Goal: Task Accomplishment & Management: Manage account settings

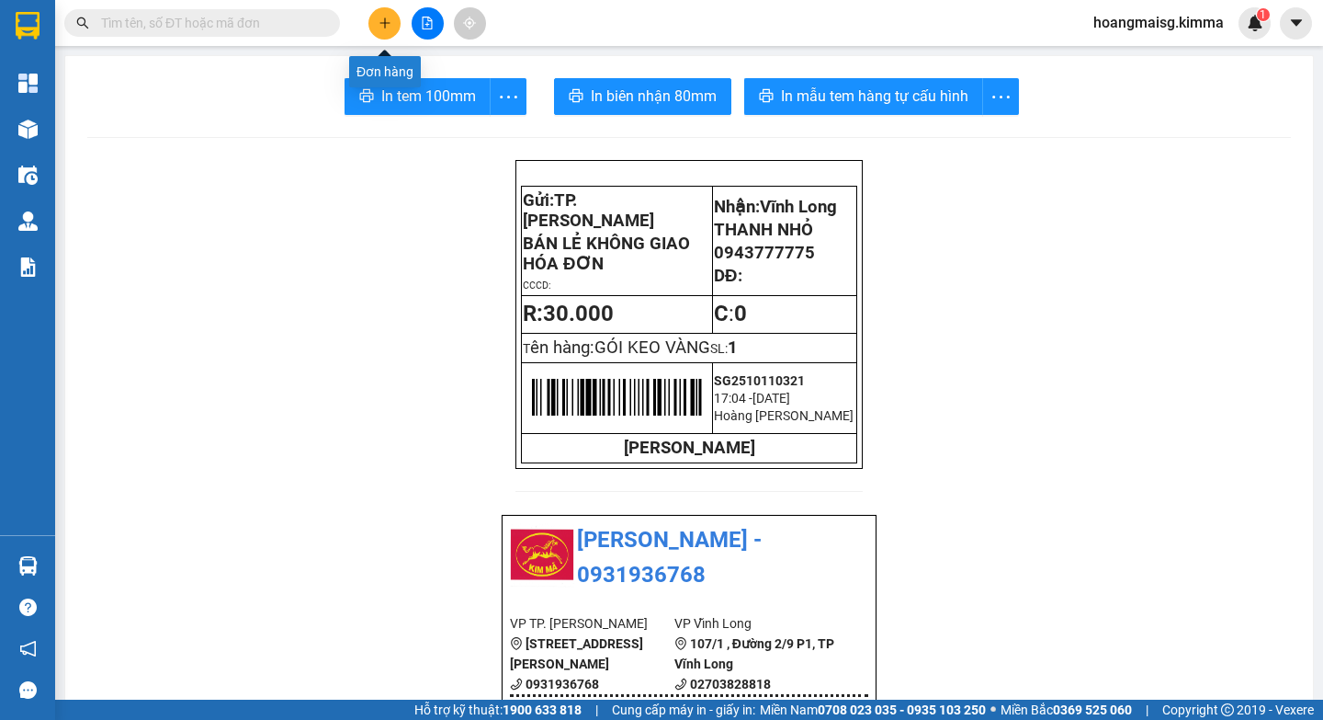
click at [391, 21] on icon "plus" at bounding box center [385, 23] width 13 height 13
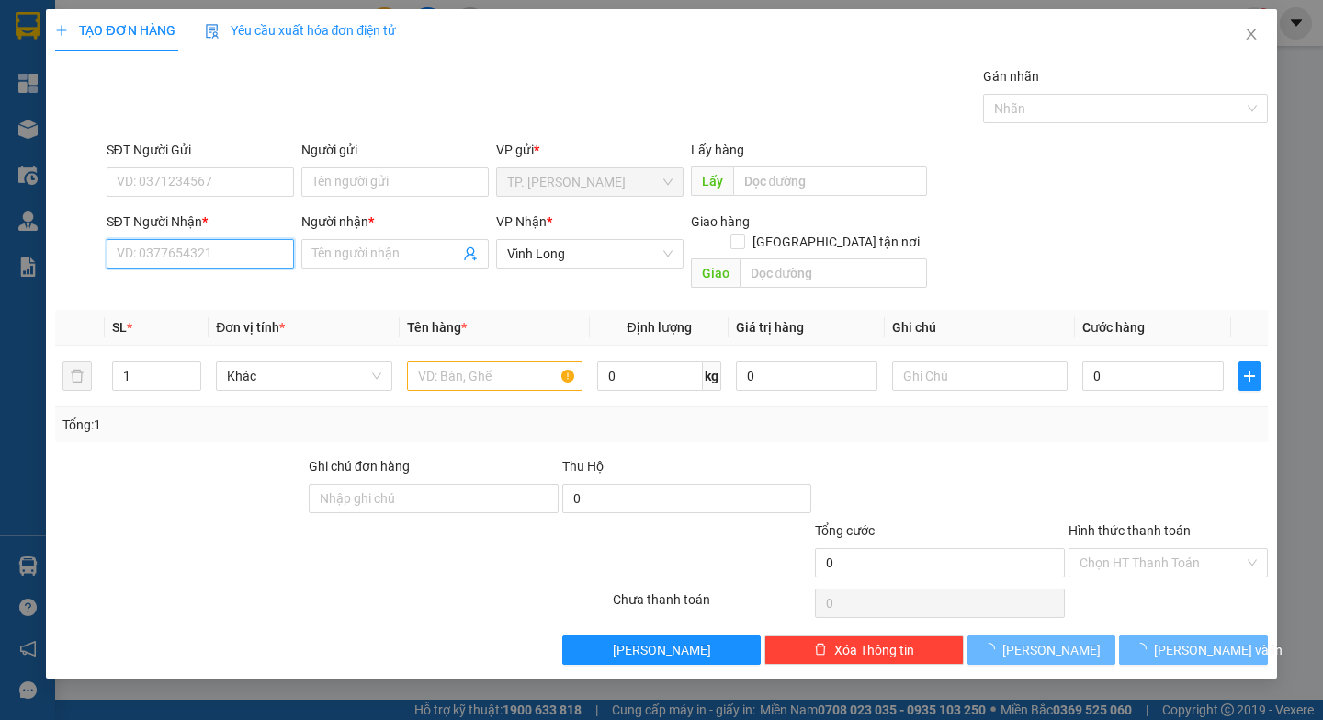
click at [170, 254] on input "SĐT Người Nhận *" at bounding box center [200, 253] width 187 height 29
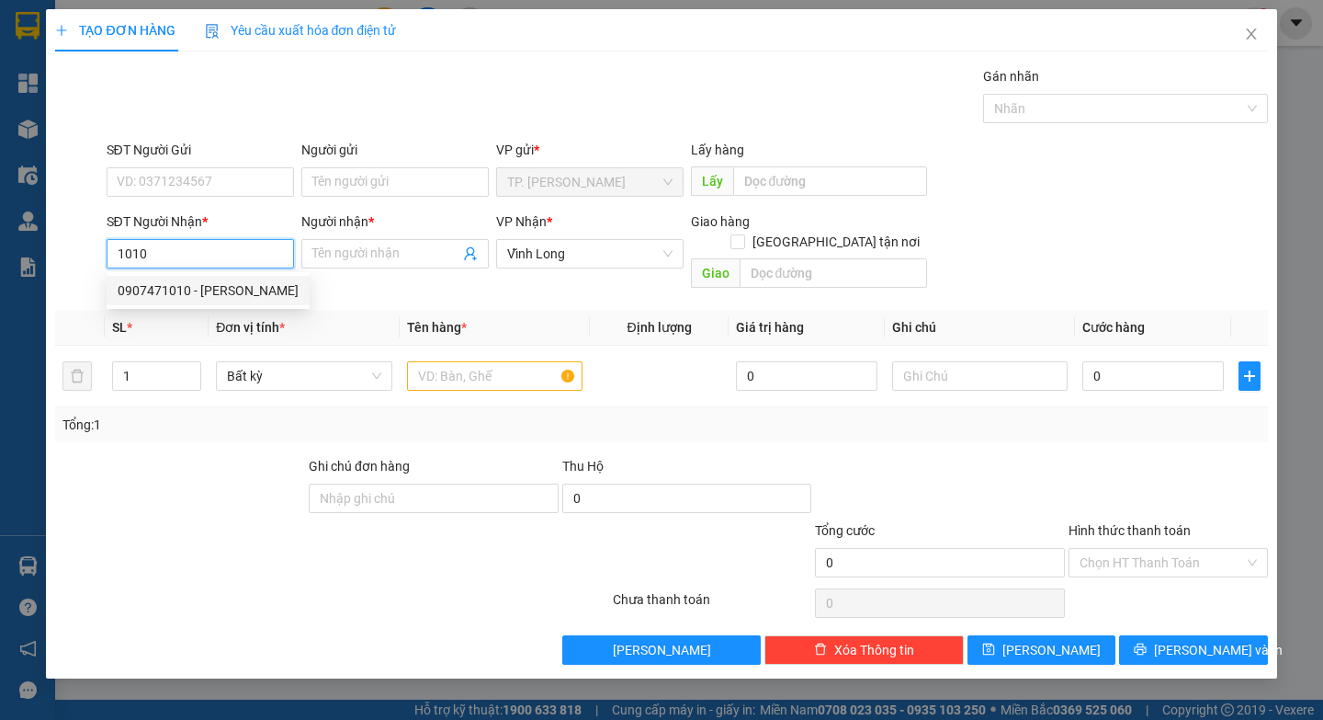
click at [172, 276] on div "0907471010 - DƯƠNG PHI" at bounding box center [208, 290] width 203 height 29
type input "0907471010"
type input "[PERSON_NAME]"
type input "0907471010"
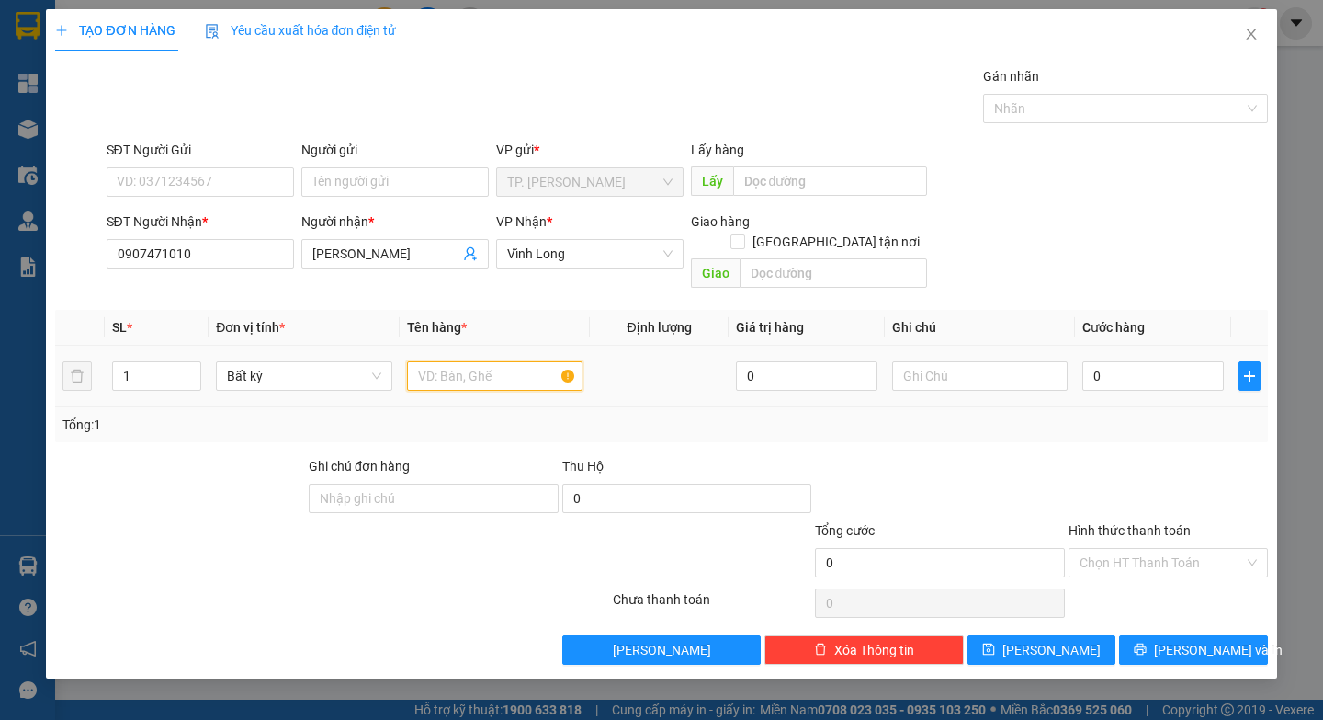
drag, startPoint x: 493, startPoint y: 368, endPoint x: 489, endPoint y: 353, distance: 15.2
click at [491, 361] on input "text" at bounding box center [495, 375] width 176 height 29
paste input "Ó"
paste input "Ô"
paste input "Ộ"
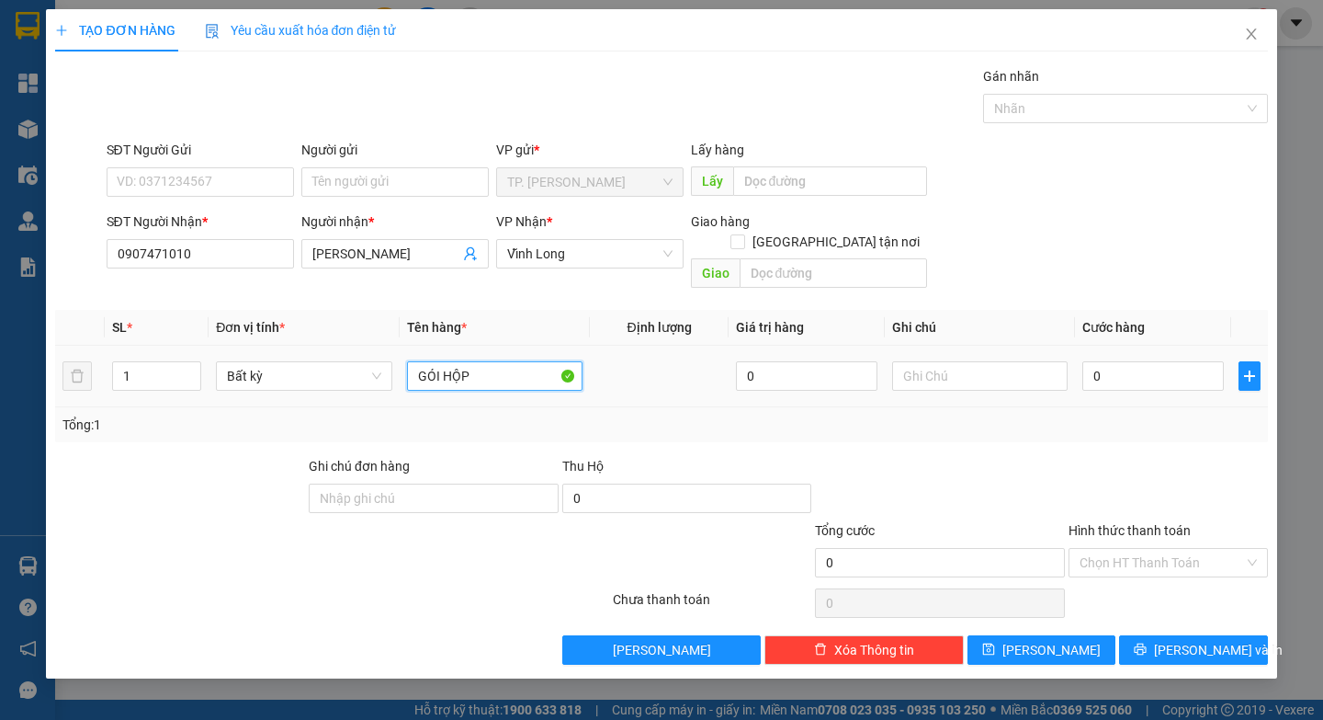
type input "GÓI HỘP"
paste input "Ă"
type input "VĂN"
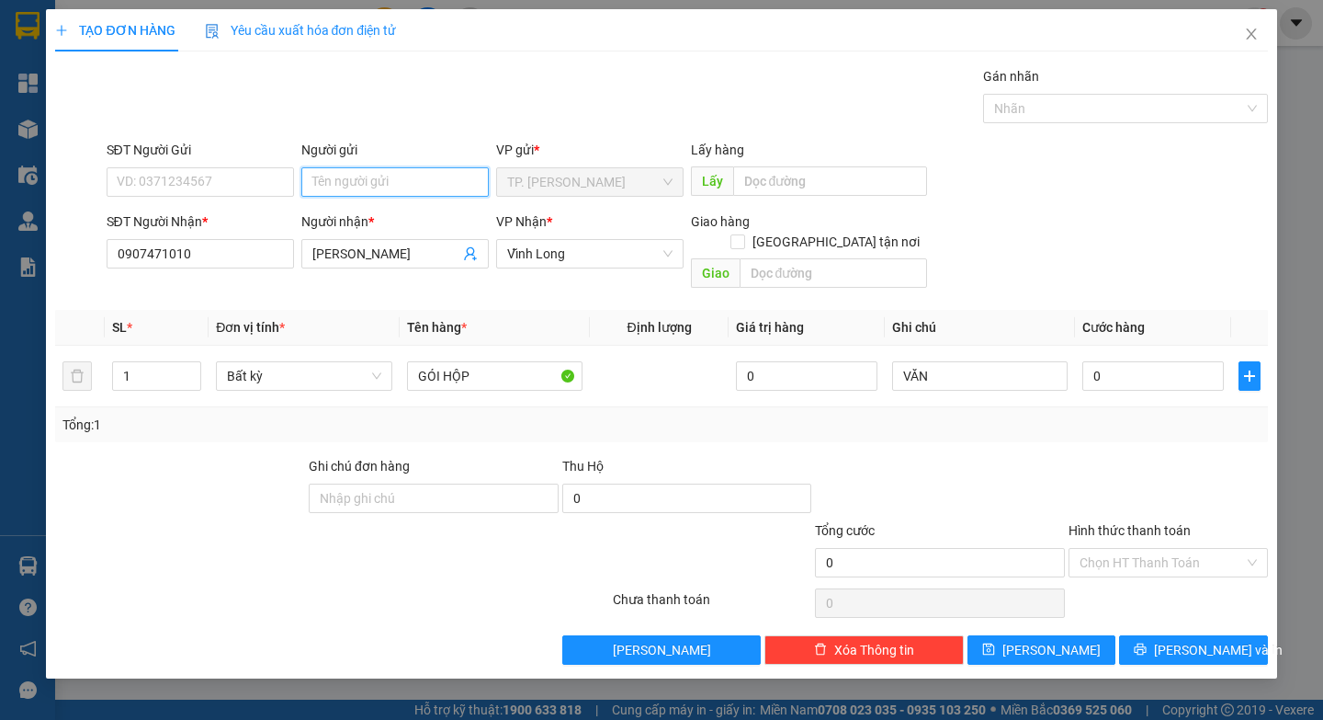
click at [442, 192] on input "Người gửi" at bounding box center [394, 181] width 187 height 29
type input "B"
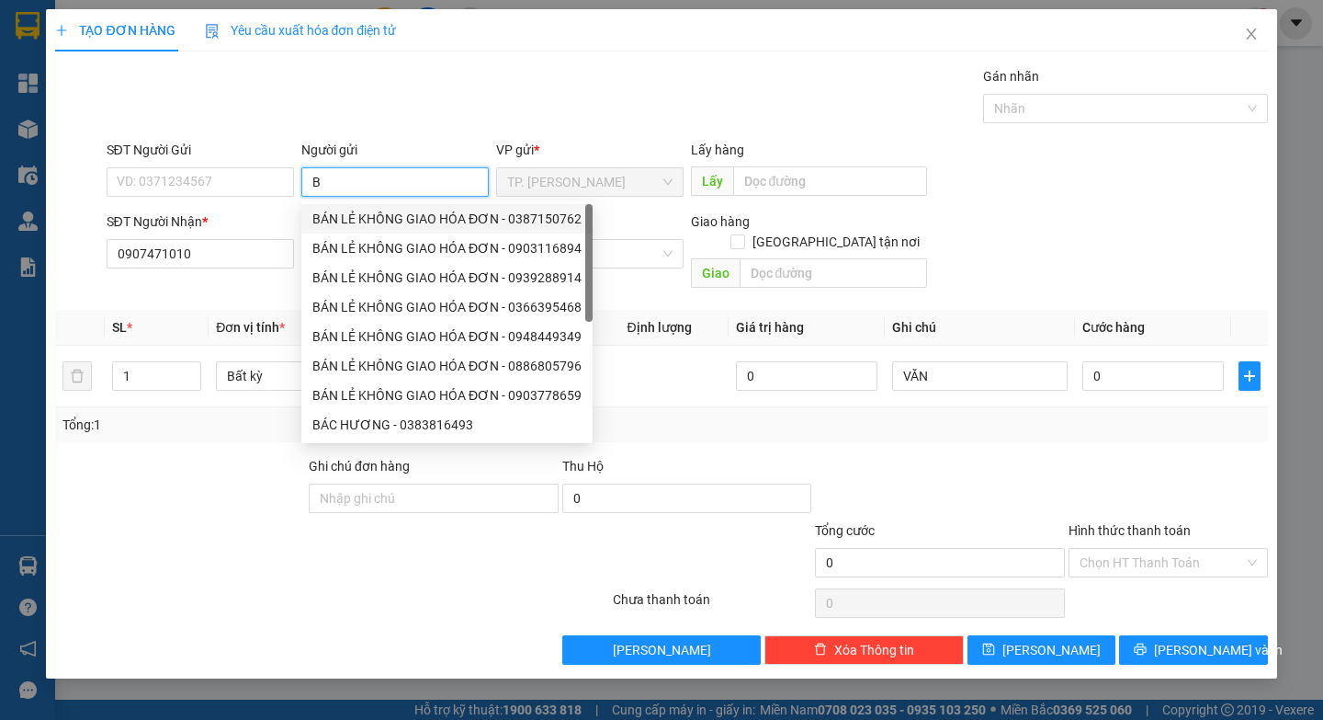
click at [415, 219] on div "BÁN LẺ KHÔNG GIAO HÓA ĐƠN - 0387150762" at bounding box center [446, 219] width 269 height 20
type input "0387150762"
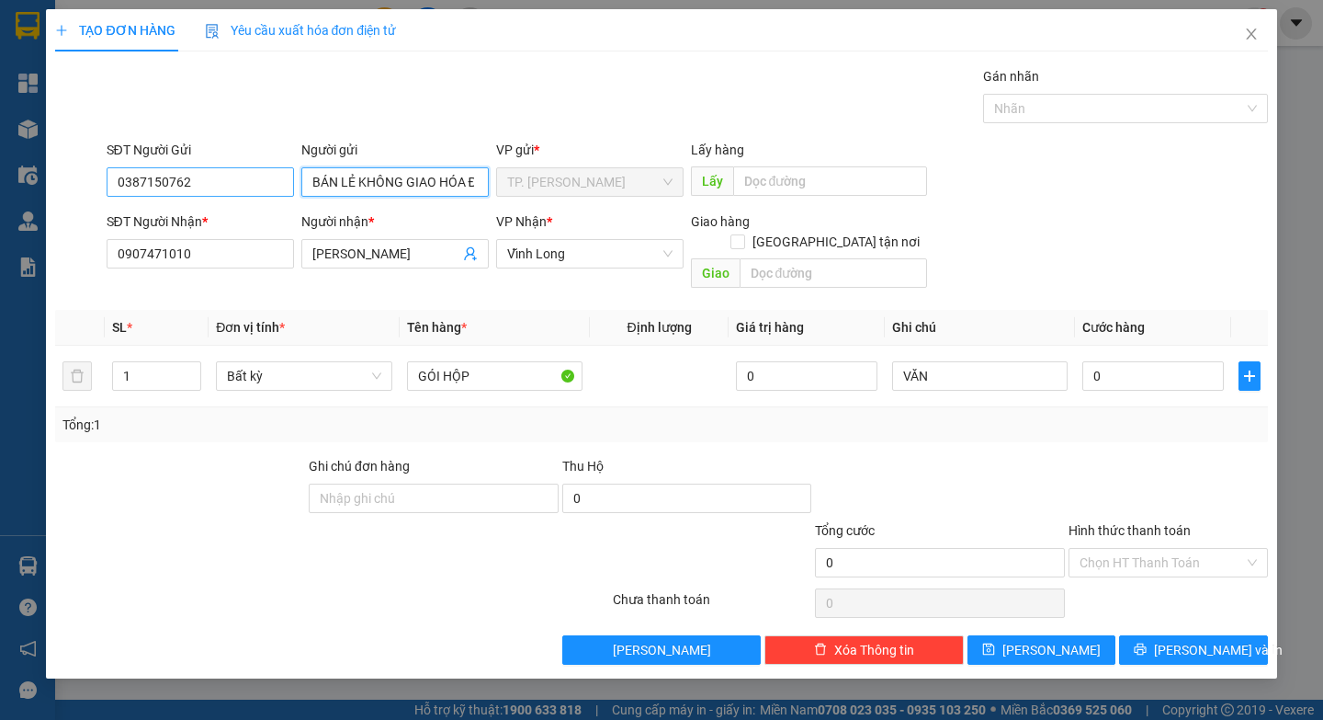
type input "BÁN LẺ KHÔNG GIAO HÓA ĐƠN"
drag, startPoint x: 259, startPoint y: 187, endPoint x: 252, endPoint y: 177, distance: 11.8
click at [255, 180] on input "0387150762" at bounding box center [200, 181] width 187 height 29
type input "0"
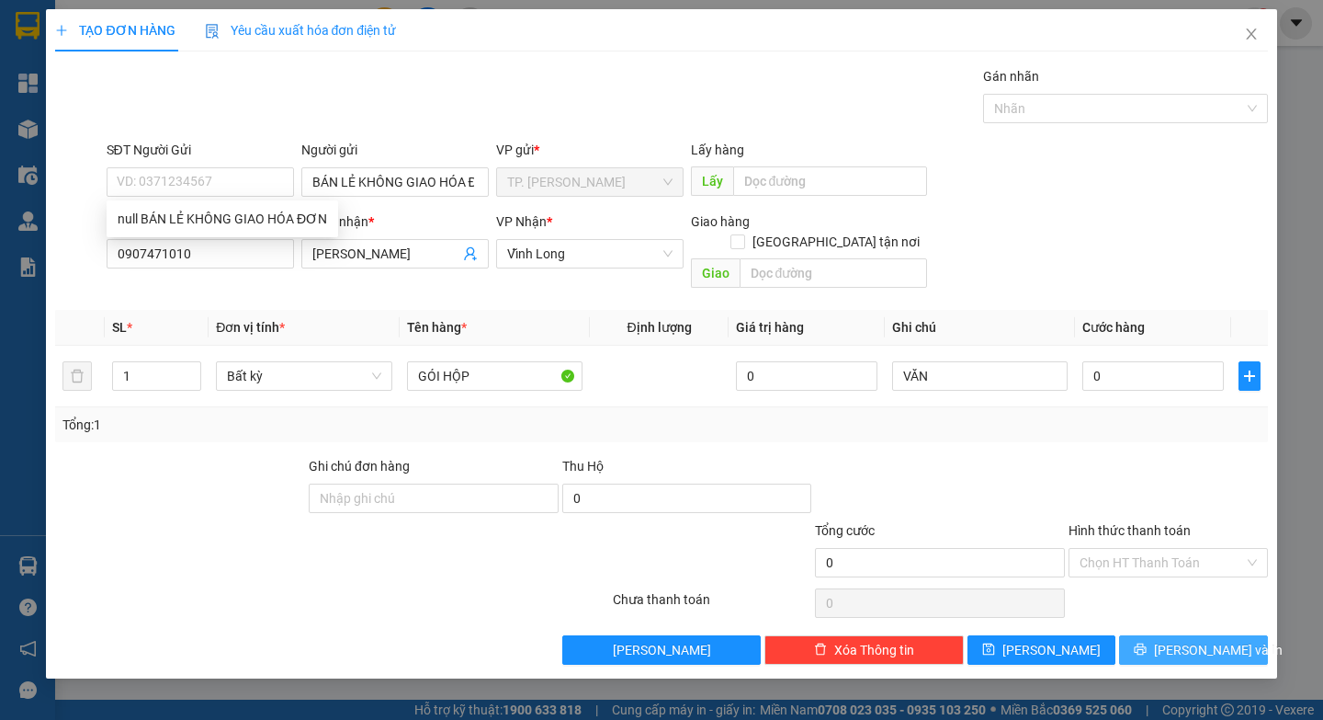
click at [1205, 640] on span "[PERSON_NAME] và In" at bounding box center [1218, 650] width 129 height 20
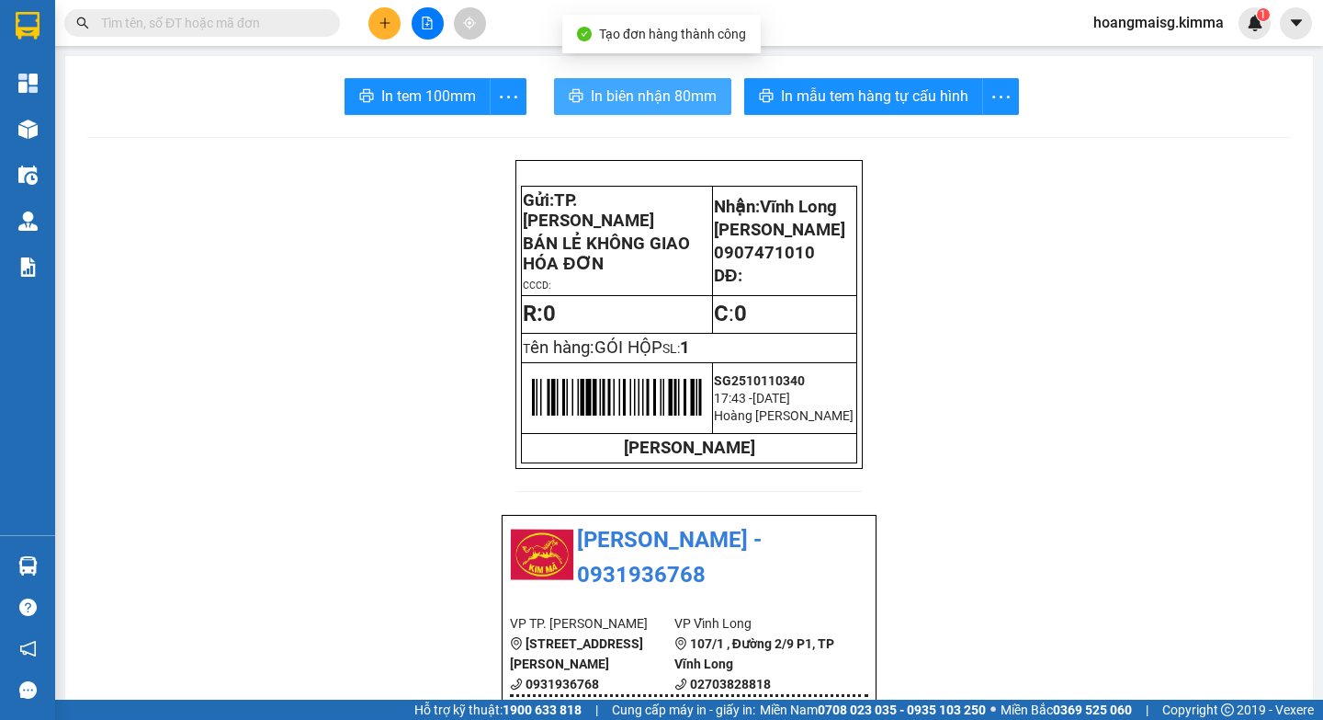
click at [651, 108] on span "In biên nhận 80mm" at bounding box center [654, 96] width 126 height 23
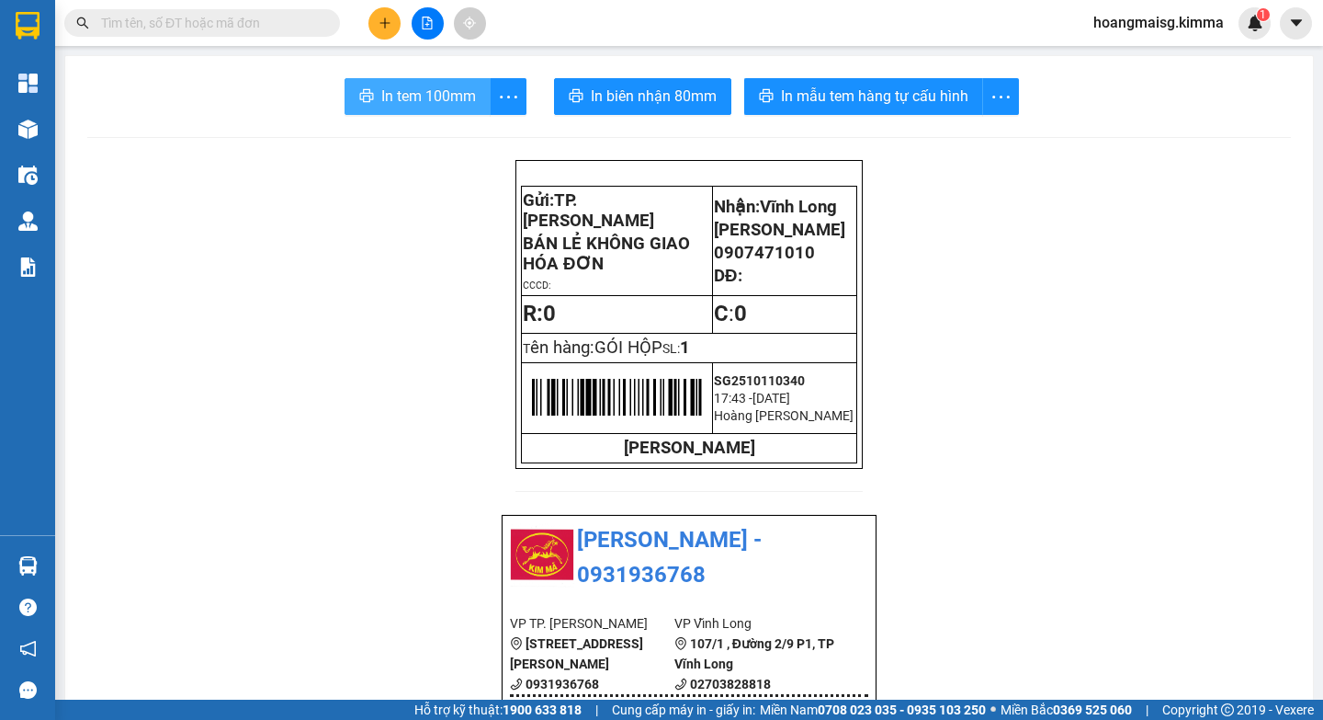
click at [411, 80] on button "In tem 100mm" at bounding box center [418, 96] width 146 height 37
click at [324, 25] on span at bounding box center [327, 23] width 11 height 20
click at [288, 25] on input "text" at bounding box center [209, 23] width 217 height 20
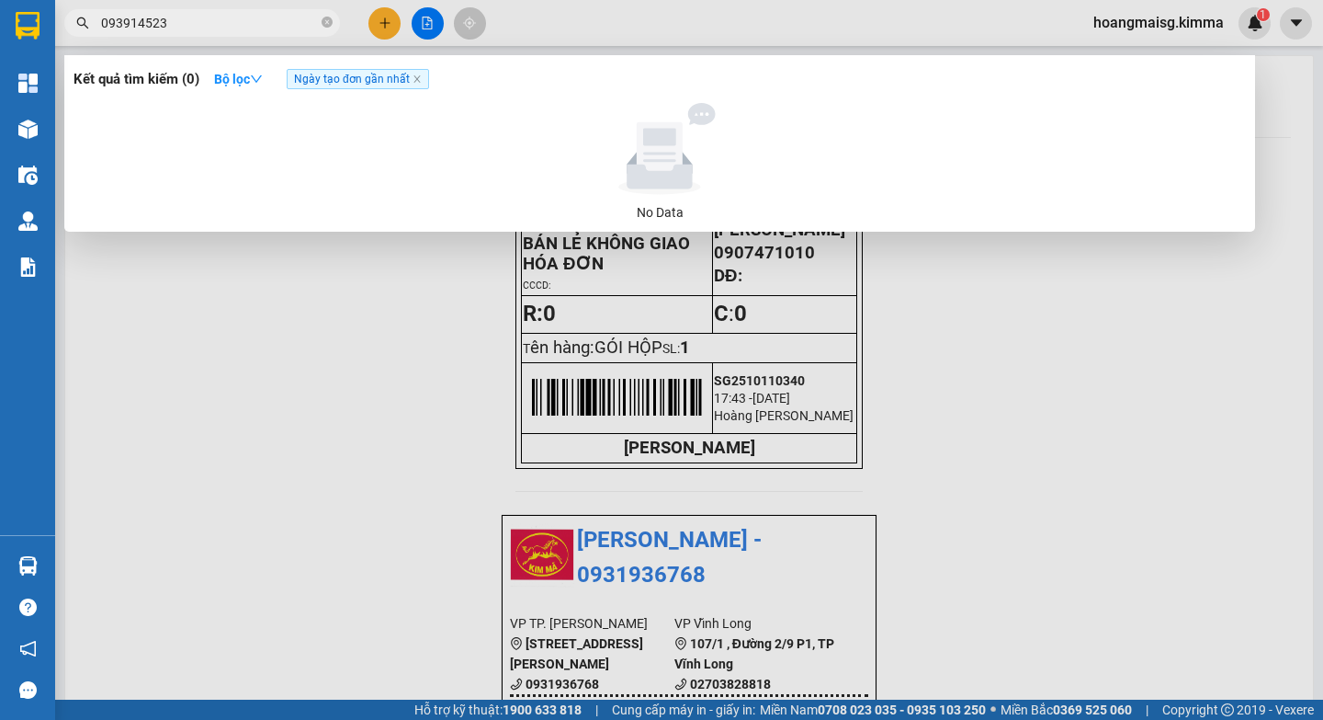
type input "0939145238"
click at [317, 20] on input "0939145238" at bounding box center [209, 23] width 217 height 20
click at [325, 22] on icon "close-circle" at bounding box center [327, 22] width 11 height 11
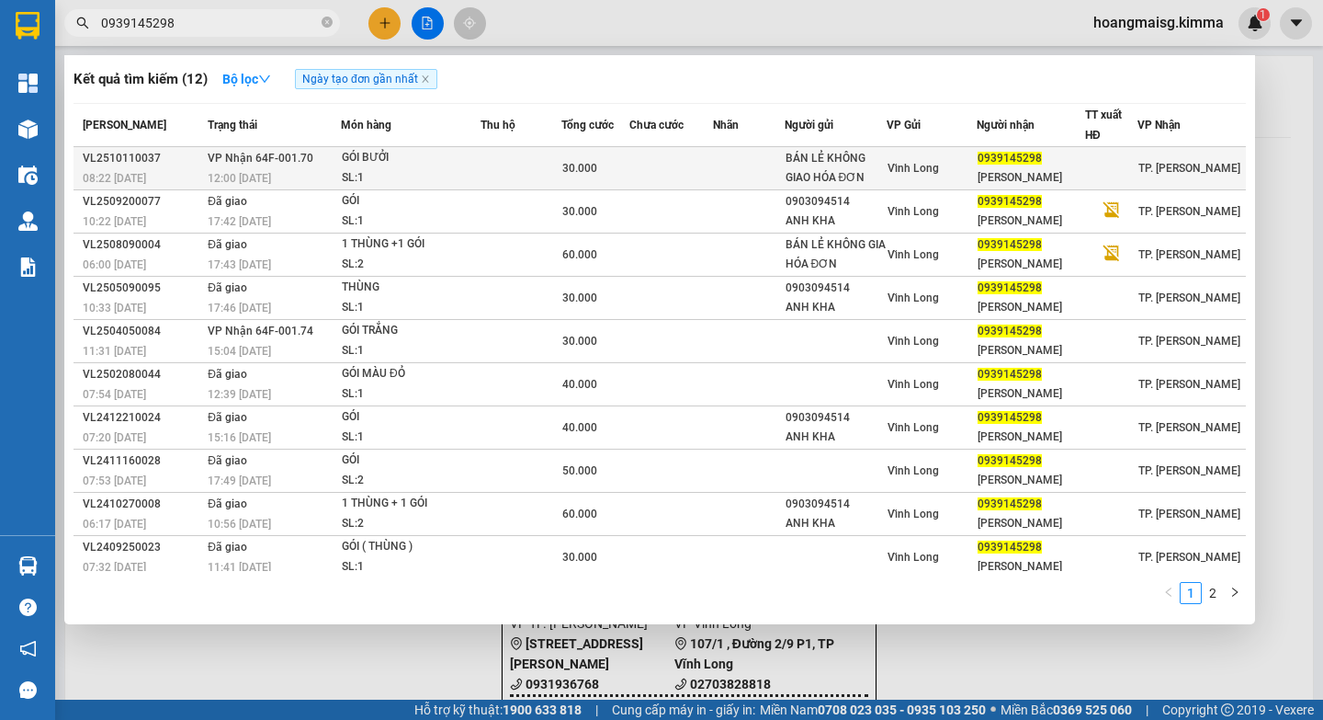
type input "0939145298"
click at [609, 165] on div "30.000" at bounding box center [595, 168] width 66 height 20
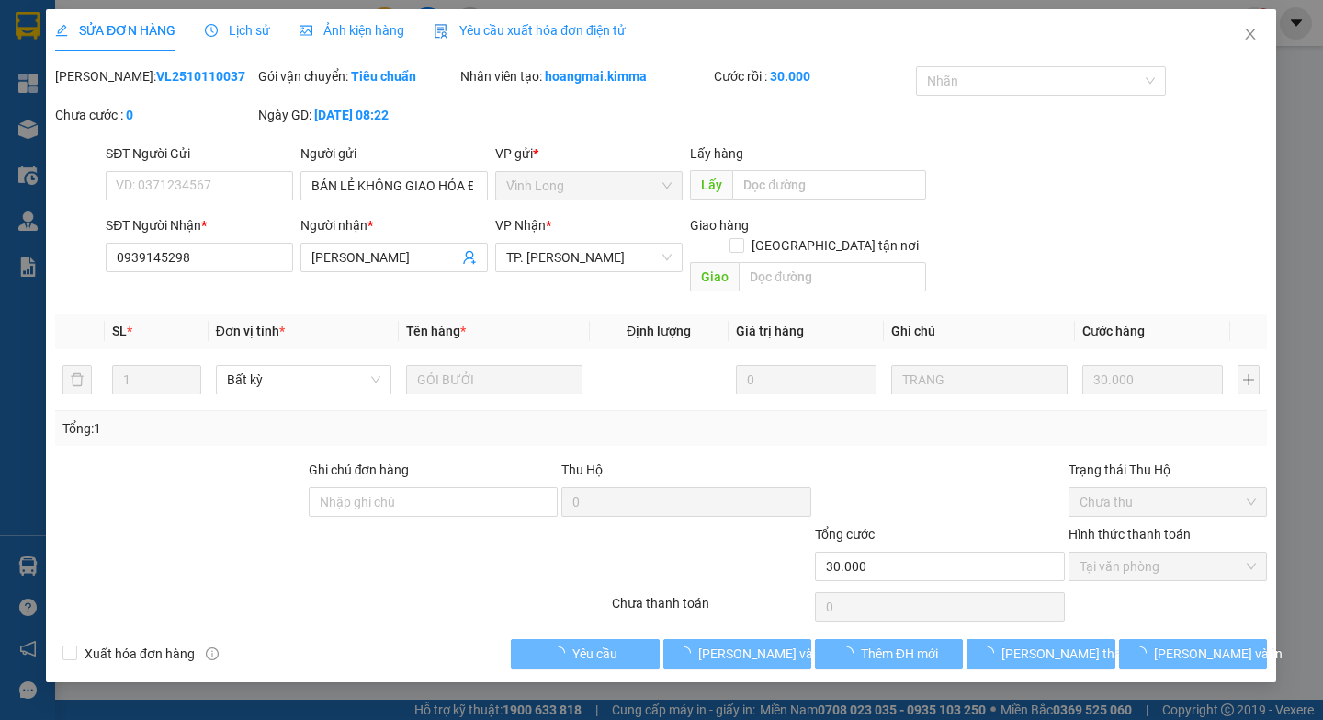
type input "BÁN LẺ KHÔNG GIAO HÓA ĐƠN"
type input "0939145298"
type input "XUÂN KHÁNH"
type input "30.000"
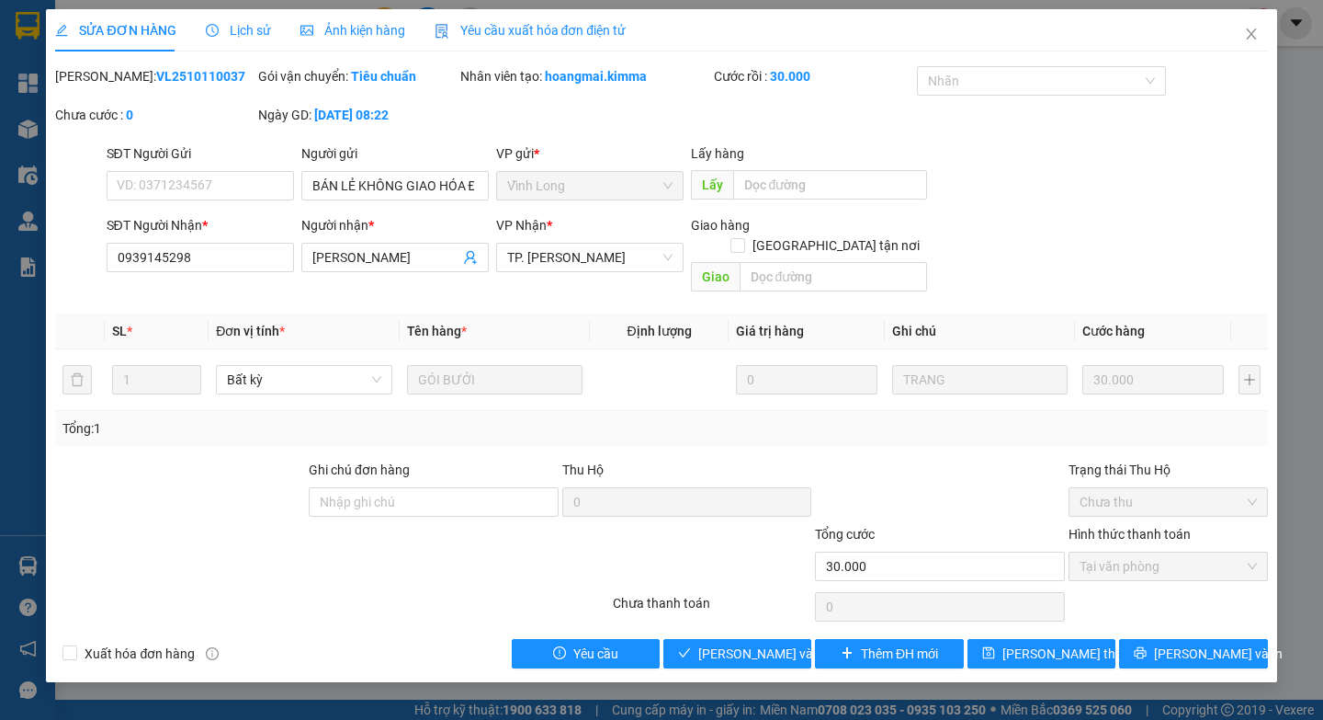
click at [697, 617] on div "Total Paid Fee 30.000 Total UnPaid Fee 0 Cash Collection Total Fee Mã ĐH: VL251…" at bounding box center [661, 367] width 1212 height 602
click at [704, 643] on span "[PERSON_NAME] và Giao hàng" at bounding box center [786, 653] width 176 height 20
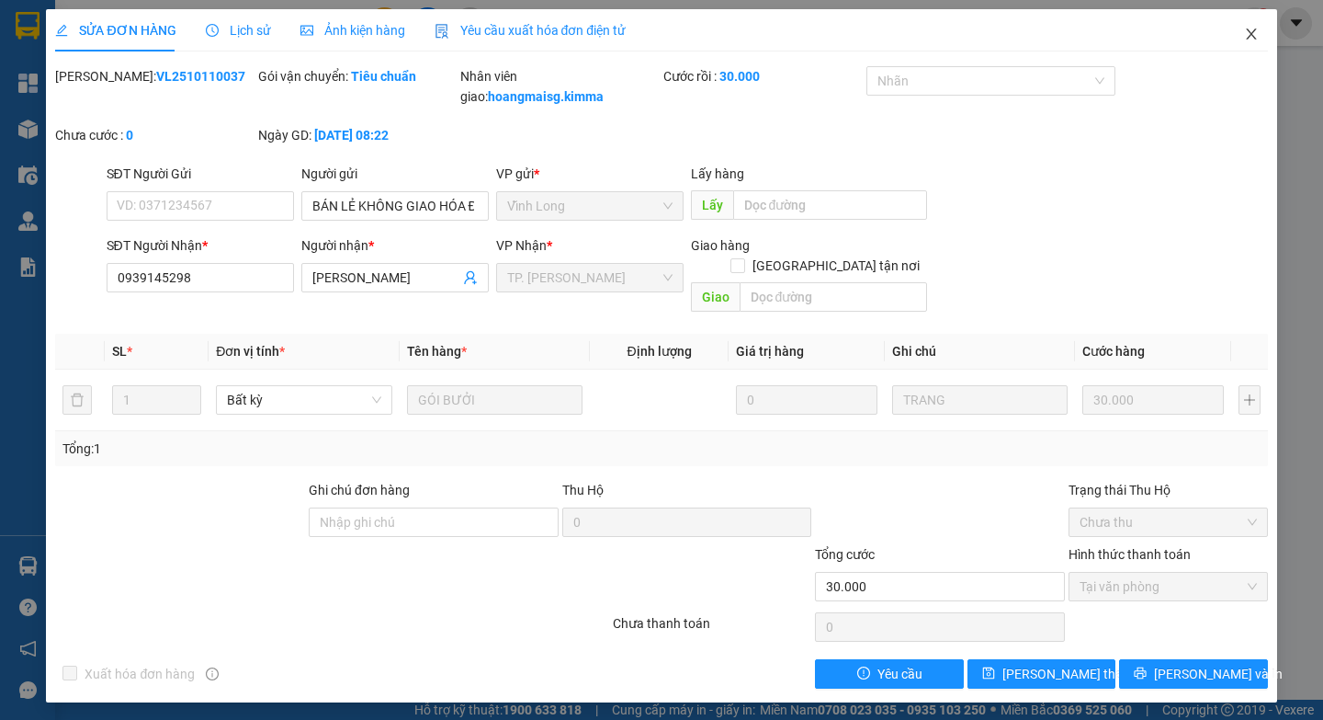
click at [1242, 31] on span "Close" at bounding box center [1251, 34] width 51 height 51
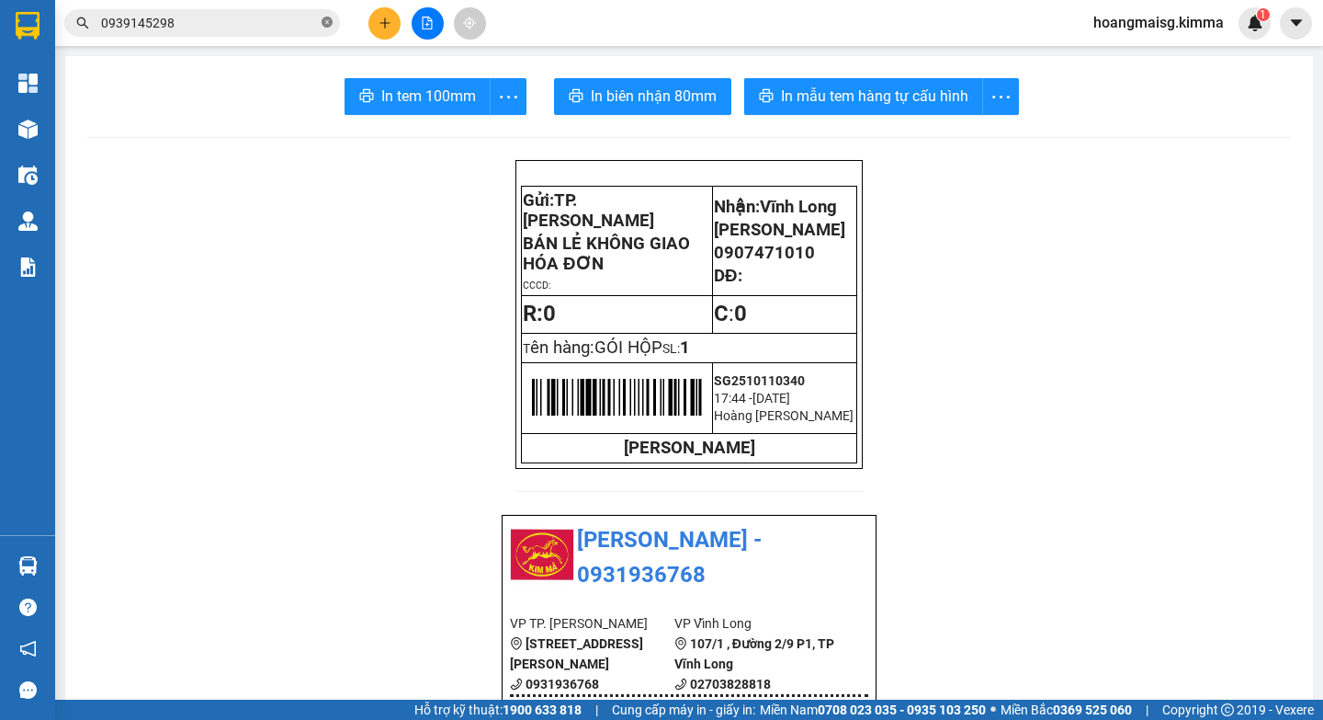
click at [323, 22] on icon "close-circle" at bounding box center [327, 22] width 11 height 11
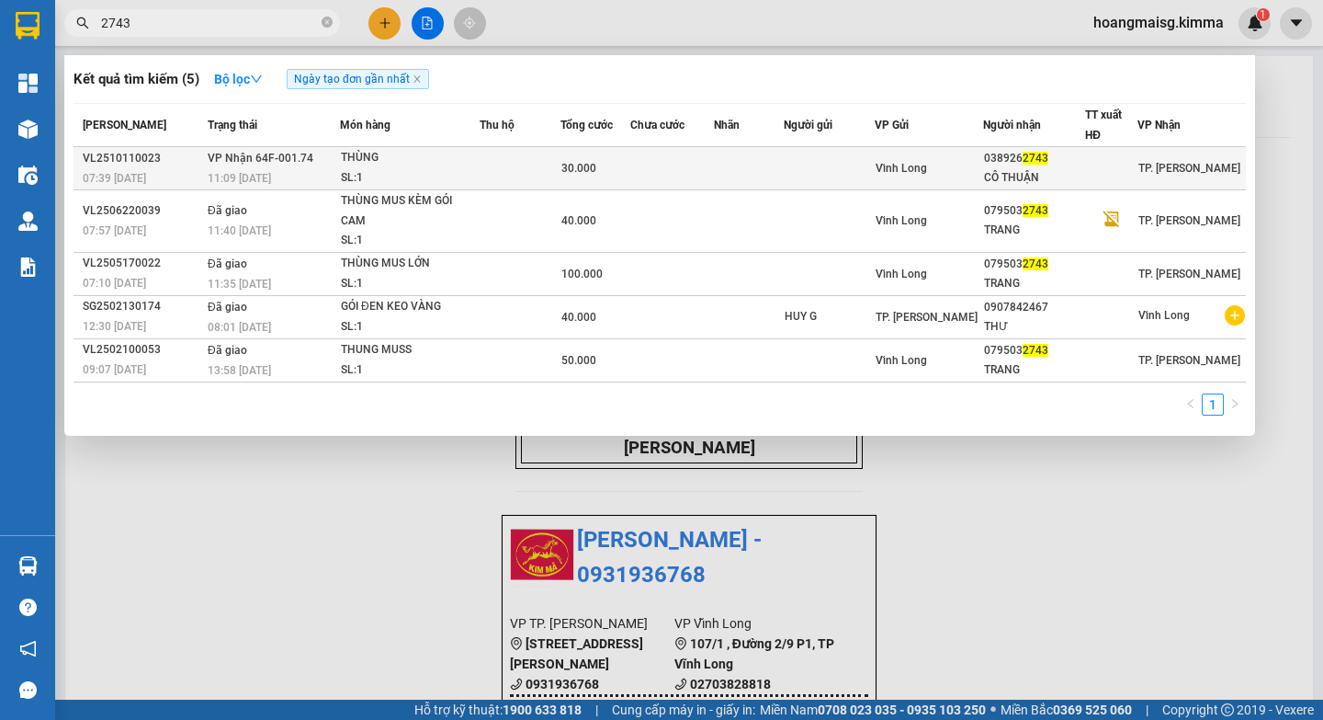
type input "2743"
click at [615, 187] on td "30.000" at bounding box center [596, 168] width 70 height 43
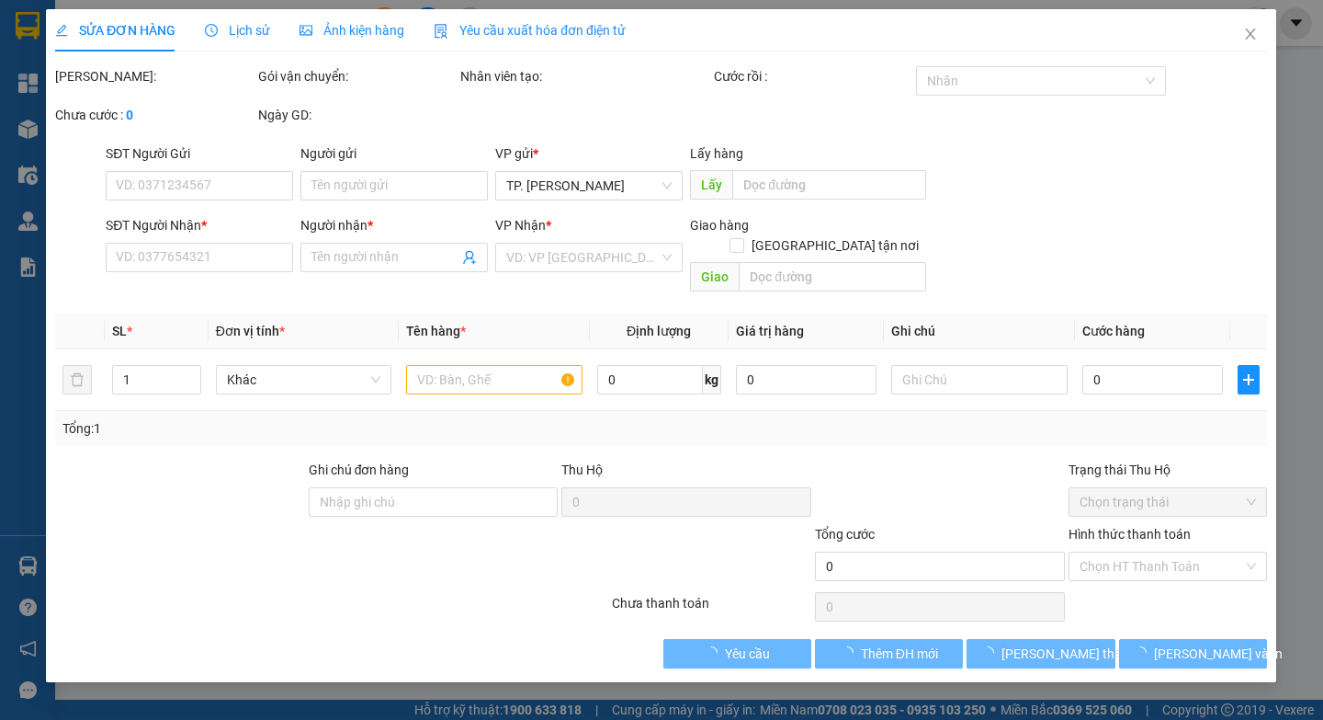
type input "0389262743"
type input "CÔ THUẬN"
type input "30.000"
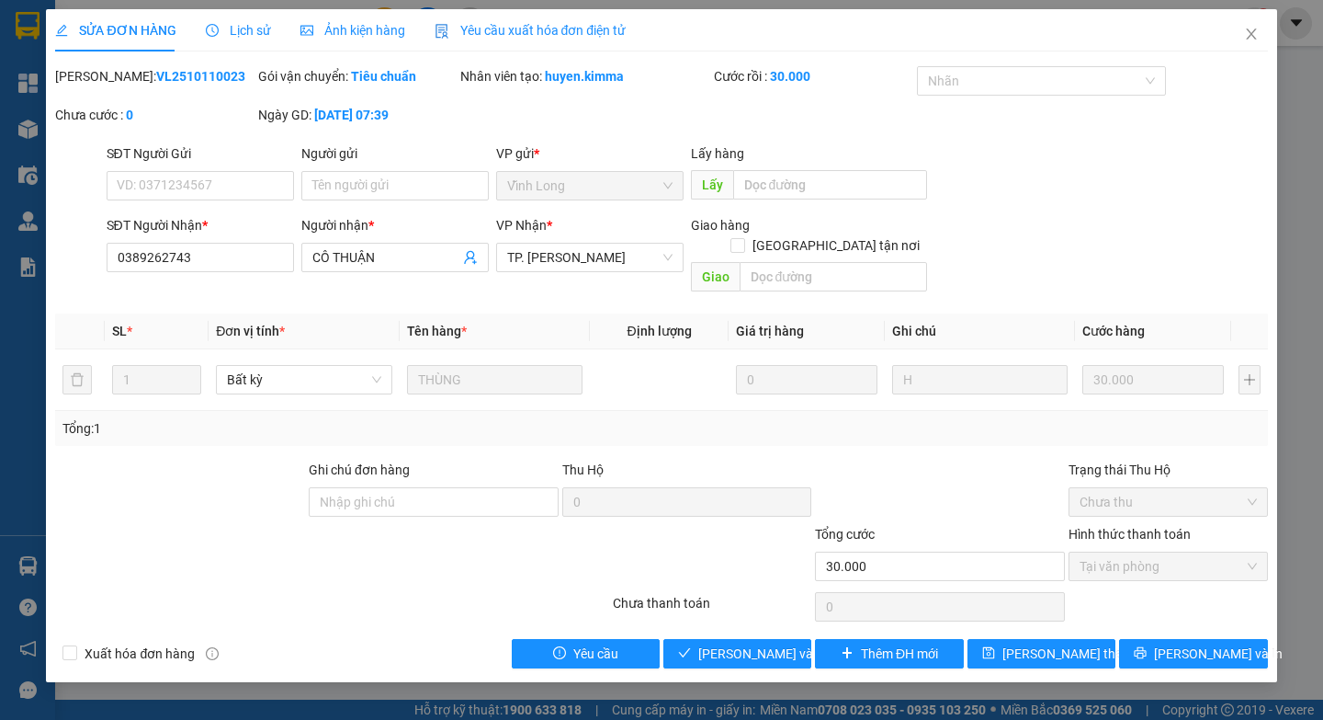
click at [469, 461] on div "Ghi chú đơn hàng" at bounding box center [434, 473] width 250 height 28
click at [470, 487] on input "Ghi chú đơn hàng" at bounding box center [434, 501] width 250 height 29
type input "HAE G"
click at [716, 643] on span "Lưu và Giao hàng" at bounding box center [786, 653] width 176 height 20
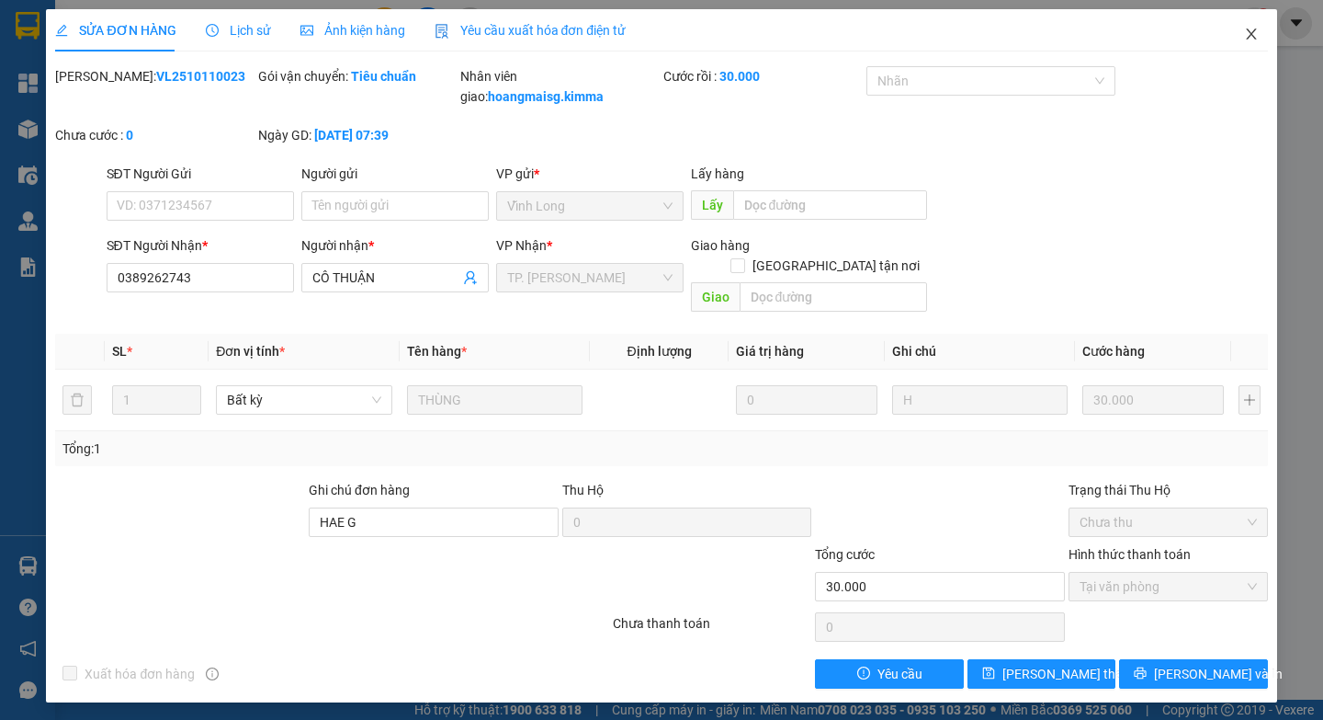
click at [1242, 40] on span "Close" at bounding box center [1251, 34] width 51 height 51
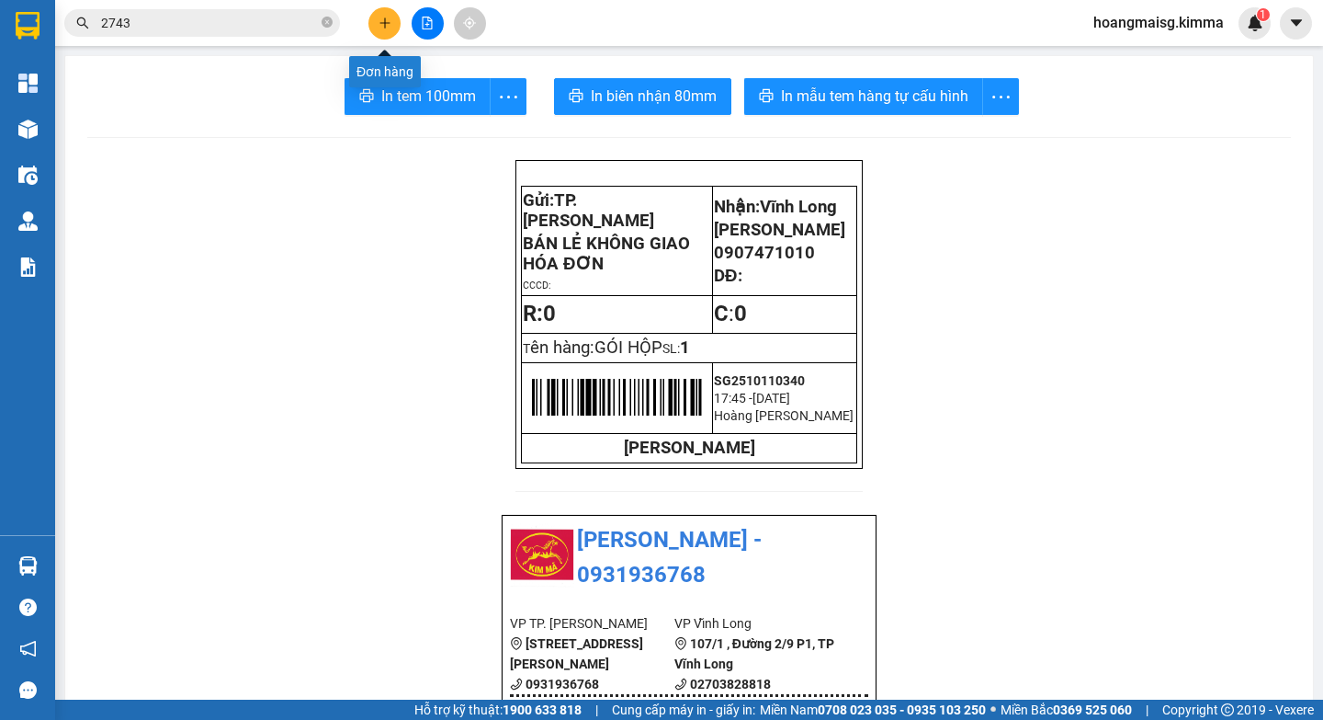
click at [385, 20] on icon "plus" at bounding box center [384, 22] width 1 height 10
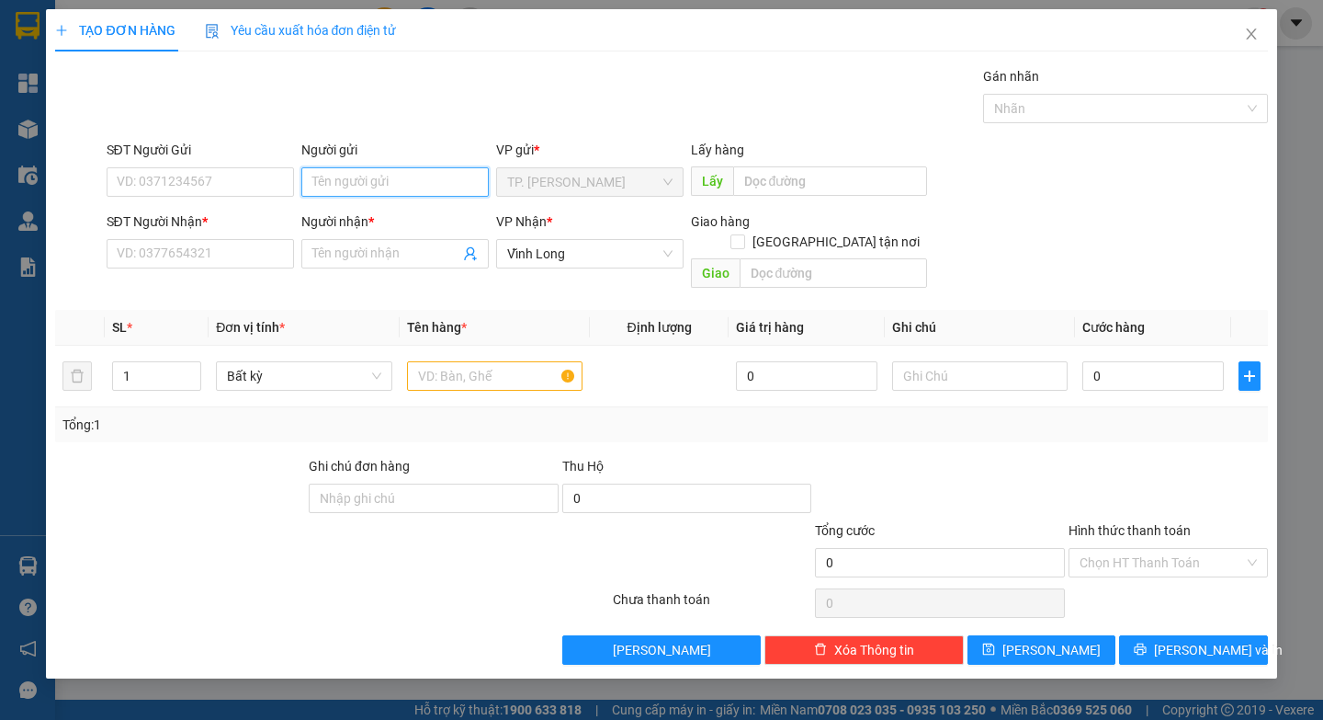
click at [335, 187] on input "Người gửi" at bounding box center [394, 181] width 187 height 29
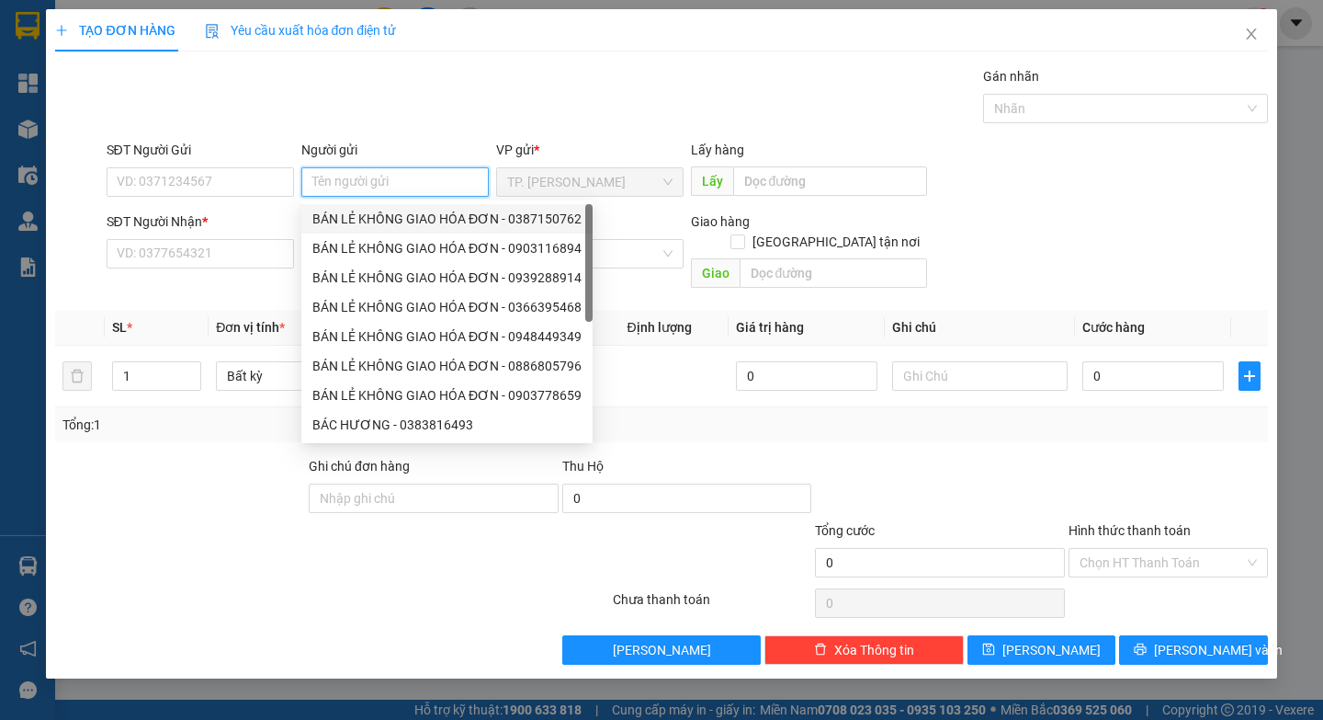
click at [450, 228] on div "BÁN LẺ KHÔNG GIAO HÓA ĐƠN - 0387150762" at bounding box center [446, 219] width 269 height 20
type input "0387150762"
type input "BÁN LẺ KHÔNG GIAO HÓA ĐƠN"
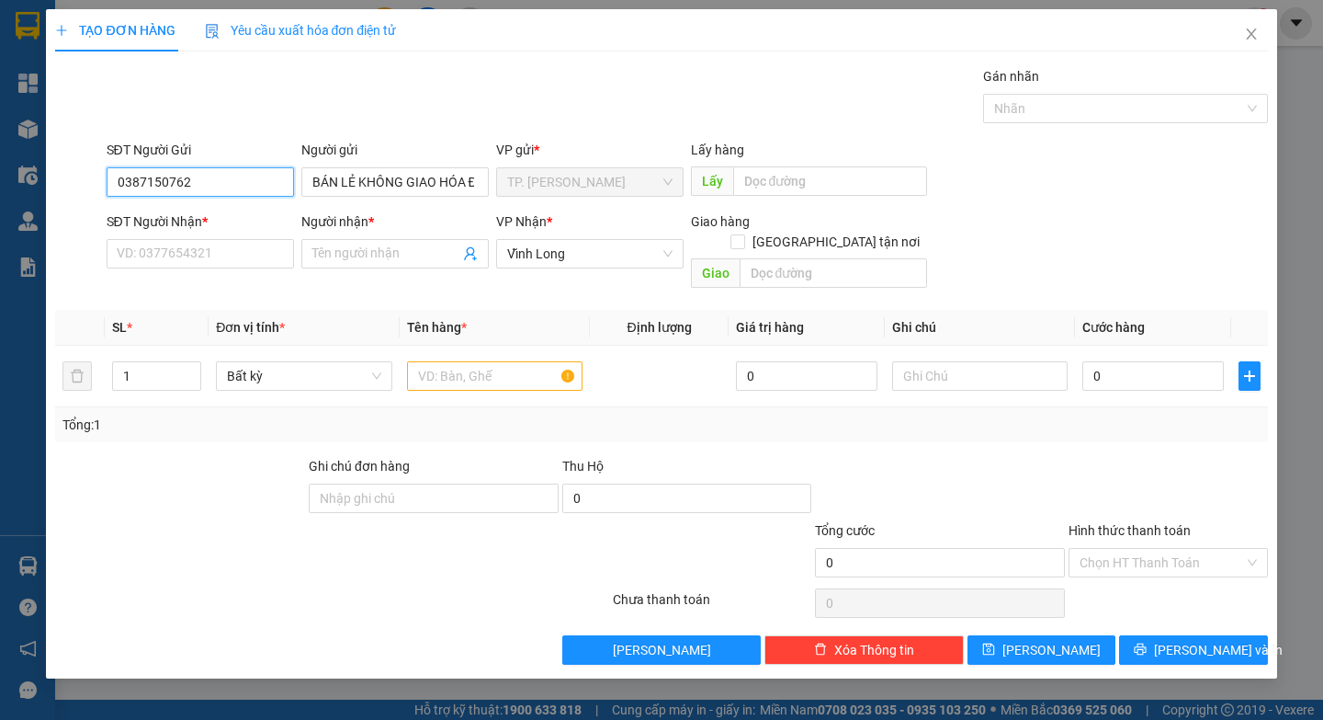
drag, startPoint x: 225, startPoint y: 182, endPoint x: 0, endPoint y: 221, distance: 228.4
click at [0, 216] on div "TẠO ĐƠN HÀNG Yêu cầu xuất hóa đơn điện tử Transit Pickup Surcharge Ids Transit …" at bounding box center [661, 360] width 1323 height 720
click at [217, 260] on input "SĐT Người Nhận *" at bounding box center [200, 253] width 187 height 29
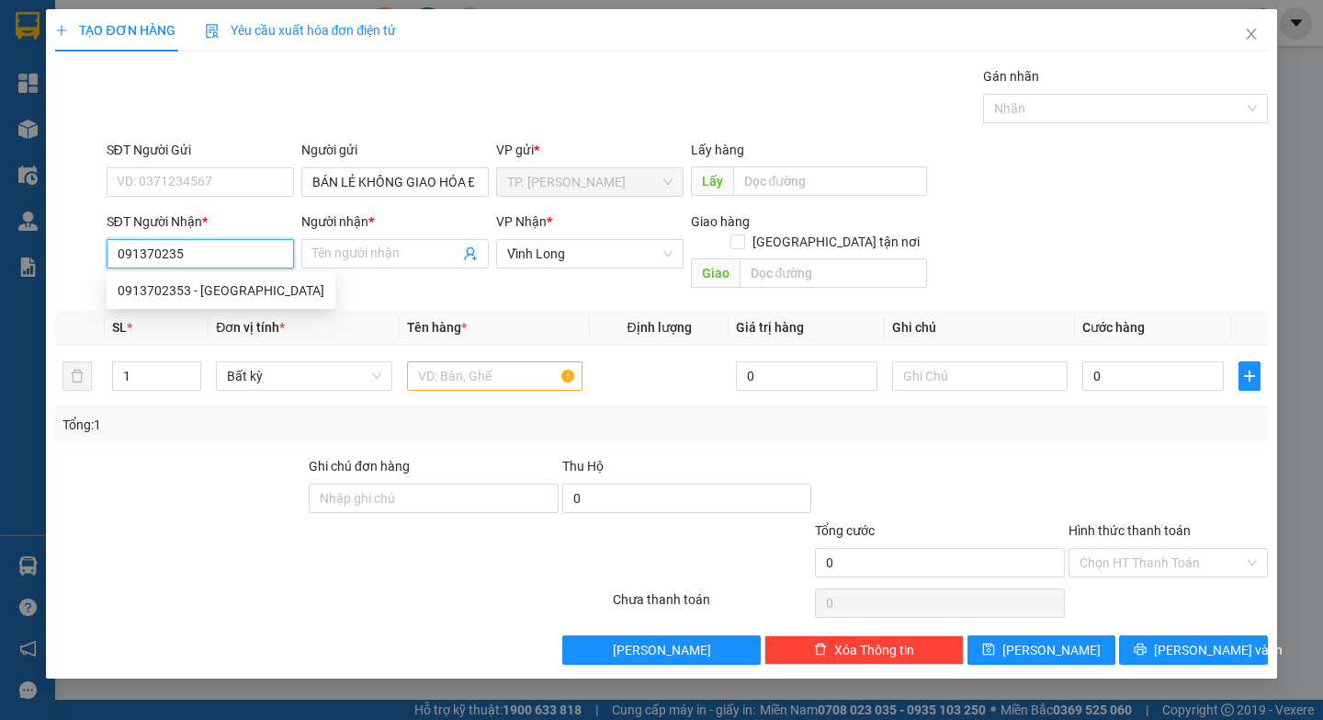
type input "0913702353"
type input "[PERSON_NAME]"
type input "0913702353"
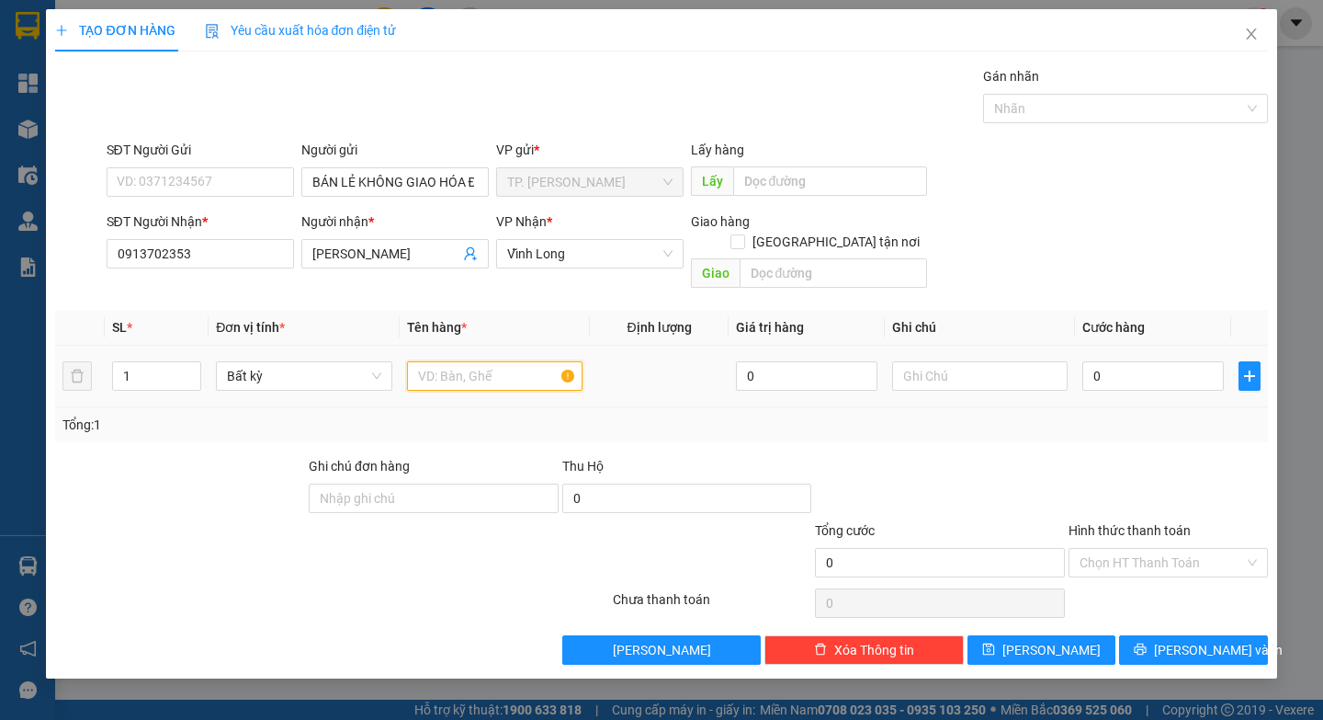
click at [469, 361] on input "text" at bounding box center [495, 375] width 176 height 29
paste input "Ù"
paste input "Ó"
paste input "ÓI"
paste input "Đ"
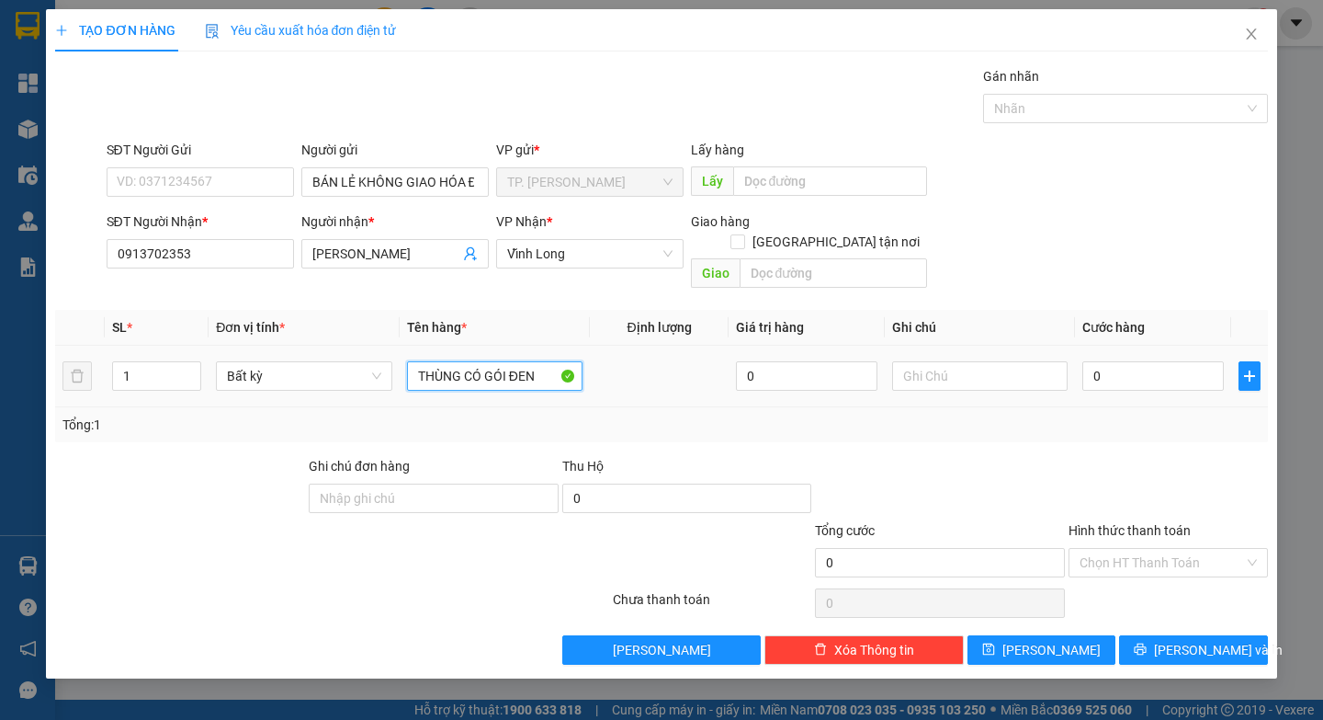
type input "THÙNG CÓ GÓI ĐEN"
paste input "E"
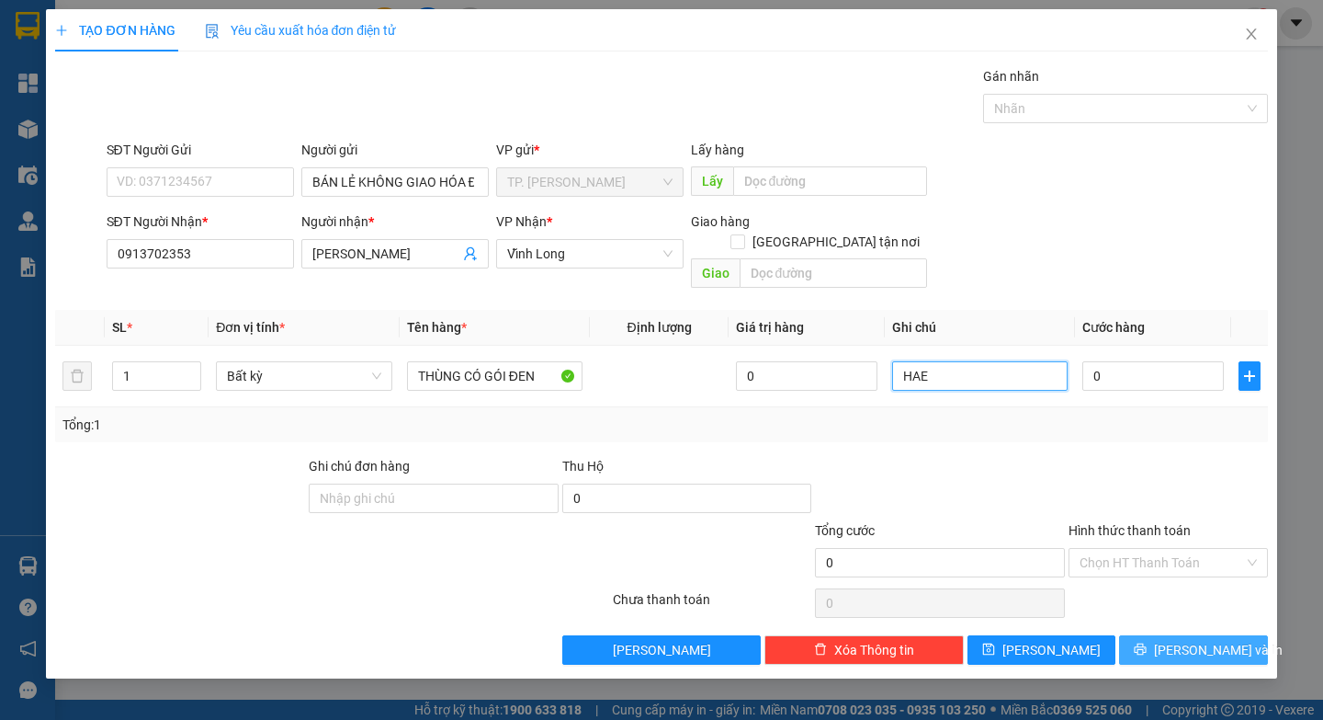
type input "HAE"
click at [1136, 635] on button "[PERSON_NAME] và In" at bounding box center [1193, 649] width 148 height 29
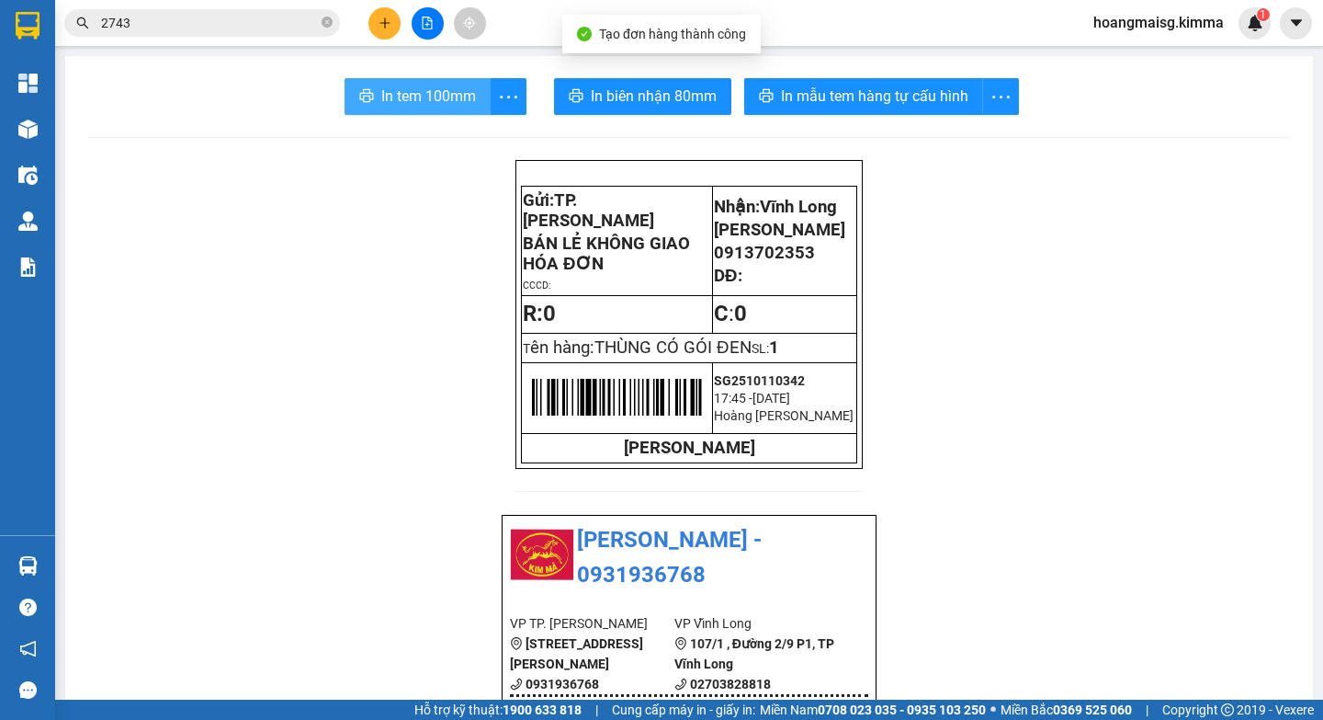
click at [386, 91] on span "In tem 100mm" at bounding box center [428, 96] width 95 height 23
click at [627, 106] on span "In biên nhận 80mm" at bounding box center [654, 96] width 126 height 23
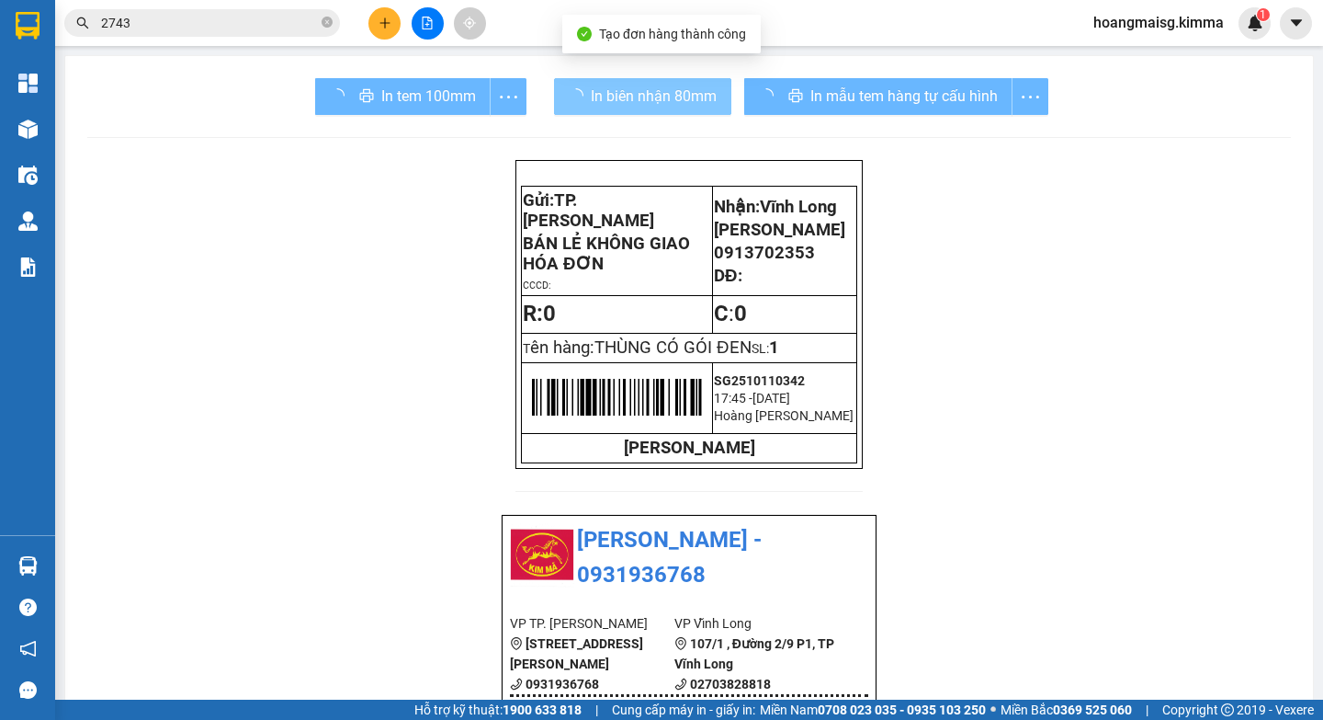
click at [627, 106] on span "In biên nhận 80mm" at bounding box center [654, 96] width 126 height 23
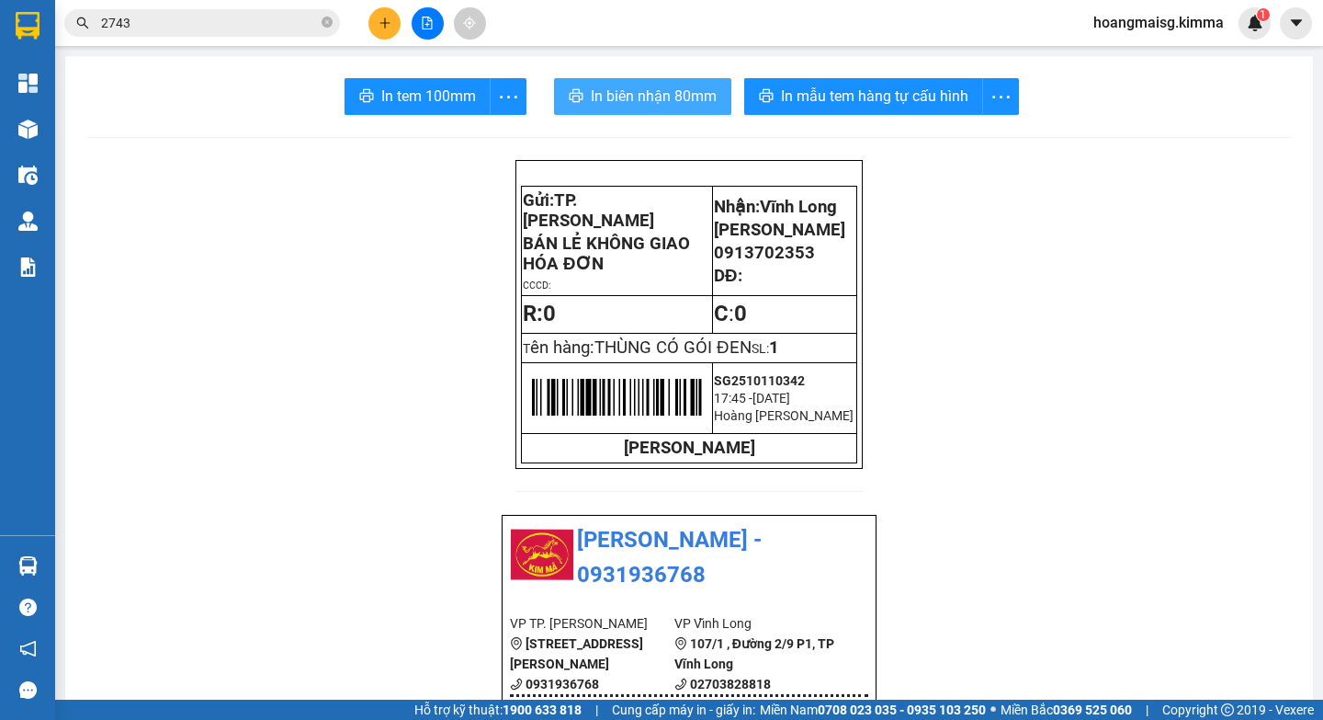
click at [627, 106] on span "In biên nhận 80mm" at bounding box center [654, 96] width 126 height 23
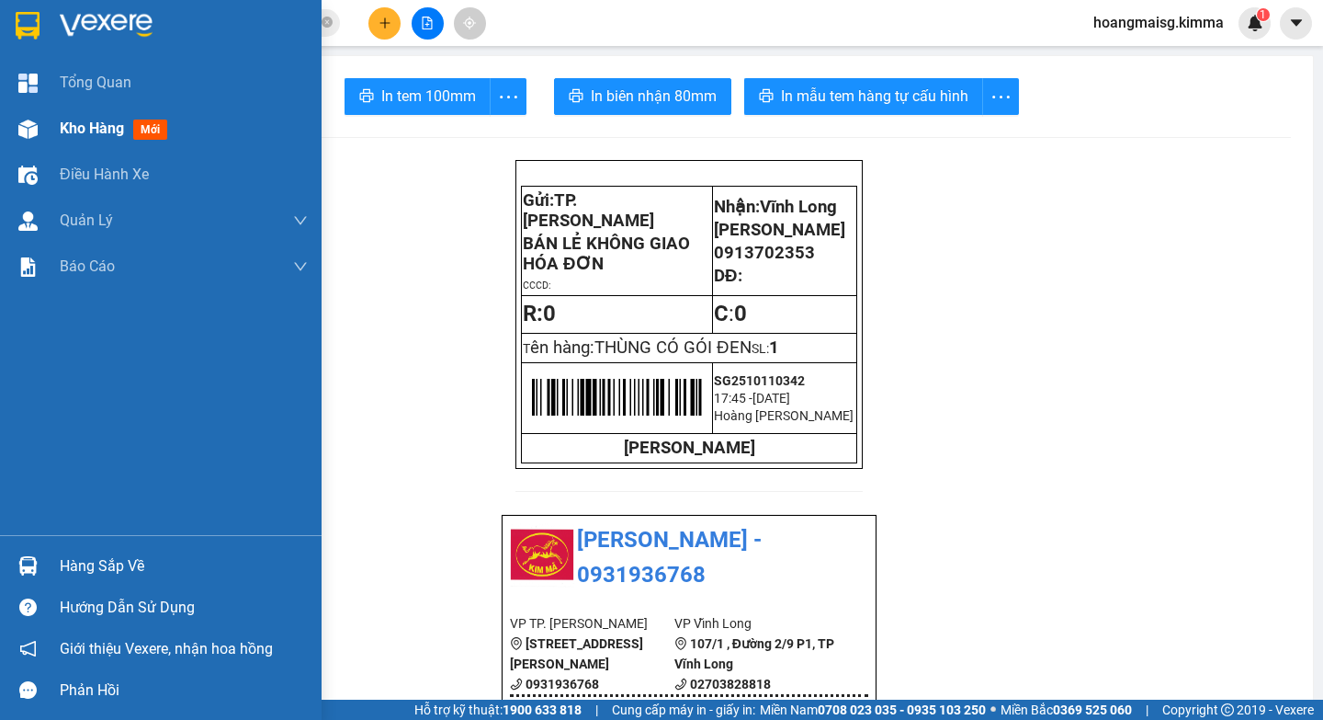
click at [4, 129] on div "Kho hàng mới" at bounding box center [161, 129] width 322 height 46
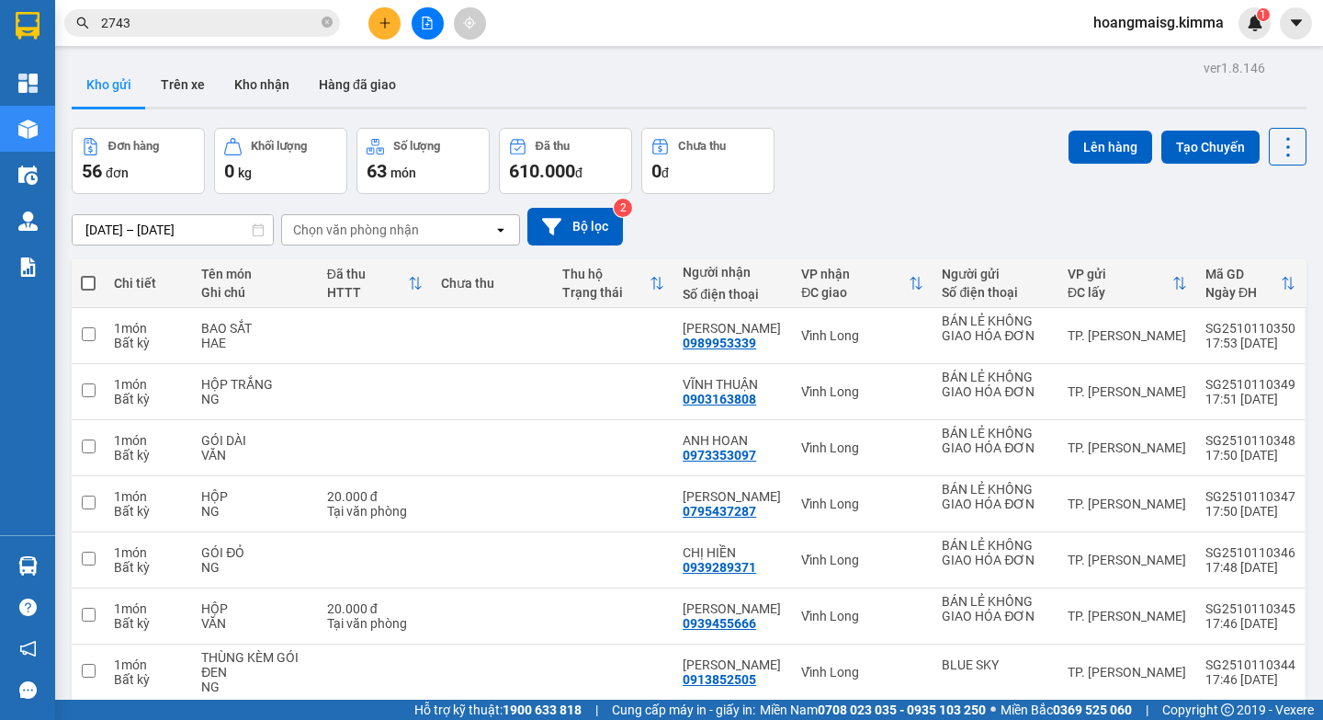
click at [90, 280] on span at bounding box center [88, 283] width 15 height 15
click at [88, 274] on input "checkbox" at bounding box center [88, 274] width 0 height 0
checkbox input "true"
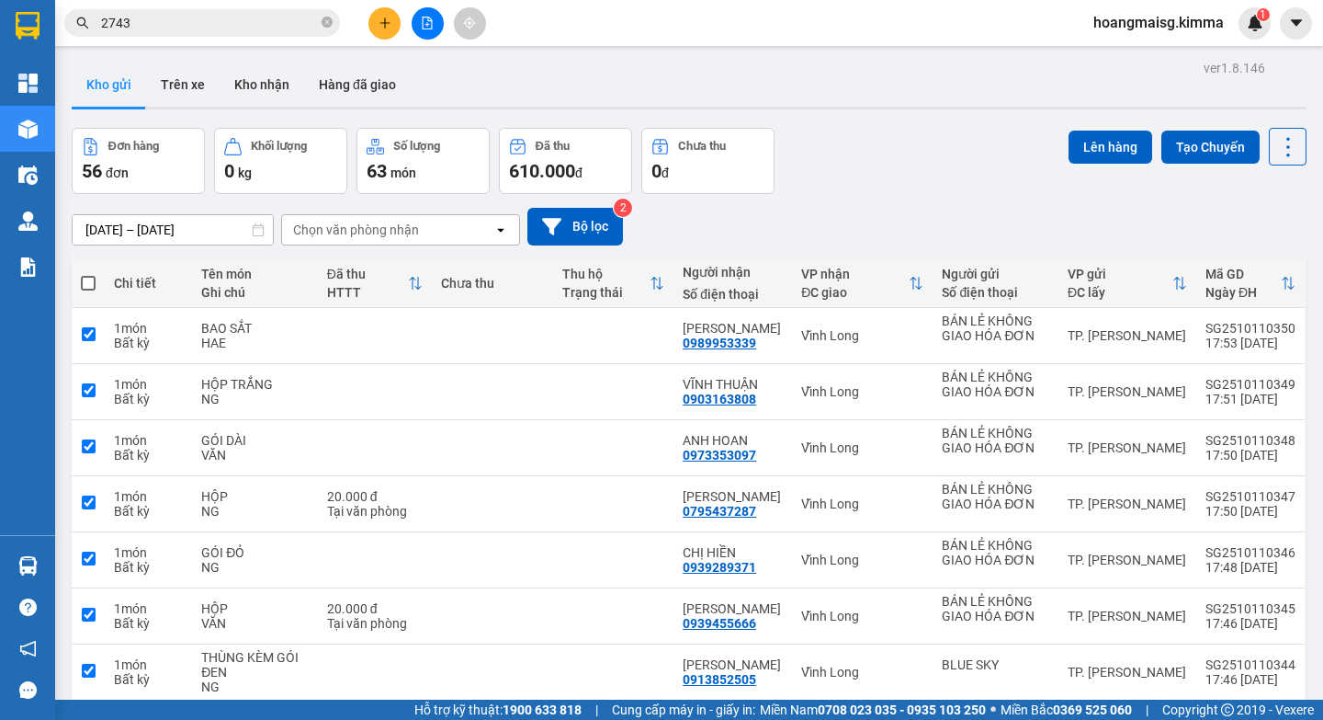
checkbox input "true"
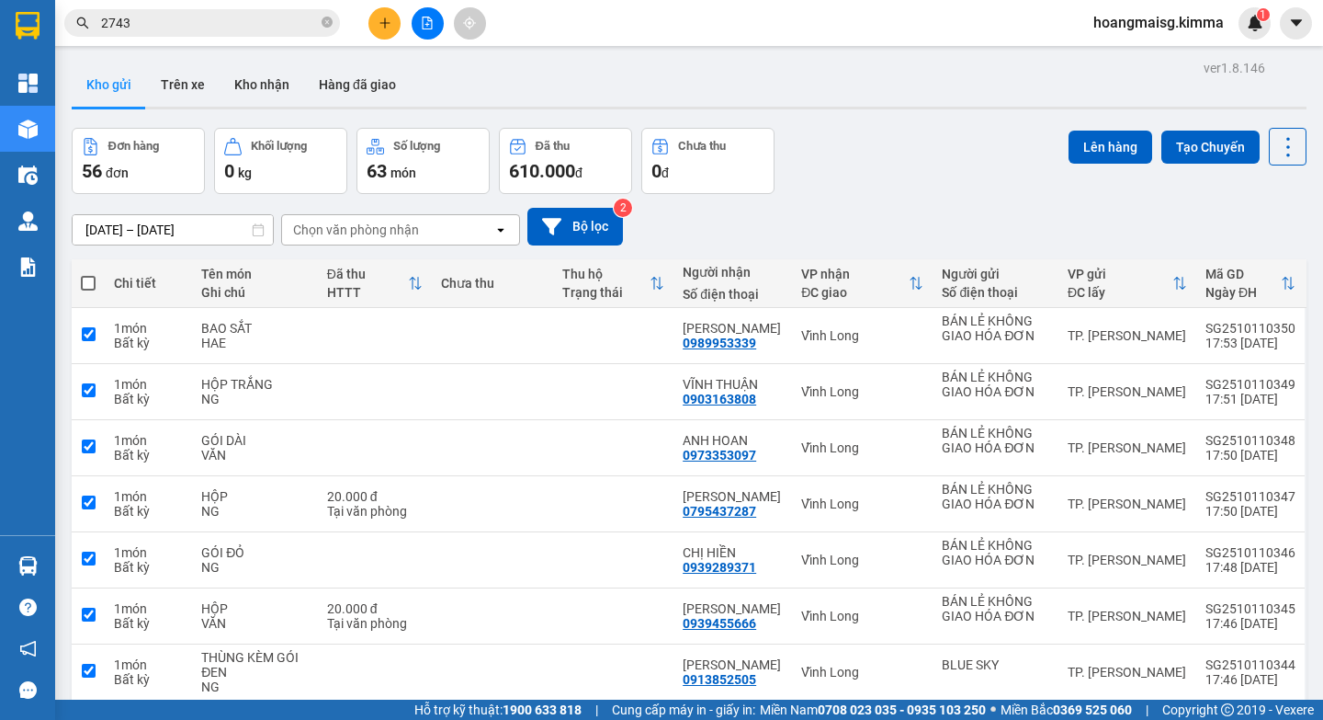
checkbox input "true"
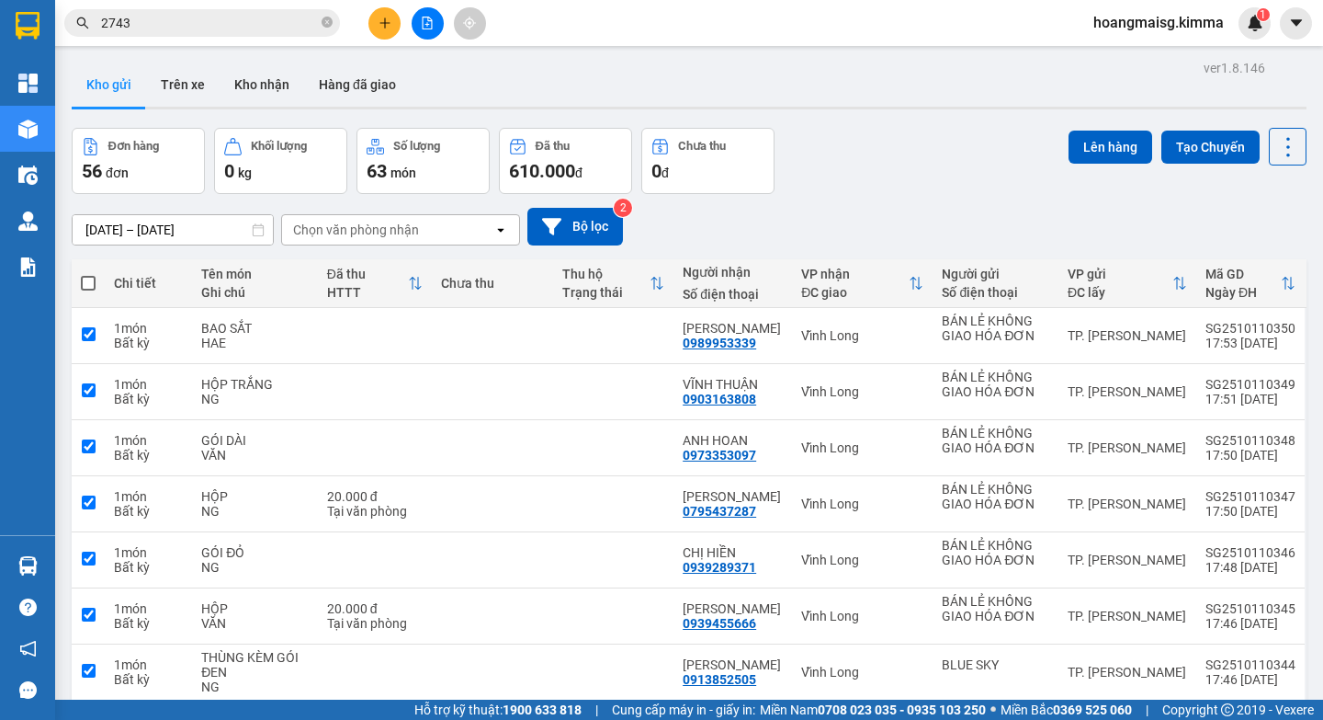
checkbox input "true"
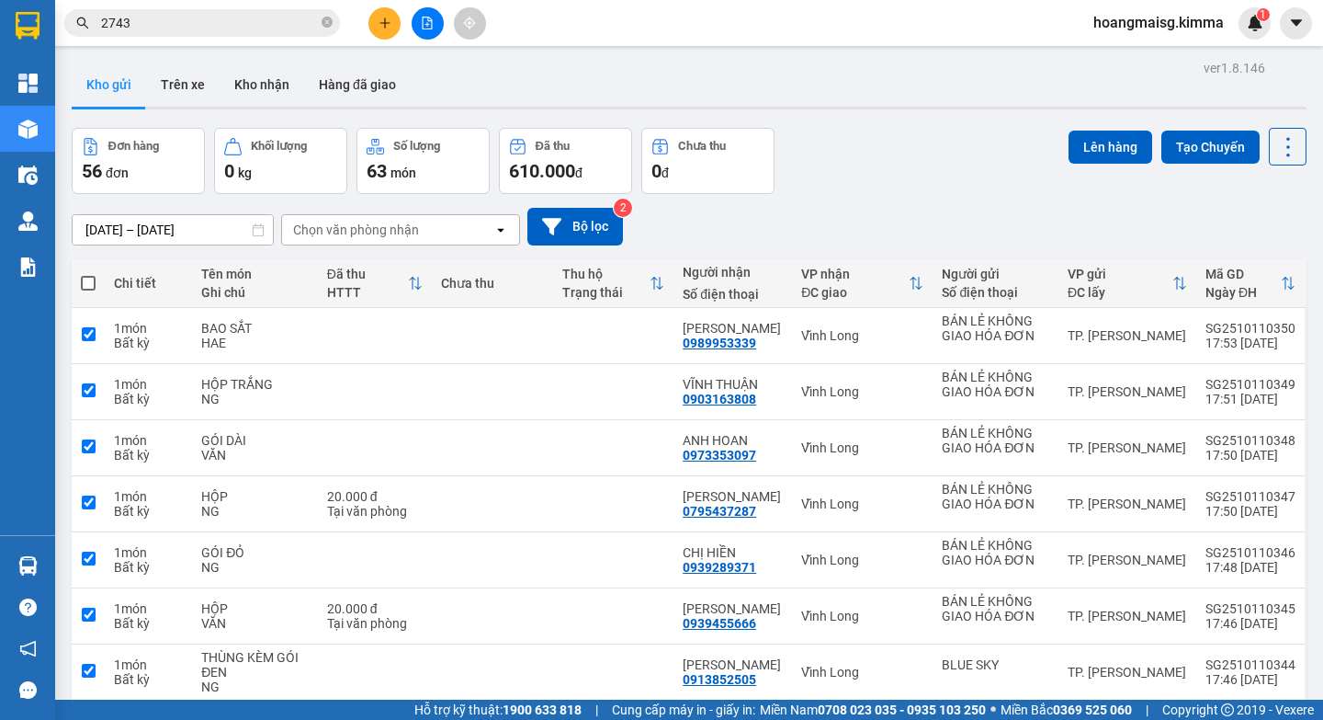
checkbox input "true"
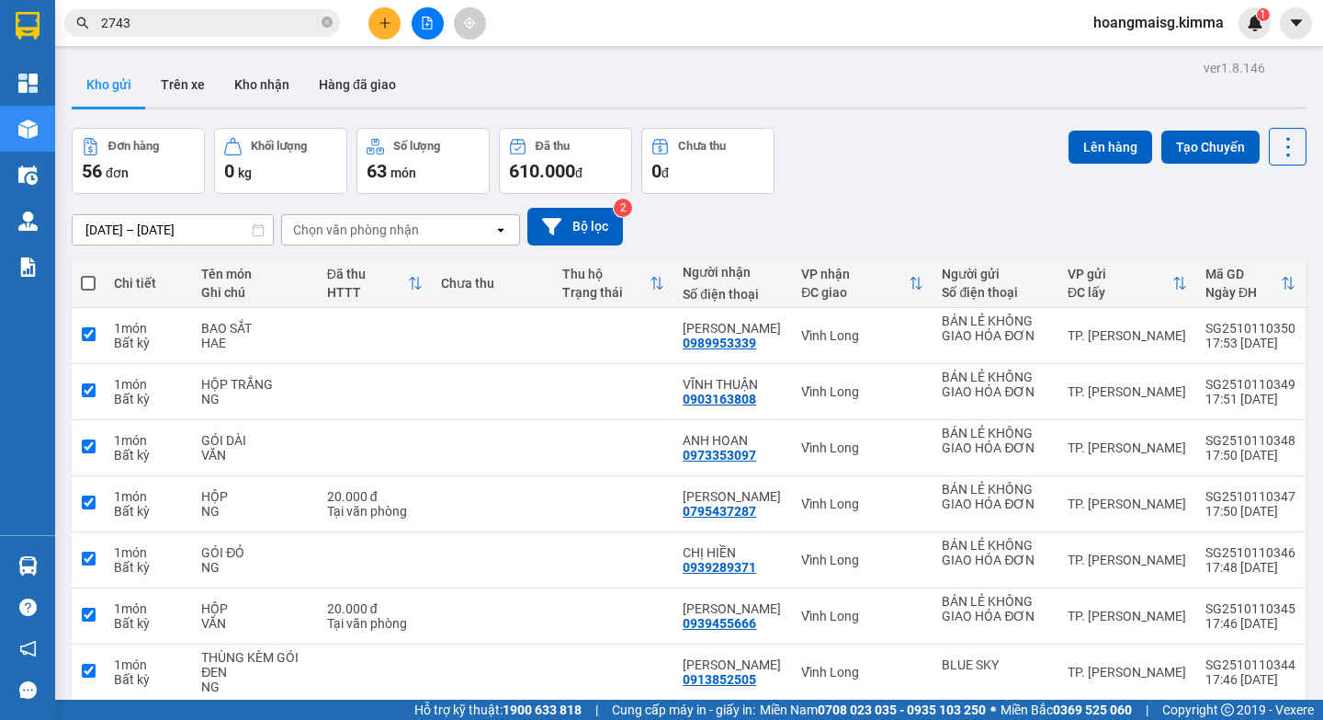
checkbox input "true"
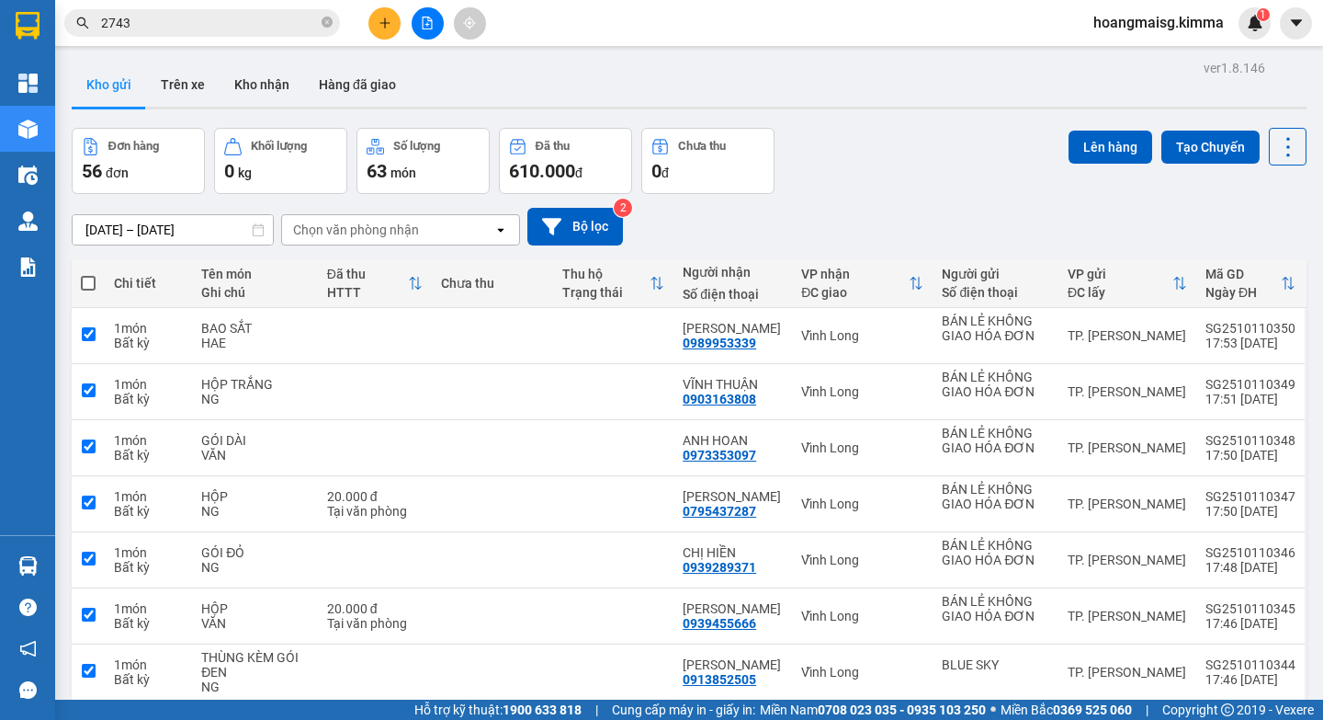
checkbox input "true"
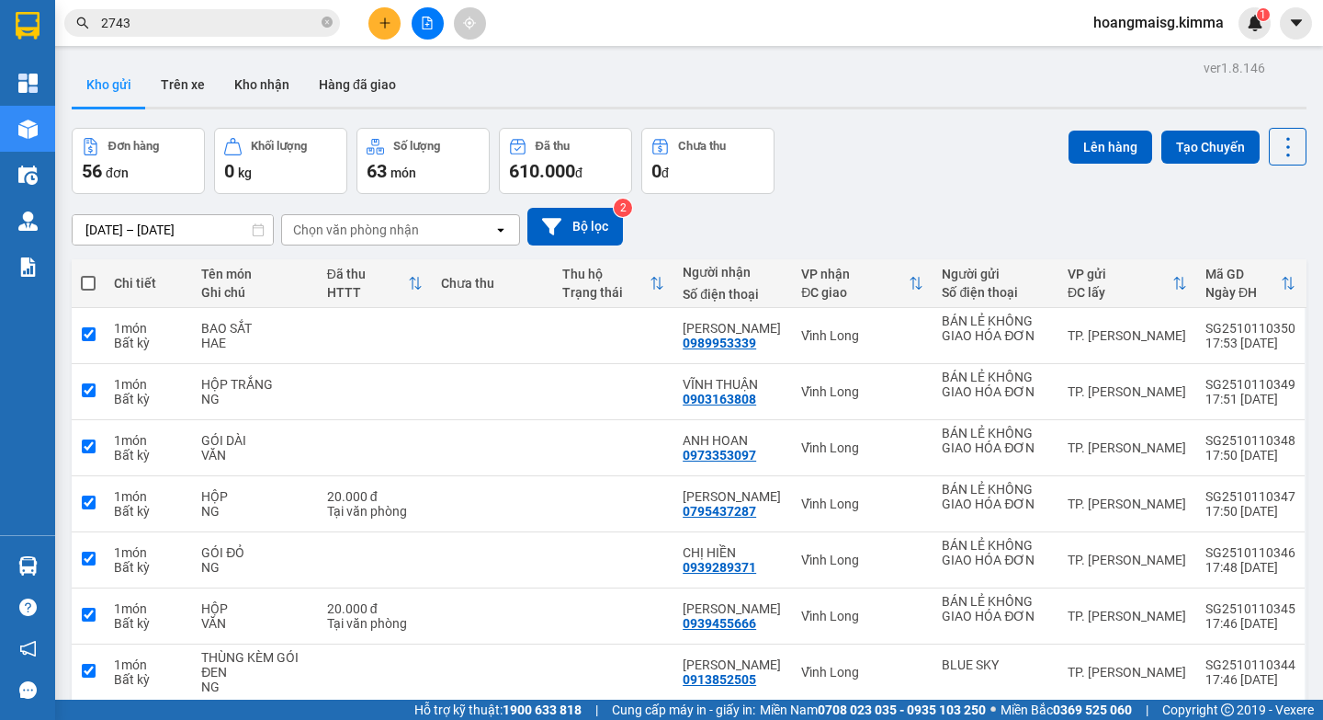
checkbox input "true"
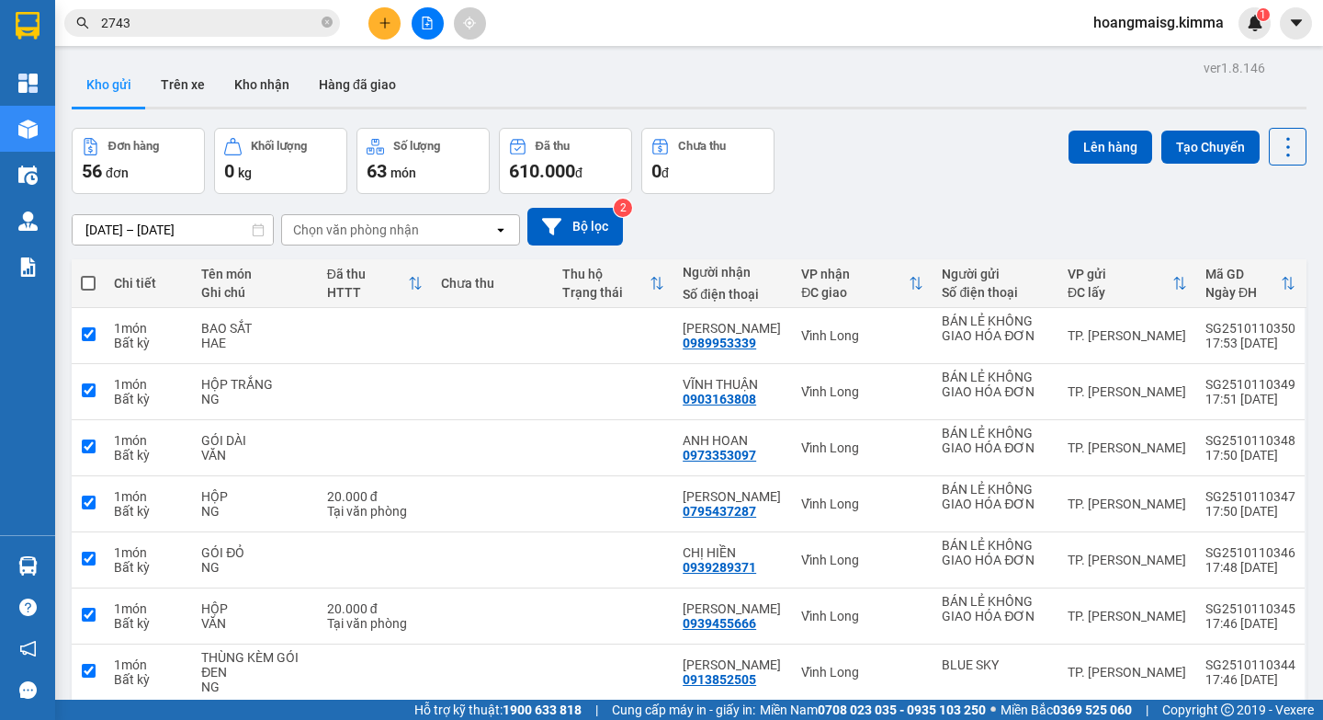
checkbox input "true"
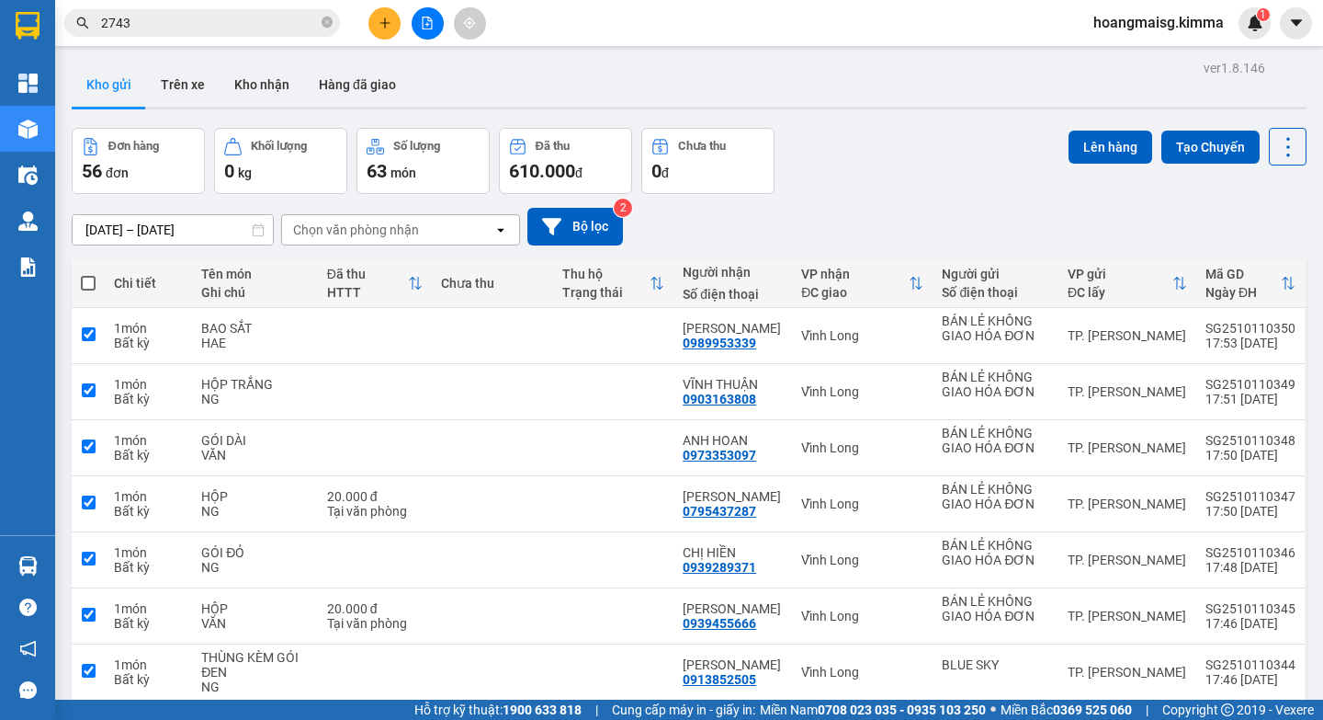
checkbox input "true"
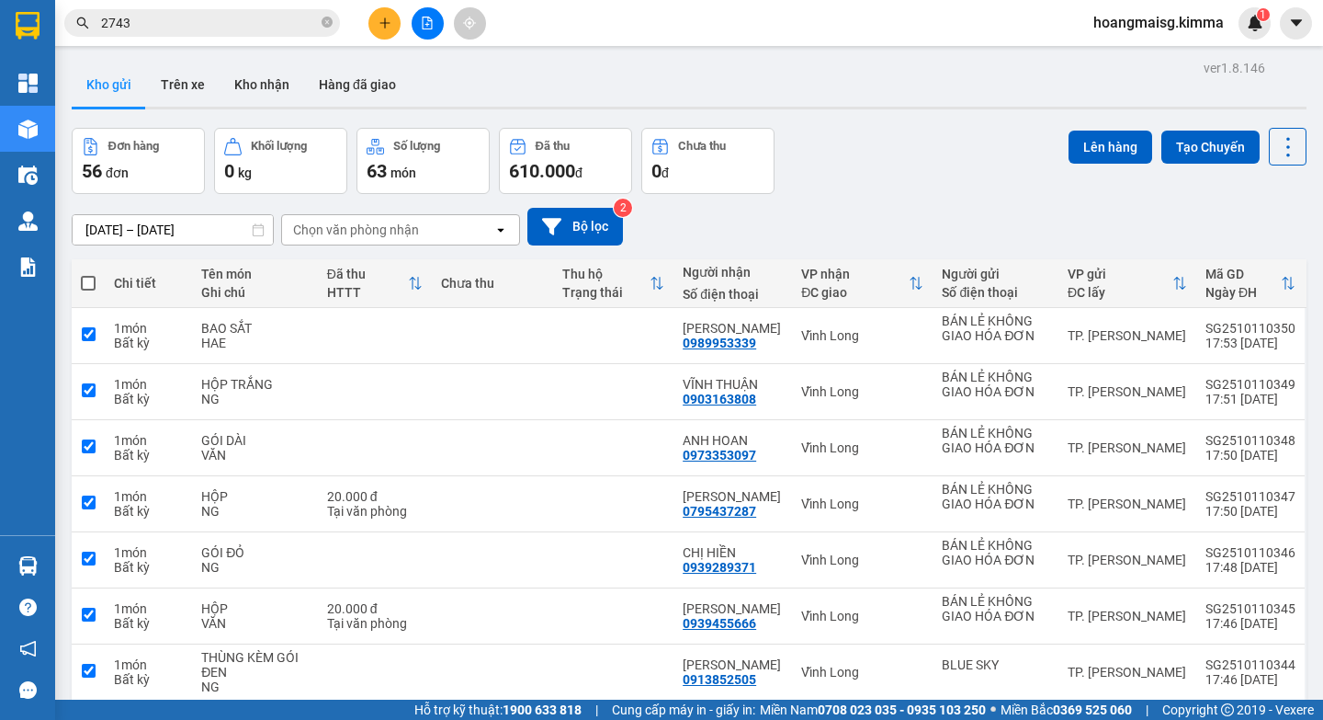
checkbox input "true"
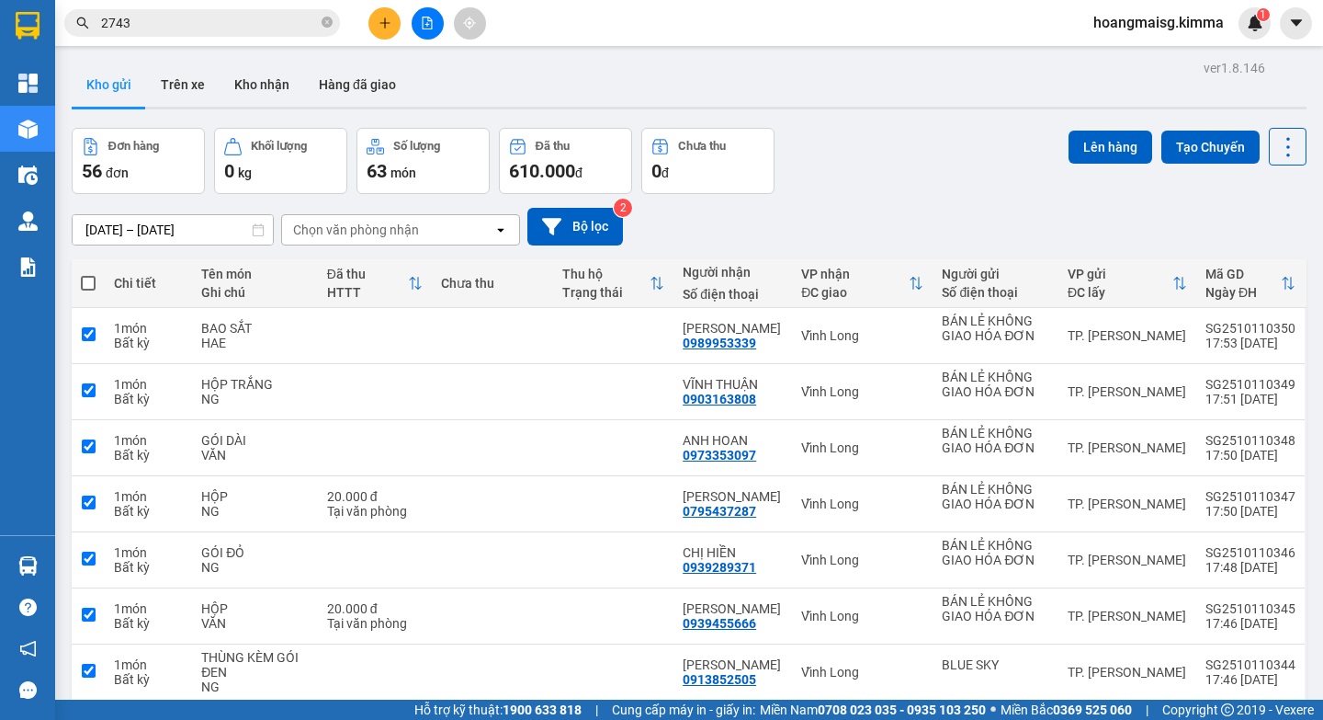
checkbox input "true"
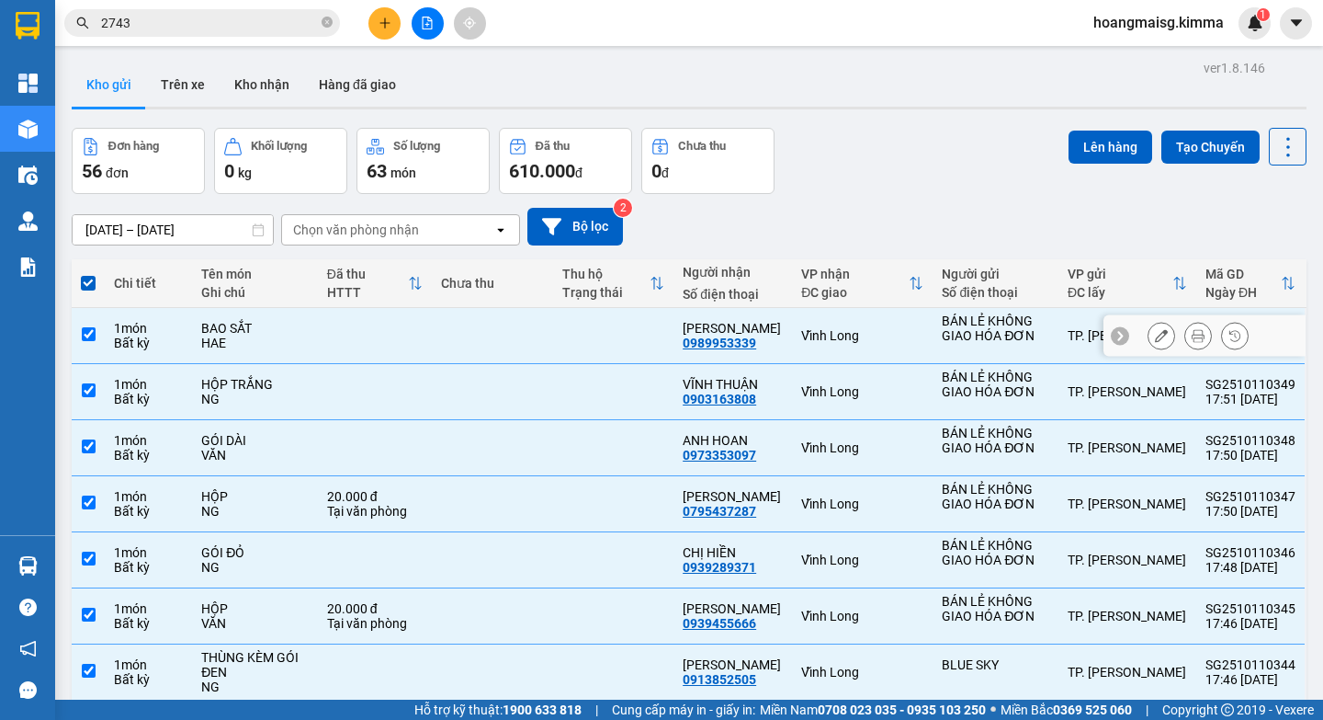
click at [183, 323] on div "1 món" at bounding box center [148, 328] width 69 height 15
checkbox input "false"
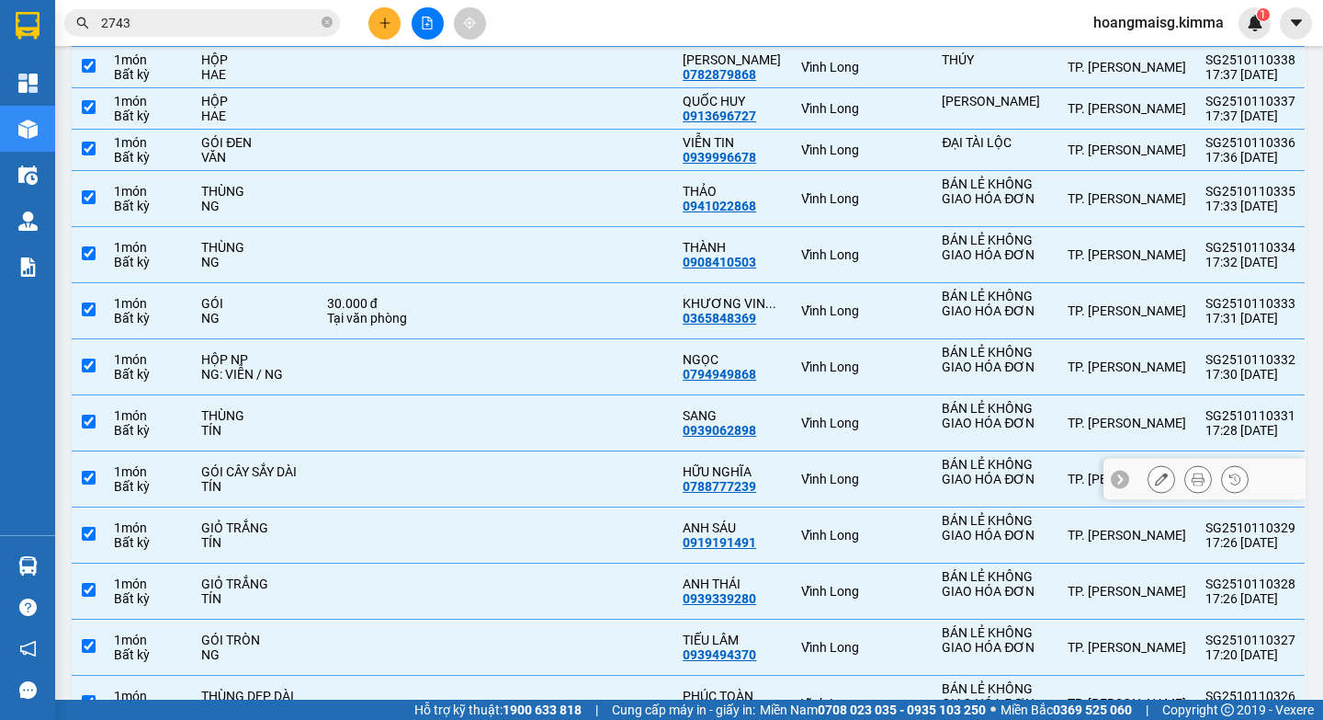
scroll to position [1103, 0]
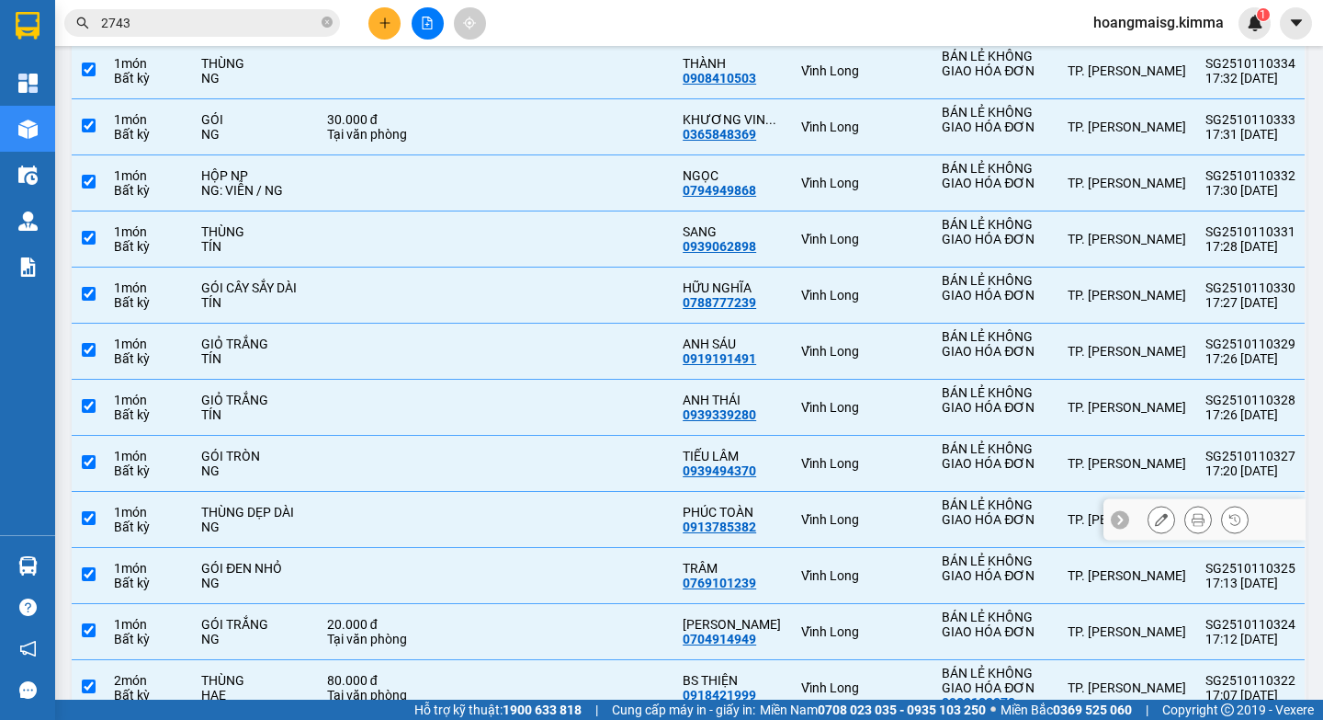
click at [303, 542] on td "THÙNG DẸP DÀI NG" at bounding box center [255, 520] width 126 height 56
checkbox input "false"
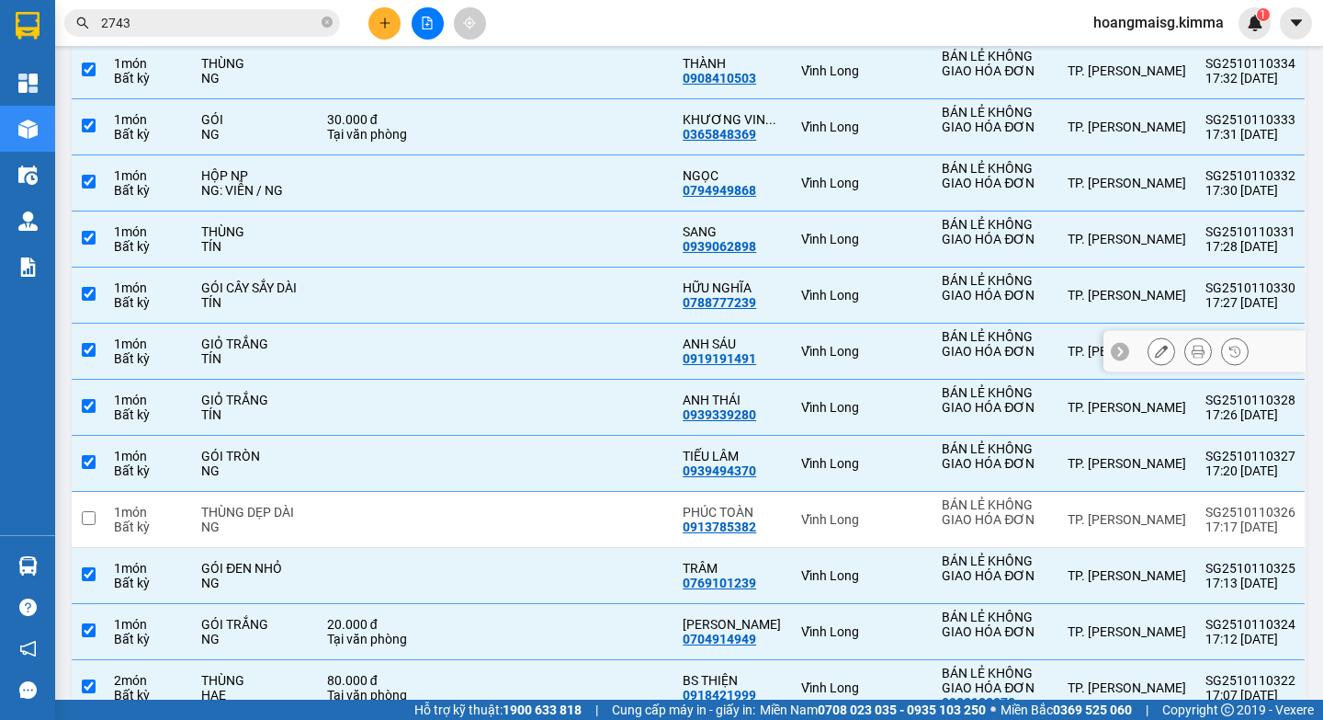
scroll to position [1378, 0]
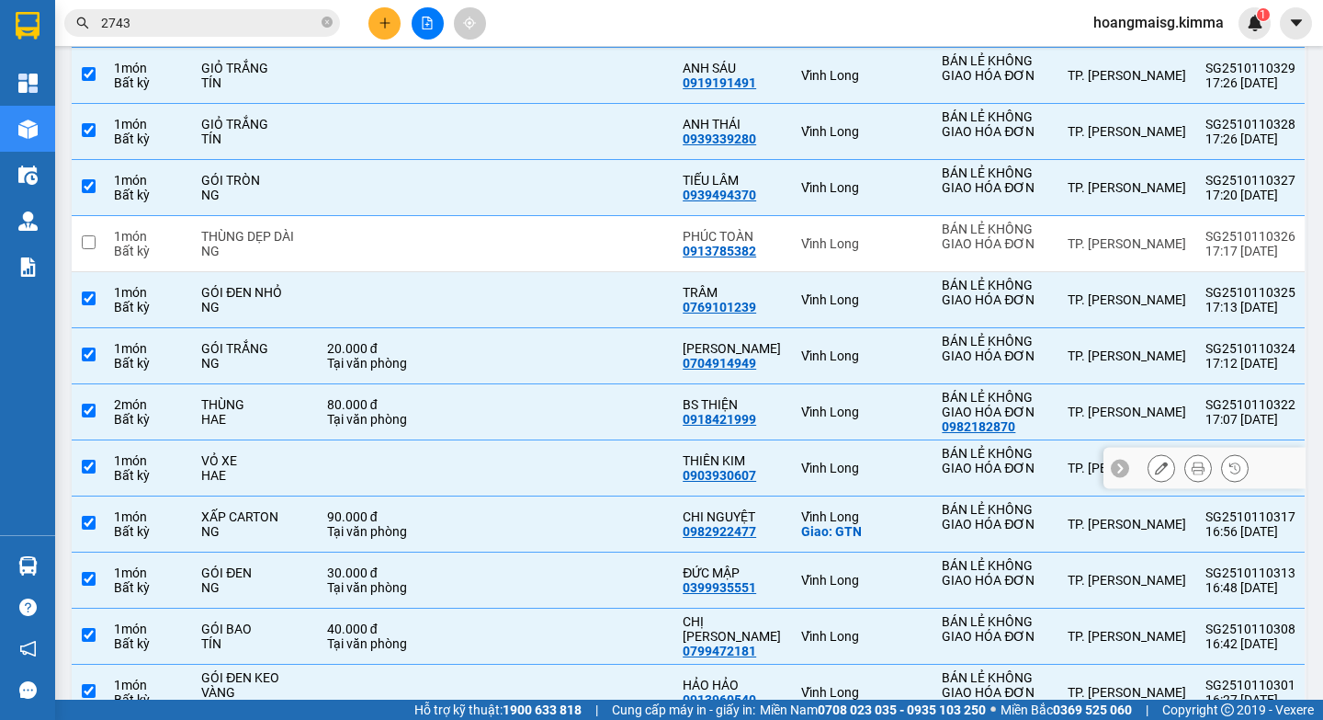
click at [243, 468] on div "VỎ XE" at bounding box center [255, 460] width 108 height 15
checkbox input "false"
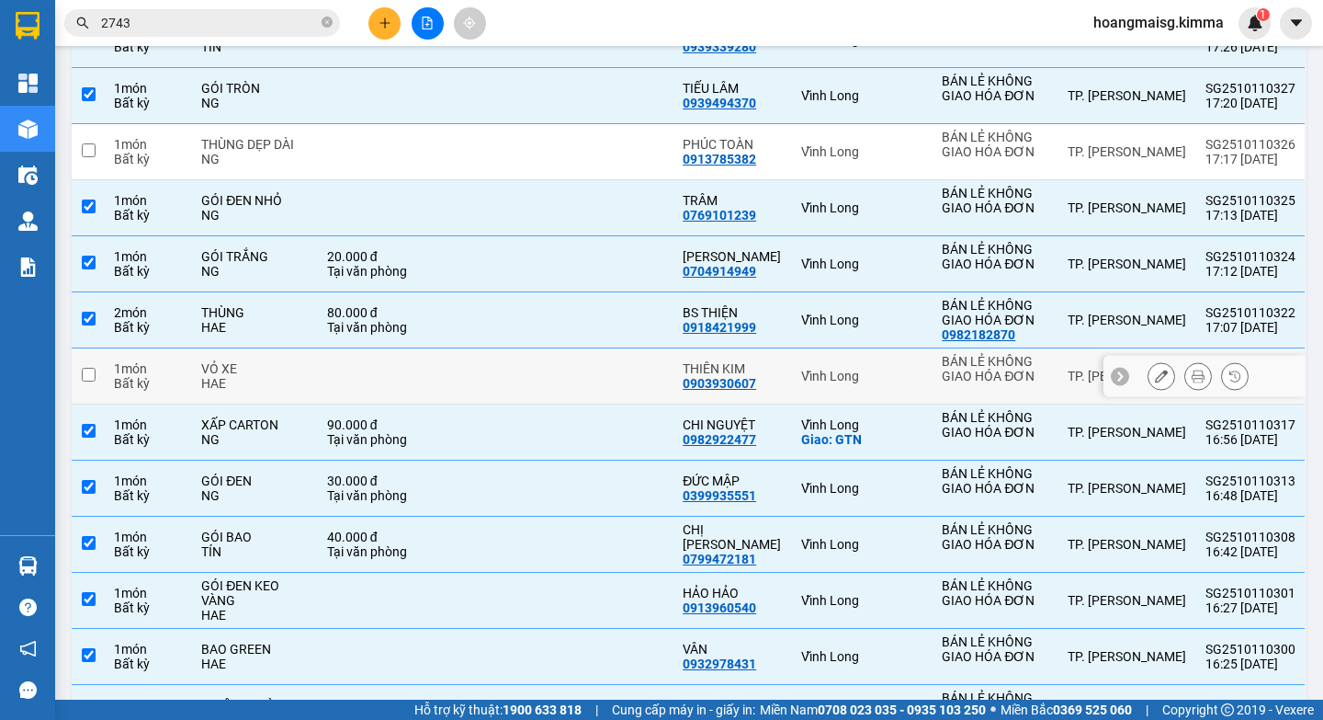
scroll to position [1654, 0]
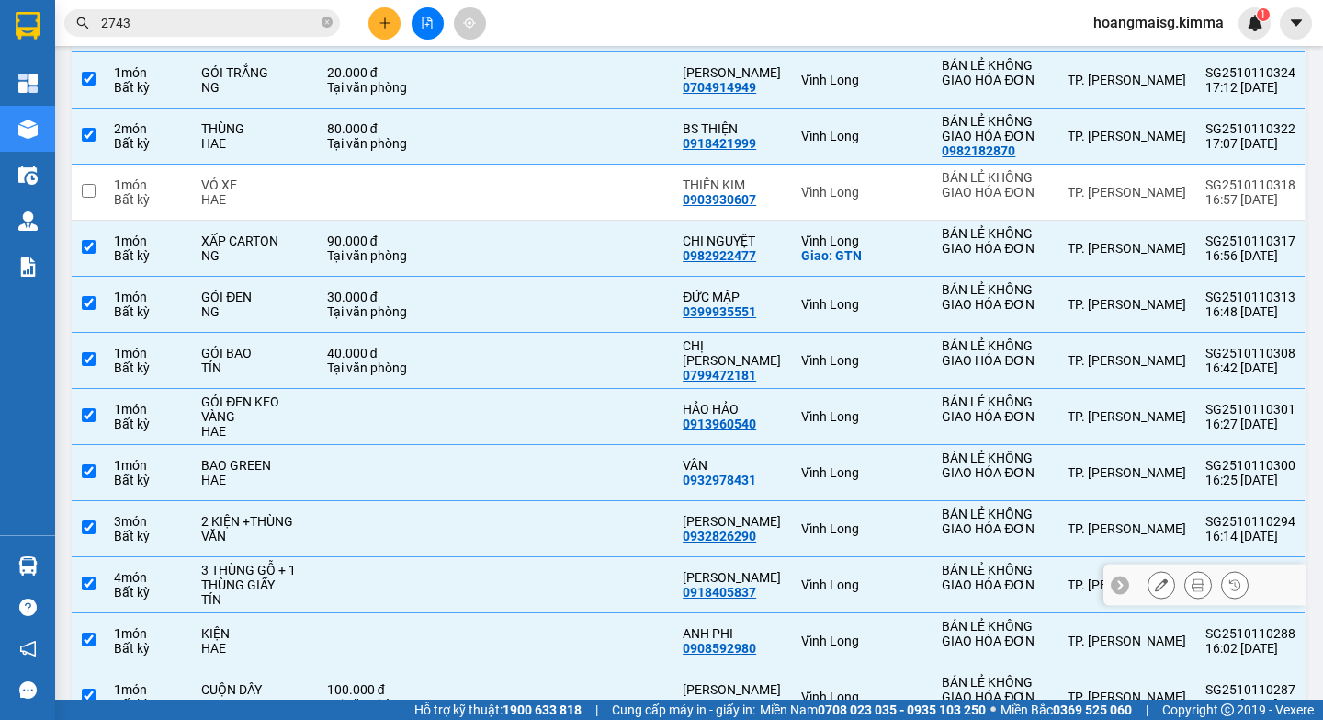
click at [467, 613] on td at bounding box center [492, 585] width 121 height 56
checkbox input "false"
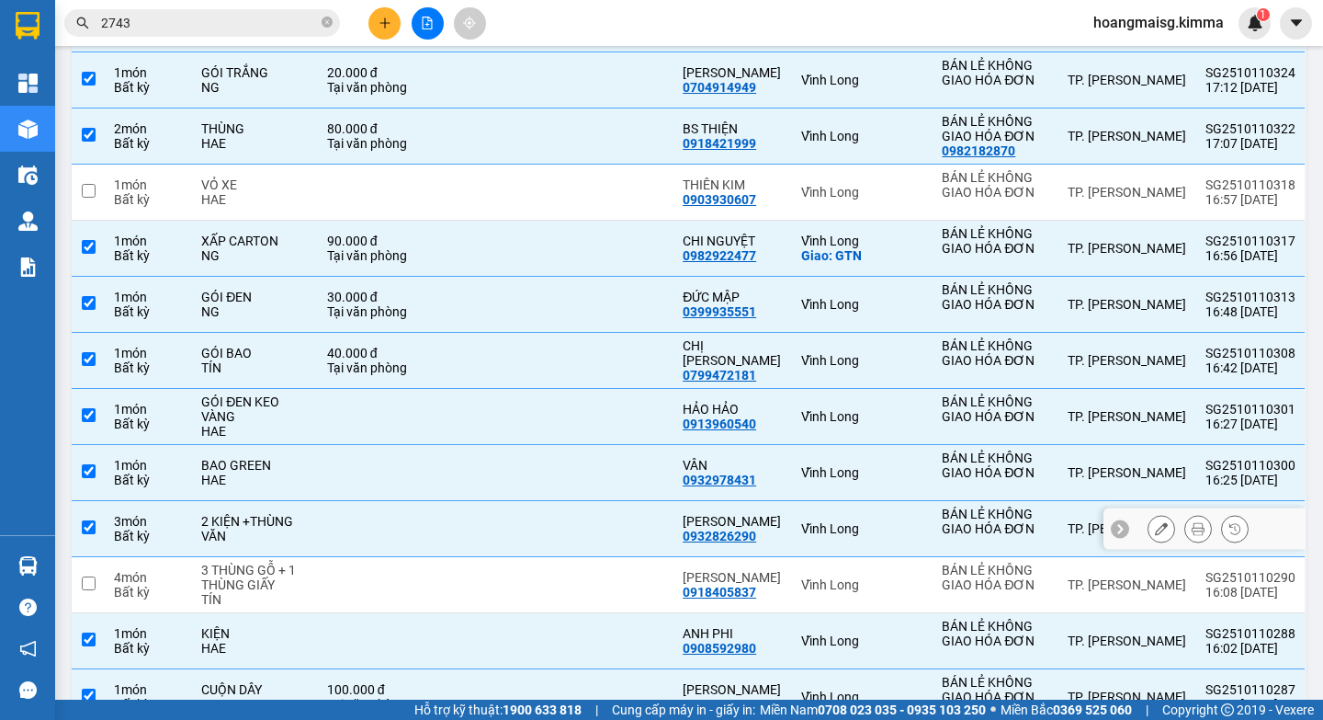
scroll to position [1838, 0]
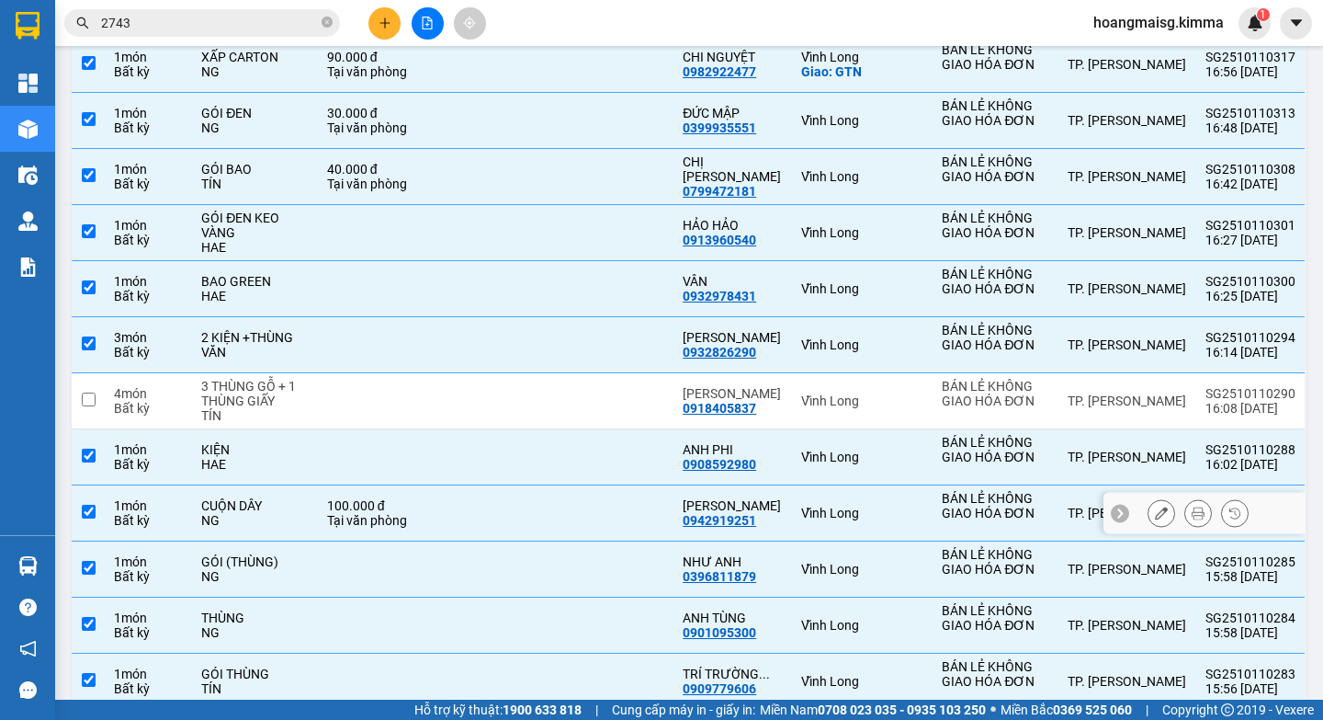
click at [289, 527] on div "NG" at bounding box center [255, 520] width 108 height 15
checkbox input "false"
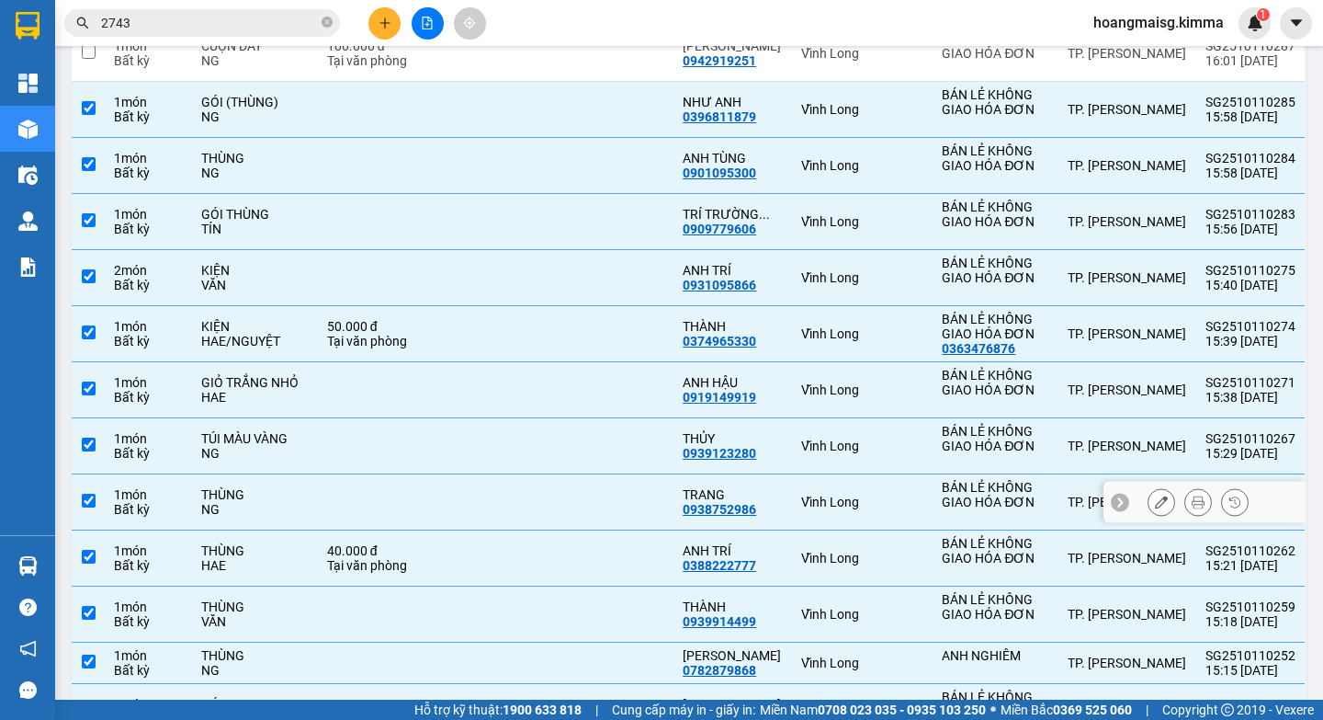
scroll to position [2481, 0]
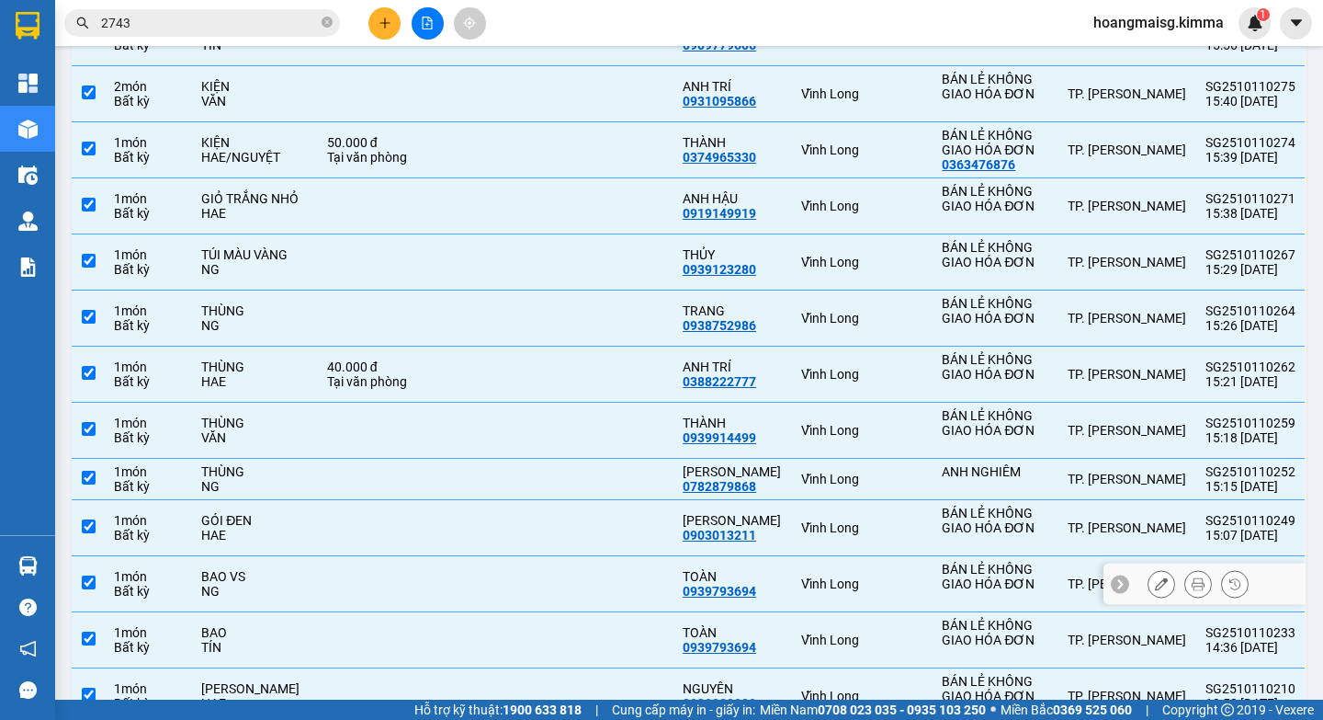
click at [258, 584] on div "BAO VS" at bounding box center [255, 576] width 108 height 15
checkbox input "false"
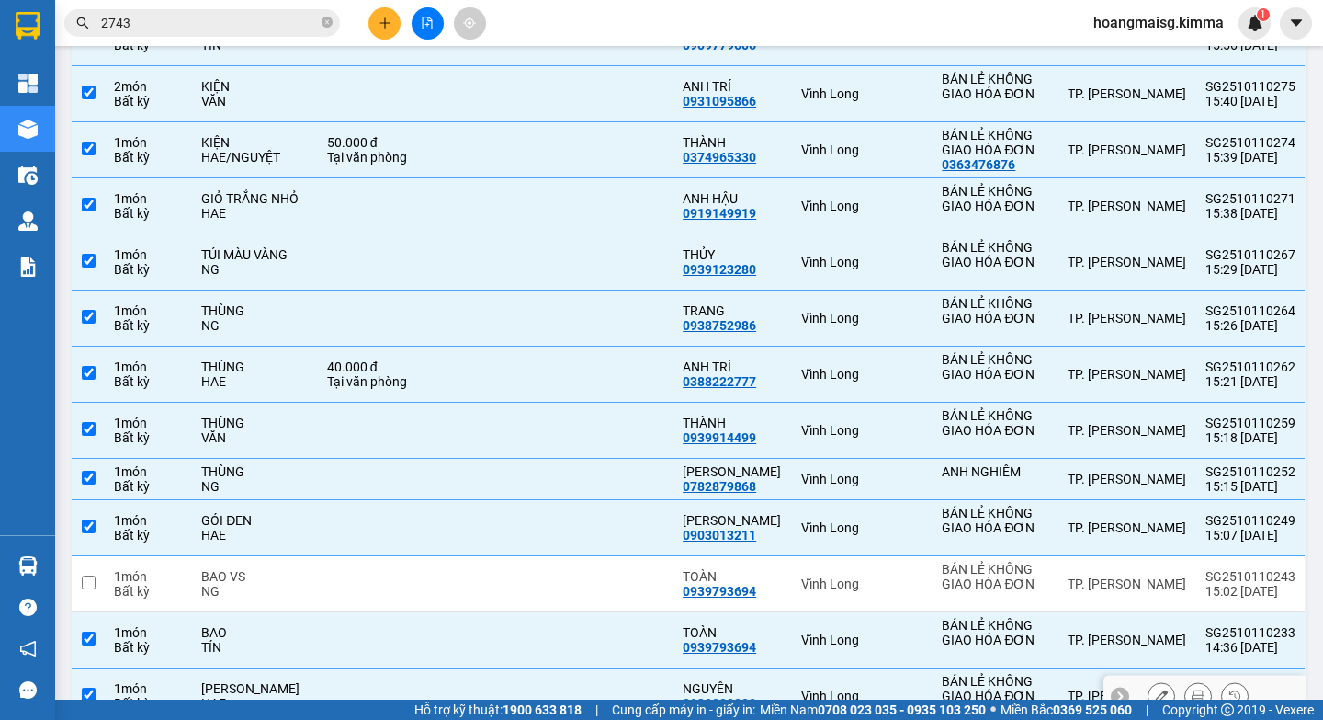
scroll to position [2665, 0]
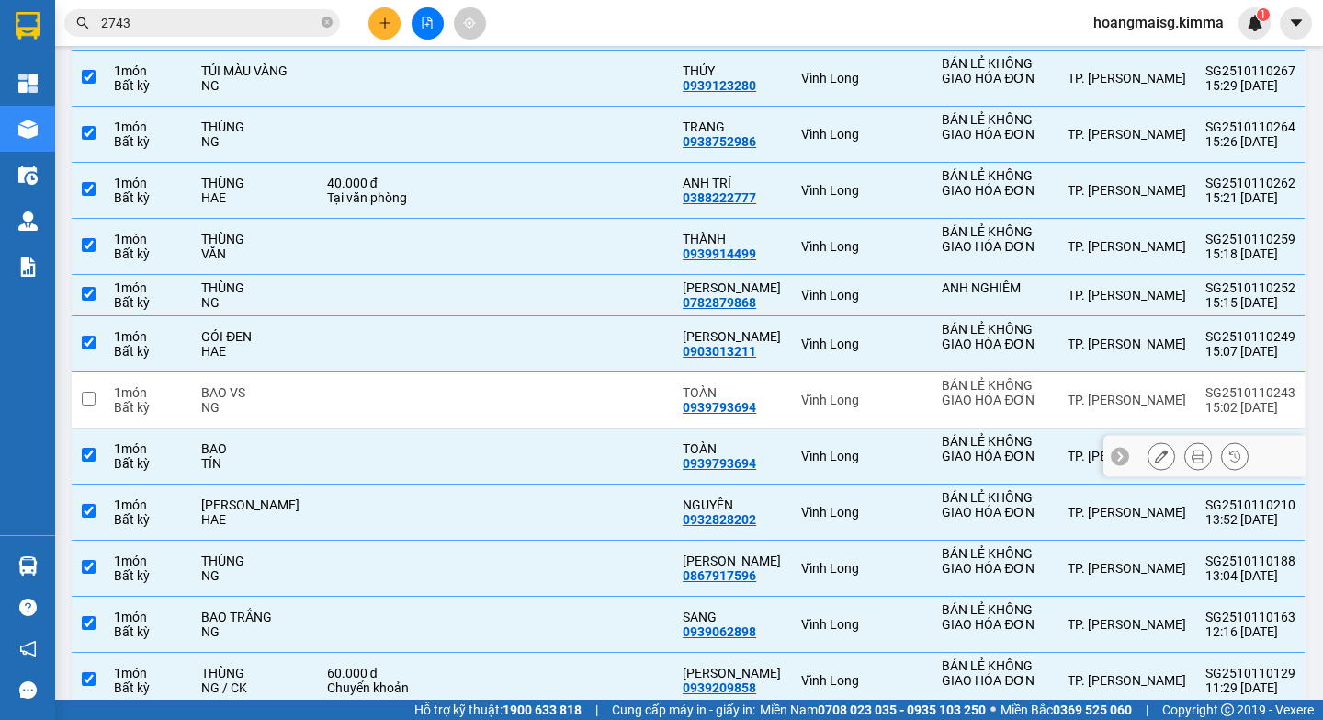
click at [318, 465] on td at bounding box center [375, 456] width 114 height 56
checkbox input "false"
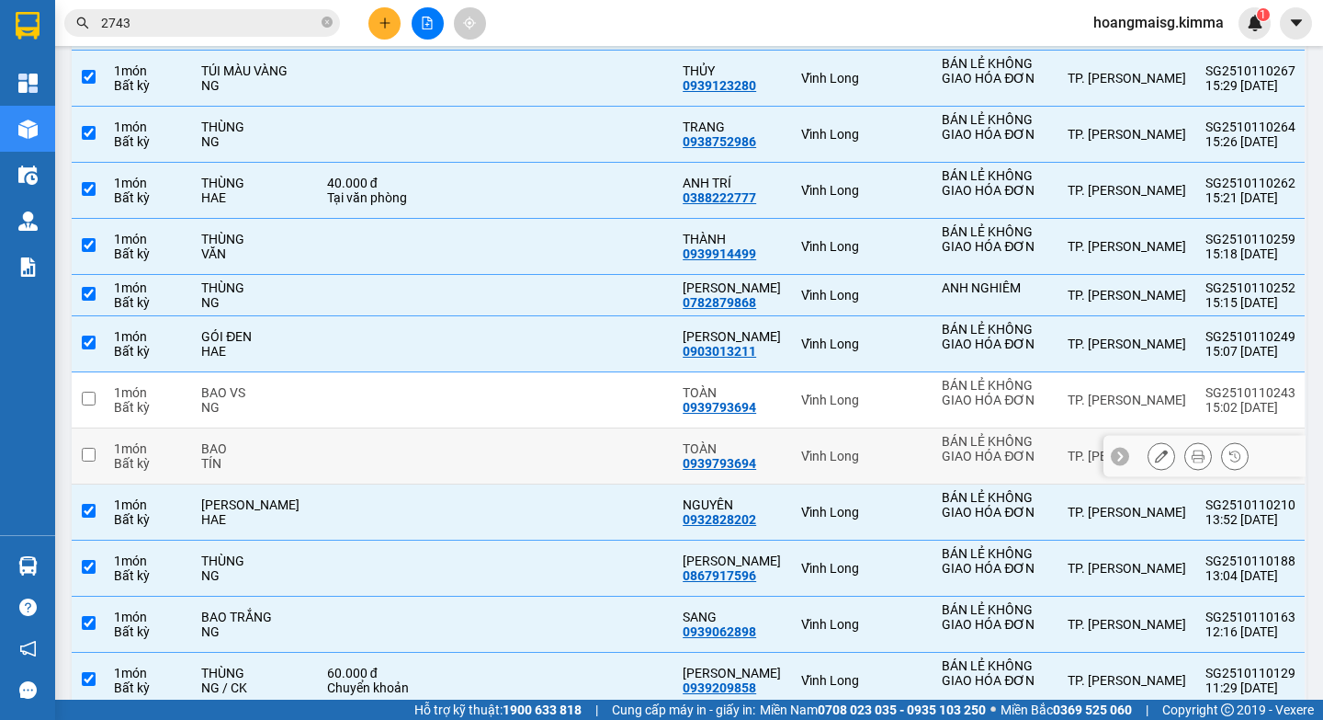
scroll to position [2757, 0]
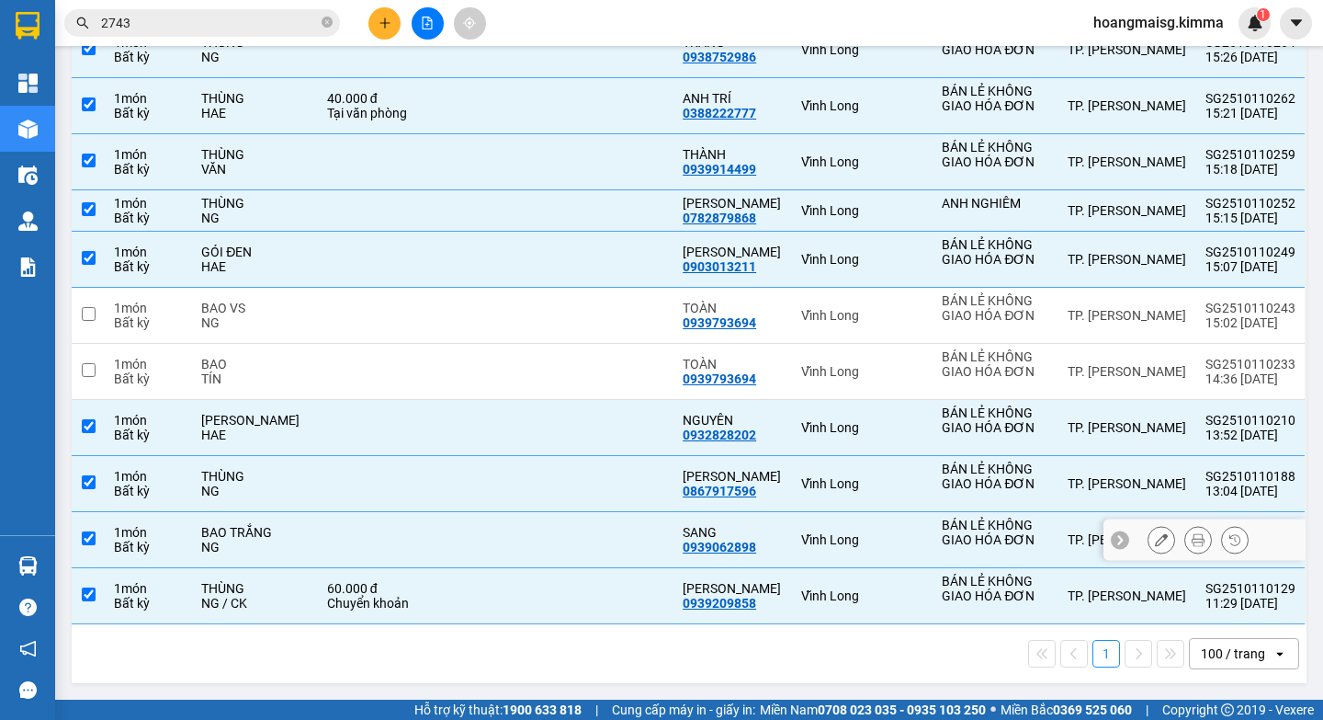
click at [485, 538] on td at bounding box center [492, 540] width 121 height 56
checkbox input "false"
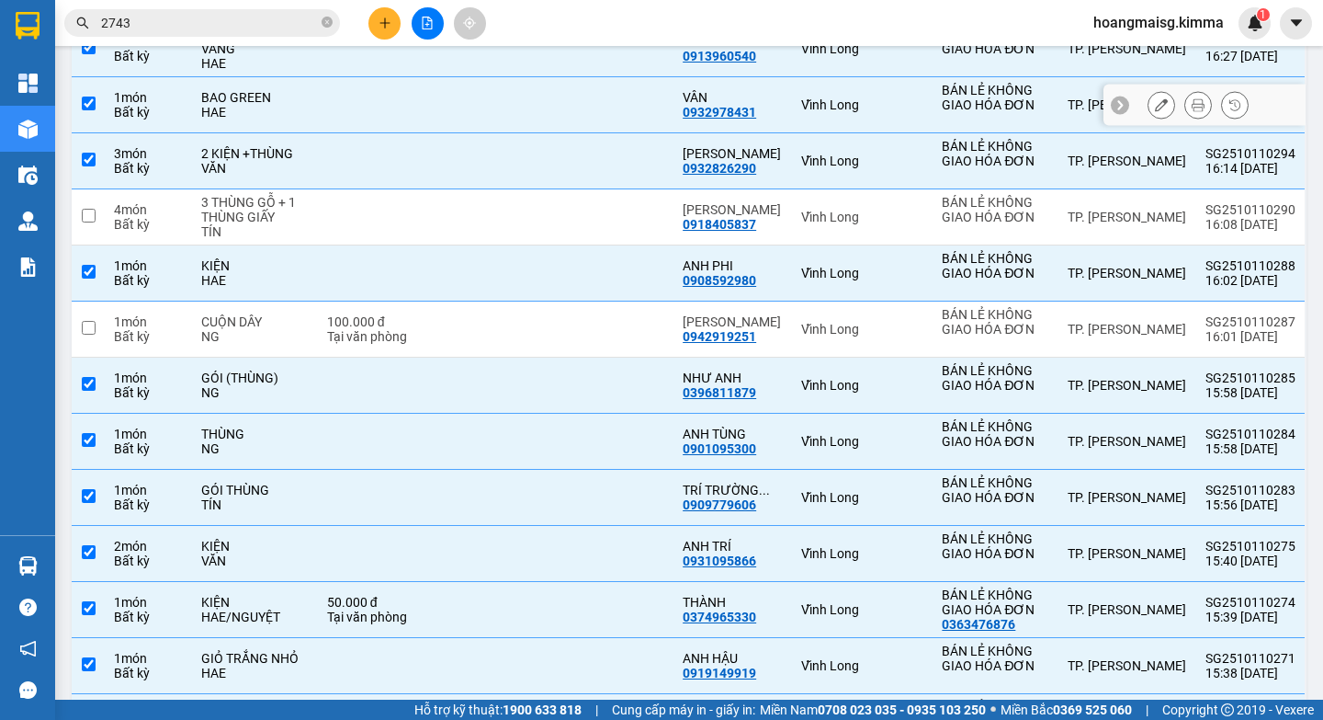
scroll to position [1838, 0]
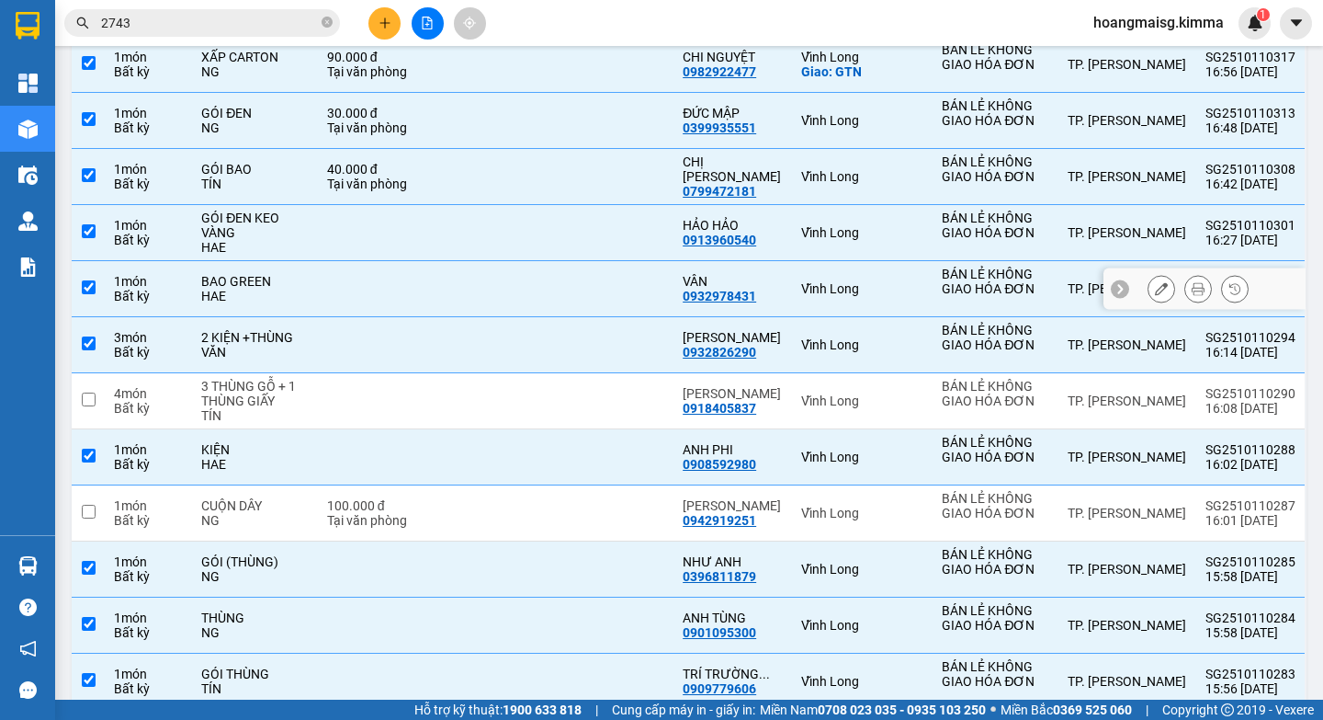
click at [309, 292] on td "BAO GREEN HAE" at bounding box center [255, 289] width 126 height 56
checkbox input "false"
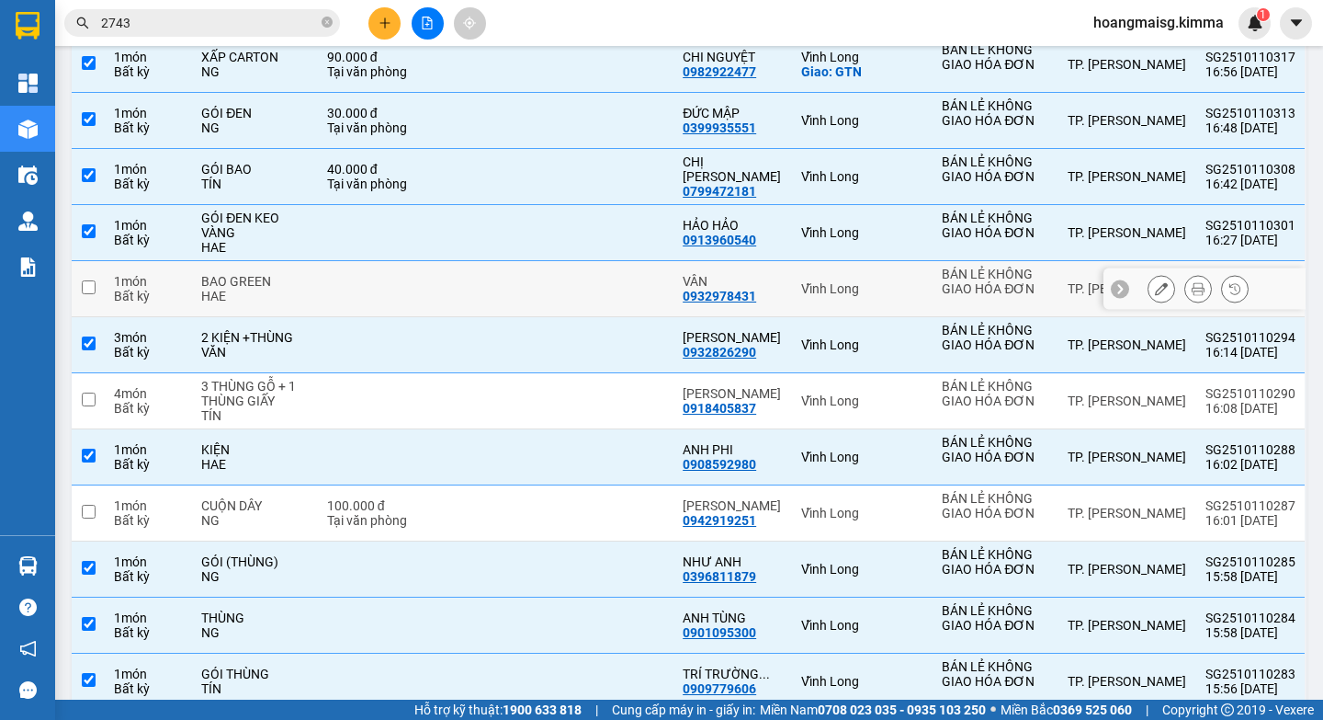
scroll to position [2114, 0]
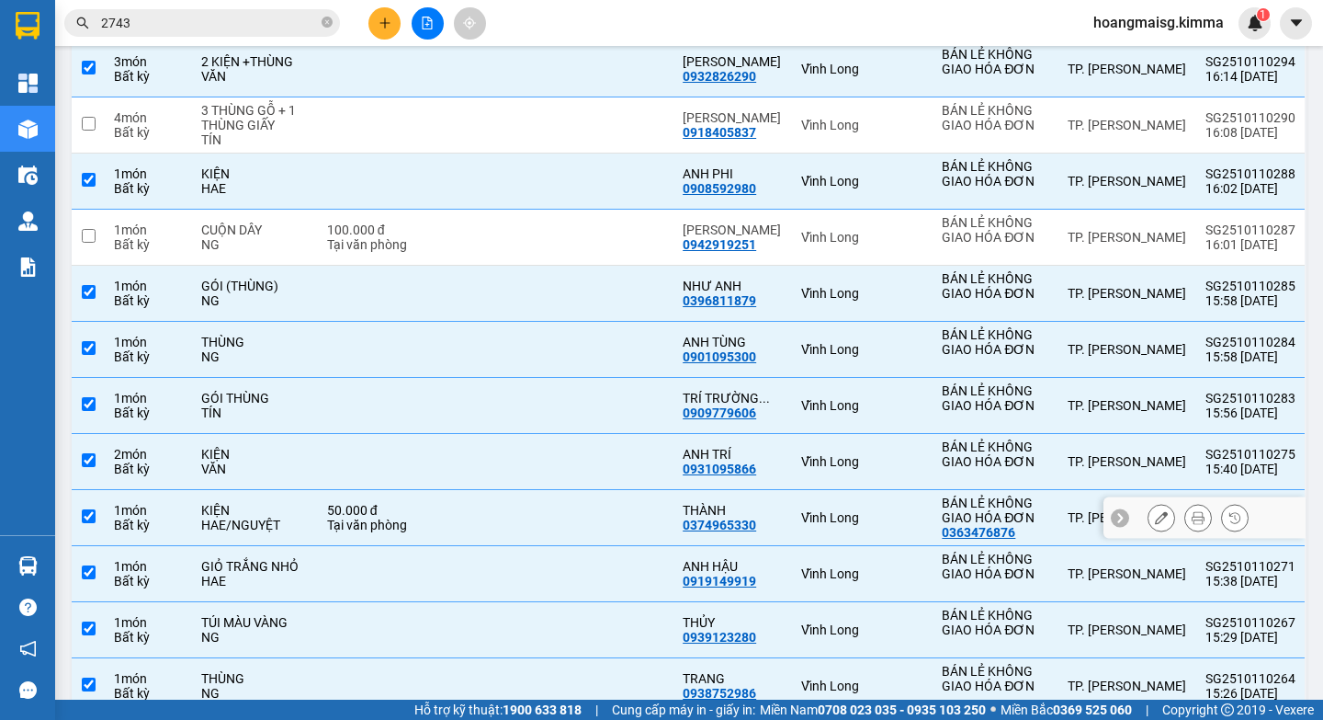
click at [216, 517] on div "KIỆN" at bounding box center [255, 510] width 108 height 15
checkbox input "false"
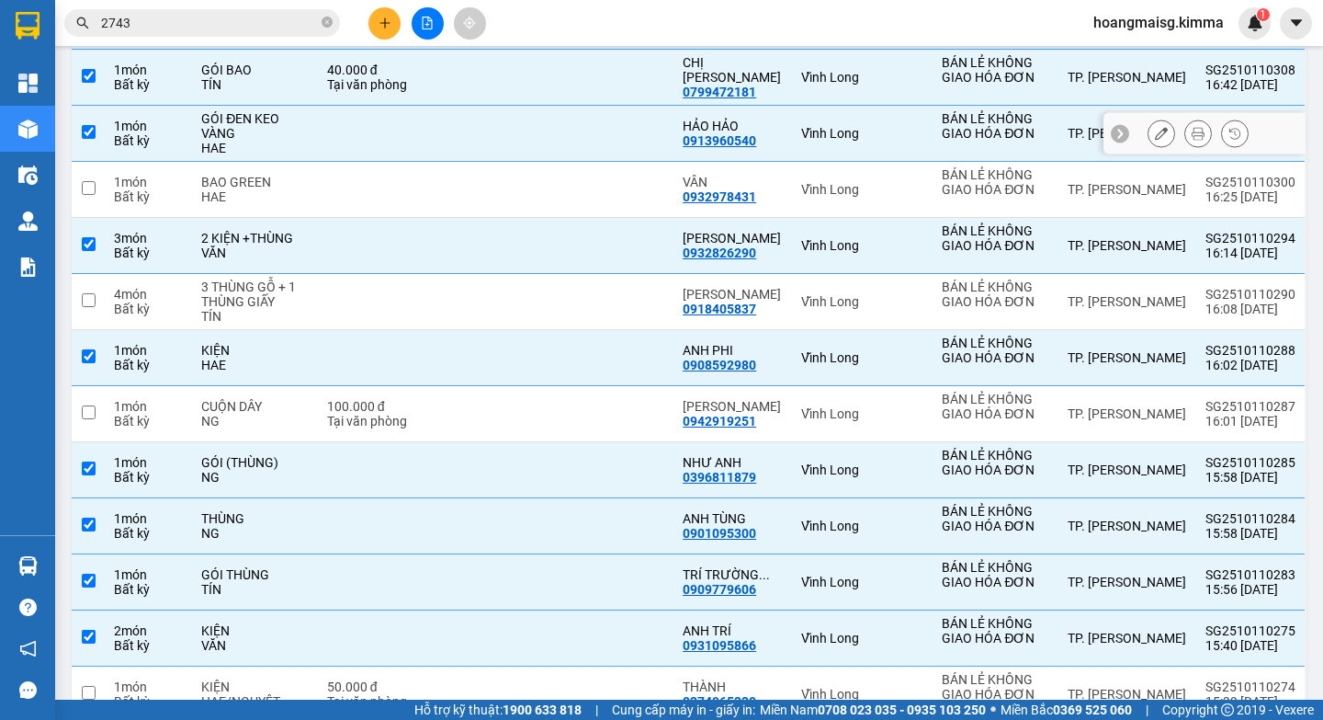
scroll to position [1753, 0]
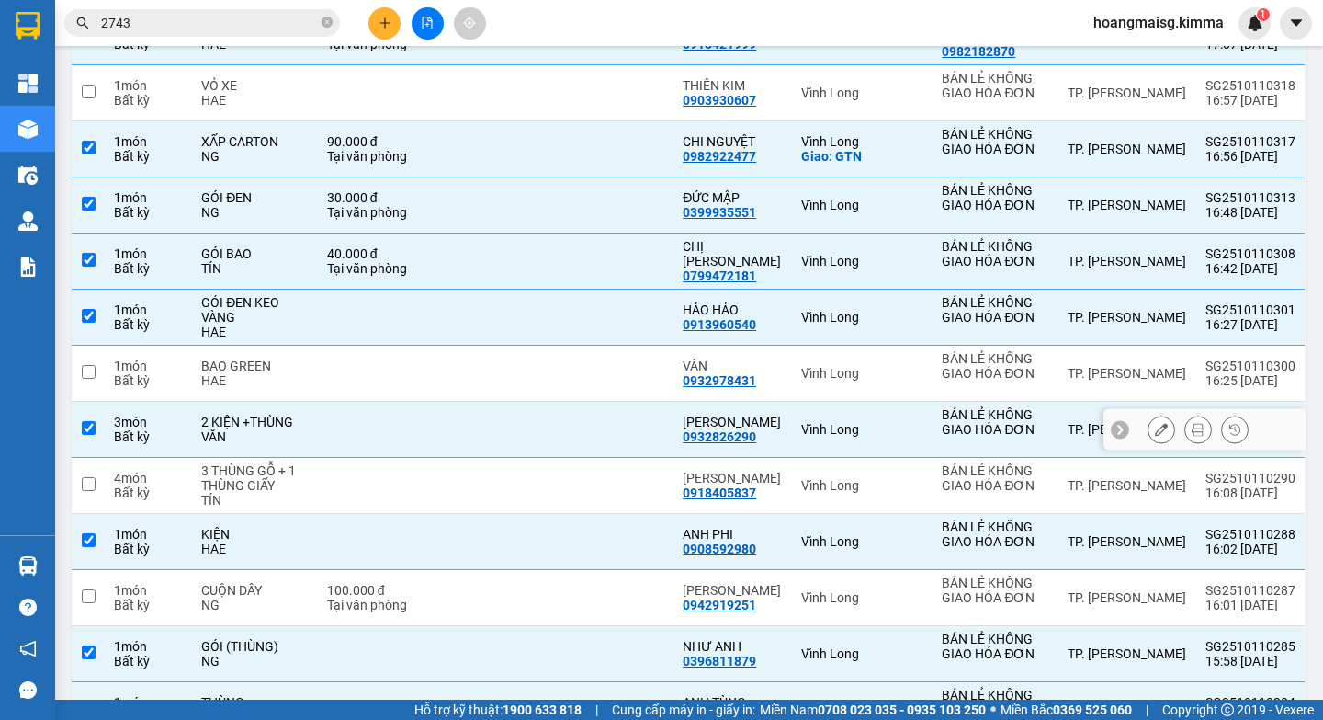
click at [282, 444] on div "VĂN" at bounding box center [255, 436] width 108 height 15
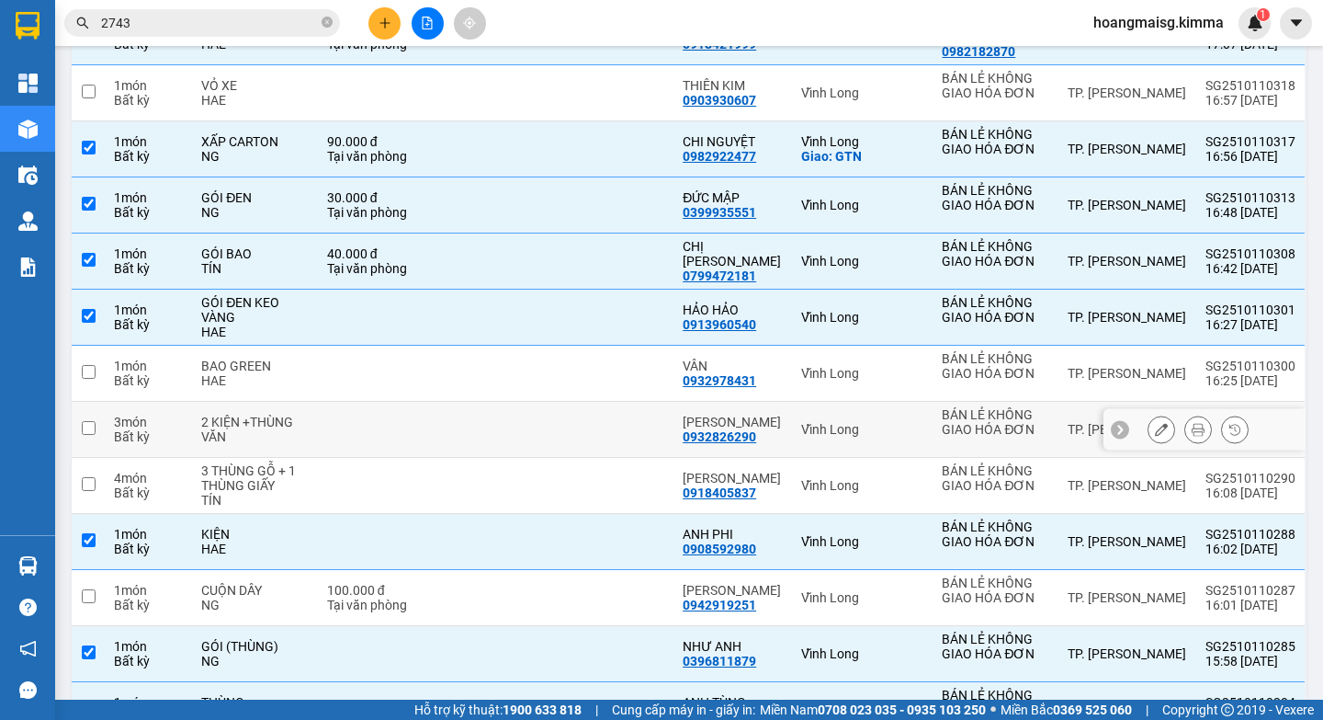
checkbox input "false"
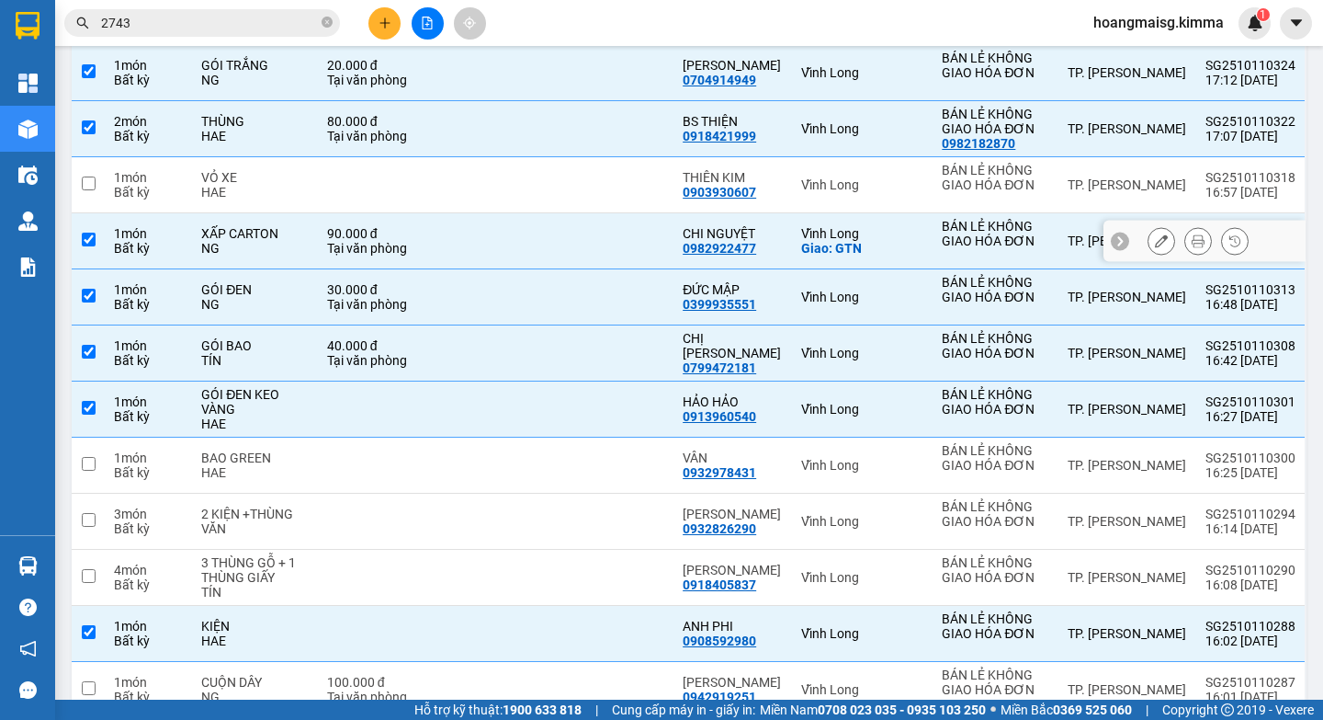
click at [236, 255] on div "NG" at bounding box center [255, 248] width 108 height 15
checkbox input "false"
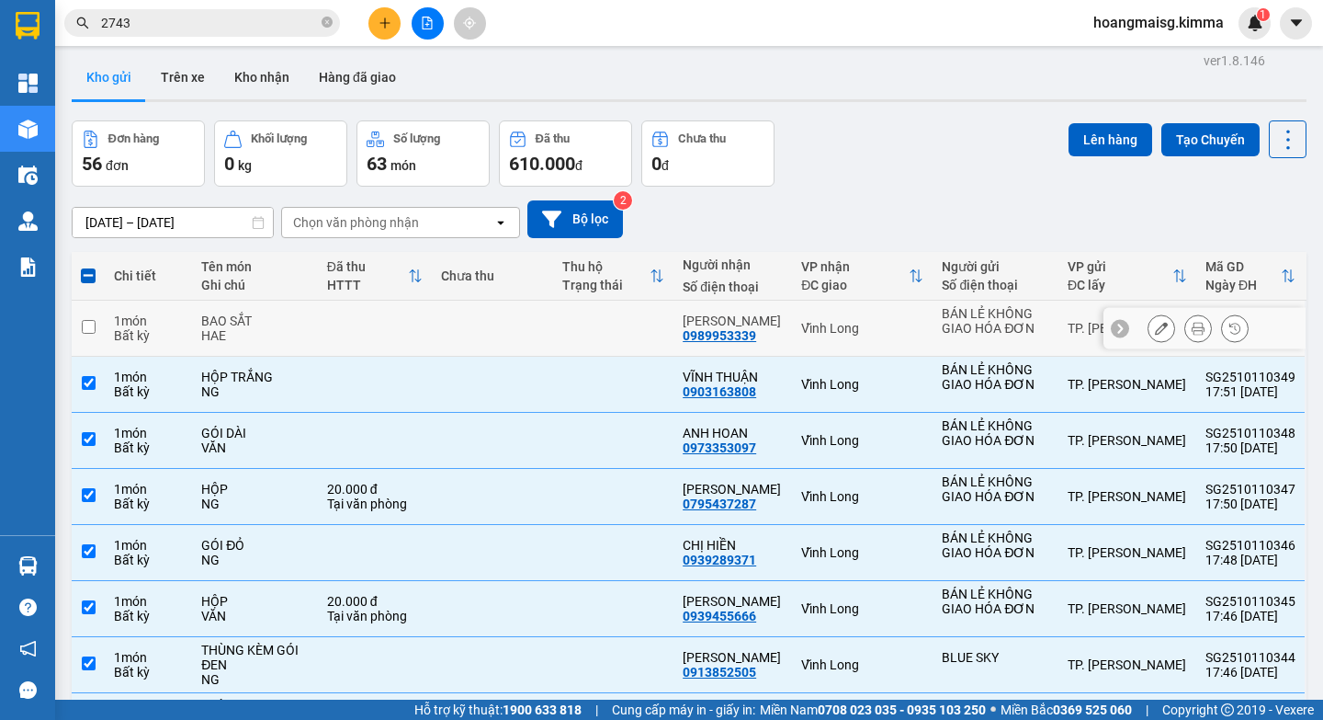
scroll to position [0, 0]
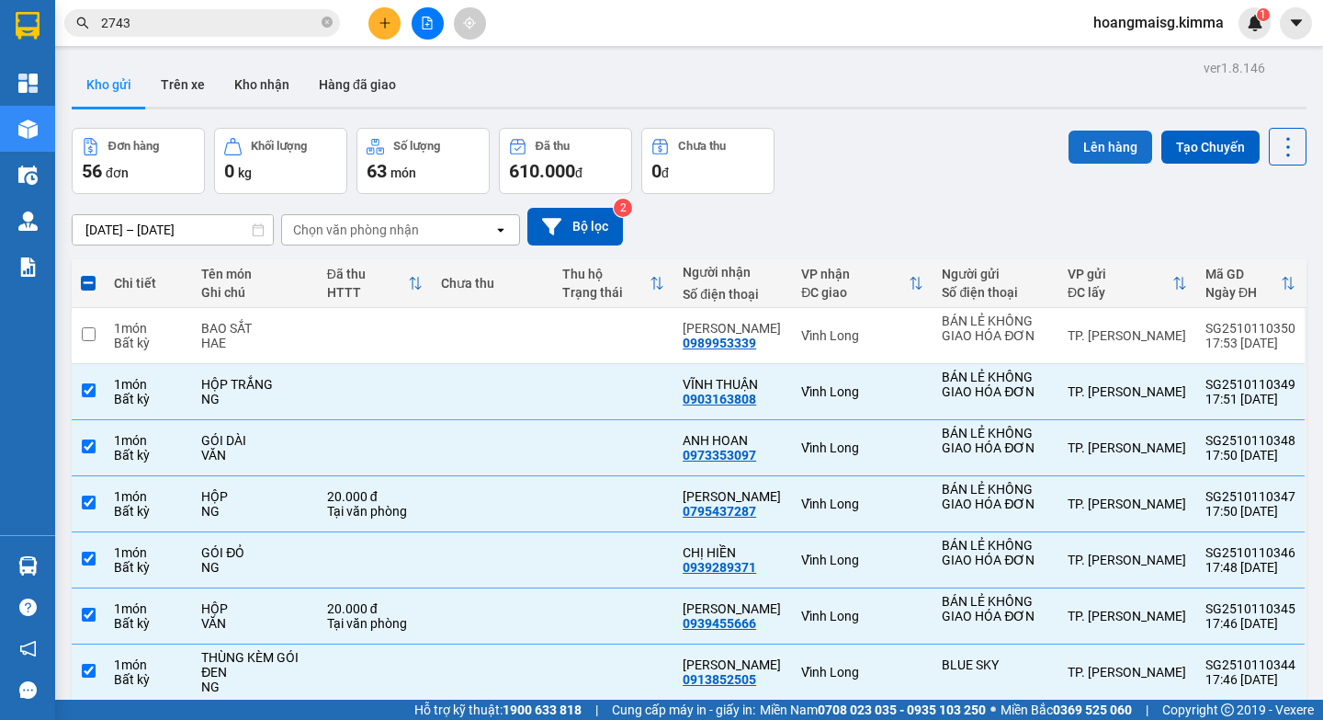
click at [1084, 143] on button "Lên hàng" at bounding box center [1111, 146] width 84 height 33
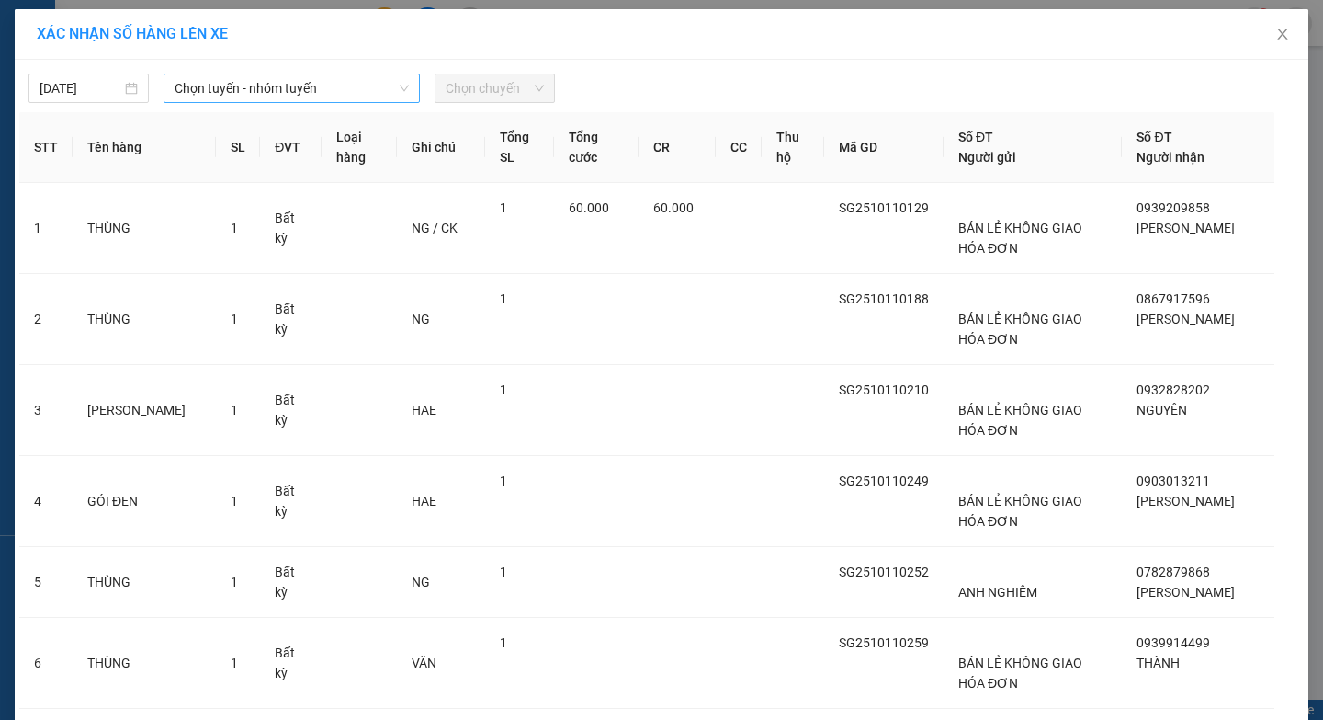
click at [291, 93] on span "Chọn tuyến - nhóm tuyến" at bounding box center [292, 88] width 234 height 28
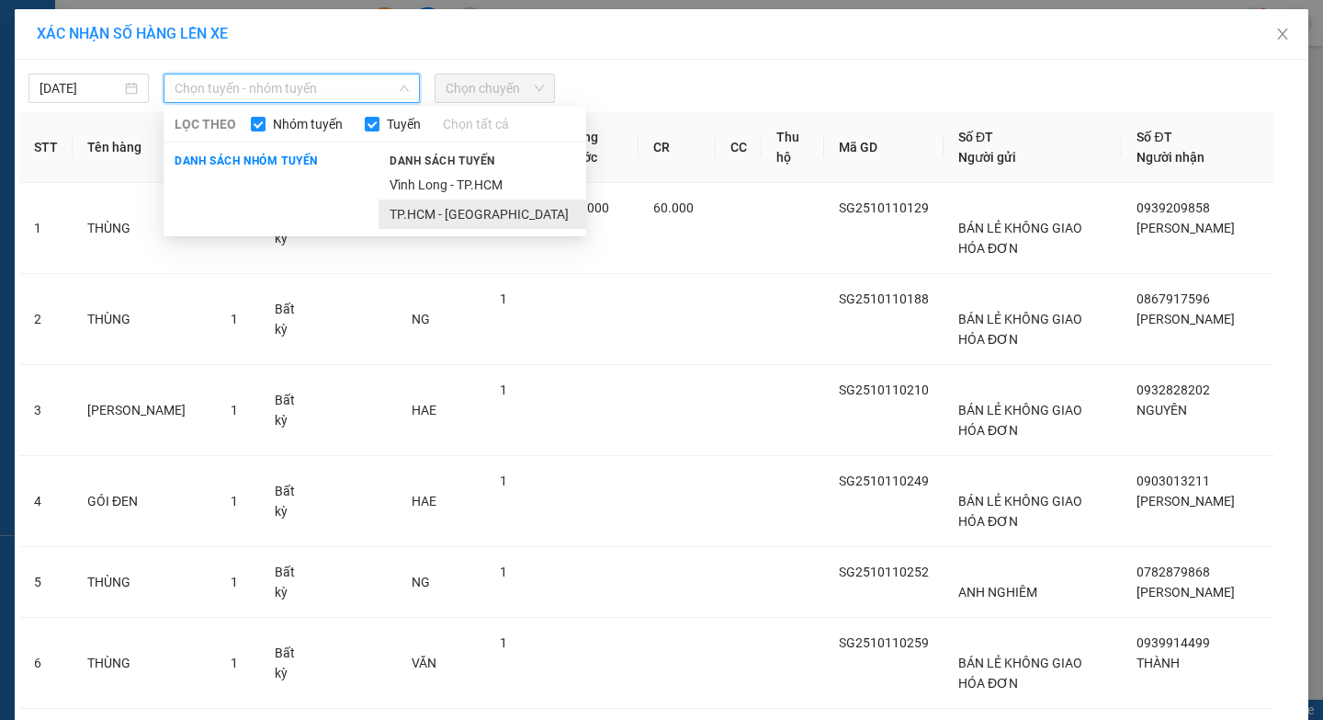
click at [443, 210] on li "TP.HCM - [GEOGRAPHIC_DATA]" at bounding box center [483, 213] width 208 height 29
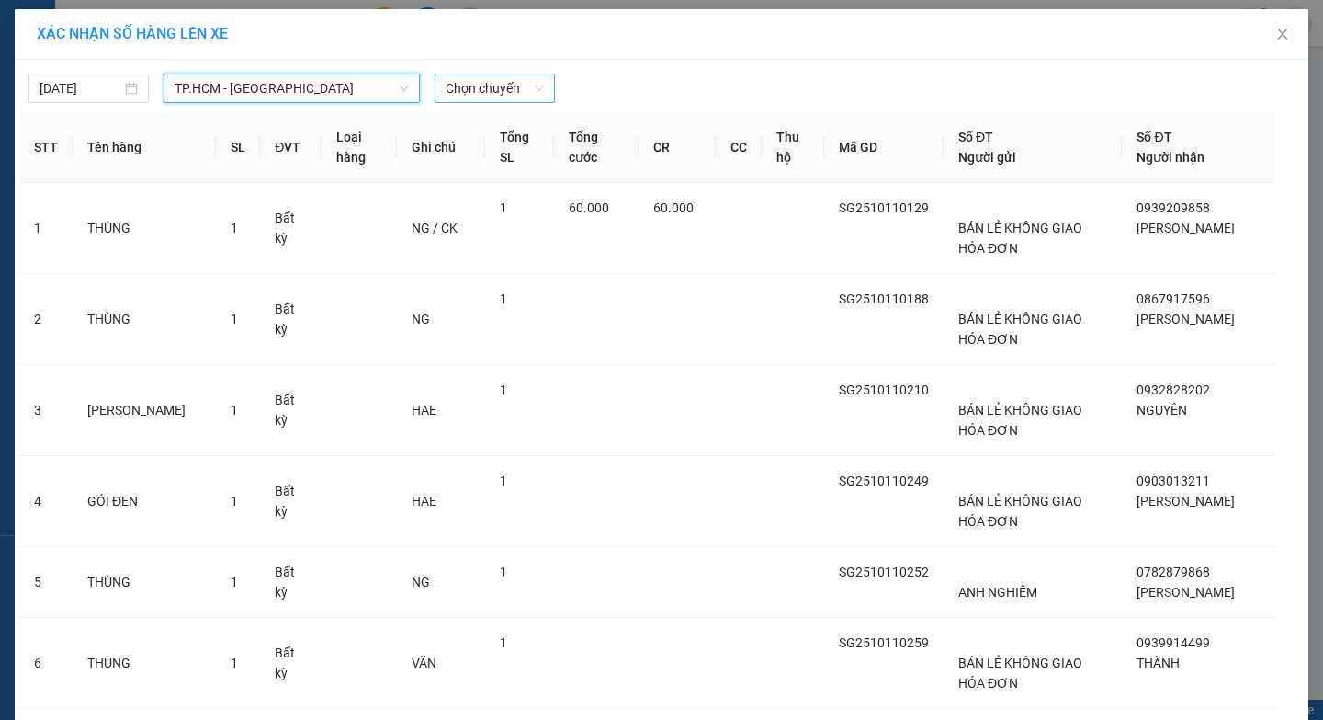
click at [511, 94] on span "Chọn chuyến" at bounding box center [495, 88] width 98 height 28
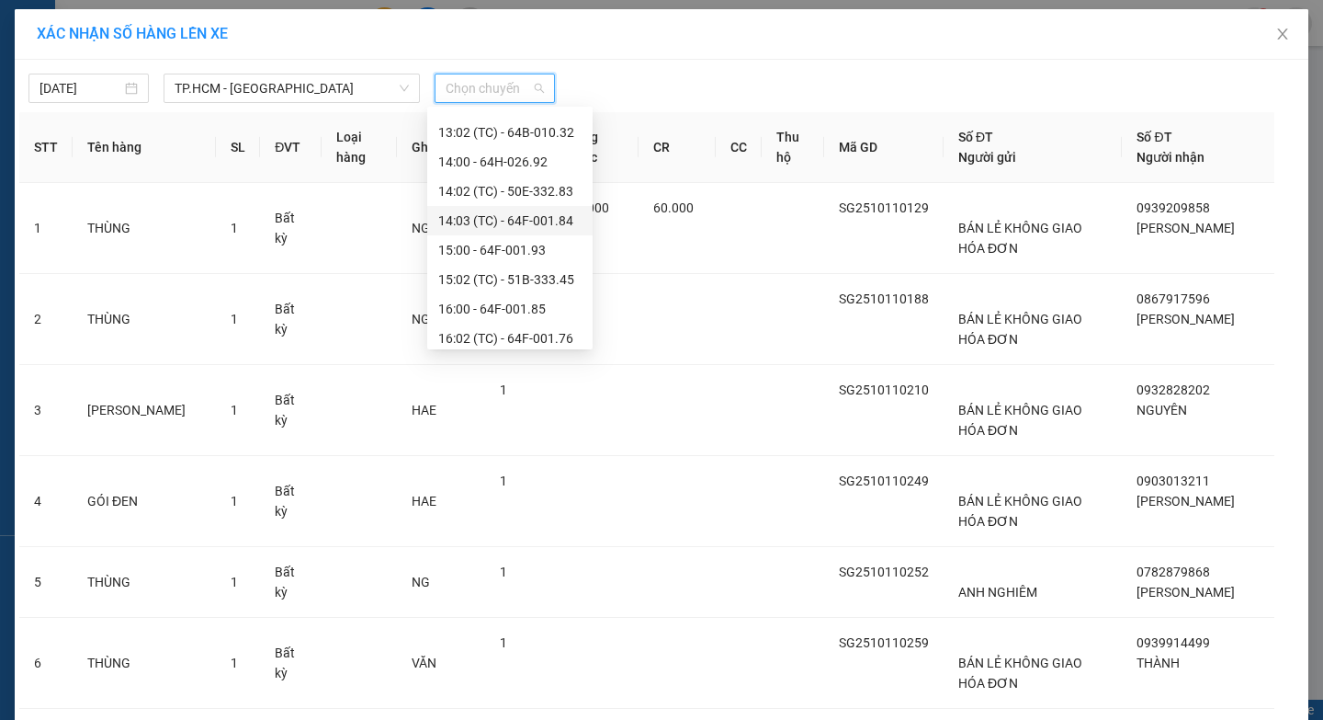
scroll to position [676, 0]
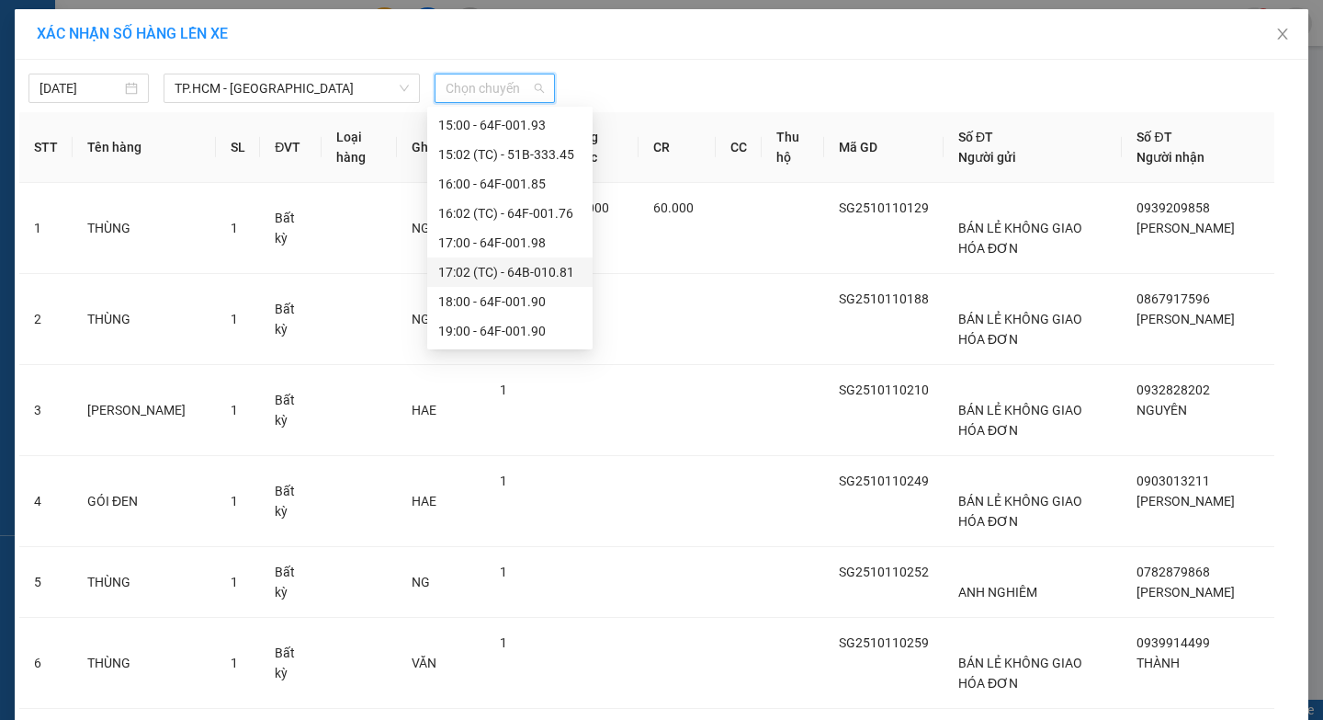
click at [524, 284] on div "17:02 (TC) - 64B-010.81" at bounding box center [509, 271] width 165 height 29
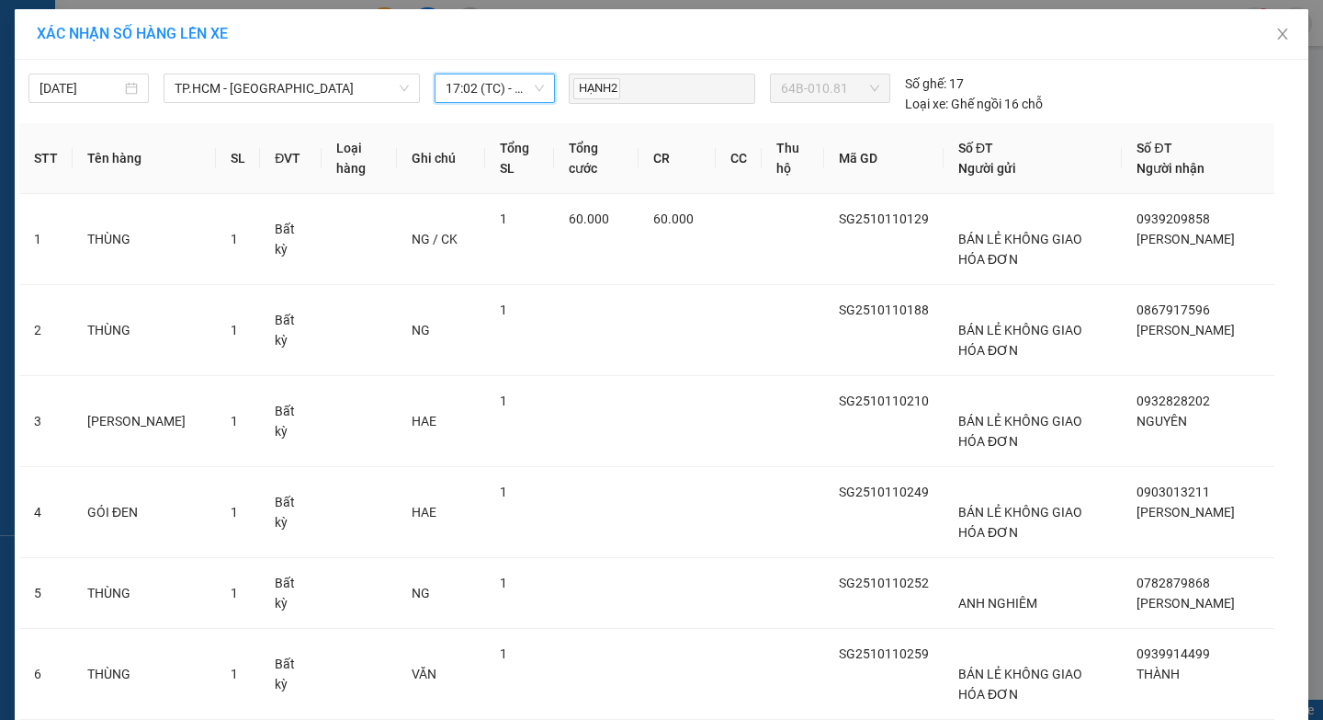
click at [479, 94] on span "17:02 (TC) - 64B-010.81" at bounding box center [495, 88] width 98 height 28
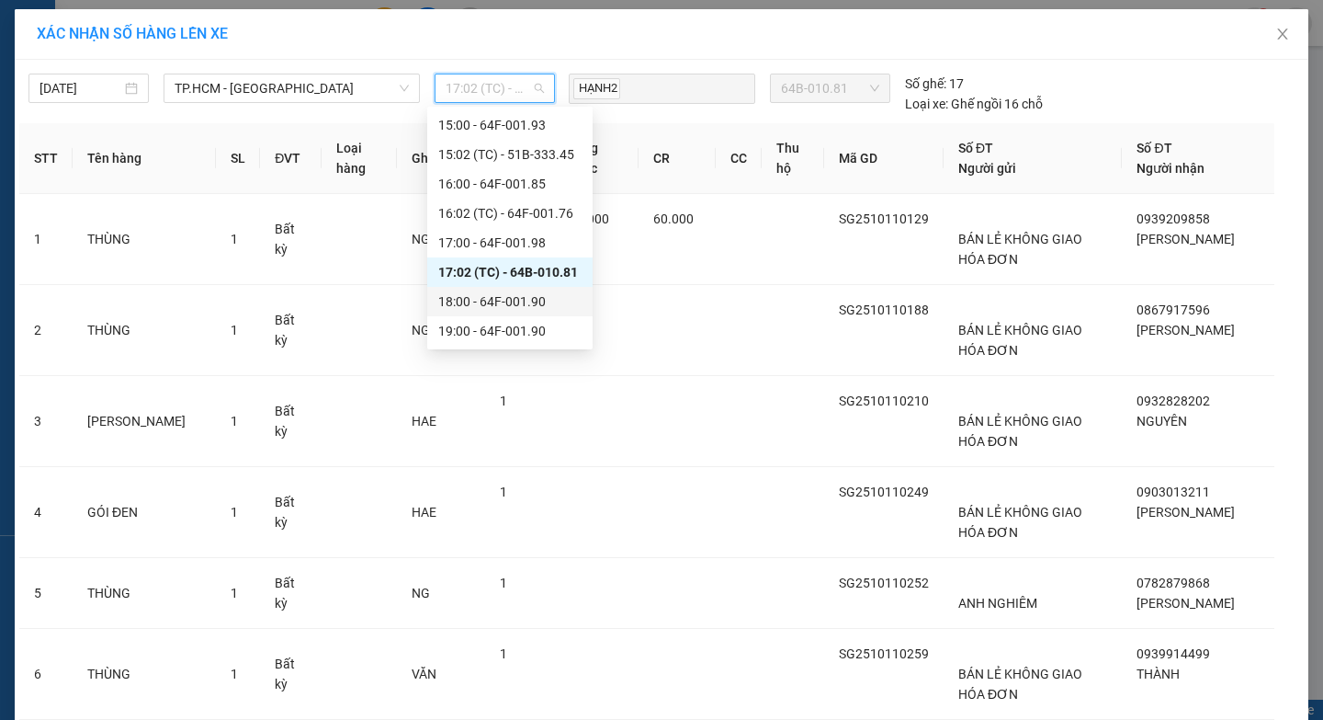
click at [510, 293] on div "18:00 - 64F-001.90" at bounding box center [509, 301] width 143 height 20
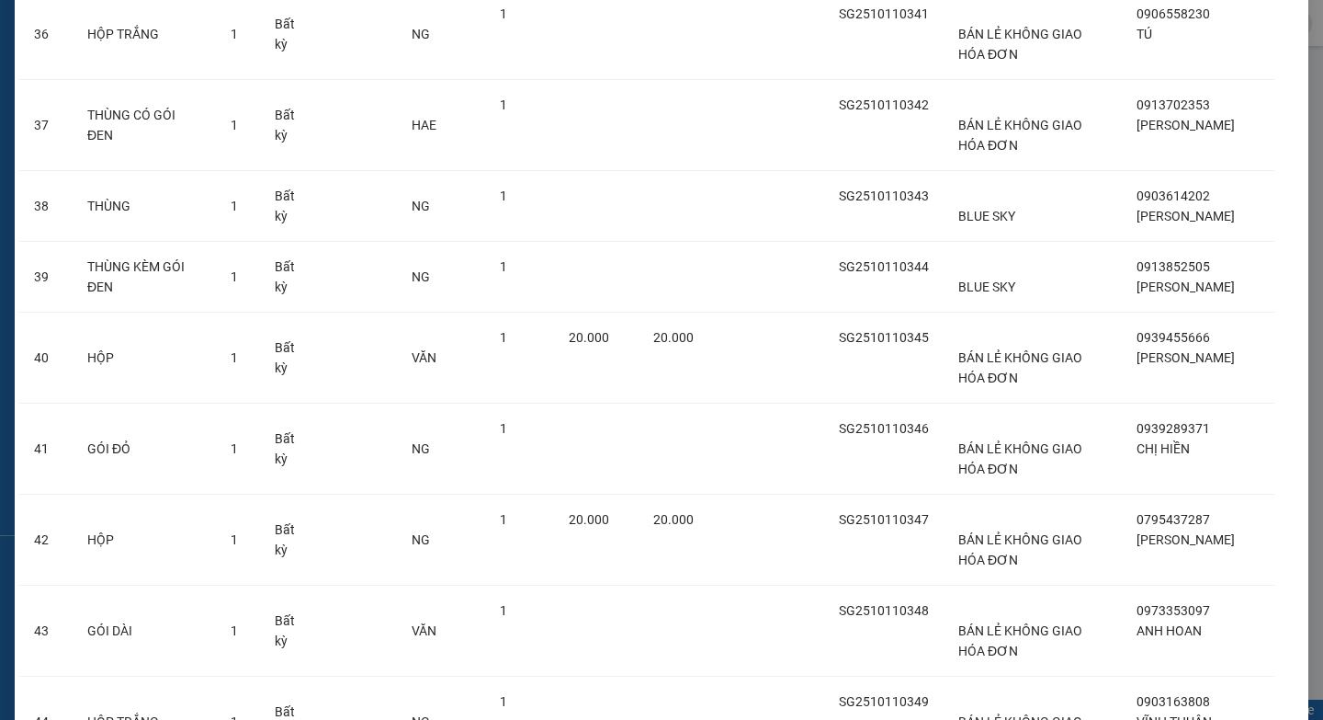
scroll to position [3490, 0]
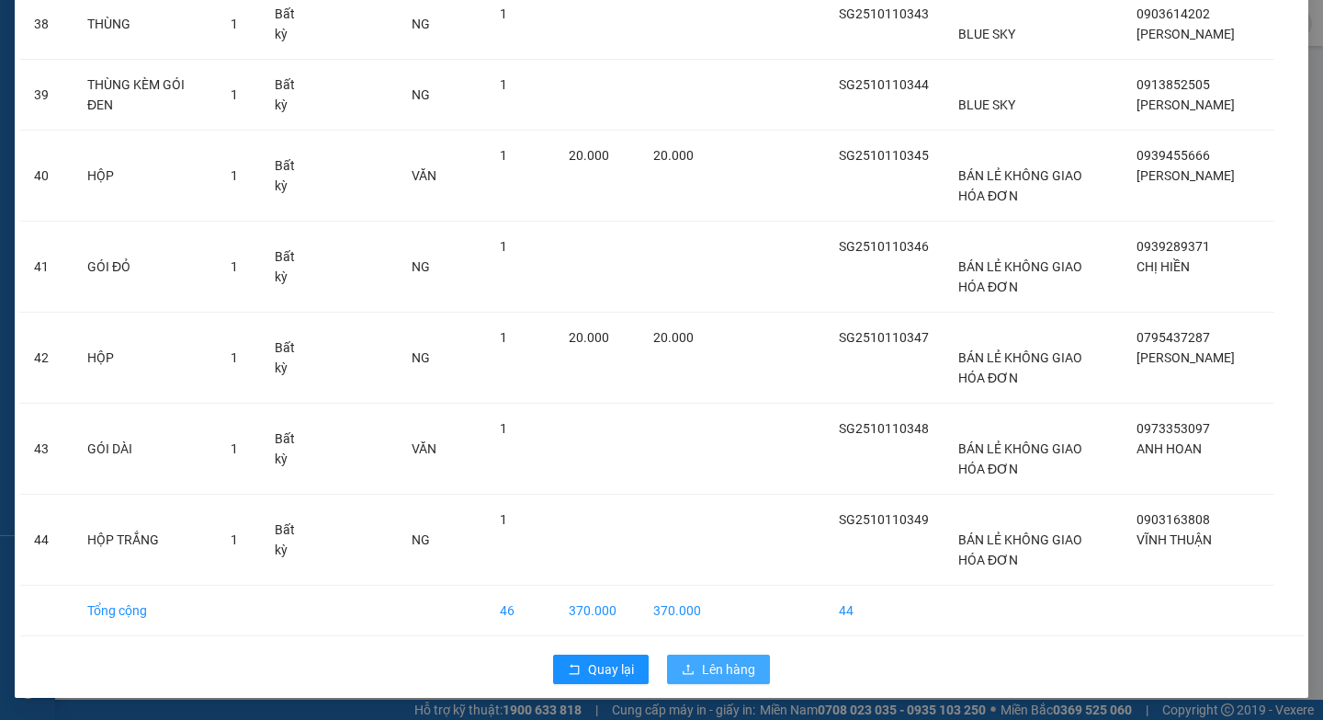
click at [744, 671] on span "Lên hàng" at bounding box center [728, 669] width 53 height 20
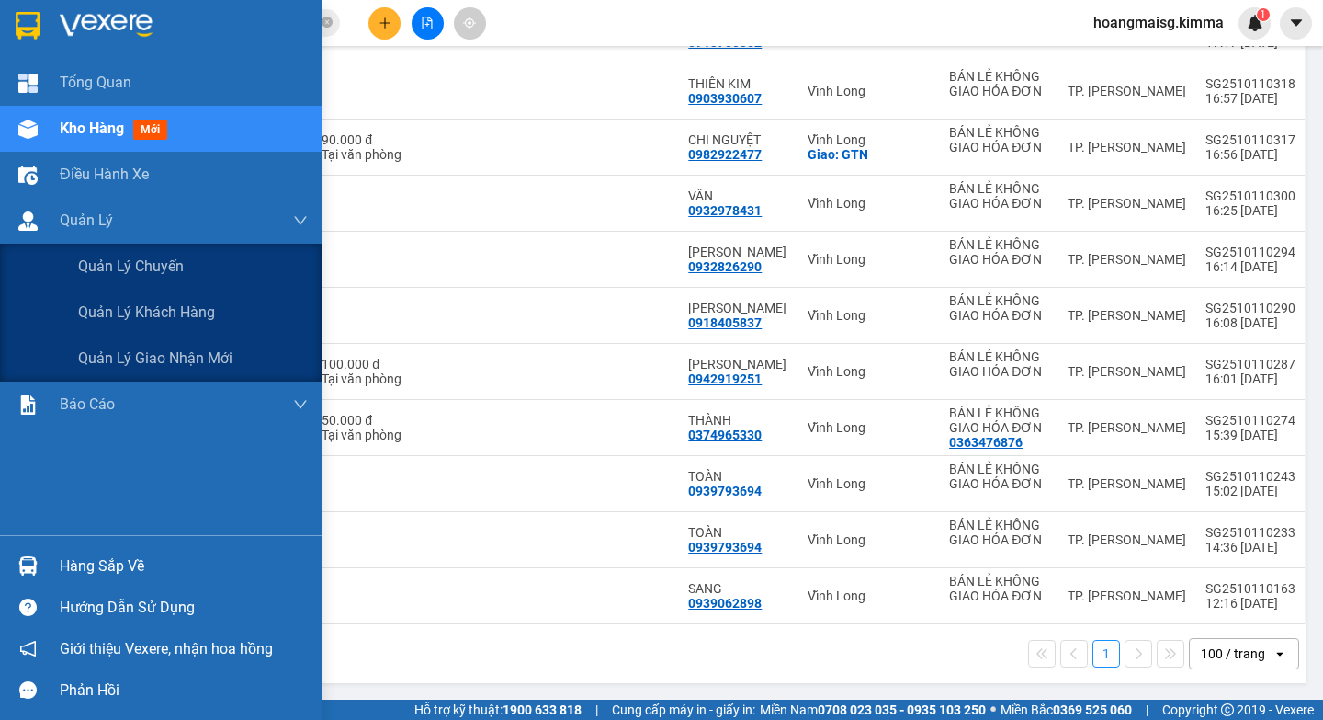
scroll to position [45, 0]
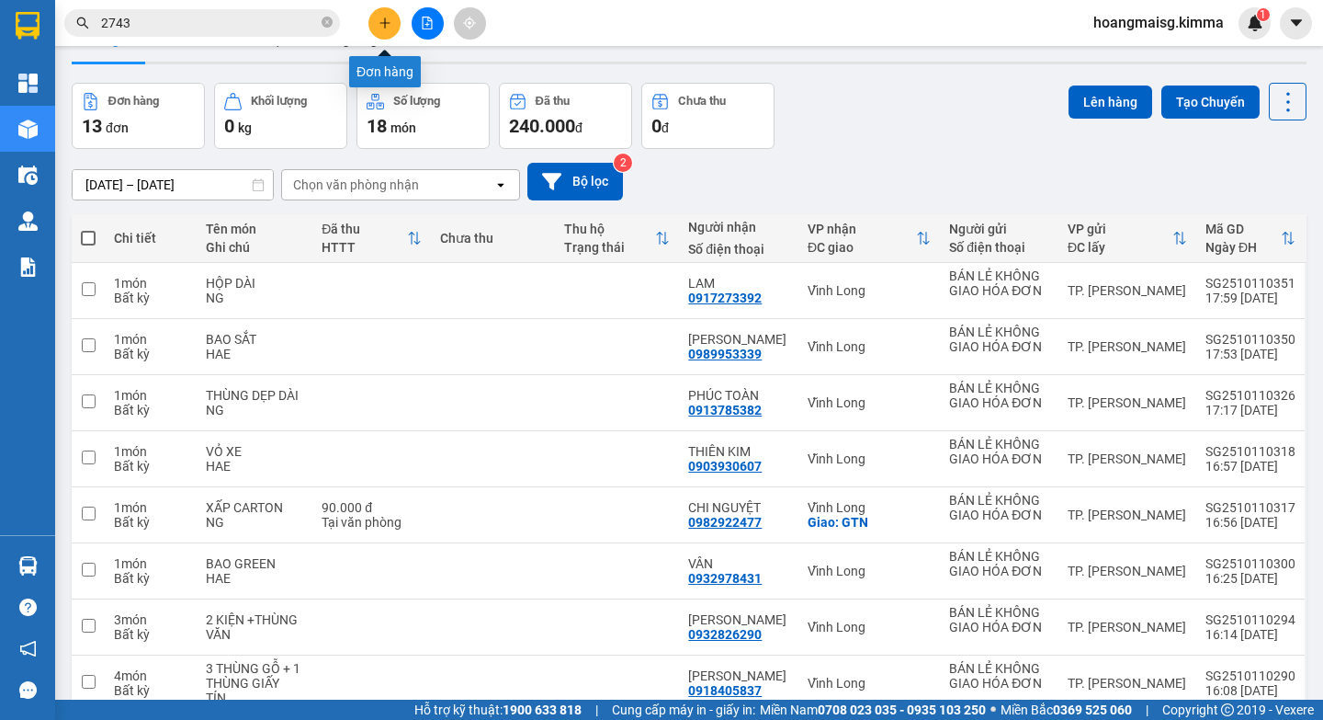
click at [387, 21] on icon "plus" at bounding box center [385, 23] width 13 height 13
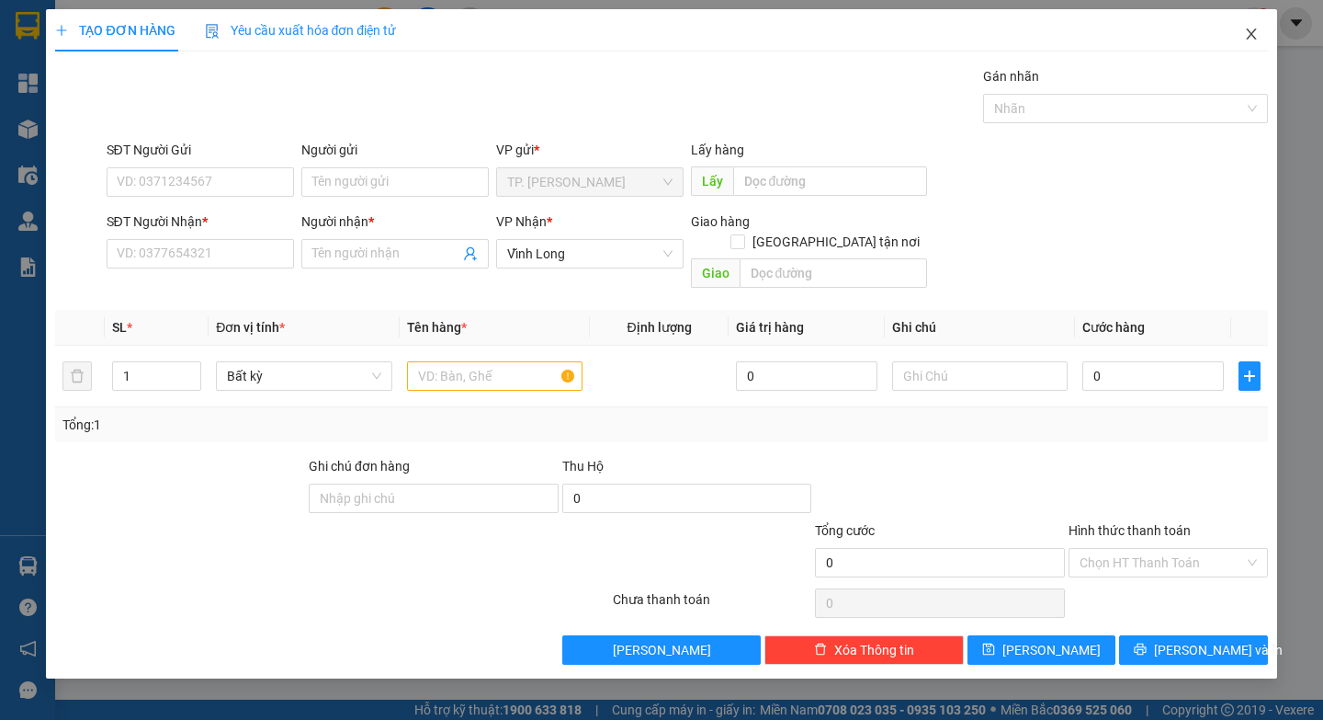
click at [1253, 31] on icon "close" at bounding box center [1251, 34] width 15 height 15
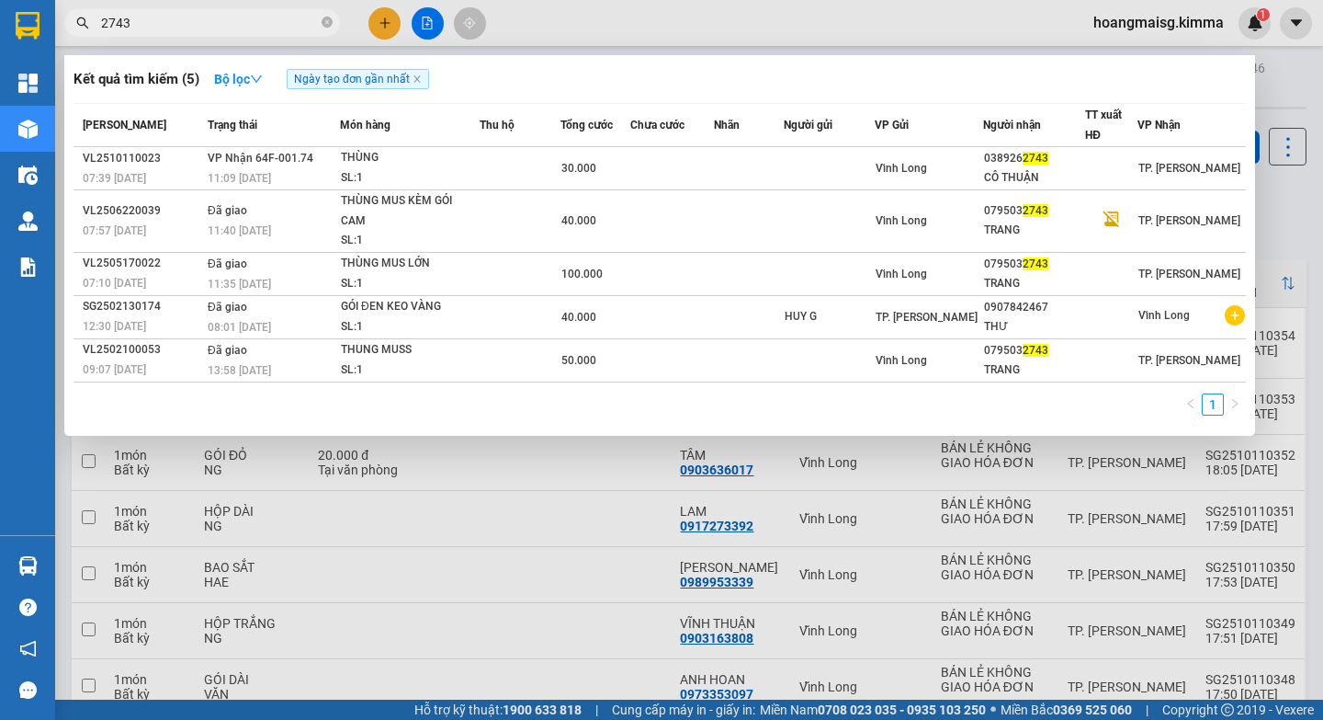
drag, startPoint x: 143, startPoint y: 21, endPoint x: 1, endPoint y: 77, distance: 153.1
click at [0, 58] on section "Kết quả tìm kiếm ( 5 ) Bộ lọc Ngày tạo đơn gần nhất Mã ĐH Trạng thái Món hàng T…" at bounding box center [661, 360] width 1323 height 720
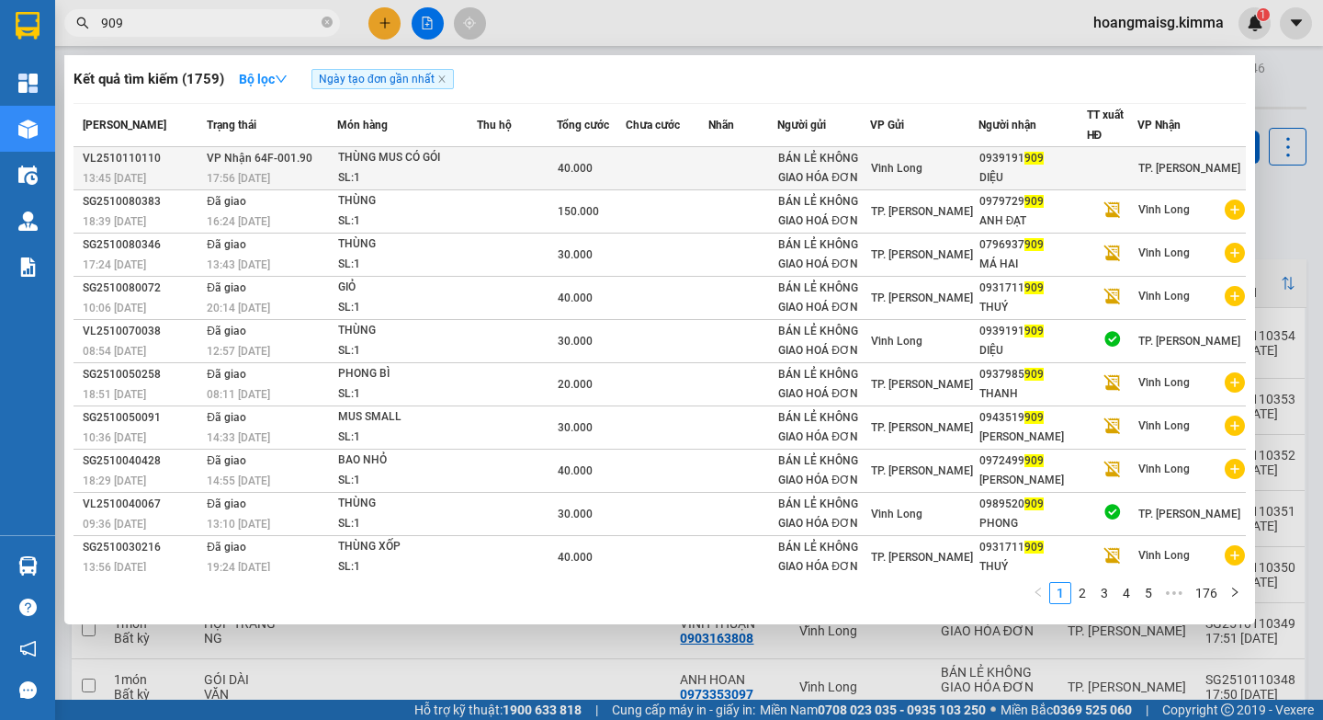
type input "909"
click at [395, 164] on div "THÙNG MUS CÓ GÓI" at bounding box center [407, 158] width 138 height 20
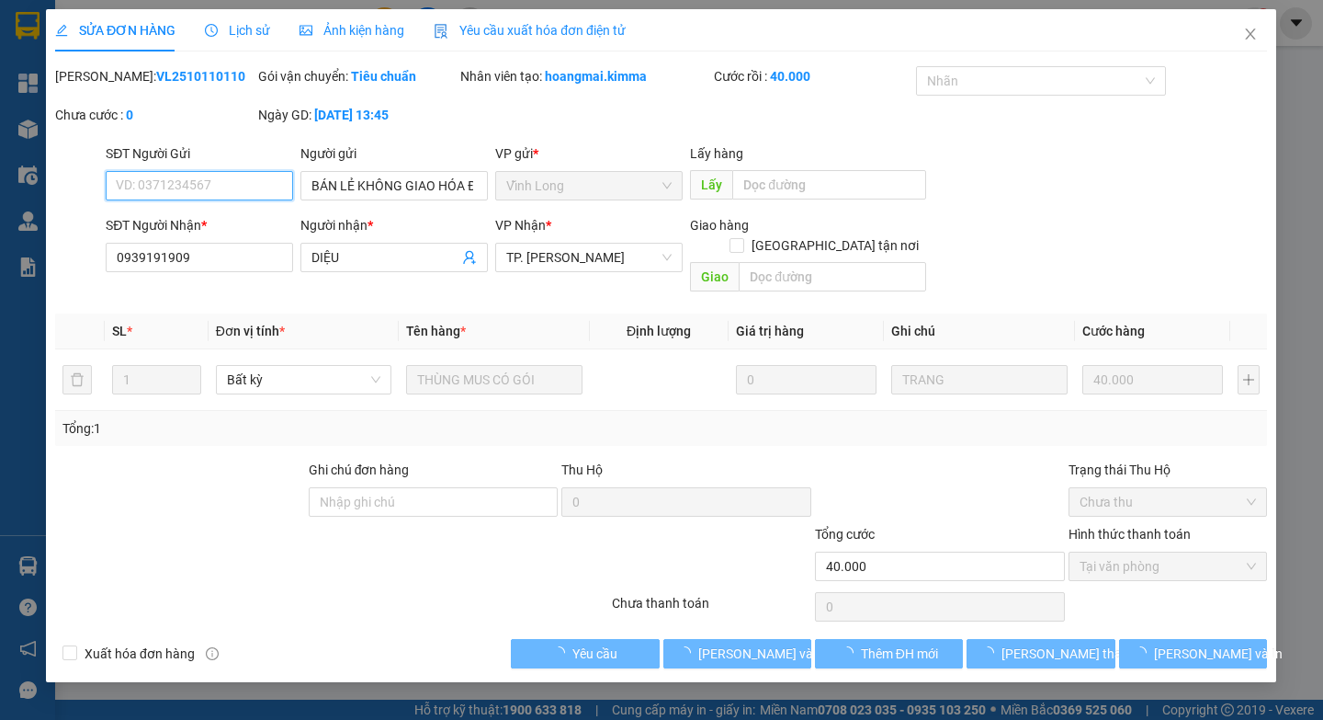
type input "BÁN LẺ KHÔNG GIAO HÓA ĐƠN"
type input "0939191909"
type input "DIỆU"
type input "40.000"
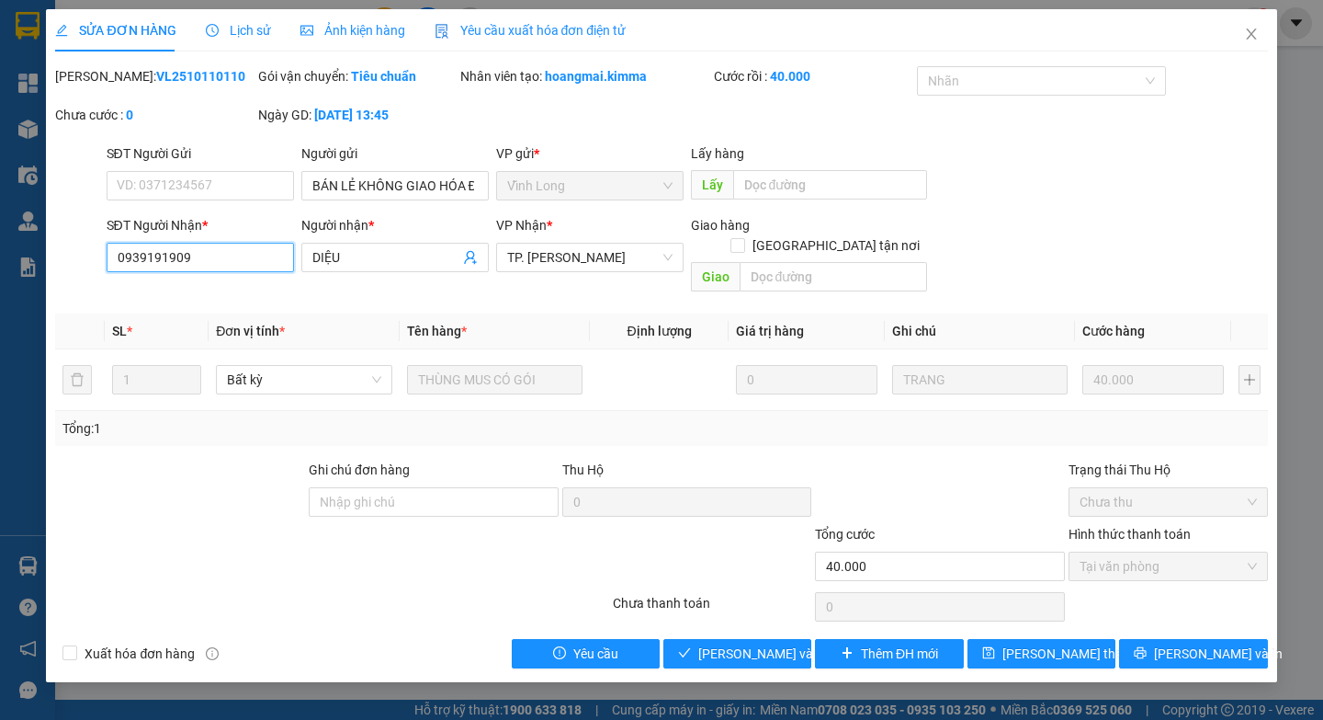
drag, startPoint x: 237, startPoint y: 257, endPoint x: 0, endPoint y: 268, distance: 237.3
click at [0, 278] on div "SỬA ĐƠN HÀNG Lịch sử Ảnh kiện hàng Yêu cầu xuất hóa đơn điện tử Total Paid Fee …" at bounding box center [661, 360] width 1323 height 720
type input "0913134180"
drag, startPoint x: 348, startPoint y: 255, endPoint x: 0, endPoint y: 273, distance: 348.8
click at [0, 284] on div "SỬA ĐƠN HÀNG Lịch sử Ảnh kiện hàng Yêu cầu xuất hóa đơn điện tử Total Paid Fee …" at bounding box center [661, 360] width 1323 height 720
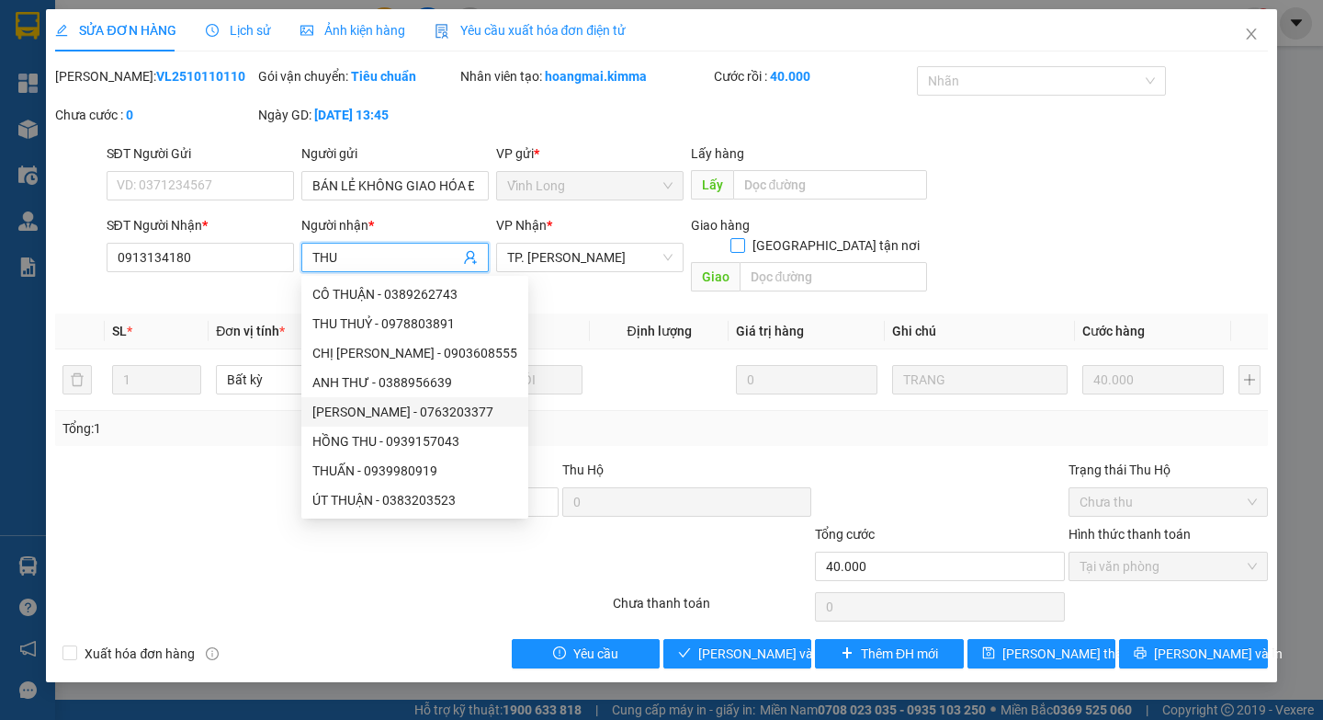
type input "THU"
click at [743, 238] on input "[GEOGRAPHIC_DATA] tận nơi" at bounding box center [737, 244] width 13 height 13
checkbox input "true"
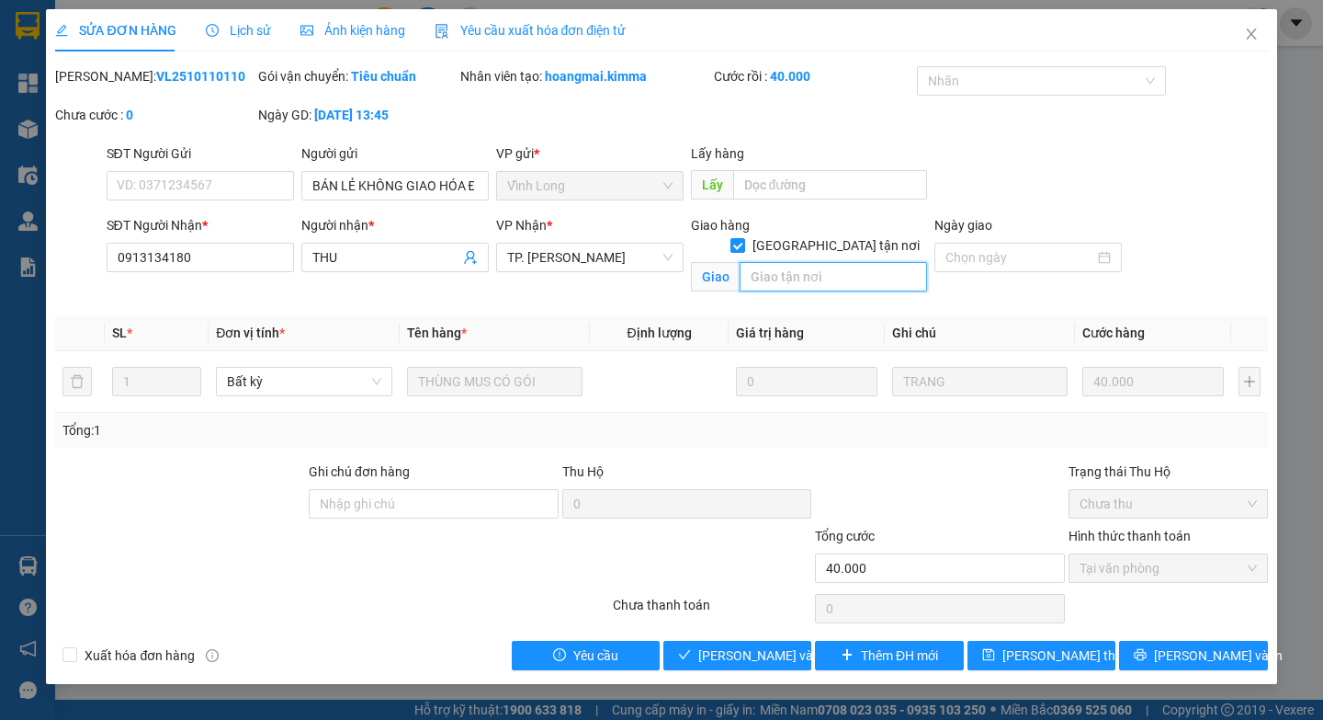
click at [776, 262] on input "text" at bounding box center [833, 276] width 187 height 29
type input "30/7/310LAM VAN BEN KP 2 TAN HUNG Q7"
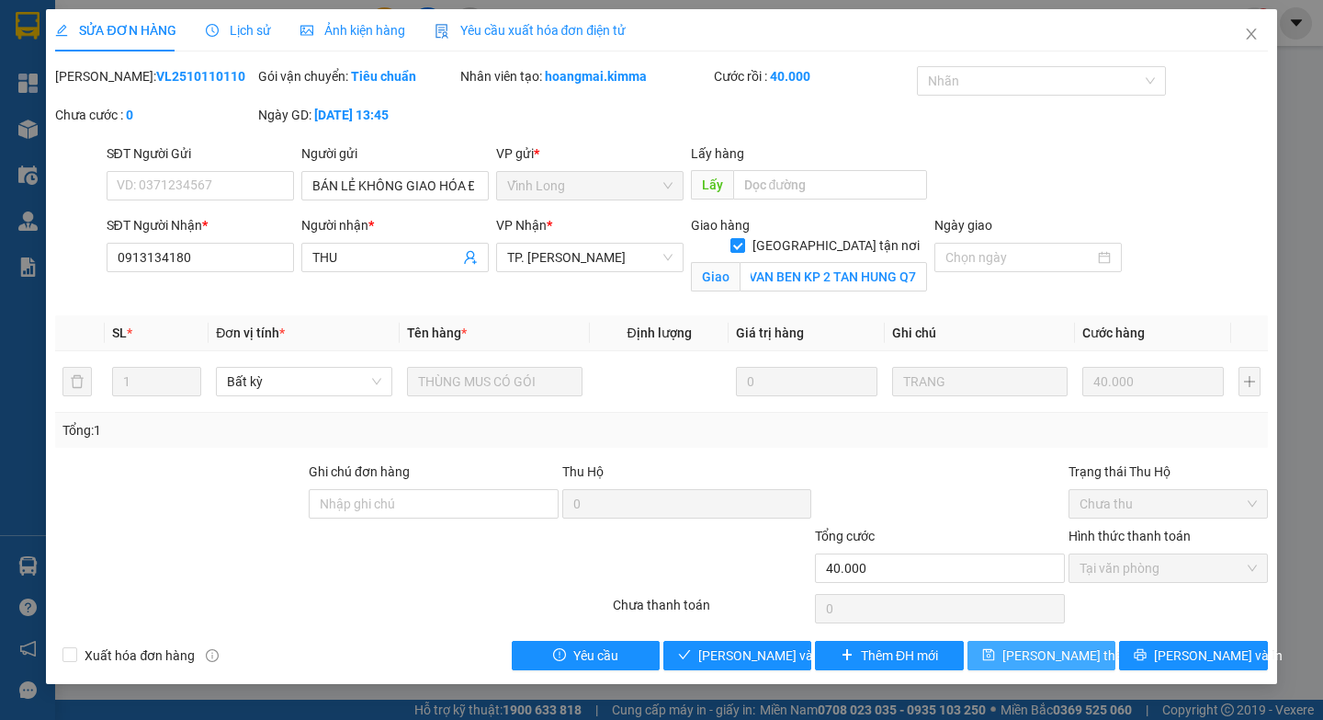
scroll to position [0, 0]
click at [1046, 657] on span "[PERSON_NAME] thay đổi" at bounding box center [1076, 655] width 147 height 20
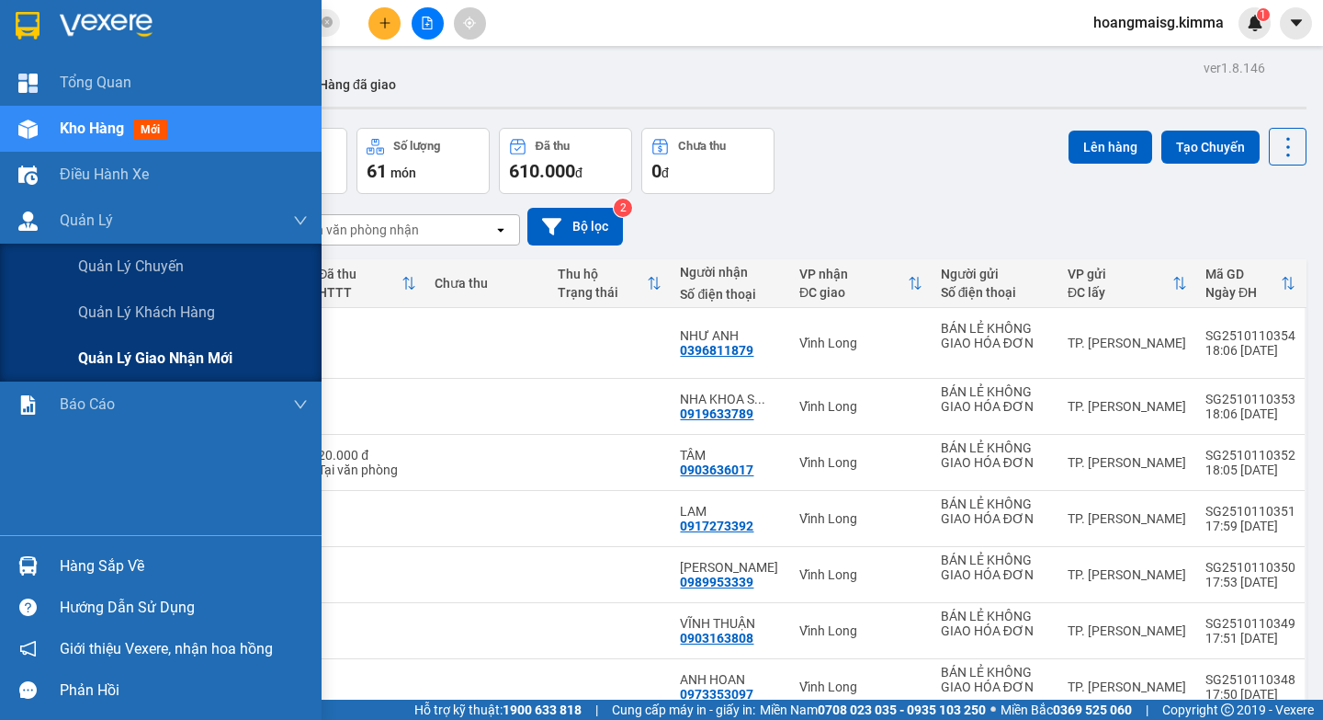
click at [150, 356] on span "Quản lý giao nhận mới" at bounding box center [155, 357] width 154 height 23
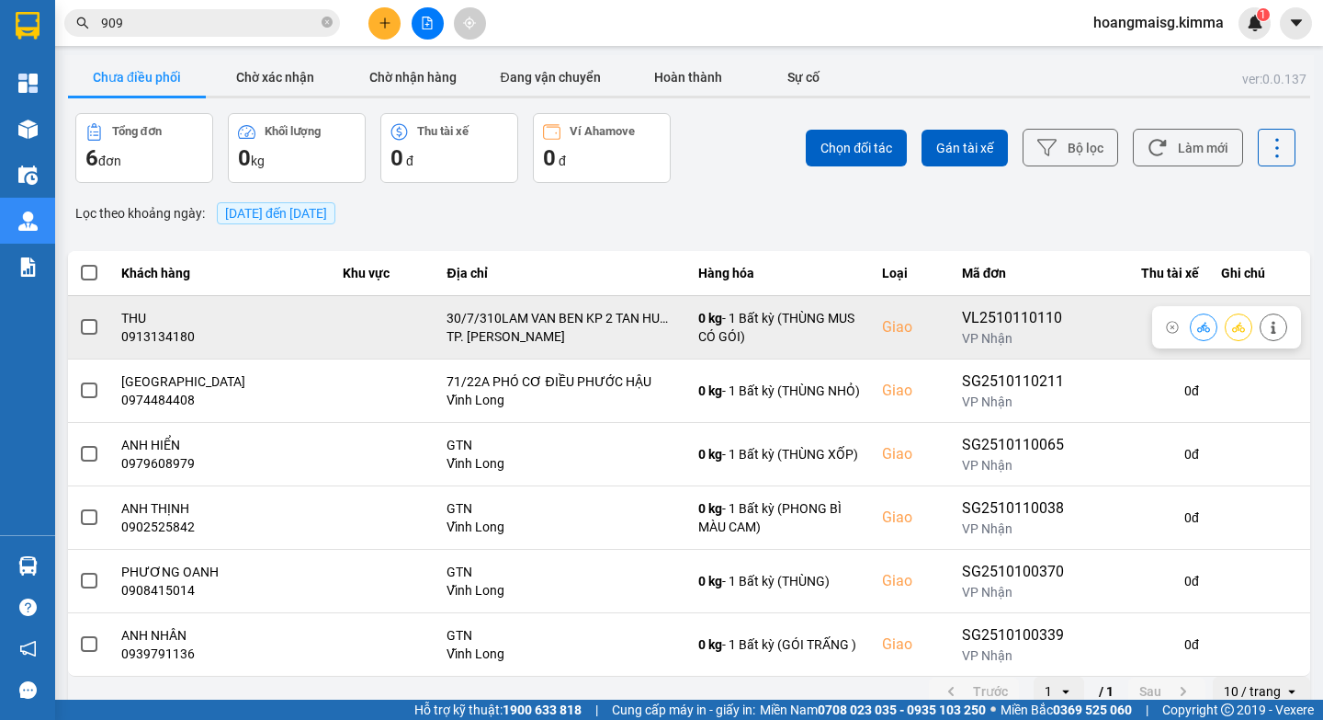
click at [88, 326] on span at bounding box center [89, 327] width 17 height 17
click at [79, 317] on input "checkbox" at bounding box center [79, 317] width 0 height 0
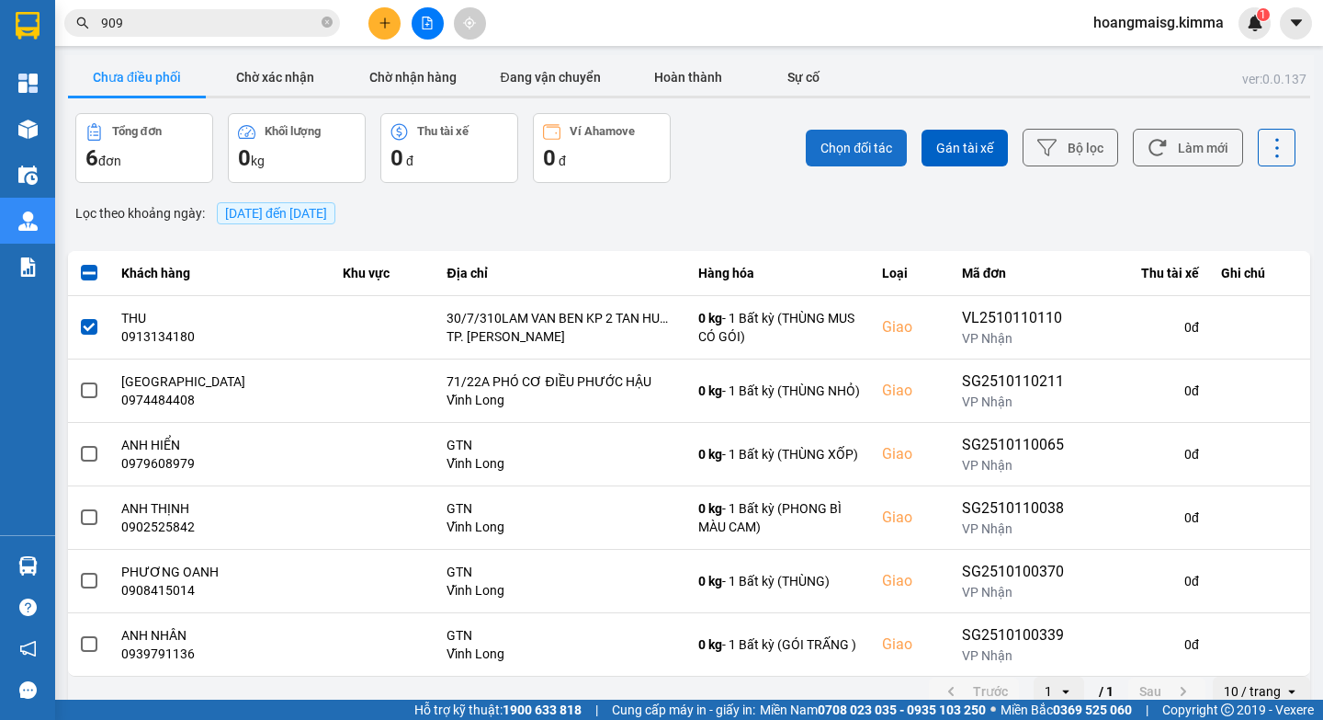
click at [859, 145] on span "Chọn đối tác" at bounding box center [857, 148] width 72 height 18
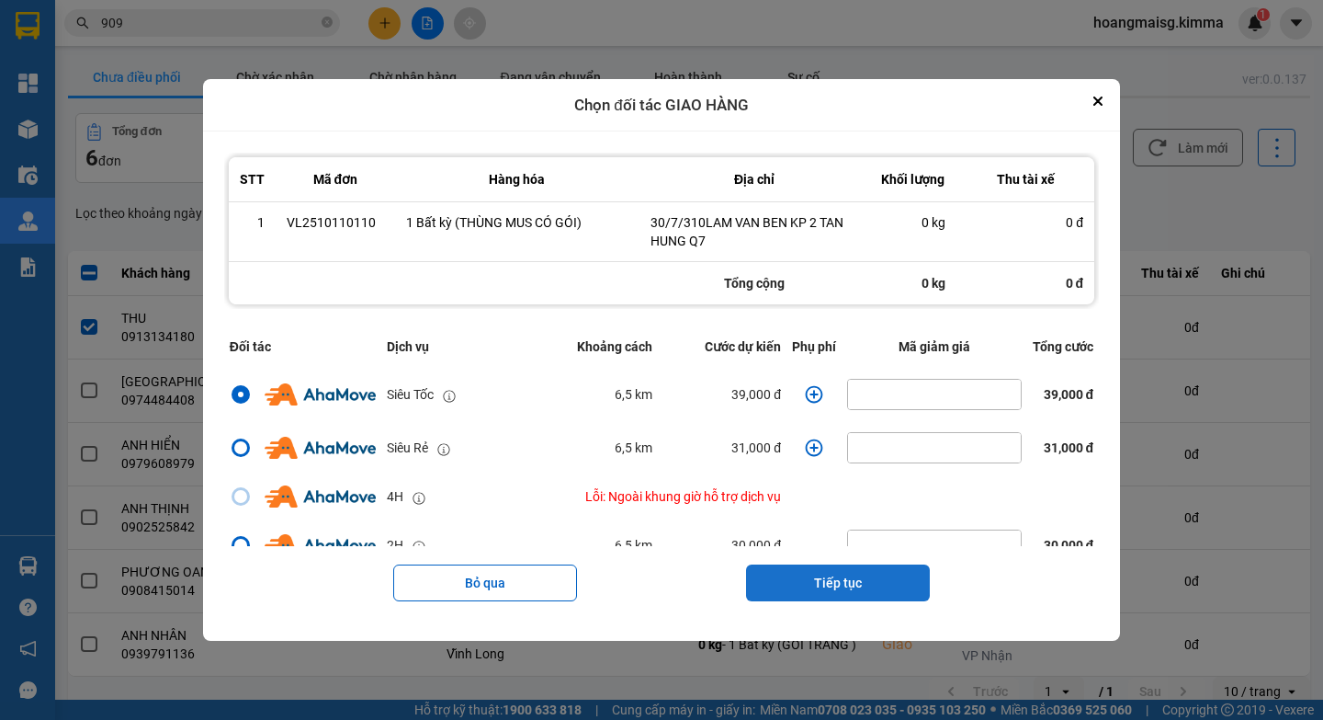
click at [841, 580] on button "Tiếp tục" at bounding box center [838, 582] width 184 height 37
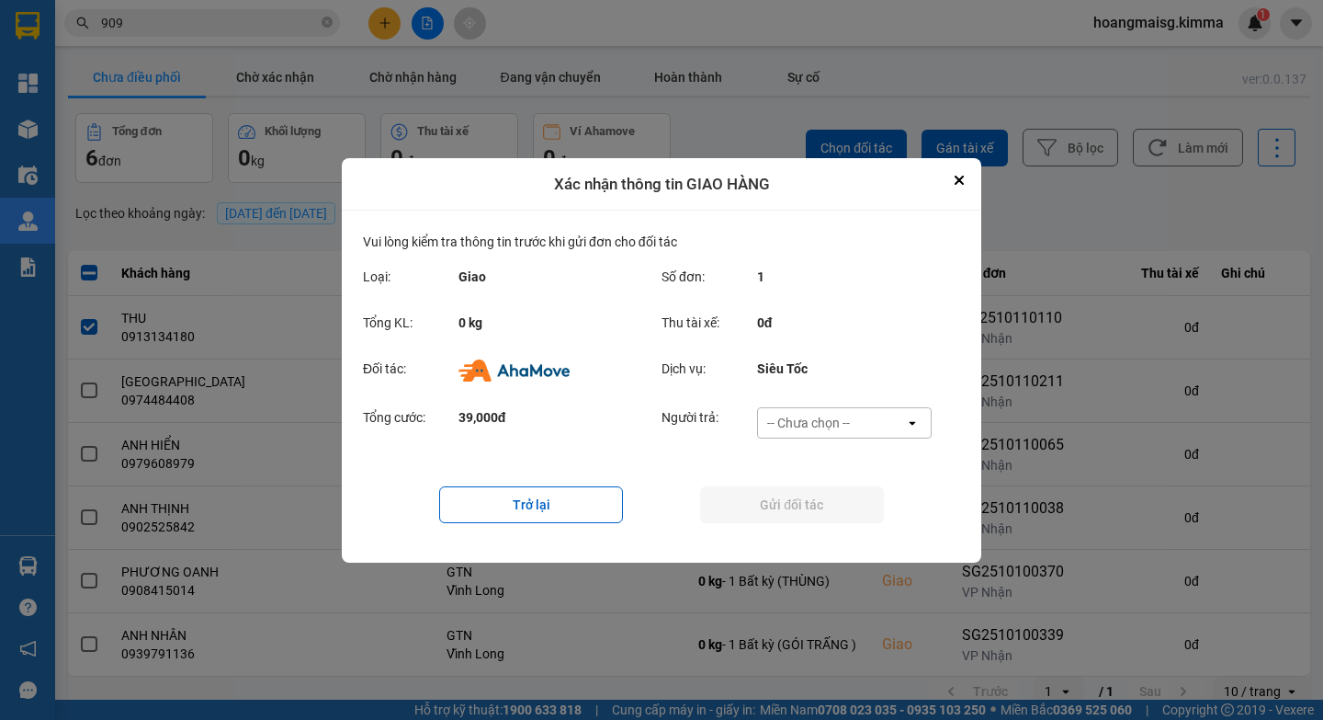
click at [833, 417] on div "-- Chưa chọn --" at bounding box center [808, 423] width 83 height 18
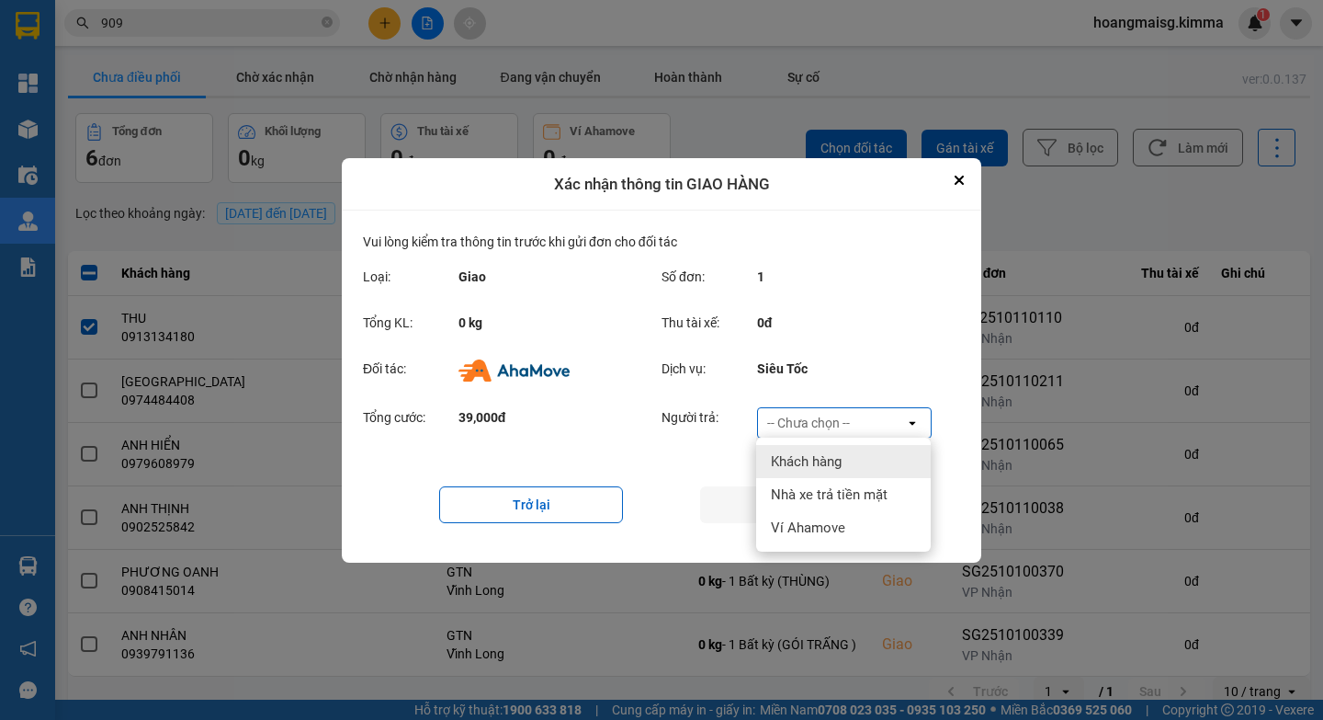
click at [809, 456] on span "Khách hàng" at bounding box center [806, 461] width 71 height 18
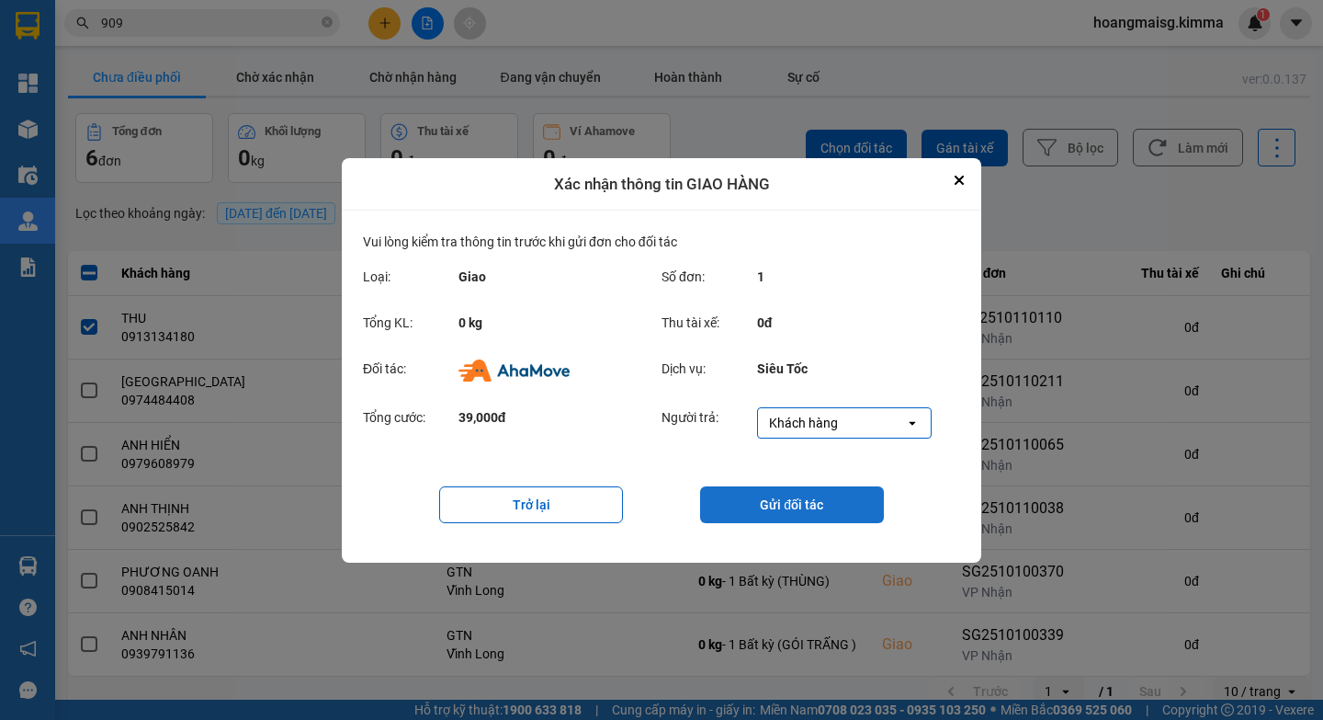
click at [791, 507] on button "Gửi đối tác" at bounding box center [792, 504] width 184 height 37
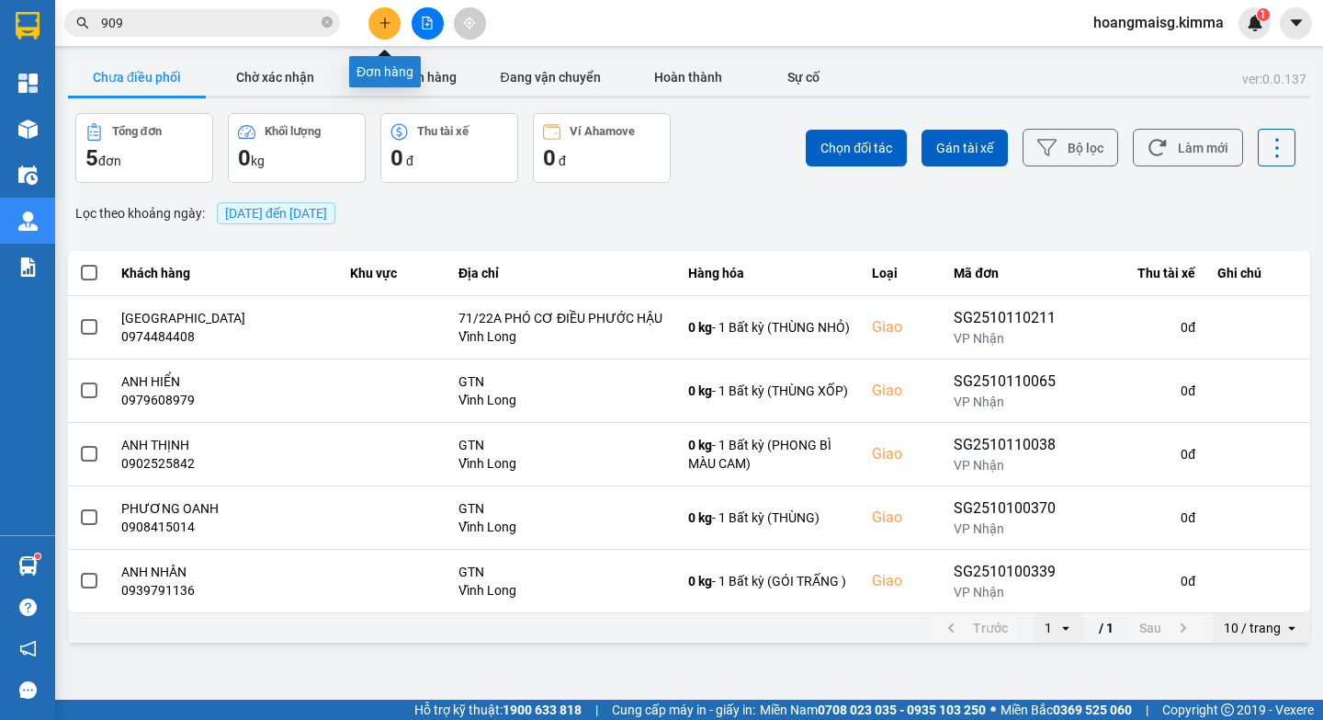
click at [383, 39] on button at bounding box center [384, 23] width 32 height 32
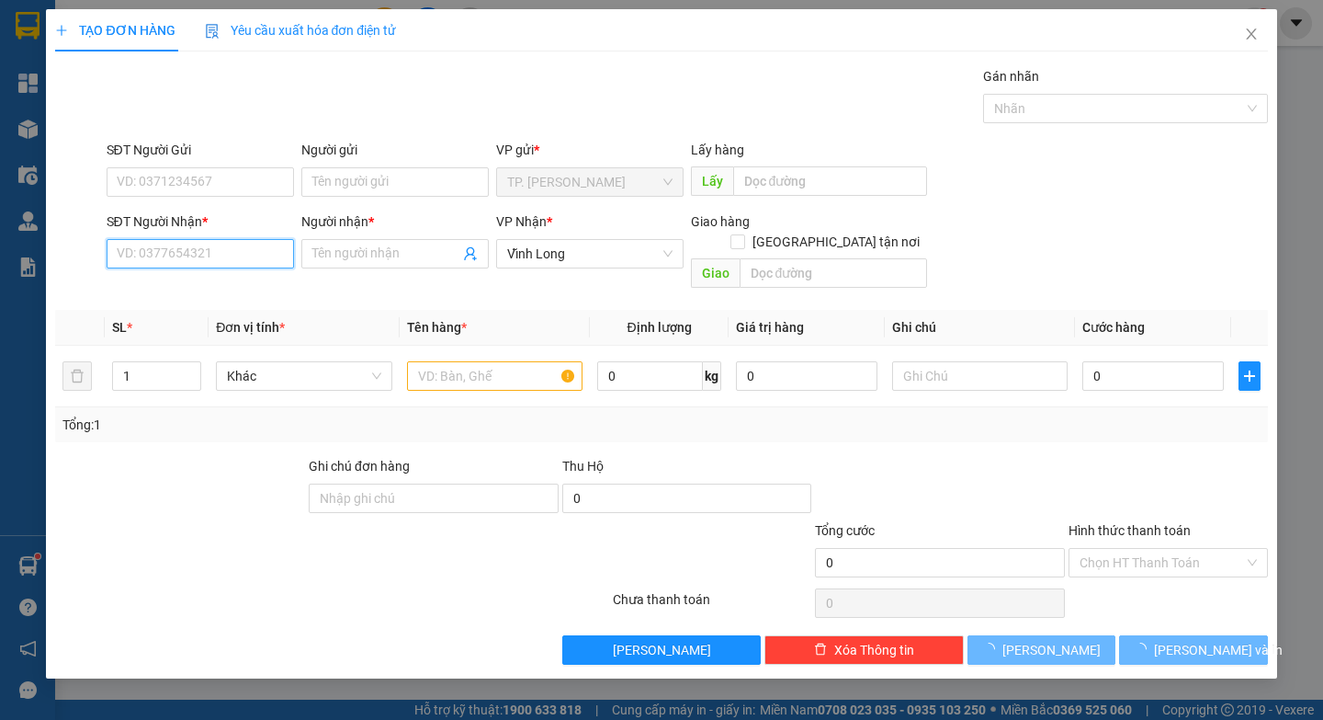
click at [198, 255] on input "SĐT Người Nhận *" at bounding box center [200, 253] width 187 height 29
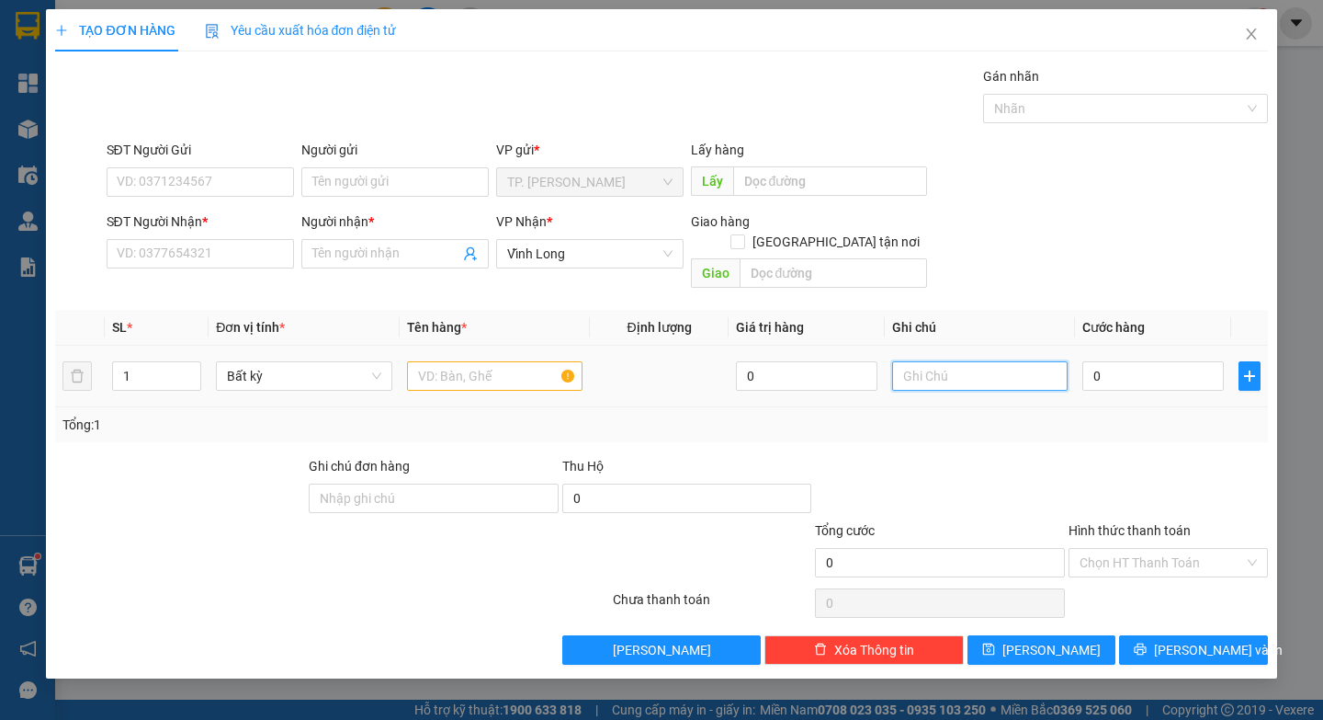
click at [996, 361] on input "text" at bounding box center [980, 375] width 176 height 29
paste input "Ă"
type input "VĂN"
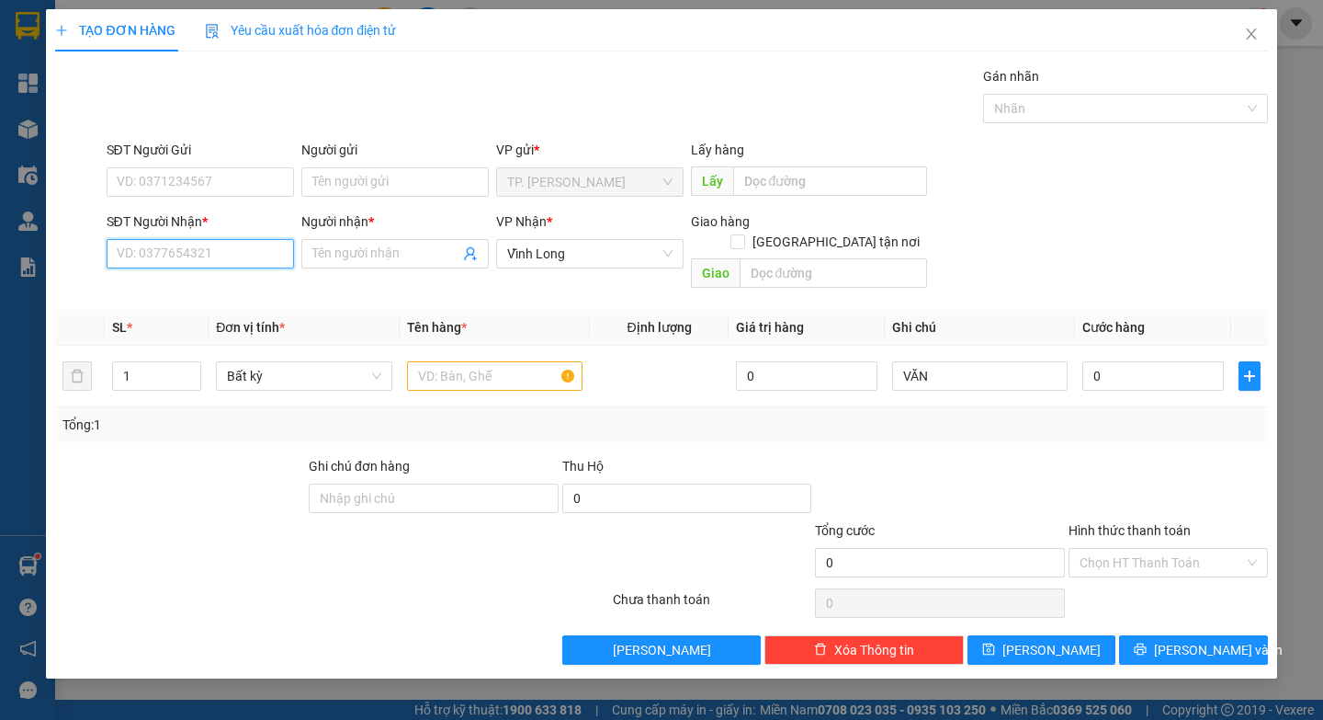
click at [175, 264] on input "SĐT Người Nhận *" at bounding box center [200, 253] width 187 height 29
type input "0963702046"
click at [170, 287] on div "0963702046 - HUY" at bounding box center [200, 290] width 165 height 20
type input "HUY"
type input "TXG 0198"
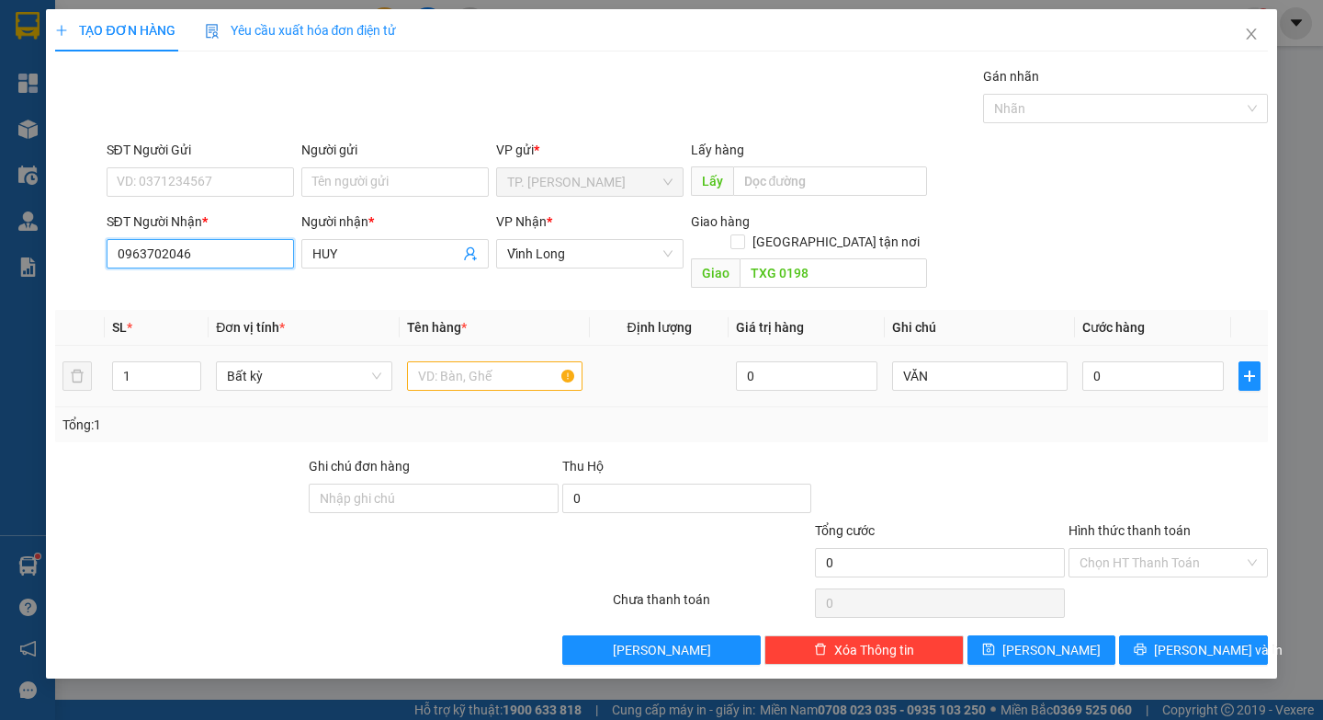
type input "0963702046"
click at [484, 361] on input "text" at bounding box center [495, 375] width 176 height 29
paste input "Ù"
paste input "À"
type input "THÙNG GÀ"
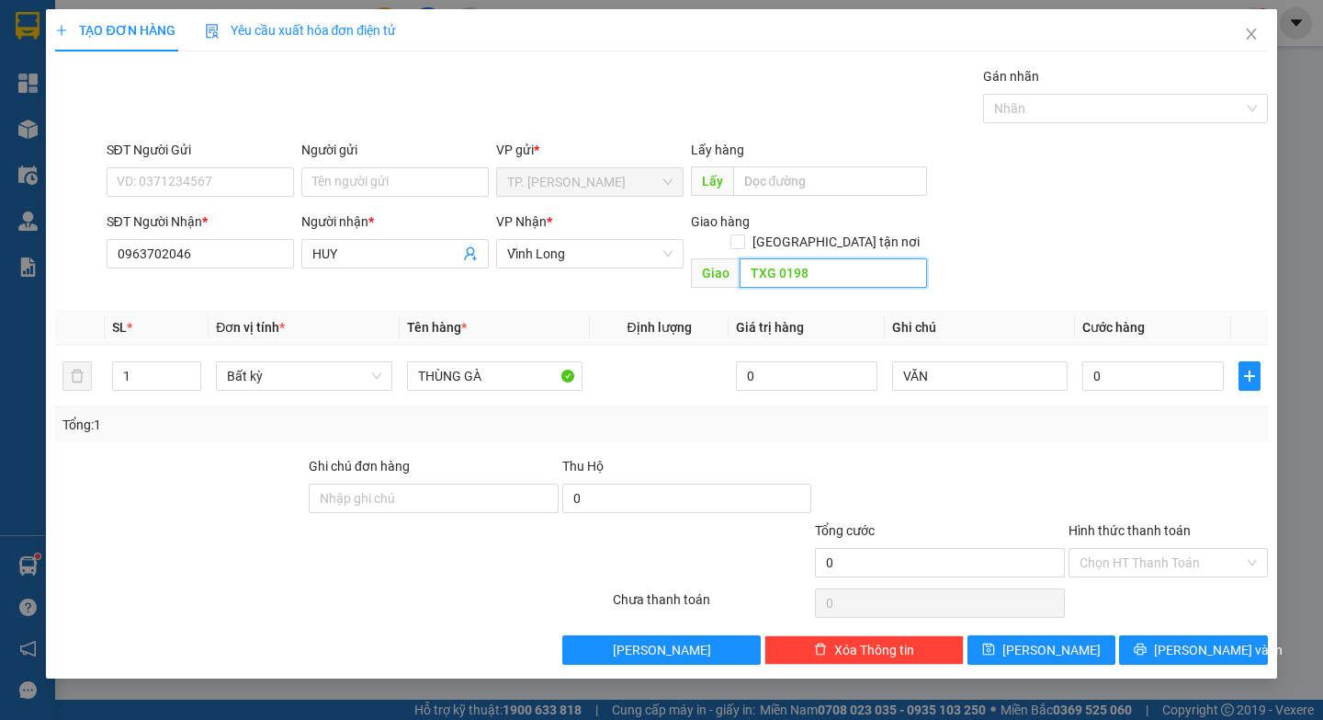
click at [831, 258] on input "TXG 0198" at bounding box center [833, 272] width 187 height 29
type input "TXG"
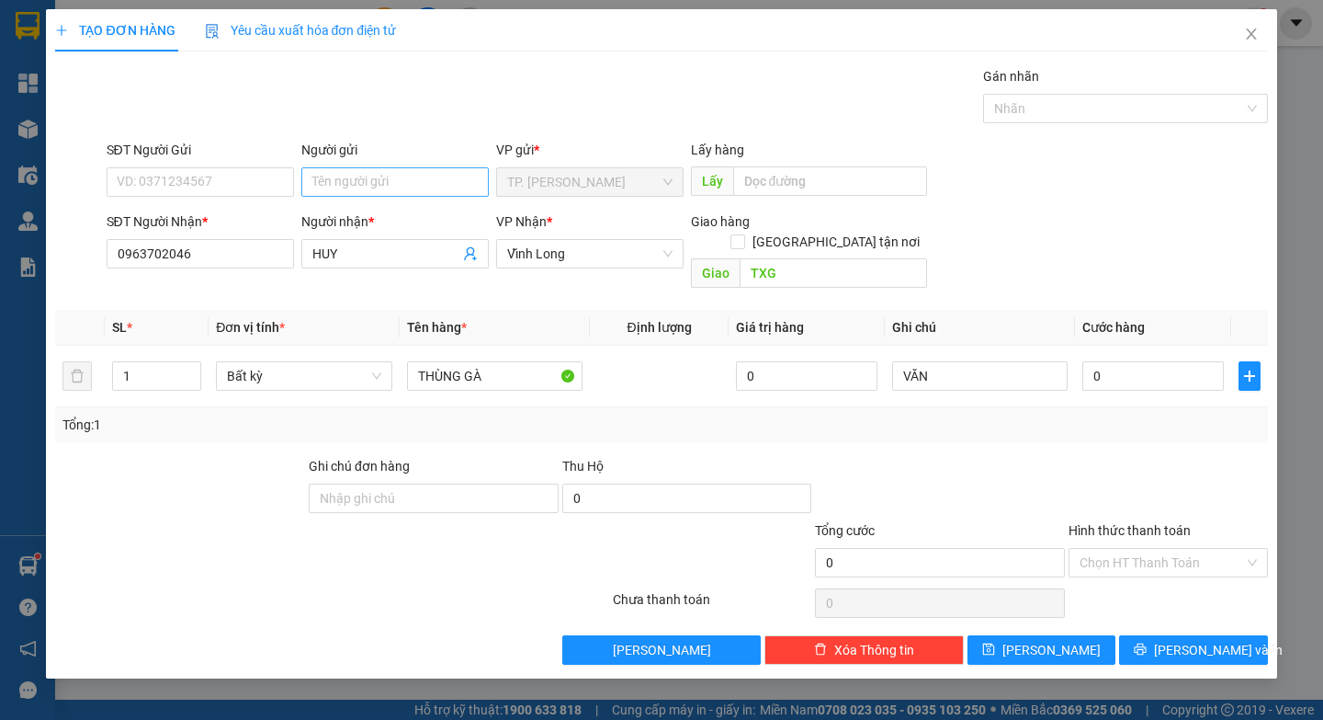
drag, startPoint x: 392, startPoint y: 201, endPoint x: 393, endPoint y: 177, distance: 23.9
click at [393, 188] on div "Người gửi Tên người gửi" at bounding box center [394, 172] width 187 height 64
click at [393, 174] on input "Người gửi" at bounding box center [394, 181] width 187 height 29
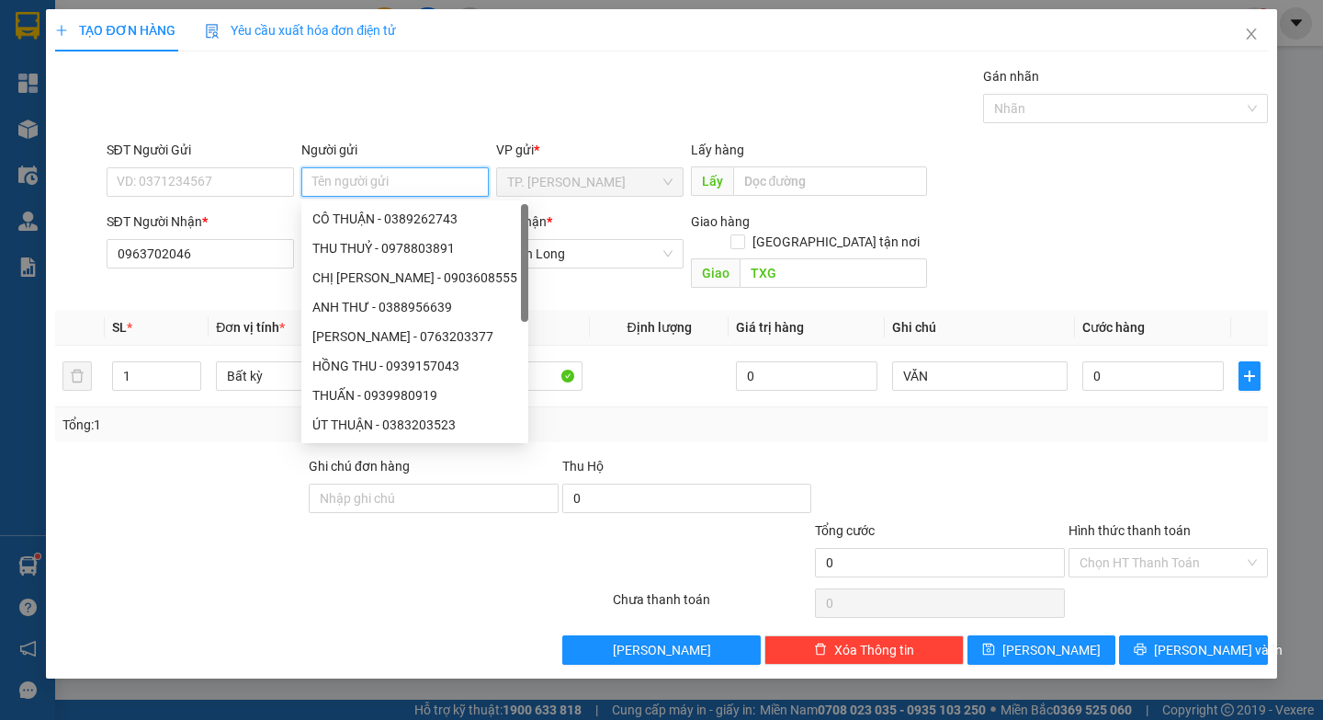
click at [393, 173] on input "Người gửi" at bounding box center [394, 181] width 187 height 29
type input "BA"
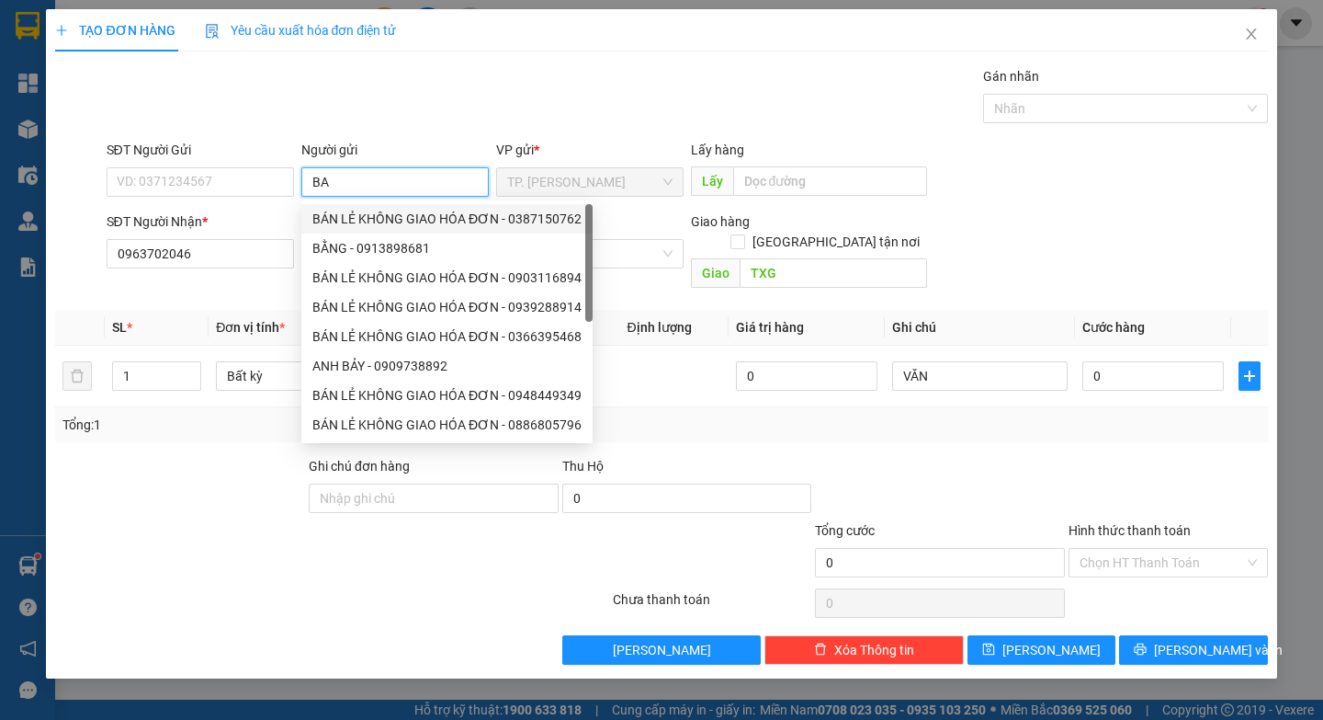
click at [341, 220] on div "BÁN LẺ KHÔNG GIAO HÓA ĐƠN - 0387150762" at bounding box center [446, 219] width 269 height 20
type input "0387150762"
type input "BÁN LẺ KHÔNG GIAO HÓA ĐƠN"
click at [247, 184] on input "0387150762" at bounding box center [200, 181] width 187 height 29
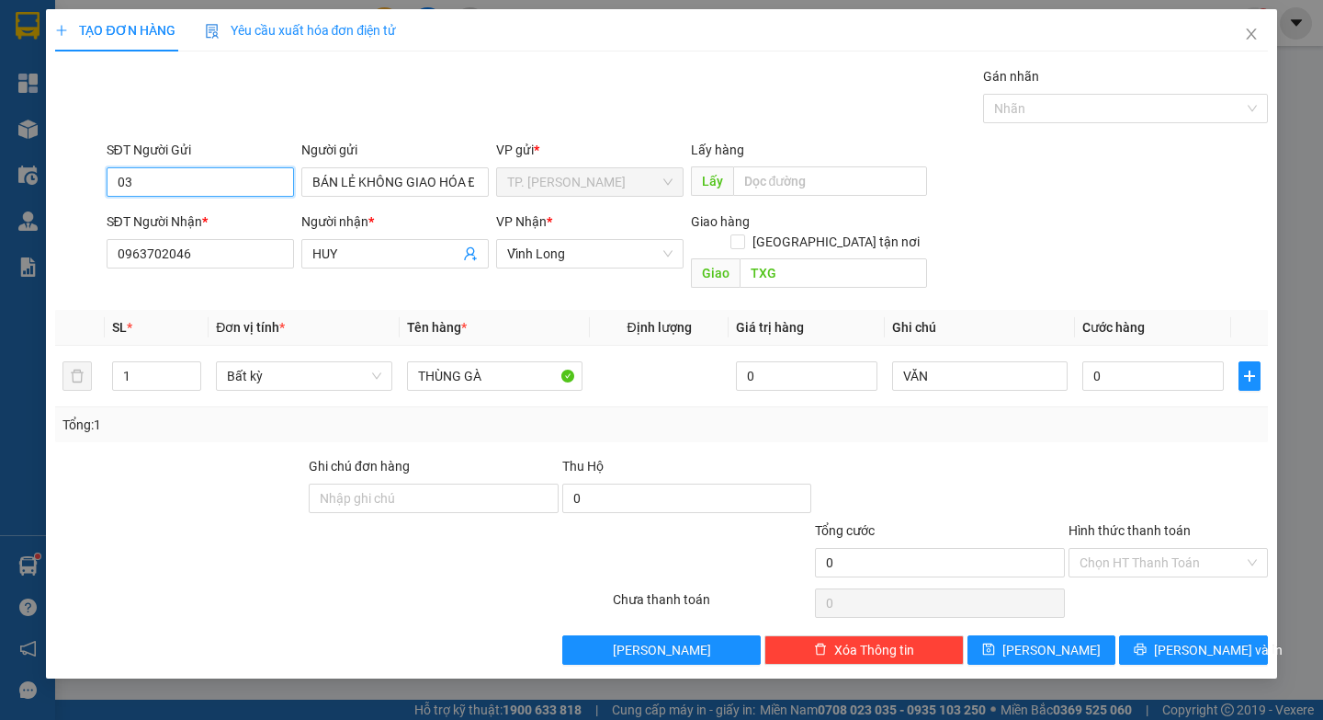
type input "0"
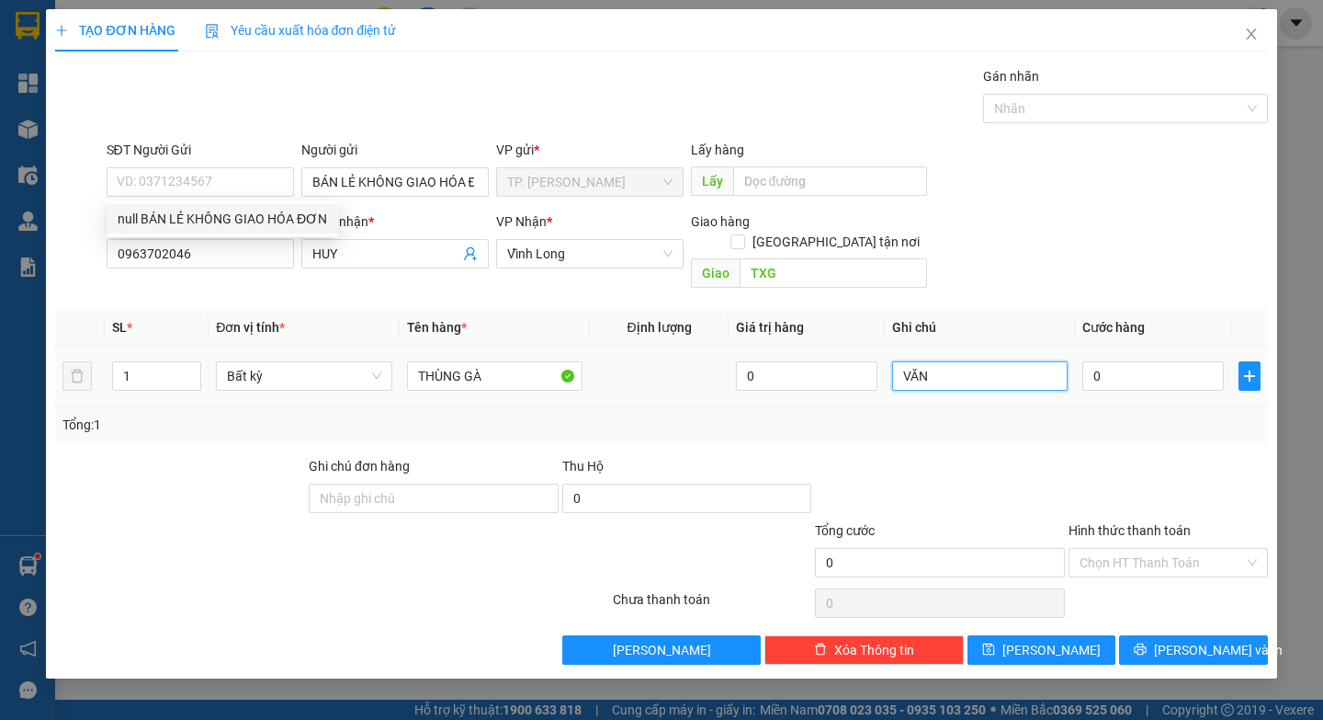
click at [980, 361] on input "VĂN" at bounding box center [980, 375] width 176 height 29
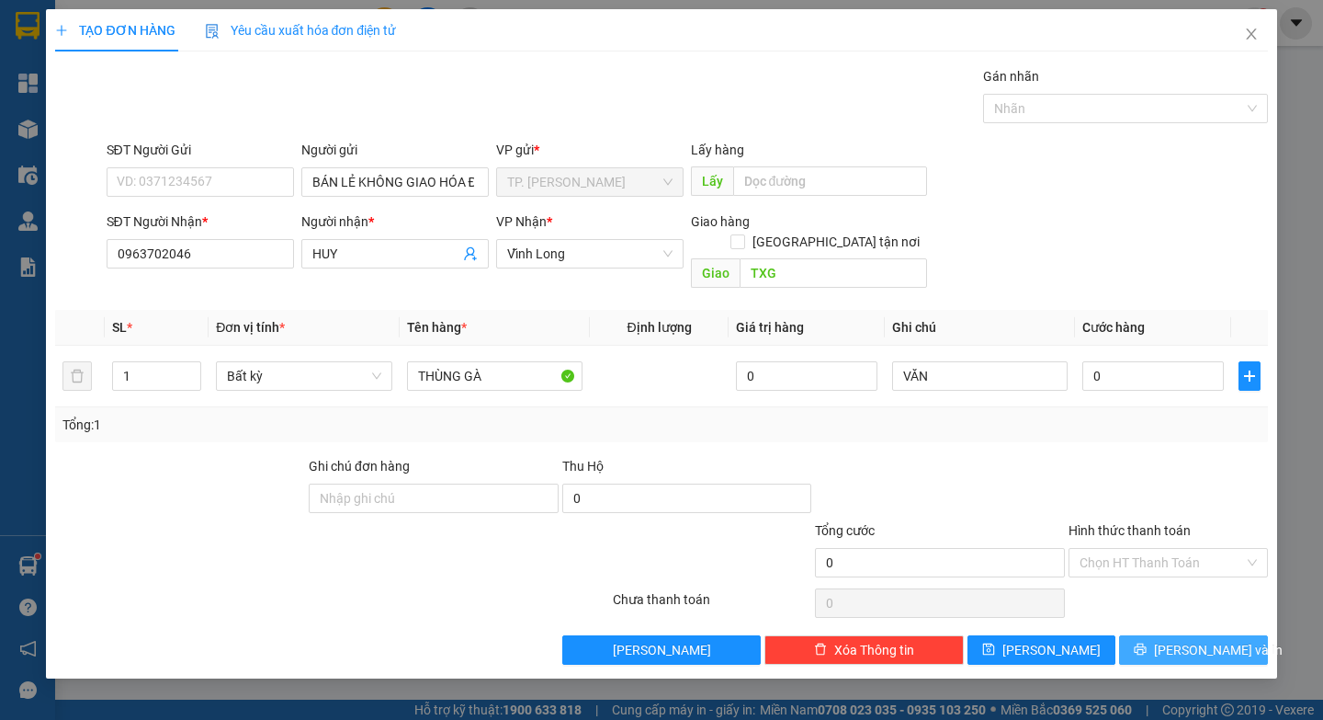
click at [1207, 640] on span "[PERSON_NAME] và In" at bounding box center [1218, 650] width 129 height 20
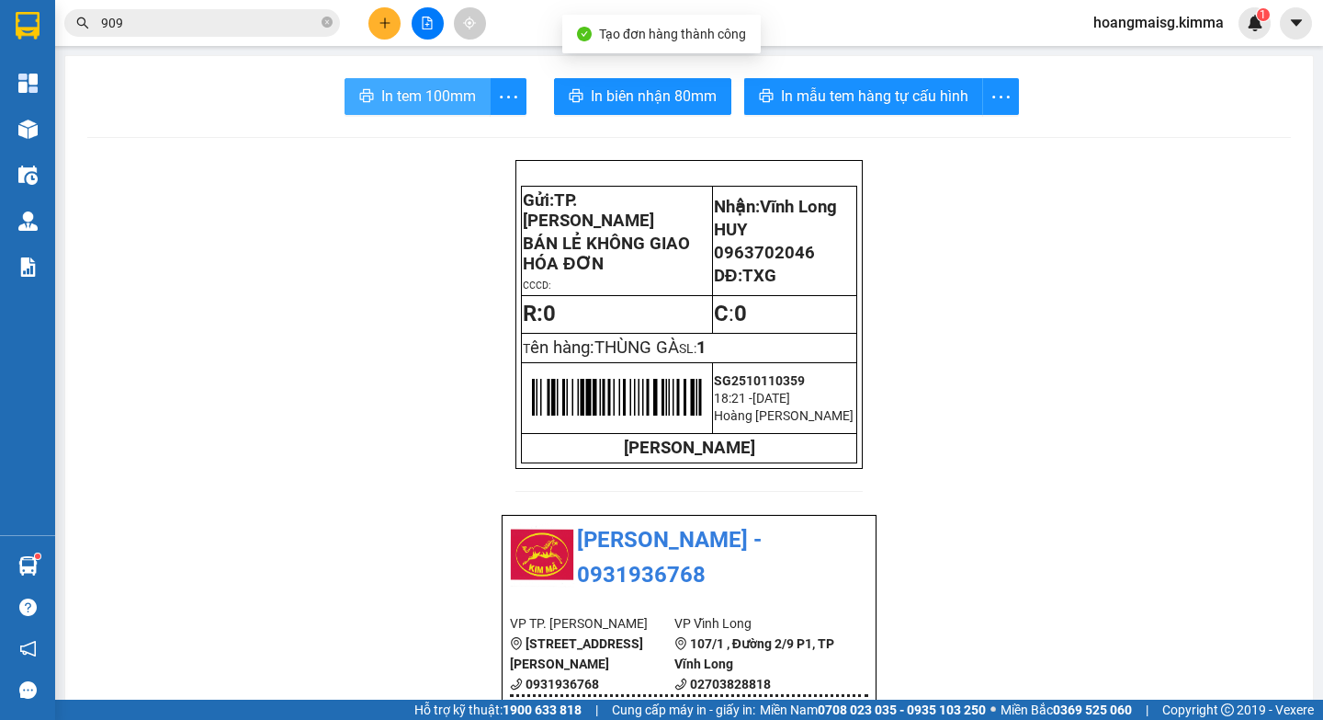
click at [394, 94] on span "In tem 100mm" at bounding box center [428, 96] width 95 height 23
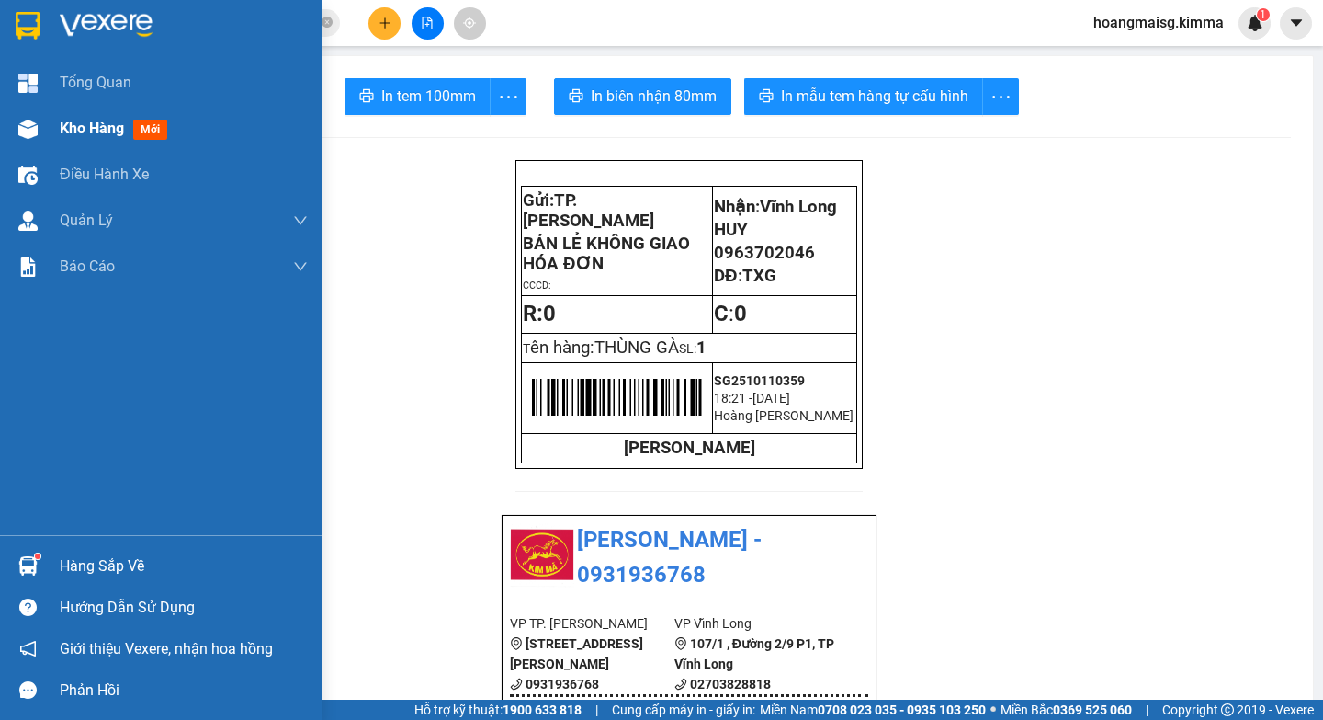
click at [24, 119] on img at bounding box center [27, 128] width 19 height 19
click at [24, 130] on img at bounding box center [27, 128] width 19 height 19
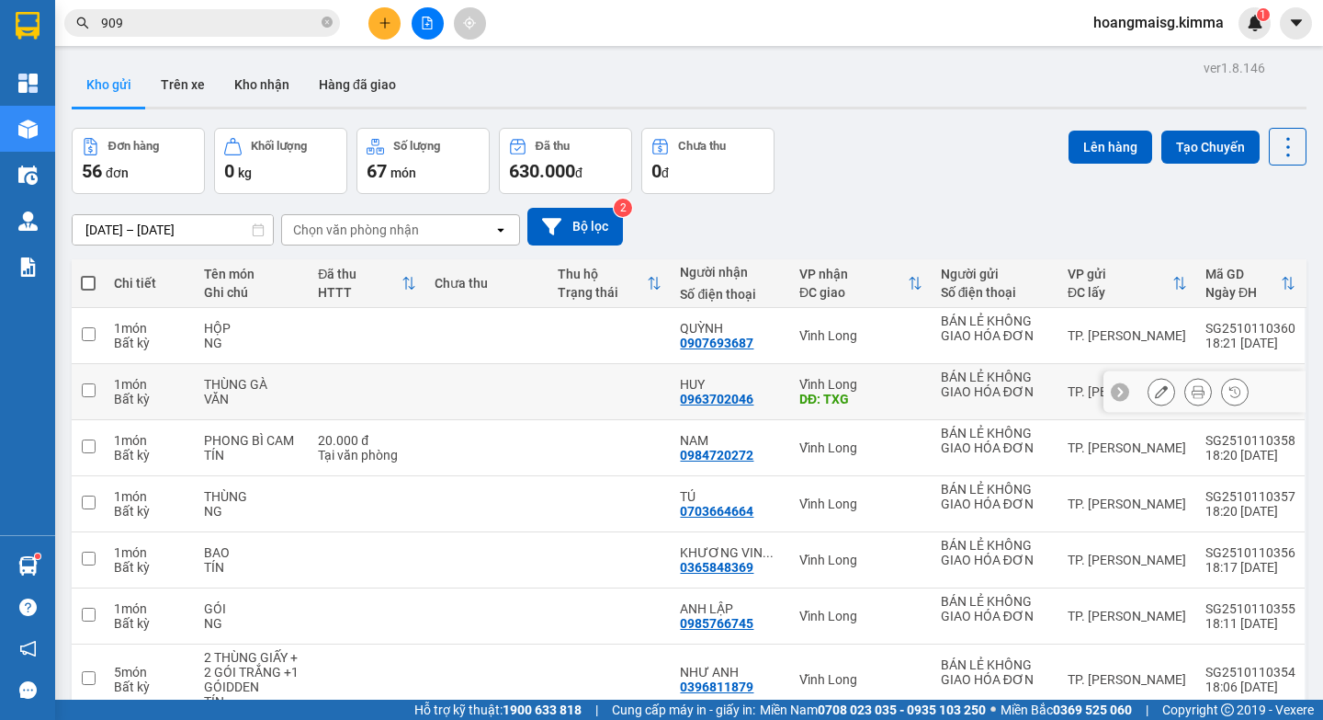
click at [1157, 391] on button at bounding box center [1162, 392] width 26 height 32
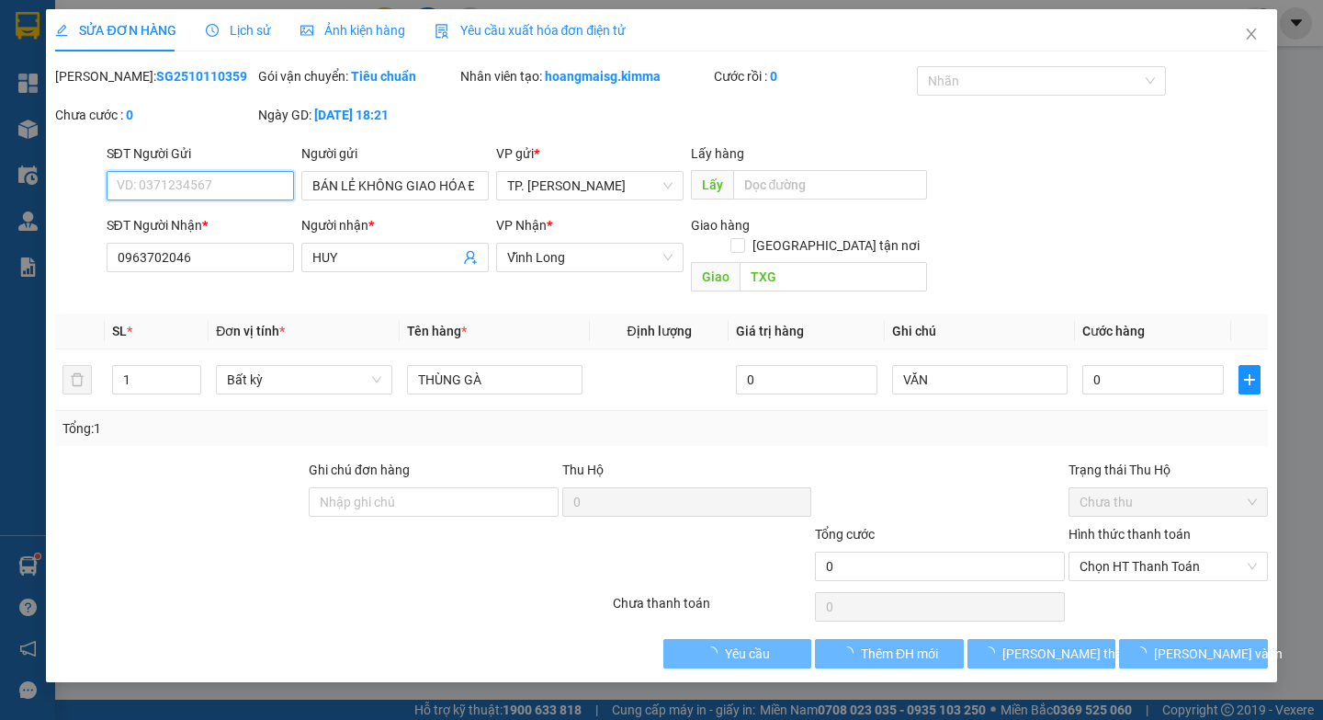
type input "BÁN LẺ KHÔNG GIAO HÓA ĐƠN"
type input "0963702046"
type input "HUY"
type input "TXG"
click at [226, 181] on input "SĐT Người Gửi" at bounding box center [200, 185] width 187 height 29
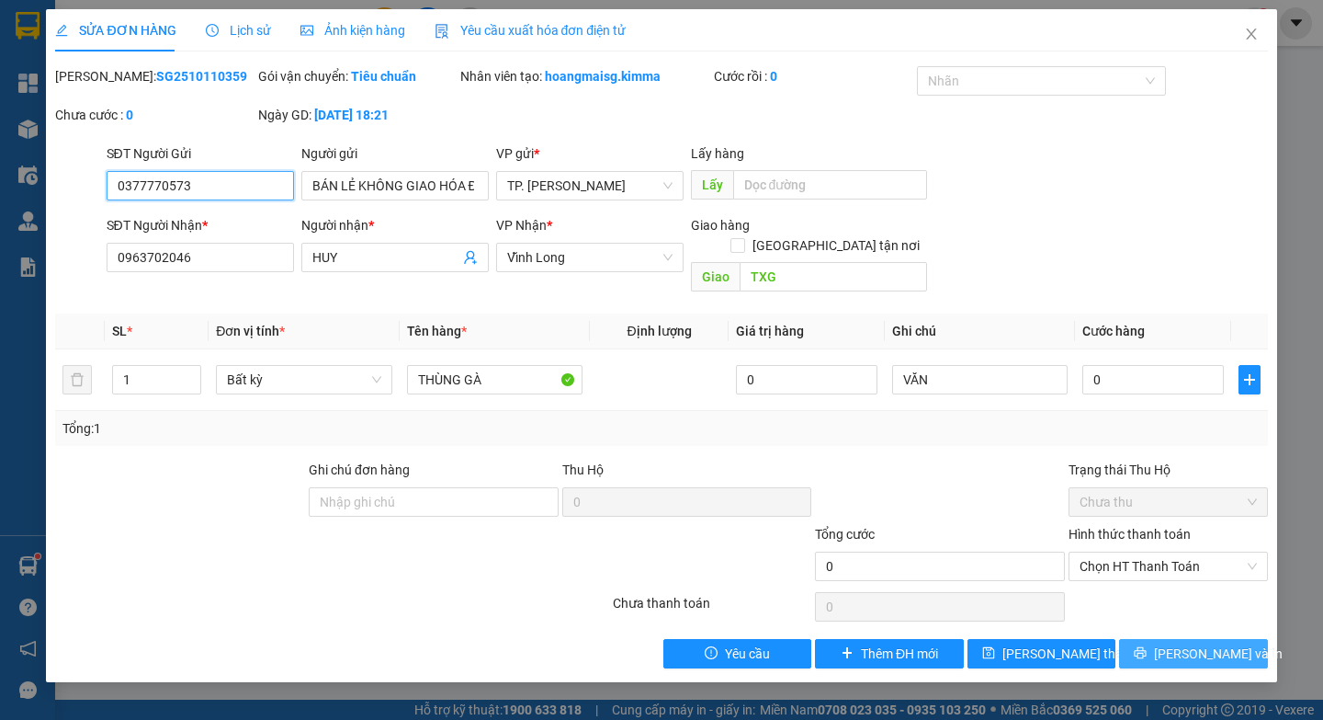
type input "0377770573"
click at [1195, 643] on span "[PERSON_NAME] và In" at bounding box center [1218, 653] width 129 height 20
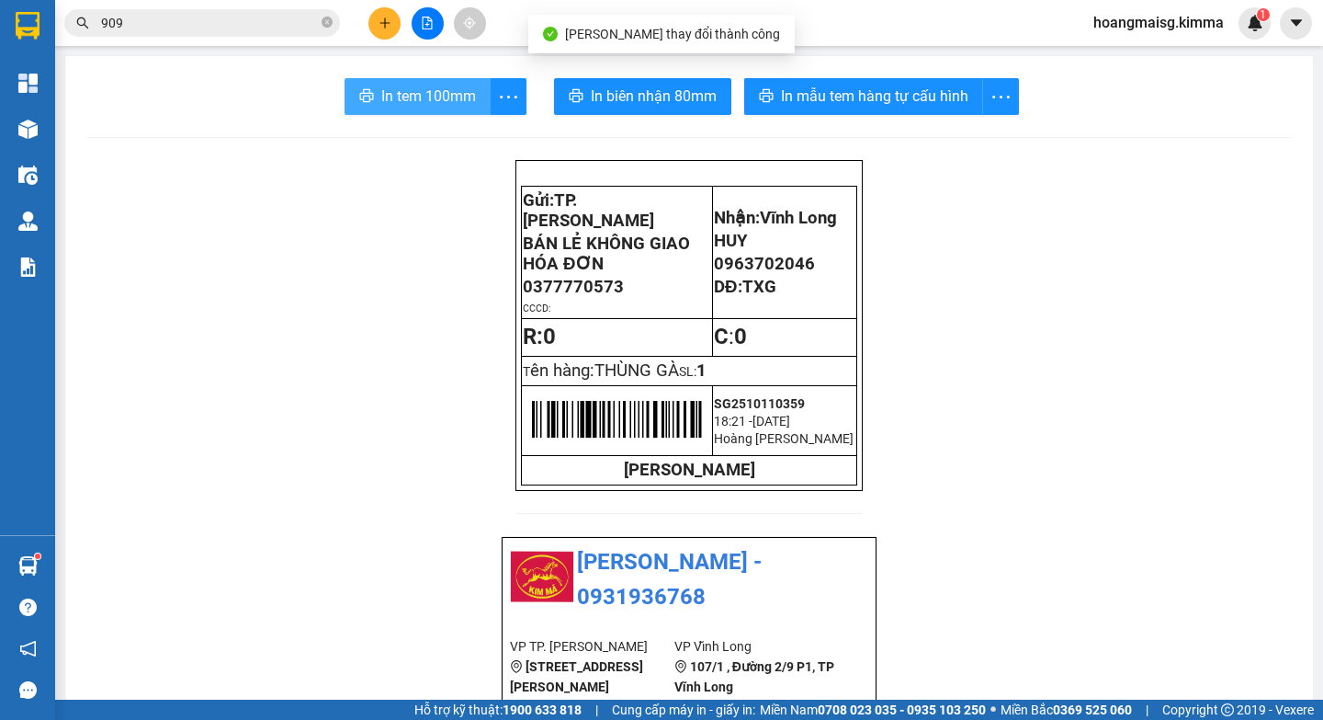
click at [395, 103] on span "In tem 100mm" at bounding box center [428, 96] width 95 height 23
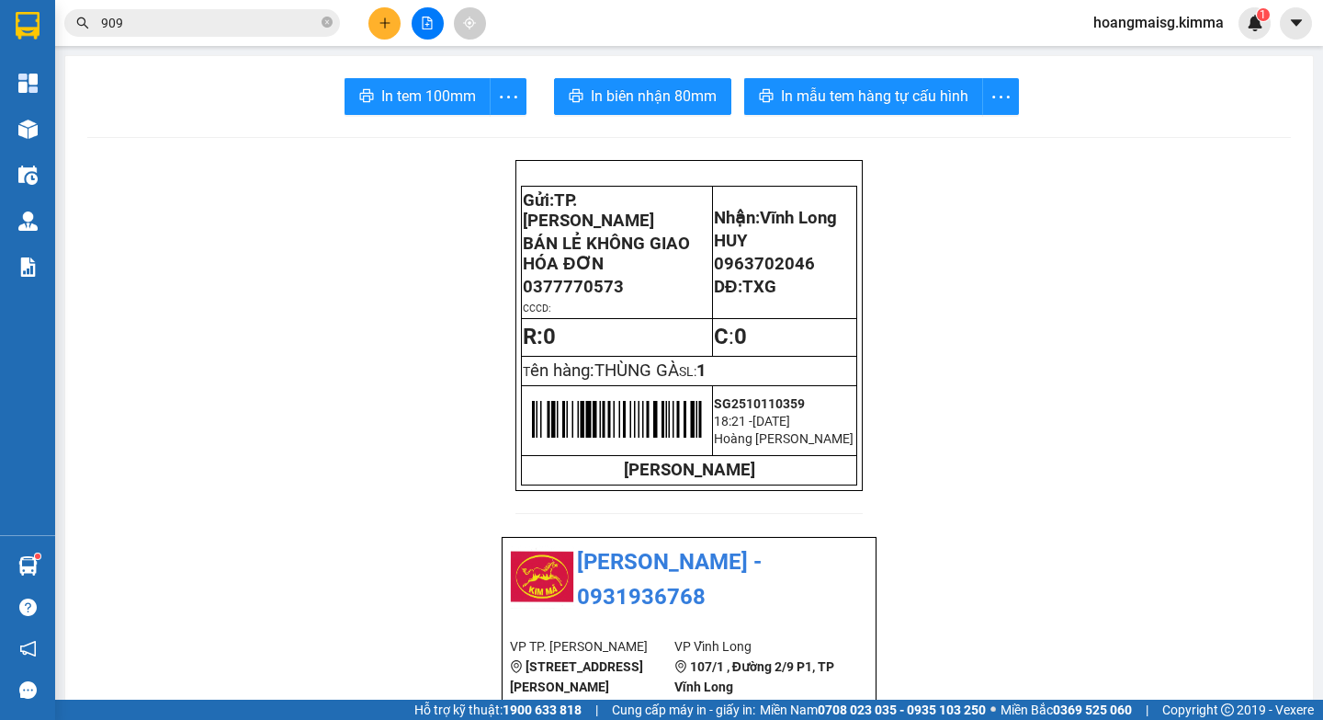
drag, startPoint x: 409, startPoint y: 26, endPoint x: 398, endPoint y: 27, distance: 11.1
click at [409, 25] on div at bounding box center [427, 23] width 138 height 32
click at [390, 27] on icon "plus" at bounding box center [385, 23] width 13 height 13
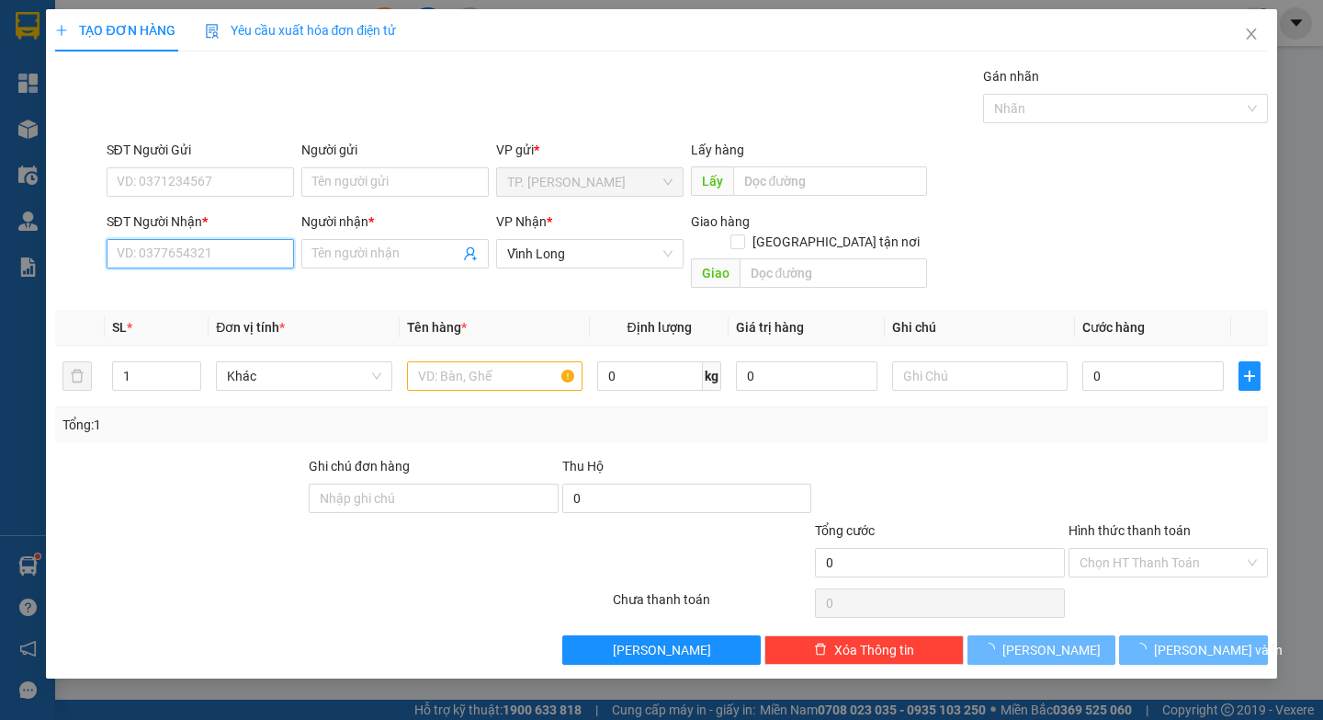
click at [230, 251] on input "SĐT Người Nhận *" at bounding box center [200, 253] width 187 height 29
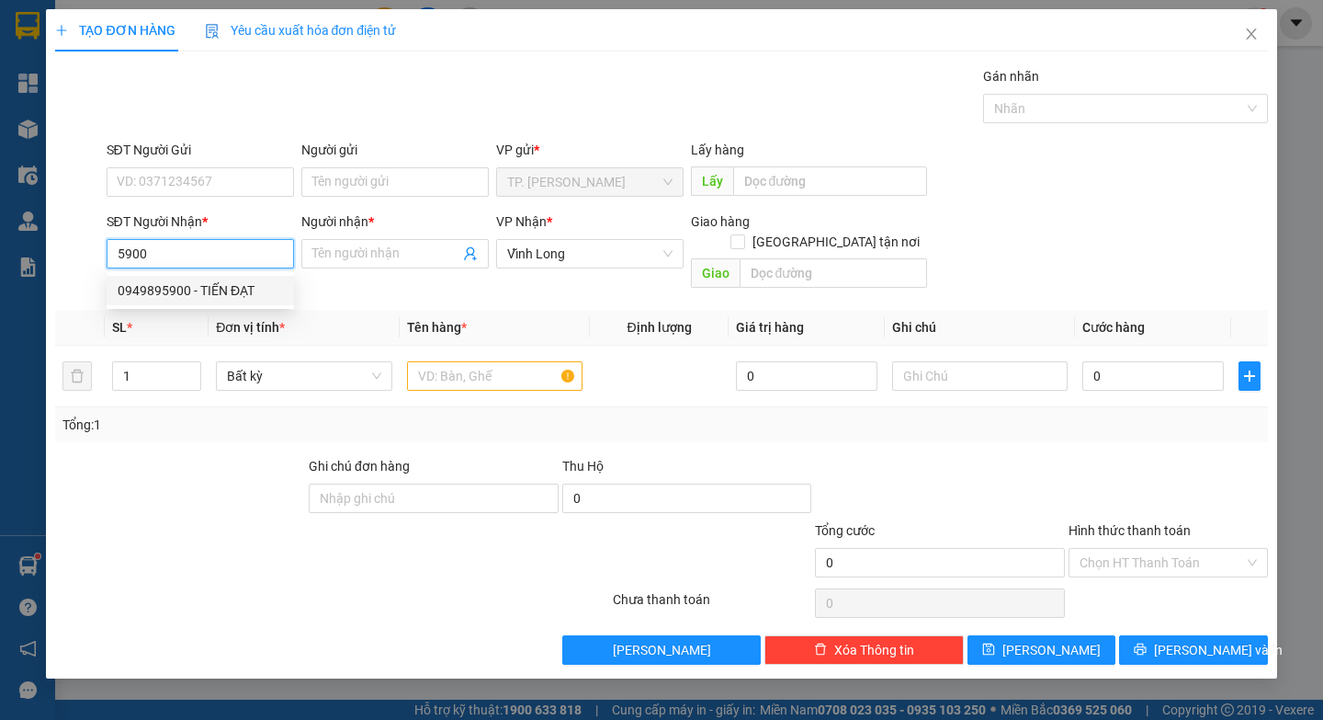
click at [202, 300] on div "0949895900 - TIẾN ĐẠT" at bounding box center [200, 290] width 165 height 20
type input "0949895900"
type input "TIẾN ĐẠT"
type input "0949895900"
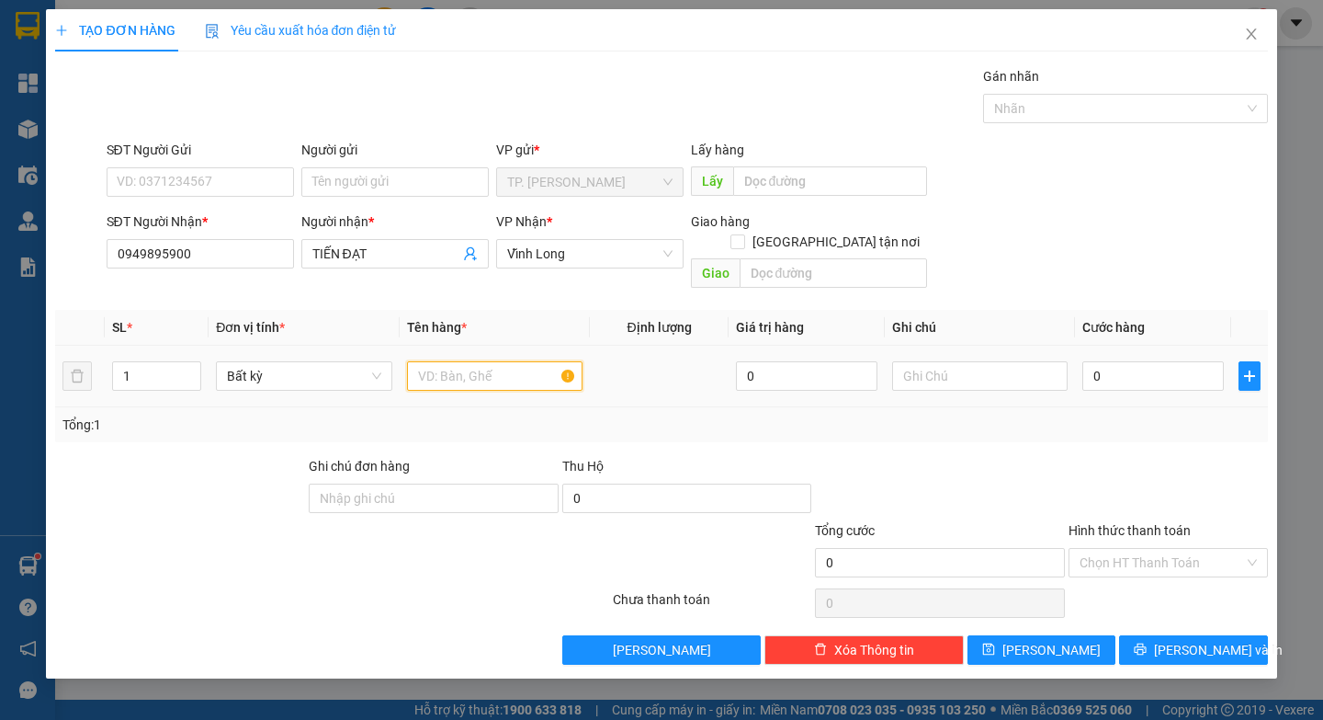
click at [445, 361] on input "text" at bounding box center [495, 375] width 176 height 29
paste input "Ó"
type input "GÓI"
paste input "Ă"
type input "VĂN"
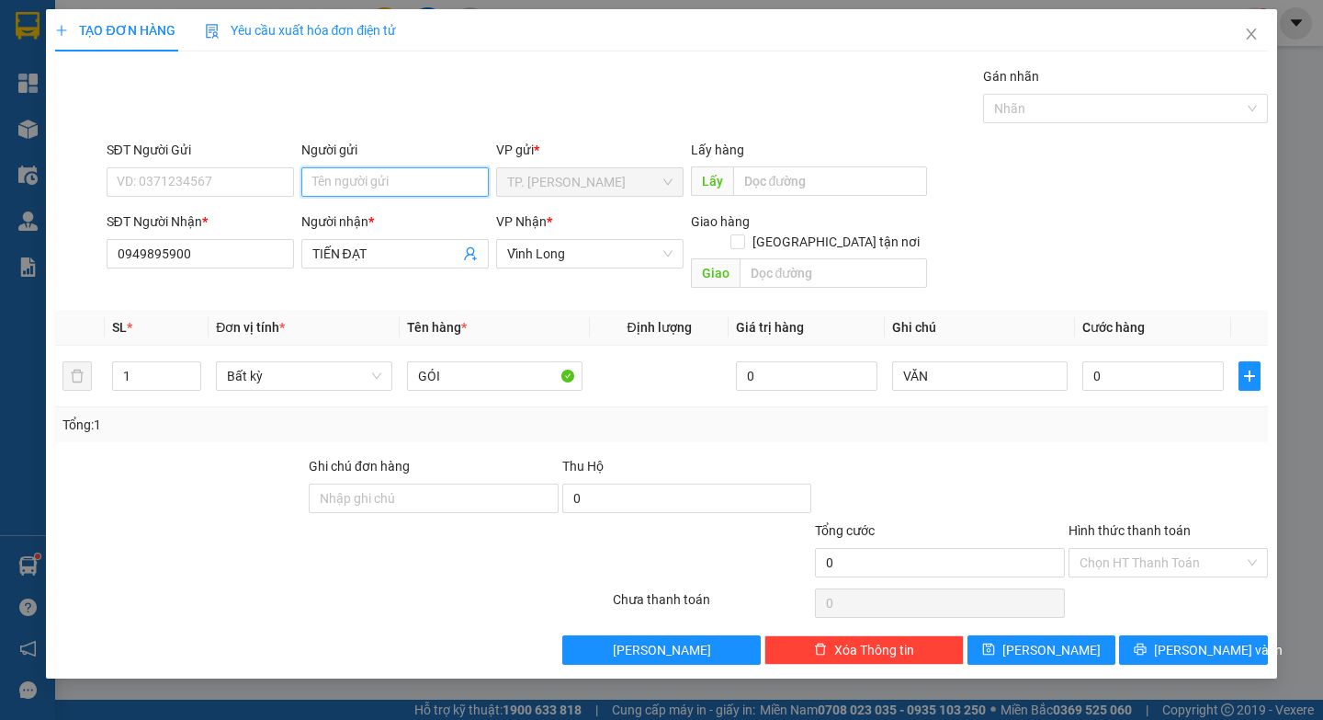
click at [430, 189] on input "Người gửi" at bounding box center [394, 181] width 187 height 29
type input "B"
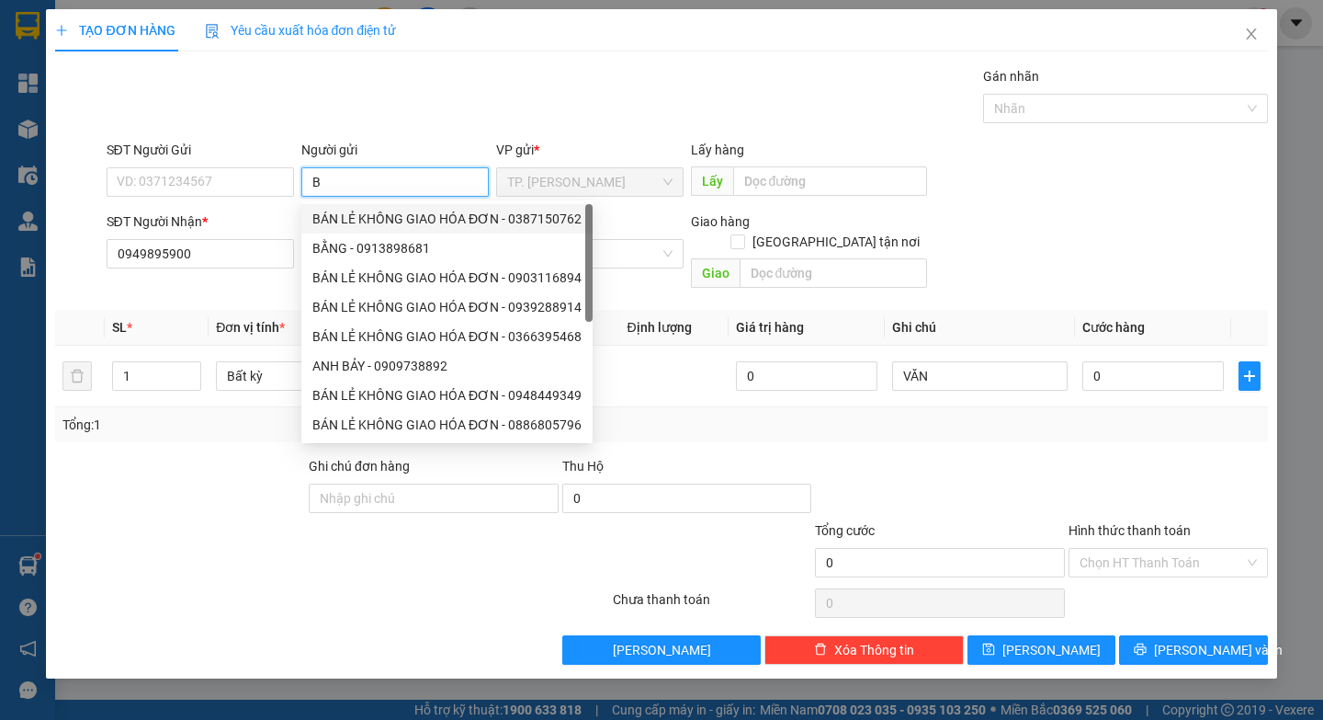
drag, startPoint x: 393, startPoint y: 215, endPoint x: 348, endPoint y: 210, distance: 45.4
click at [385, 215] on div "BÁN LẺ KHÔNG GIAO HÓA ĐƠN - 0387150762" at bounding box center [446, 219] width 269 height 20
type input "0387150762"
type input "BÁN LẺ KHÔNG GIAO HÓA ĐƠN"
click at [258, 192] on input "0387150762" at bounding box center [200, 181] width 187 height 29
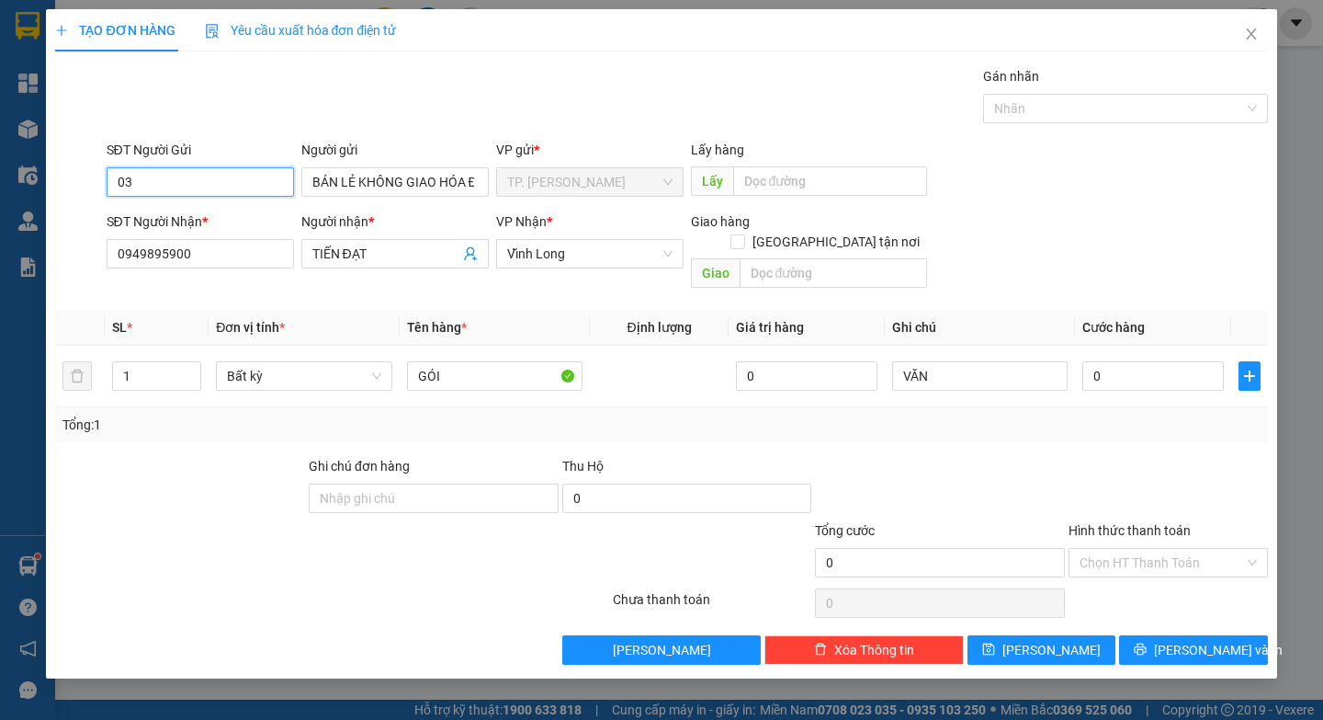
type input "0"
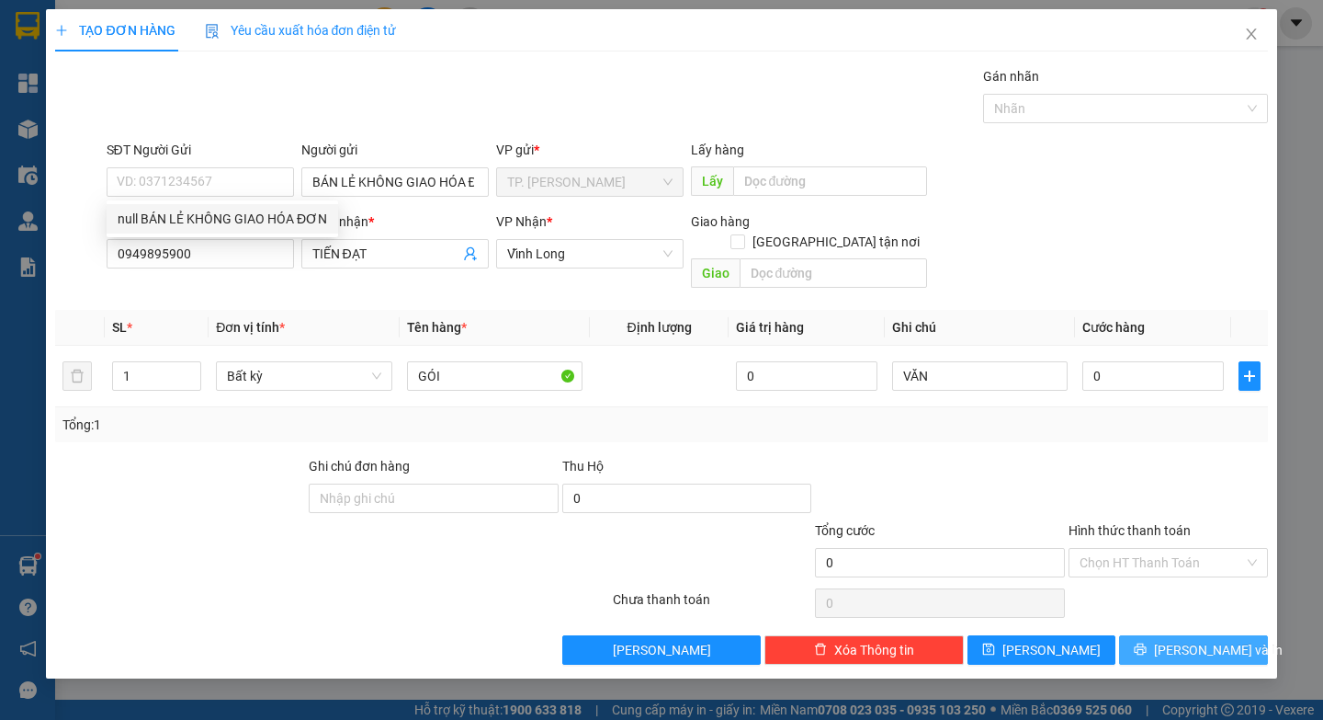
click at [1150, 635] on button "[PERSON_NAME] và In" at bounding box center [1193, 649] width 148 height 29
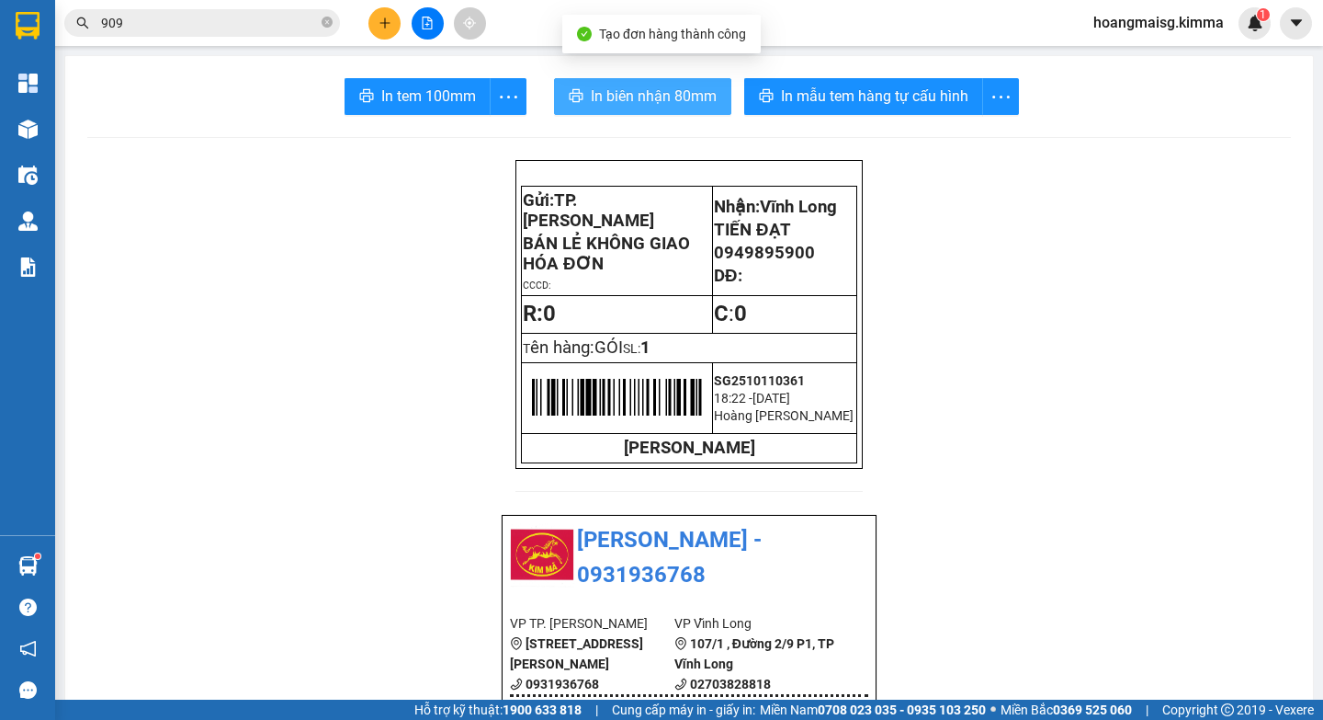
drag, startPoint x: 641, startPoint y: 73, endPoint x: 621, endPoint y: 85, distance: 24.0
click at [613, 90] on span "In biên nhận 80mm" at bounding box center [654, 96] width 126 height 23
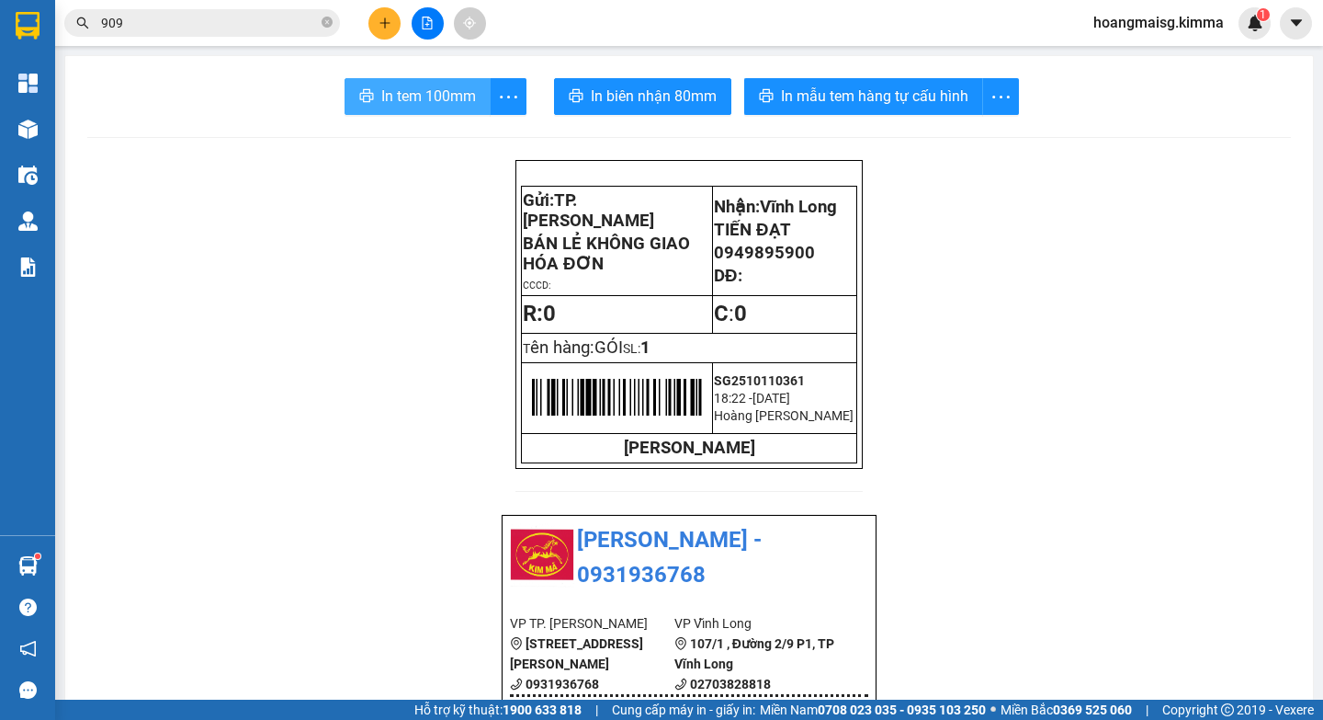
click at [378, 110] on button "In tem 100mm" at bounding box center [418, 96] width 146 height 37
click at [399, 19] on button at bounding box center [384, 23] width 32 height 32
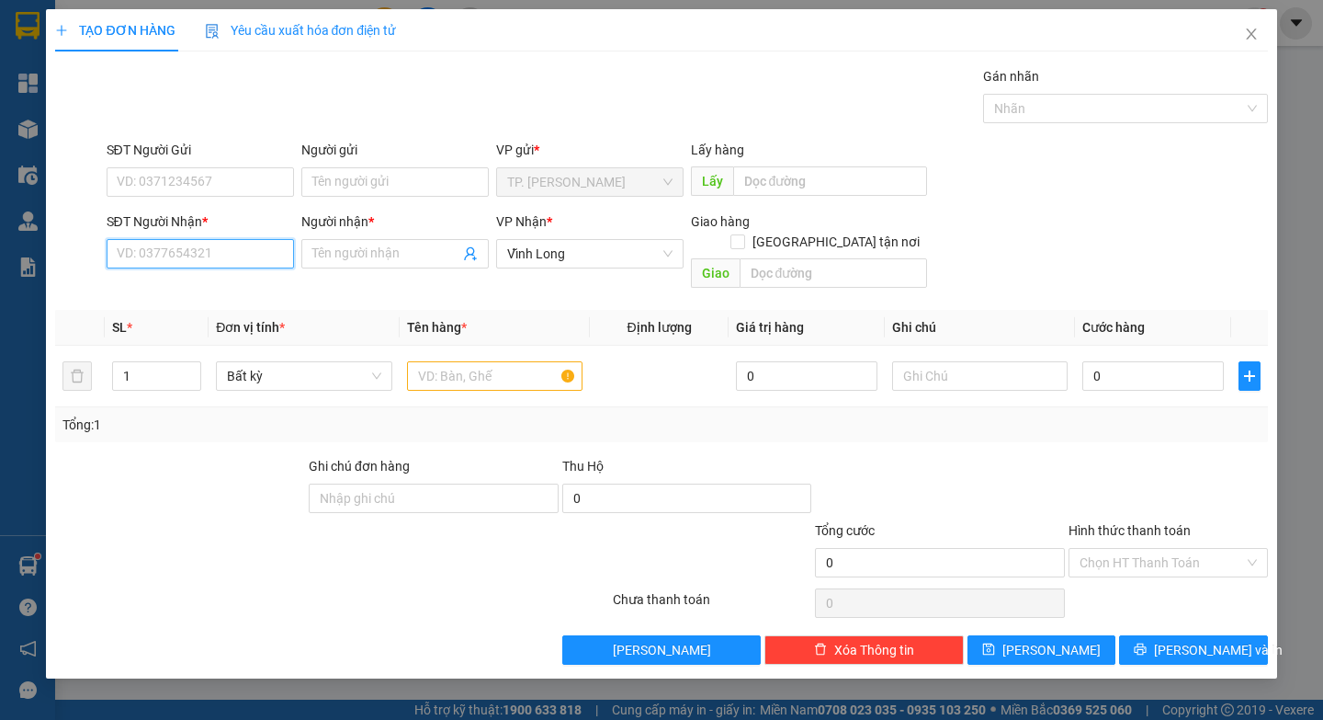
click at [168, 260] on input "SĐT Người Nhận *" at bounding box center [200, 253] width 187 height 29
click at [173, 290] on div "0909008038 - IN TẤN PHÁT" at bounding box center [200, 290] width 165 height 20
type input "0909008038"
type input "IN TẤN PHÁT"
type input "0909008038"
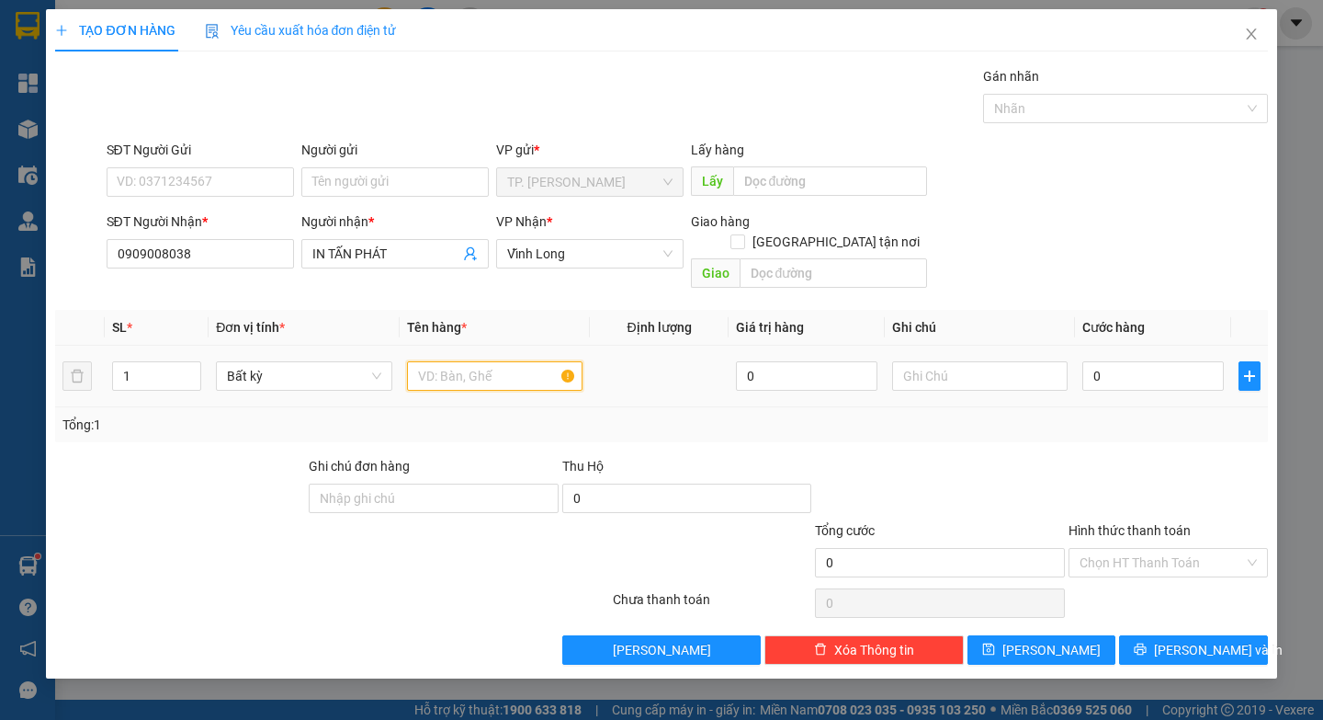
click at [505, 361] on input "text" at bounding box center [495, 375] width 176 height 29
paste input "Ó"
type input "GÓI"
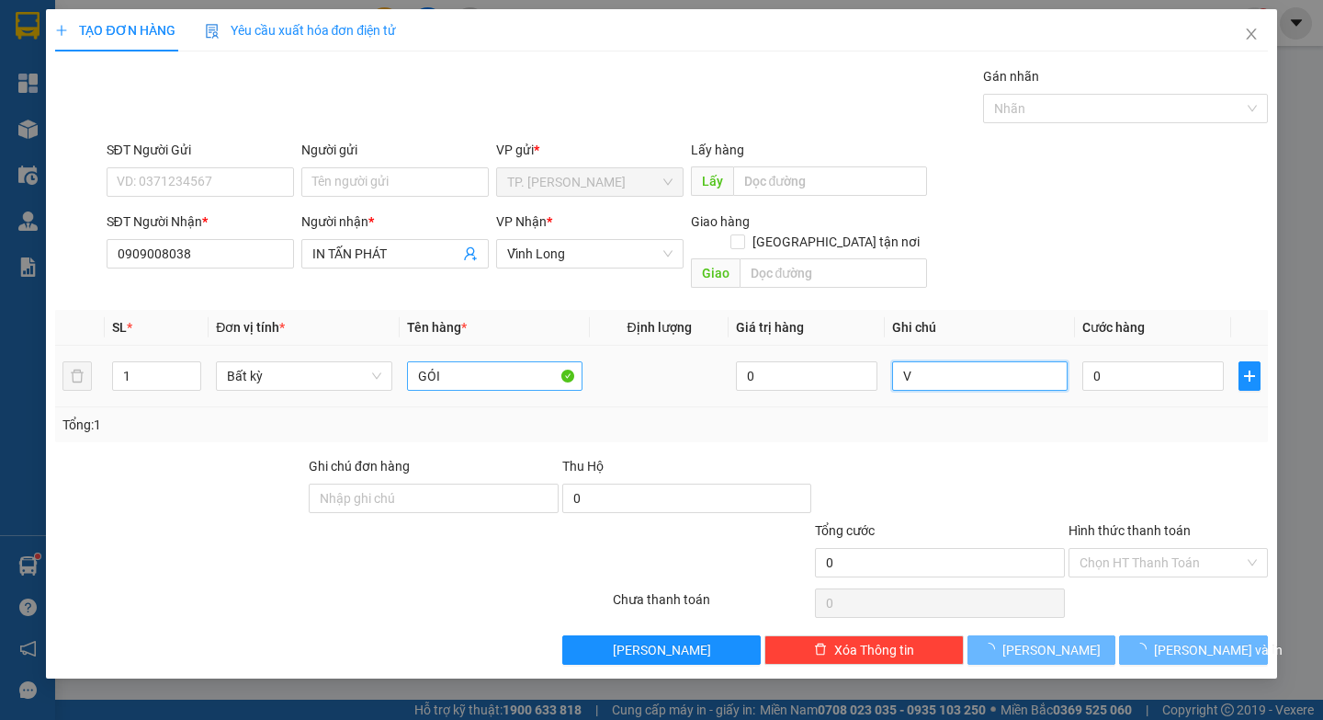
paste input "Ă"
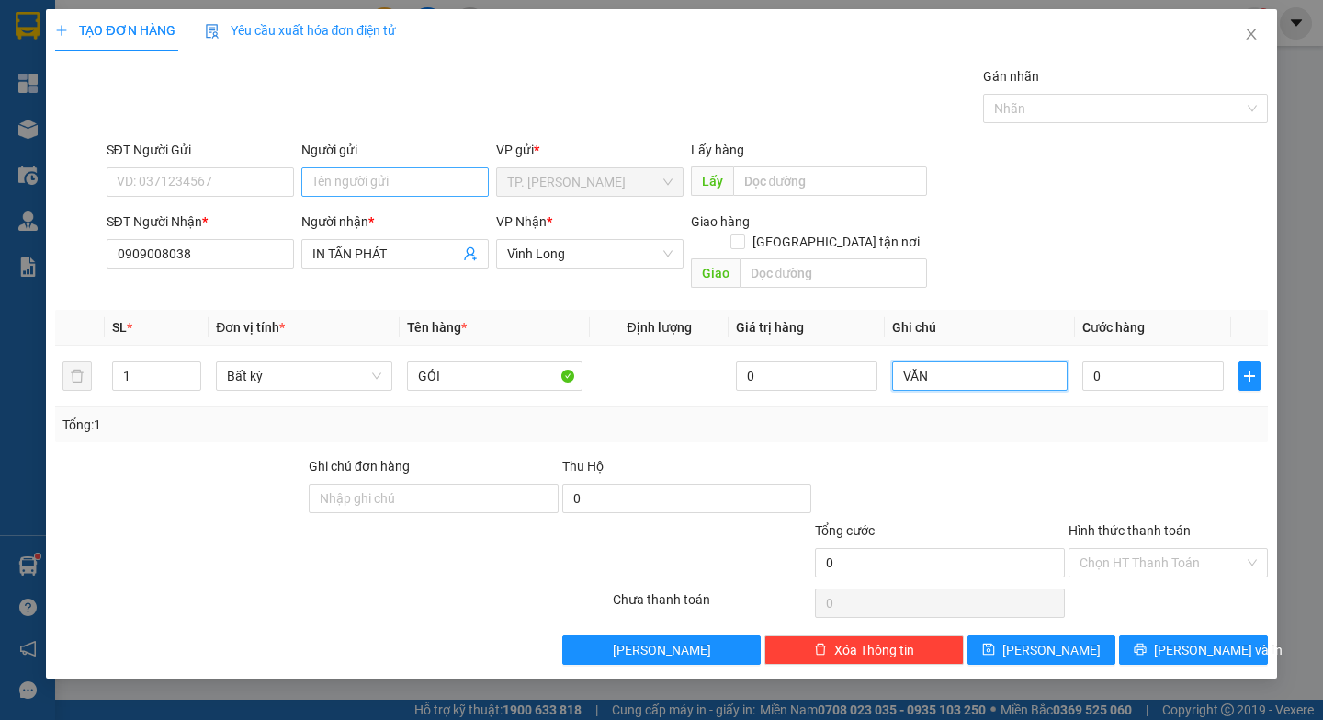
type input "VĂN"
click at [423, 184] on input "Người gửi" at bounding box center [394, 181] width 187 height 29
type input "B"
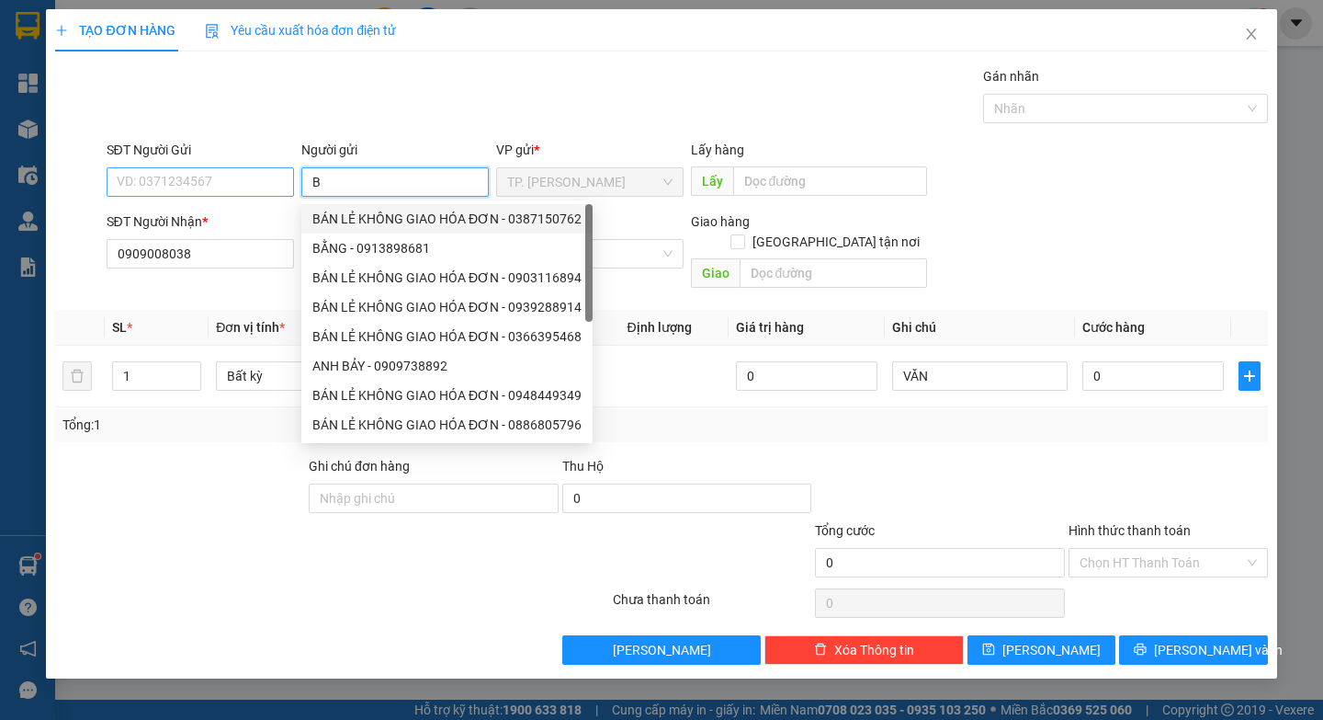
drag, startPoint x: 378, startPoint y: 211, endPoint x: 222, endPoint y: 182, distance: 158.1
click at [370, 208] on div "BÁN LẺ KHÔNG GIAO HÓA ĐƠN - 0387150762" at bounding box center [446, 218] width 291 height 29
type input "0387150762"
type input "BÁN LẺ KHÔNG GIAO HÓA ĐƠN"
click at [221, 182] on input "0387150762" at bounding box center [200, 181] width 187 height 29
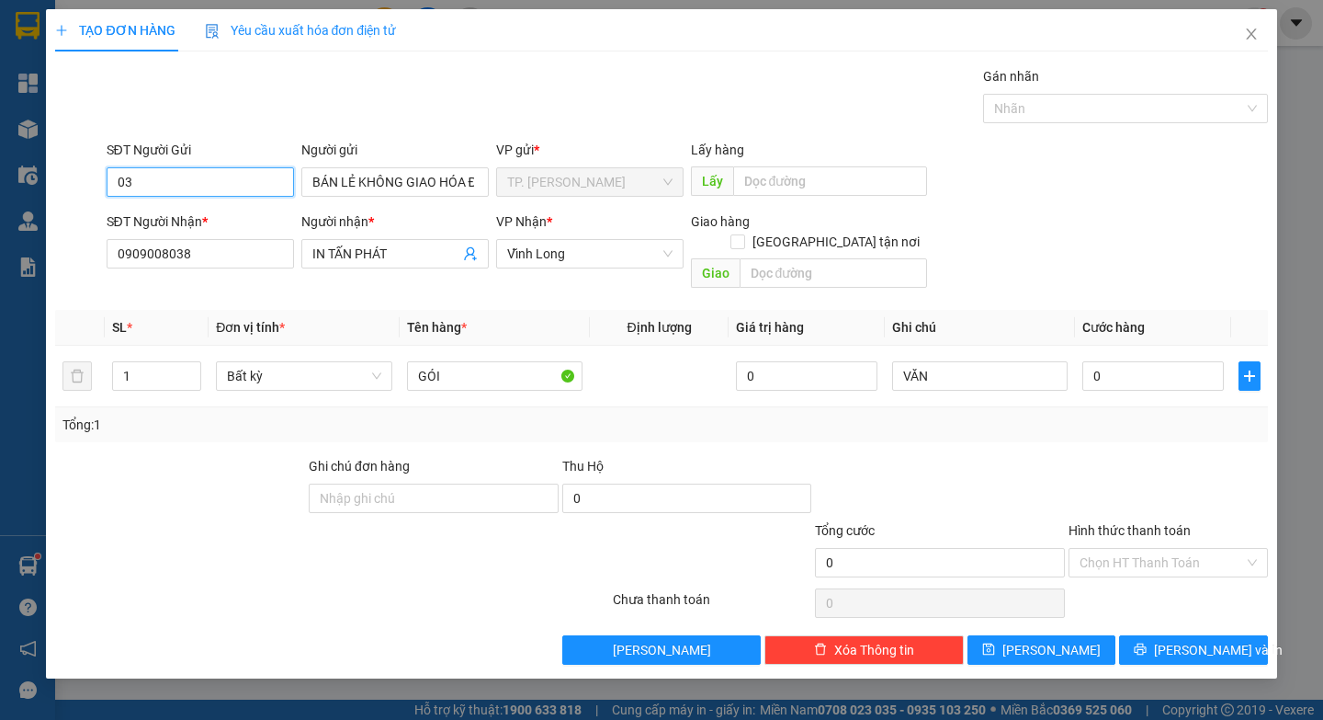
type input "0"
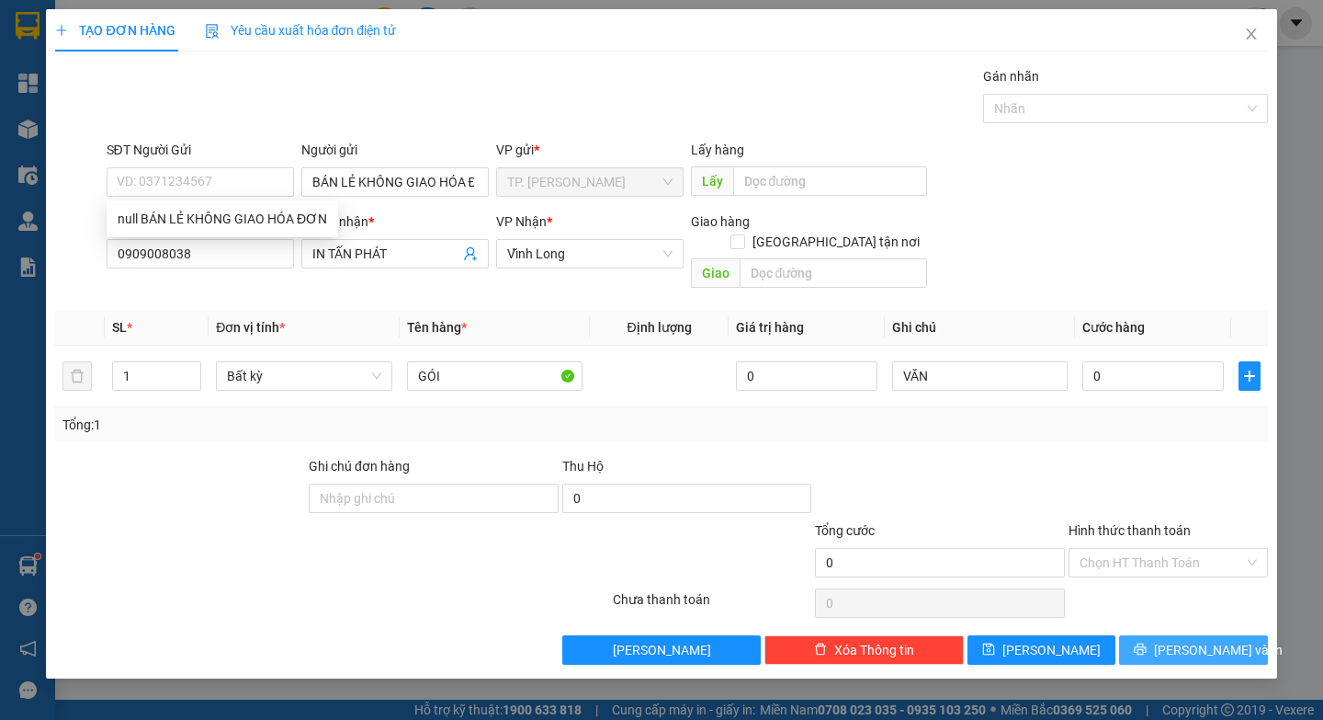
click at [1147, 642] on icon "printer" at bounding box center [1140, 648] width 13 height 13
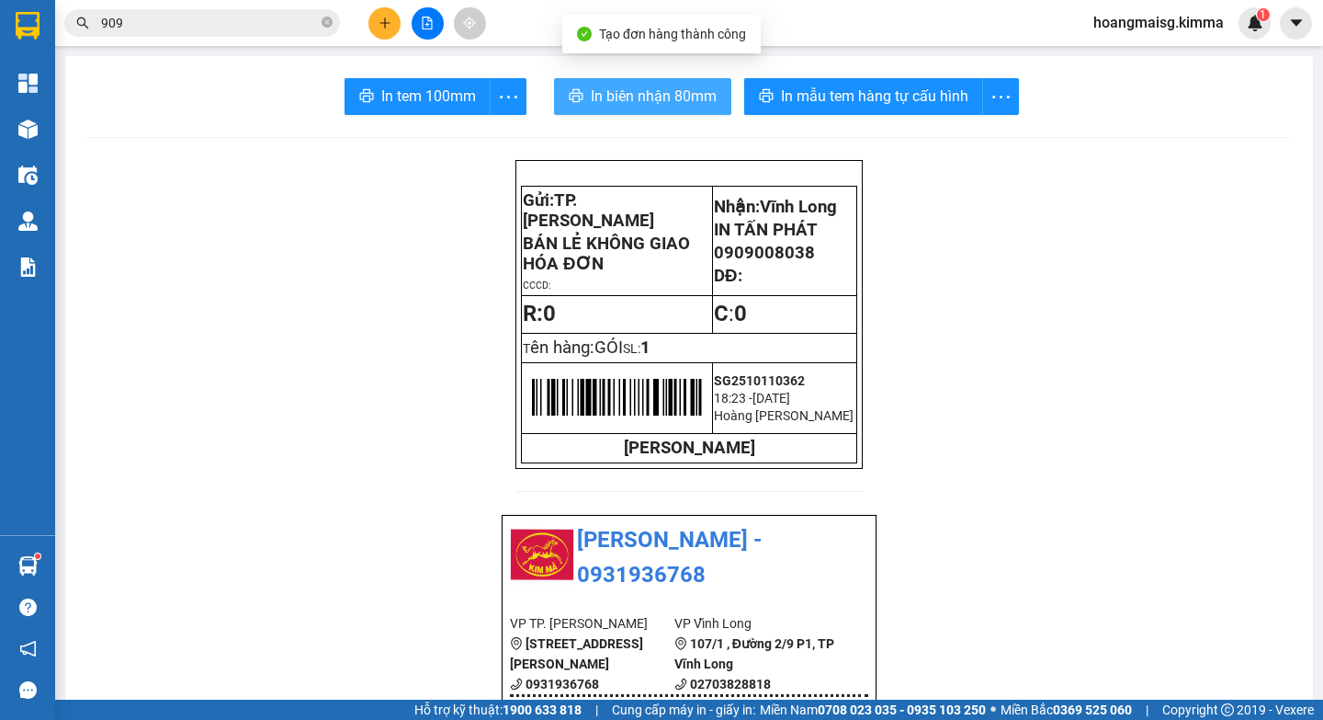
click at [587, 83] on button "In biên nhận 80mm" at bounding box center [642, 96] width 177 height 37
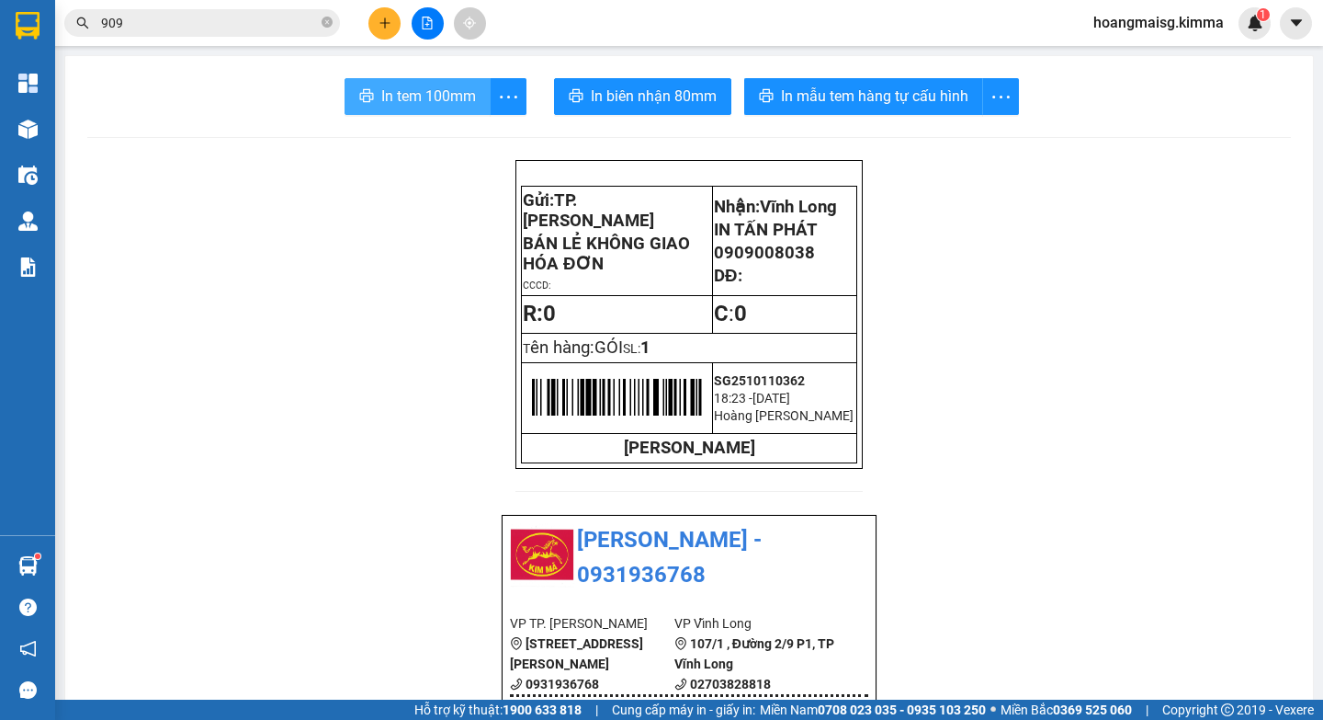
click at [401, 107] on span "In tem 100mm" at bounding box center [428, 96] width 95 height 23
click at [375, 23] on button at bounding box center [384, 23] width 32 height 32
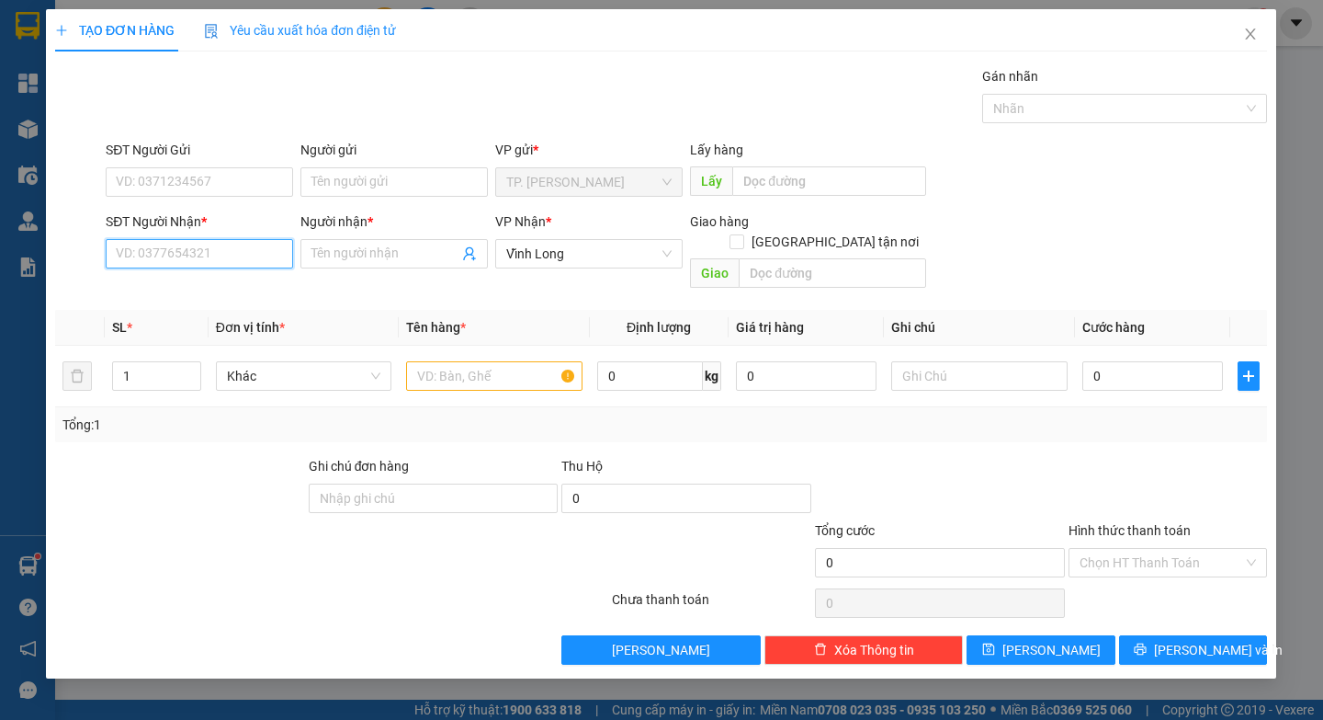
click at [221, 258] on input "SĐT Người Nhận *" at bounding box center [200, 253] width 187 height 29
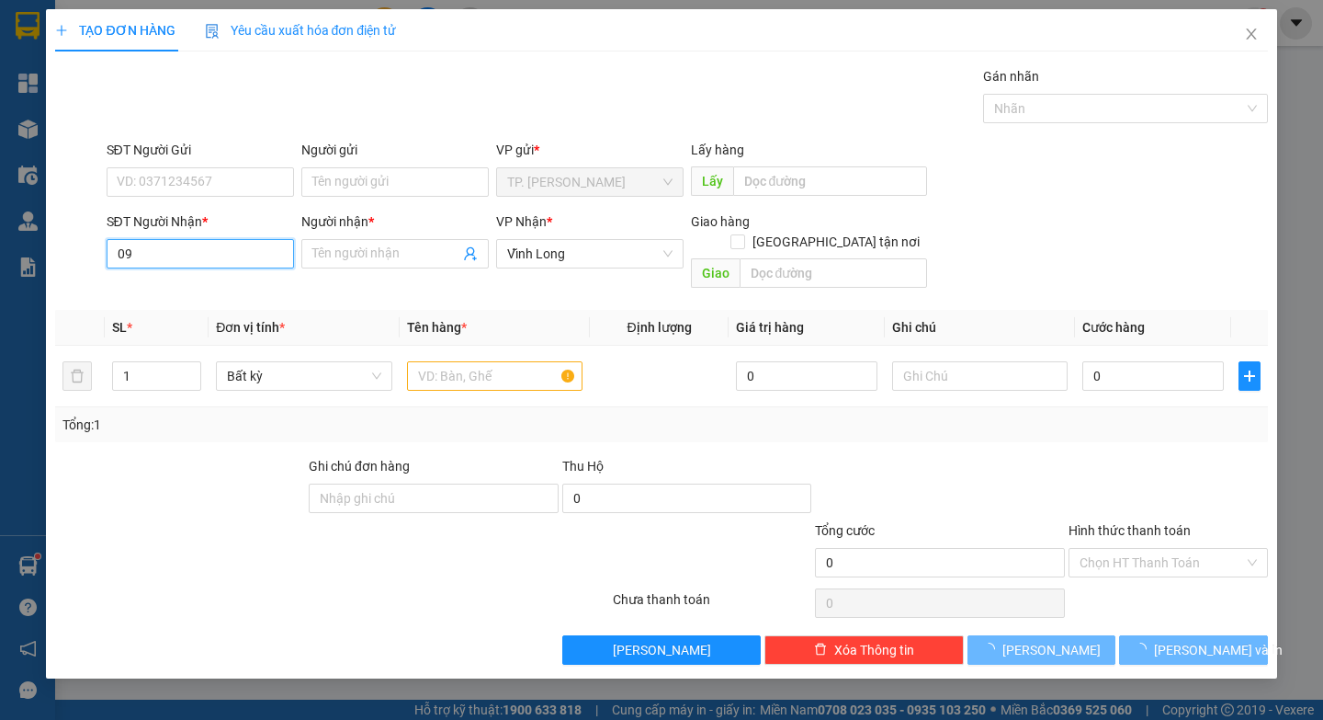
type input "0"
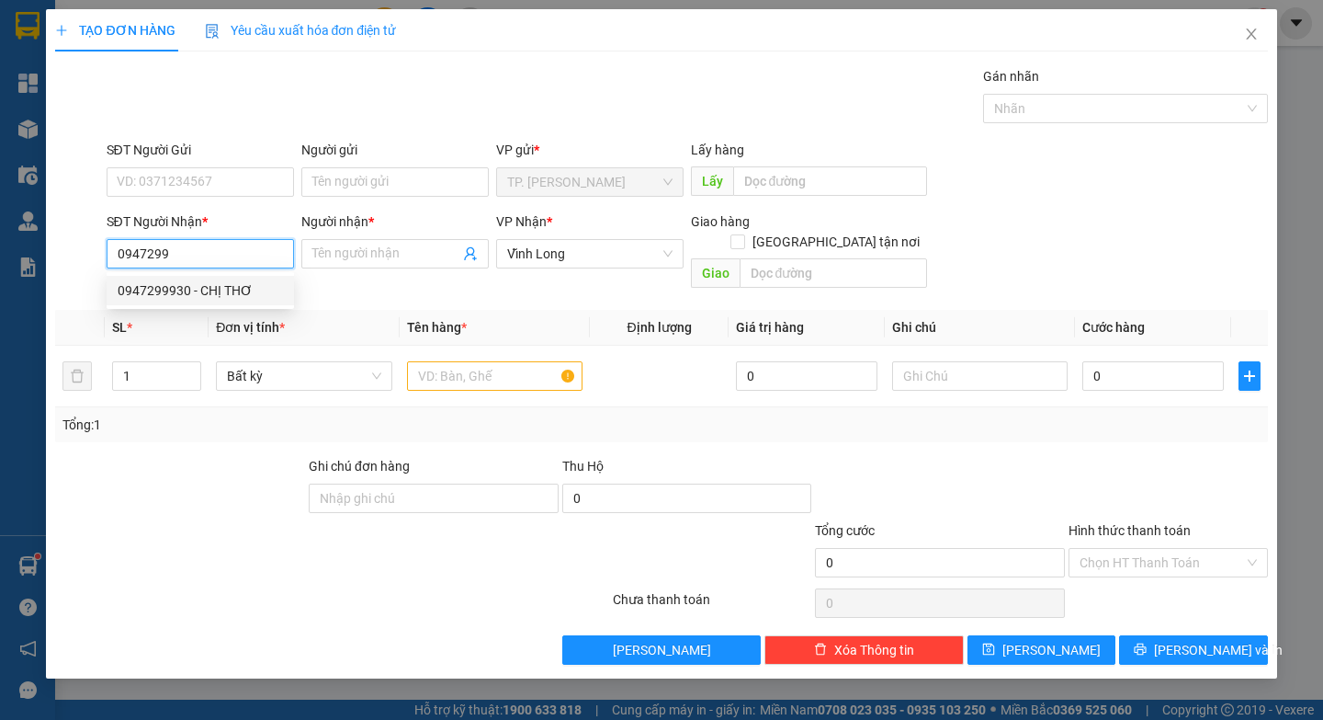
click at [214, 288] on div "0947299930 - CHỊ THƠ" at bounding box center [200, 290] width 165 height 20
type input "0947299930"
type input "CHỊ THƠ"
type input "0947299930"
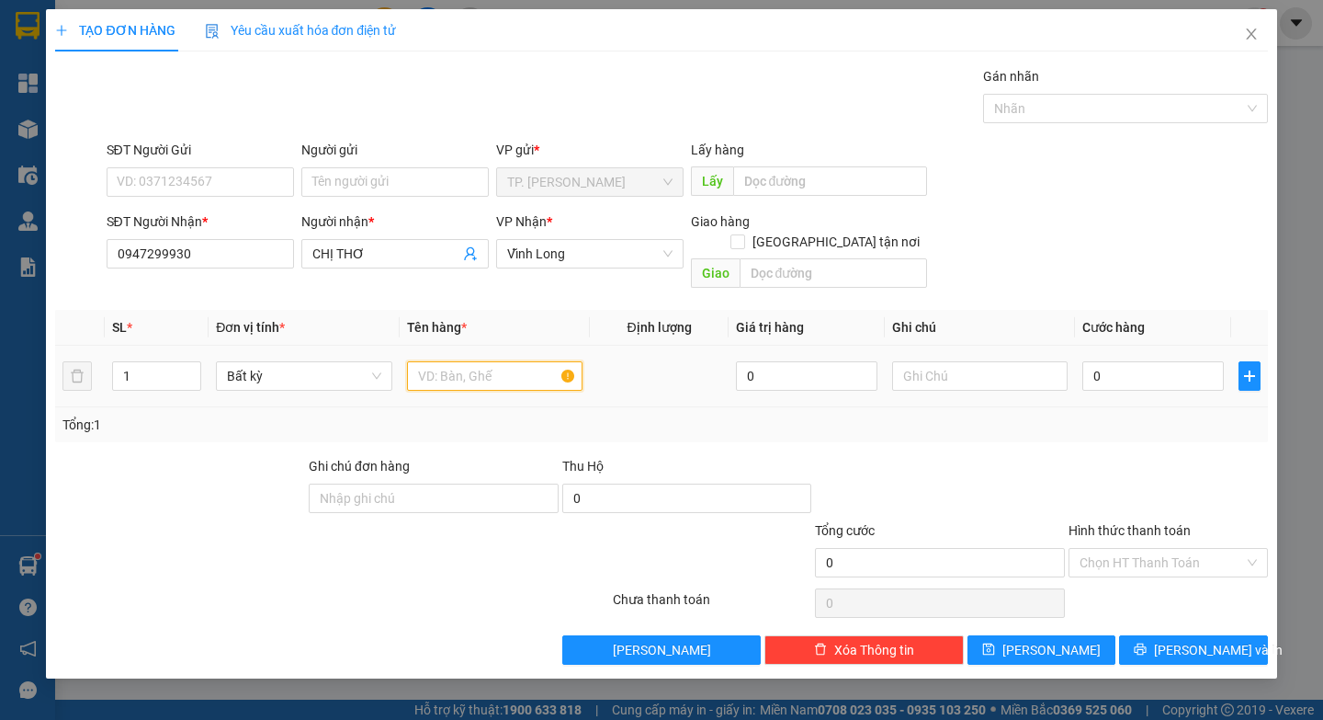
click at [467, 361] on input "text" at bounding box center [495, 375] width 176 height 29
click at [467, 361] on input "THU" at bounding box center [495, 375] width 176 height 29
paste input "Ù"
type input "THÙNG"
paste input "Ă"
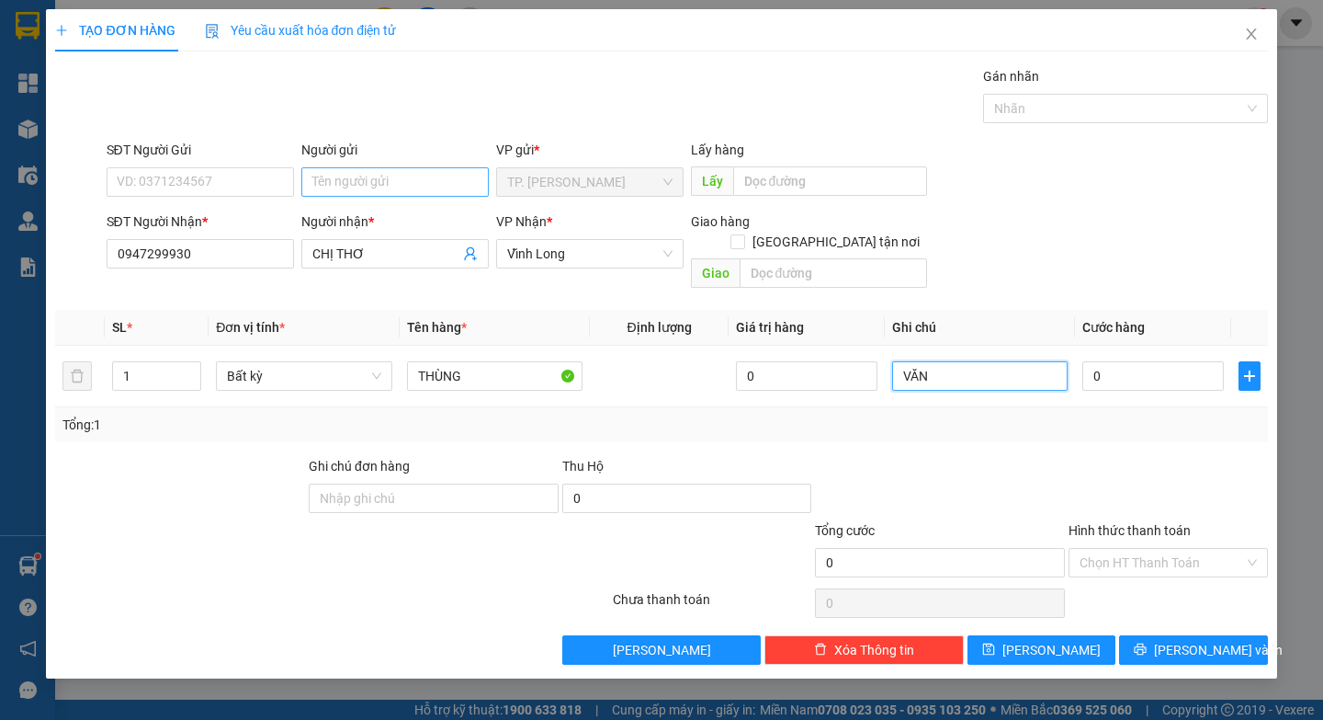
type input "VĂN"
click at [431, 189] on input "Người gửi" at bounding box center [394, 181] width 187 height 29
type input "B"
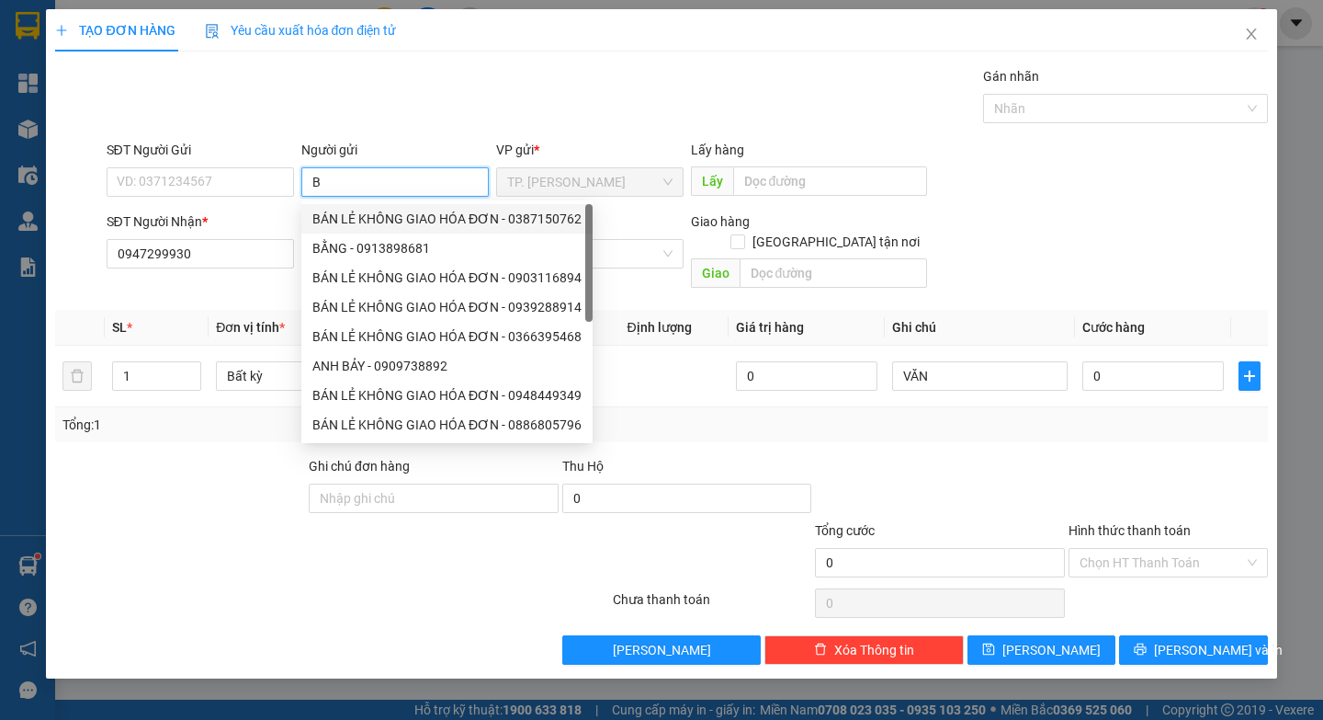
drag, startPoint x: 357, startPoint y: 215, endPoint x: 313, endPoint y: 198, distance: 47.1
click at [351, 210] on div "BÁN LẺ KHÔNG GIAO HÓA ĐƠN - 0387150762" at bounding box center [446, 219] width 269 height 20
type input "0387150762"
type input "BÁN LẺ KHÔNG GIAO HÓA ĐƠN"
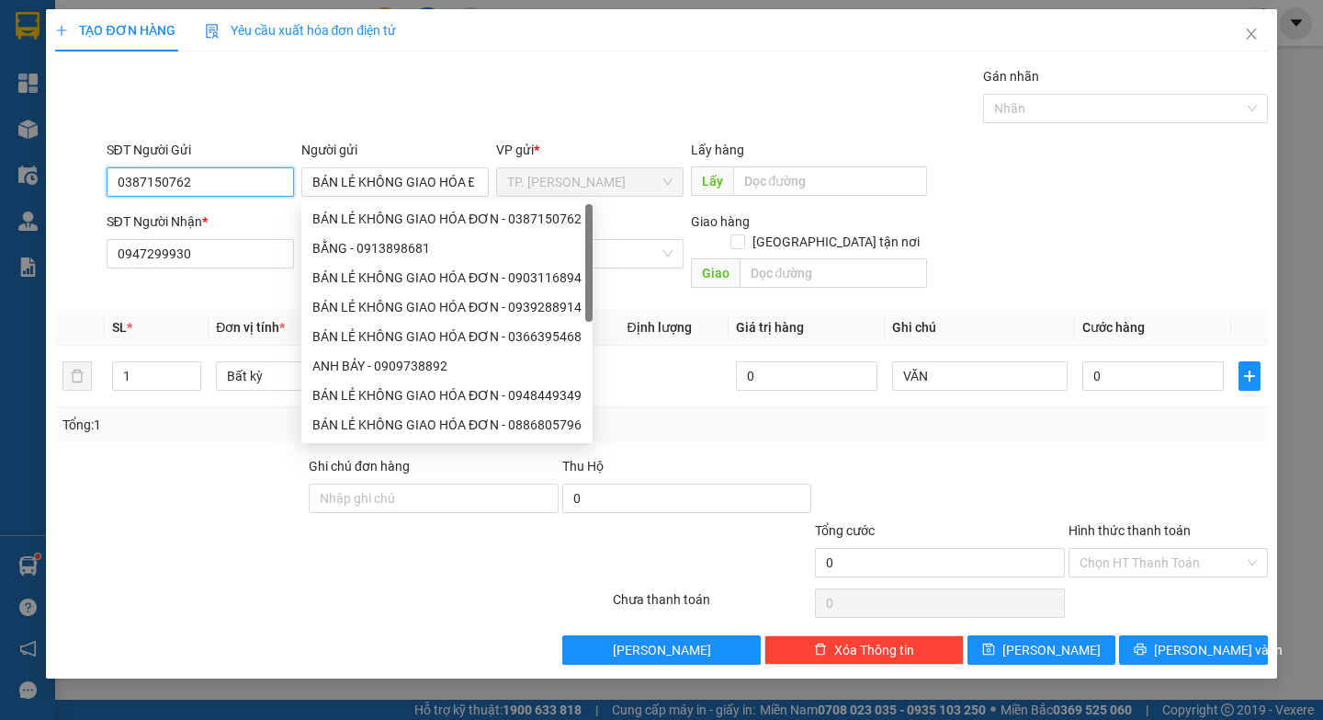
click at [251, 183] on input "0387150762" at bounding box center [200, 181] width 187 height 29
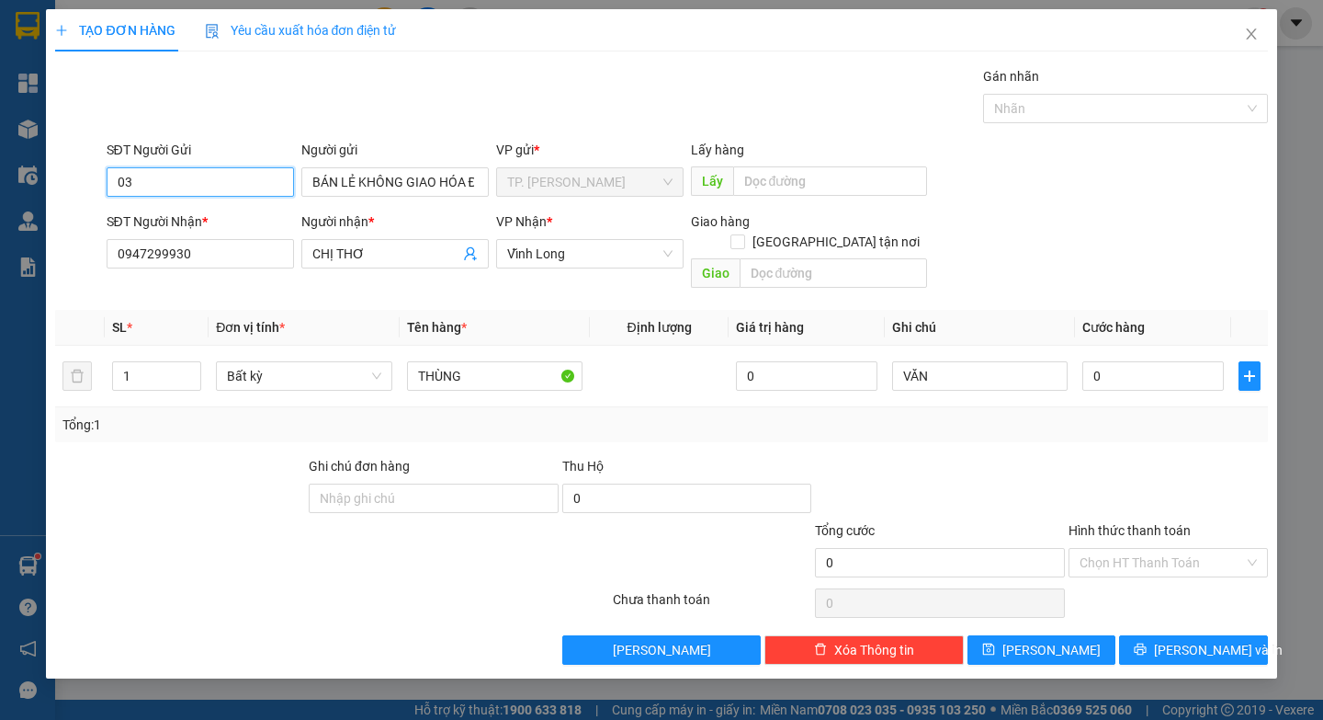
type input "0"
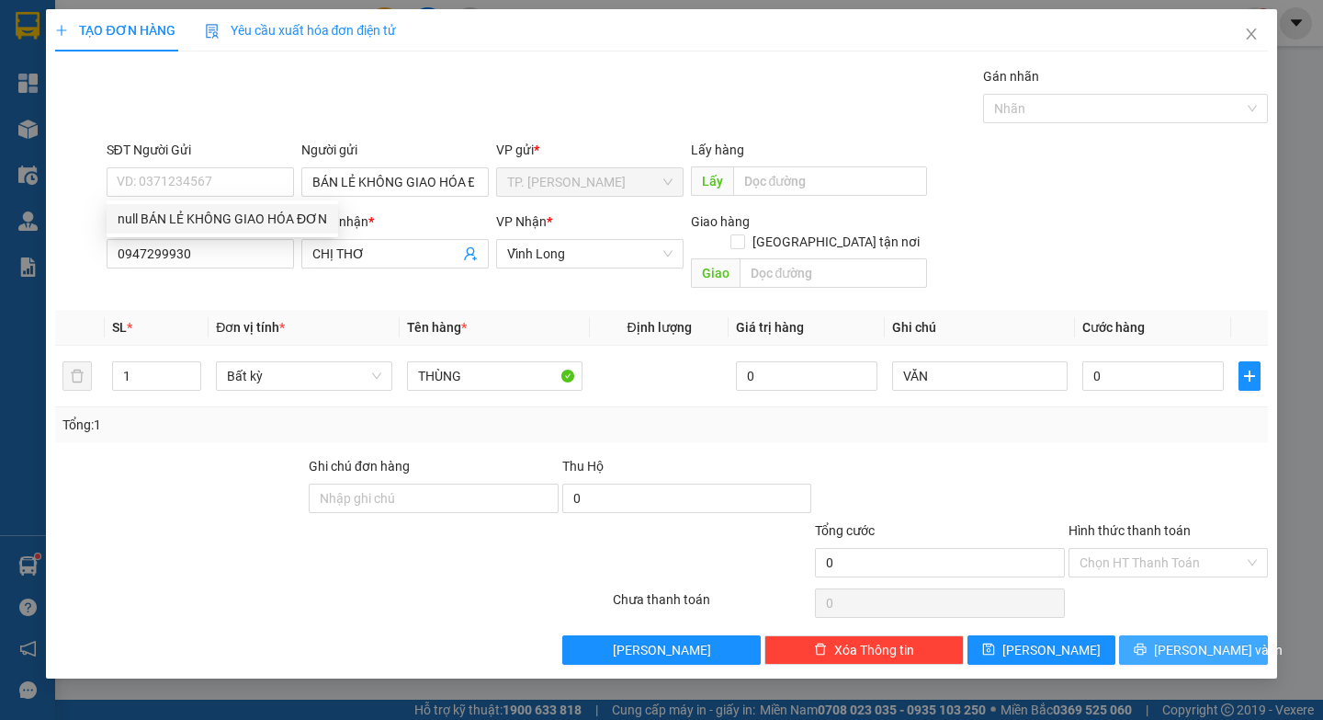
click at [1173, 638] on button "[PERSON_NAME] và In" at bounding box center [1193, 649] width 148 height 29
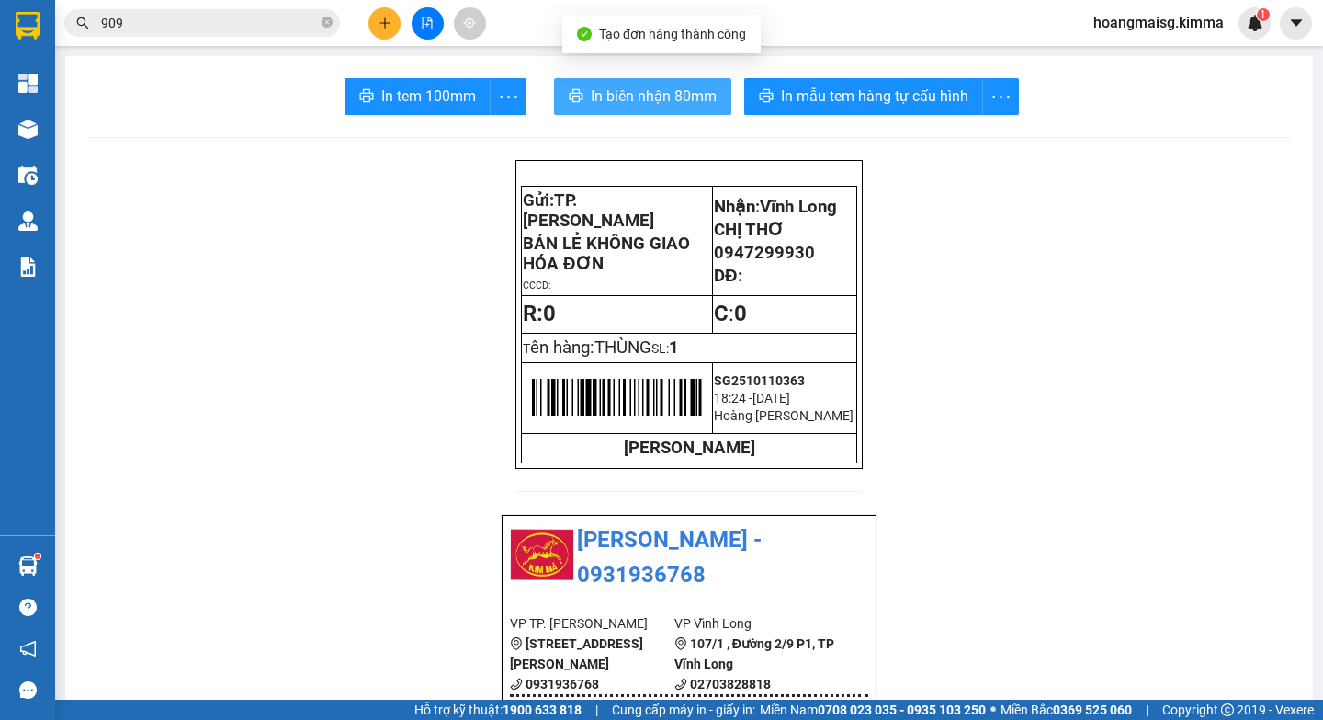
click at [653, 90] on span "In biên nhận 80mm" at bounding box center [654, 96] width 126 height 23
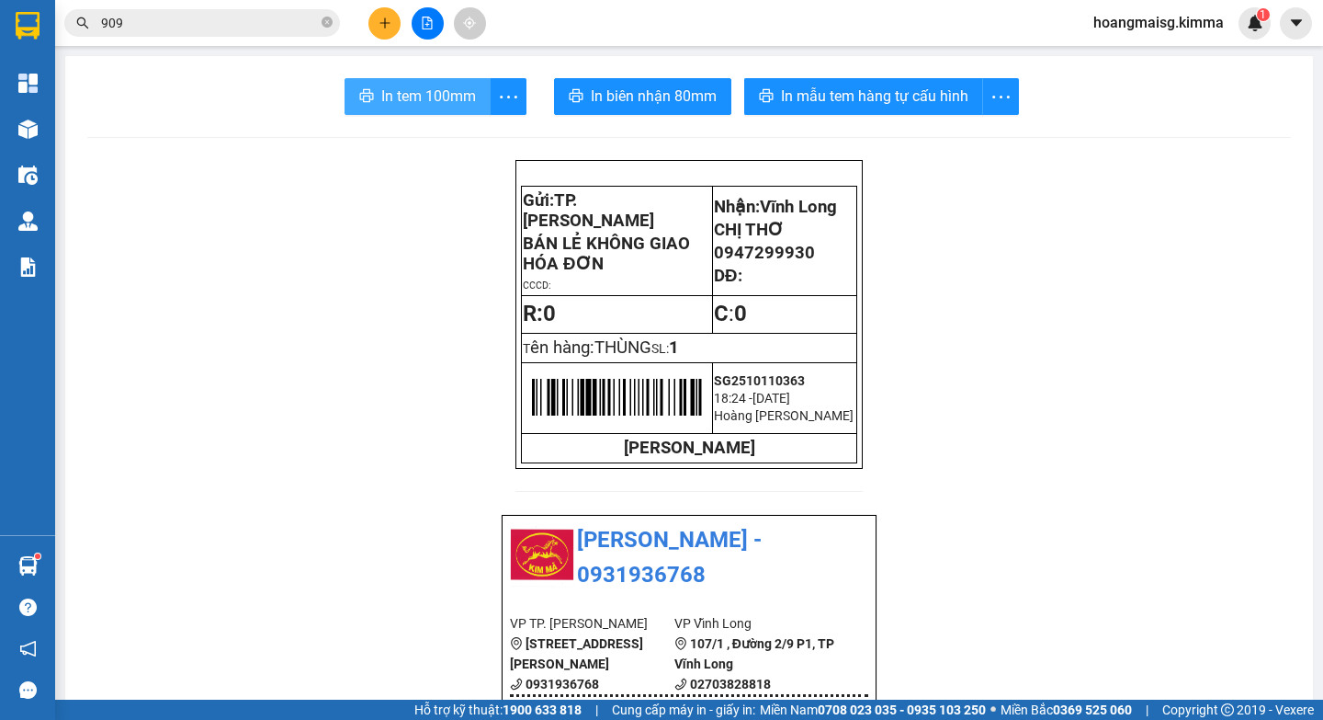
click at [410, 87] on span "In tem 100mm" at bounding box center [428, 96] width 95 height 23
drag, startPoint x: 402, startPoint y: 28, endPoint x: 387, endPoint y: 24, distance: 15.2
click at [399, 26] on div at bounding box center [427, 23] width 138 height 32
click at [386, 23] on icon "plus" at bounding box center [385, 22] width 10 height 1
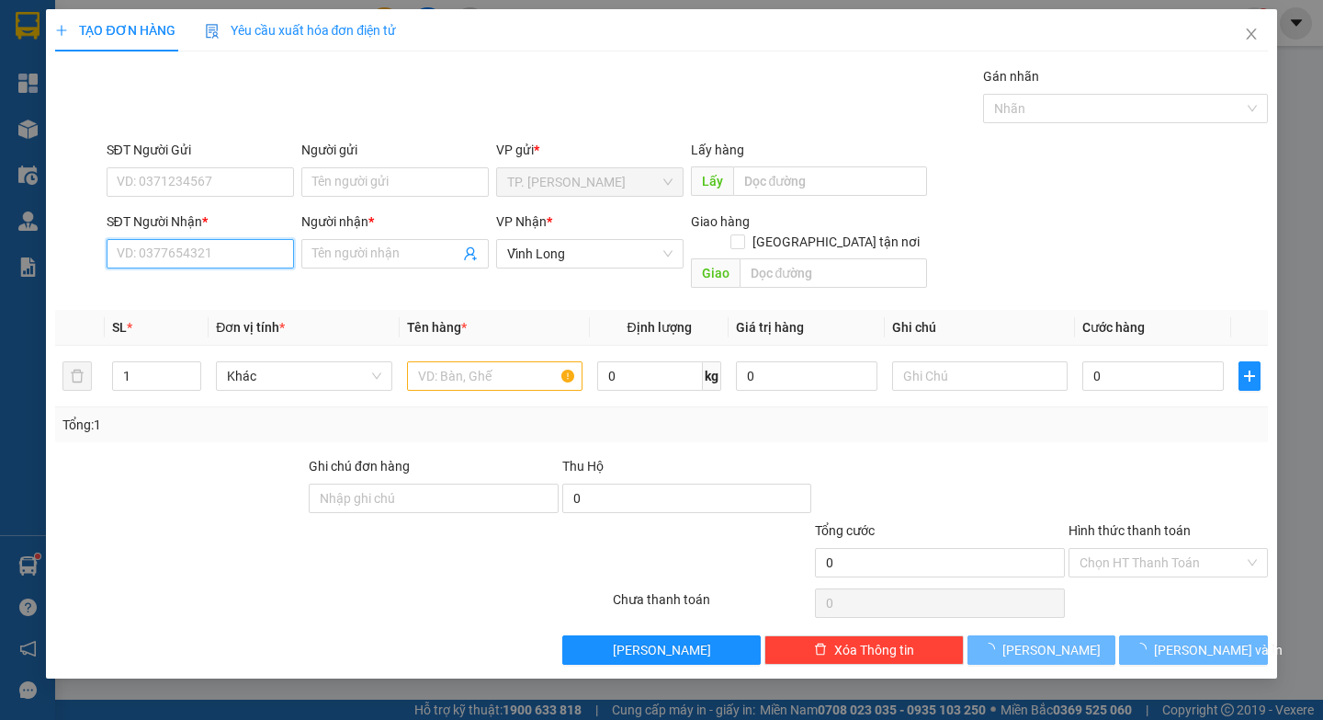
click at [178, 262] on input "SĐT Người Nhận *" at bounding box center [200, 253] width 187 height 29
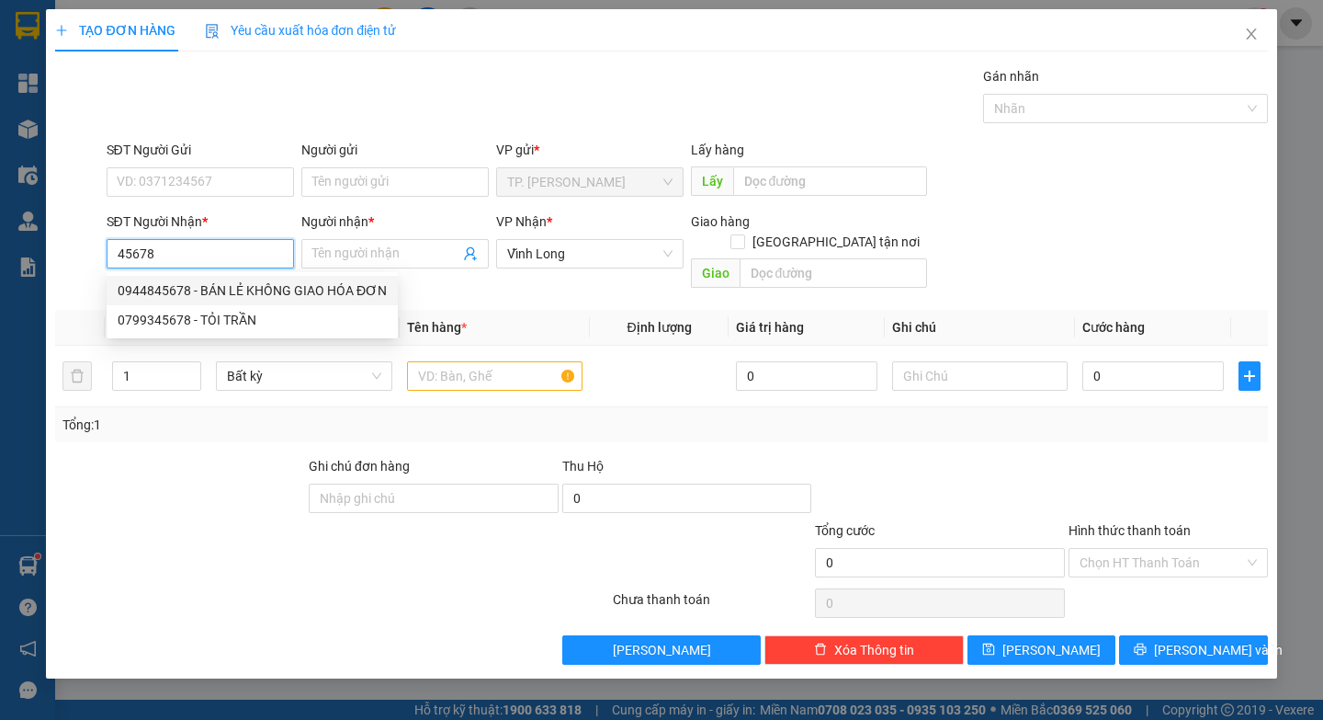
click at [175, 285] on div "0944845678 - BÁN LẺ KHÔNG GIAO HÓA ĐƠN" at bounding box center [252, 290] width 269 height 20
type input "0944845678"
type input "BÁN LẺ KHÔNG GIAO HÓA ĐƠN"
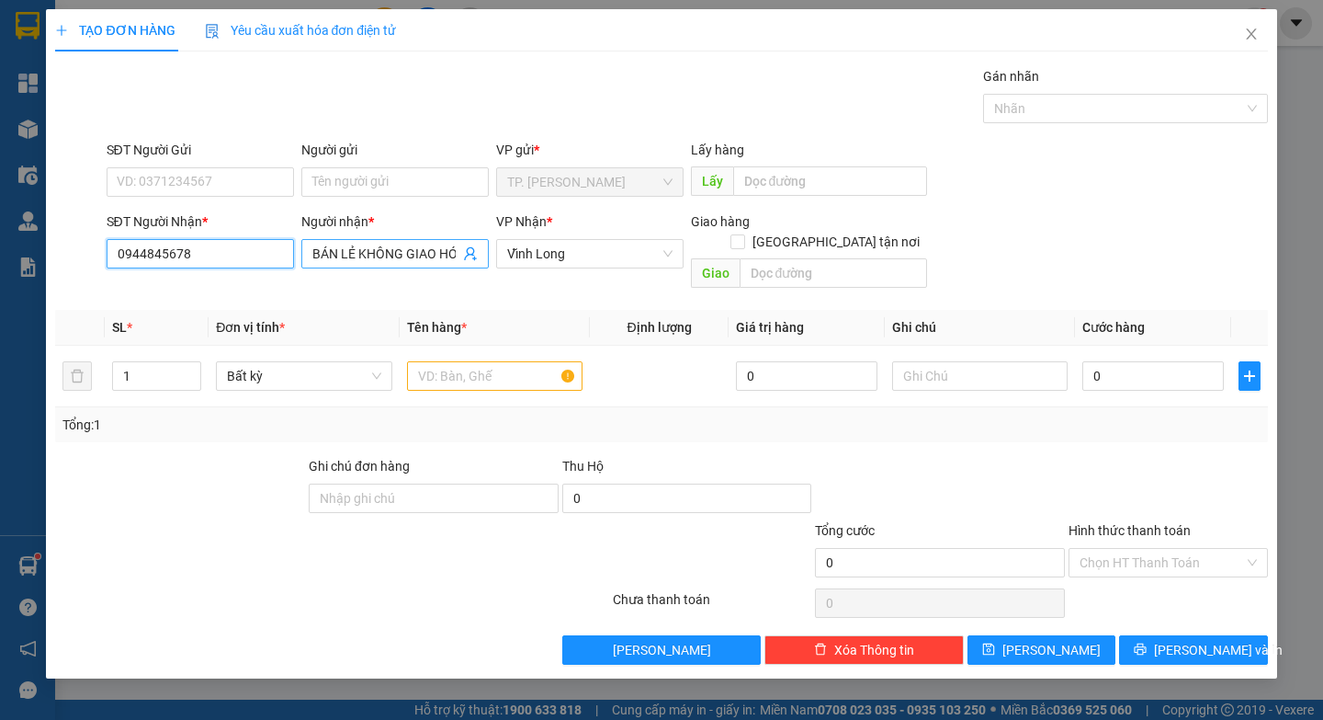
type input "0944845678"
drag, startPoint x: 428, startPoint y: 255, endPoint x: 433, endPoint y: 244, distance: 11.9
click at [433, 245] on input "BÁN LẺ KHÔNG GIAO HÓA ĐƠN" at bounding box center [385, 254] width 147 height 20
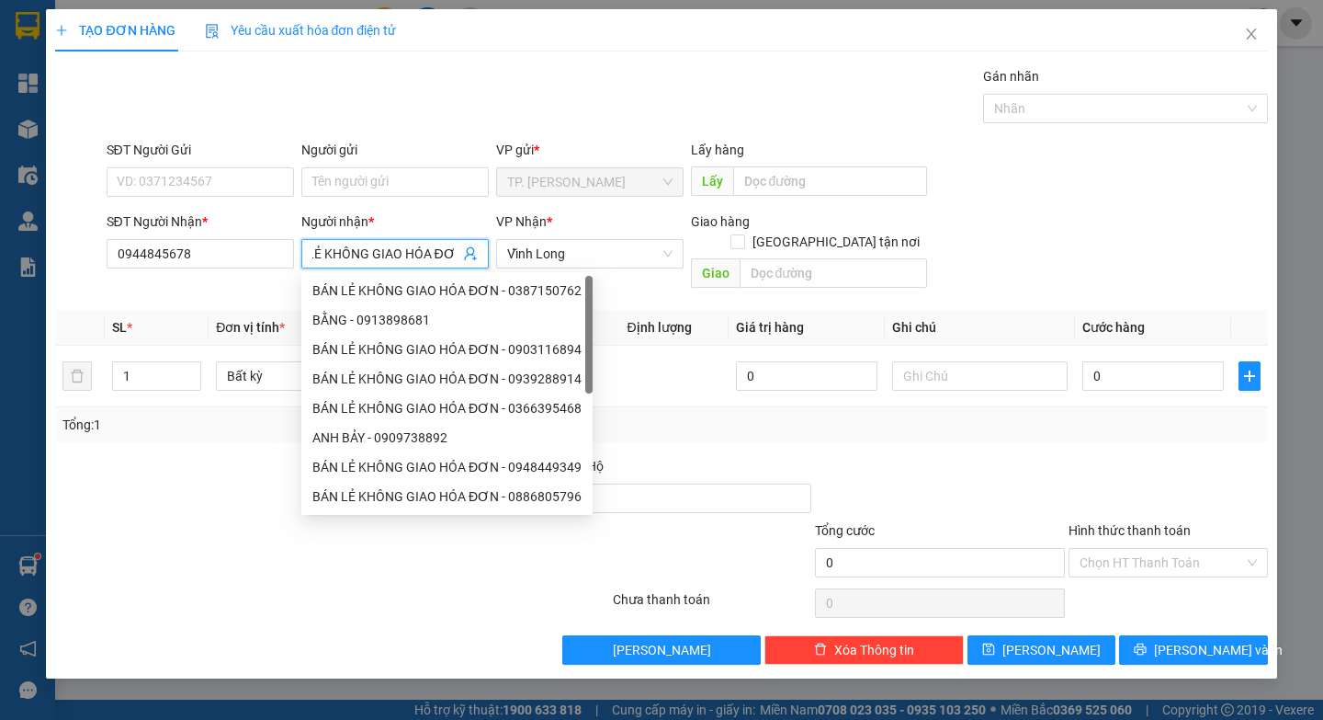
scroll to position [0, 33]
type input "B"
click at [182, 503] on div at bounding box center [180, 488] width 254 height 64
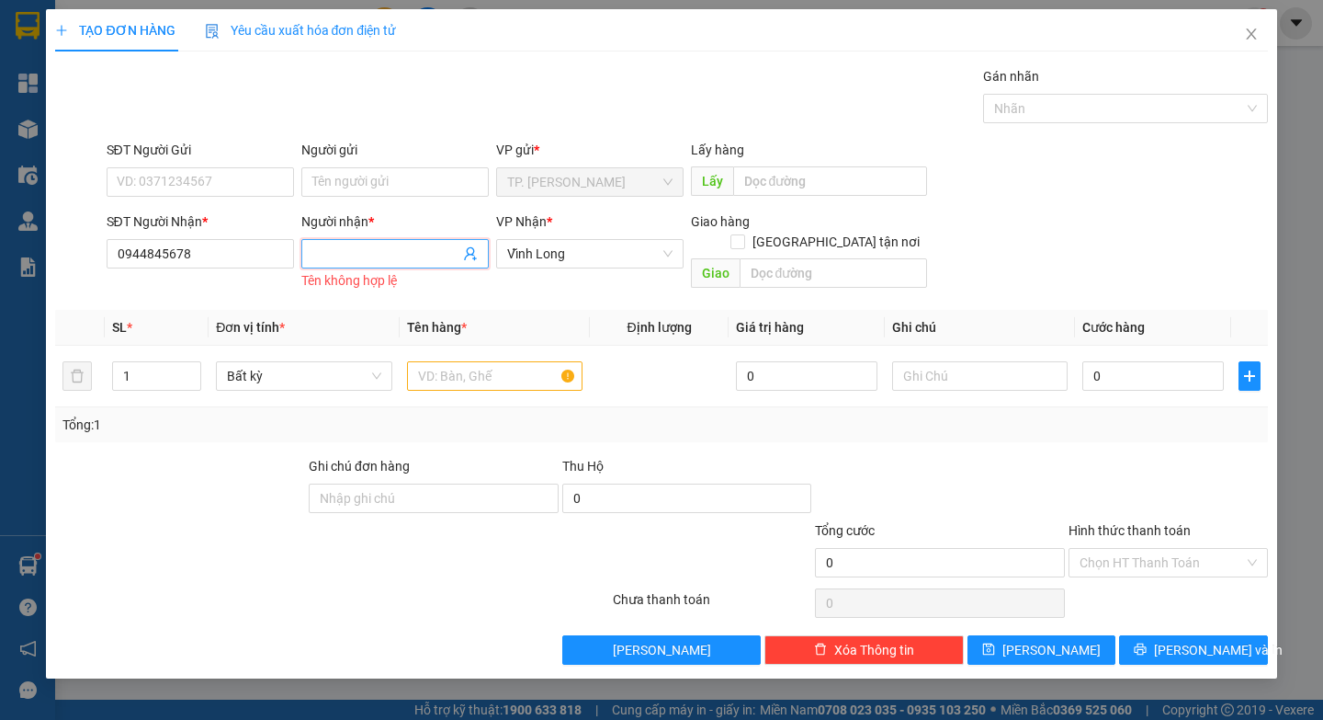
click at [357, 260] on input "Người nhận *" at bounding box center [385, 254] width 147 height 20
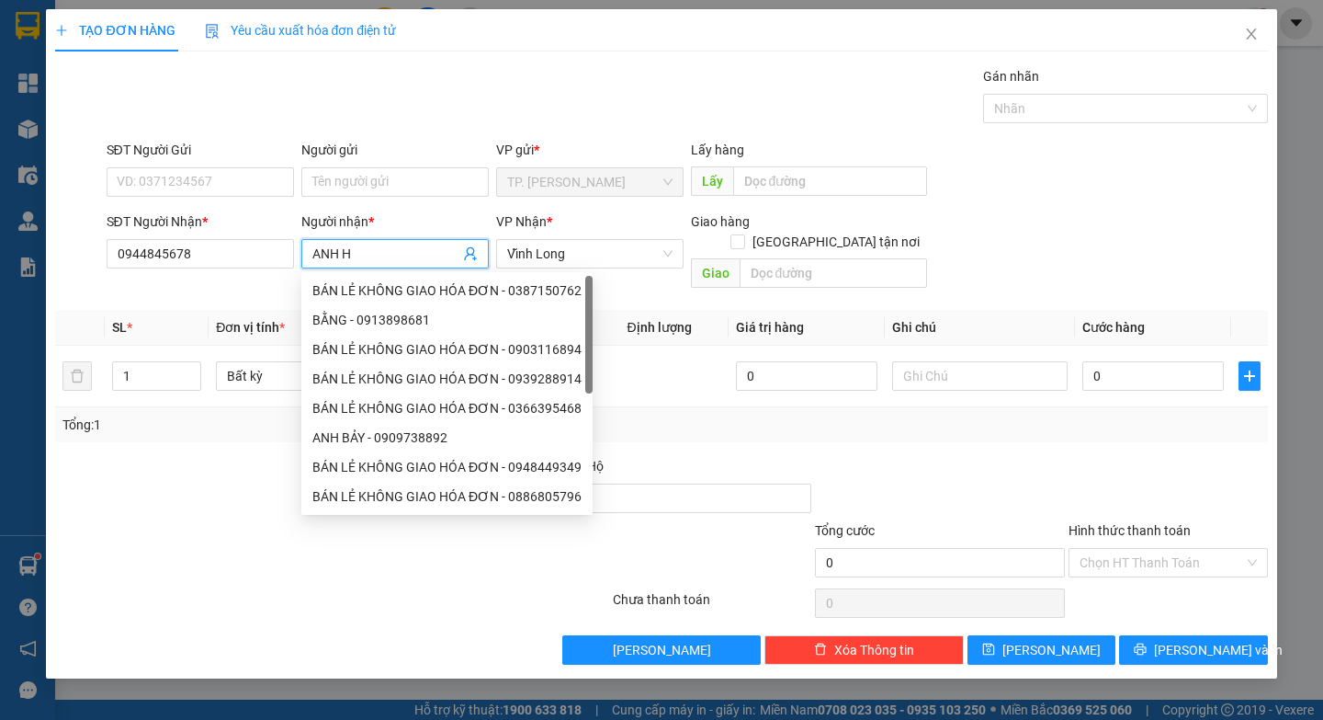
paste input "Ư"
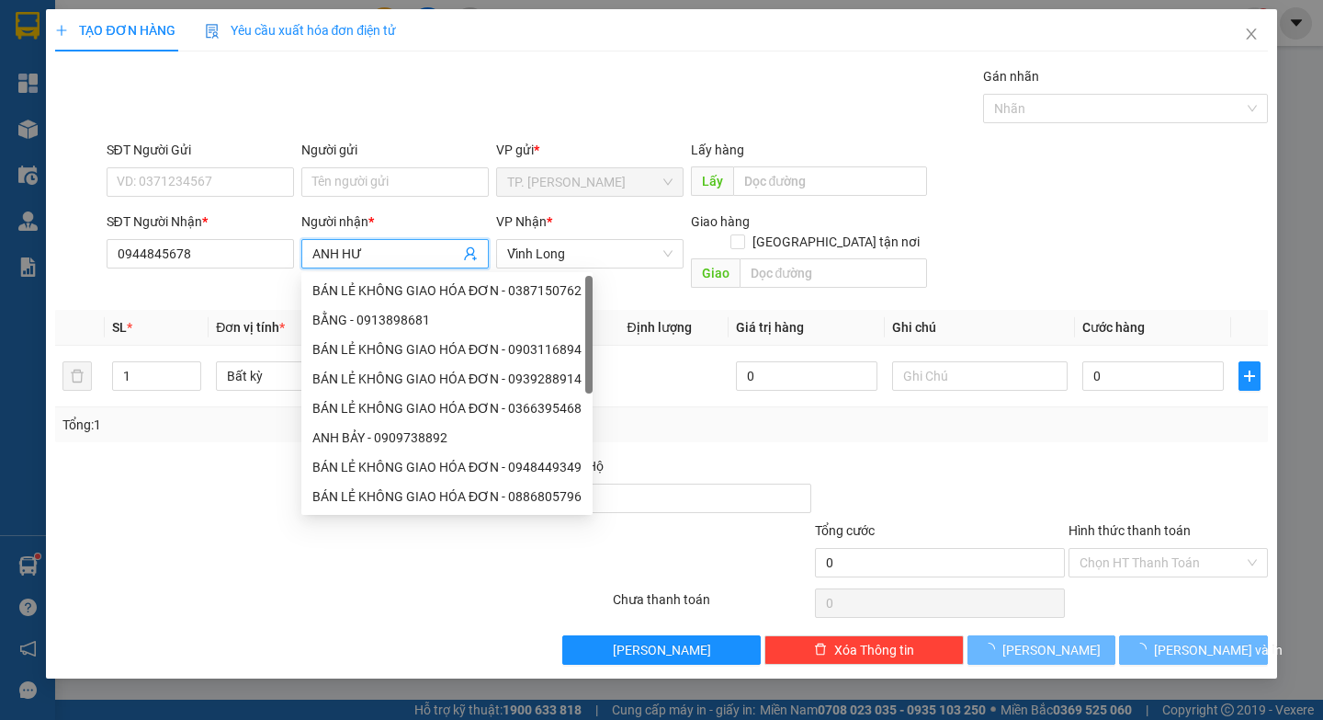
paste input "Ơ"
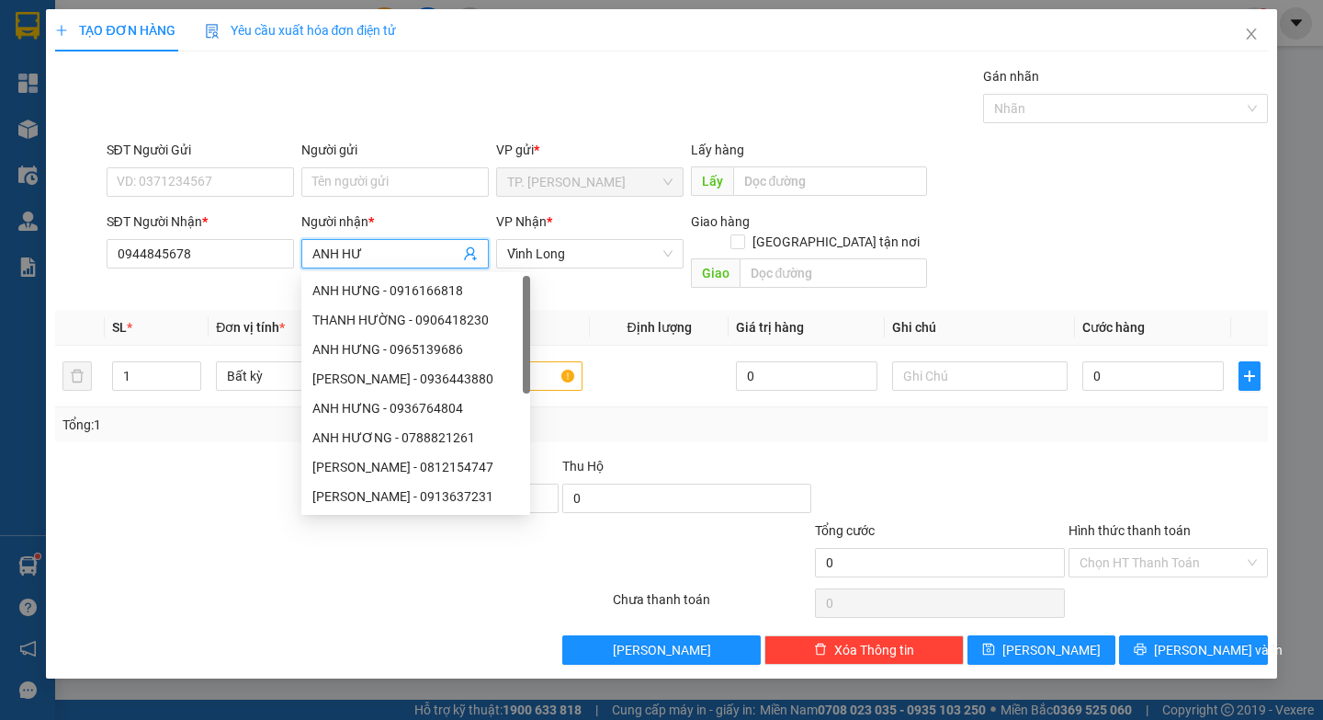
paste input "Ớ"
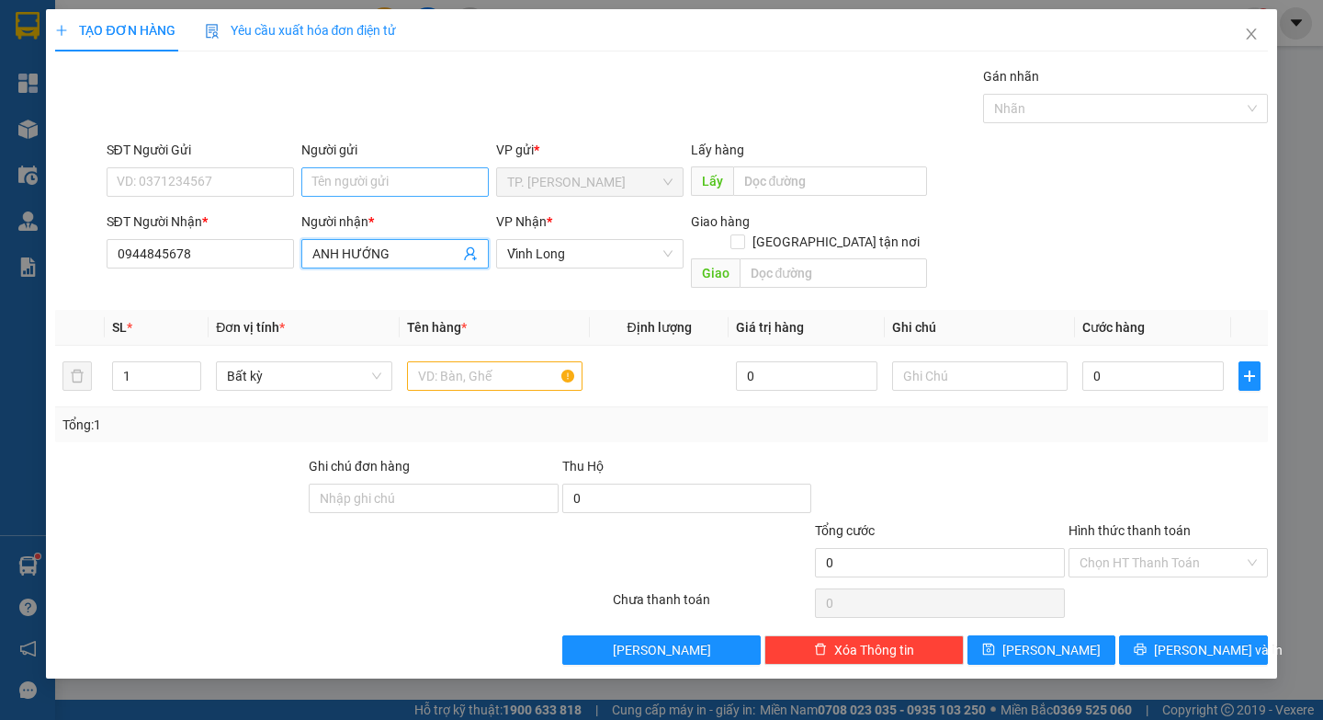
type input "ANH HƯỚNG"
click at [413, 176] on input "Người gửi" at bounding box center [394, 181] width 187 height 29
type input "BA"
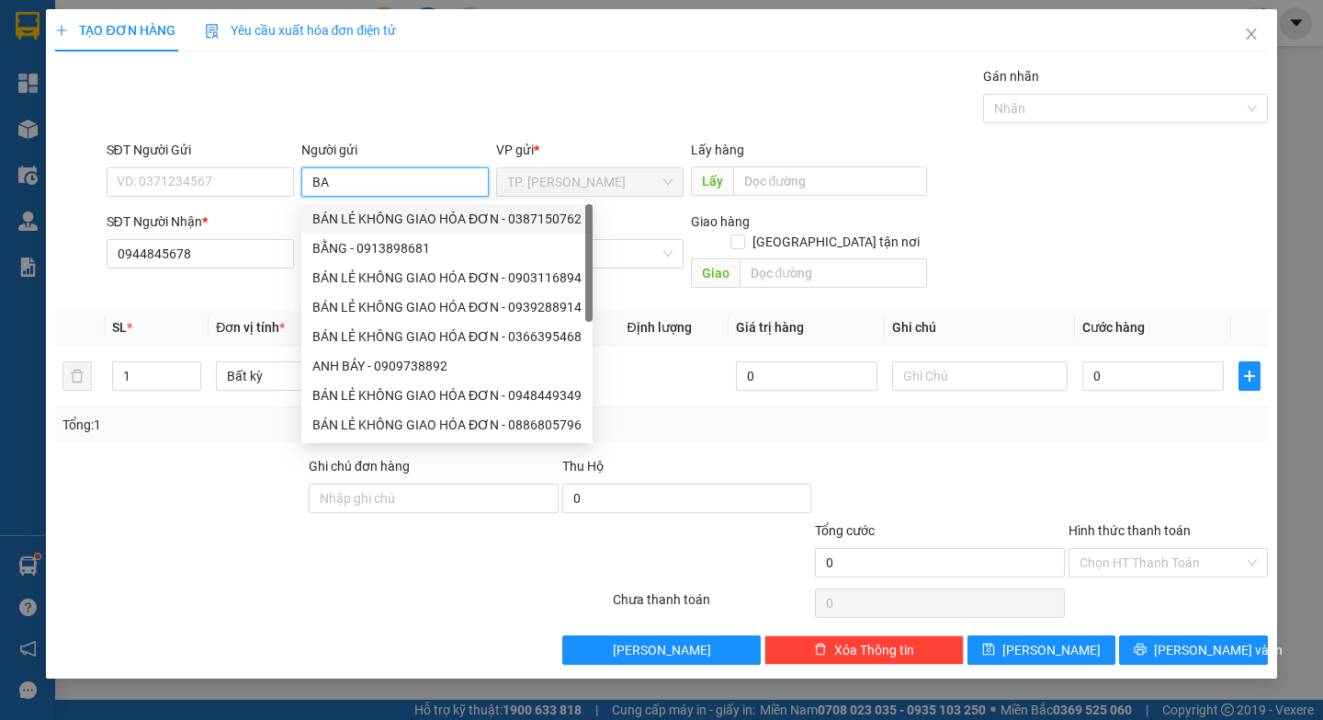
click at [336, 214] on div "BÁN LẺ KHÔNG GIAO HÓA ĐƠN - 0387150762" at bounding box center [446, 219] width 269 height 20
type input "0387150762"
type input "BÁN LẺ KHÔNG GIAO HÓA ĐƠN"
click at [240, 175] on input "0387150762" at bounding box center [200, 181] width 187 height 29
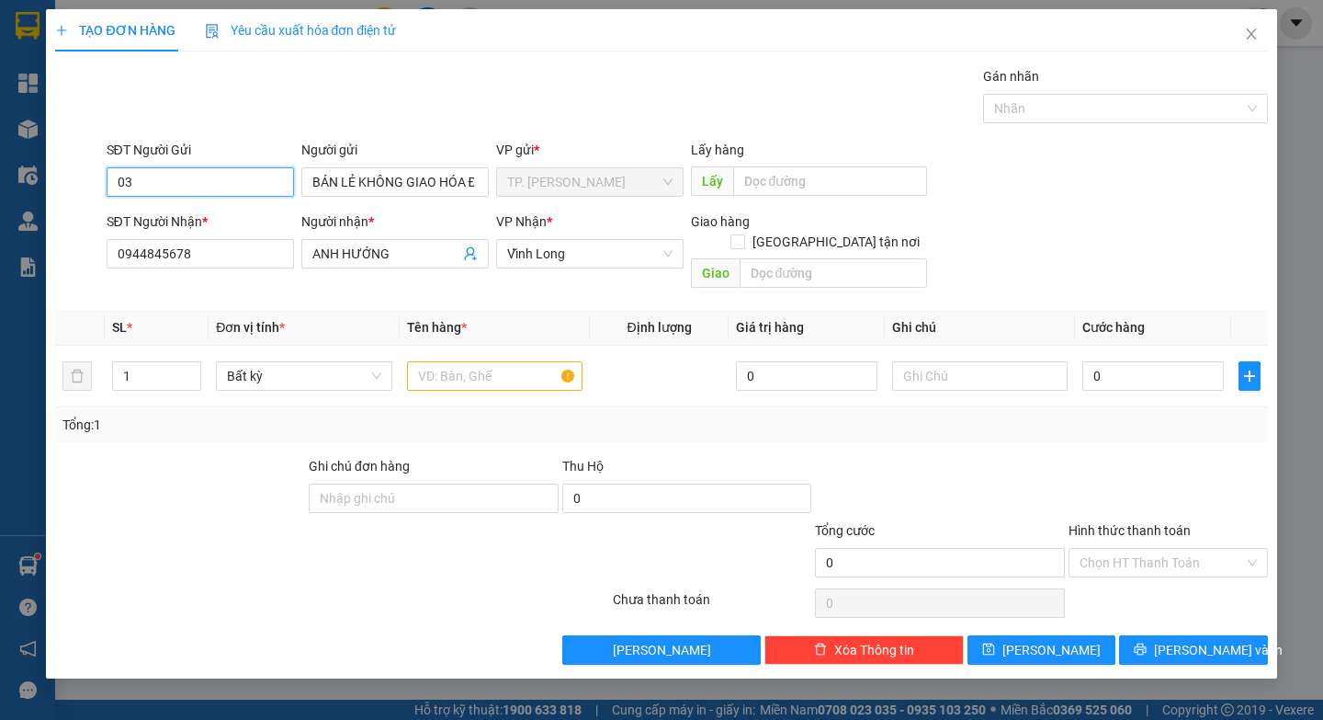
type input "0"
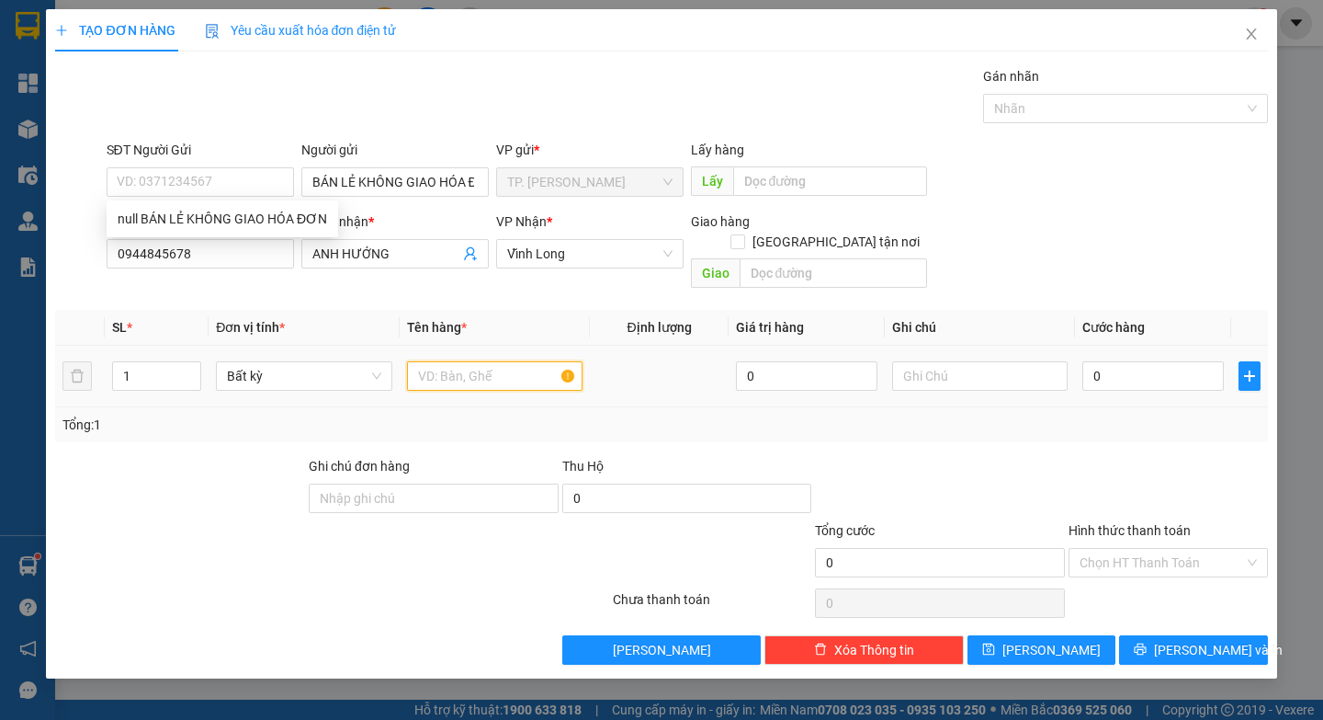
click at [511, 361] on input "text" at bounding box center [495, 375] width 176 height 29
paste input "Ó"
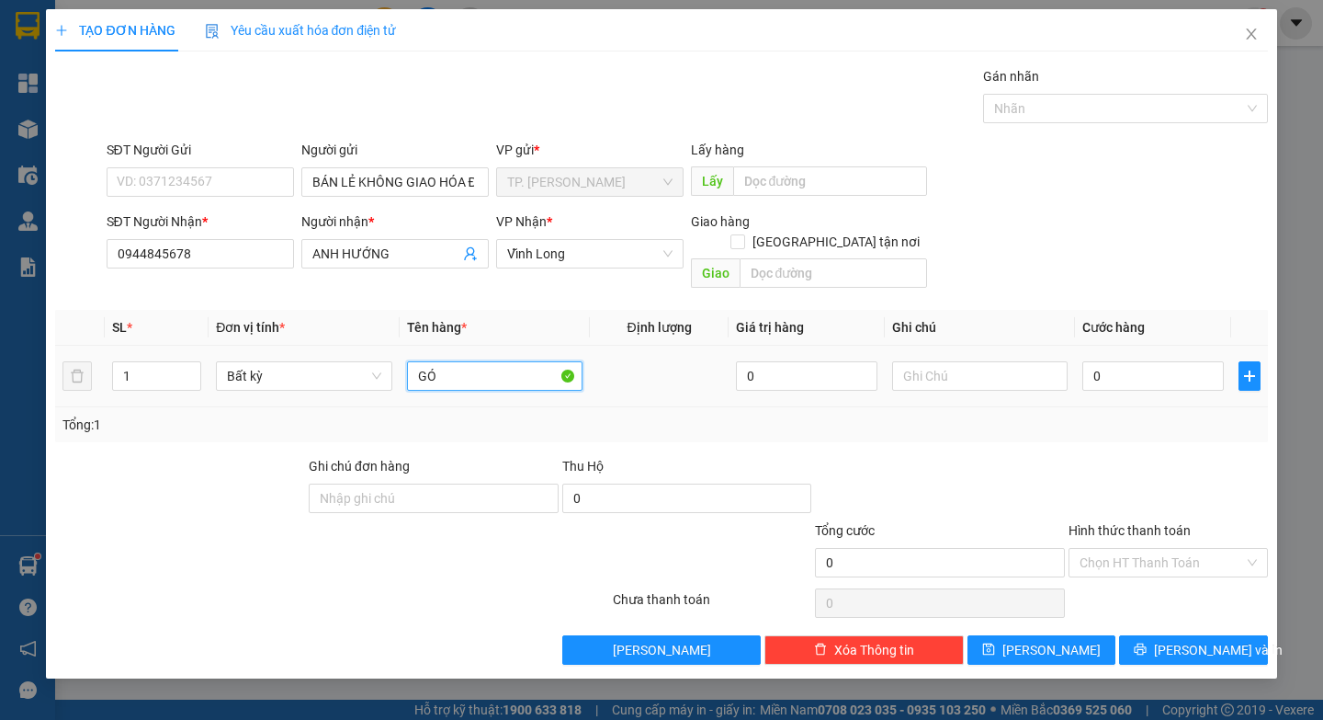
type input "G"
paste input "Ỏ"
paste input "Á"
paste input "Ă"
paste input "Ắ"
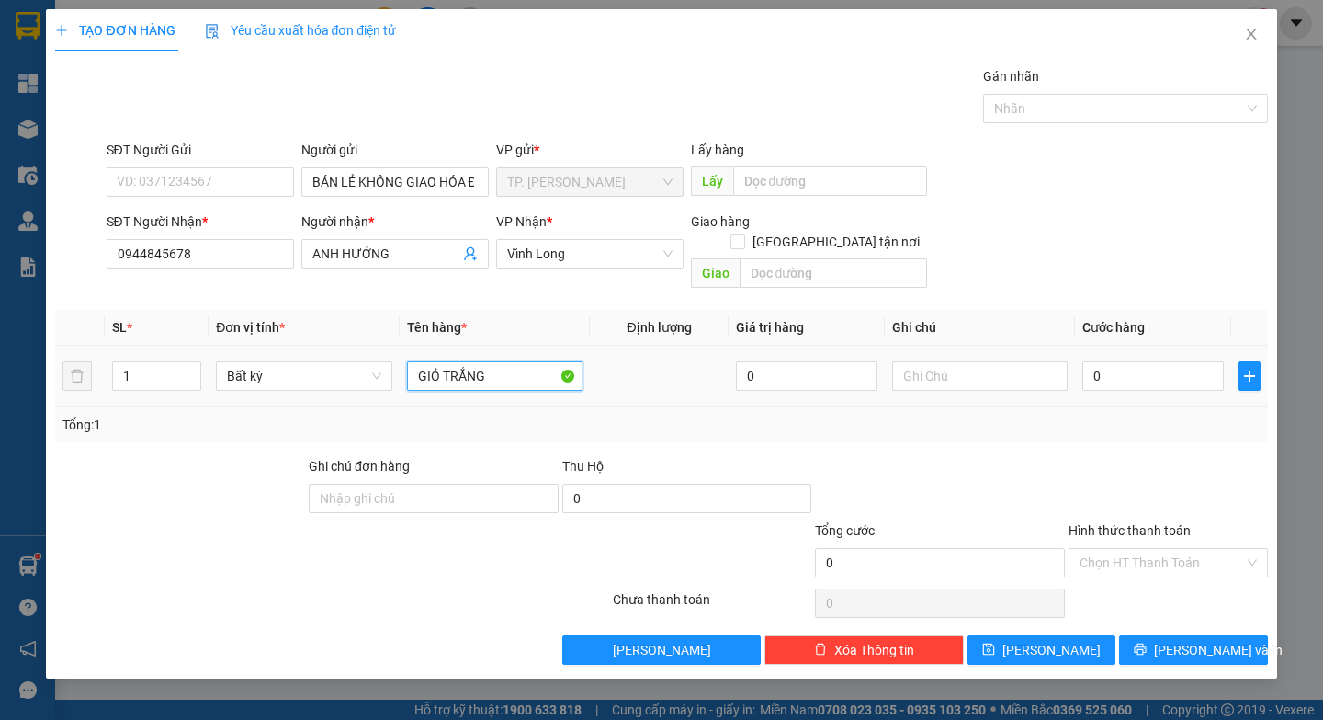
type input "GIỎ TRẮNG"
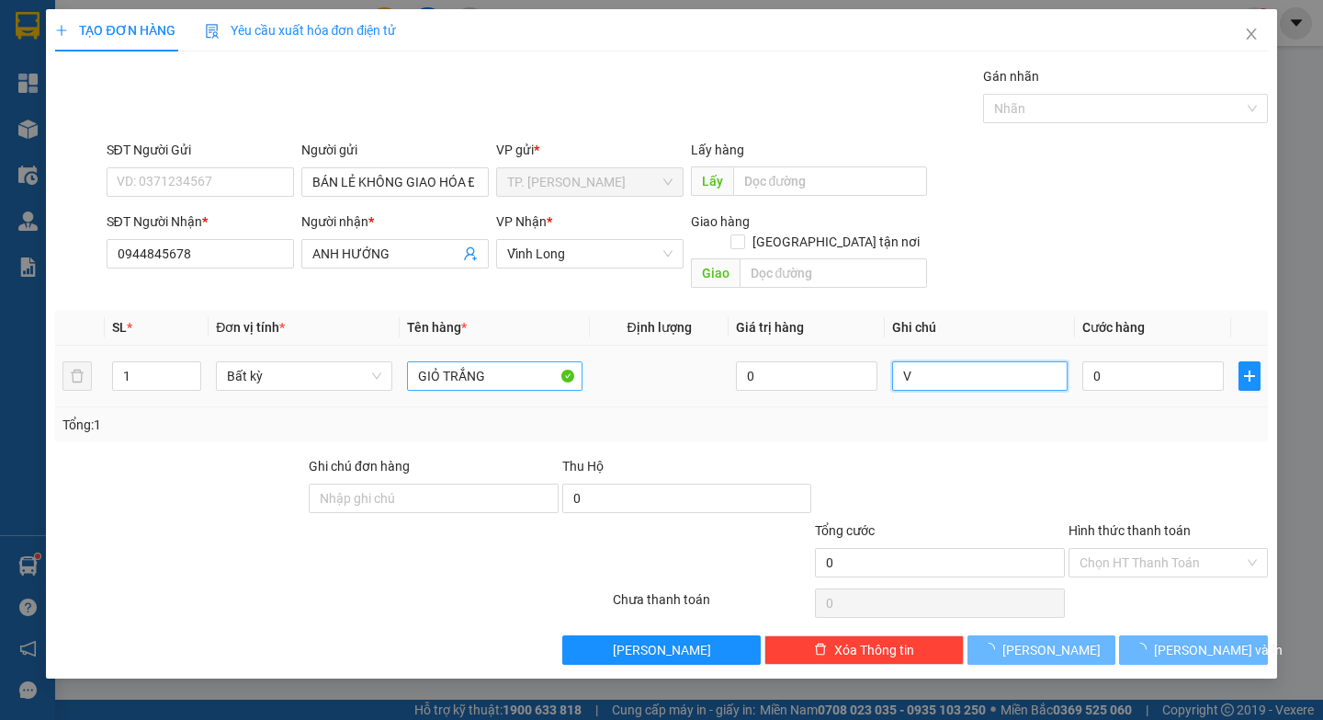
paste input "Ă"
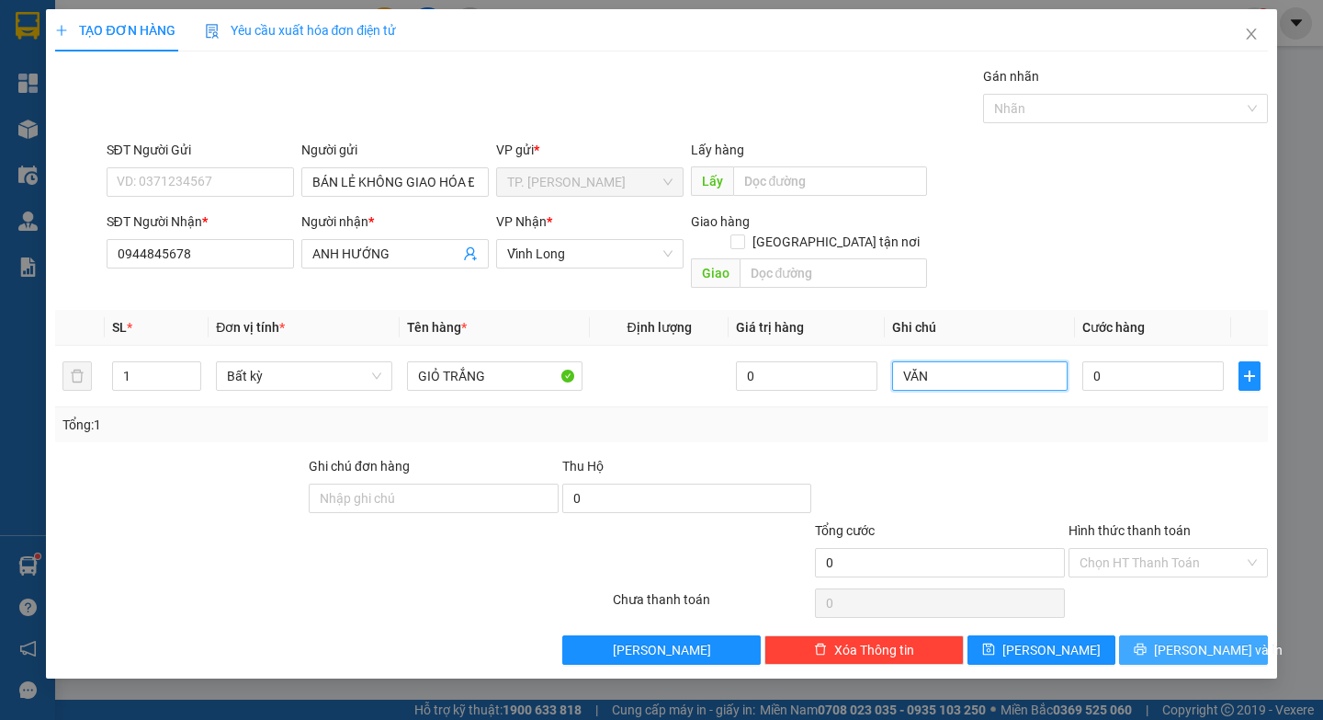
type input "VĂN"
click at [1189, 635] on button "[PERSON_NAME] và In" at bounding box center [1193, 649] width 148 height 29
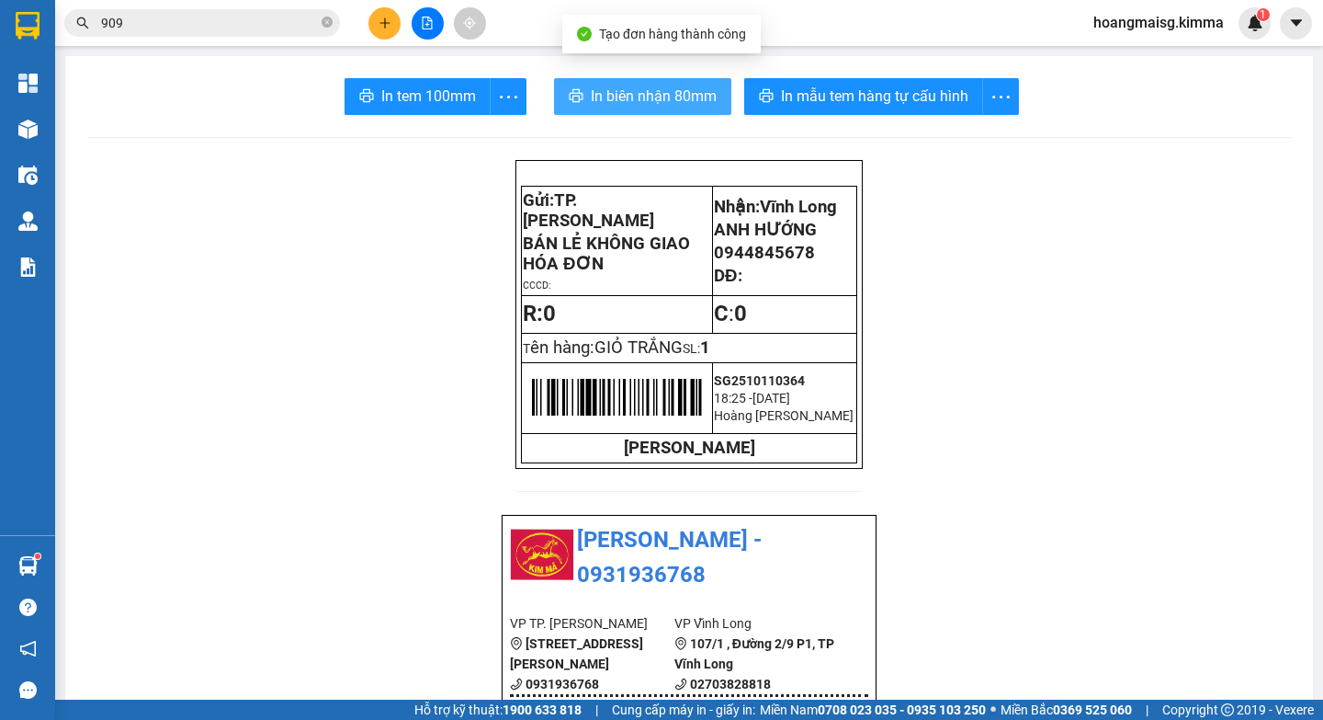
click at [604, 84] on button "In biên nhận 80mm" at bounding box center [642, 96] width 177 height 37
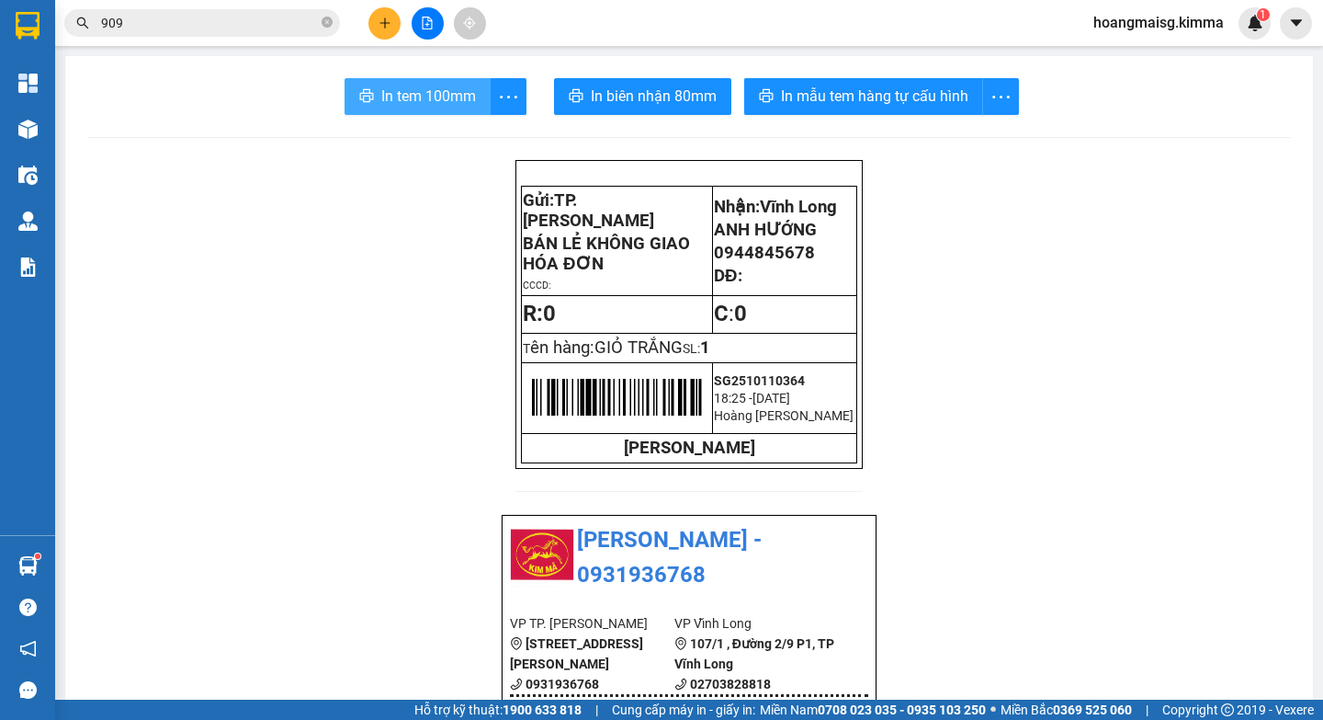
click at [438, 90] on span "In tem 100mm" at bounding box center [428, 96] width 95 height 23
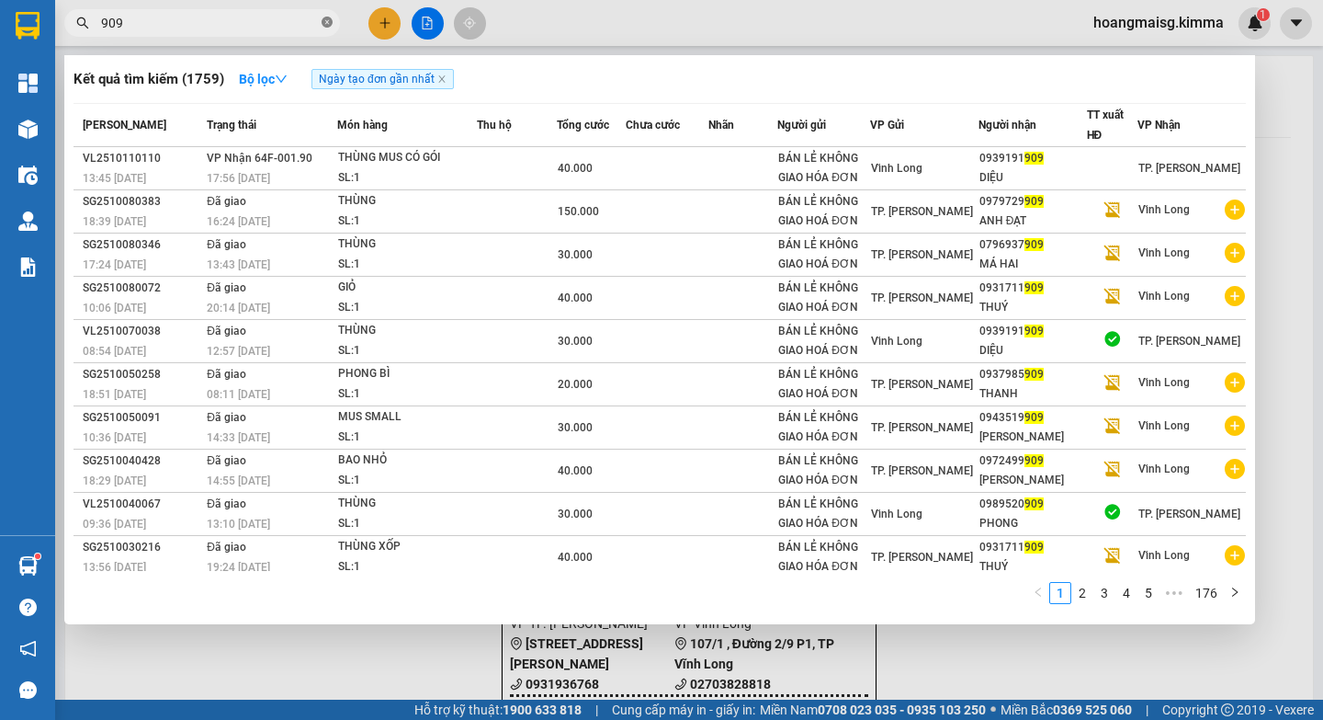
click at [326, 20] on icon "close-circle" at bounding box center [327, 22] width 11 height 11
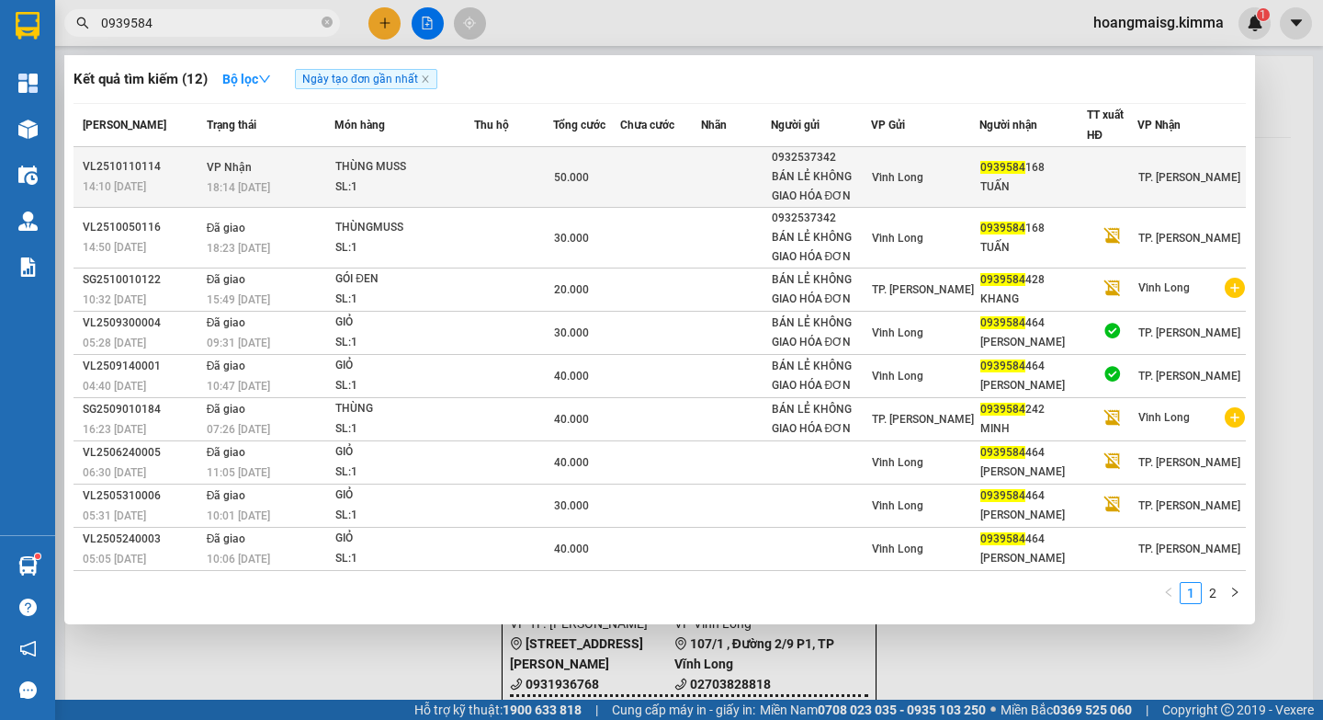
type input "0939584"
click at [716, 151] on td at bounding box center [735, 177] width 69 height 61
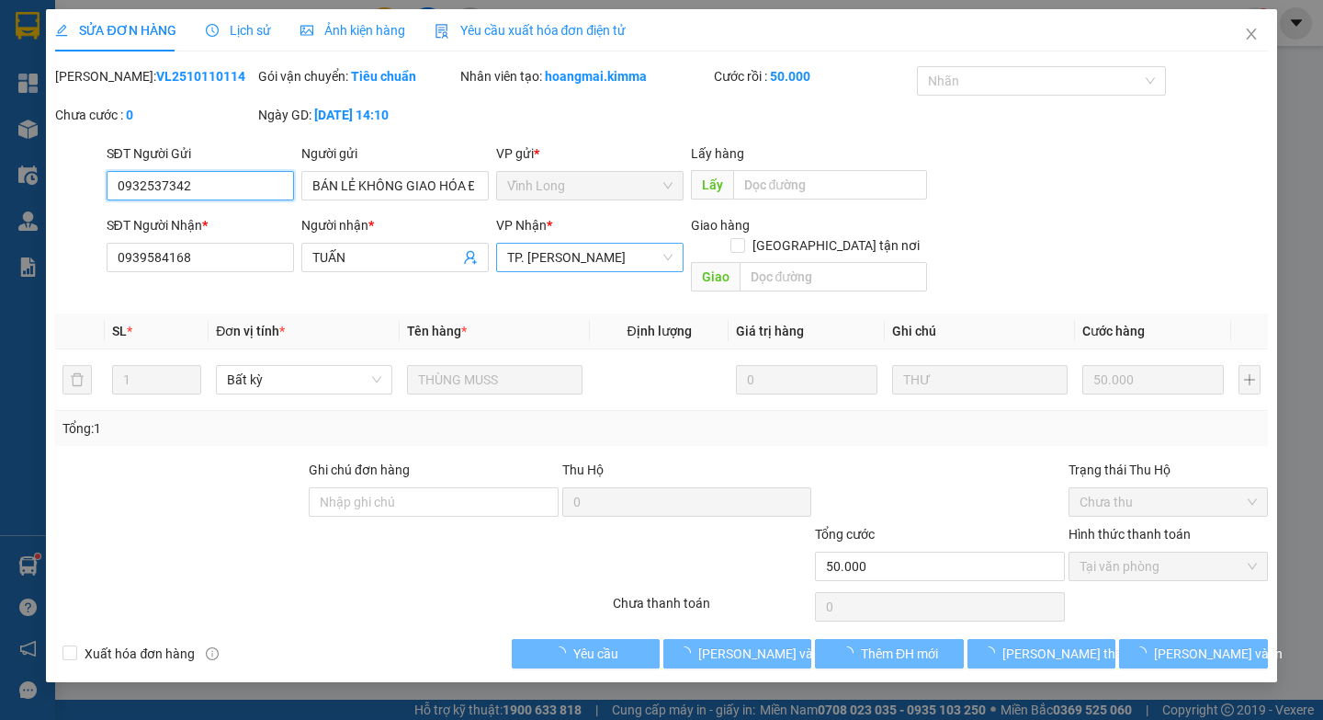
type input "0932537342"
type input "BÁN LẺ KHÔNG GIAO HÓA ĐƠN"
type input "0939584168"
type input "TUẤN"
type input "50.000"
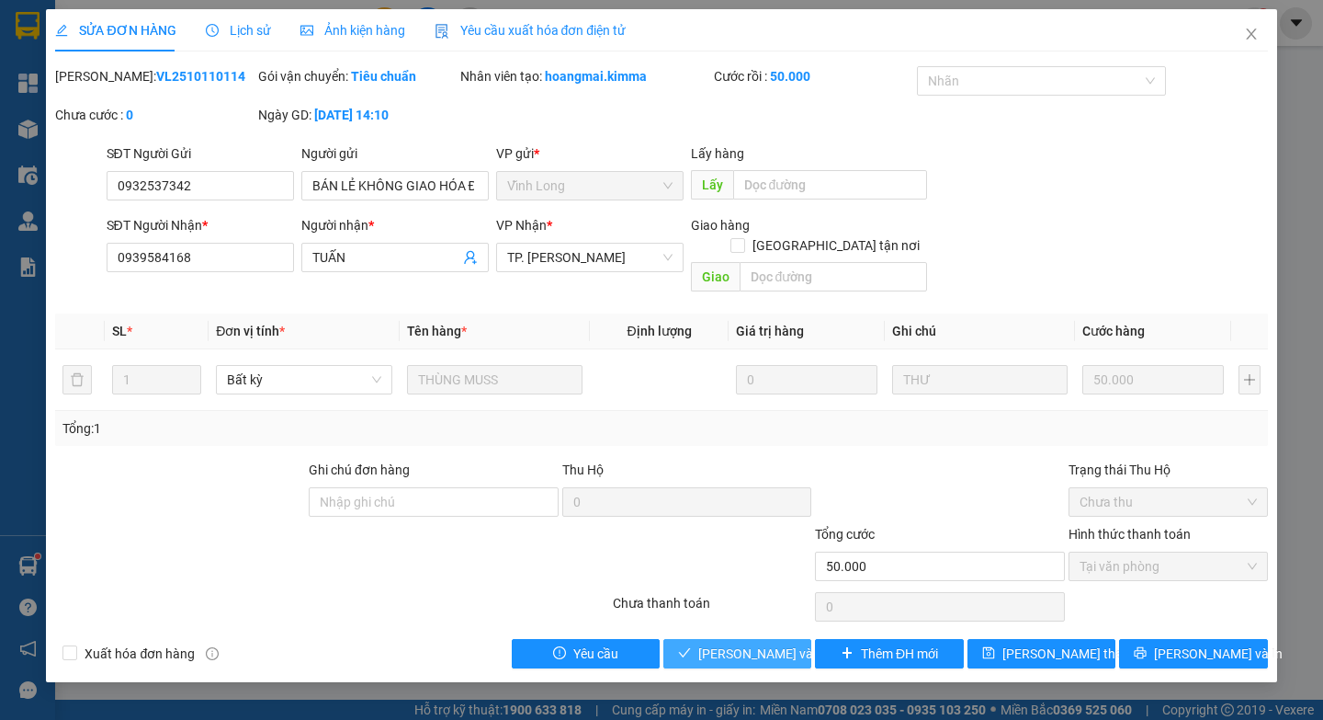
click at [770, 643] on span "Lưu và Giao hàng" at bounding box center [786, 653] width 176 height 20
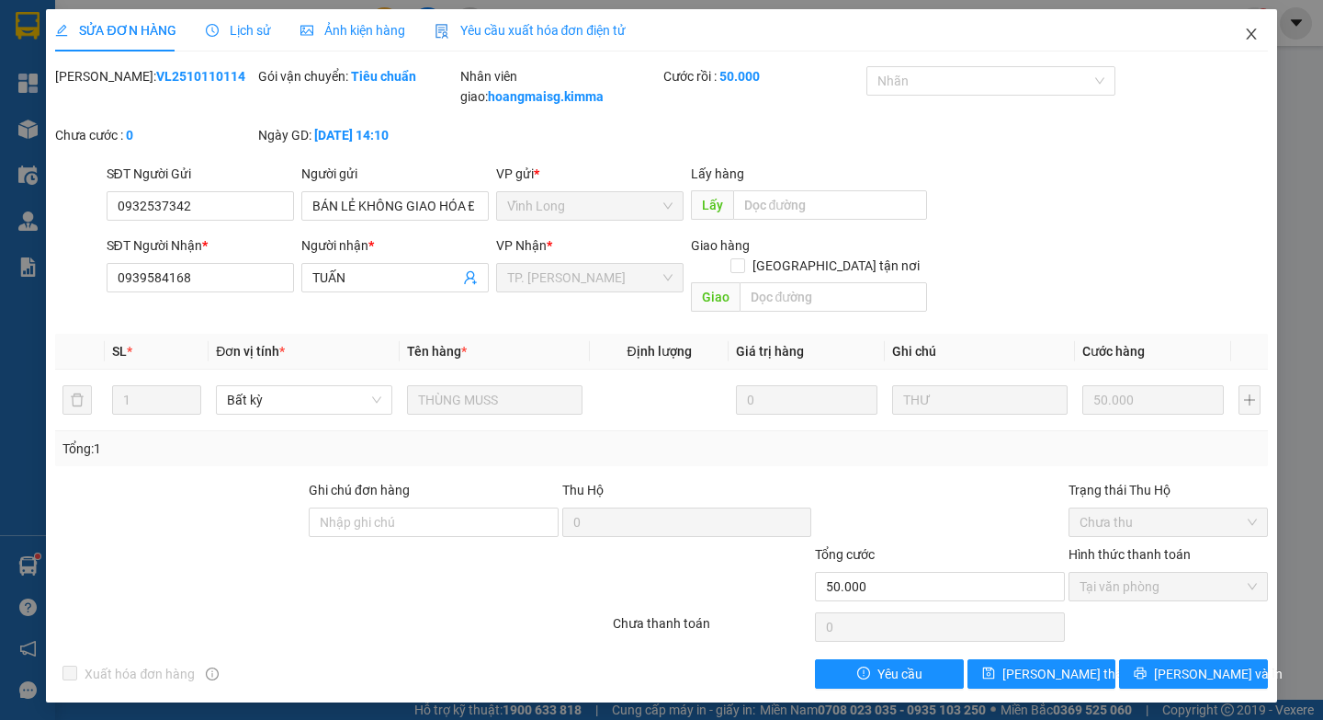
click at [1243, 41] on span "Close" at bounding box center [1251, 34] width 51 height 51
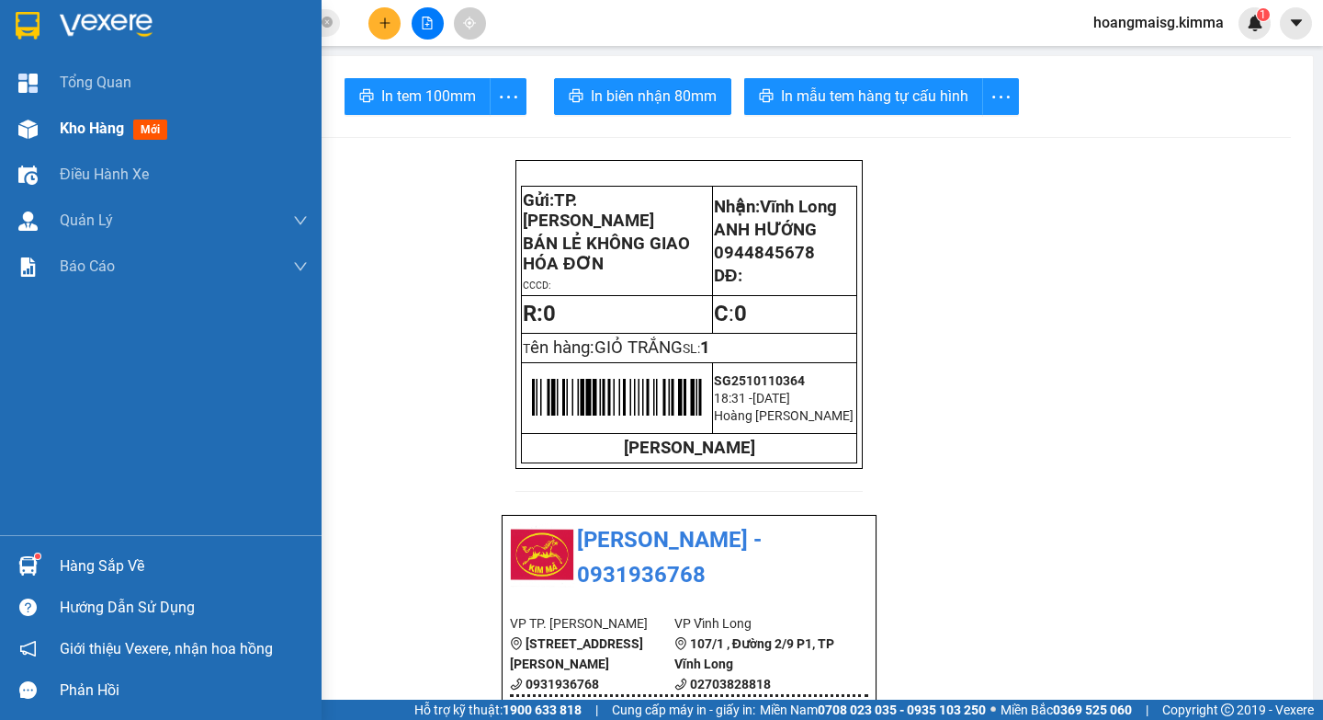
click at [51, 136] on div "Kho hàng mới" at bounding box center [161, 129] width 322 height 46
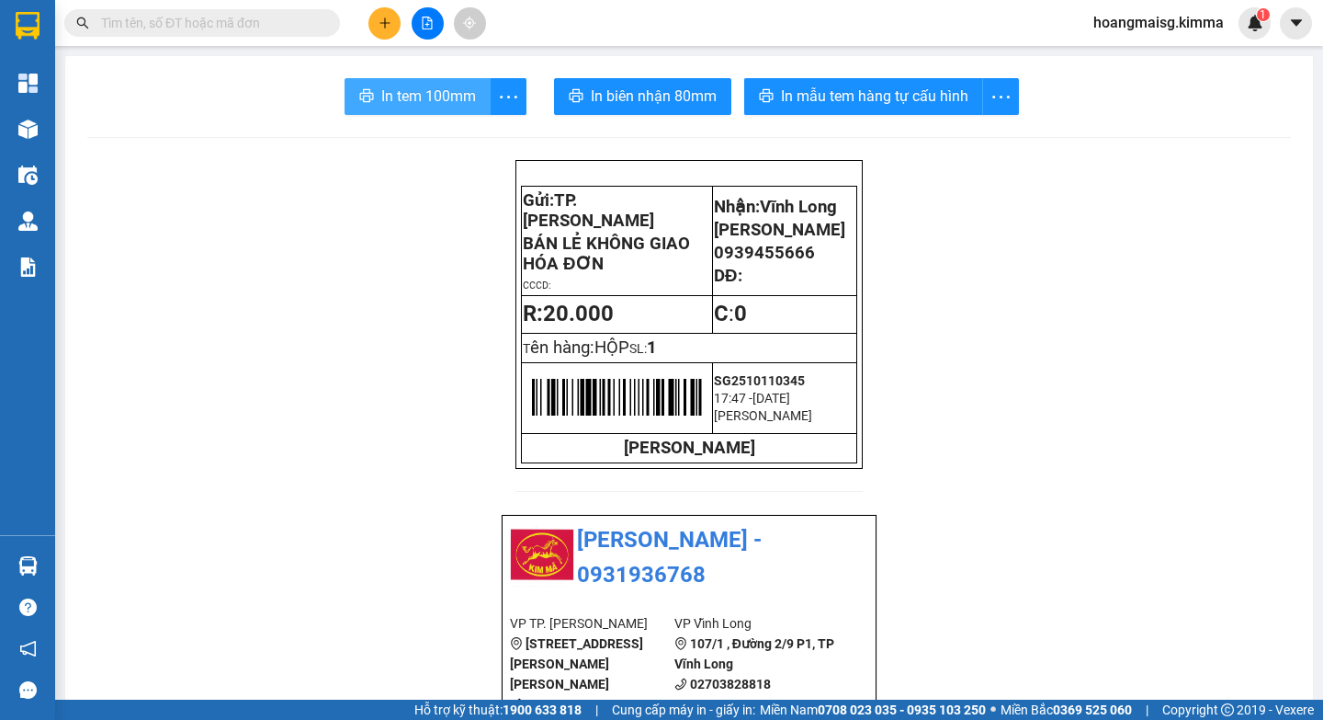
click at [415, 90] on span "In tem 100mm" at bounding box center [428, 96] width 95 height 23
click at [368, 20] on button at bounding box center [384, 23] width 32 height 32
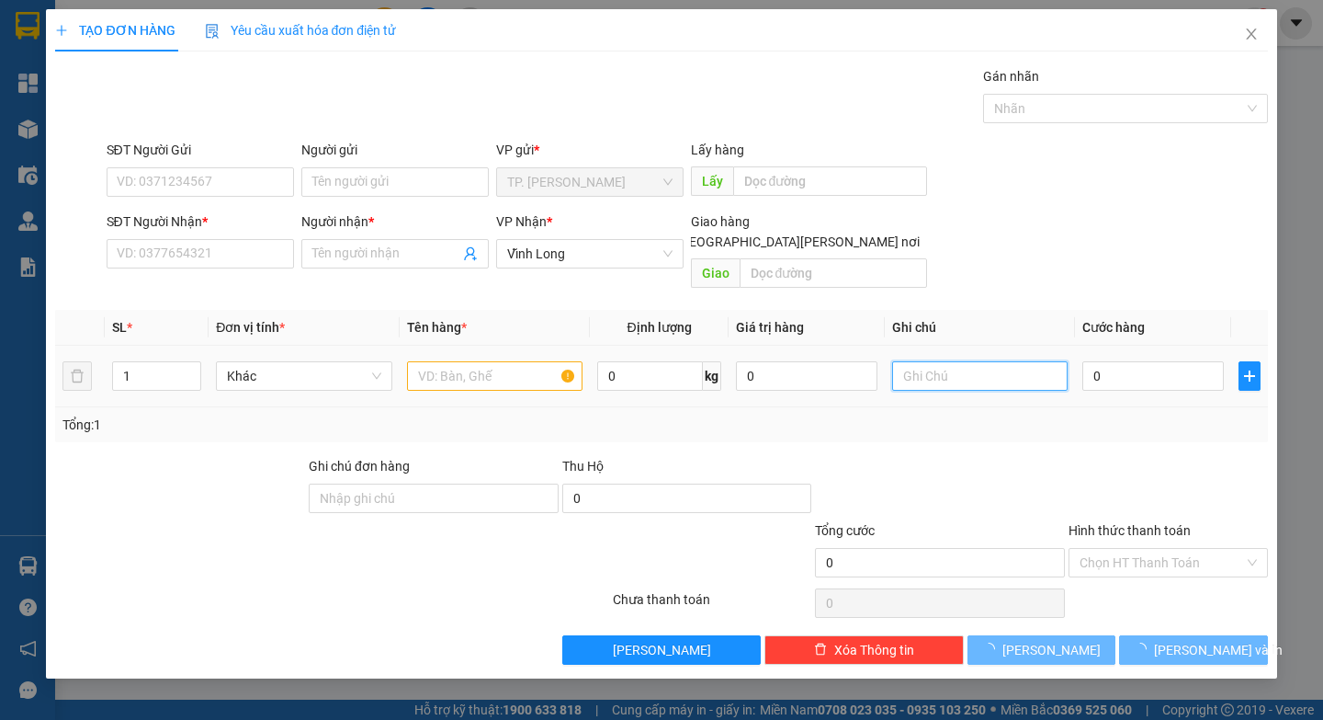
click at [971, 361] on input "text" at bounding box center [980, 375] width 176 height 29
paste input "Ă"
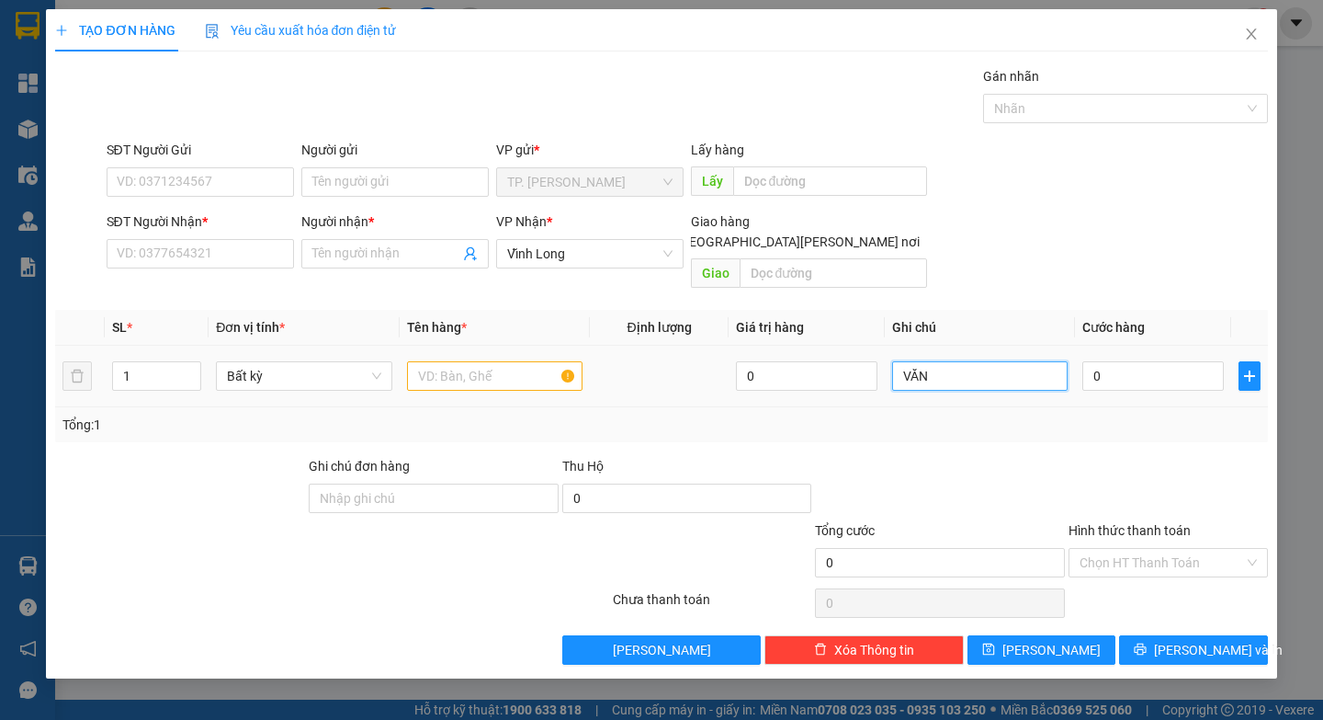
type input "VĂN"
click at [479, 361] on input "text" at bounding box center [495, 375] width 176 height 29
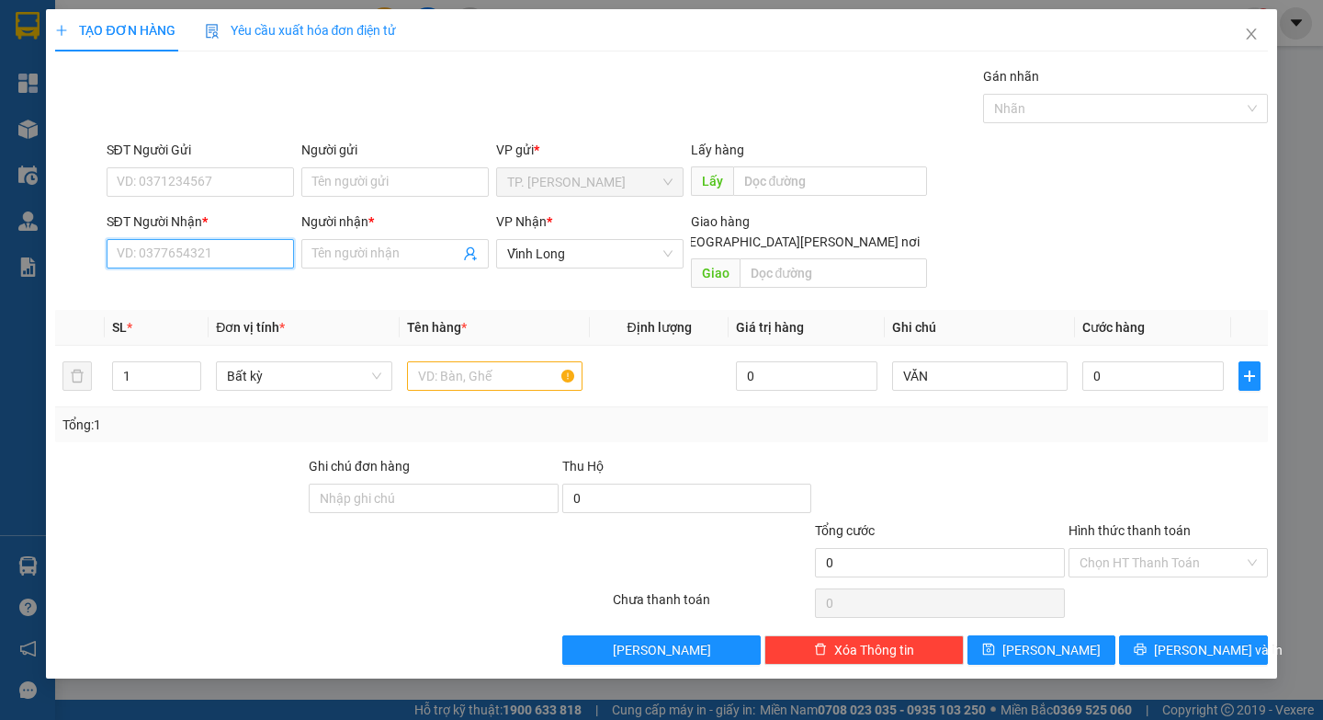
click at [266, 249] on input "SĐT Người Nhận *" at bounding box center [200, 253] width 187 height 29
click at [173, 288] on div "0973353097 - ANH HOAN" at bounding box center [208, 290] width 181 height 20
type input "0973353097"
type input "ANH HOAN"
type input "0973353097"
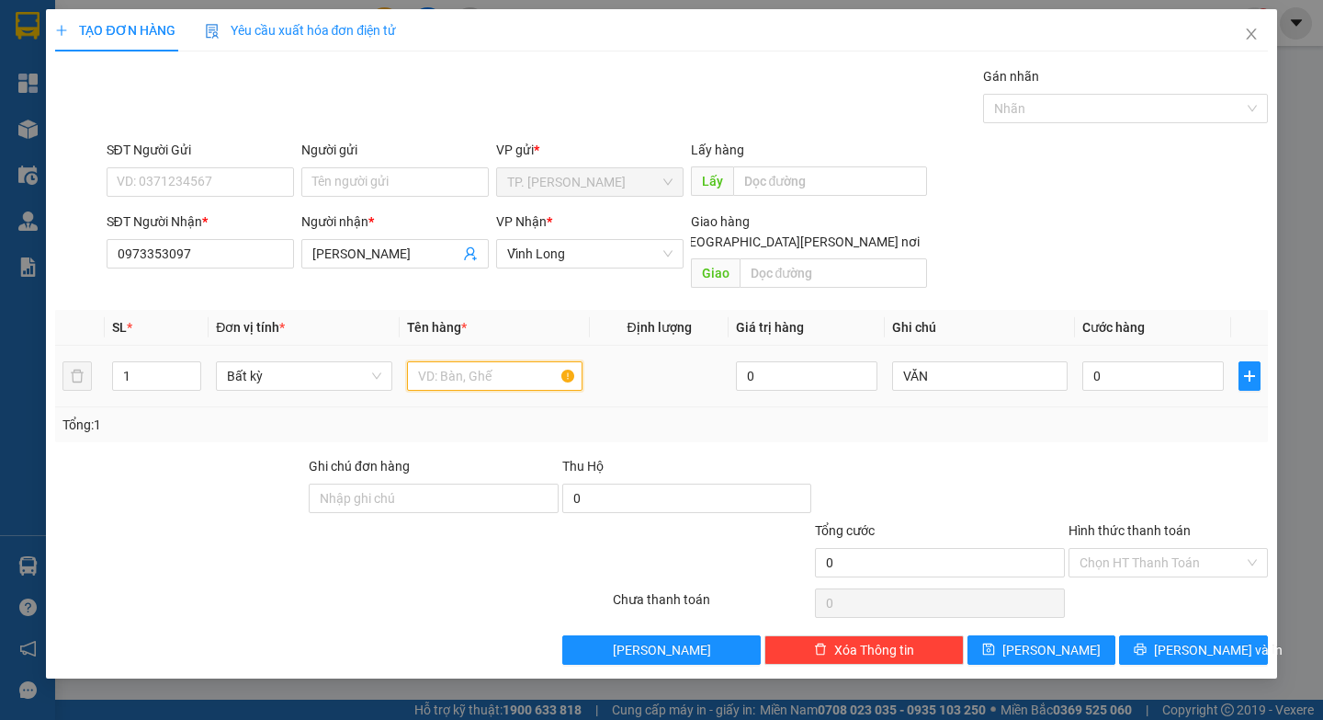
click at [492, 361] on input "text" at bounding box center [495, 375] width 176 height 29
paste input "Ó"
paste input "ÀI"
type input "GÓI DÀI"
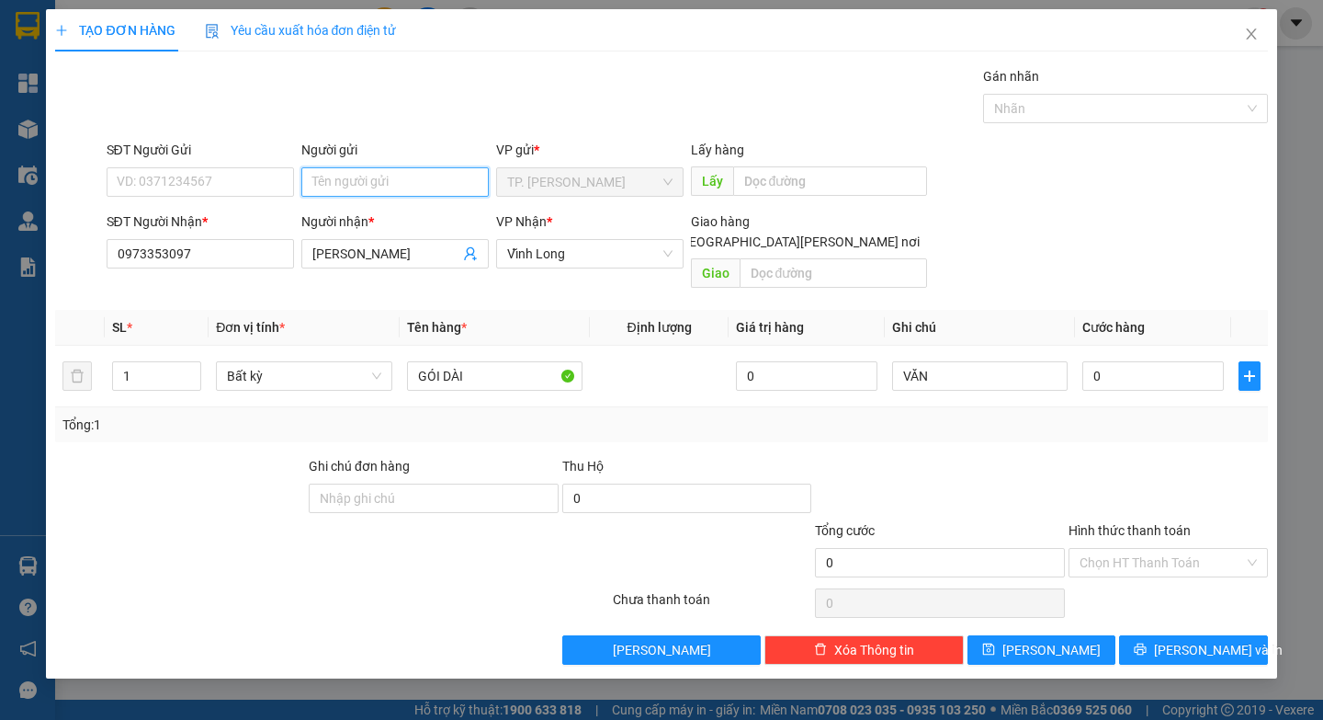
click at [409, 185] on input "Người gửi" at bounding box center [394, 181] width 187 height 29
paste input "Á"
type input "BÁN"
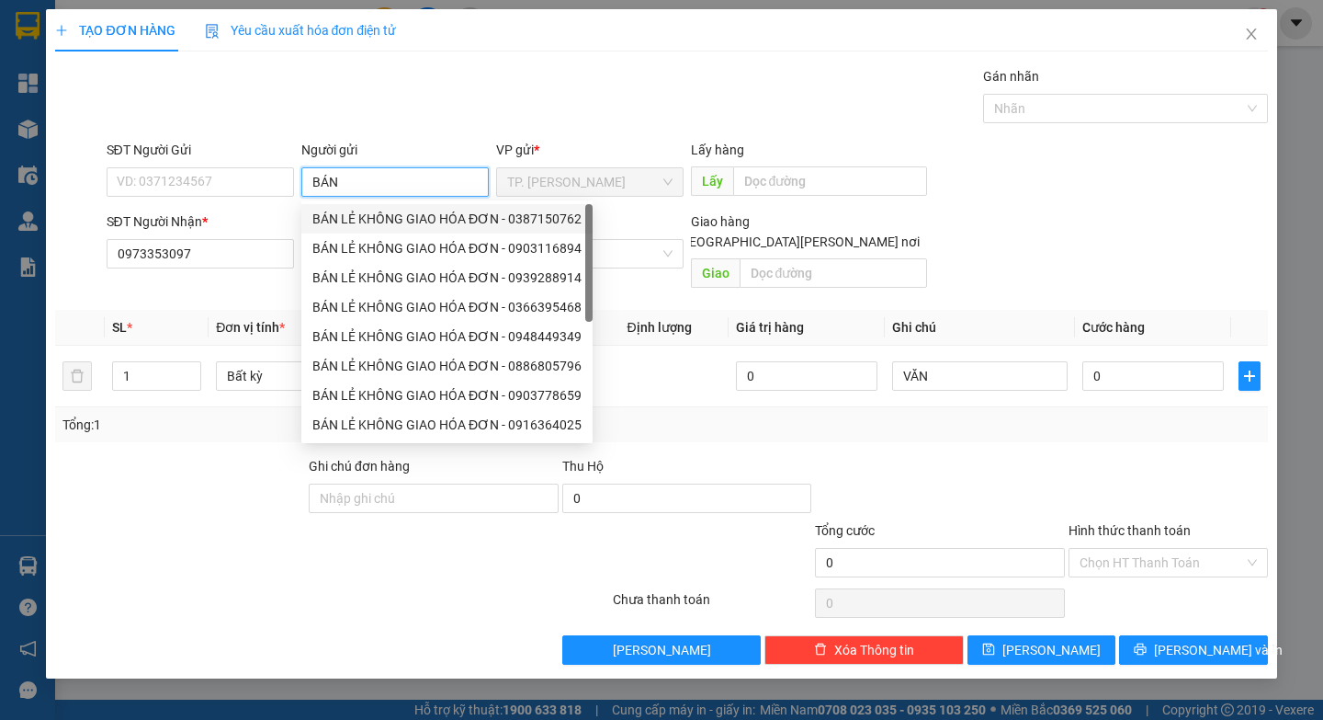
click at [387, 217] on div "BÁN LẺ KHÔNG GIAO HÓA ĐƠN - 0387150762" at bounding box center [446, 219] width 269 height 20
type input "0387150762"
type input "BÁN LẺ KHÔNG GIAO HÓA ĐƠN"
drag, startPoint x: 197, startPoint y: 138, endPoint x: 215, endPoint y: 174, distance: 40.3
click at [197, 140] on div "Transit Pickup Surcharge Ids Transit Deliver Surcharge Ids Transit Deliver Surc…" at bounding box center [661, 365] width 1212 height 598
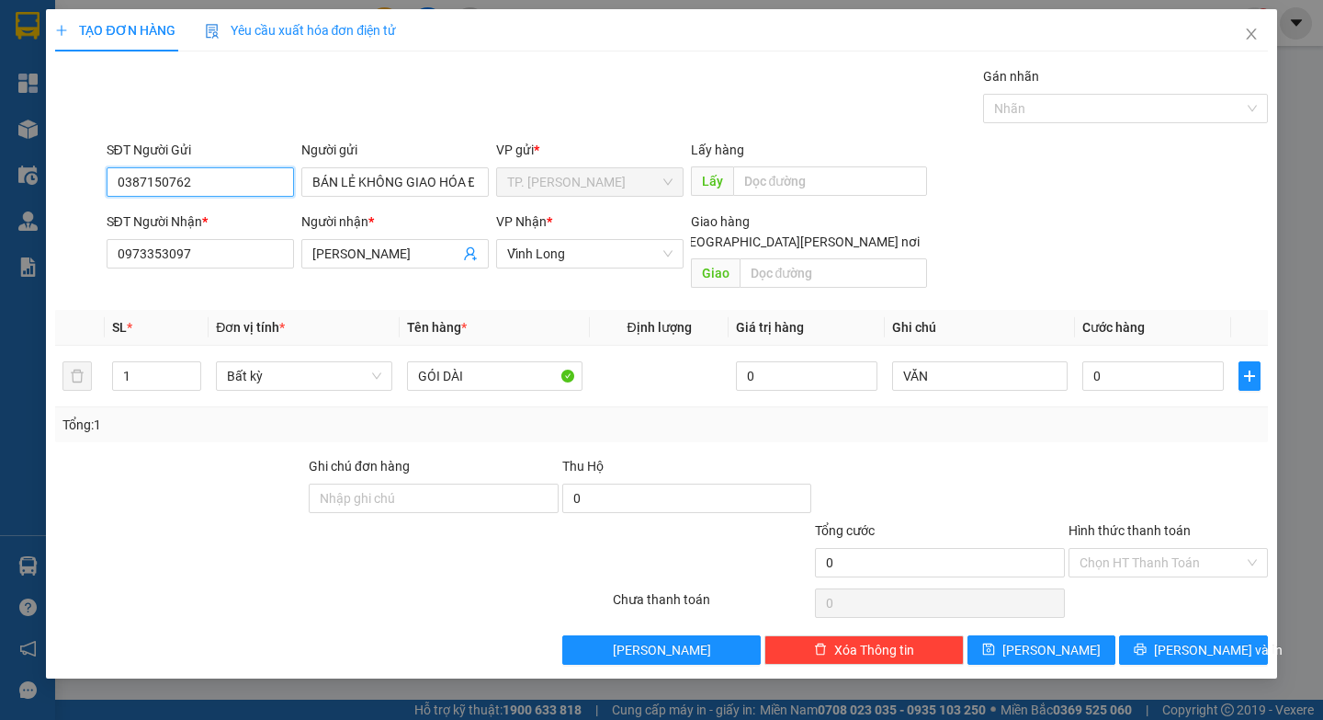
click at [215, 174] on input "0387150762" at bounding box center [200, 181] width 187 height 29
type input "0"
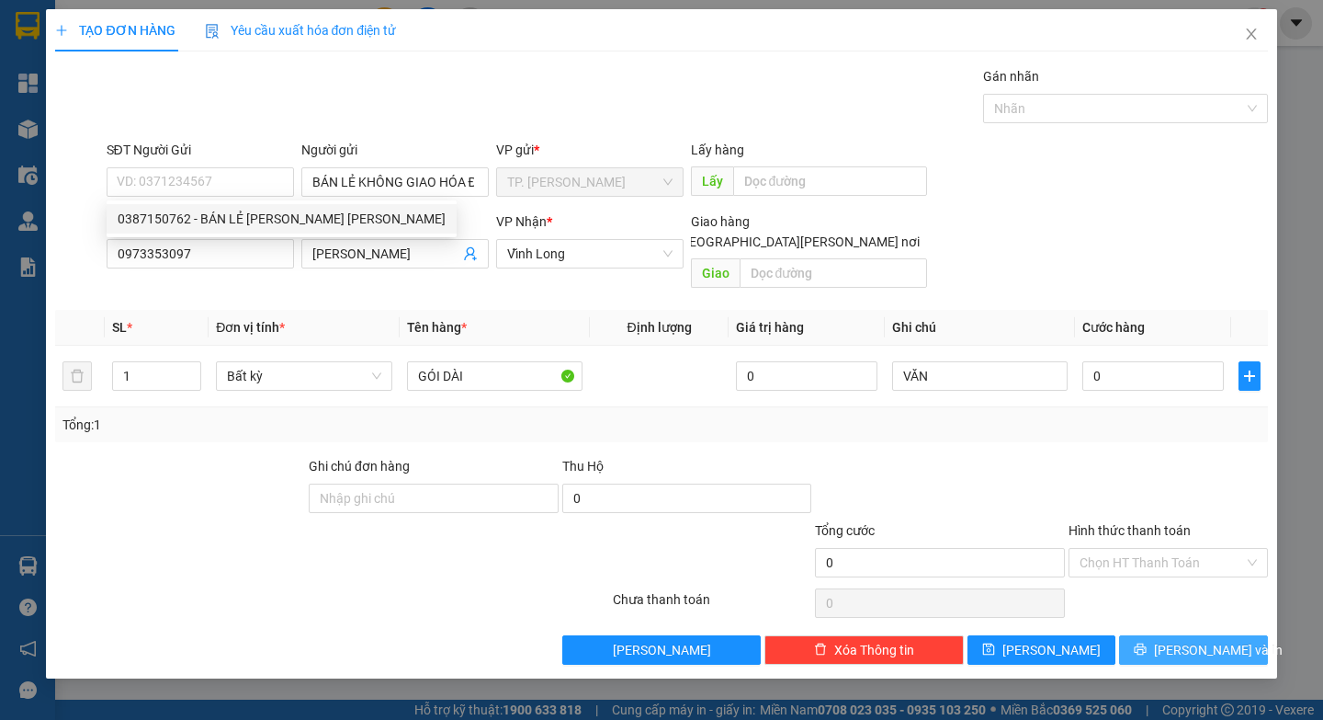
click at [1261, 635] on button "[PERSON_NAME] và In" at bounding box center [1193, 649] width 148 height 29
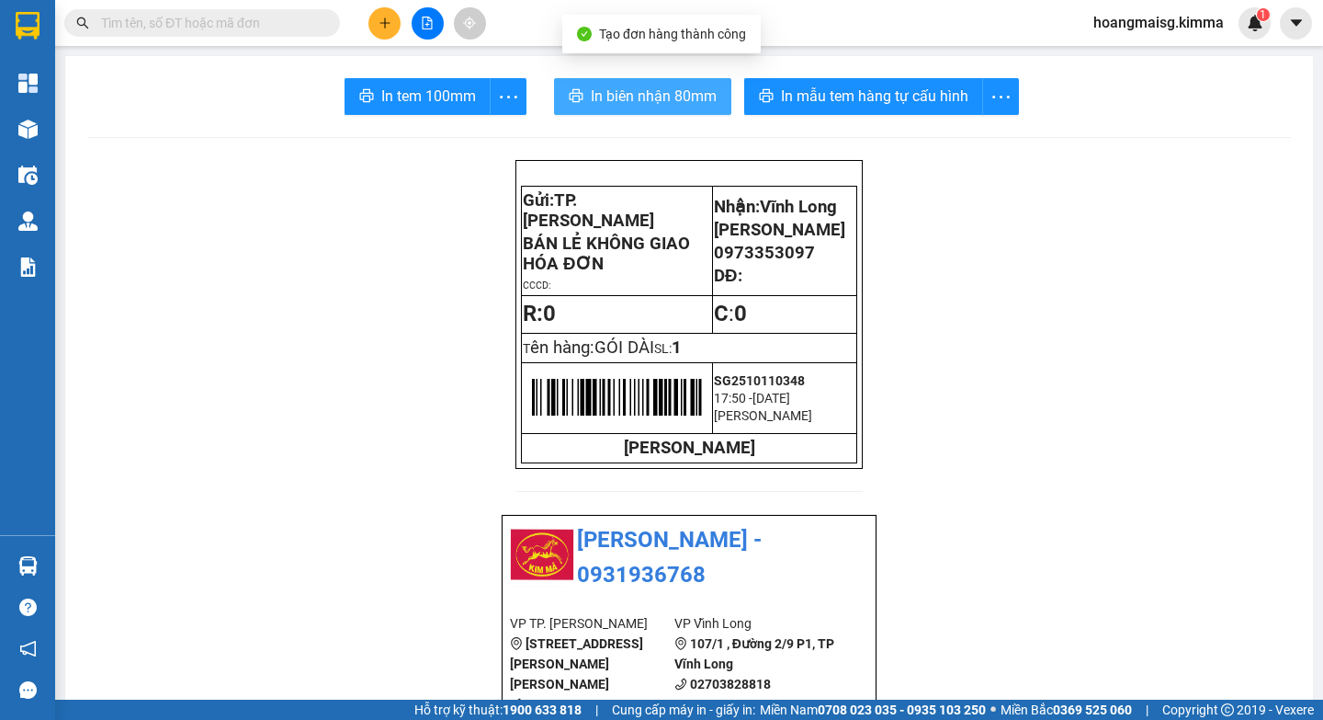
click at [671, 90] on span "In biên nhận 80mm" at bounding box center [654, 96] width 126 height 23
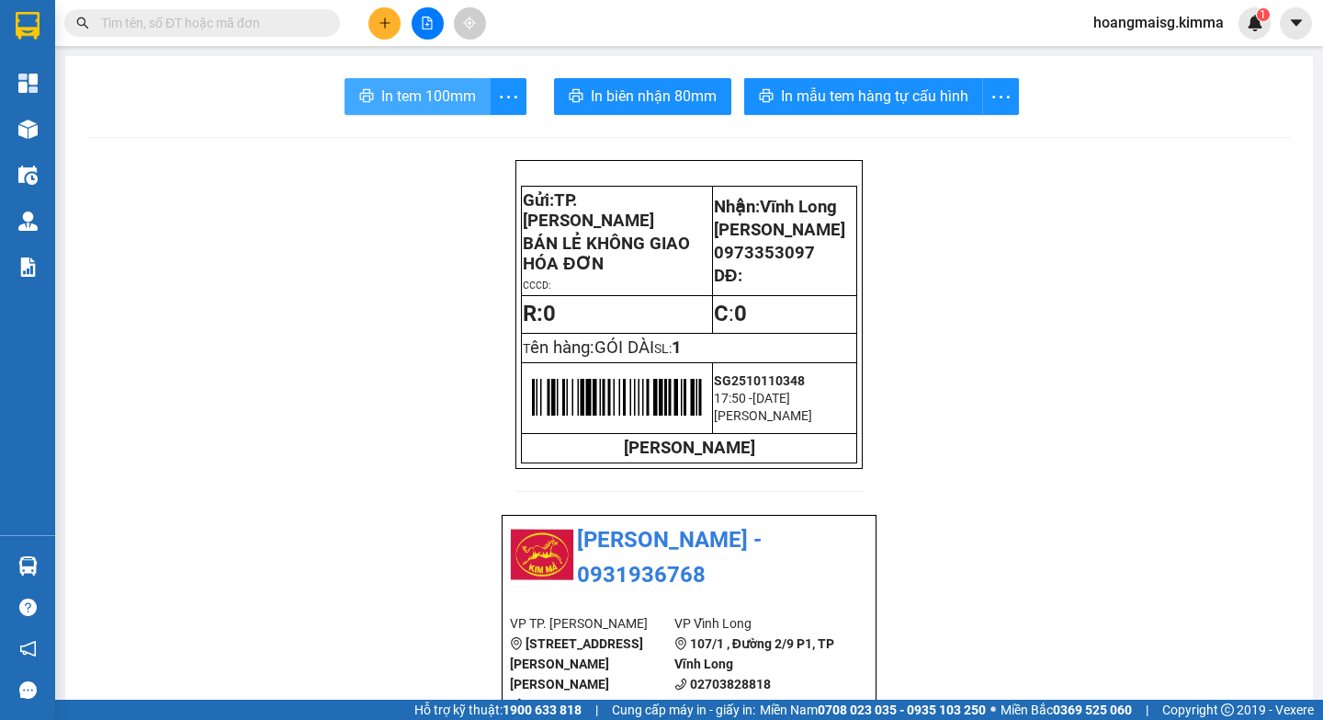
click at [387, 89] on span "In tem 100mm" at bounding box center [428, 96] width 95 height 23
click at [382, 27] on icon "plus" at bounding box center [385, 23] width 13 height 13
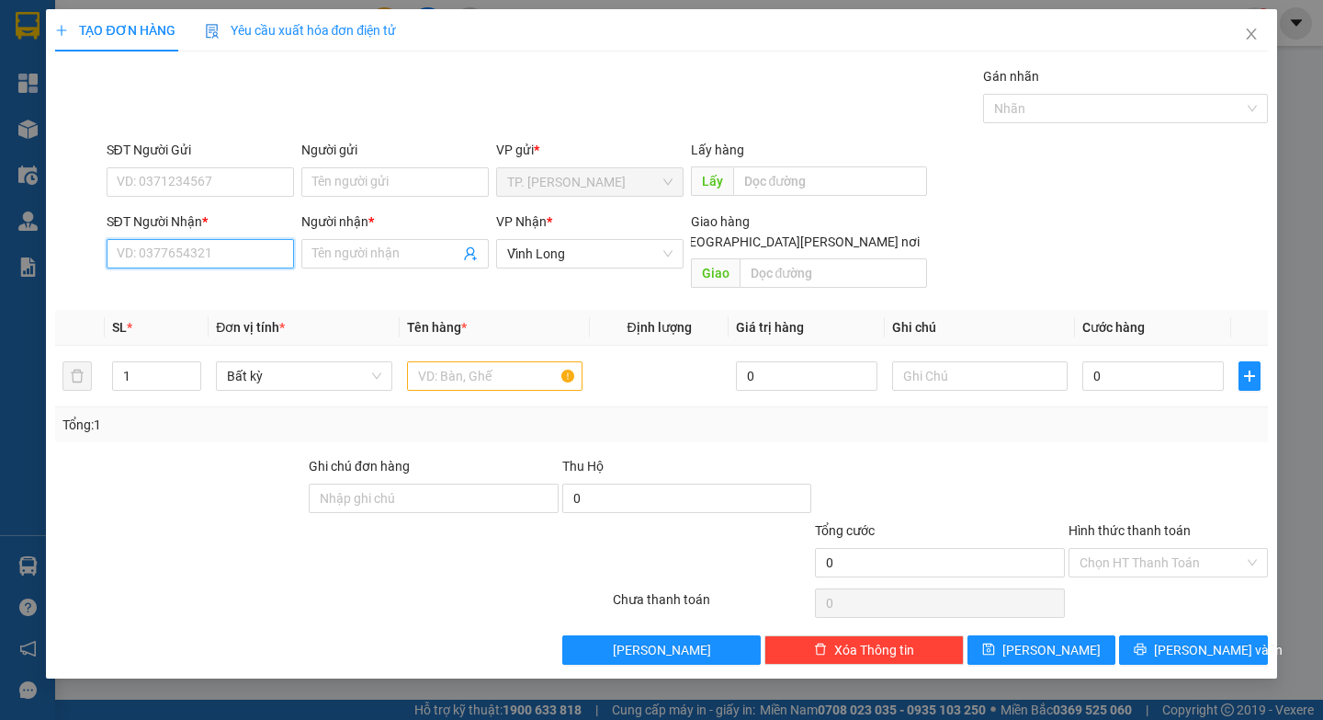
click at [221, 259] on input "SĐT Người Nhận *" at bounding box center [200, 253] width 187 height 29
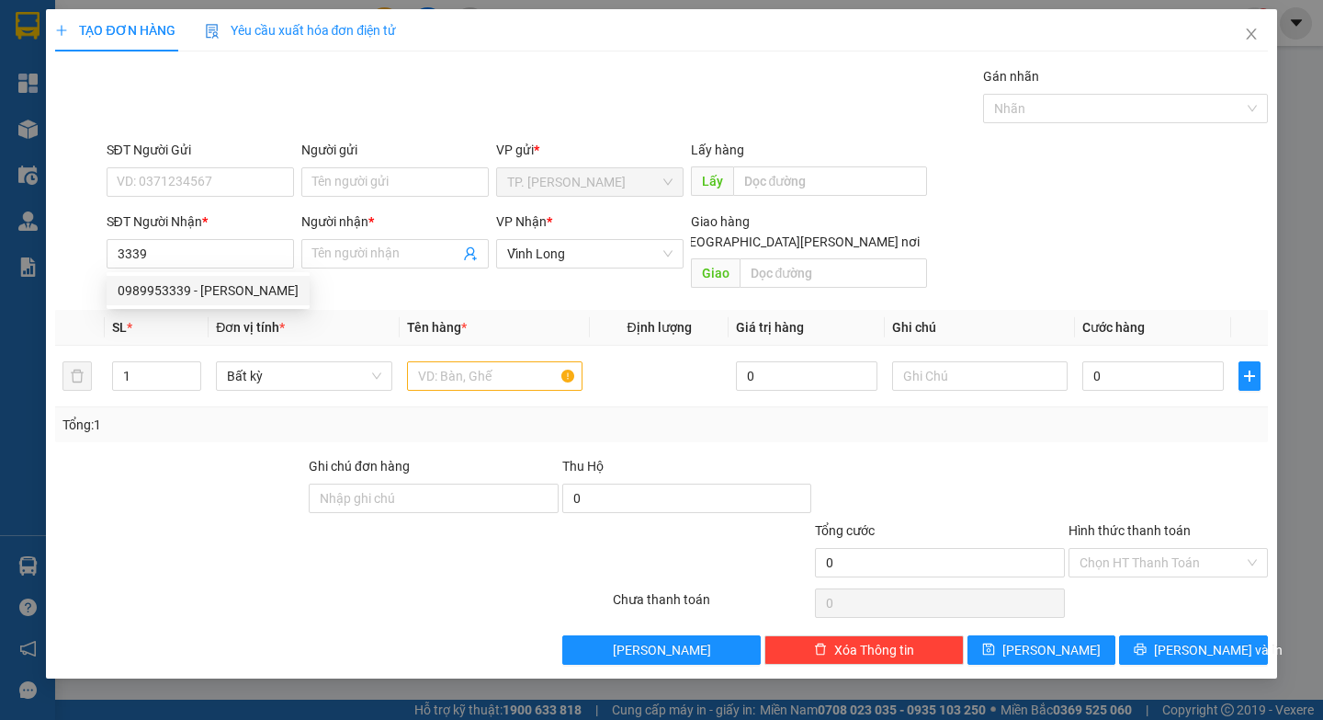
click at [226, 307] on div "0989953339 0989953339 - TUẤN HIỀN" at bounding box center [208, 290] width 203 height 37
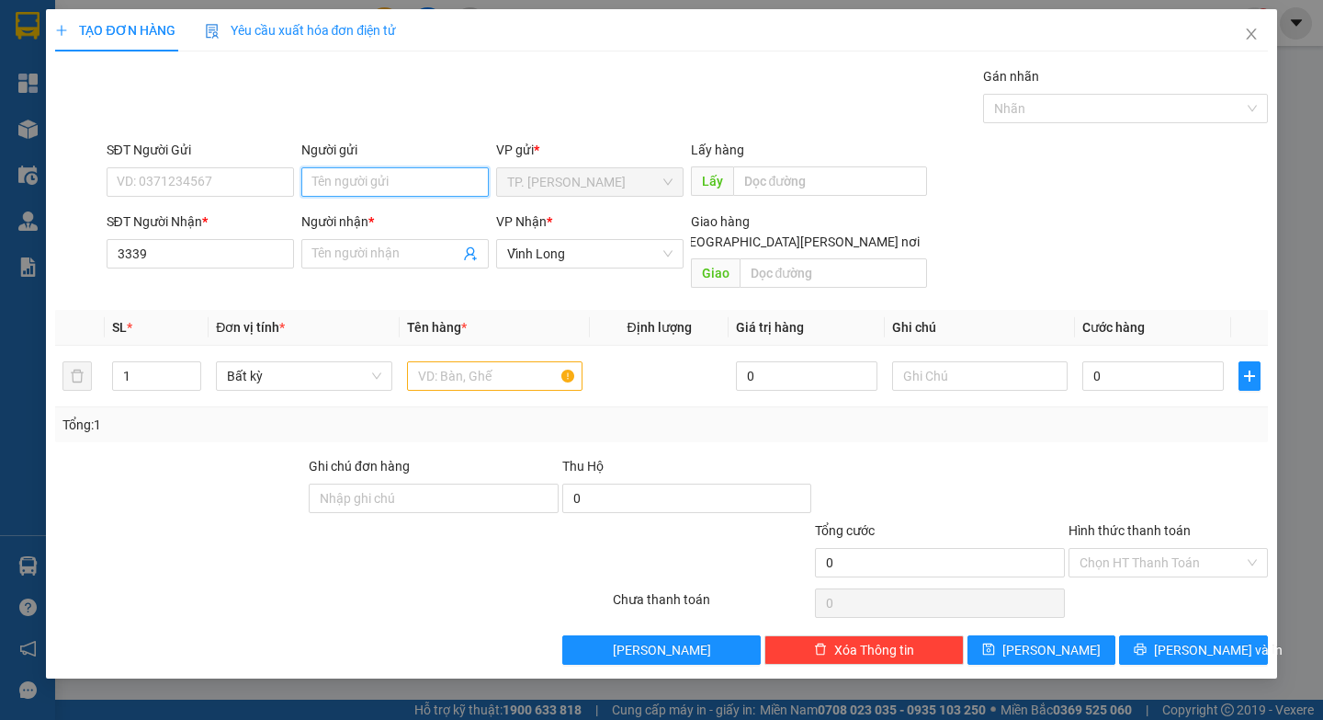
click at [425, 187] on input "Người gửi" at bounding box center [394, 181] width 187 height 29
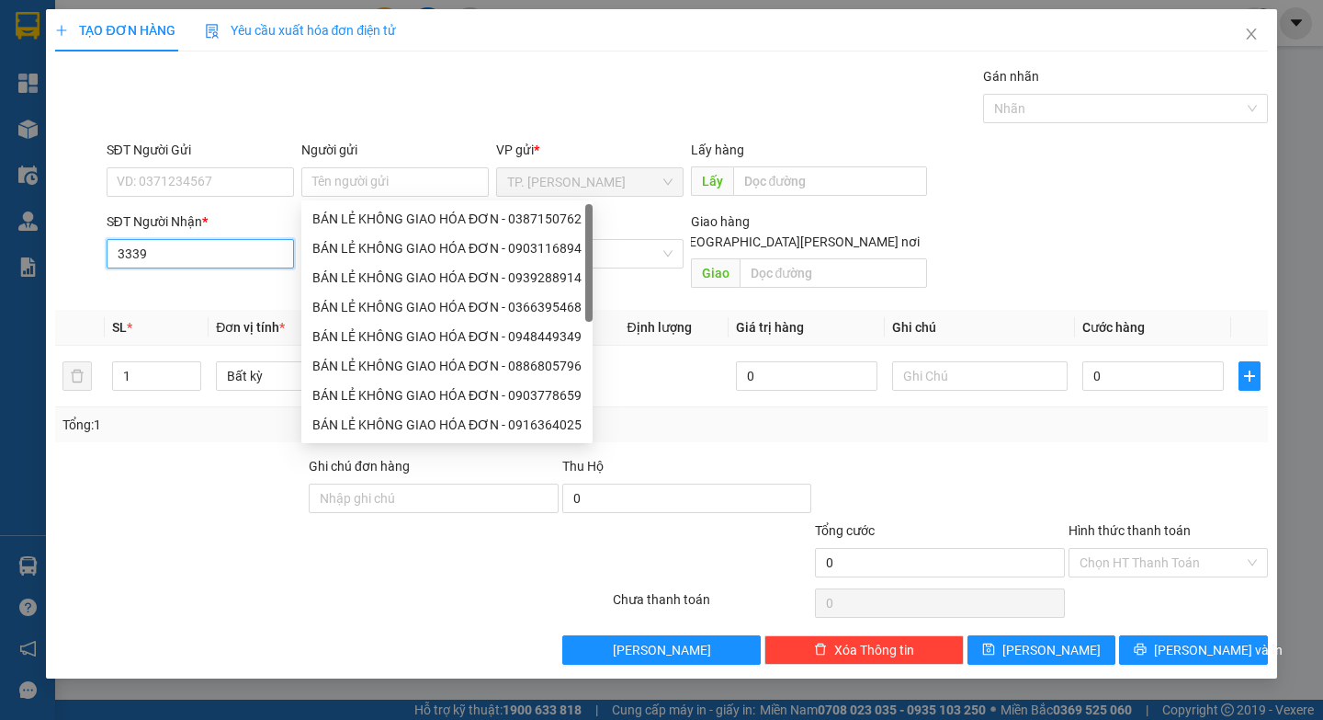
click at [220, 257] on input "3339" at bounding box center [200, 253] width 187 height 29
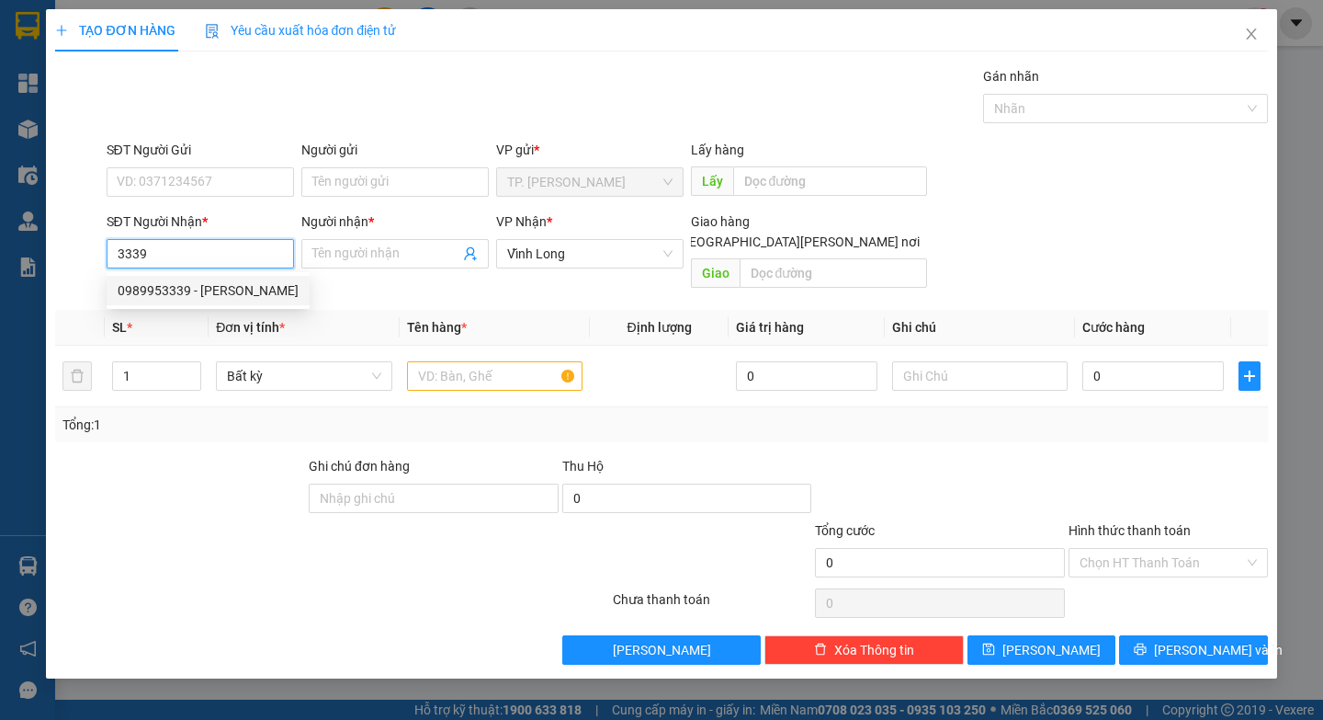
click at [227, 285] on div "0989953339 - TUẤN HIỀN" at bounding box center [208, 290] width 181 height 20
type input "0989953339"
type input "[PERSON_NAME]"
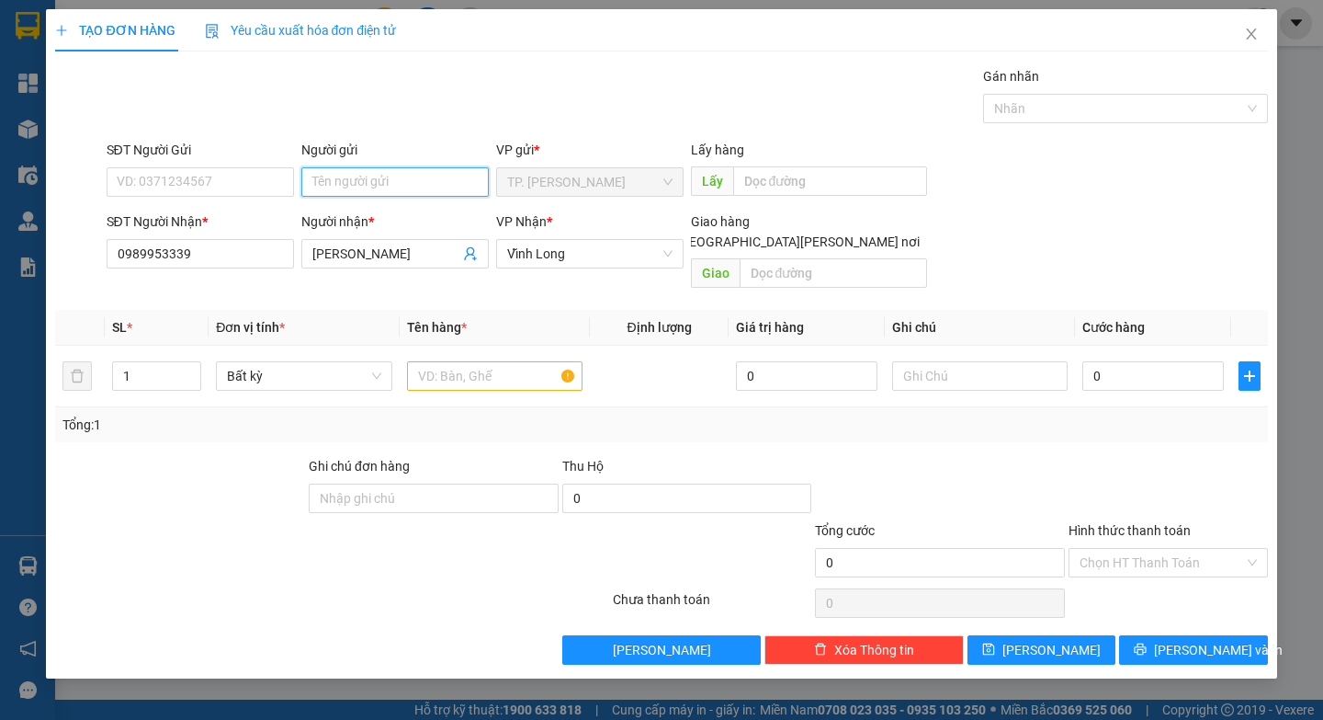
click at [338, 191] on input "Người gửi" at bounding box center [394, 181] width 187 height 29
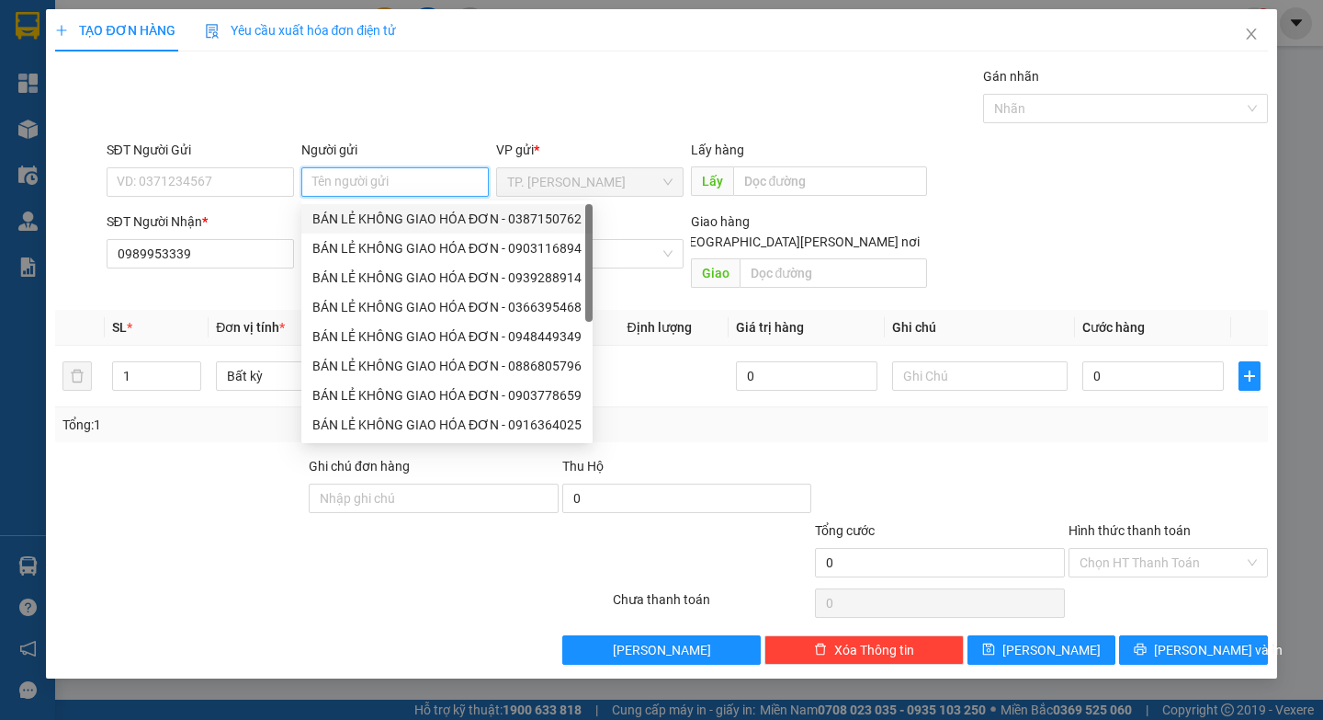
click at [410, 225] on div "BÁN LẺ KHÔNG GIAO HÓA ĐƠN - 0387150762" at bounding box center [446, 219] width 269 height 20
type input "0387150762"
type input "BÁN LẺ KHÔNG GIAO HÓA ĐƠN"
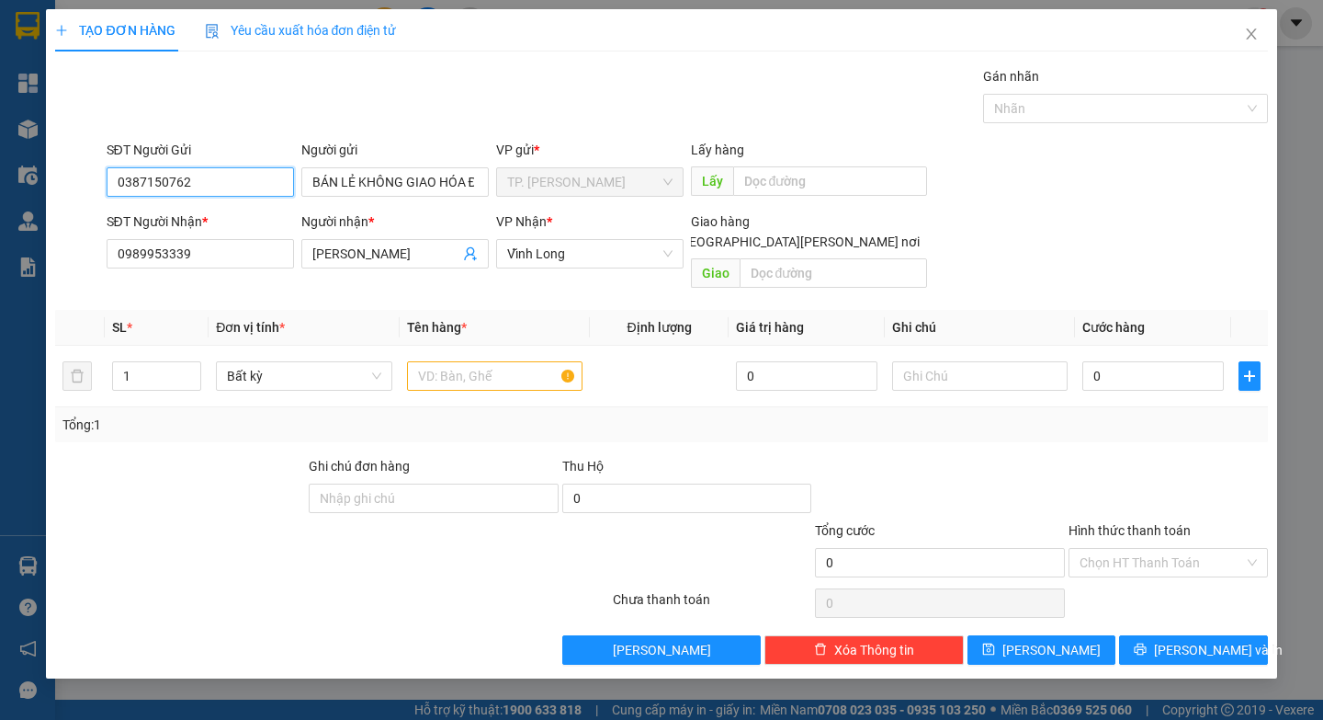
drag, startPoint x: 216, startPoint y: 176, endPoint x: 0, endPoint y: 232, distance: 223.1
click at [19, 213] on div "TẠO ĐƠN HÀNG Yêu cầu xuất hóa đơn điện tử Transit Pickup Surcharge Ids Transit …" at bounding box center [661, 360] width 1323 height 720
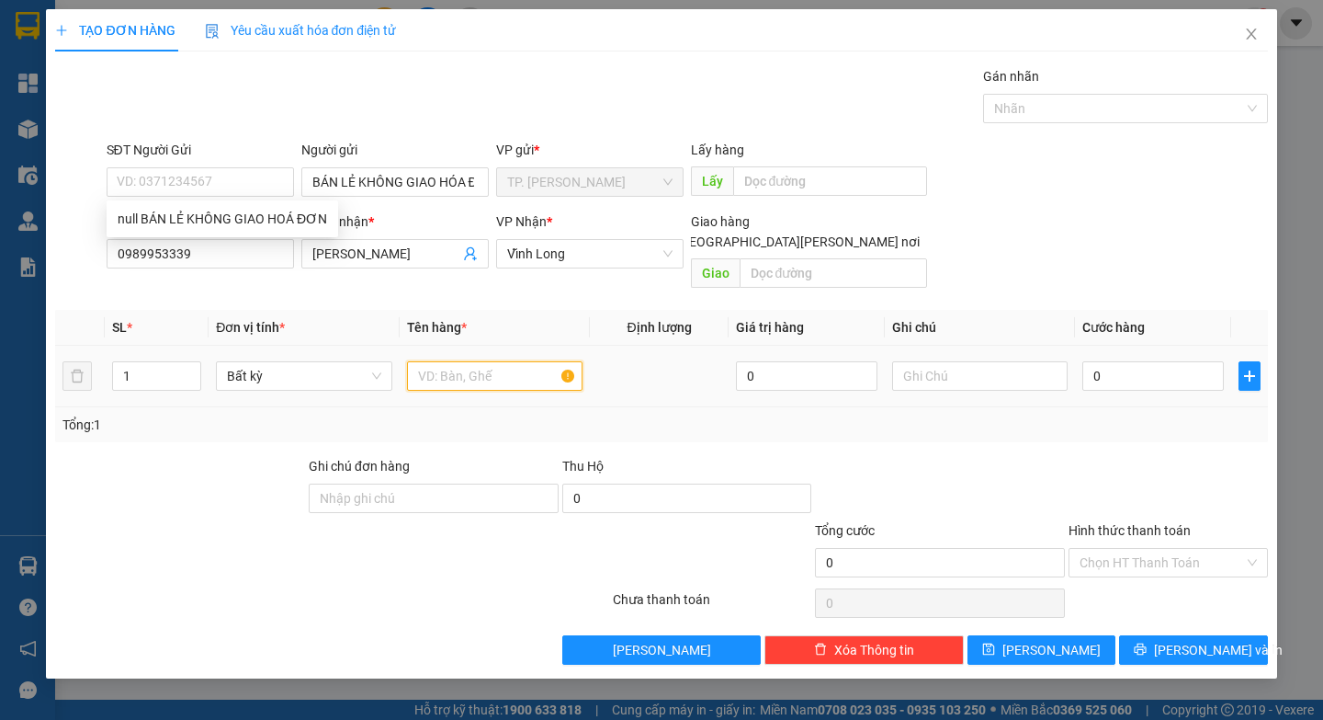
click at [484, 361] on input "text" at bounding box center [495, 375] width 176 height 29
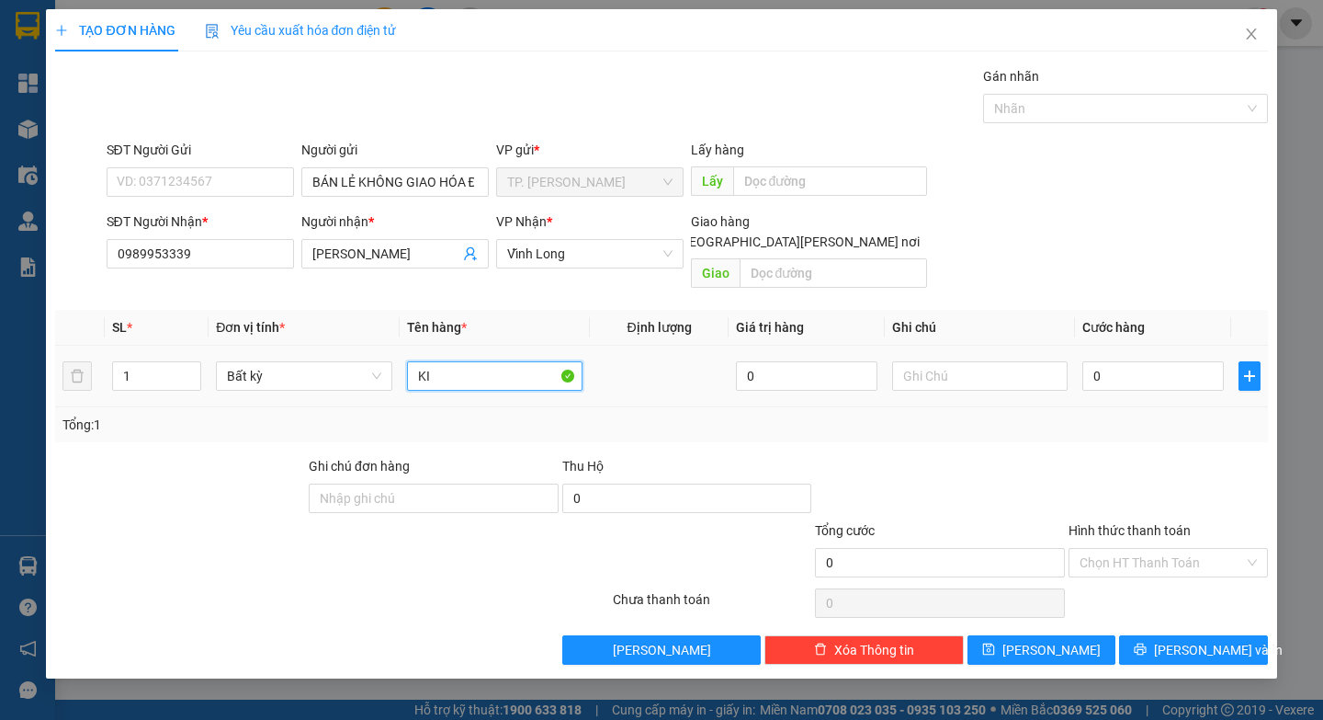
paste input "Ê"
paste input "Ệ"
paste input "Ă"
paste input "Ắ"
type input "KIỆN SẮT"
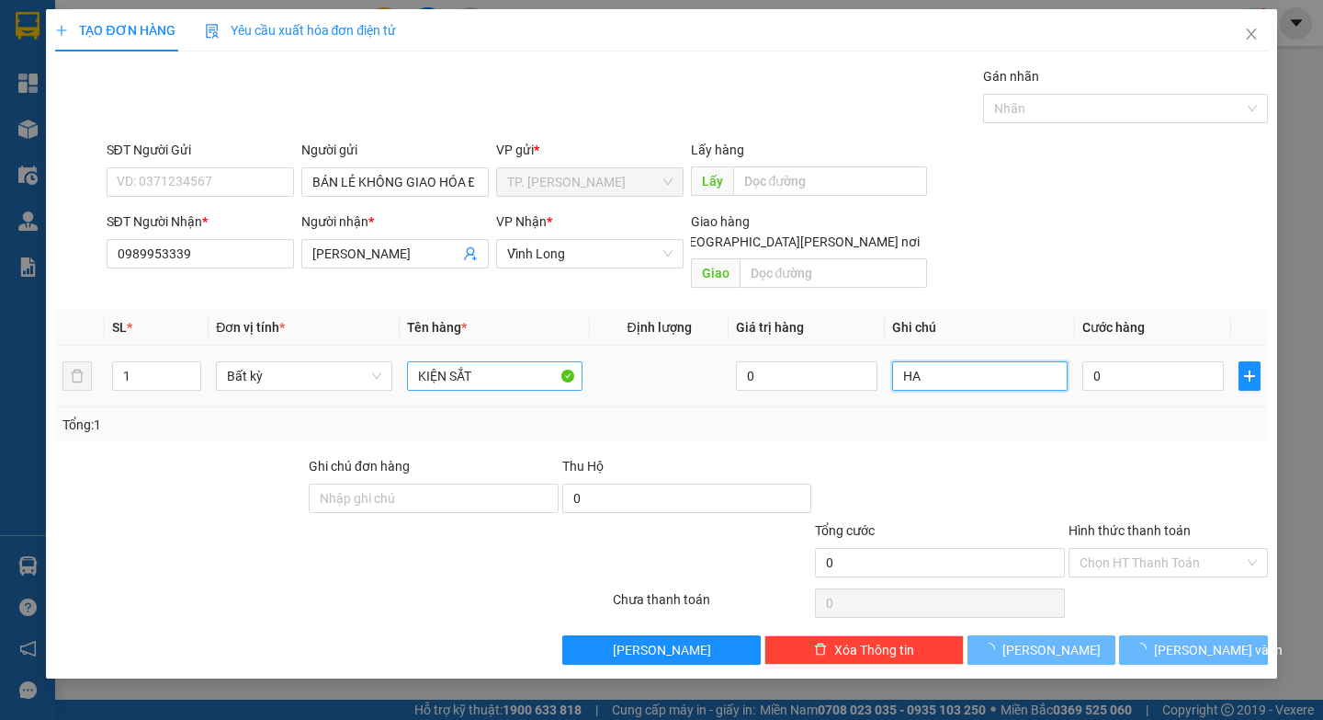
paste input "E"
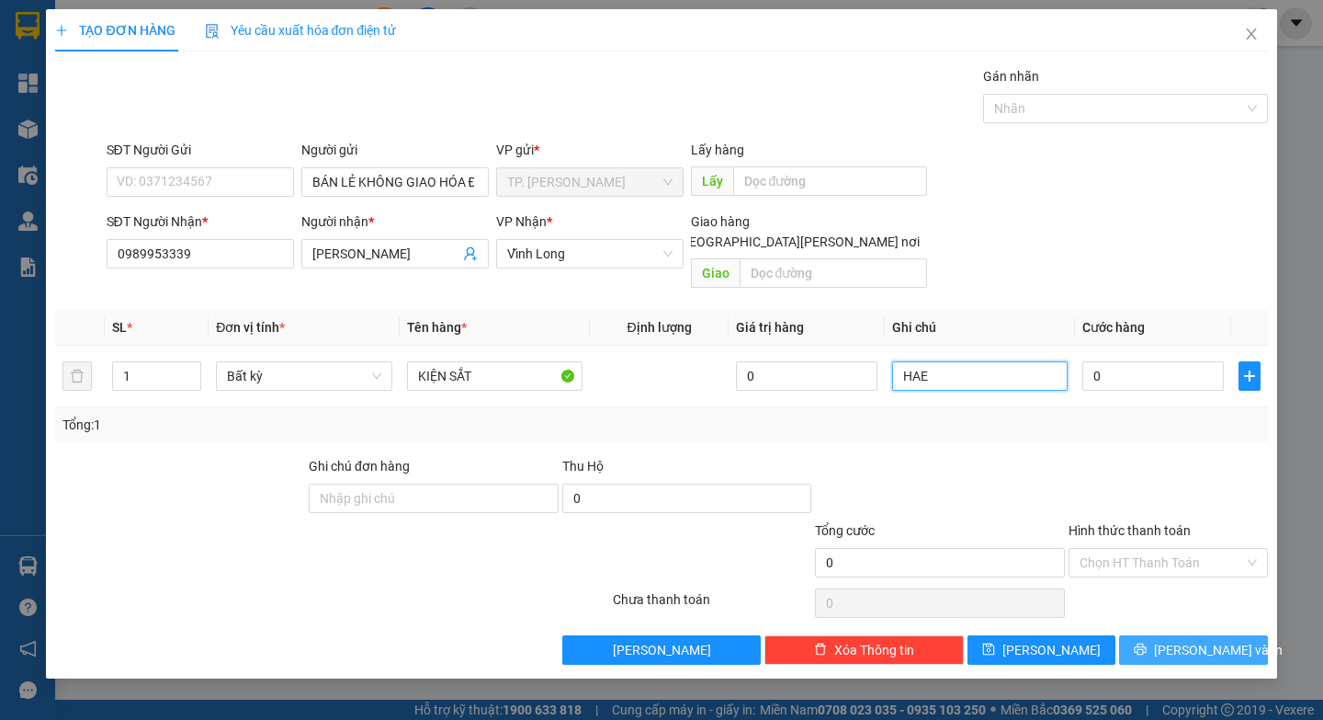
type input "HAE"
click at [1208, 640] on span "[PERSON_NAME] và In" at bounding box center [1218, 650] width 129 height 20
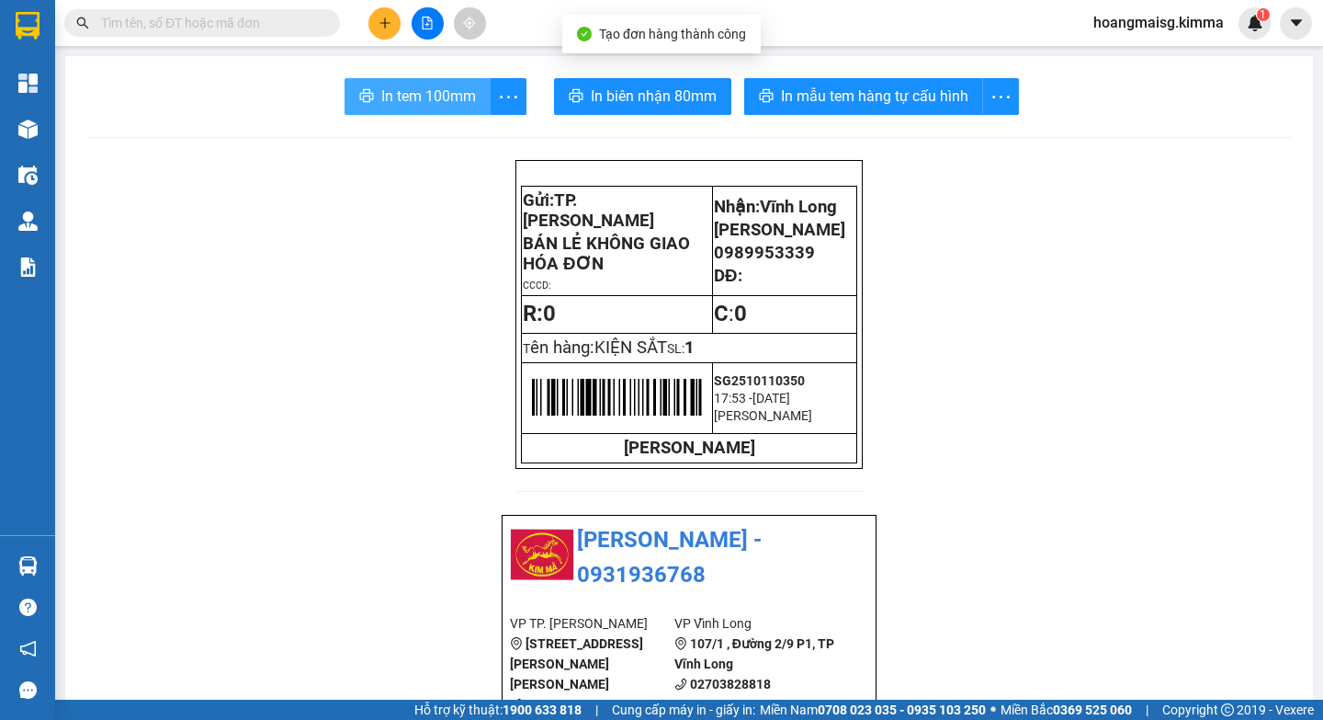
click at [435, 96] on span "In tem 100mm" at bounding box center [428, 96] width 95 height 23
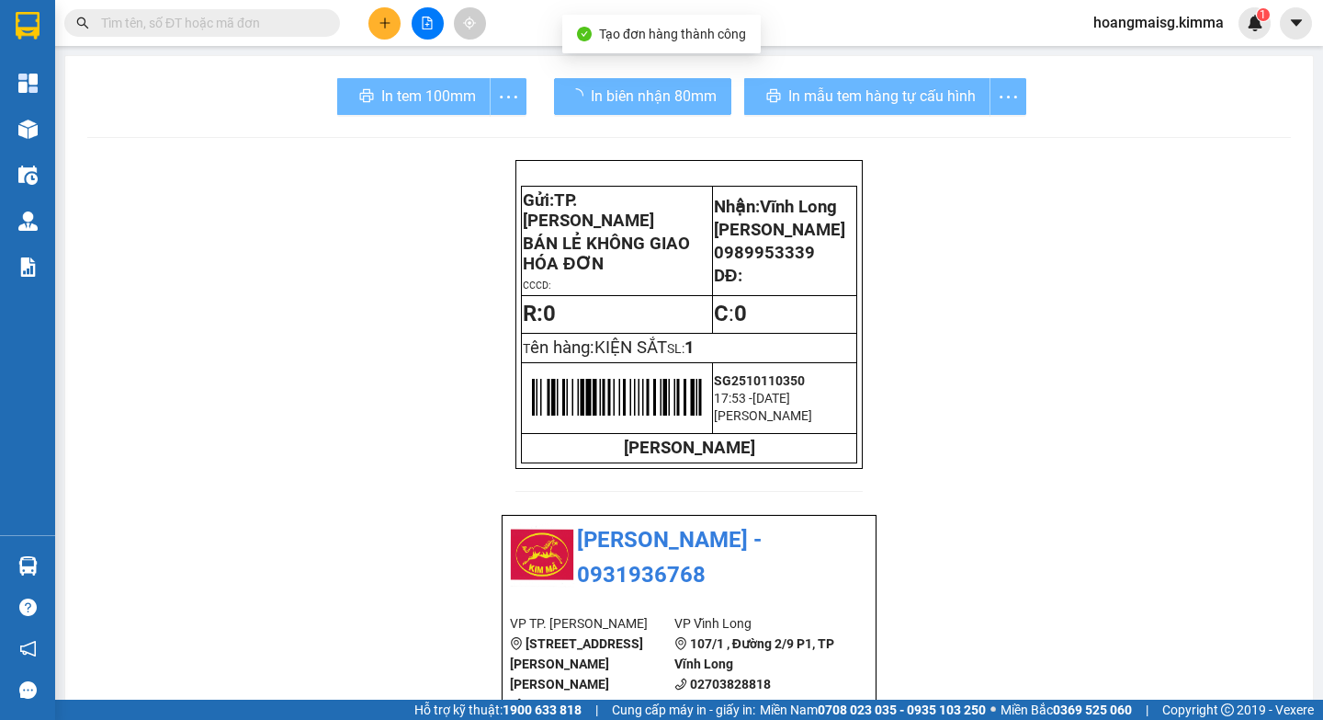
click at [625, 111] on button "In biên nhận 80mm" at bounding box center [642, 96] width 177 height 37
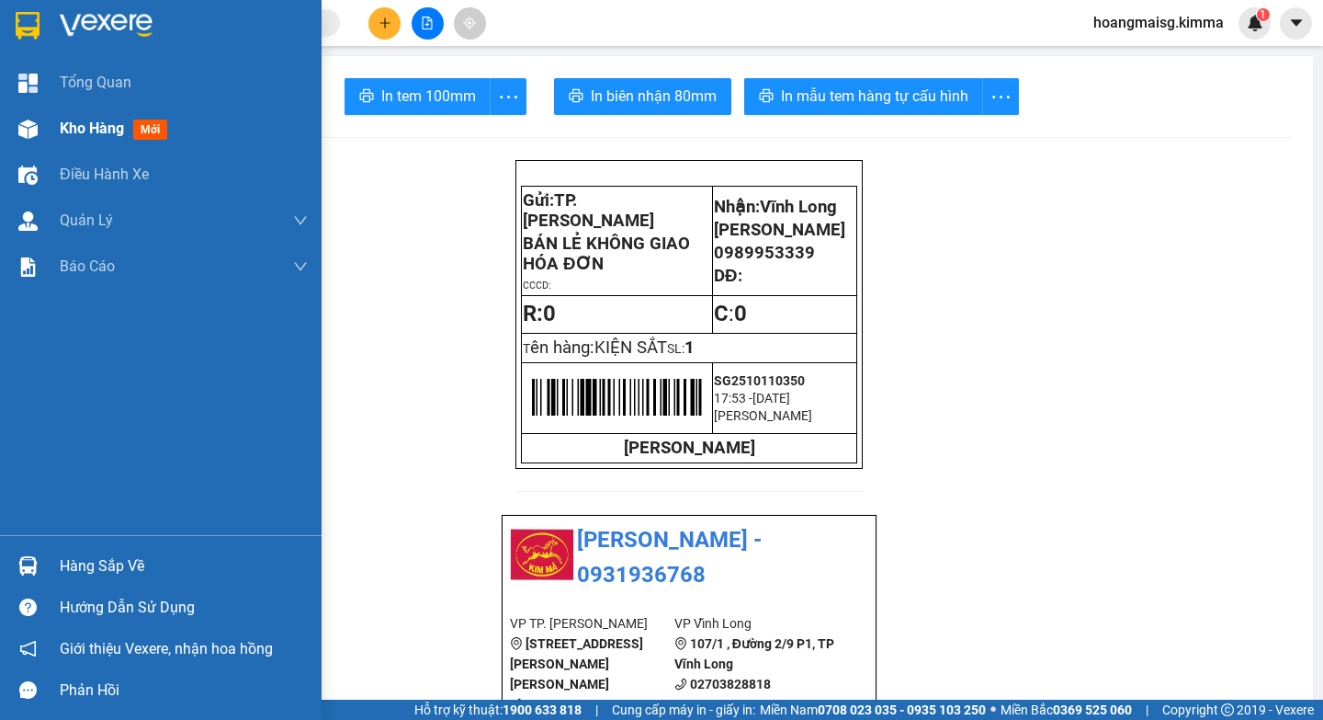
click at [33, 129] on img at bounding box center [27, 128] width 19 height 19
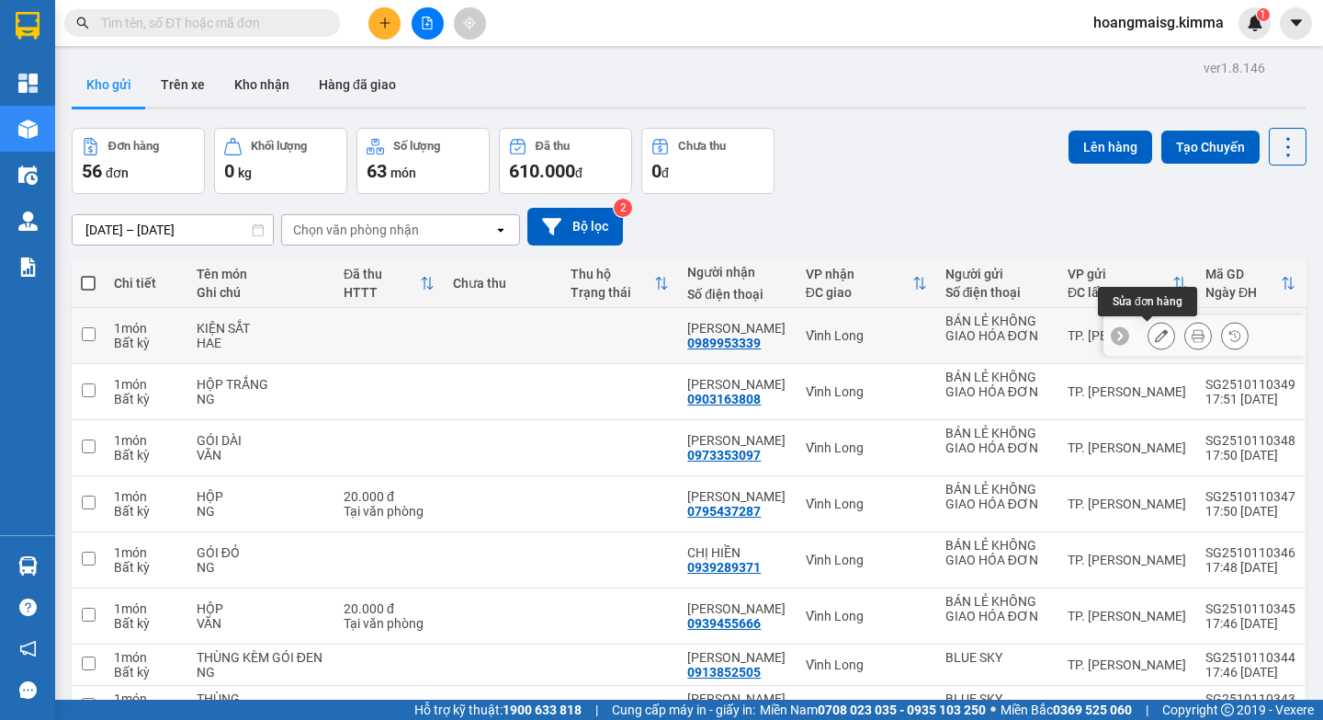
click at [1155, 341] on icon at bounding box center [1161, 335] width 13 height 13
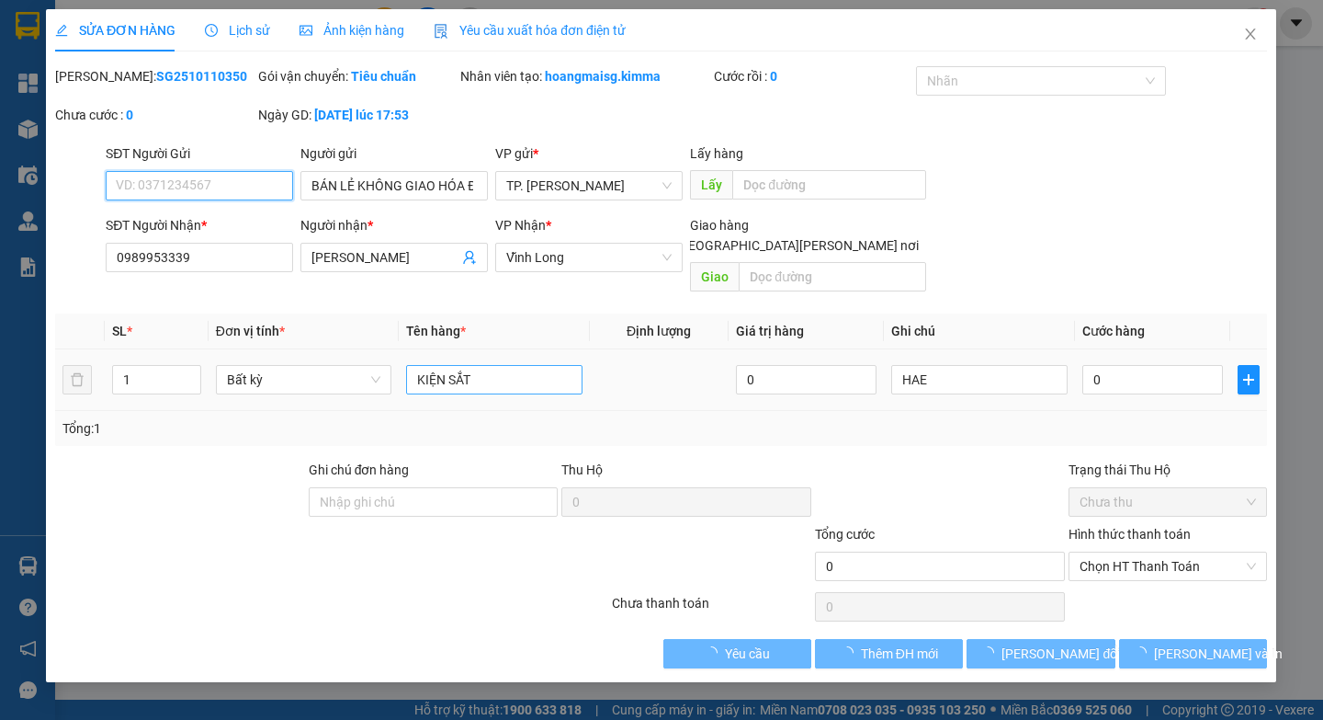
type input "BÁN LẺ KHÔNG GIAO HÓA ĐƠN"
type input "0989953339"
type input "[PERSON_NAME]"
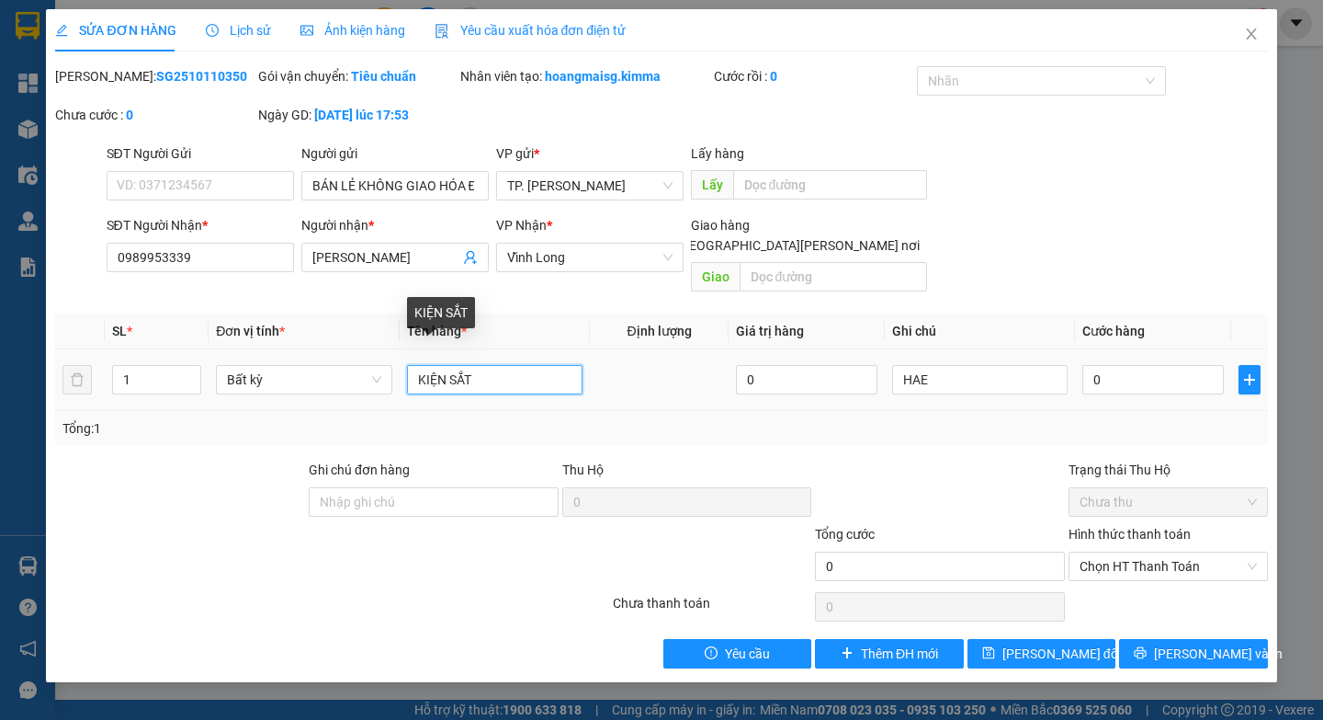
drag, startPoint x: 441, startPoint y: 357, endPoint x: 407, endPoint y: 356, distance: 34.0
click at [407, 365] on input "KIỆN SẮT" at bounding box center [495, 379] width 176 height 29
type input "BAO SẮT"
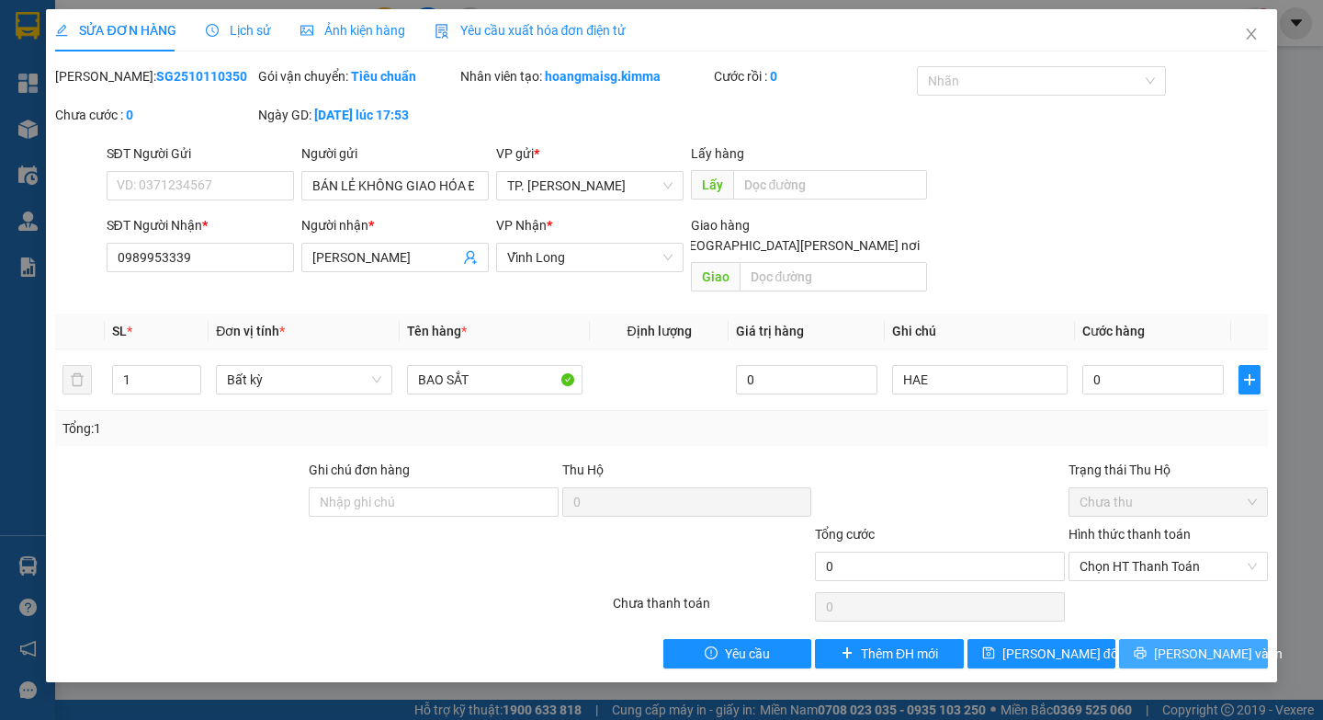
click at [1186, 643] on span "[PERSON_NAME] và In" at bounding box center [1218, 653] width 129 height 20
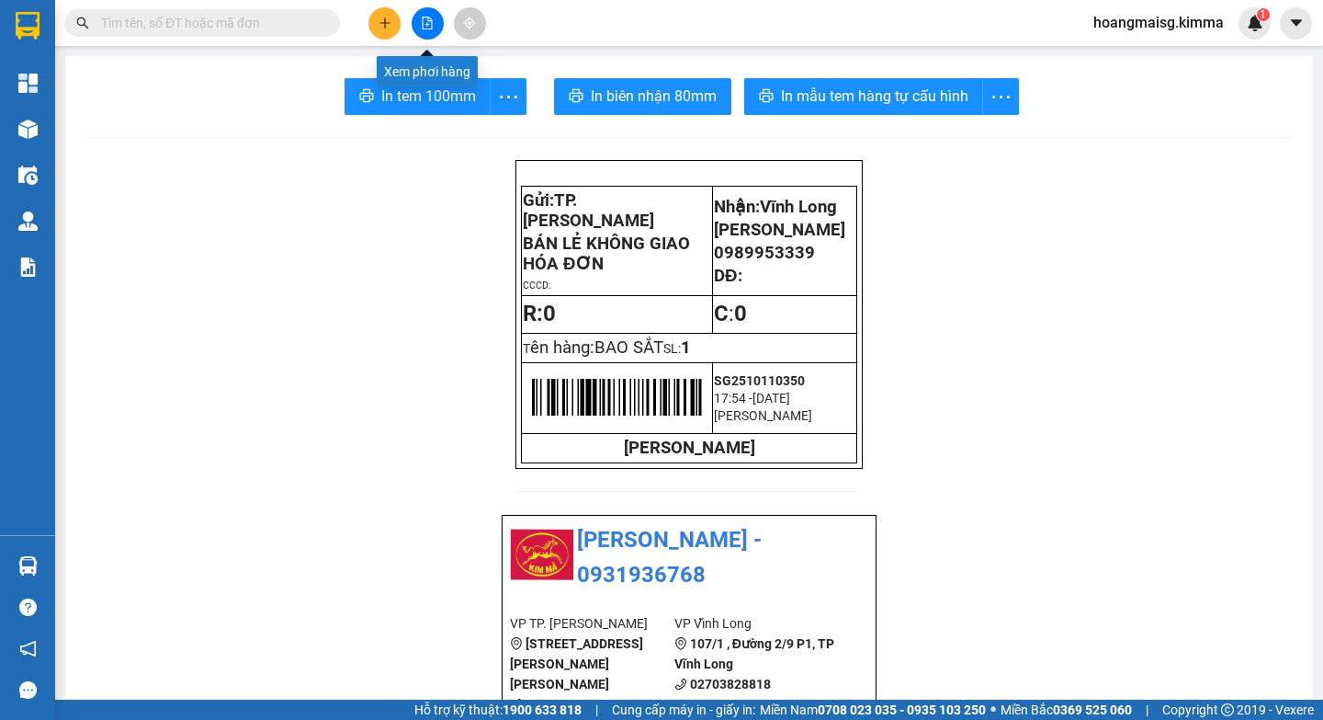
click at [420, 22] on button at bounding box center [428, 23] width 32 height 32
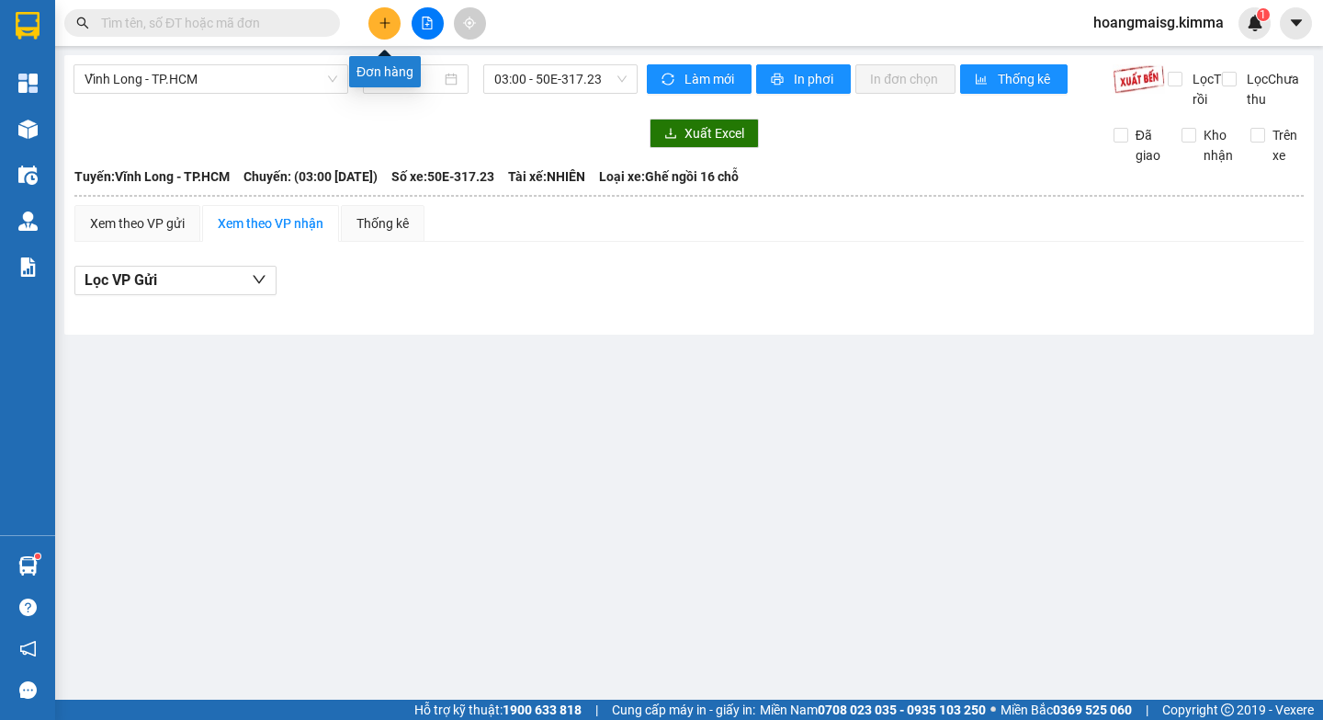
click at [388, 24] on icon "plus" at bounding box center [385, 23] width 13 height 13
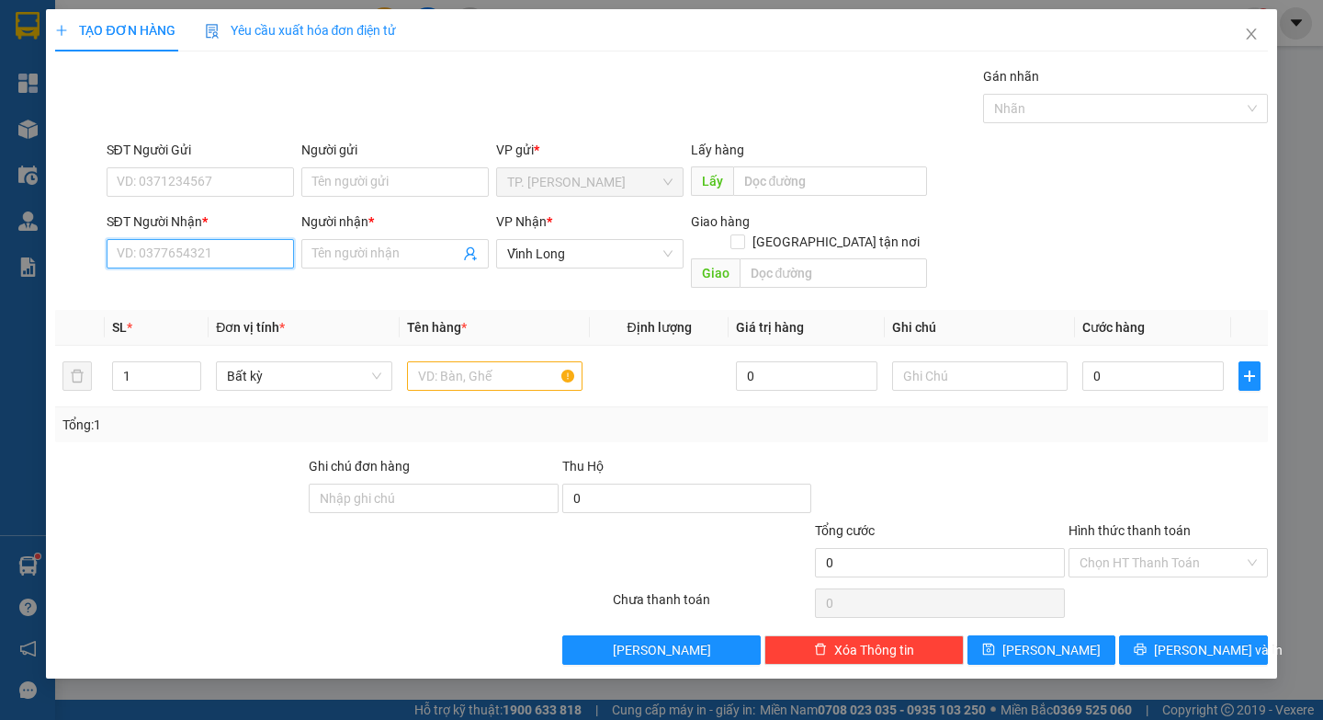
click at [192, 248] on input "SĐT Người Nhận *" at bounding box center [200, 253] width 187 height 29
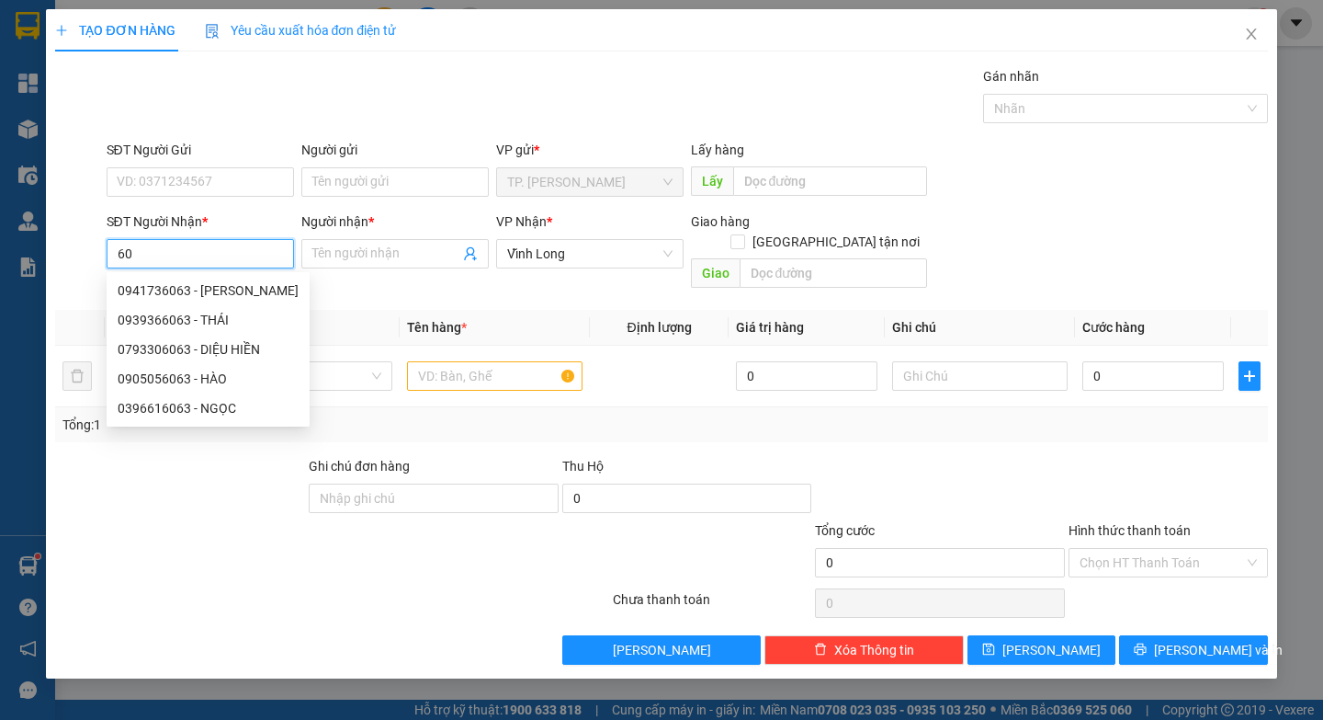
type input "6"
type input "0939366063"
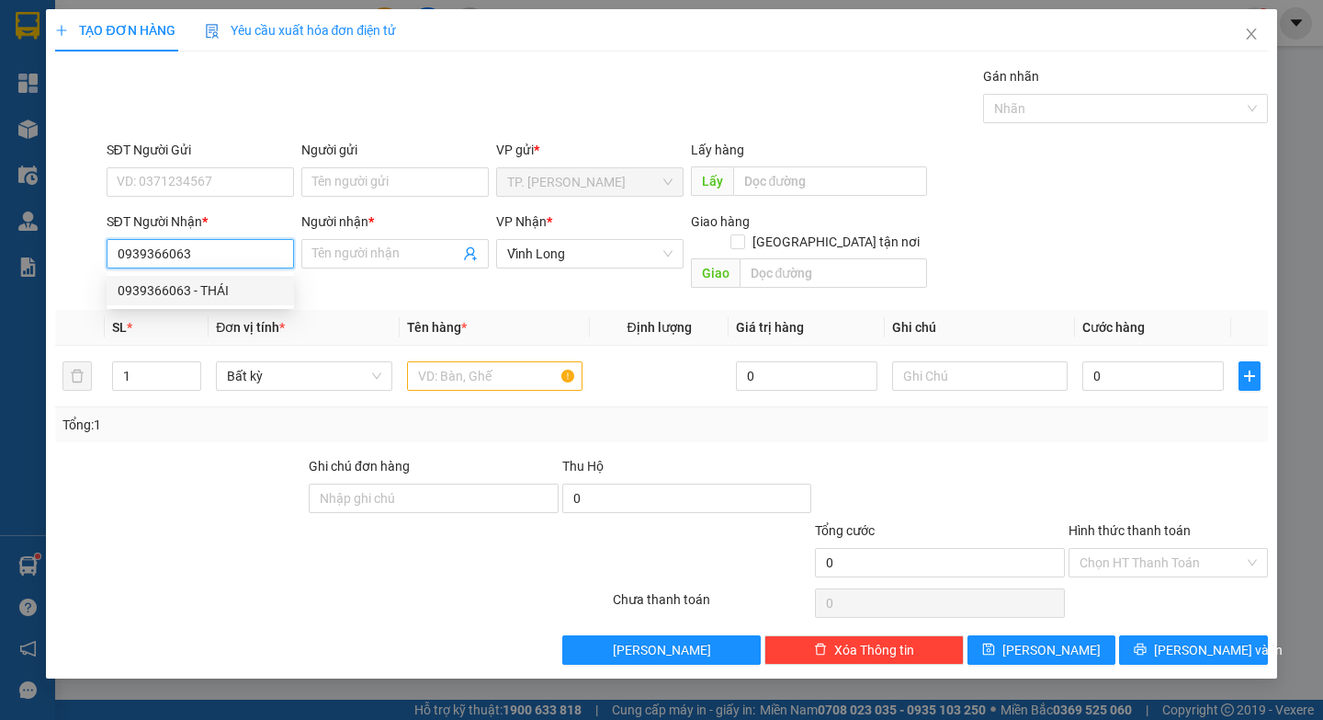
click at [187, 295] on div "0939366063 - THÁI" at bounding box center [200, 290] width 165 height 20
type input "THÁI"
type input "0939366063"
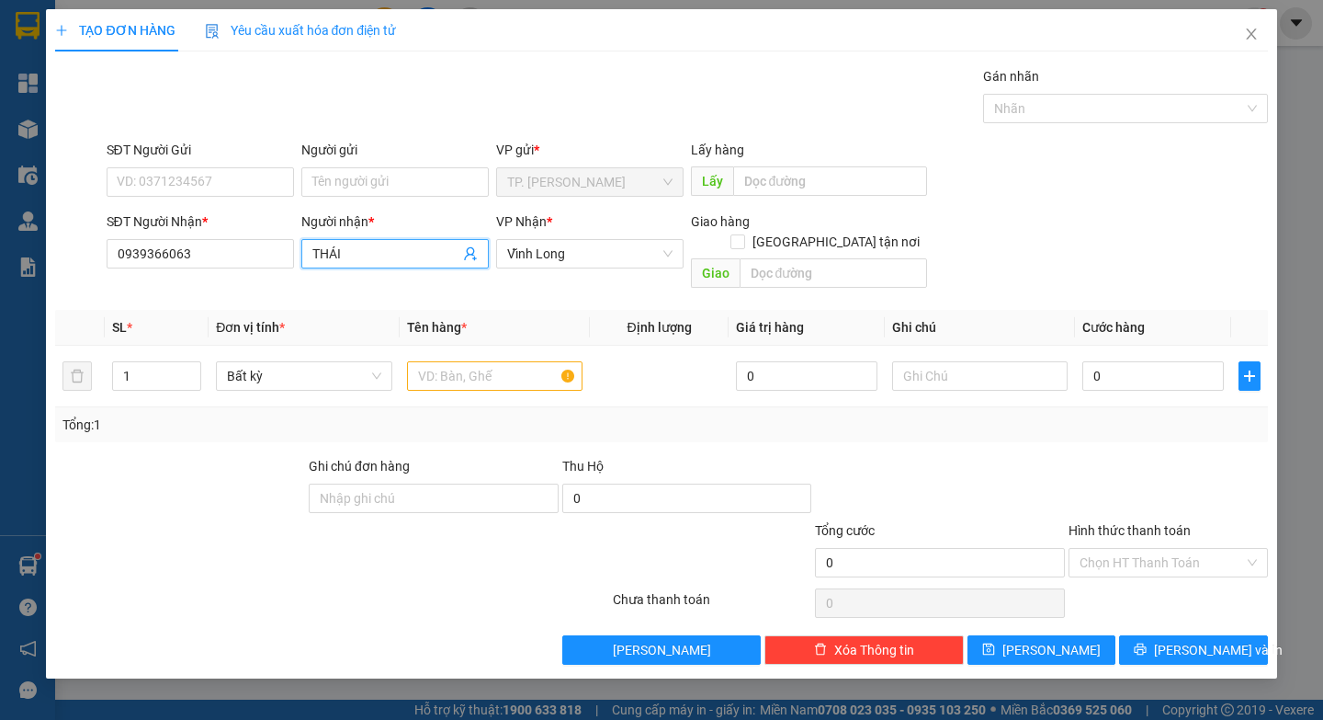
click at [373, 255] on input "THÁI" at bounding box center [385, 254] width 147 height 20
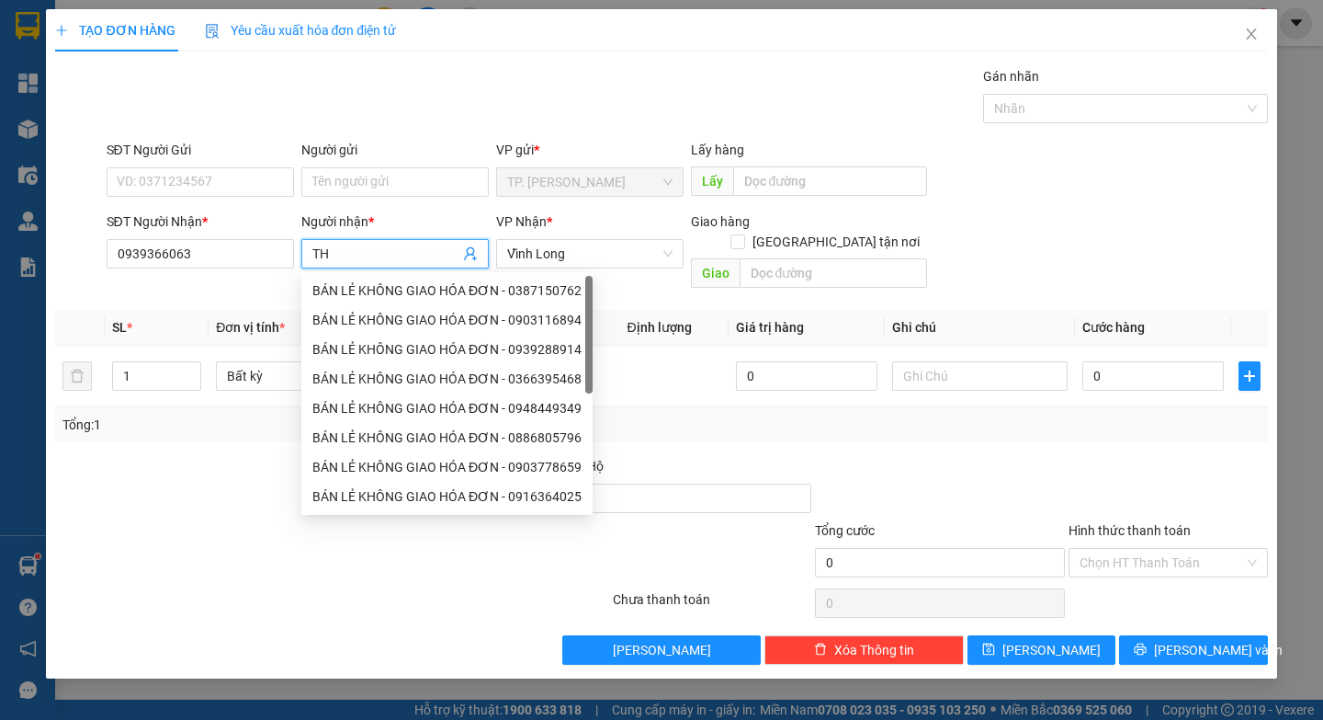
type input "T"
type input "HOA"
click at [983, 361] on input "text" at bounding box center [980, 375] width 176 height 29
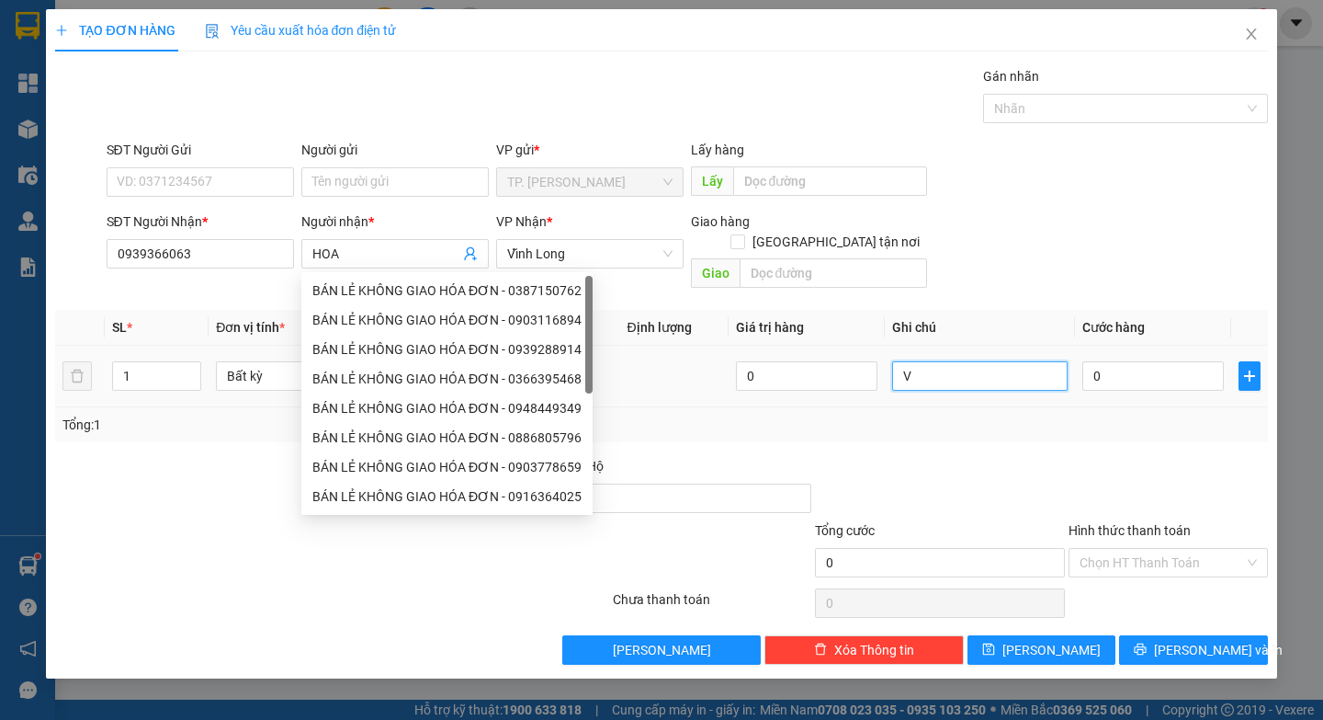
paste input "Ă"
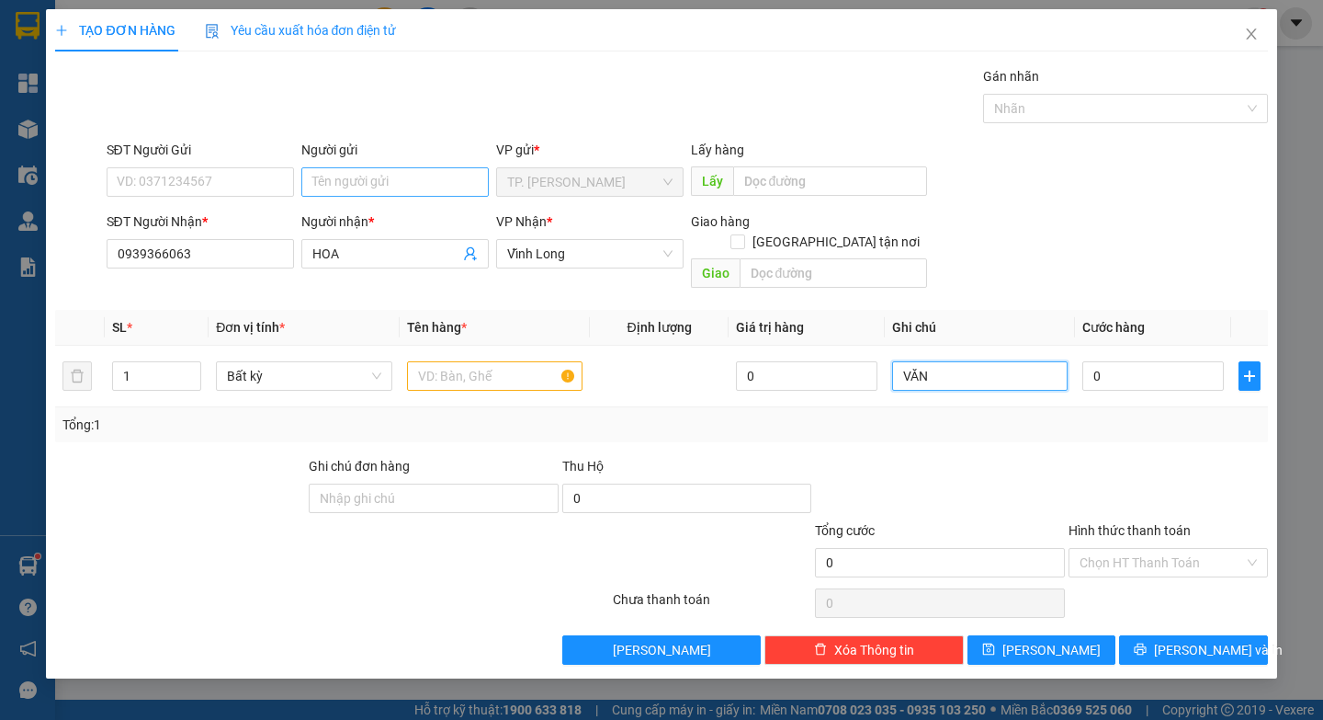
type input "VĂN"
drag, startPoint x: 427, startPoint y: 195, endPoint x: 419, endPoint y: 180, distance: 16.9
click at [425, 192] on input "Người gửi" at bounding box center [394, 181] width 187 height 29
type input "B"
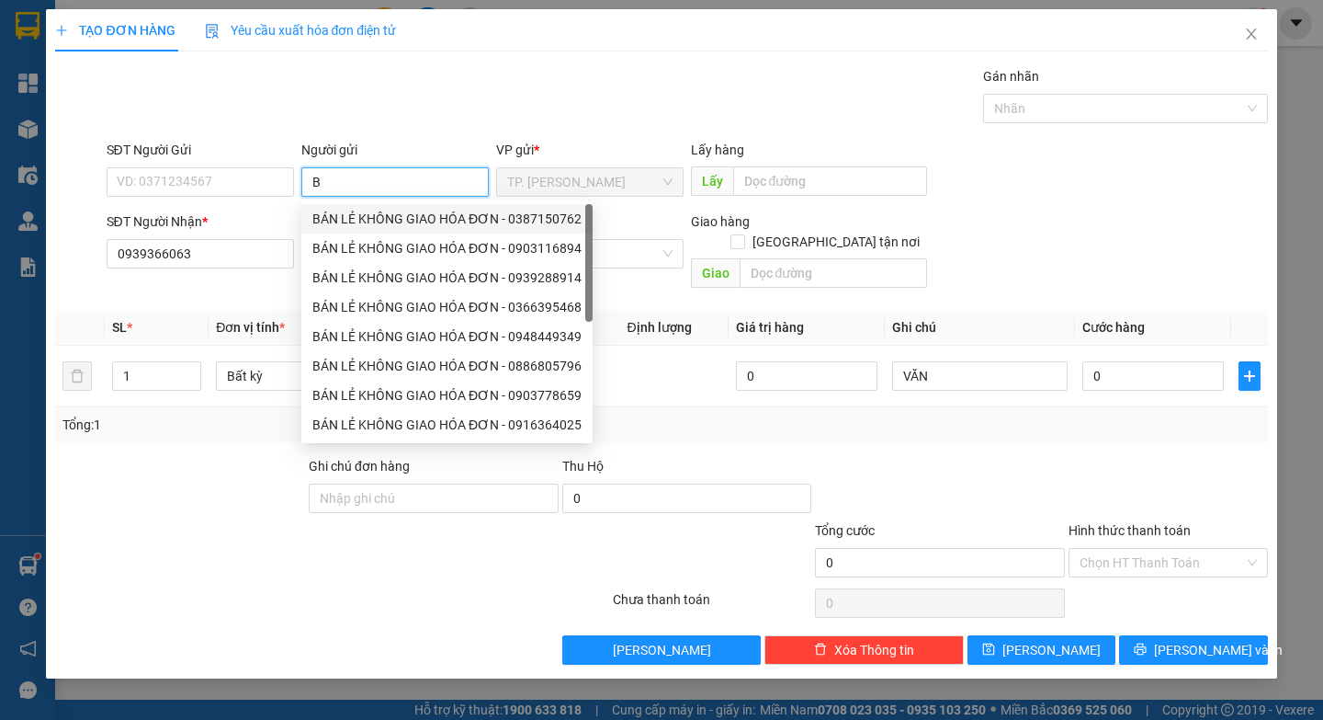
drag, startPoint x: 419, startPoint y: 215, endPoint x: 304, endPoint y: 188, distance: 117.9
click at [414, 214] on div "BÁN LẺ KHÔNG GIAO HÓA ĐƠN - 0387150762" at bounding box center [446, 219] width 269 height 20
type input "0387150762"
type input "BÁN LẺ KHÔNG GIAO HÓA ĐƠN"
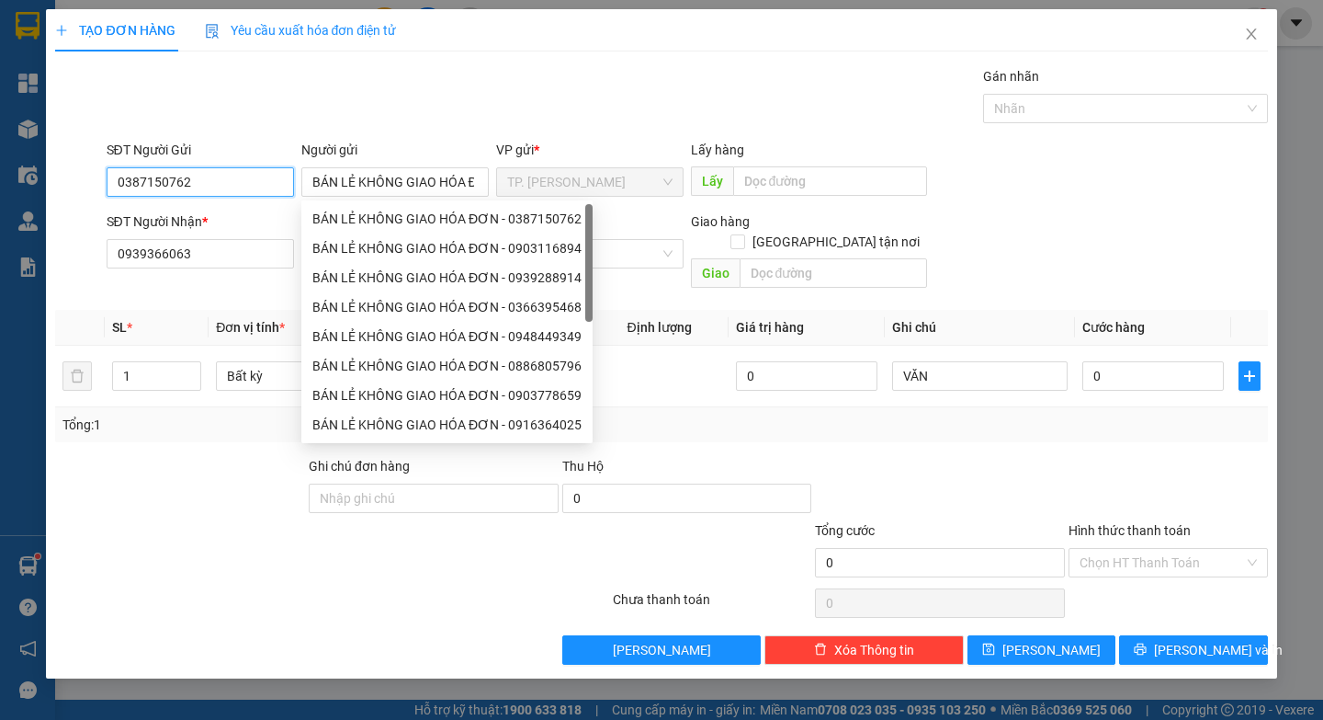
click at [219, 176] on input "0387150762" at bounding box center [200, 181] width 187 height 29
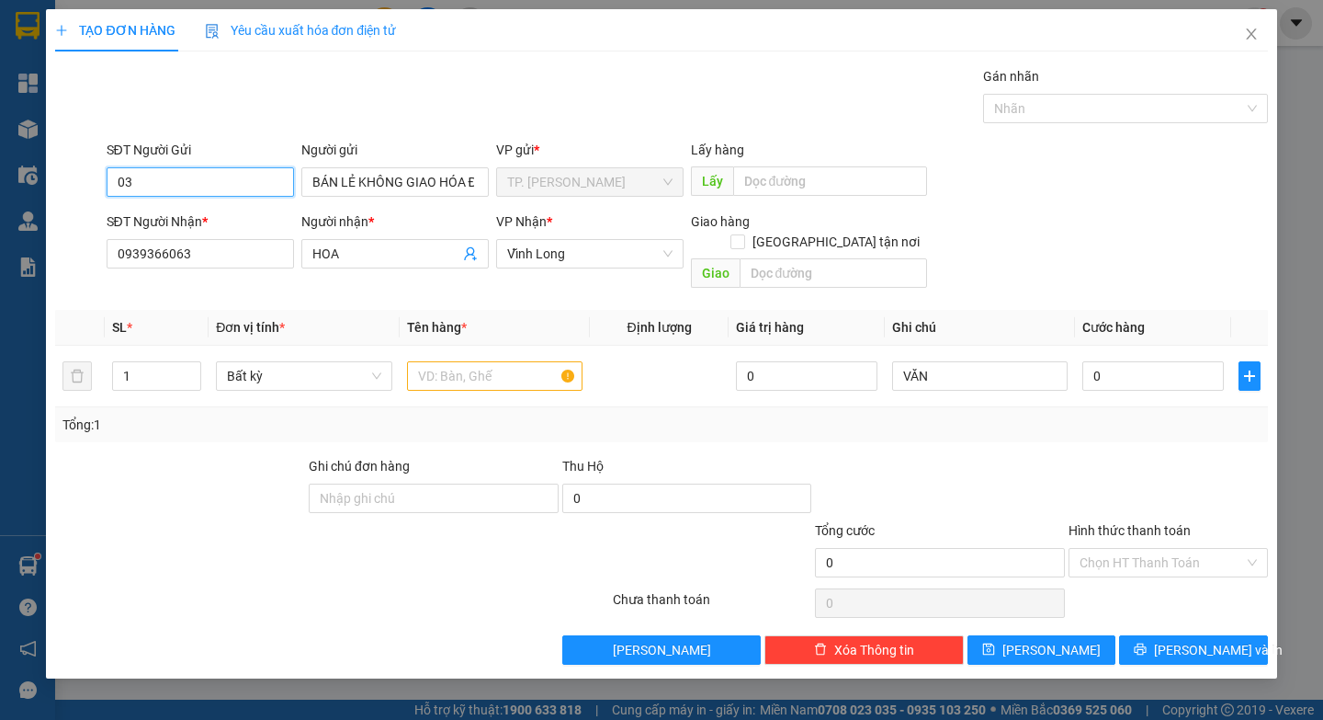
type input "0"
click at [475, 368] on input "text" at bounding box center [495, 375] width 176 height 29
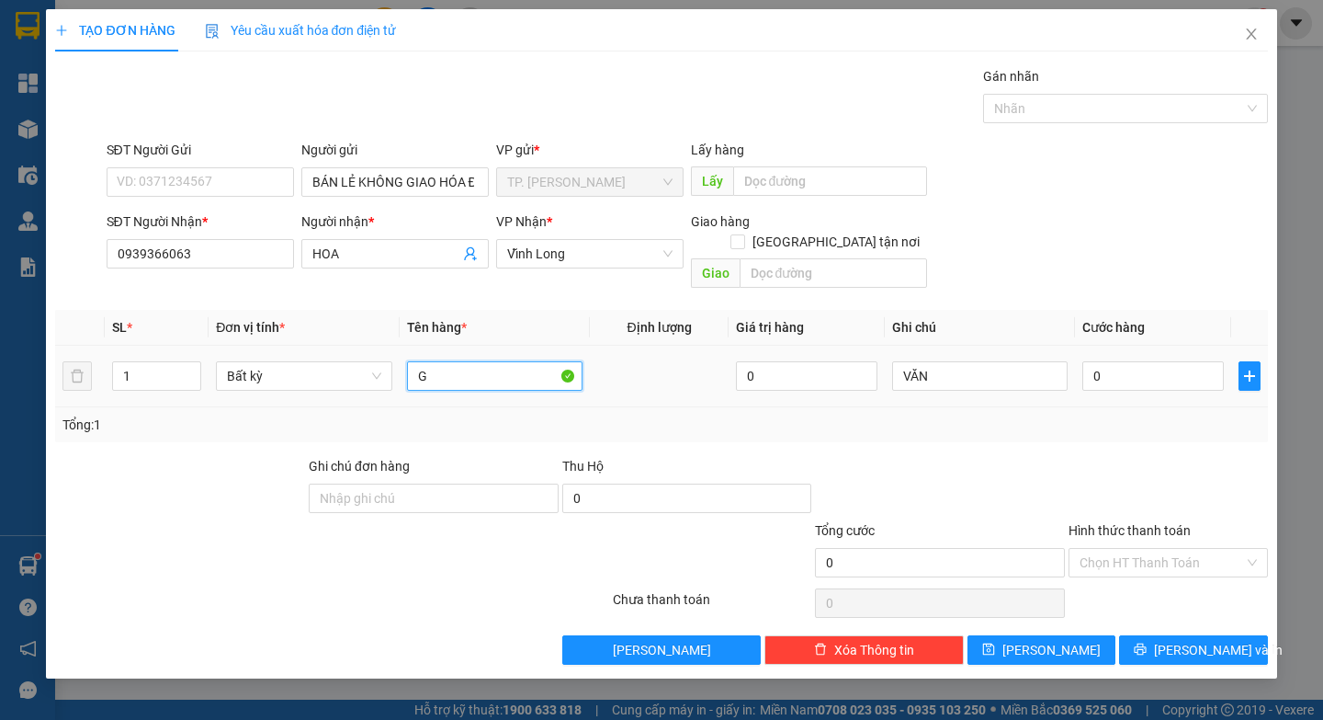
paste input "Ó"
paste input "Đ"
type input "GÓI ĐEN"
click at [1238, 635] on button "[PERSON_NAME] và In" at bounding box center [1193, 649] width 148 height 29
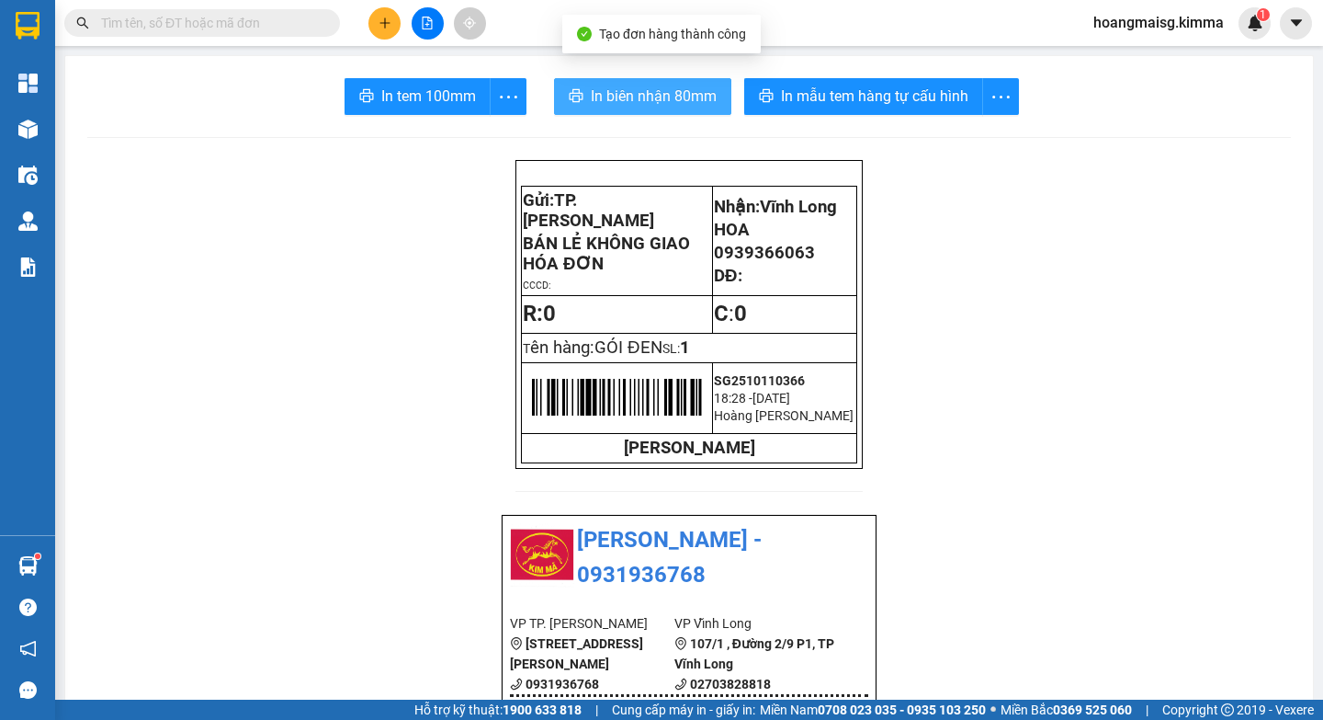
click at [676, 85] on span "In biên nhận 80mm" at bounding box center [654, 96] width 126 height 23
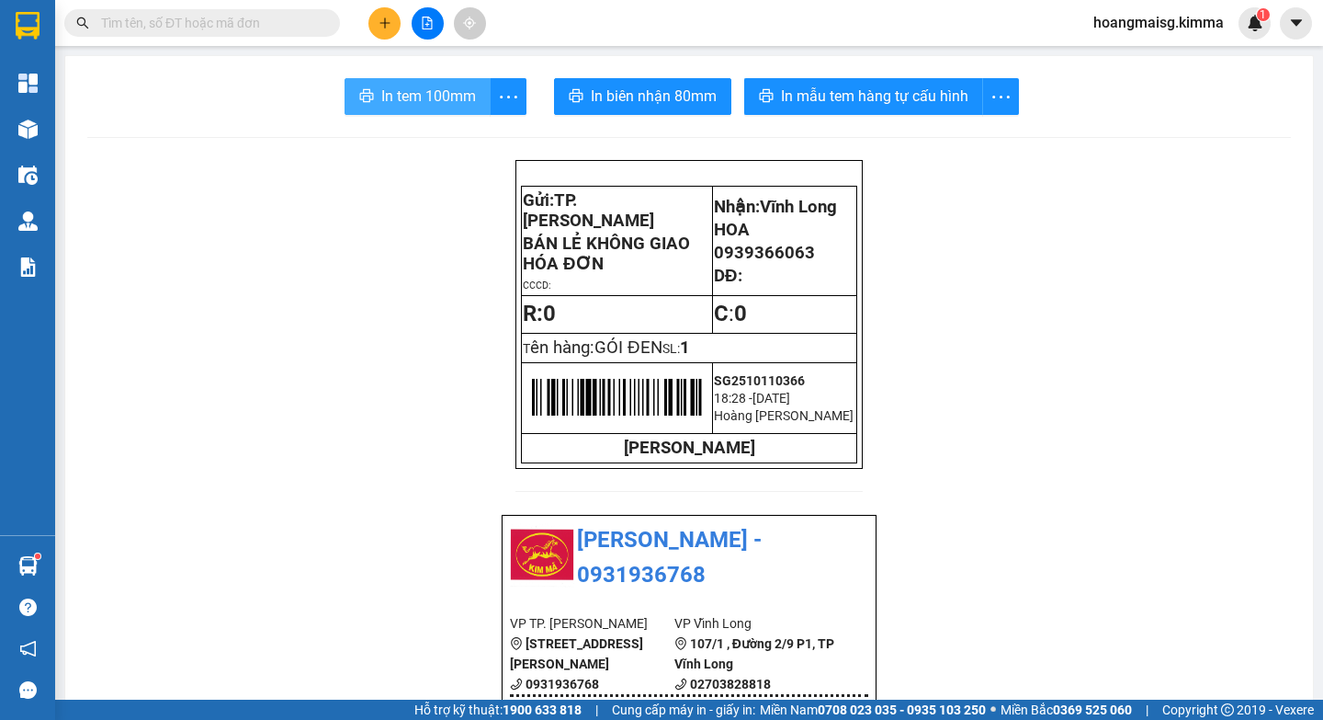
drag, startPoint x: 402, startPoint y: 107, endPoint x: 408, endPoint y: 120, distance: 14.8
click at [402, 108] on span "In tem 100mm" at bounding box center [428, 96] width 95 height 23
click at [391, 35] on button at bounding box center [384, 23] width 32 height 32
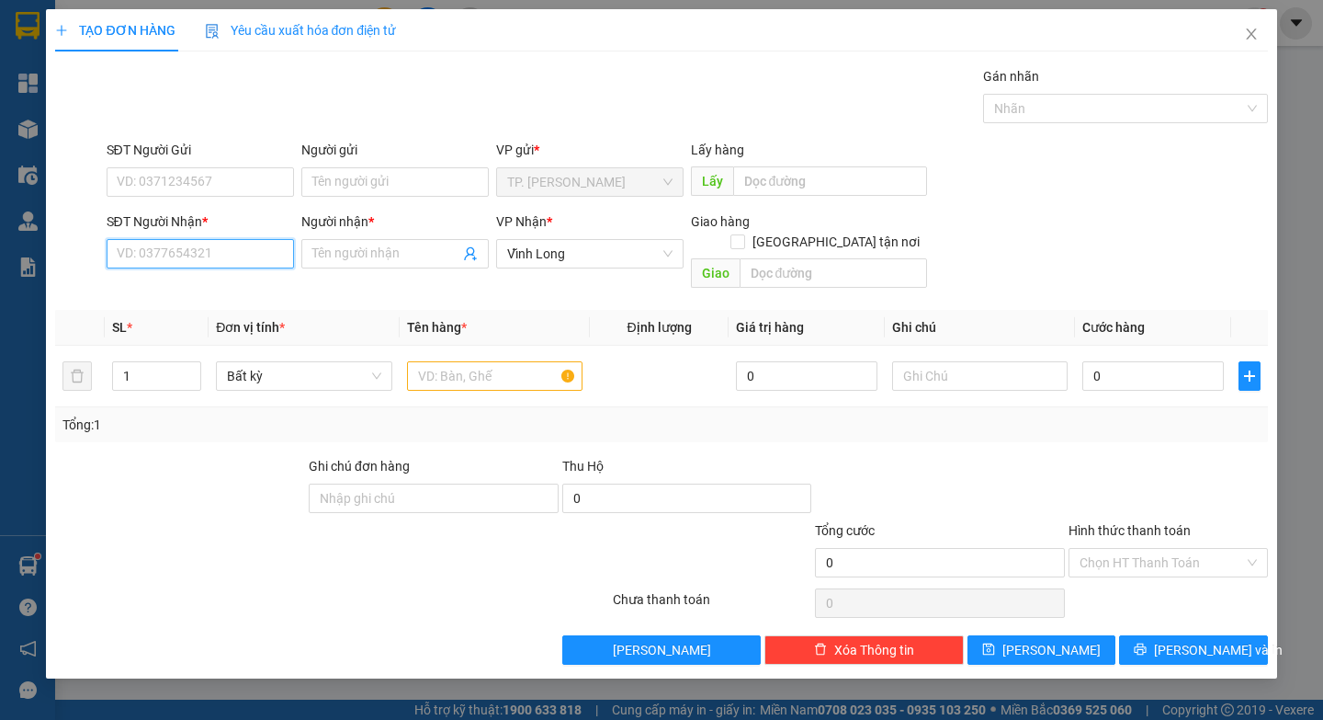
click at [130, 257] on input "SĐT Người Nhận *" at bounding box center [200, 253] width 187 height 29
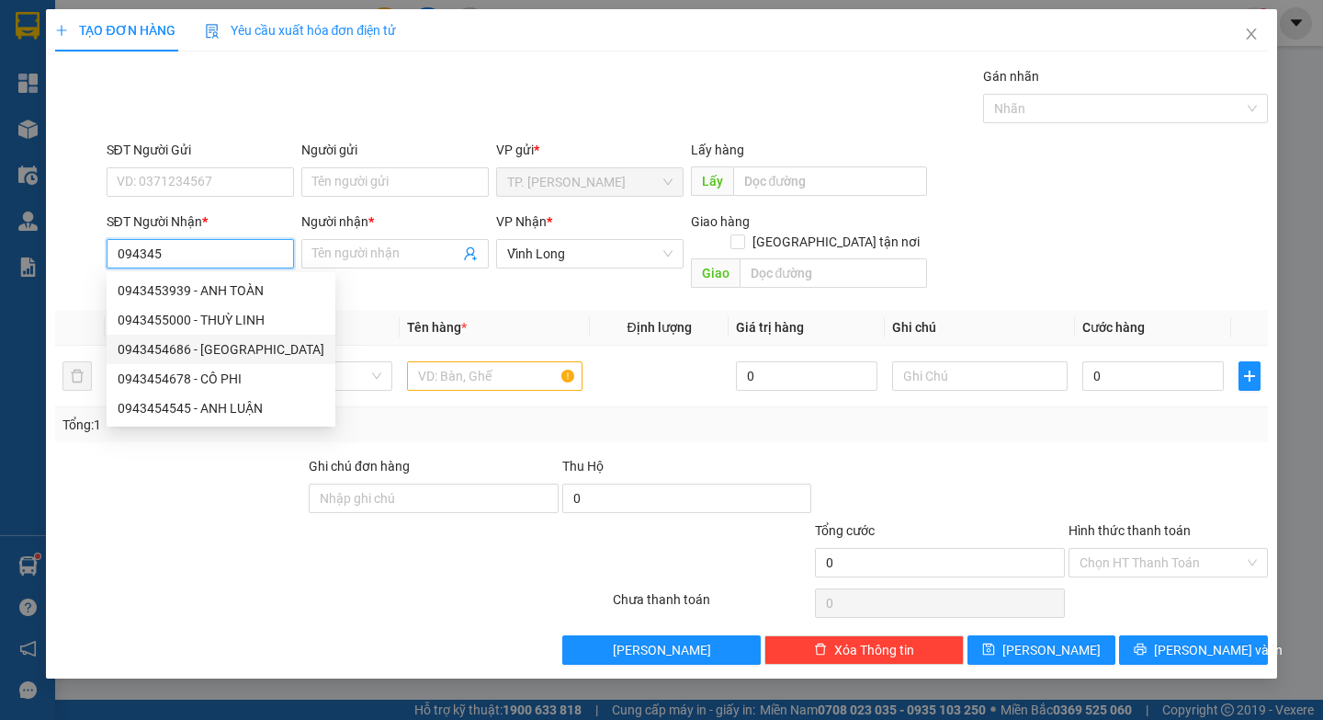
click at [177, 353] on div "0943454686 - THANH VŨ" at bounding box center [221, 349] width 207 height 20
type input "0943454686"
type input "[PERSON_NAME]"
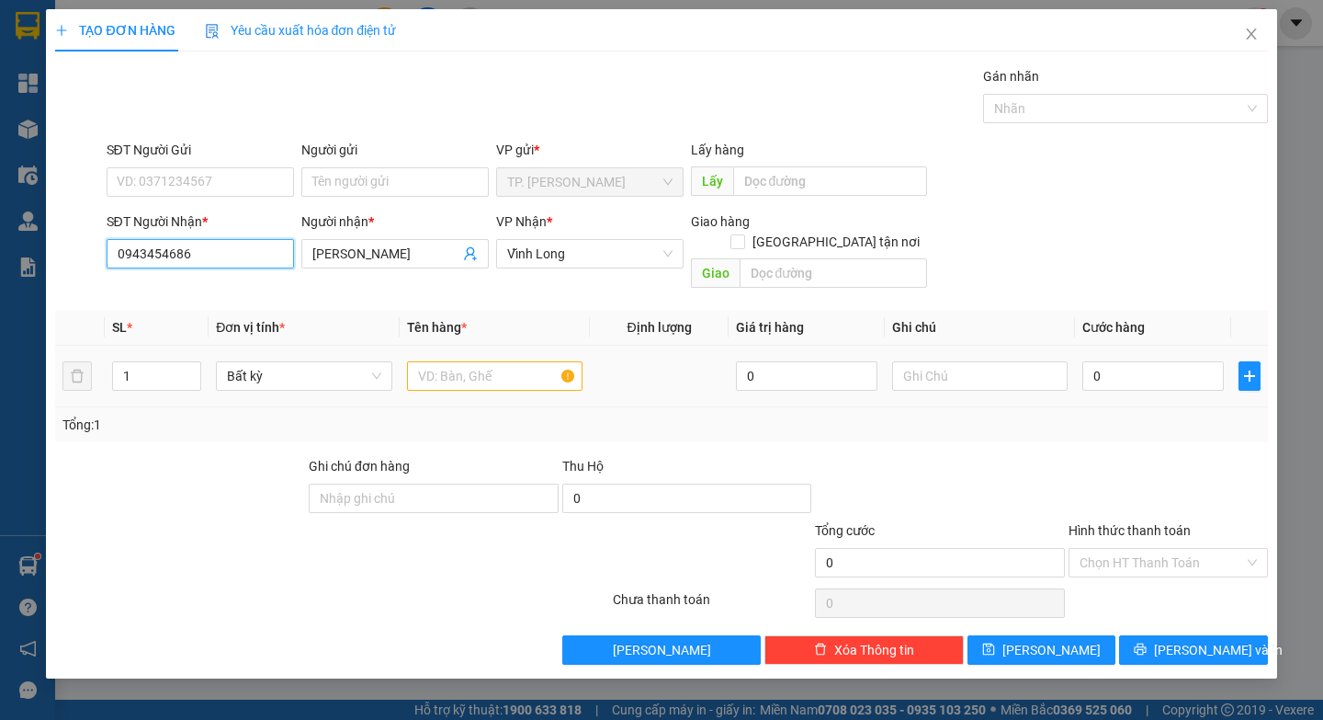
type input "0943454686"
click at [493, 361] on input "text" at bounding box center [495, 375] width 176 height 29
paste input "Ê"
paste input "Ệ"
paste input "E"
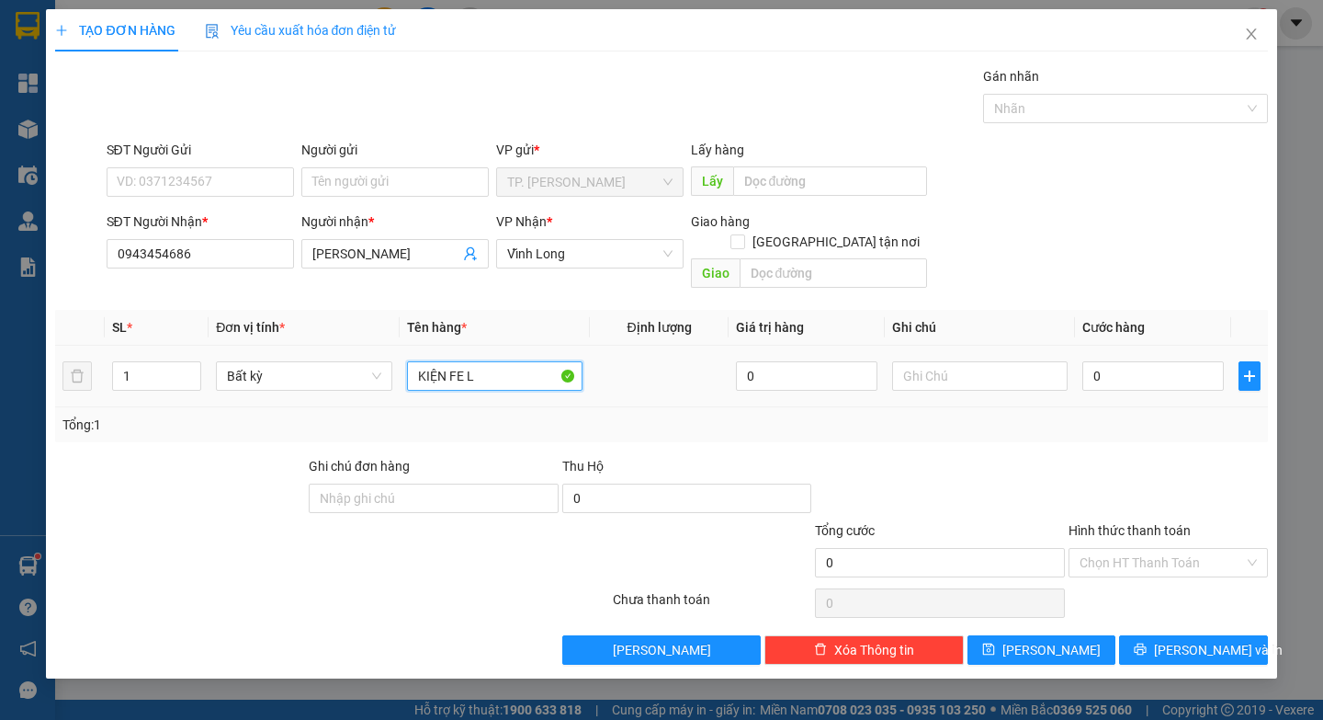
paste input "Ò"
type input "KIỆN FE LÒ XO"
click at [941, 361] on input "text" at bounding box center [980, 375] width 176 height 29
paste input "Ă"
type input "VĂN"
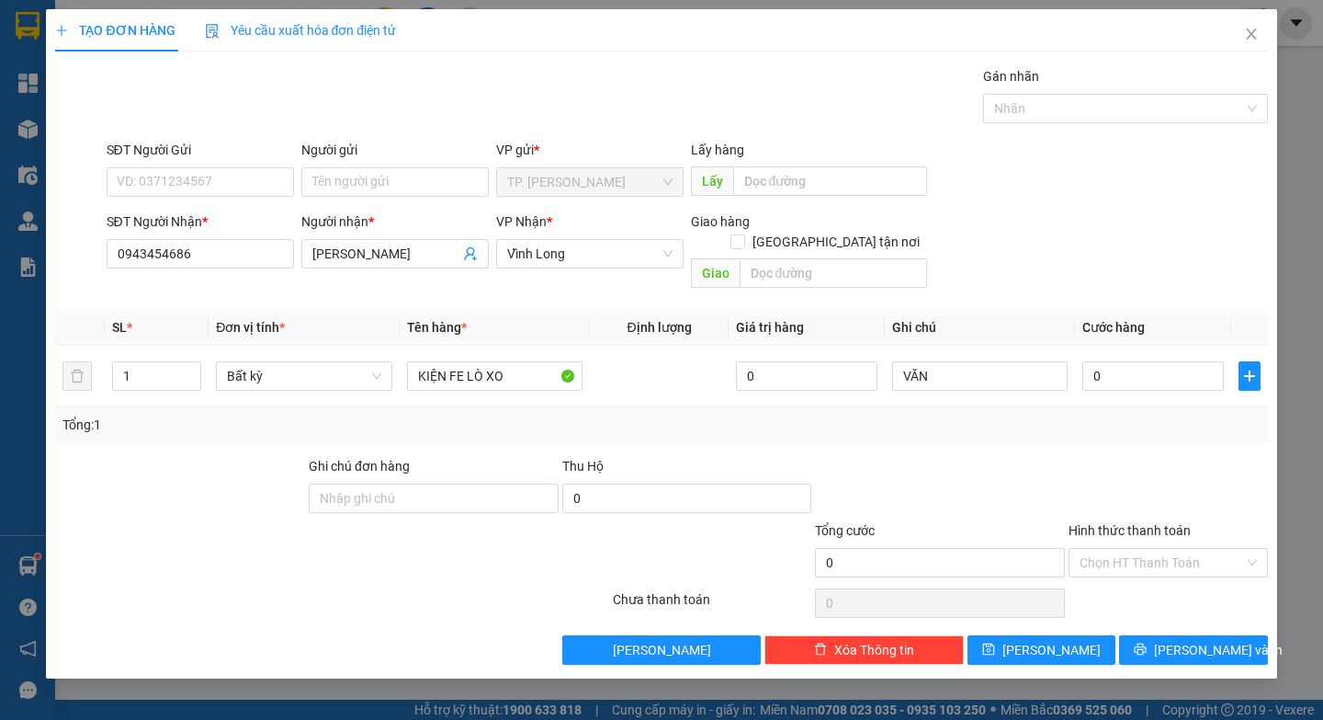
click at [413, 166] on div "Người gửi" at bounding box center [394, 154] width 187 height 28
click at [372, 180] on input "Người gửi" at bounding box center [394, 181] width 187 height 29
type input "B"
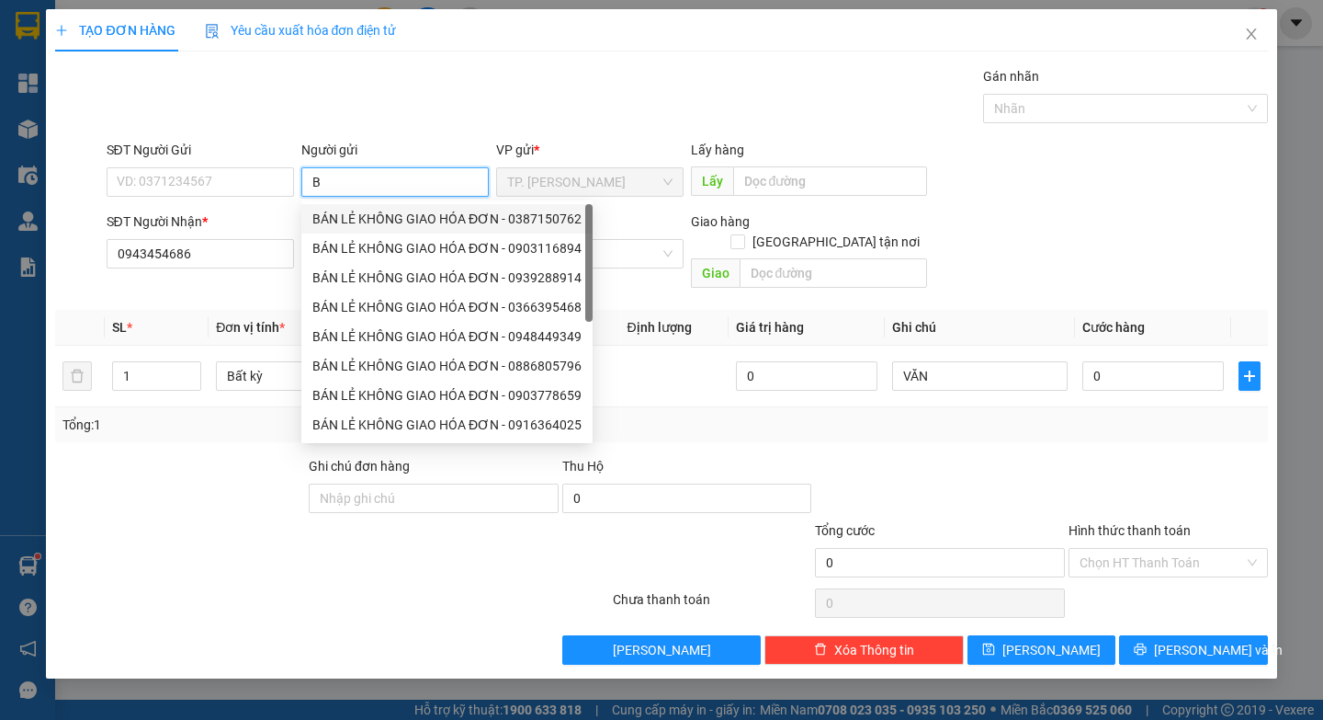
drag, startPoint x: 351, startPoint y: 208, endPoint x: 296, endPoint y: 202, distance: 55.4
click at [347, 210] on div "BÁN LẺ KHÔNG GIAO HÓA ĐƠN - 0387150762" at bounding box center [446, 218] width 291 height 29
type input "0387150762"
type input "BÁN LẺ KHÔNG GIAO HÓA ĐƠN"
click at [232, 180] on input "0387150762" at bounding box center [200, 181] width 187 height 29
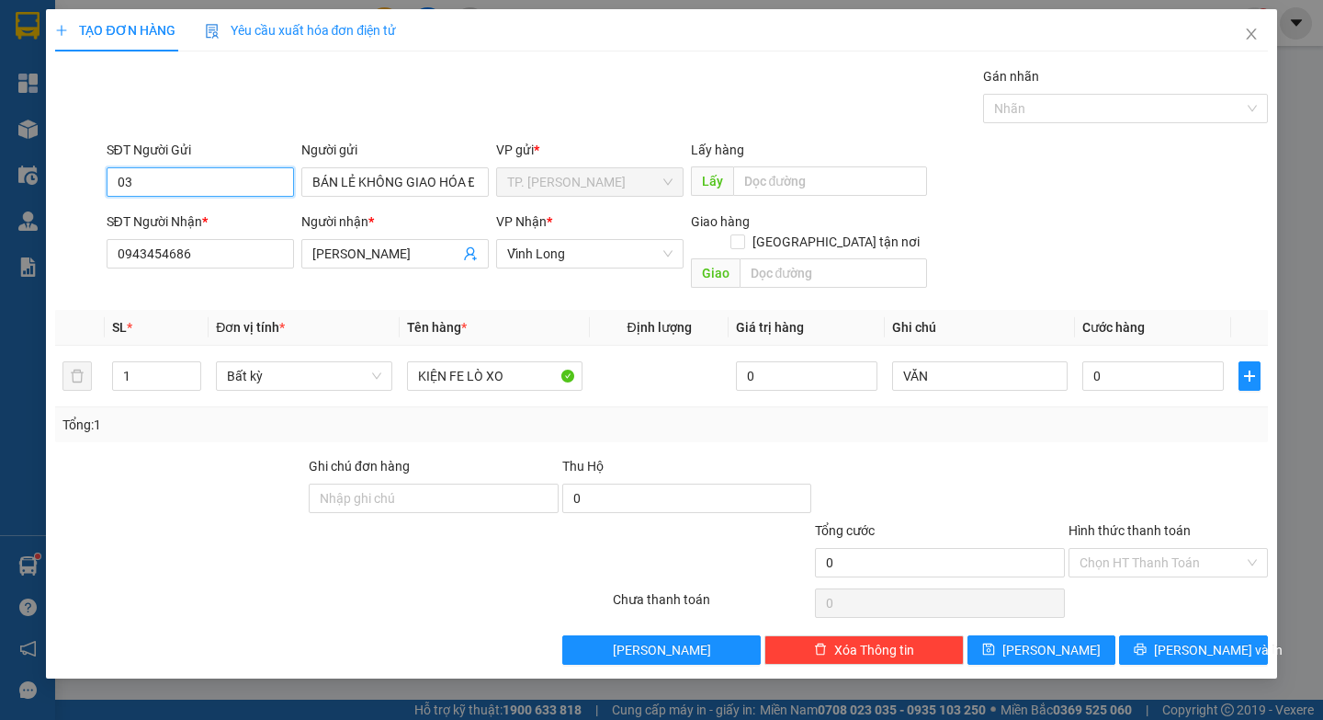
type input "0"
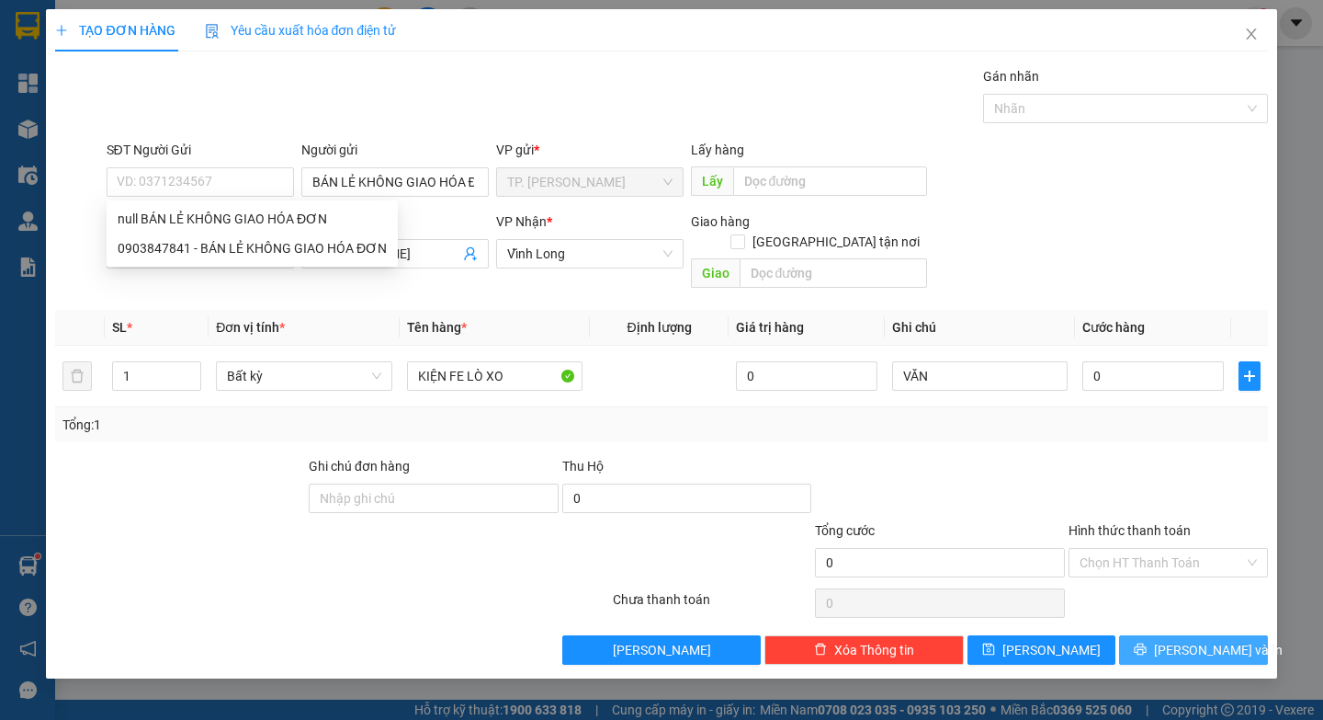
click at [1196, 640] on span "[PERSON_NAME] và In" at bounding box center [1218, 650] width 129 height 20
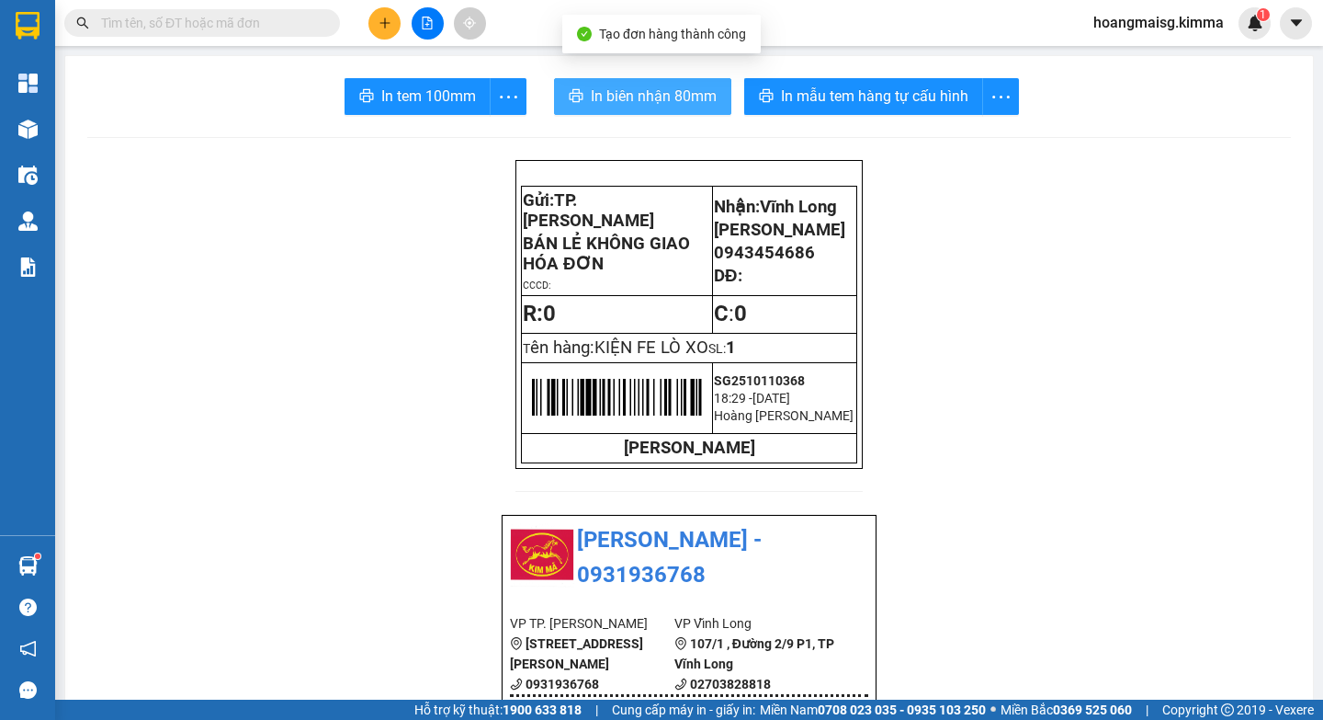
click at [613, 99] on span "In biên nhận 80mm" at bounding box center [654, 96] width 126 height 23
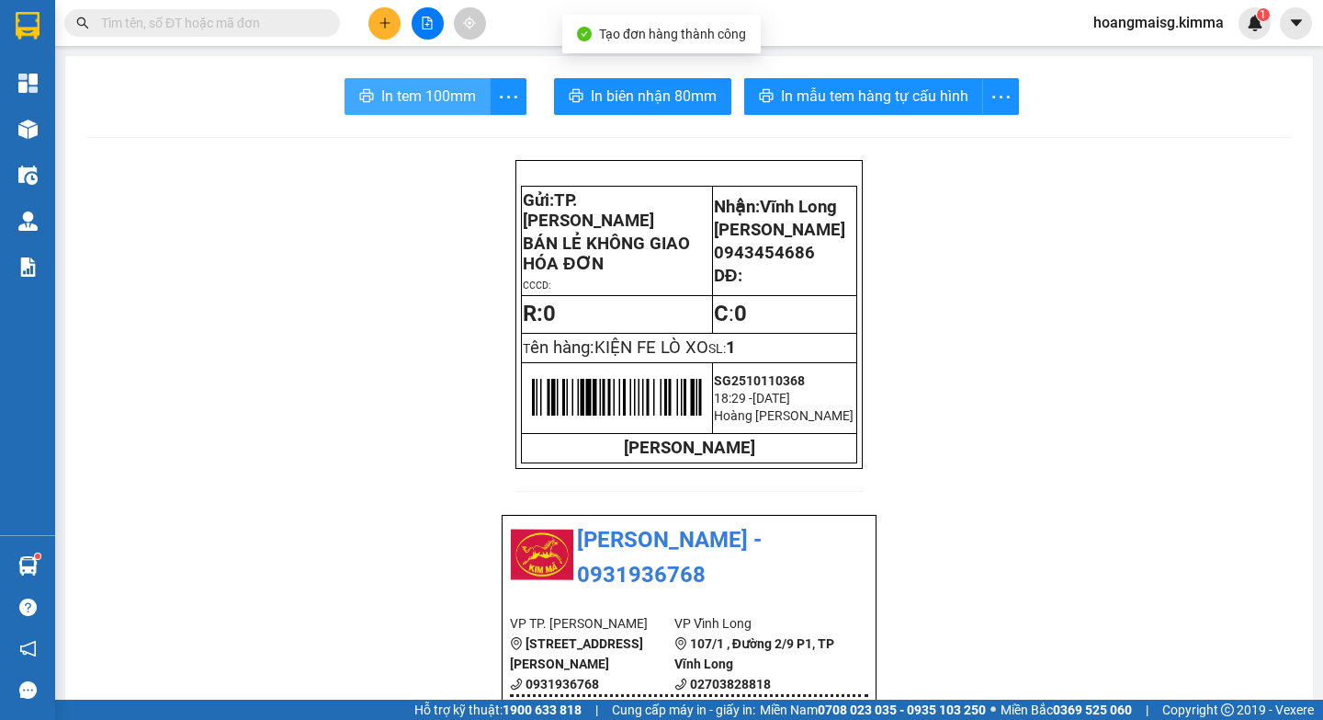
click at [431, 93] on span "In tem 100mm" at bounding box center [428, 96] width 95 height 23
click at [289, 20] on input "text" at bounding box center [209, 23] width 217 height 20
click at [195, 19] on input "text" at bounding box center [209, 23] width 217 height 20
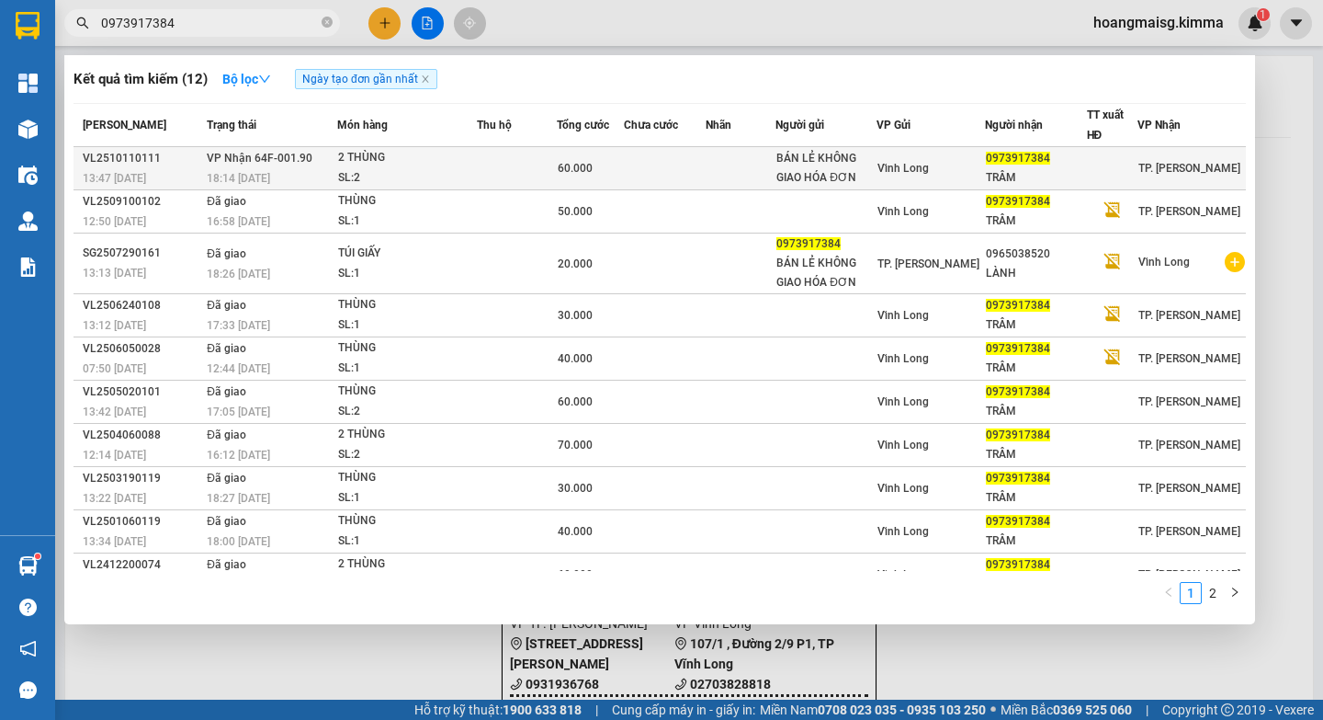
type input "0973917384"
click at [440, 167] on div "2 THÙNG" at bounding box center [407, 158] width 138 height 20
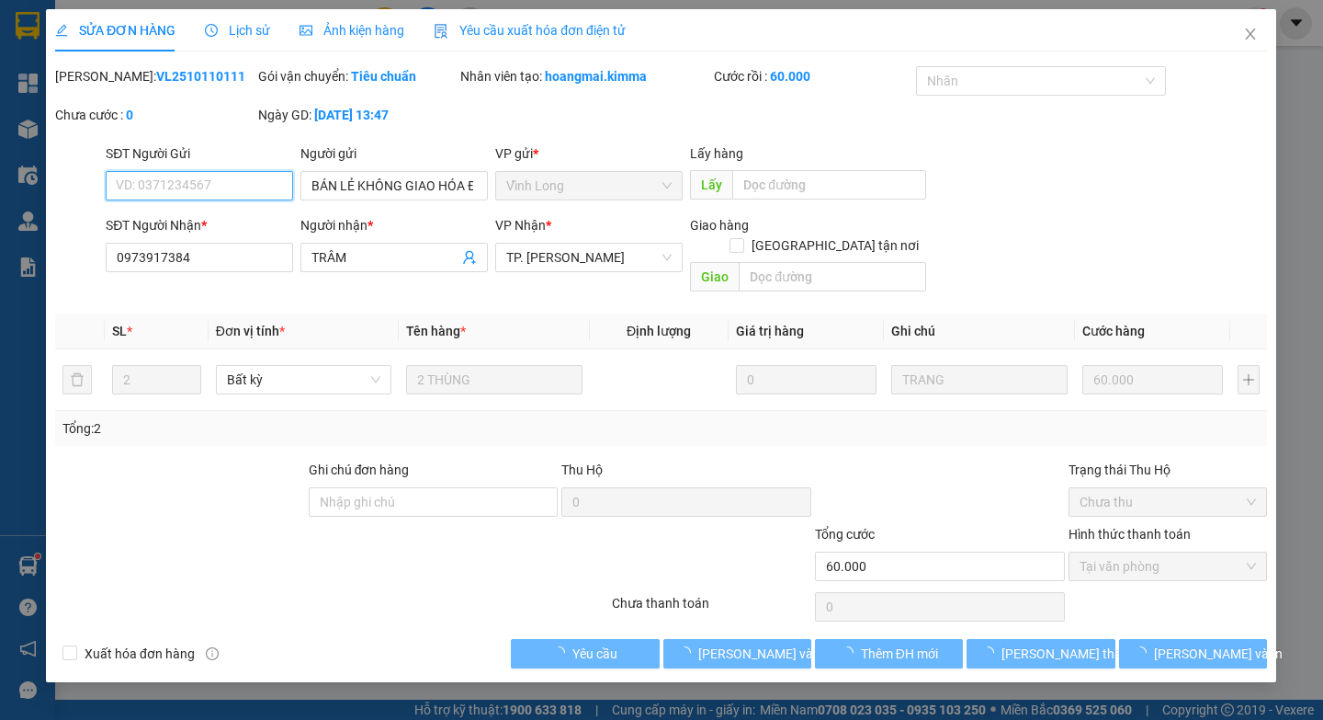
type input "BÁN LẺ KHÔNG GIAO HÓA ĐƠN"
type input "0973917384"
type input "TRÂM"
type input "60.000"
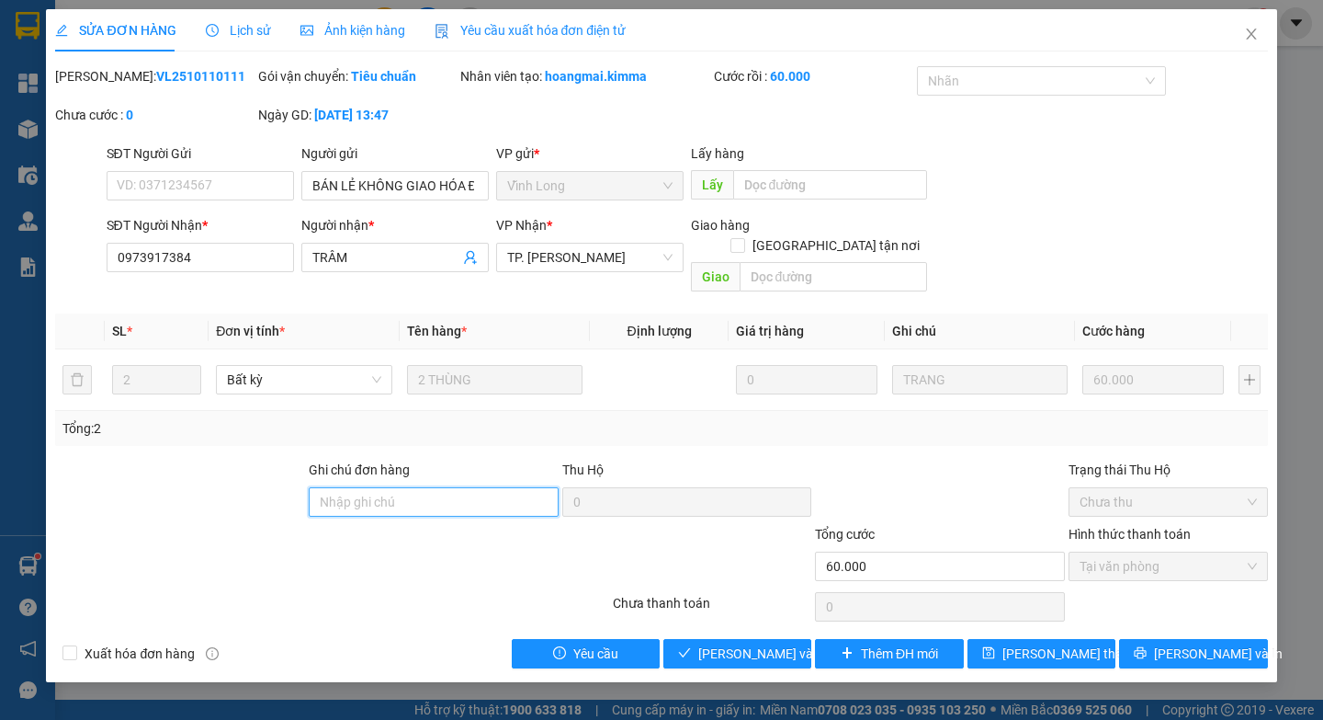
click at [417, 490] on input "Ghi chú đơn hàng" at bounding box center [434, 501] width 250 height 29
type input "HAE G"
click at [418, 594] on div at bounding box center [331, 606] width 557 height 37
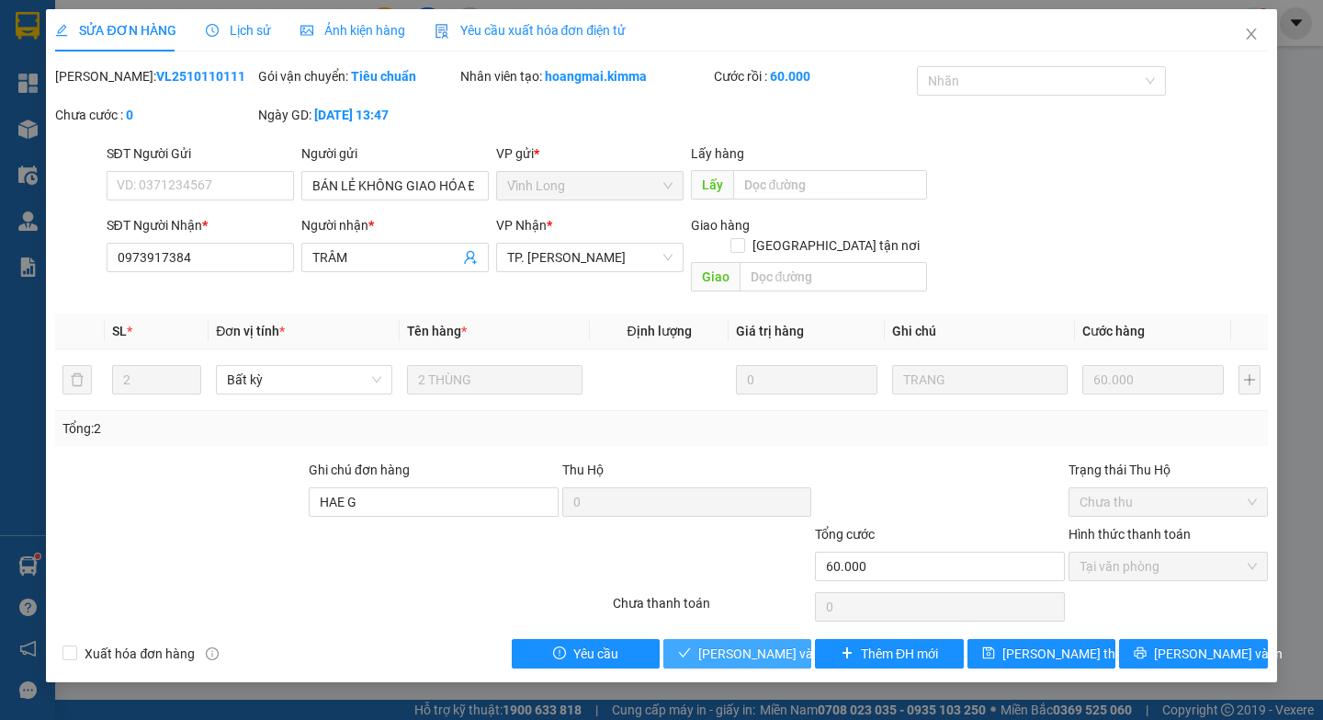
click at [719, 643] on span "[PERSON_NAME] và Giao hàng" at bounding box center [786, 653] width 176 height 20
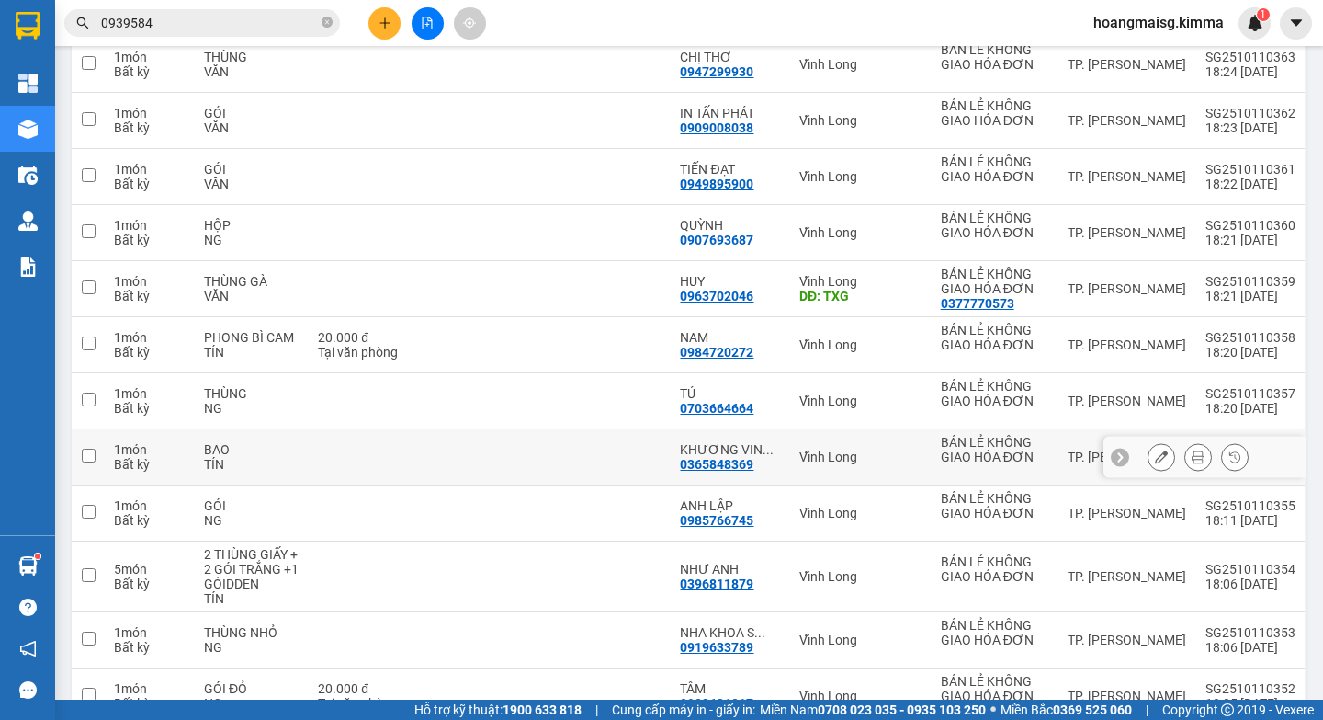
scroll to position [368, 0]
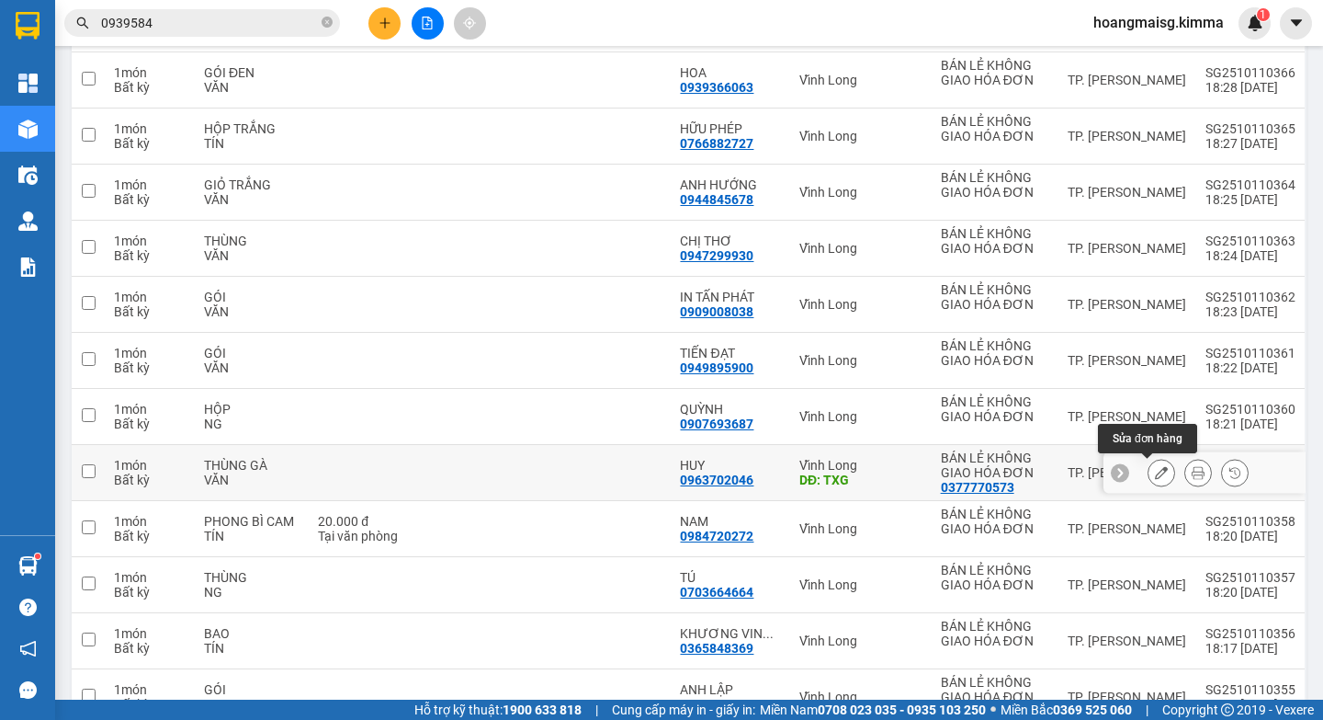
click at [1149, 481] on button at bounding box center [1162, 473] width 26 height 32
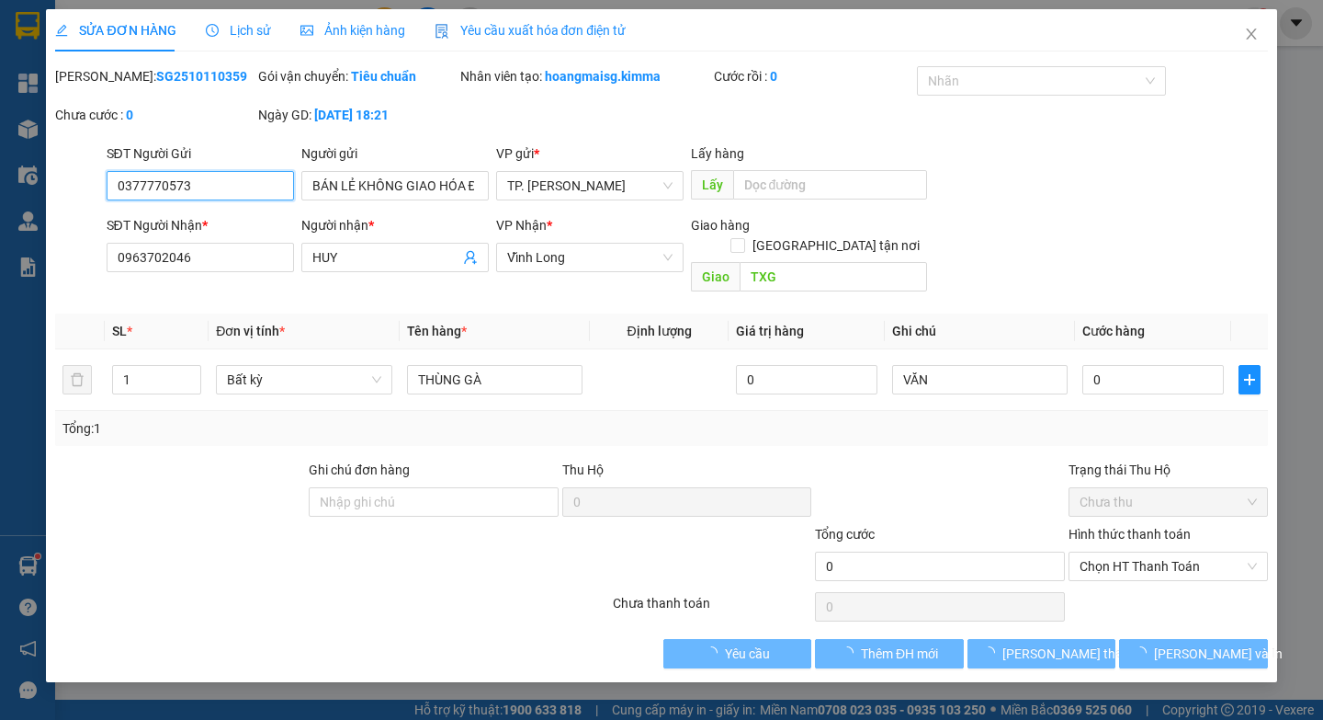
type input "0377770573"
type input "BÁN LẺ KHÔNG GIAO HÓA ĐƠN"
type input "0963702046"
type input "HUY"
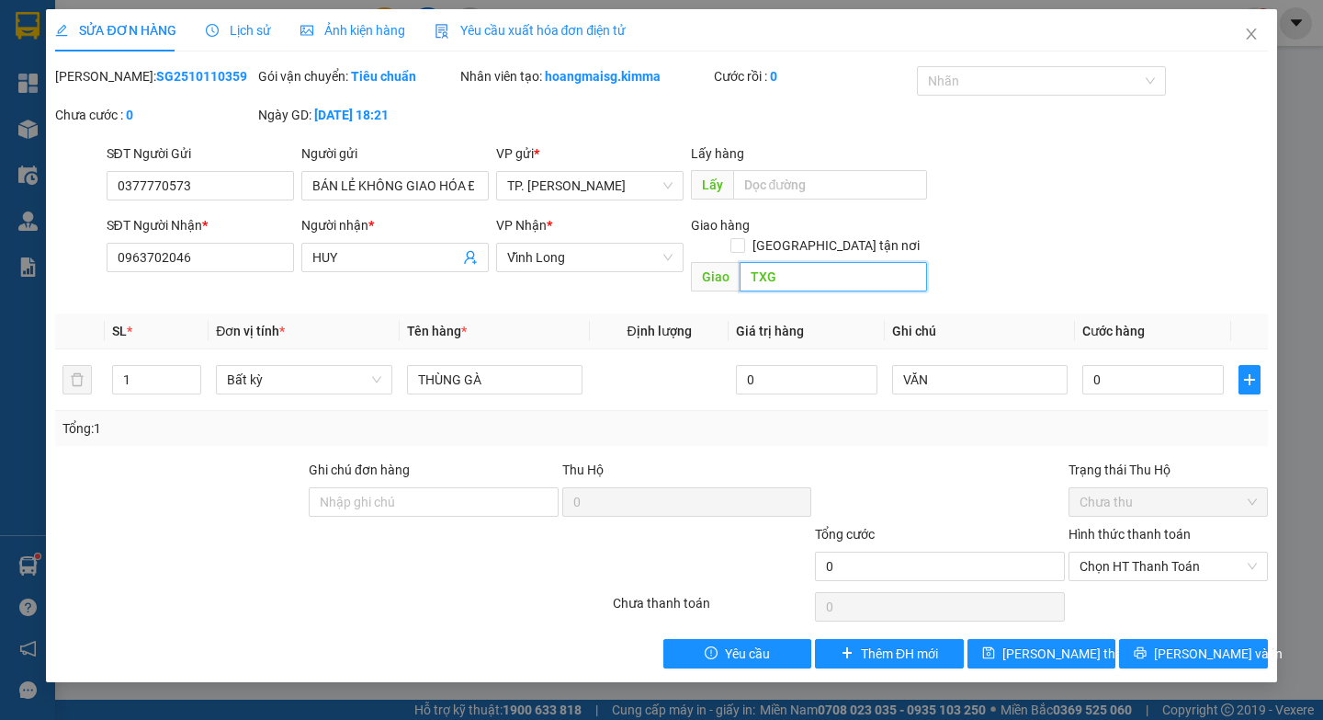
click at [868, 262] on input "TXG" at bounding box center [833, 276] width 187 height 29
type input "TXG 0190"
click at [1170, 639] on button "[PERSON_NAME] và In" at bounding box center [1193, 653] width 148 height 29
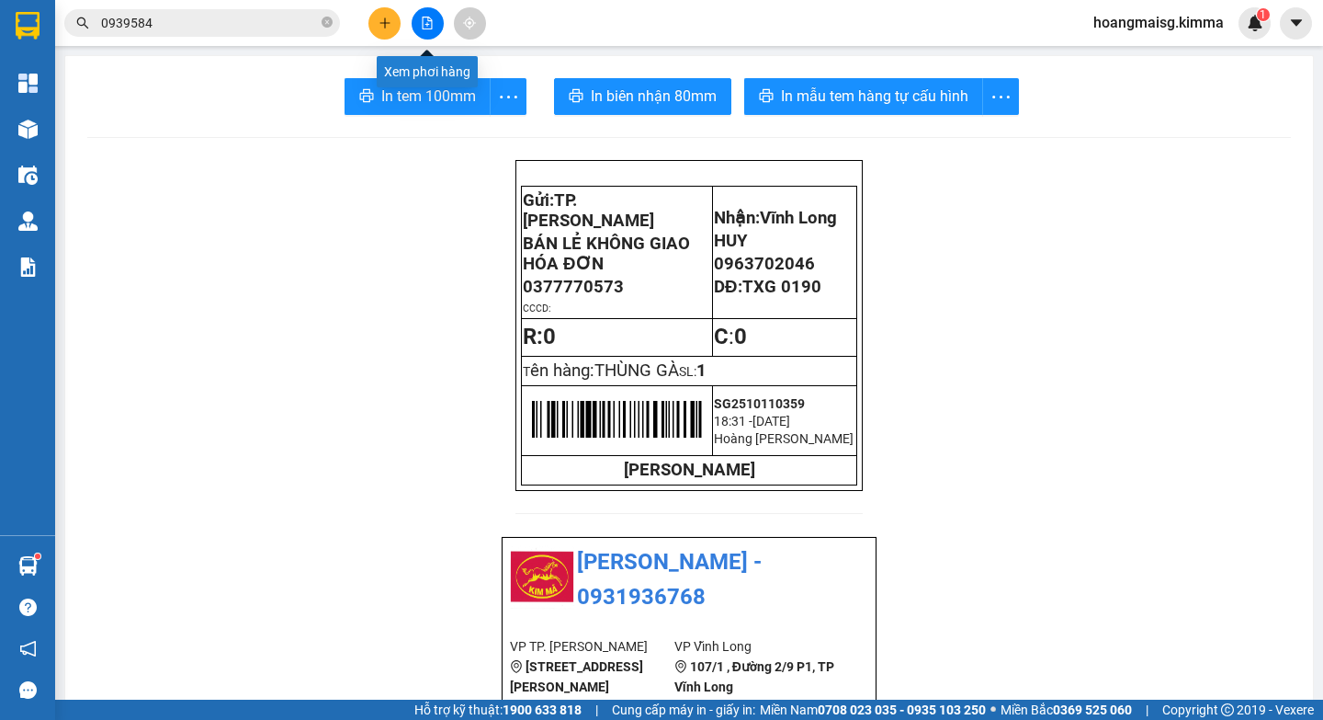
click at [434, 27] on button at bounding box center [428, 23] width 32 height 32
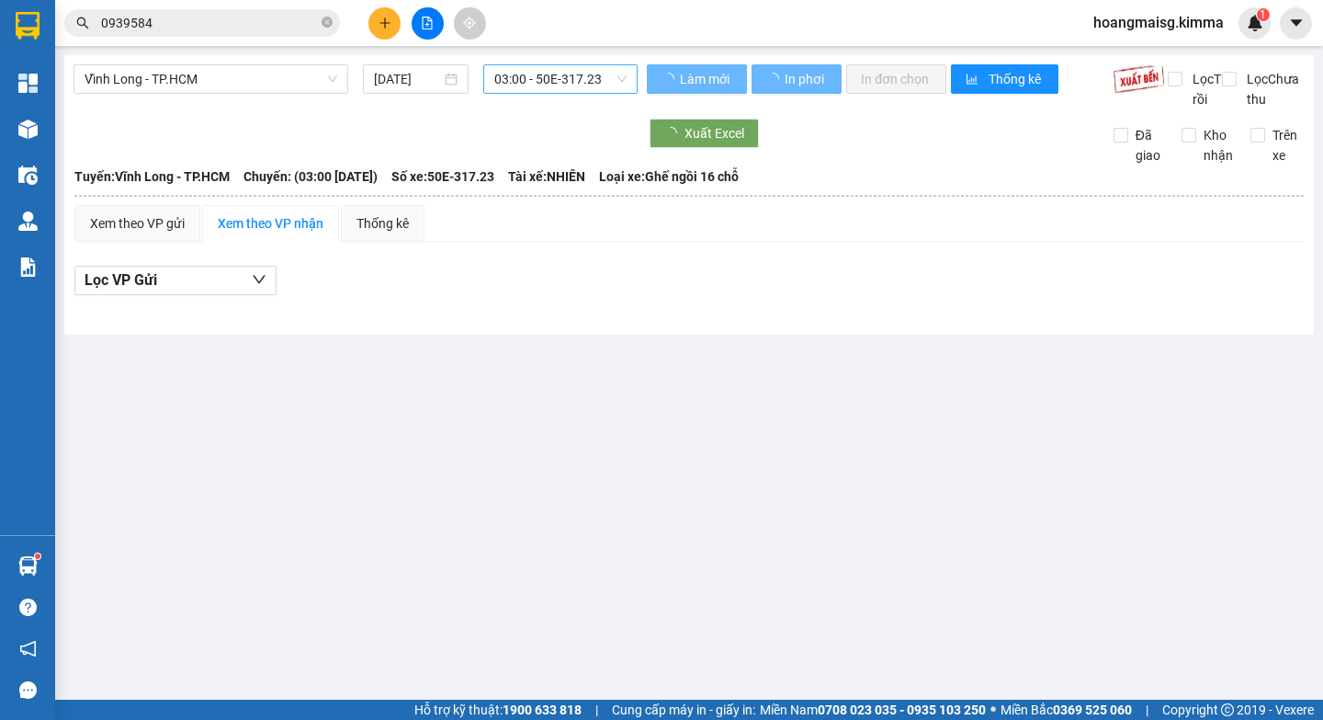
click at [588, 66] on span "03:00 - 50E-317.23" at bounding box center [560, 79] width 132 height 28
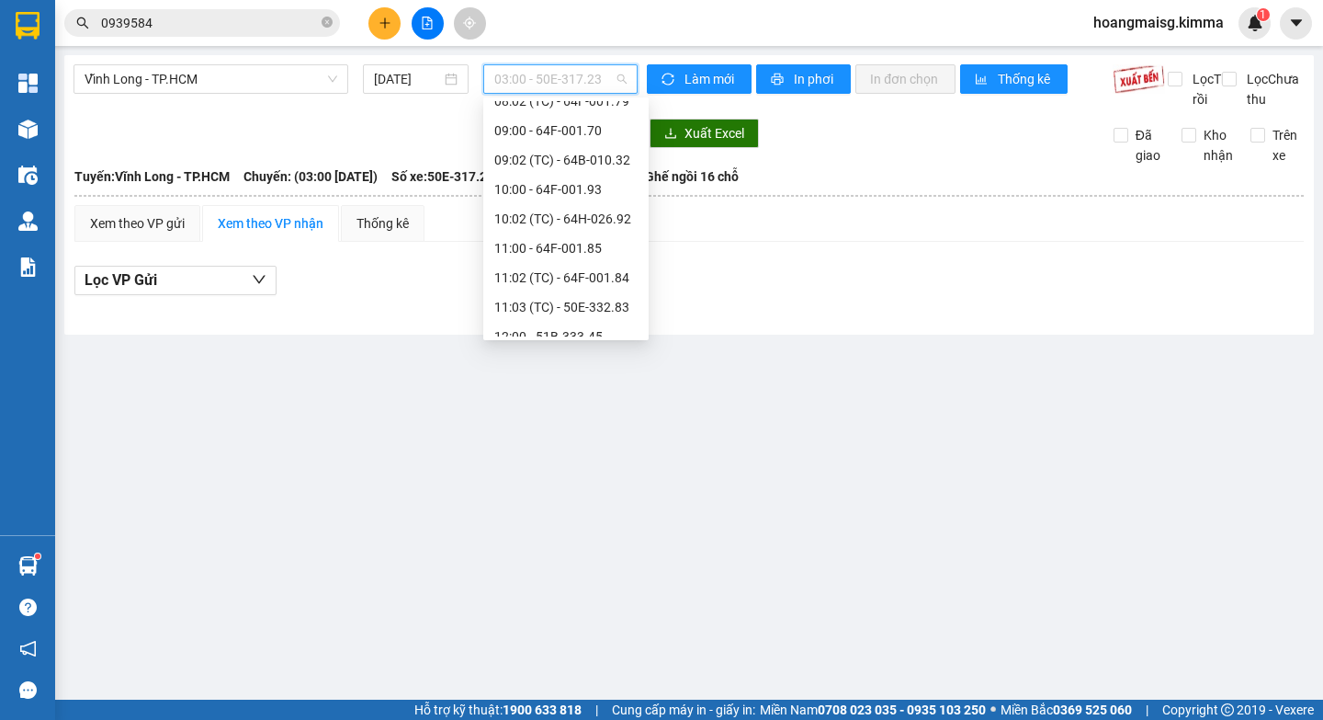
scroll to position [643, 0]
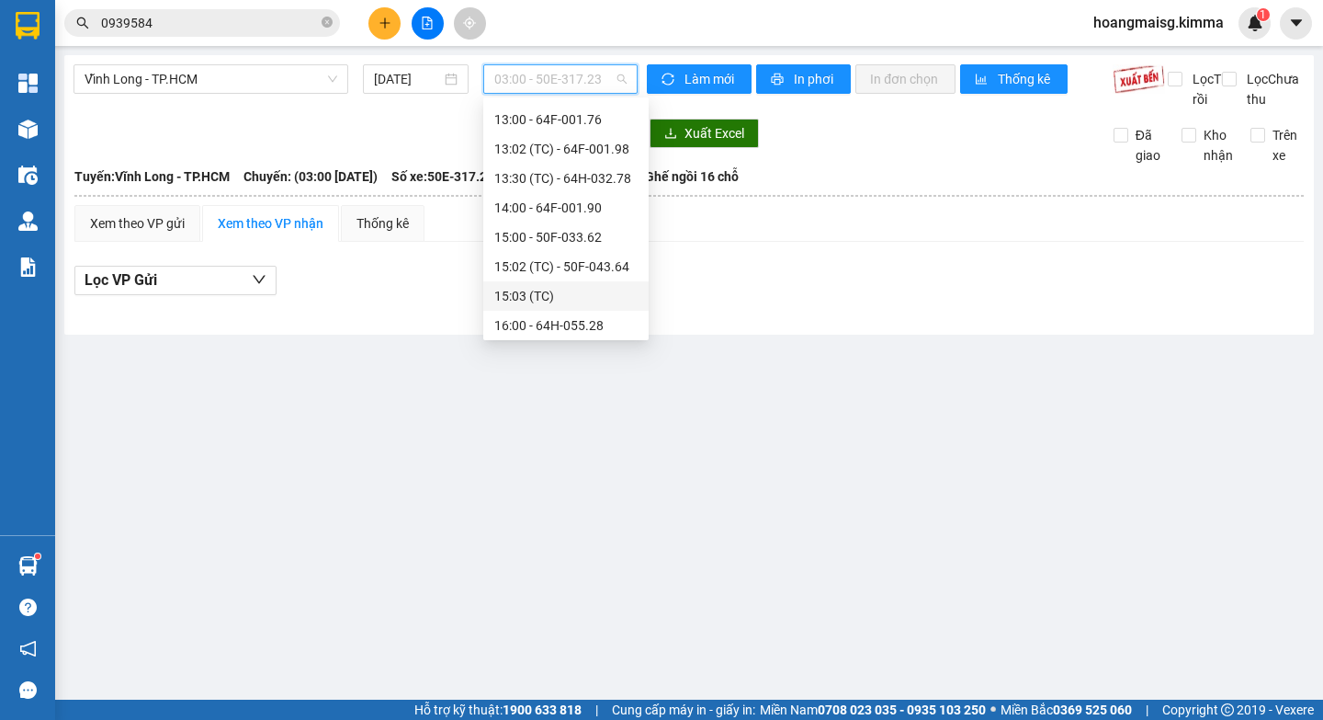
click at [561, 286] on div "15:03 (TC)" at bounding box center [565, 296] width 143 height 20
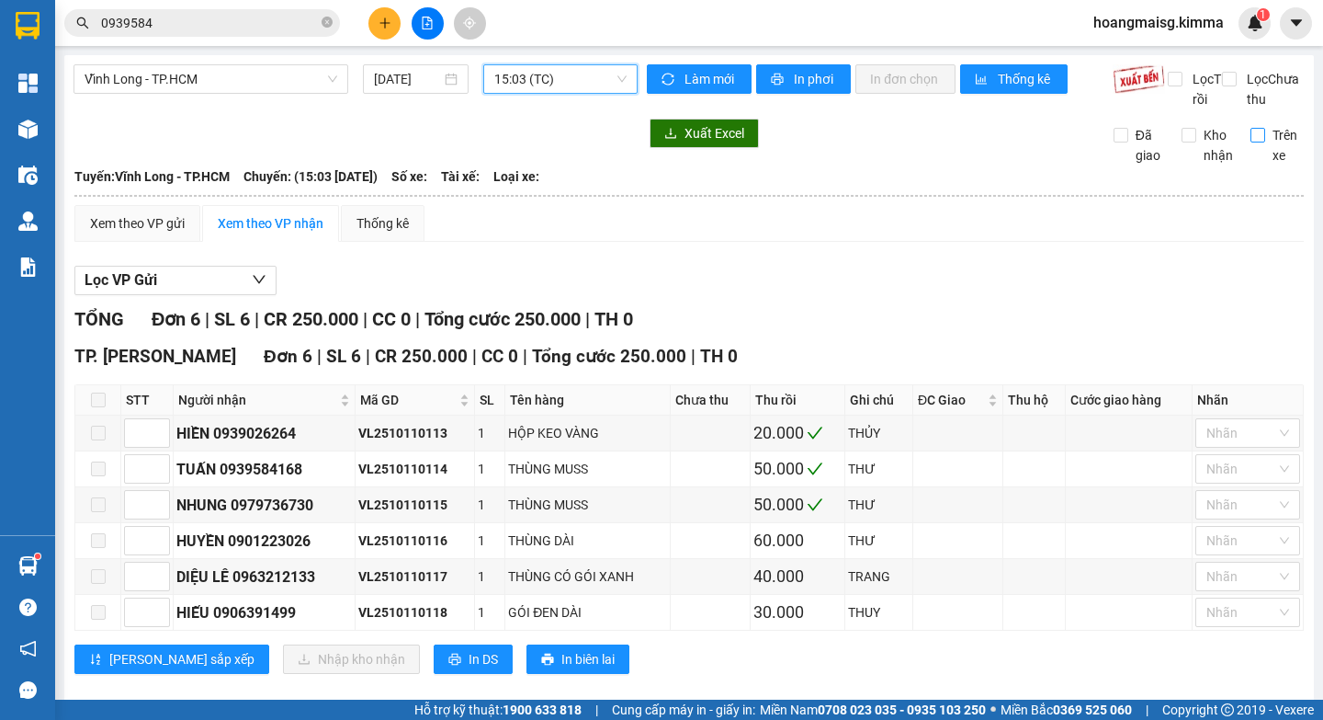
click at [1251, 164] on label "Trên xe" at bounding box center [1278, 145] width 54 height 40
click at [1251, 142] on input "Trên xe" at bounding box center [1258, 135] width 15 height 15
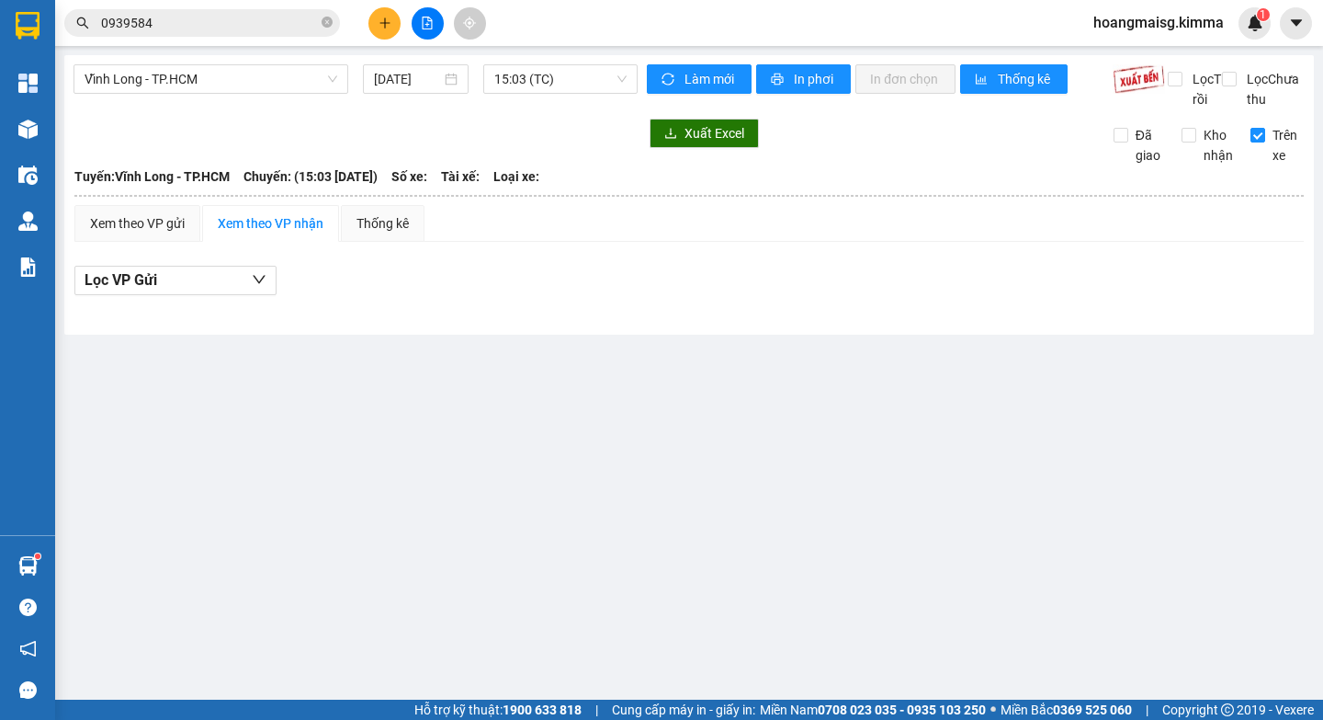
click at [1247, 159] on div "Trên xe" at bounding box center [1271, 145] width 68 height 40
click at [1257, 142] on input "Trên xe" at bounding box center [1258, 135] width 15 height 15
checkbox input "false"
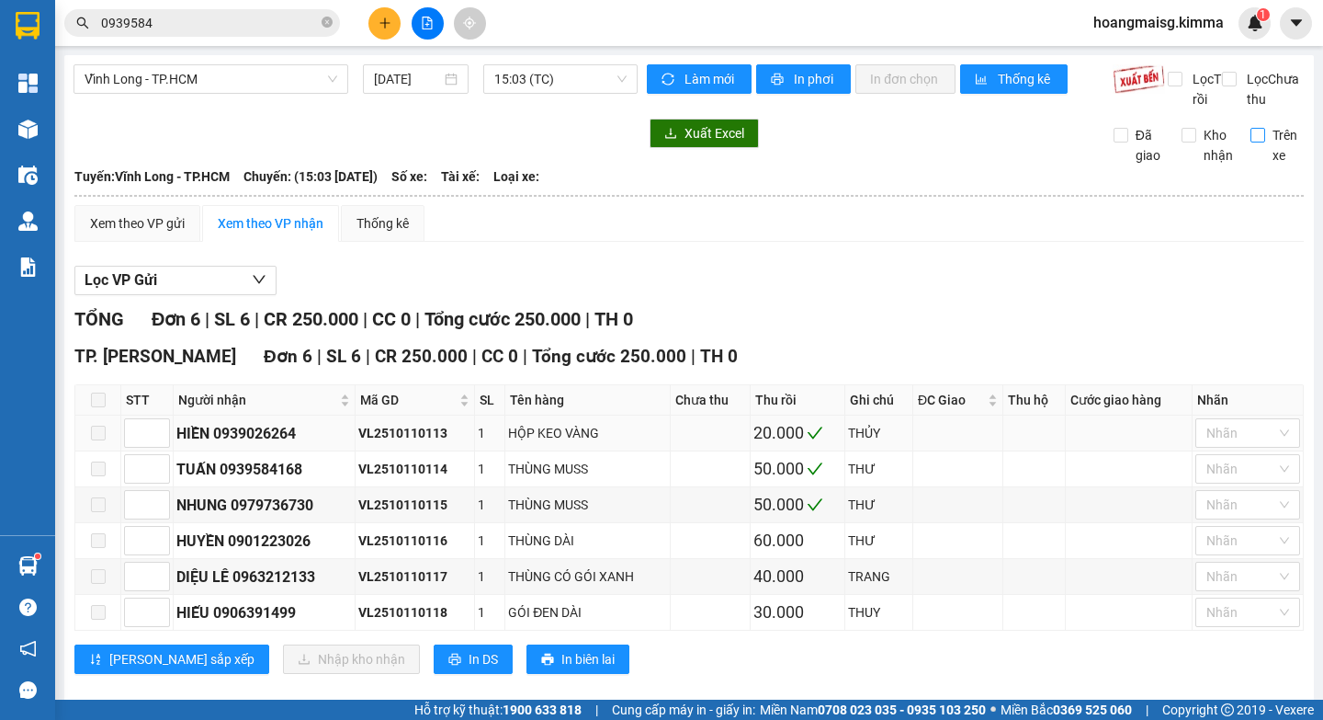
scroll to position [46, 0]
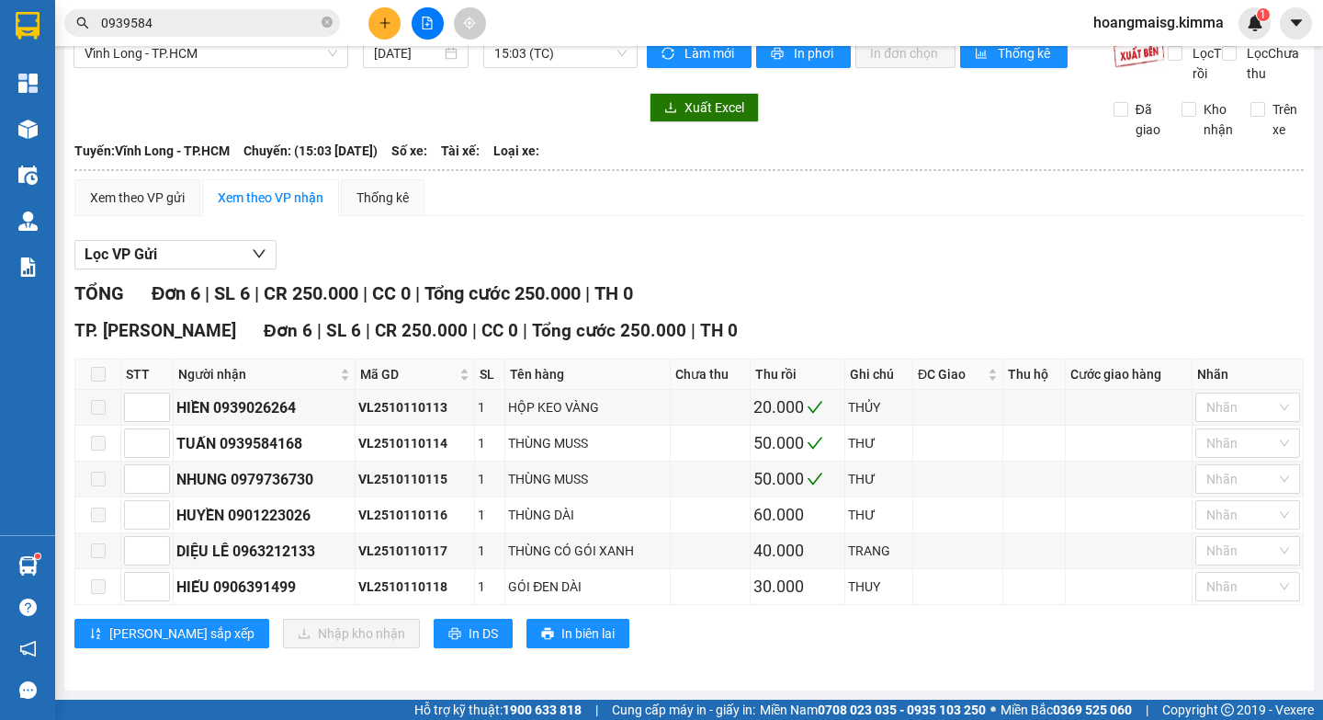
click at [277, 20] on input "0939584" at bounding box center [209, 23] width 217 height 20
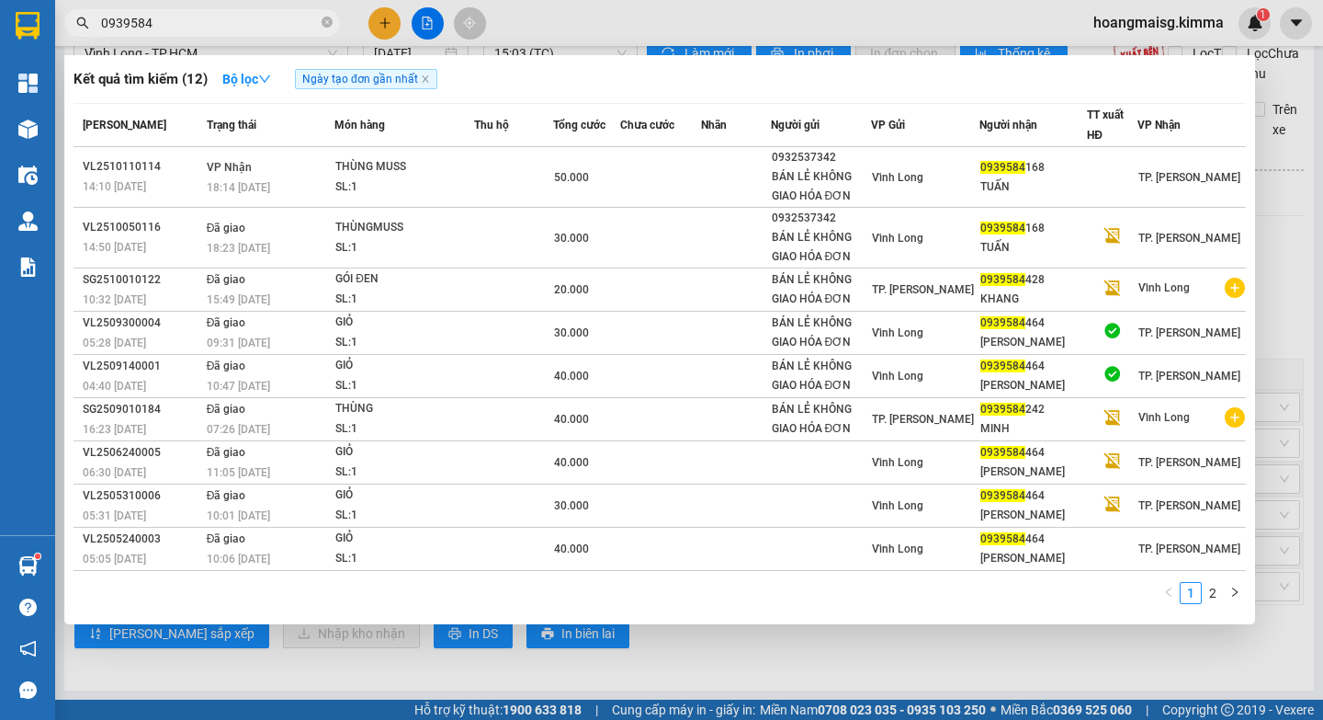
click at [323, 21] on icon "close-circle" at bounding box center [327, 22] width 11 height 11
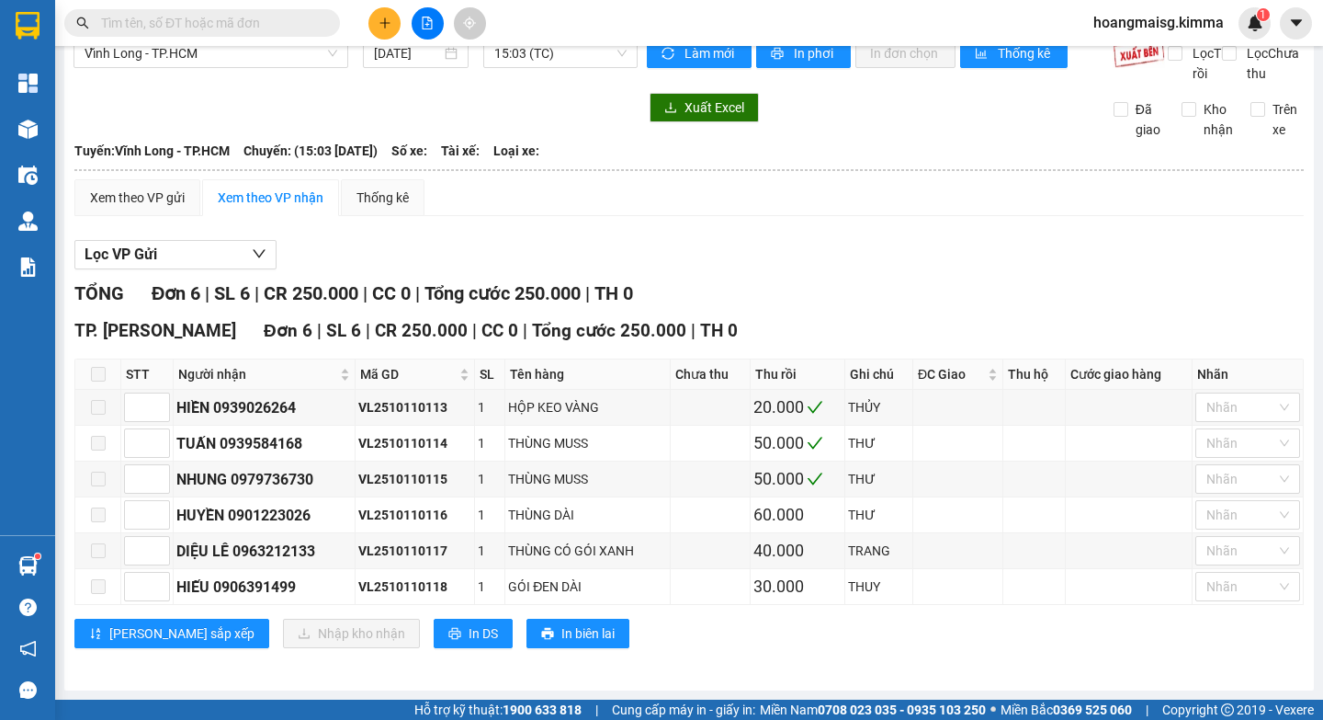
click at [187, 31] on input "text" at bounding box center [209, 23] width 217 height 20
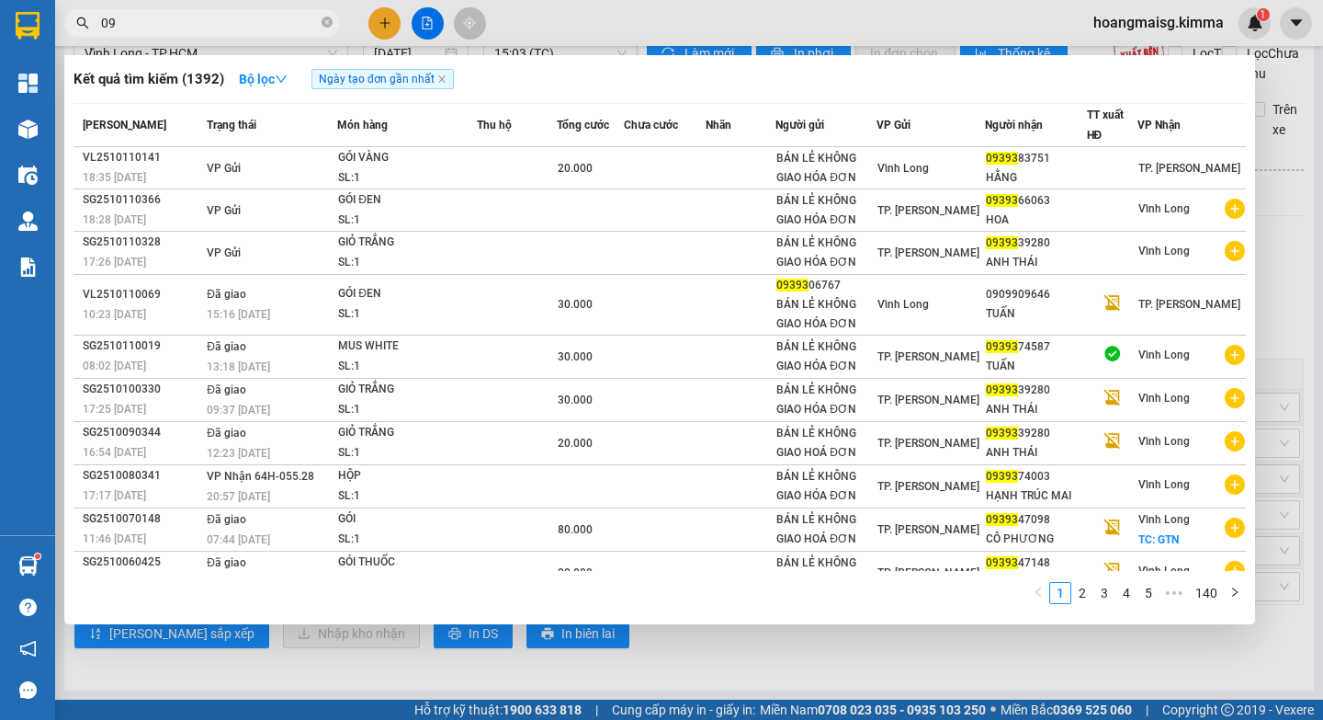
type input "0"
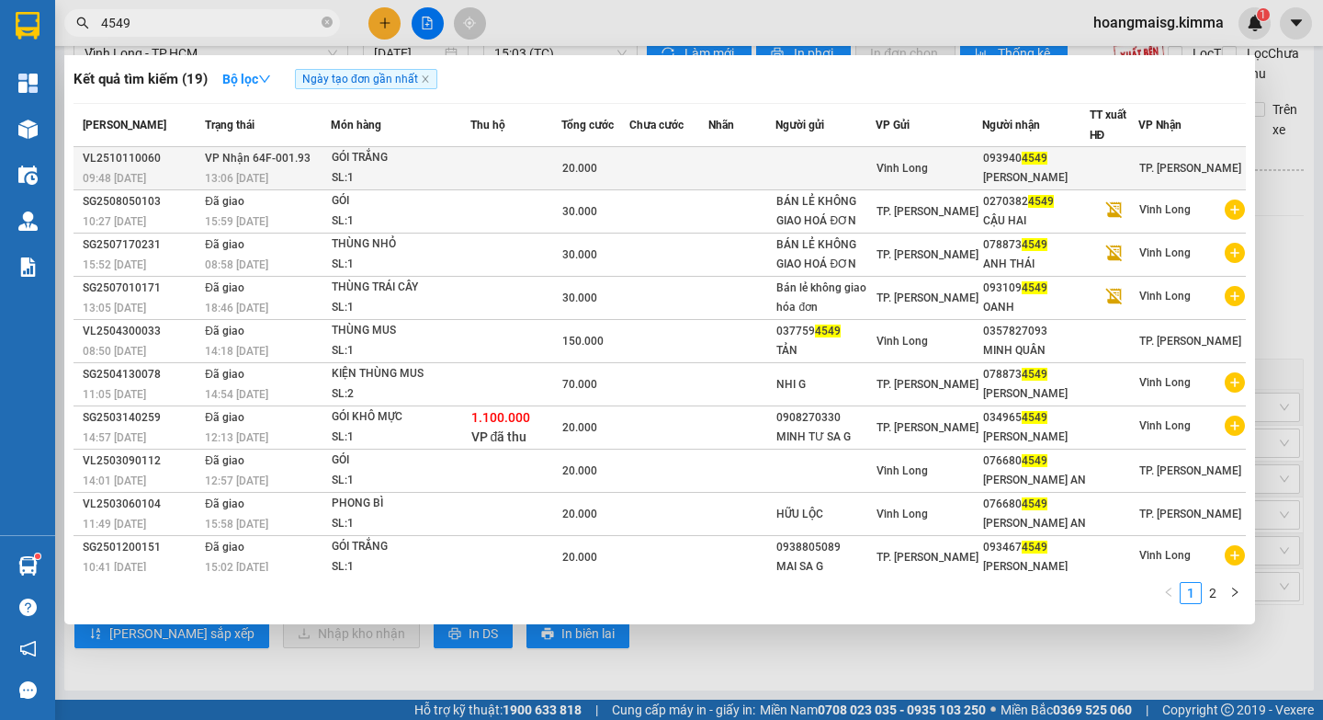
type input "4549"
click at [558, 164] on td at bounding box center [516, 168] width 92 height 43
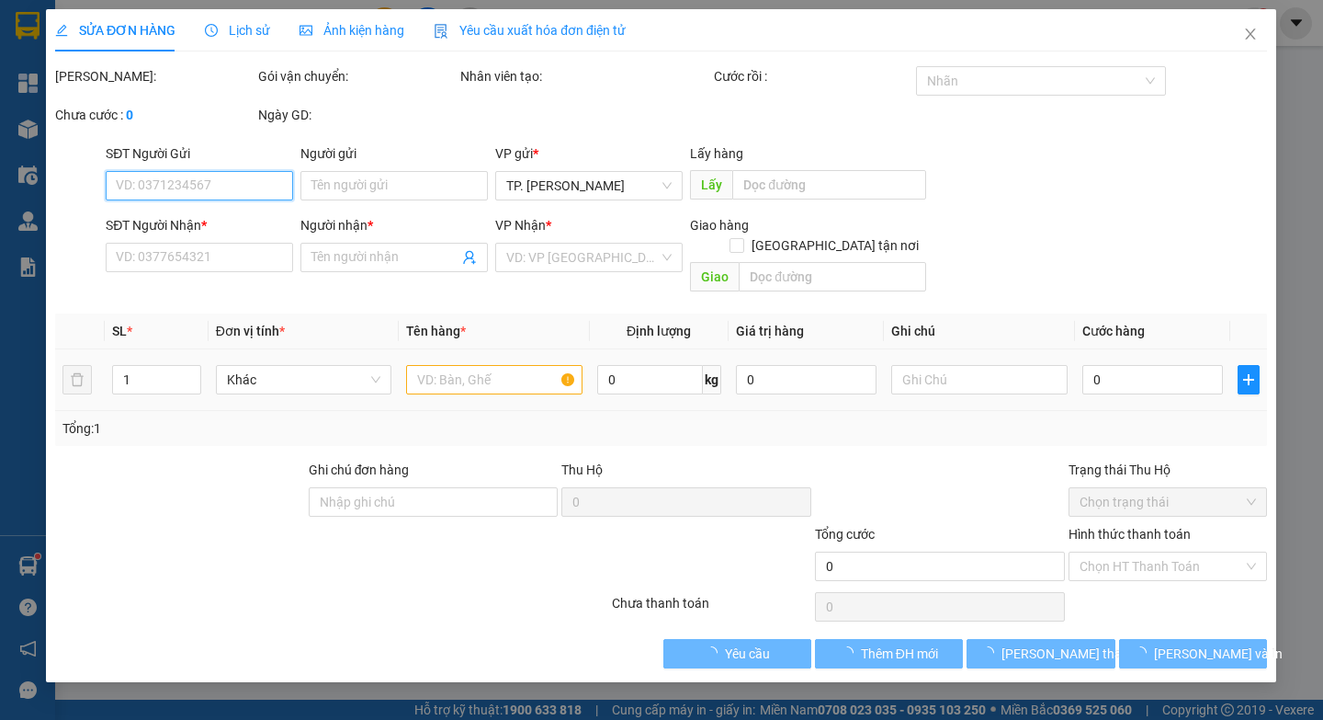
type input "0939404549"
type input "HUY HÙNG"
type input "20.000"
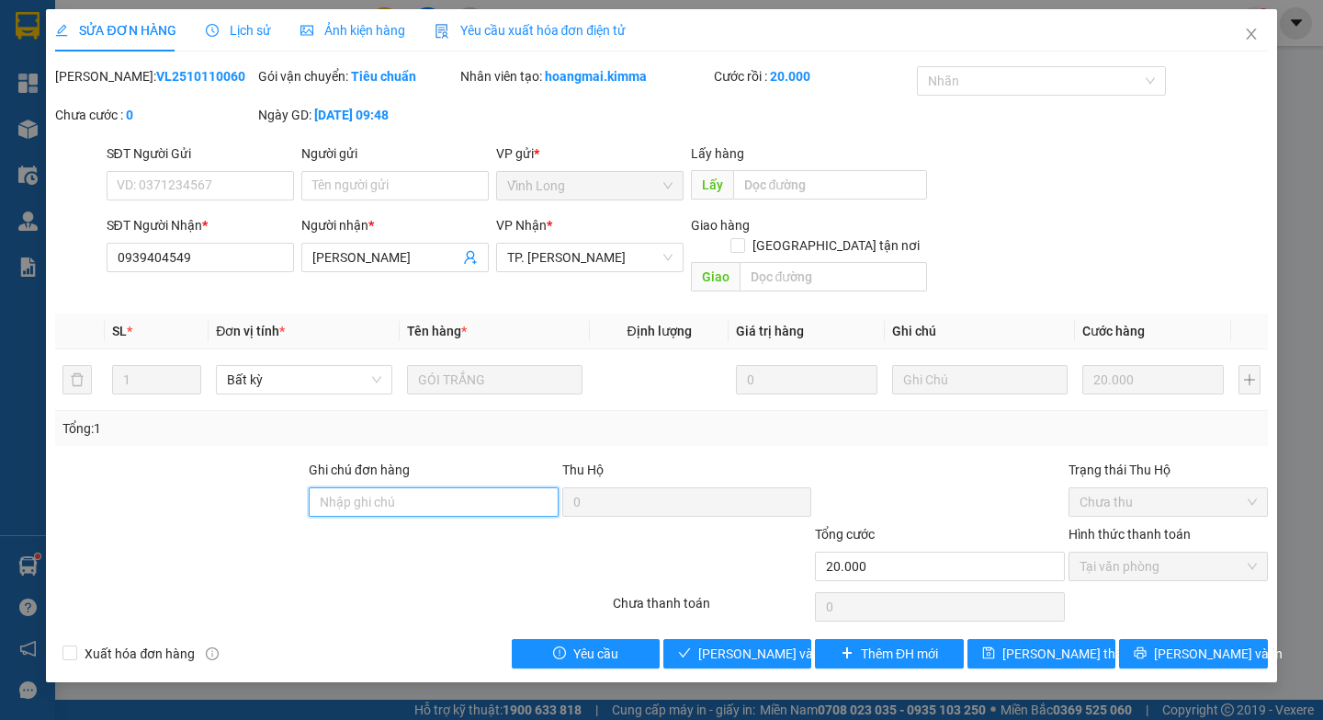
click at [427, 489] on input "Ghi chú đơn hàng" at bounding box center [434, 501] width 250 height 29
type input "HAE G"
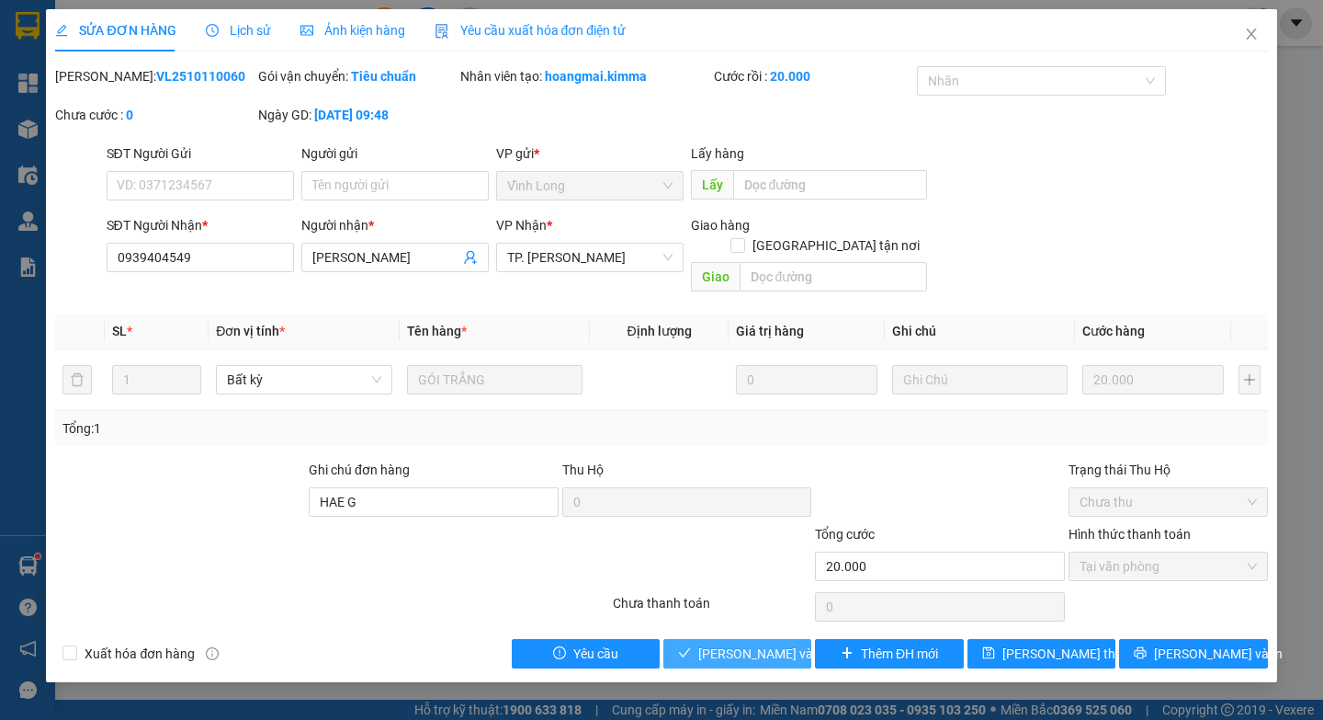
click at [731, 643] on span "Lưu và Giao hàng" at bounding box center [786, 653] width 176 height 20
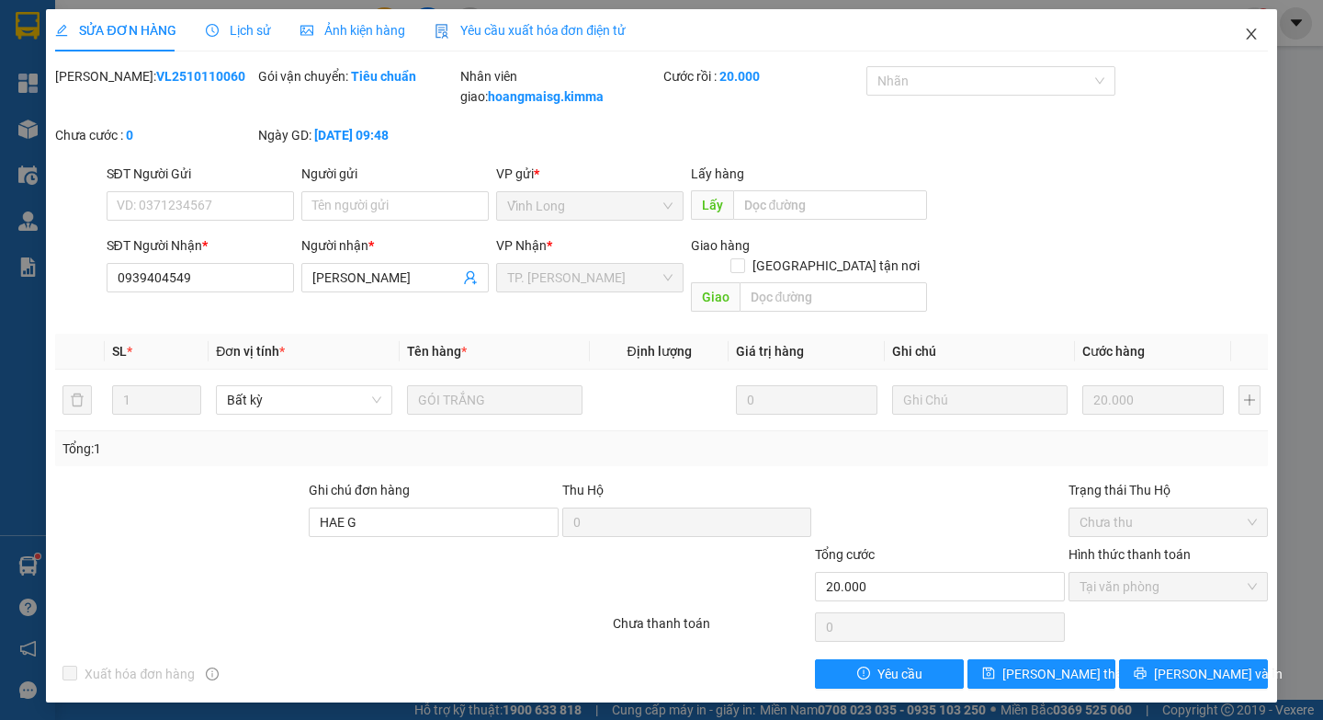
click at [1253, 42] on span "Close" at bounding box center [1251, 34] width 51 height 51
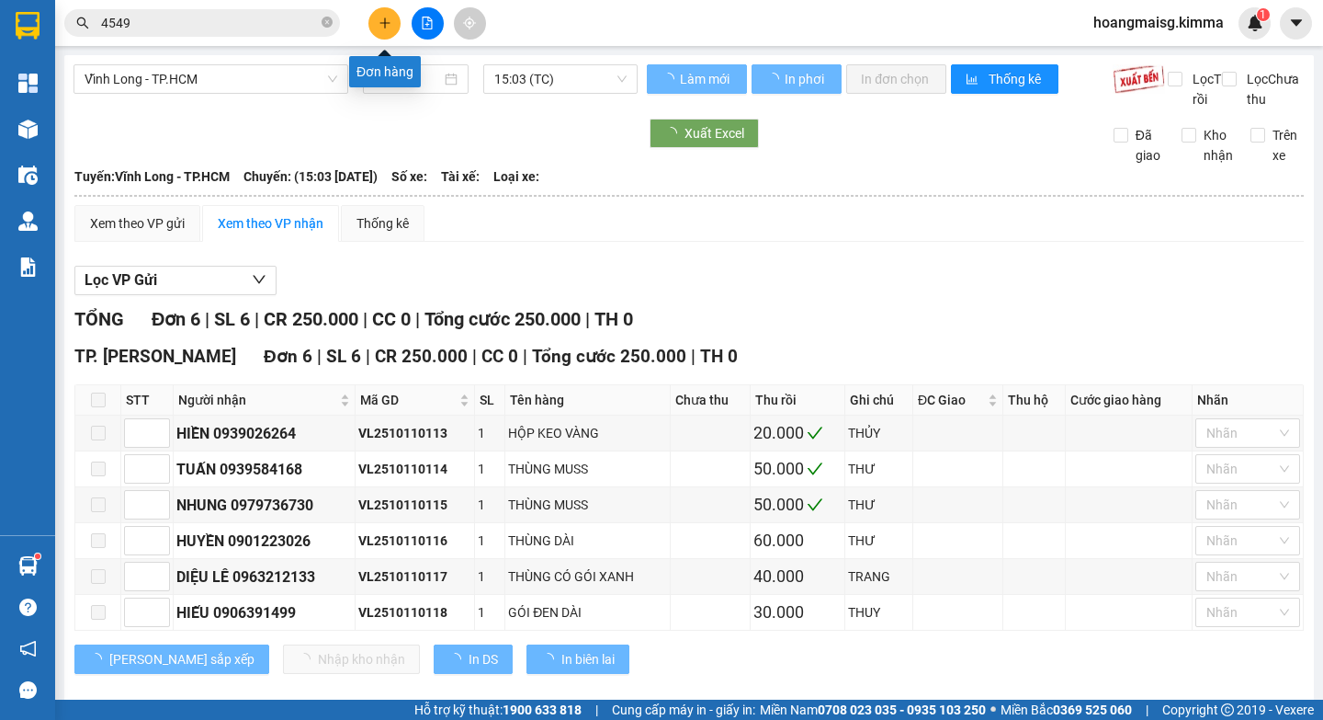
click at [379, 16] on button at bounding box center [384, 23] width 32 height 32
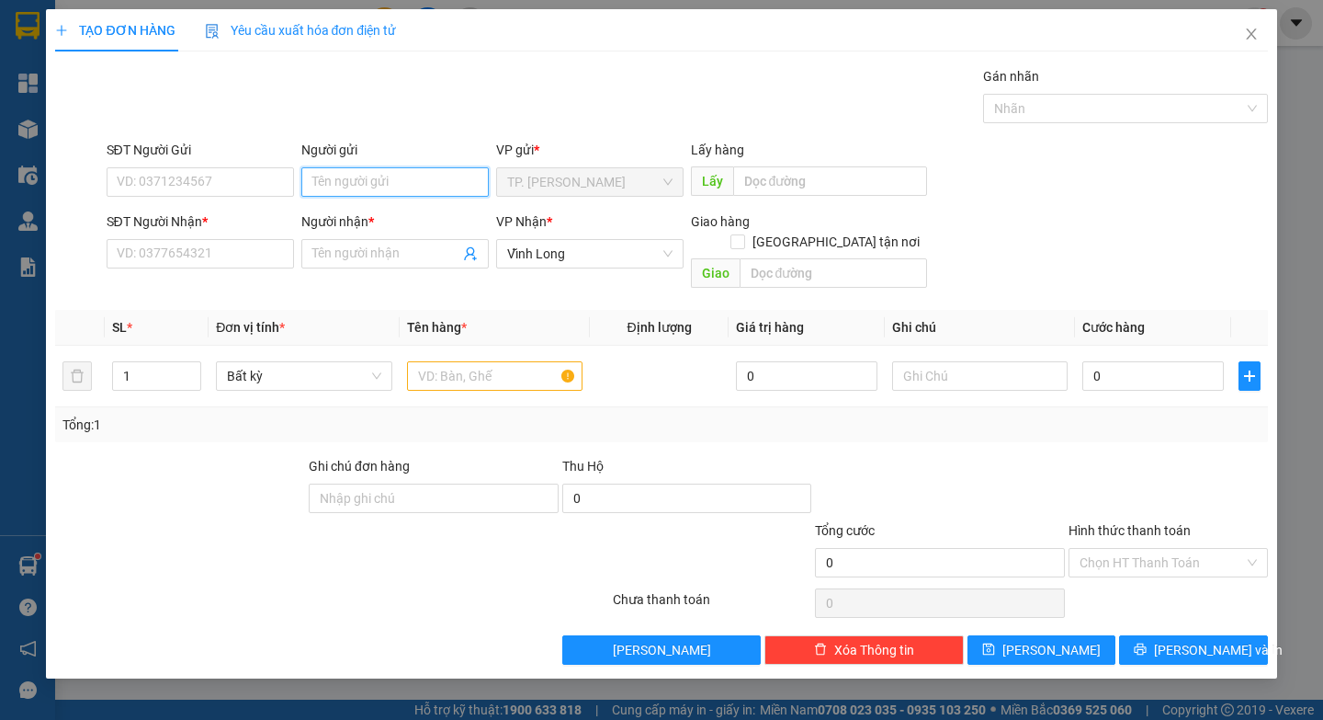
click at [377, 174] on input "Người gửi" at bounding box center [394, 181] width 187 height 29
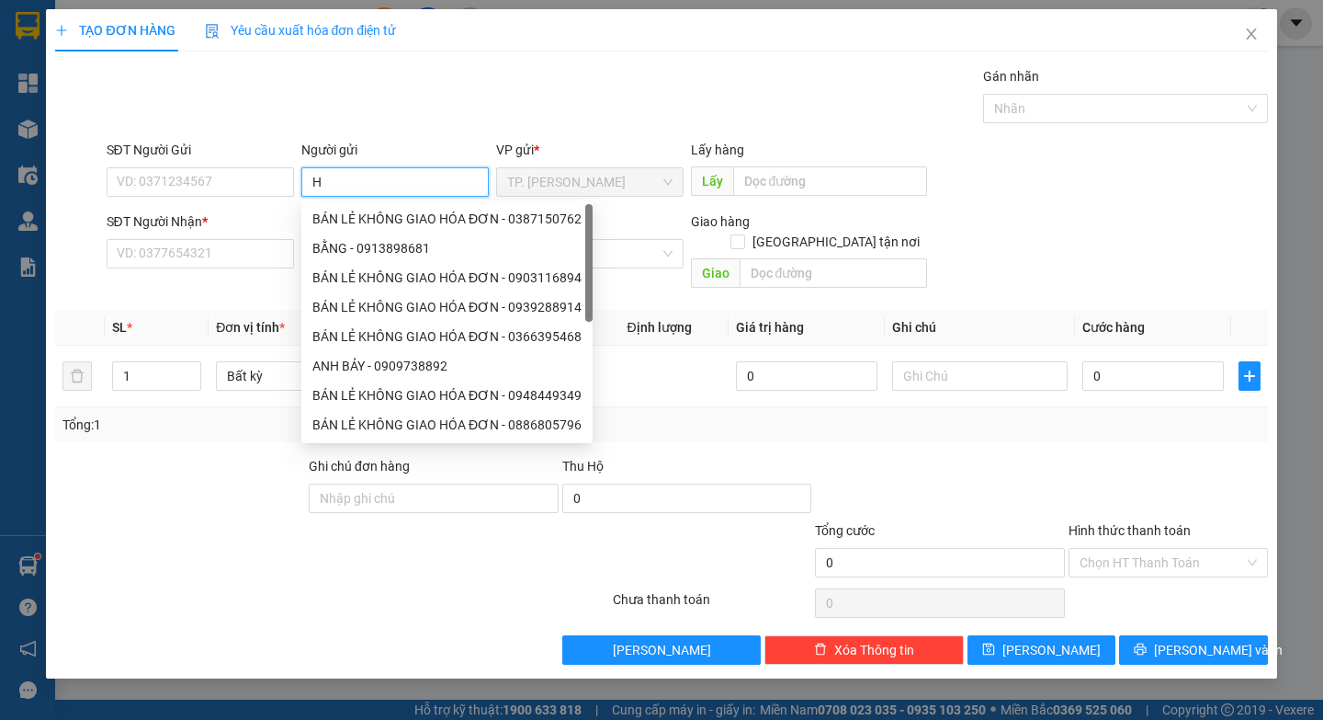
paste input "Ậ"
type input "HẬU"
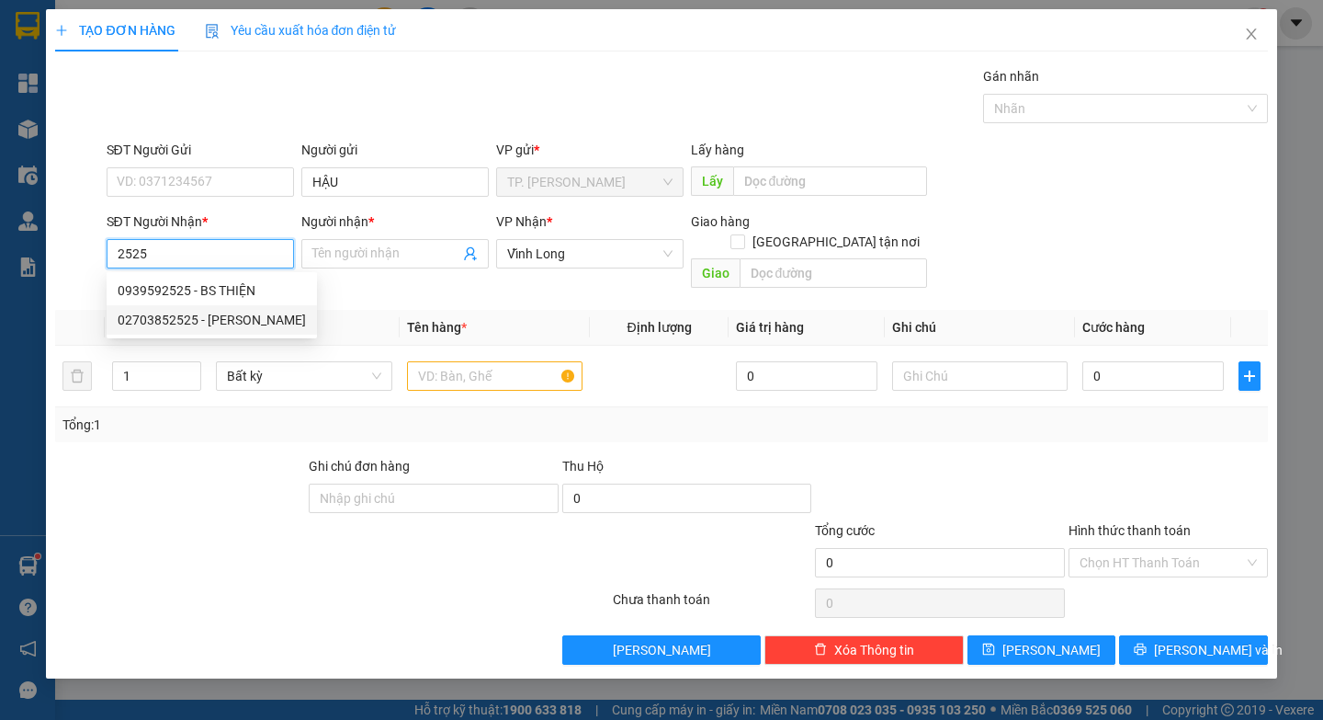
click at [241, 320] on div "02703852525 - ĐỖ GIA" at bounding box center [212, 320] width 188 height 20
type input "02703852525"
type input "[PERSON_NAME]"
type input "02703852525"
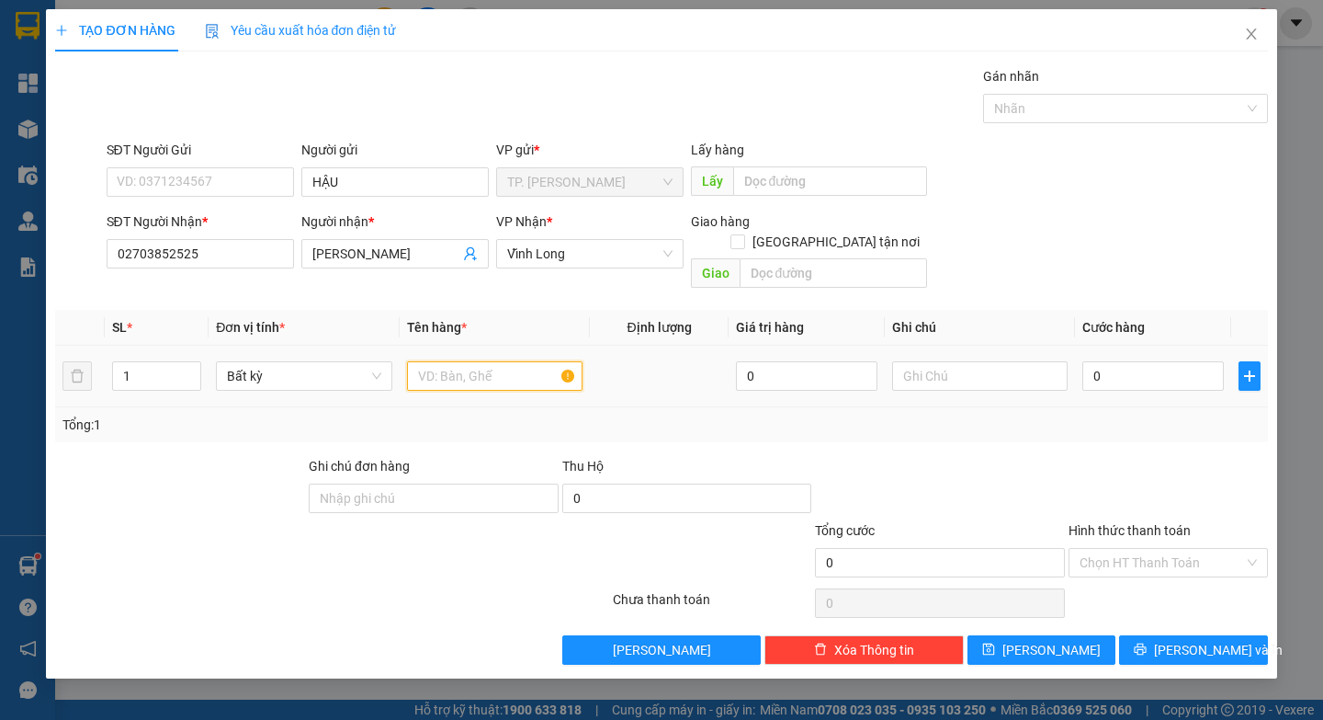
click at [495, 361] on input "text" at bounding box center [495, 375] width 176 height 29
paste input "ÓI"
paste input "Đ"
type input "GÓI ĐEN"
paste input "E"
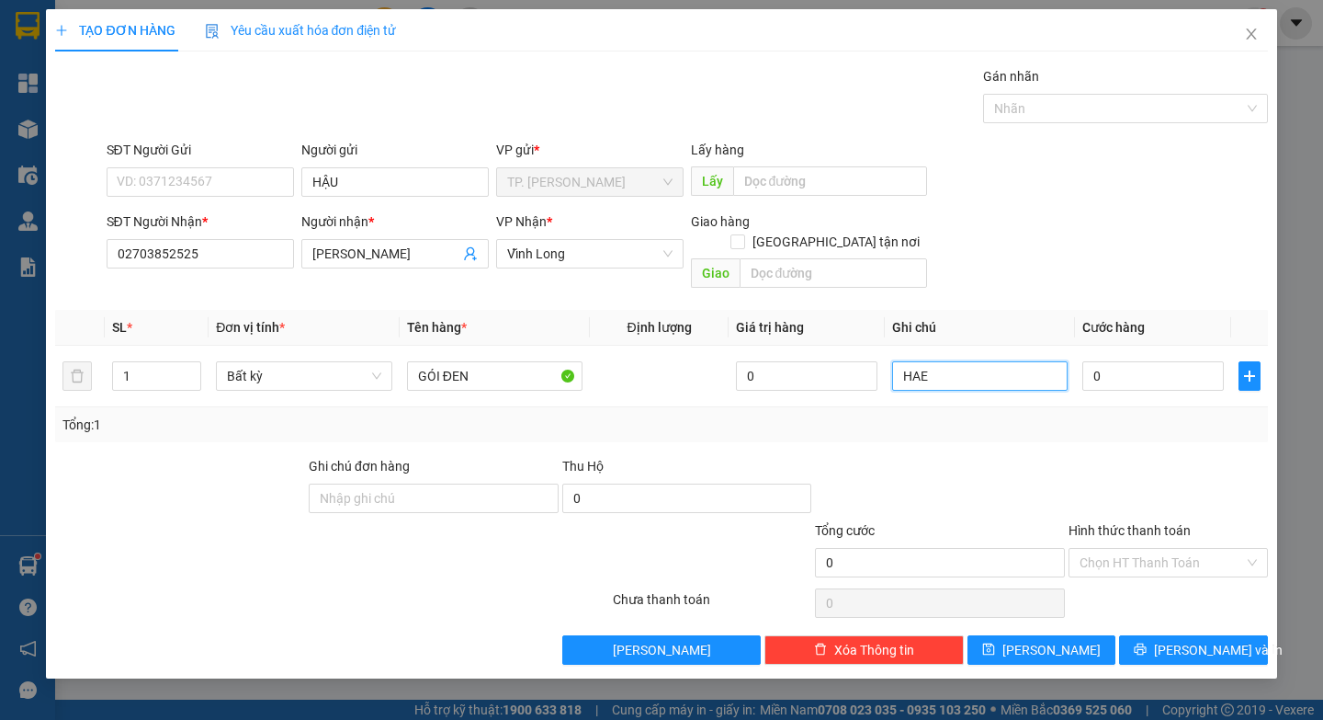
type input "HAE"
click at [1214, 651] on div "TẠO ĐƠN HÀNG Yêu cầu xuất hóa đơn điện tử Transit Pickup Surcharge Ids Transit …" at bounding box center [661, 343] width 1230 height 669
click at [1218, 640] on span "[PERSON_NAME] và In" at bounding box center [1218, 650] width 129 height 20
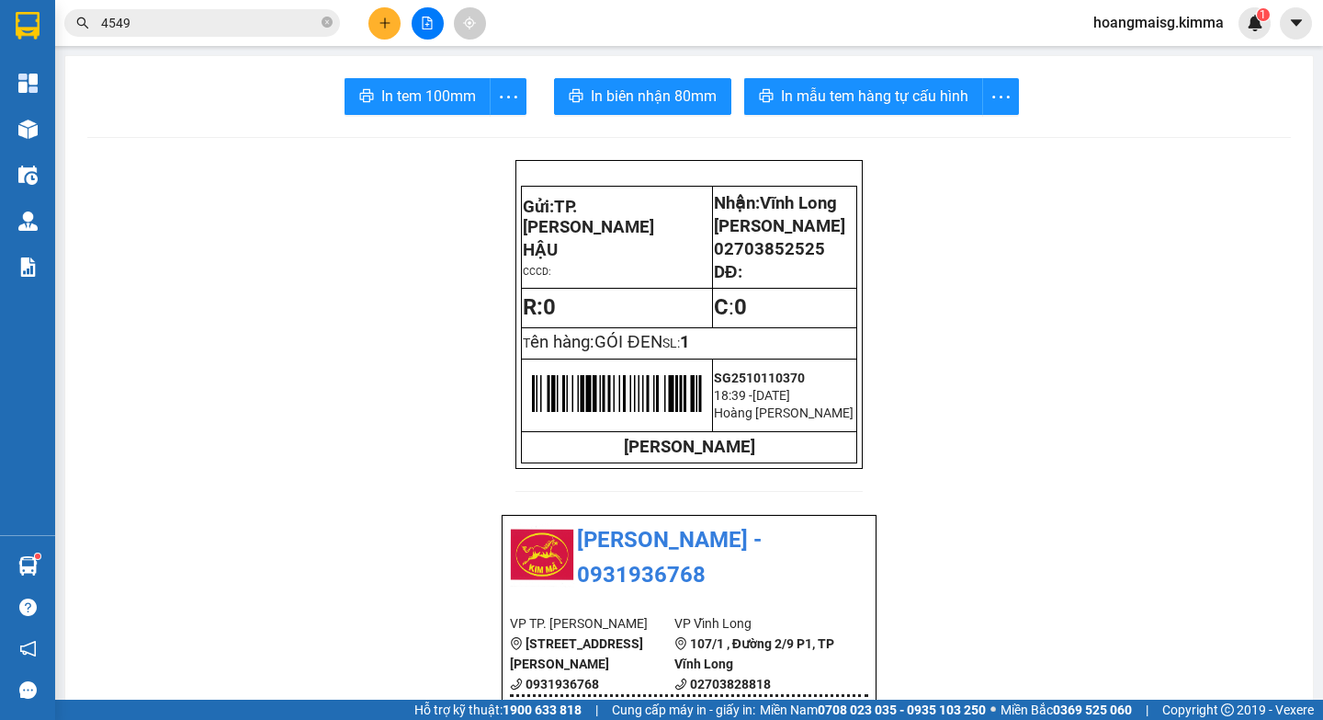
click at [434, 93] on span "In tem 100mm" at bounding box center [428, 96] width 95 height 23
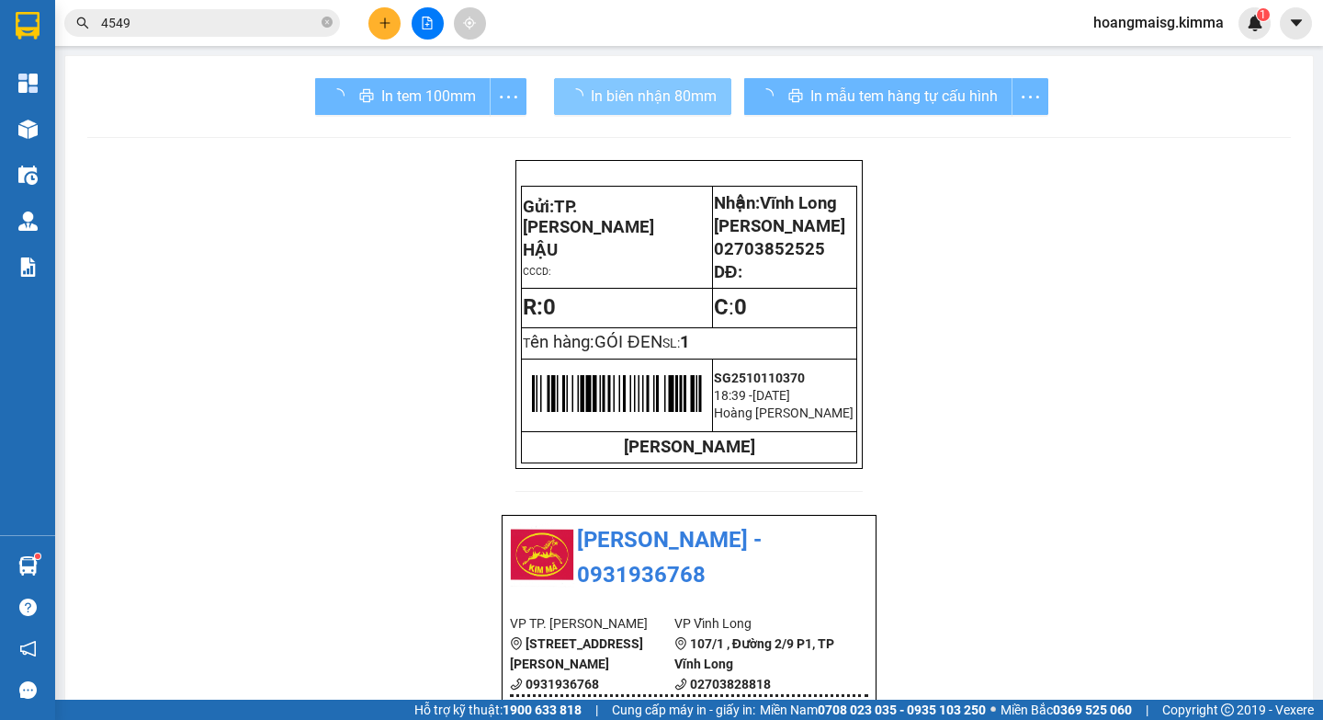
click at [604, 97] on span "In biên nhận 80mm" at bounding box center [654, 96] width 126 height 23
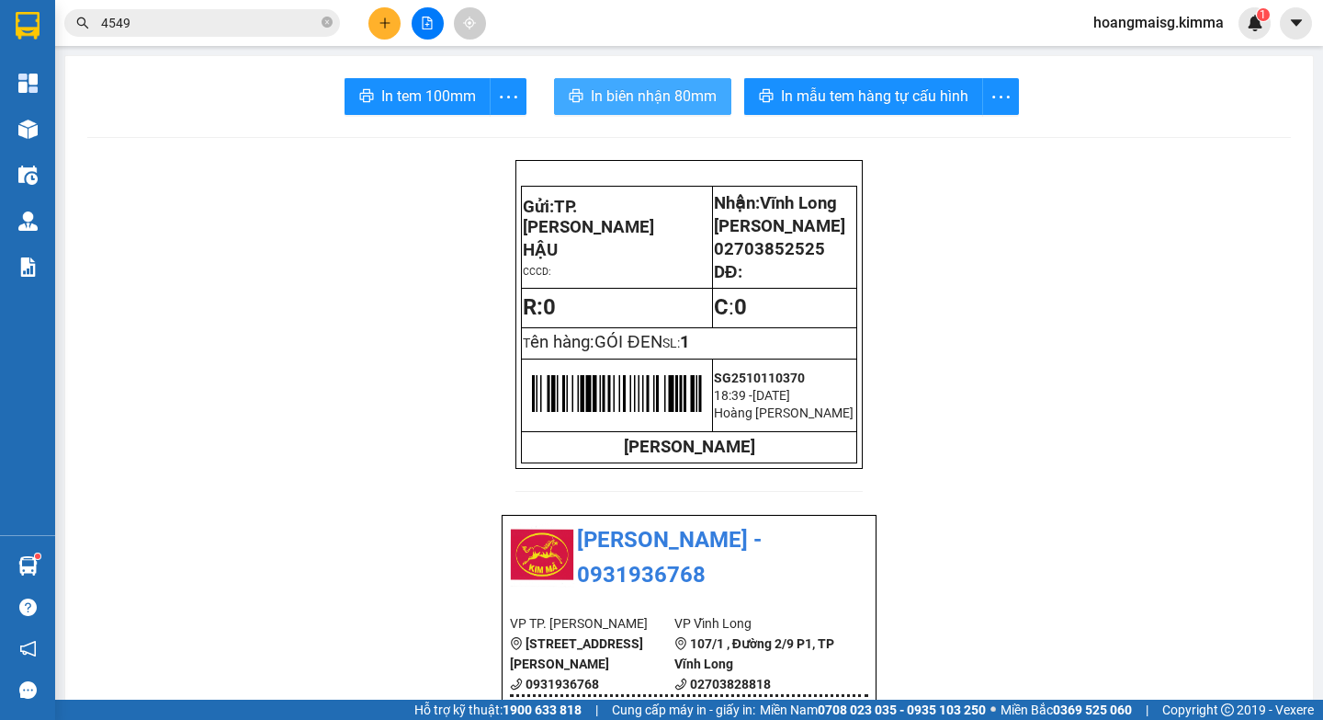
click at [604, 97] on span "In biên nhận 80mm" at bounding box center [654, 96] width 126 height 23
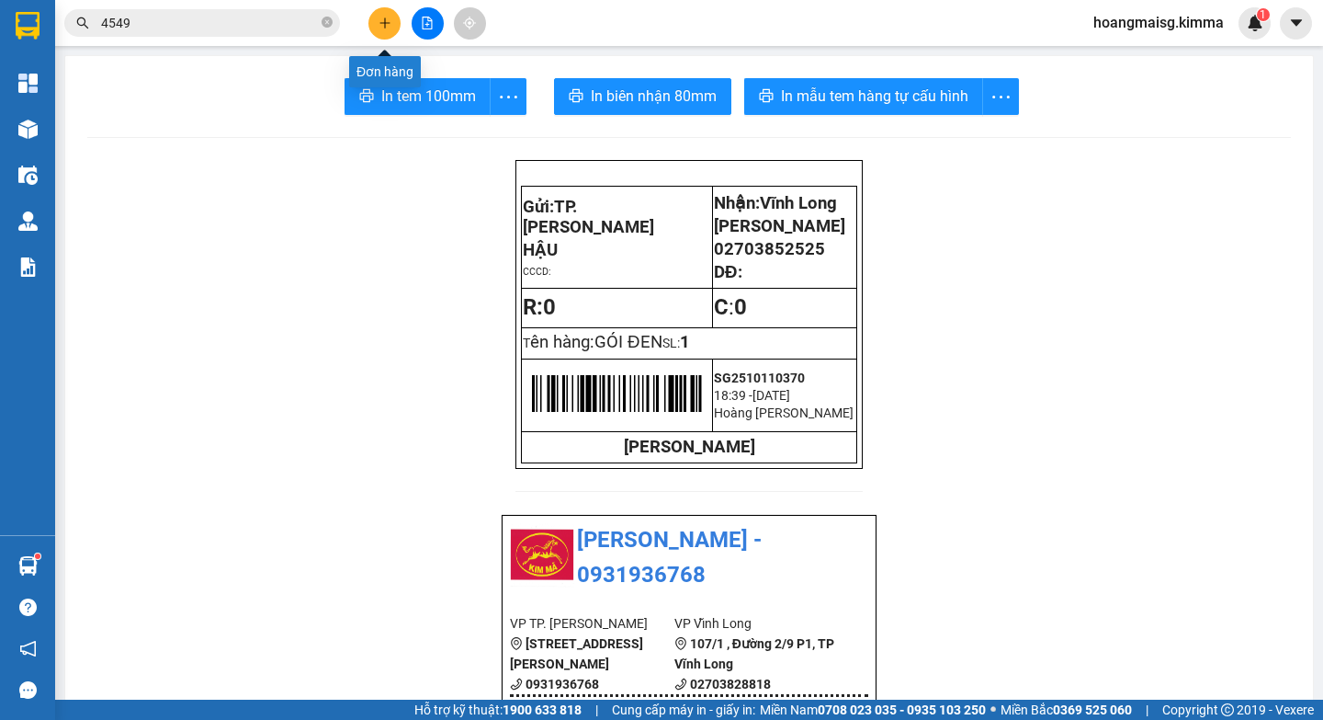
click at [385, 27] on icon "plus" at bounding box center [384, 22] width 1 height 10
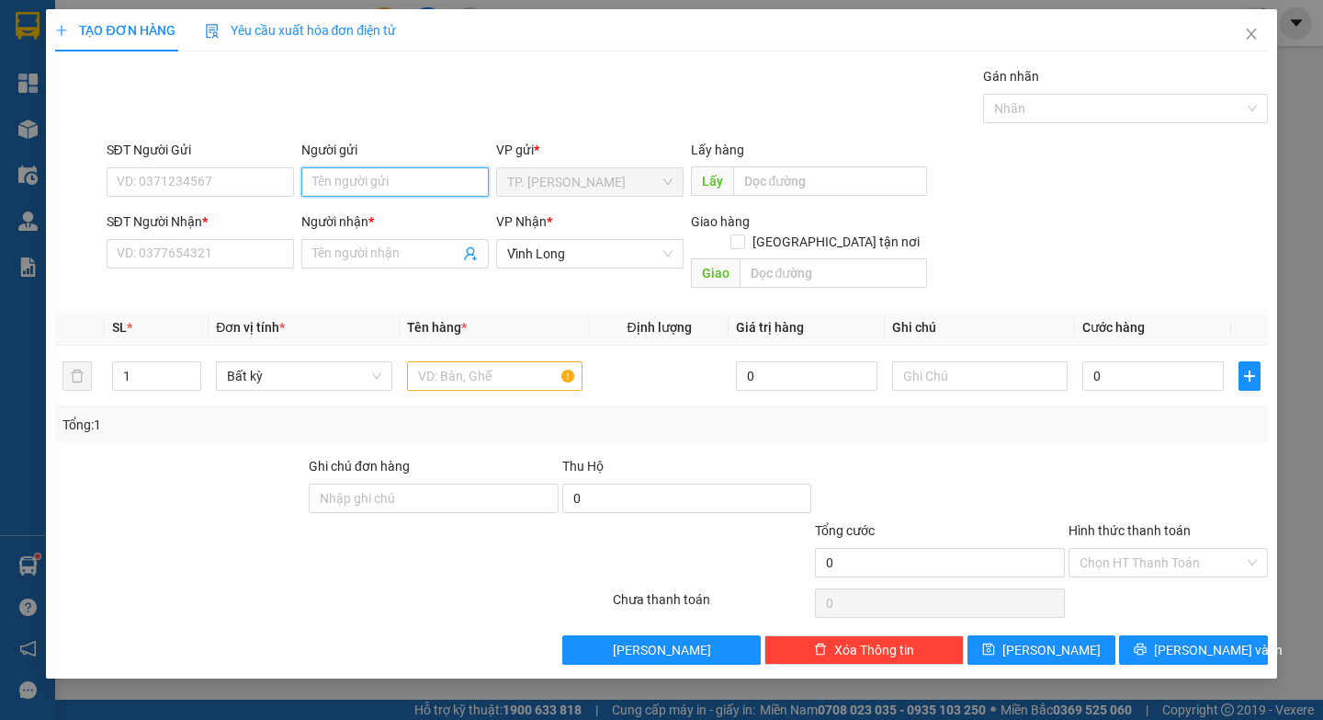
click at [395, 173] on input "Người gửi" at bounding box center [394, 181] width 187 height 29
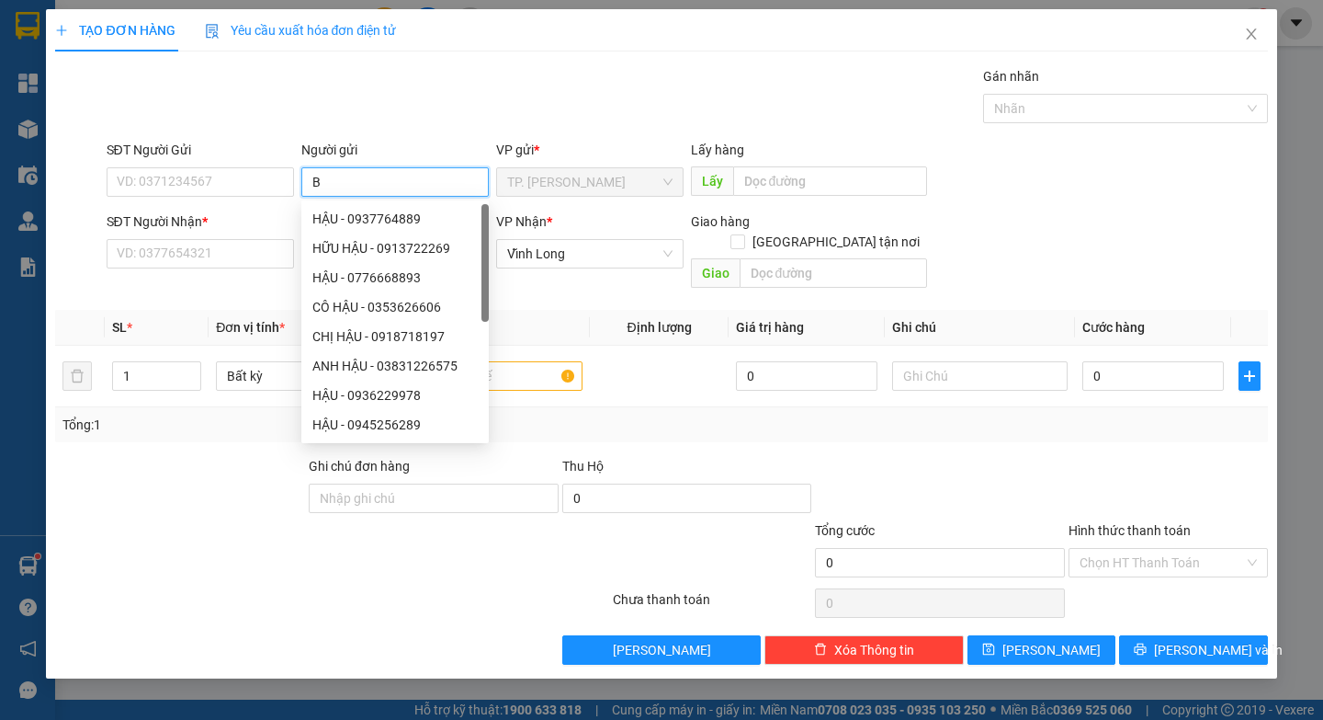
paste input "Á"
type input "BÁ"
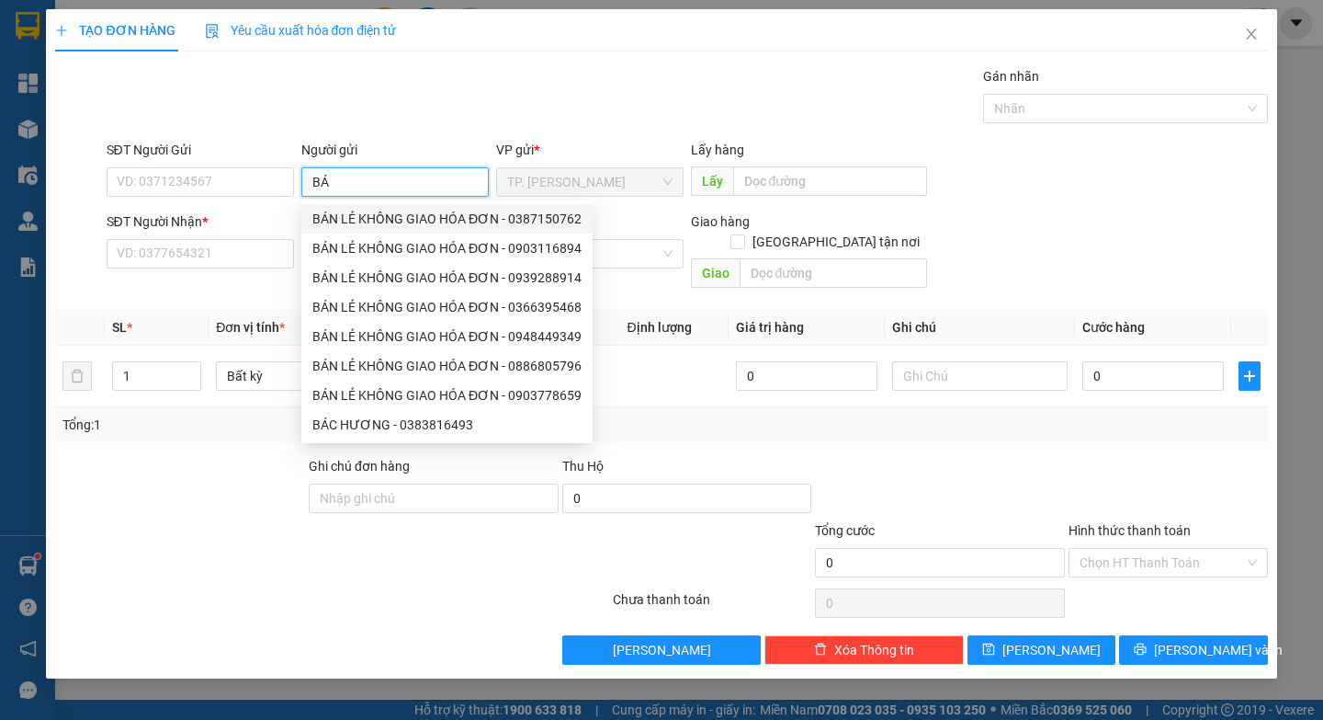
click at [409, 219] on div "BÁN LẺ KHÔNG GIAO HÓA ĐƠN - 0387150762" at bounding box center [446, 219] width 269 height 20
type input "0387150762"
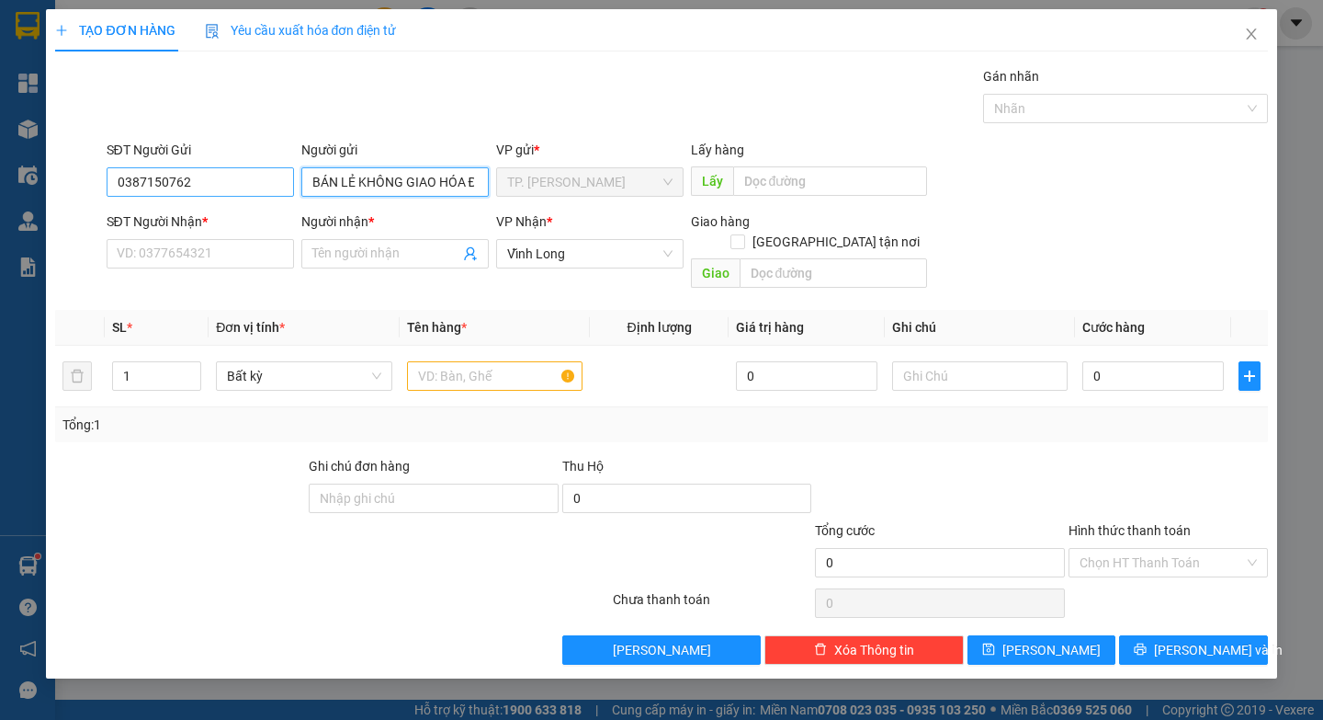
type input "BÁN LẺ KHÔNG GIAO HÓA ĐƠN"
drag, startPoint x: 237, startPoint y: 179, endPoint x: 0, endPoint y: 173, distance: 237.2
click at [0, 173] on div "TẠO ĐƠN HÀNG Yêu cầu xuất hóa đơn điện tử Transit Pickup Surcharge Ids Transit …" at bounding box center [661, 360] width 1323 height 720
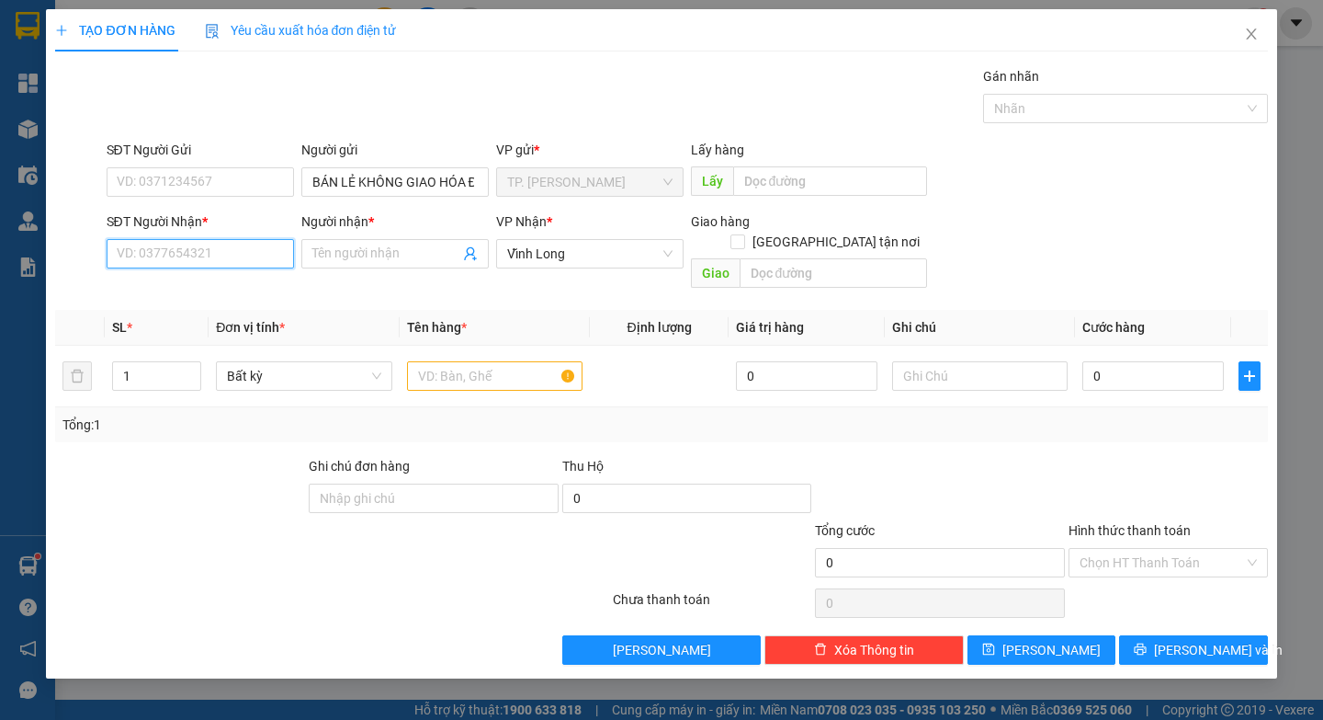
click at [190, 250] on input "SĐT Người Nhận *" at bounding box center [200, 253] width 187 height 29
drag, startPoint x: 252, startPoint y: 289, endPoint x: 477, endPoint y: 332, distance: 229.2
click at [253, 289] on div "0706454815 - ANH THÔNG" at bounding box center [200, 290] width 165 height 20
type input "0706454815"
type input "ANH THÔNG"
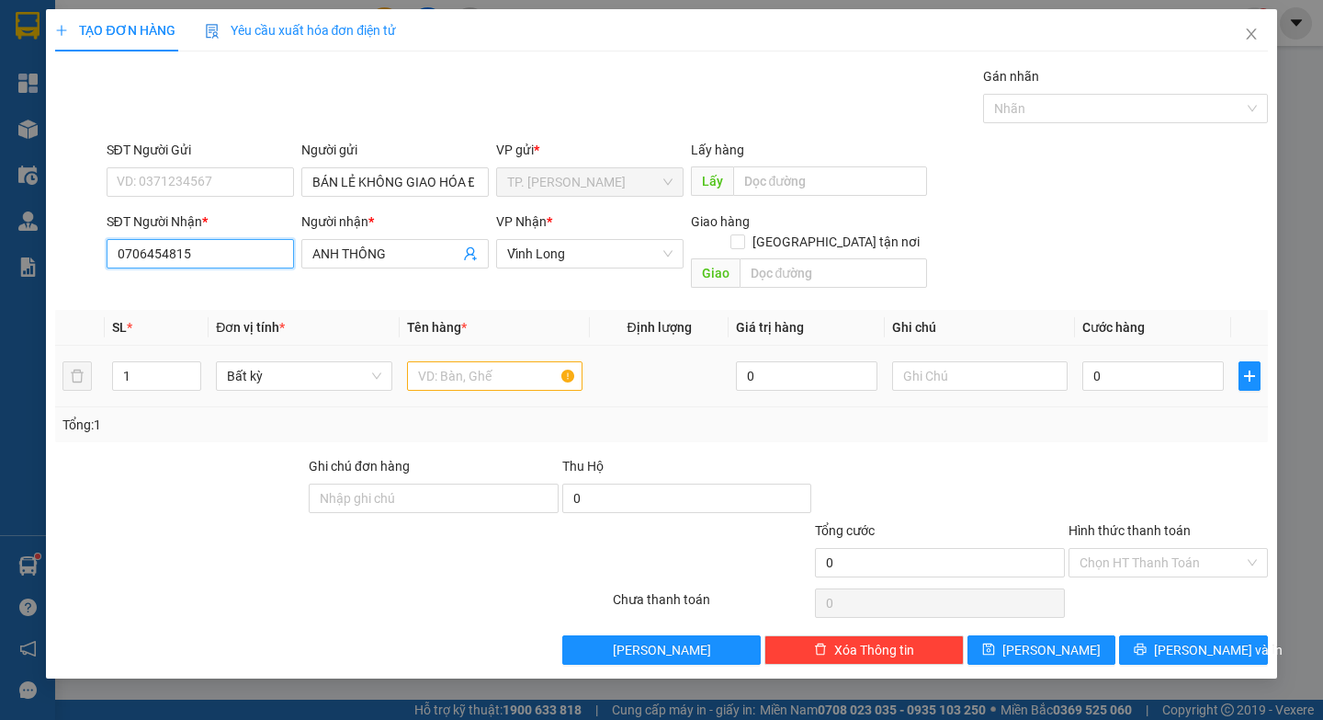
type input "0706454815"
click at [482, 361] on input "text" at bounding box center [495, 375] width 176 height 29
paste input "Ô"
paste input "Ộ"
type input "HỘP"
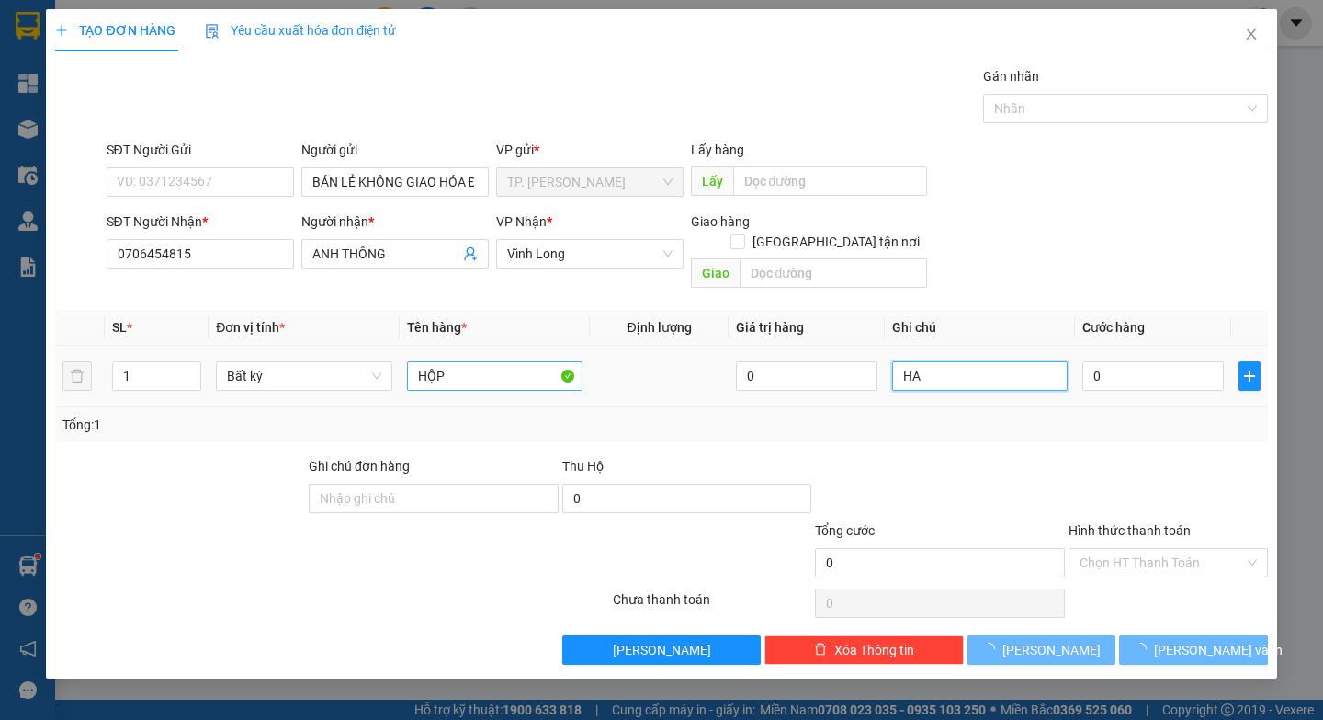
paste input "E"
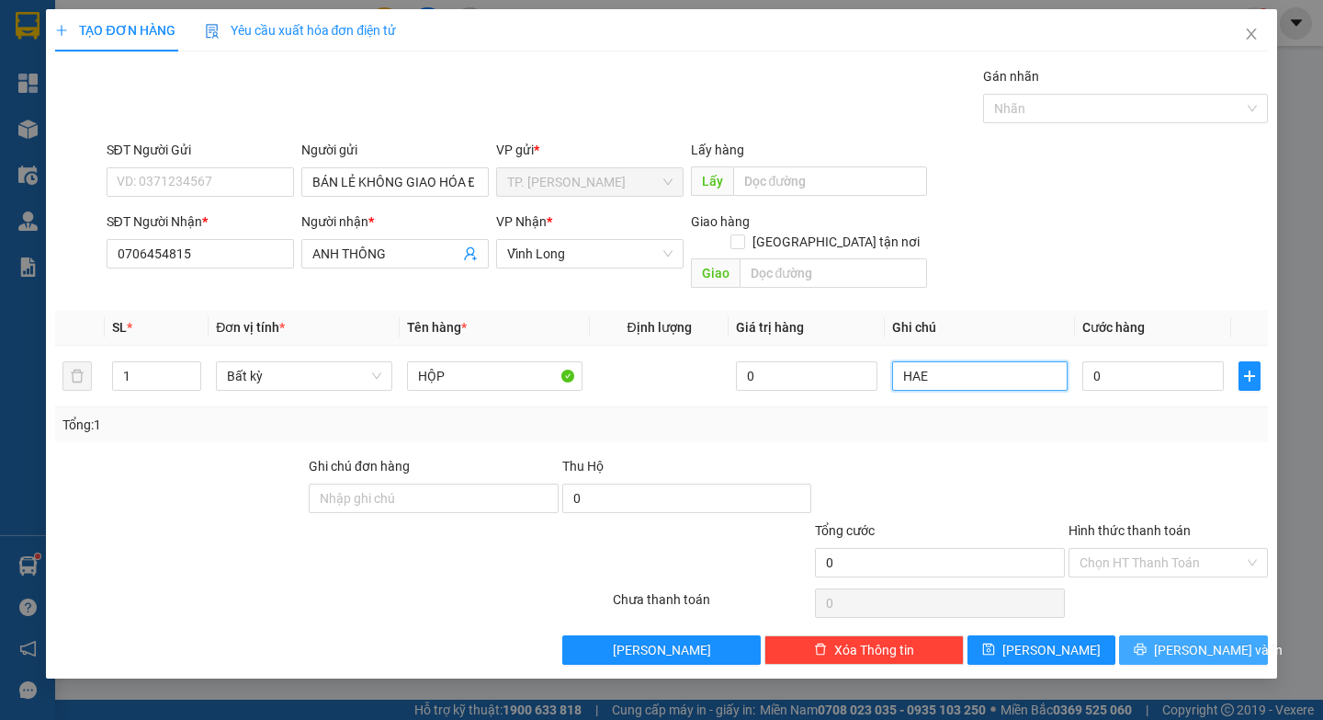
type input "HAE"
click at [1147, 642] on icon "printer" at bounding box center [1140, 648] width 13 height 13
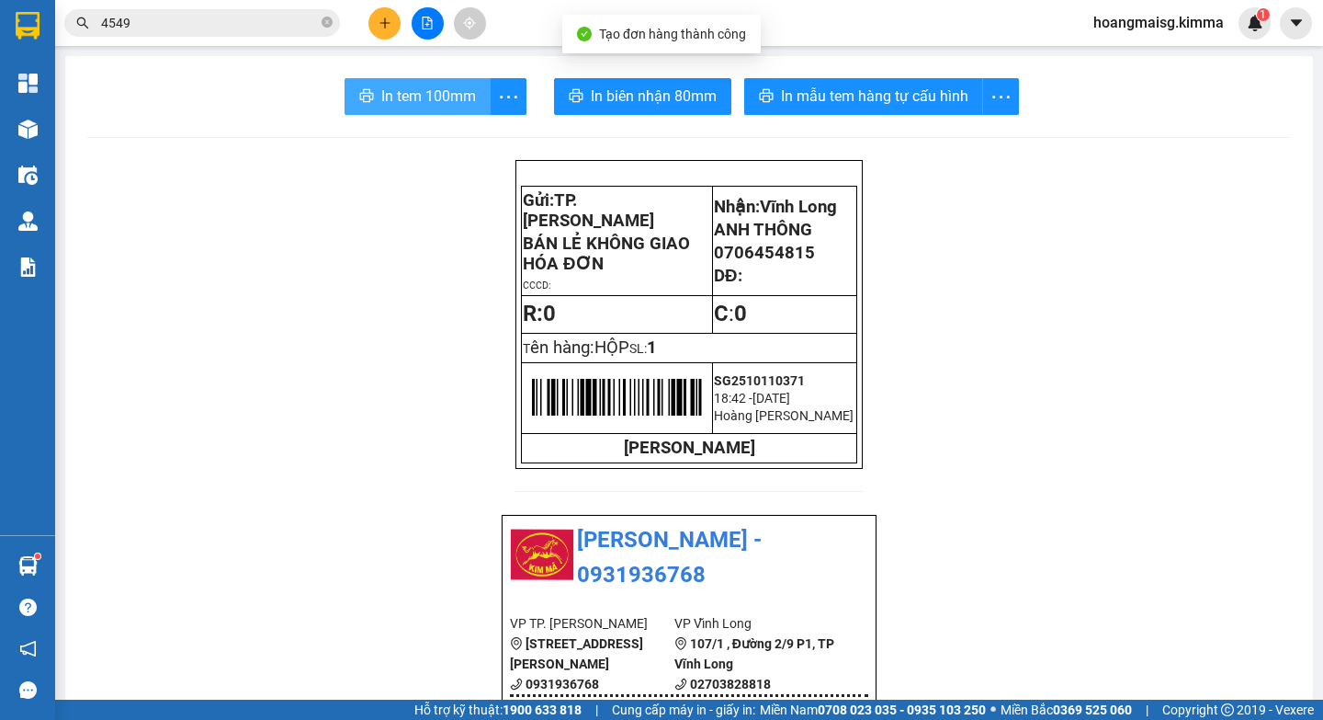
click at [410, 107] on span "In tem 100mm" at bounding box center [428, 96] width 95 height 23
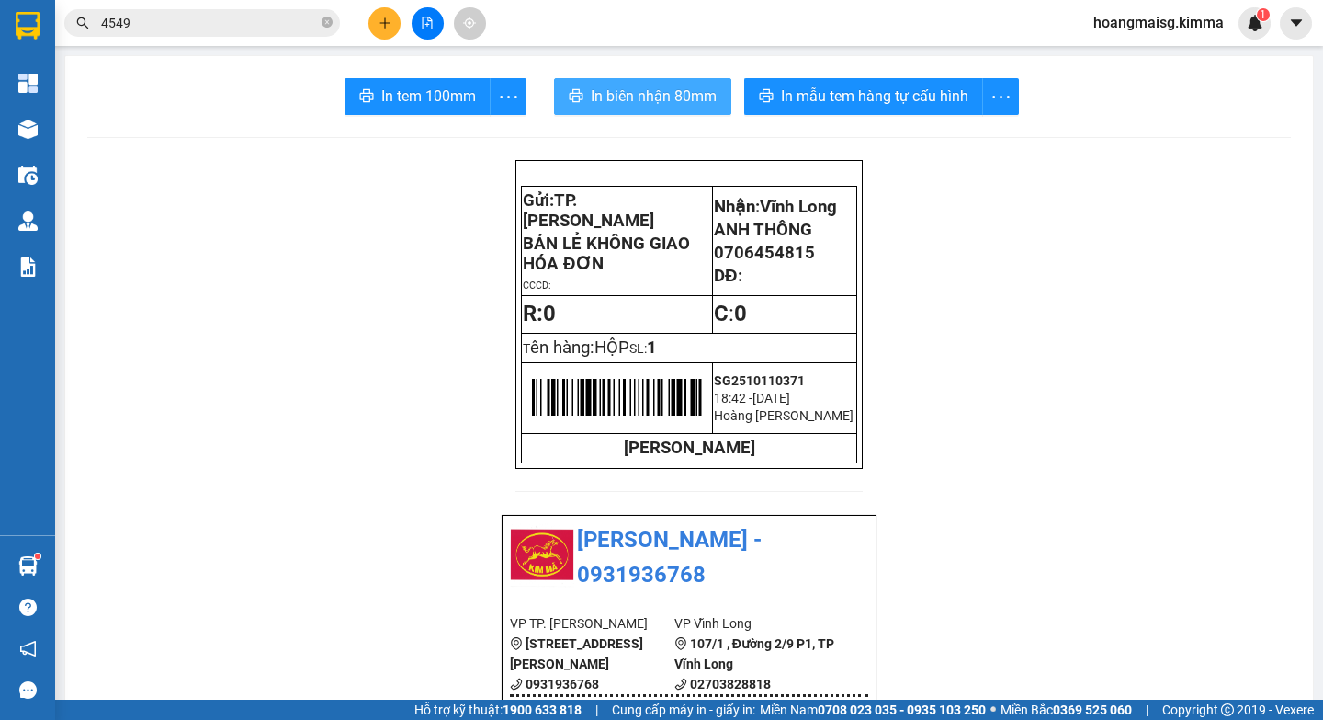
click at [658, 86] on span "In biên nhận 80mm" at bounding box center [654, 96] width 126 height 23
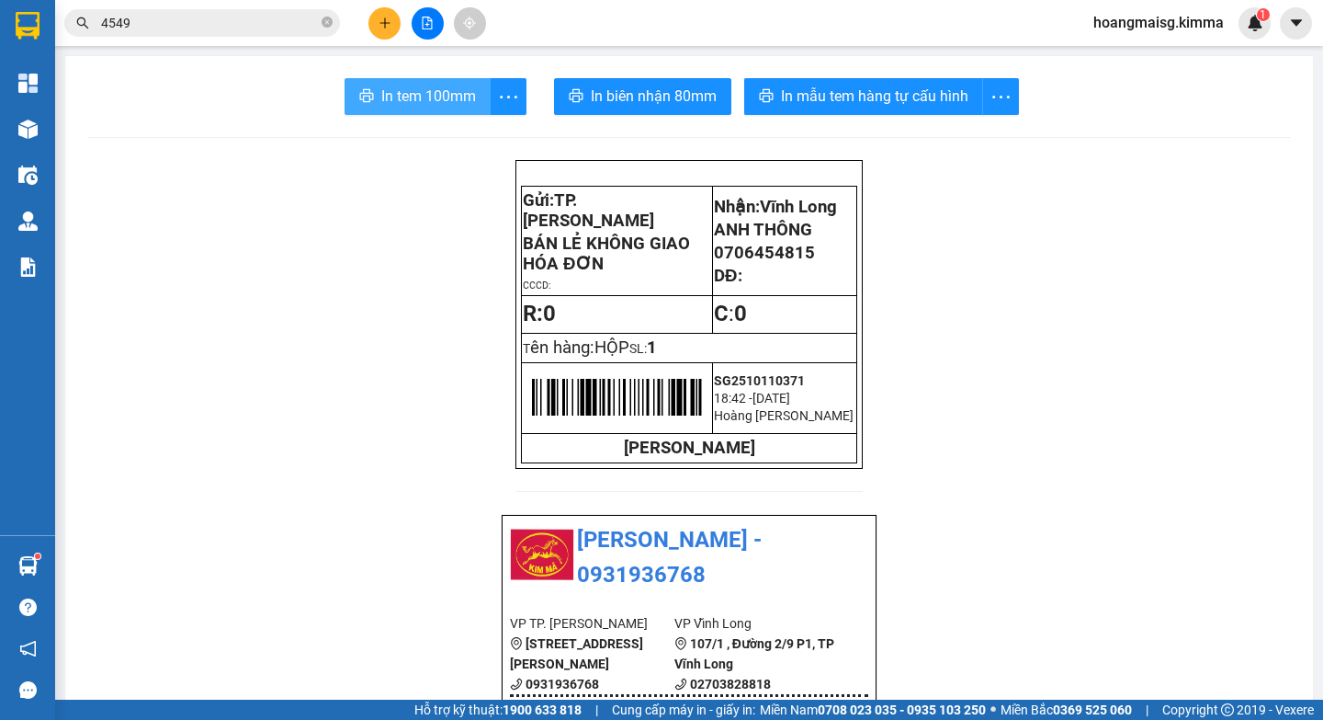
click at [438, 97] on span "In tem 100mm" at bounding box center [428, 96] width 95 height 23
click at [227, 29] on div "Kết quả tìm kiếm ( 19 ) Bộ lọc Ngày tạo đơn gần nhất Mã ĐH Trạng thái Món hàng …" at bounding box center [179, 23] width 358 height 32
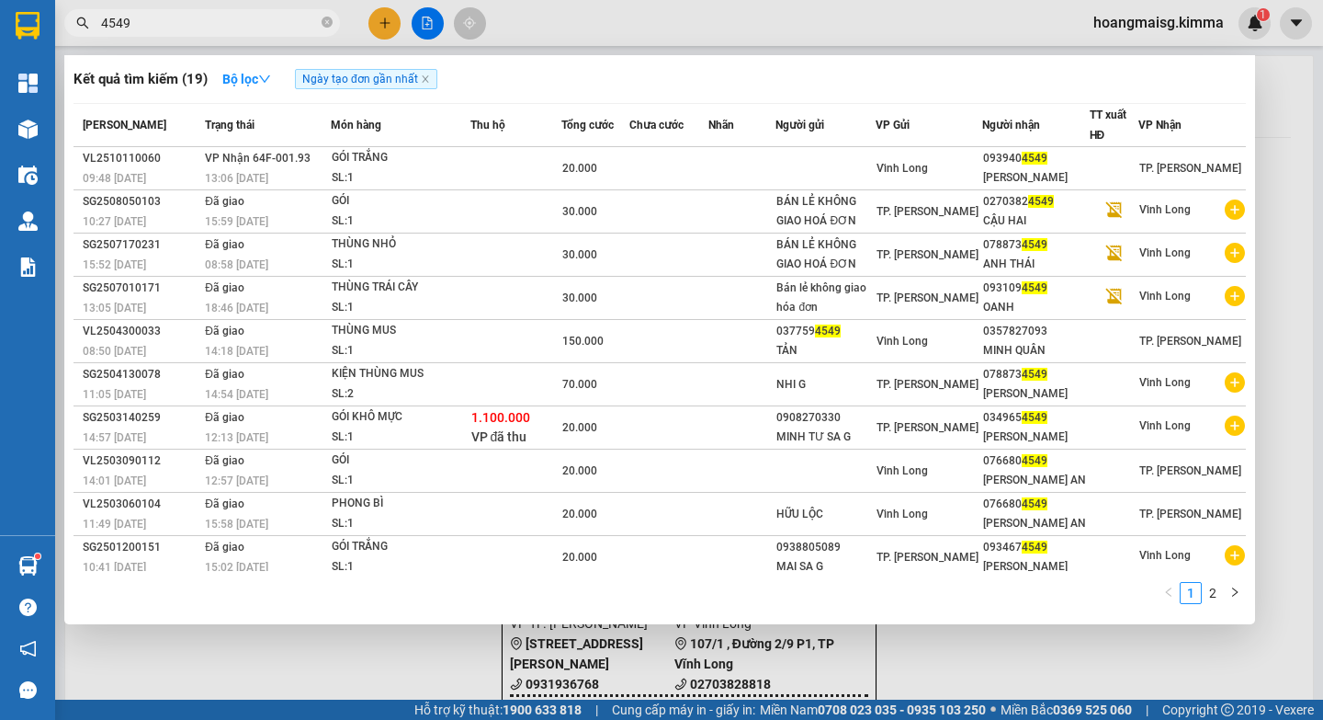
drag, startPoint x: 227, startPoint y: 28, endPoint x: 0, endPoint y: 22, distance: 227.1
click at [179, 22] on input "4549" at bounding box center [209, 23] width 217 height 20
click at [328, 23] on icon "close-circle" at bounding box center [327, 22] width 11 height 11
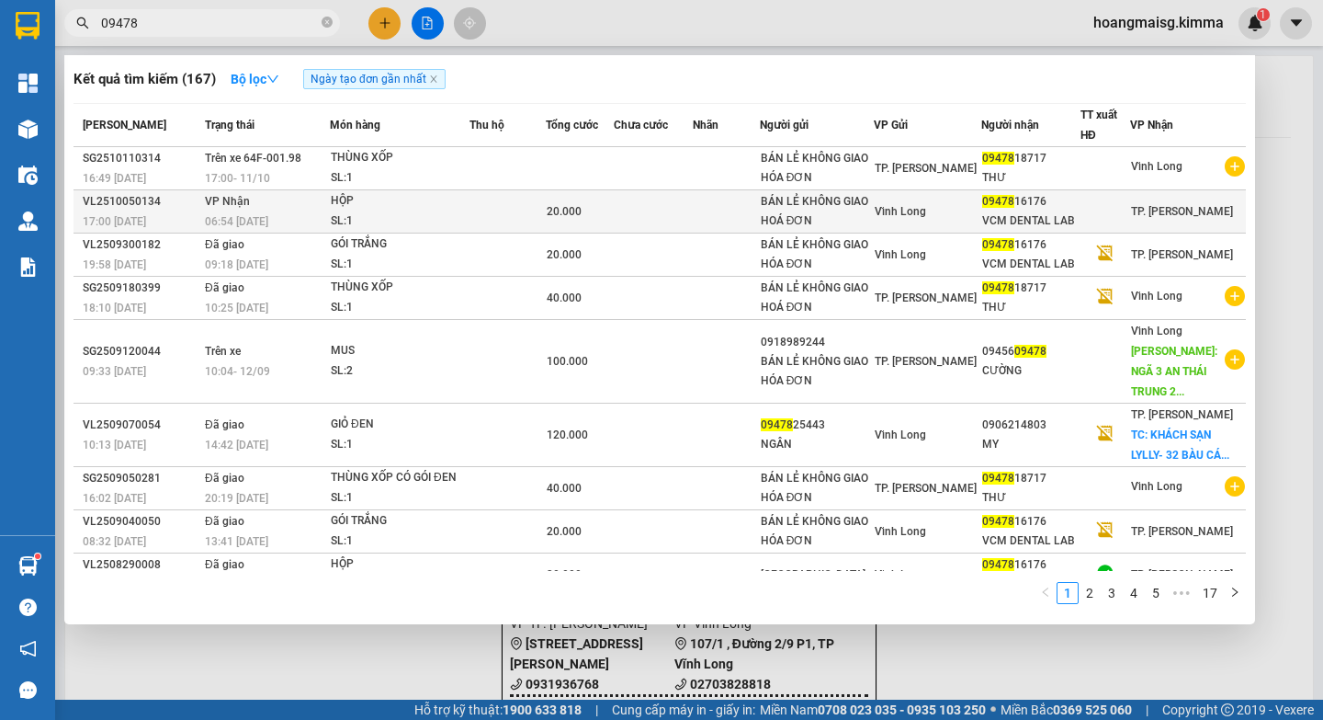
type input "09478"
click at [638, 202] on td at bounding box center [653, 211] width 79 height 43
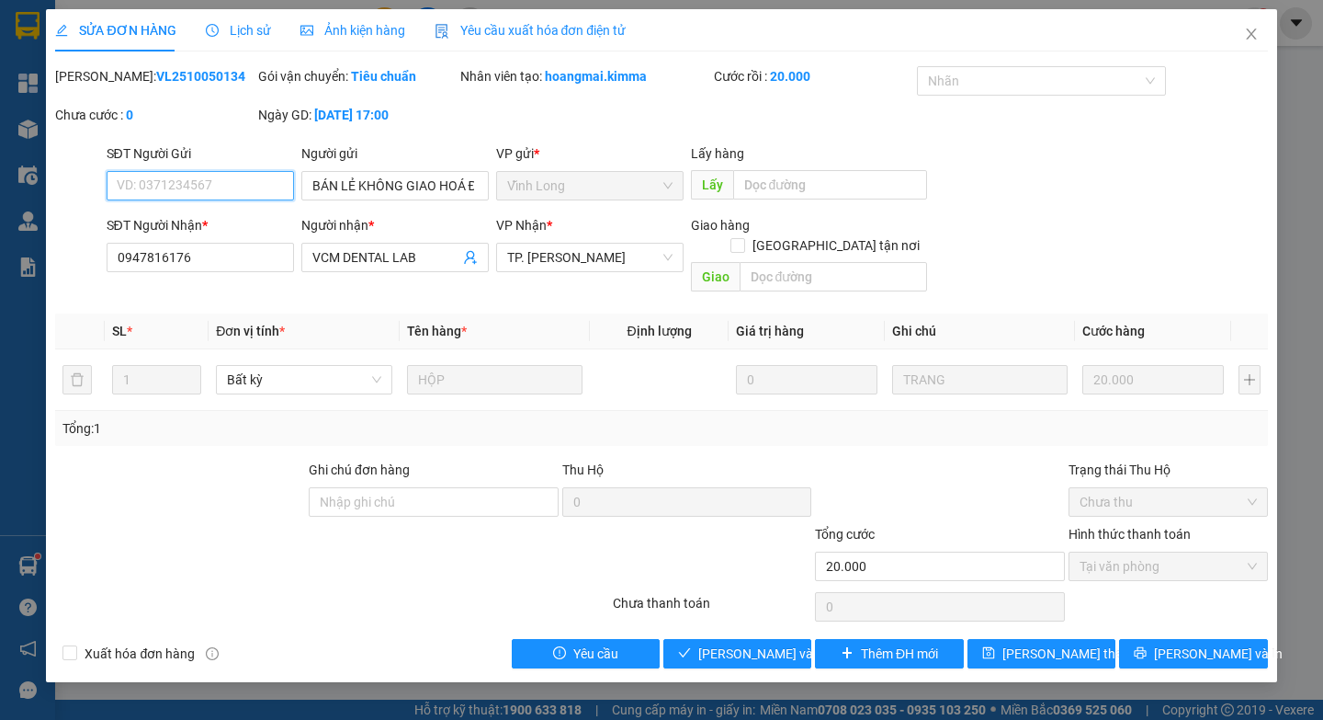
type input "BÁN LẺ KHÔNG GIAO HOÁ ĐƠN"
type input "0947816176"
type input "VCM DENTAL LAB"
type input "20.000"
click at [463, 487] on input "Ghi chú đơn hàng" at bounding box center [434, 501] width 250 height 29
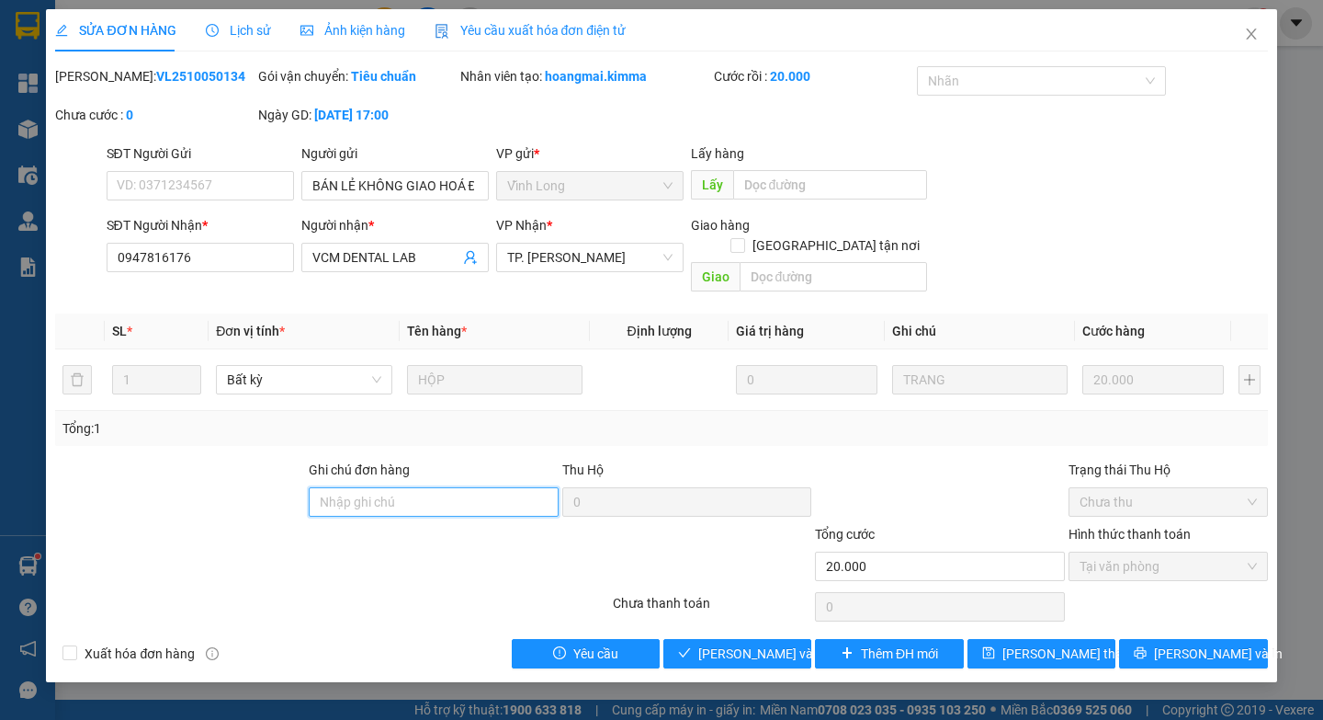
type input "HAE G"
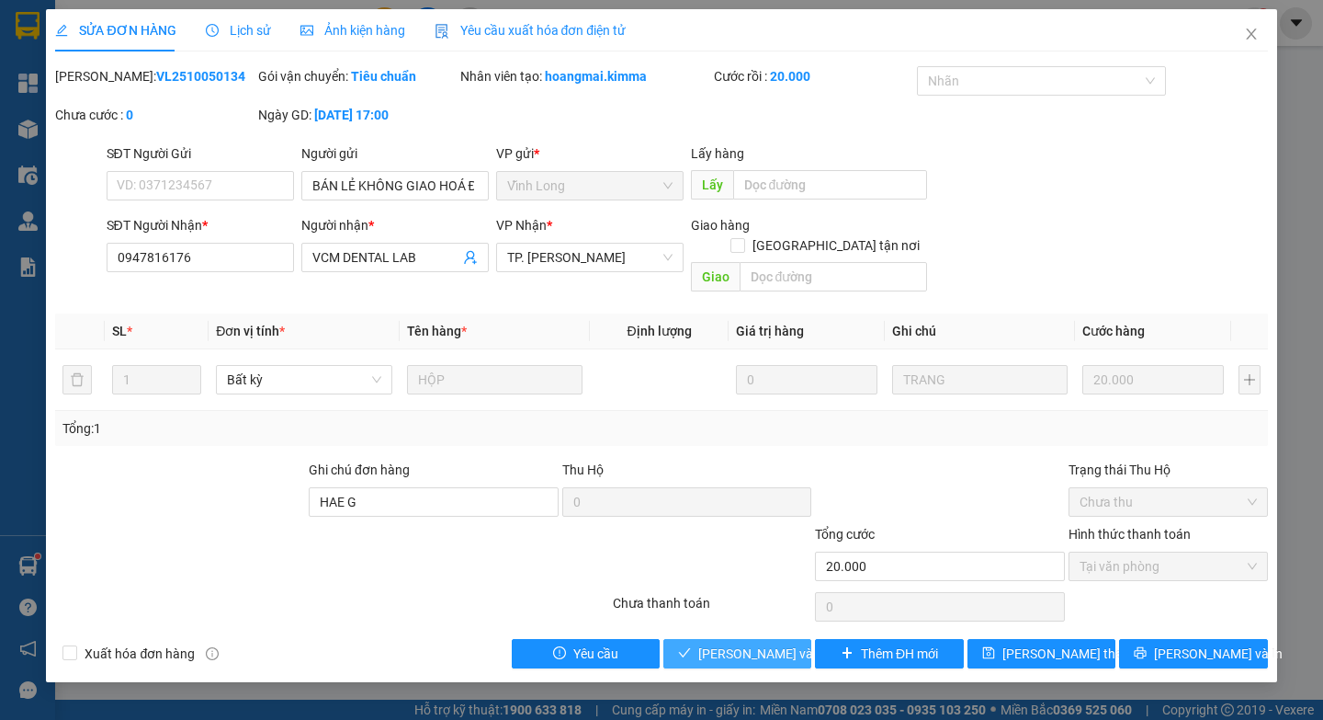
click at [715, 643] on span "Lưu và Giao hàng" at bounding box center [786, 653] width 176 height 20
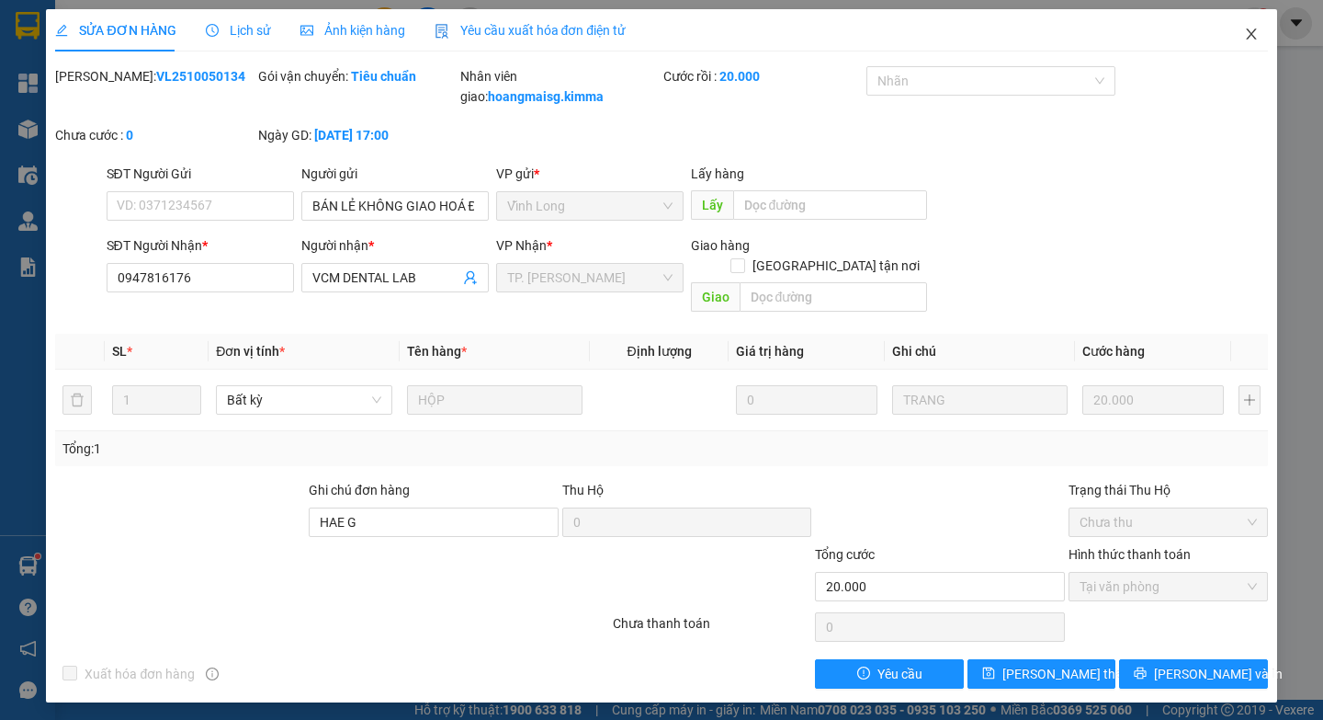
click at [1255, 43] on span "Close" at bounding box center [1251, 34] width 51 height 51
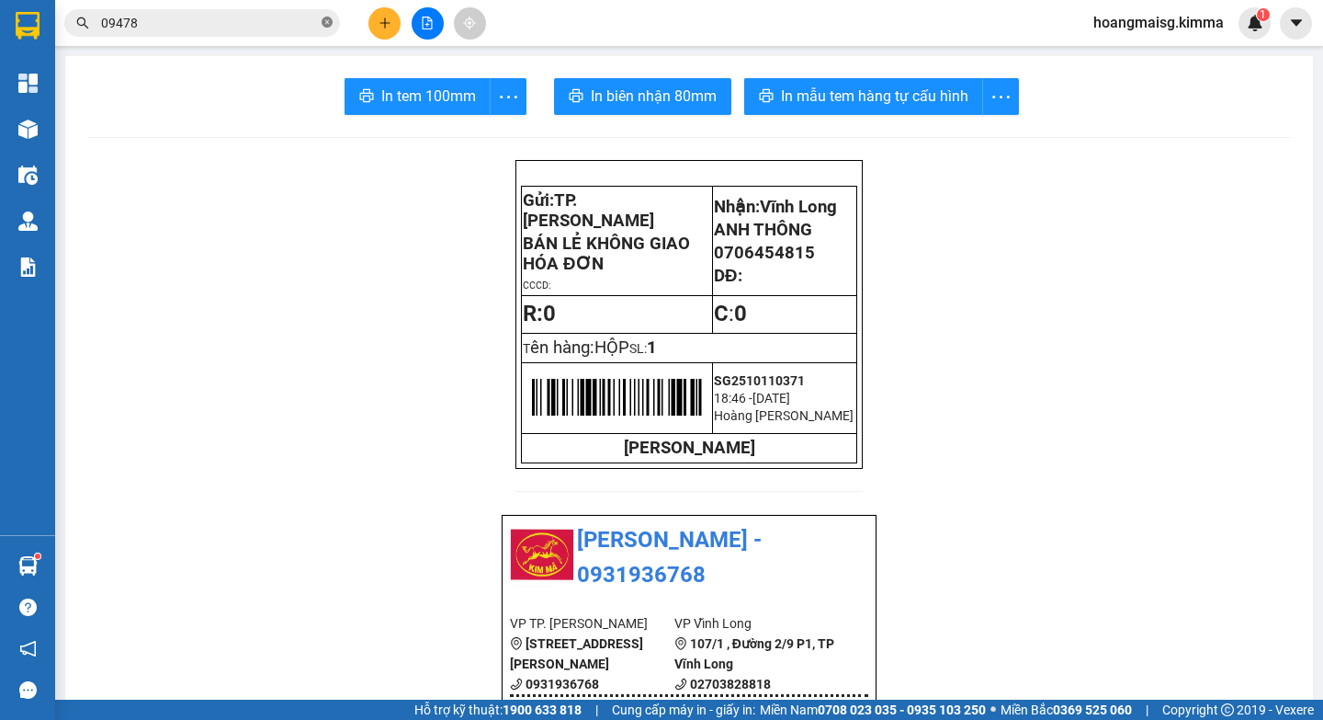
click at [324, 24] on icon "close-circle" at bounding box center [327, 22] width 11 height 11
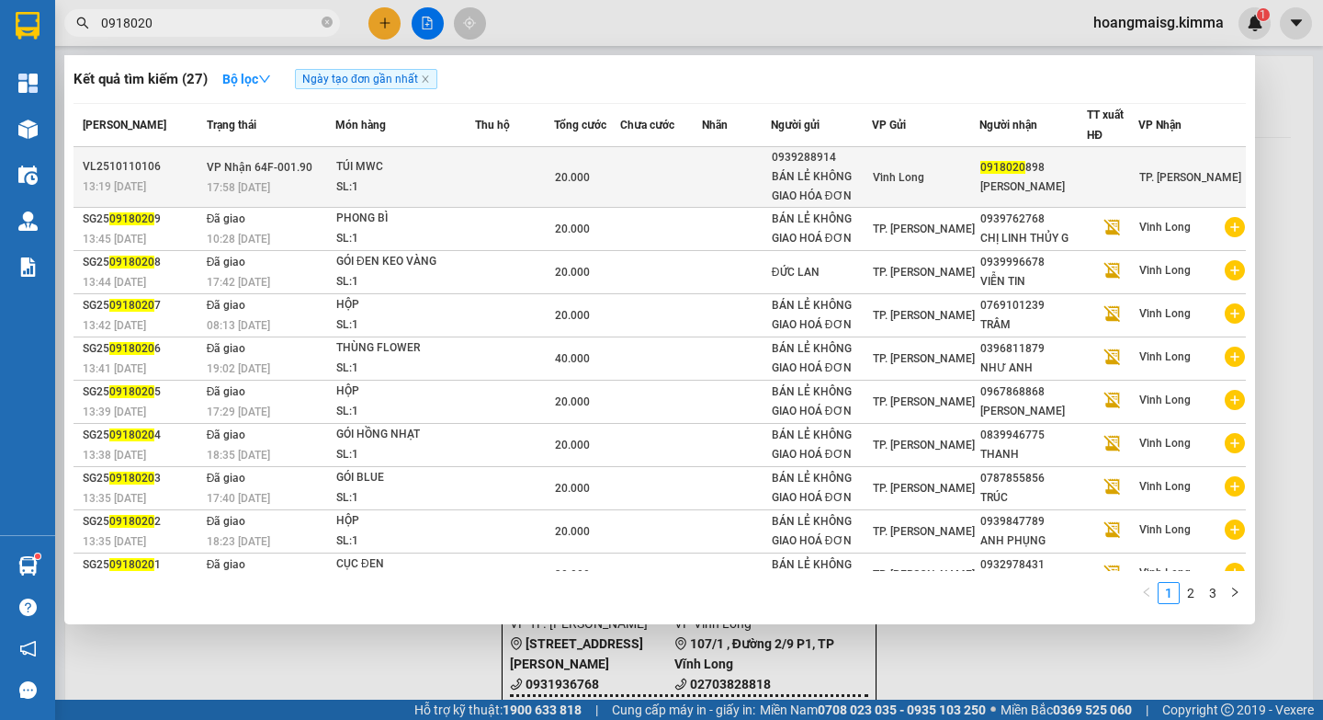
type input "0918020"
click at [696, 185] on td at bounding box center [660, 177] width 81 height 61
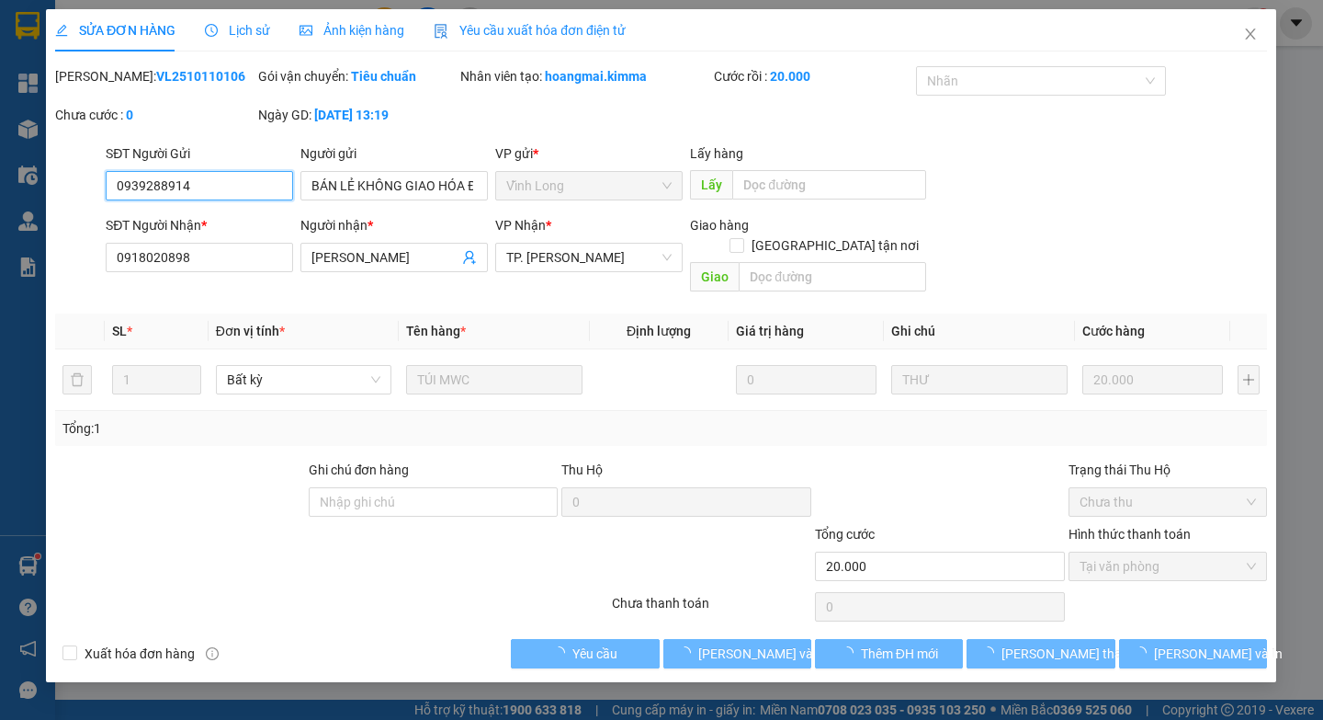
type input "0939288914"
type input "BÁN LẺ KHÔNG GIAO HÓA ĐƠN"
type input "0918020898"
type input "TUẤN HÀO"
type input "20.000"
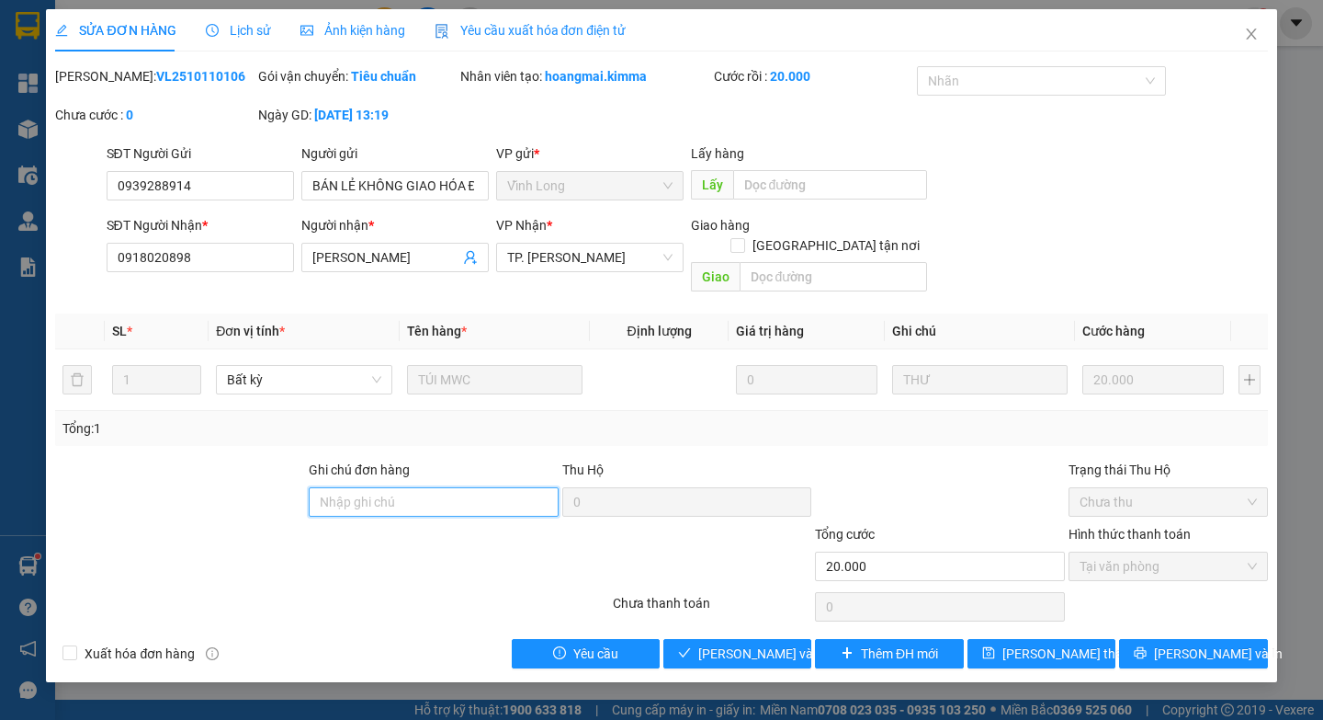
click at [435, 487] on input "Ghi chú đơn hàng" at bounding box center [434, 501] width 250 height 29
type input "HAE G"
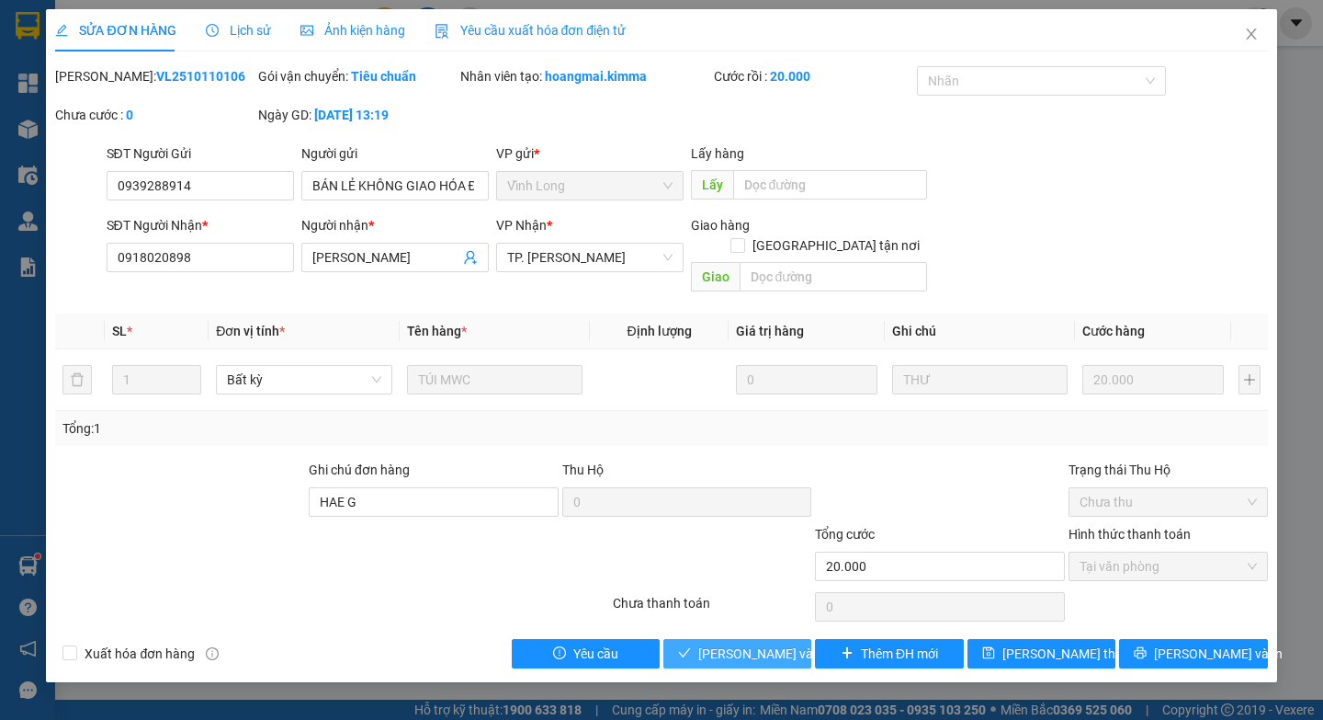
click at [748, 639] on button "Lưu và Giao hàng" at bounding box center [737, 653] width 148 height 29
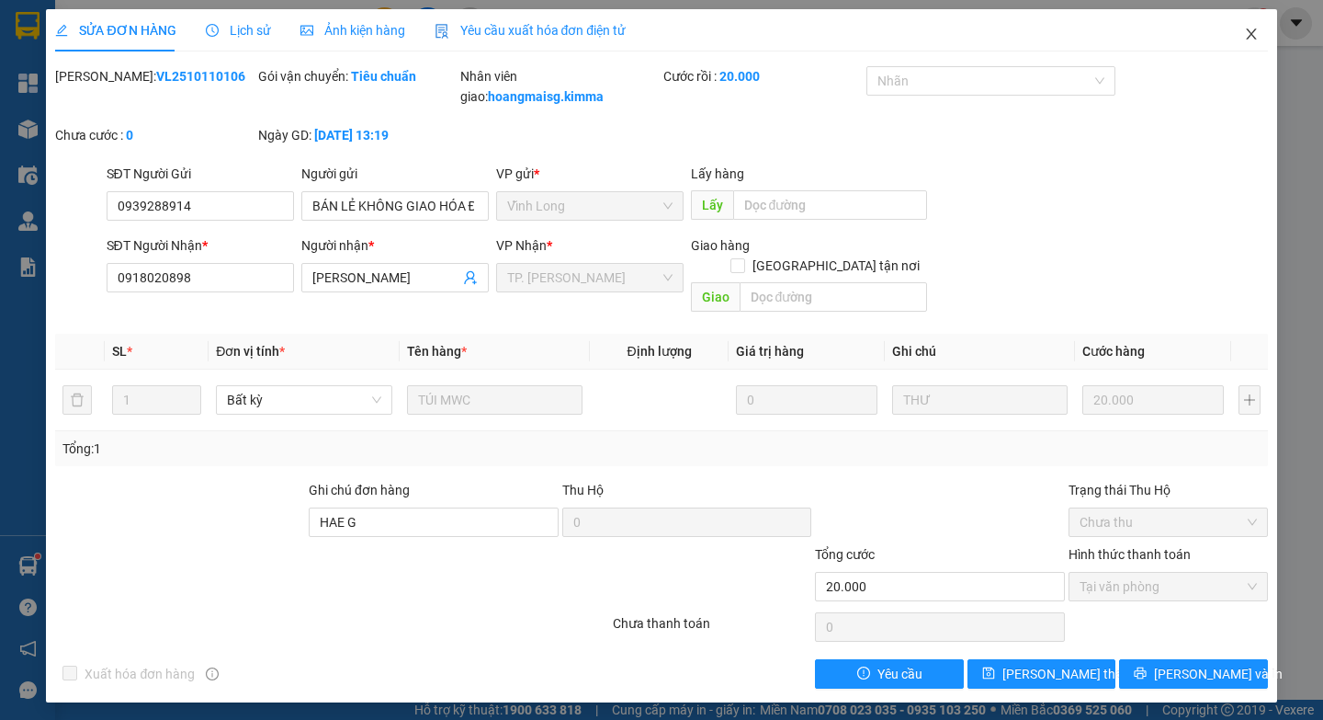
click at [1249, 32] on icon "close" at bounding box center [1251, 33] width 10 height 11
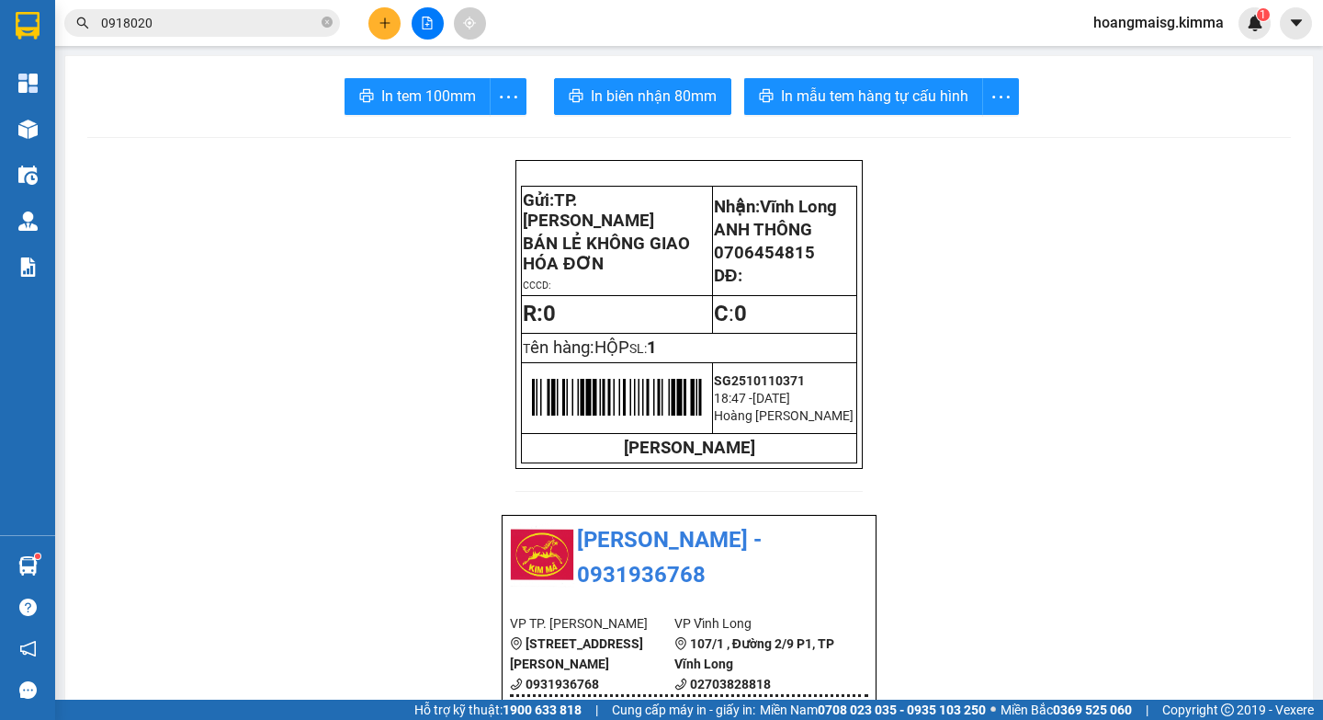
click at [380, 17] on icon "plus" at bounding box center [385, 23] width 13 height 13
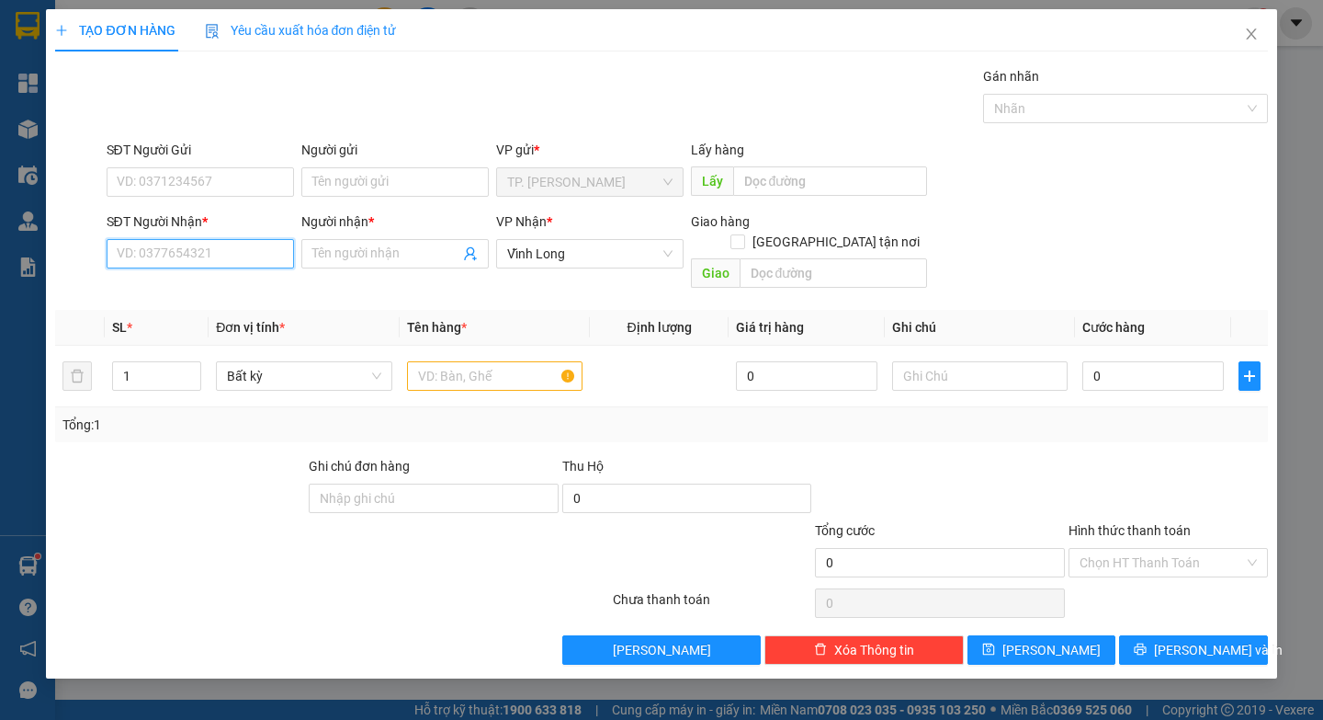
click at [221, 256] on input "SĐT Người Nhận *" at bounding box center [200, 253] width 187 height 29
click at [231, 296] on div "0943777775 - THANH NHỎ" at bounding box center [200, 290] width 165 height 20
type input "0943777775"
type input "THANH NHỎ"
type input "0943777775"
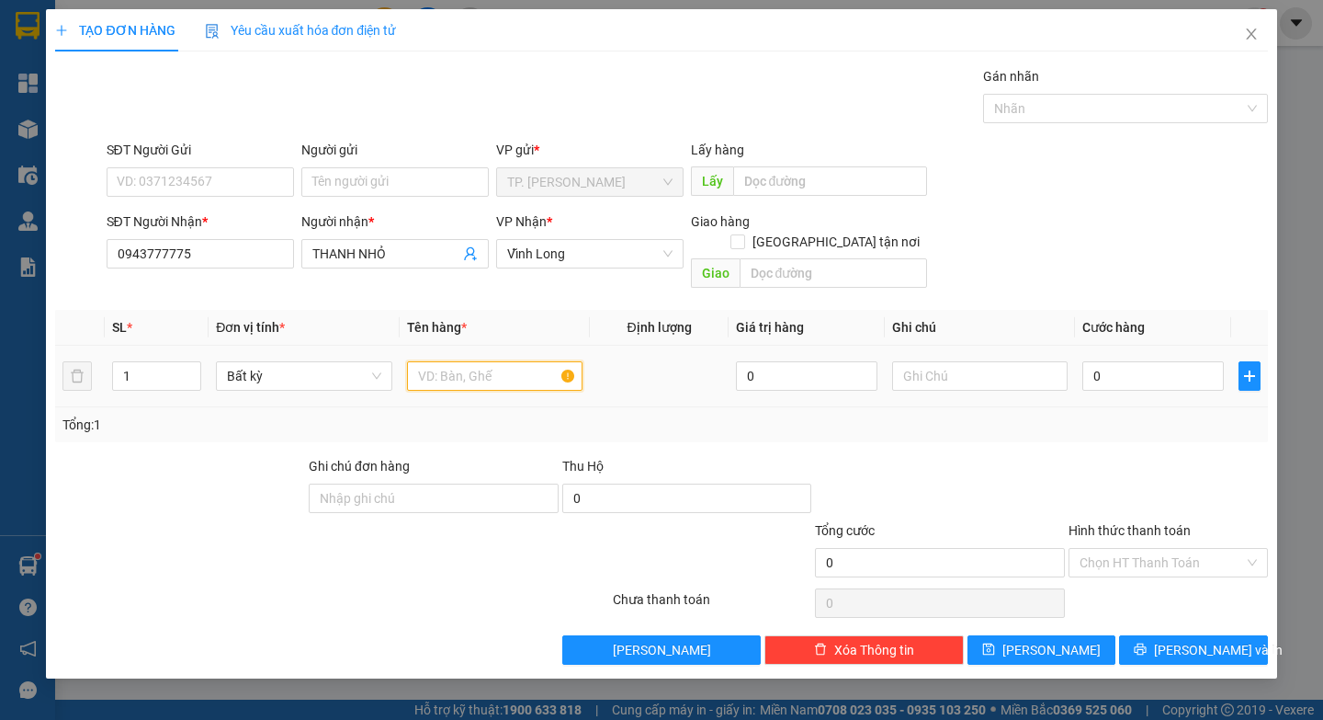
click at [485, 366] on input "text" at bounding box center [495, 375] width 176 height 29
paste input "Ô"
paste input "Ộ"
paste input "À"
type input "HỘP KEO VÀNG"
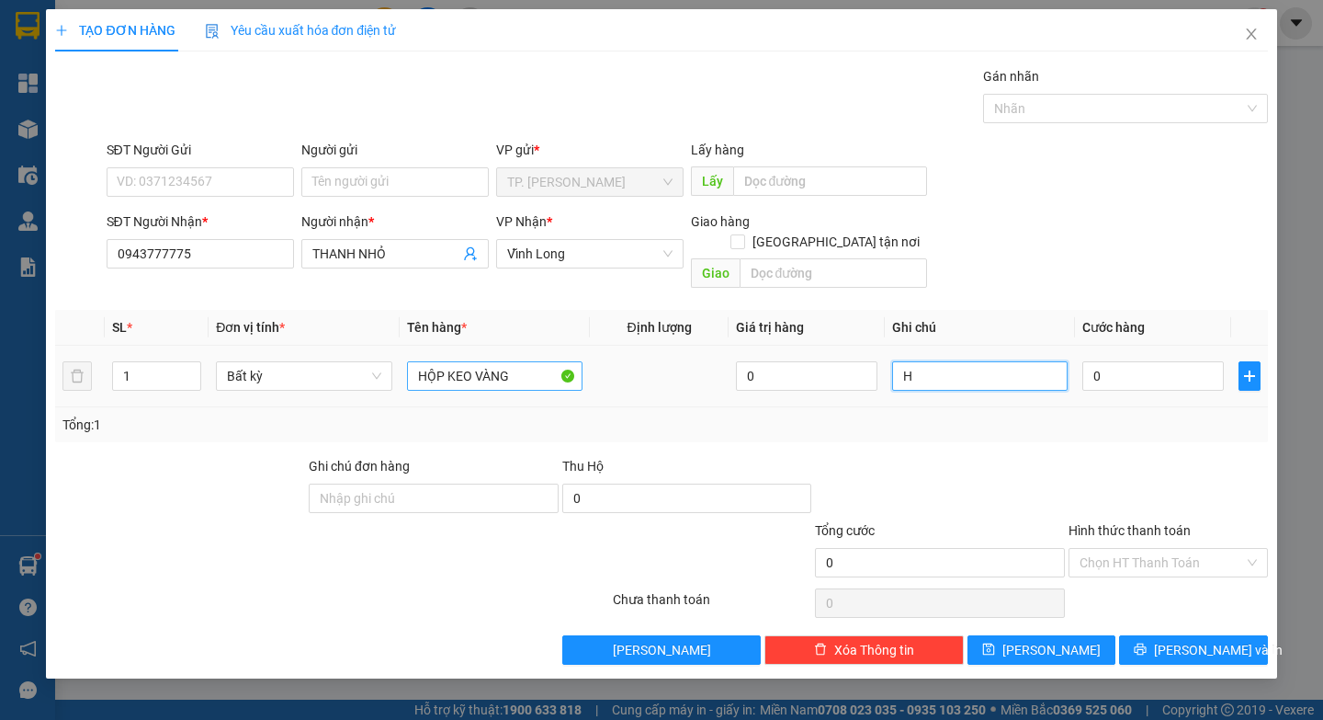
paste input "E"
type input "HAE"
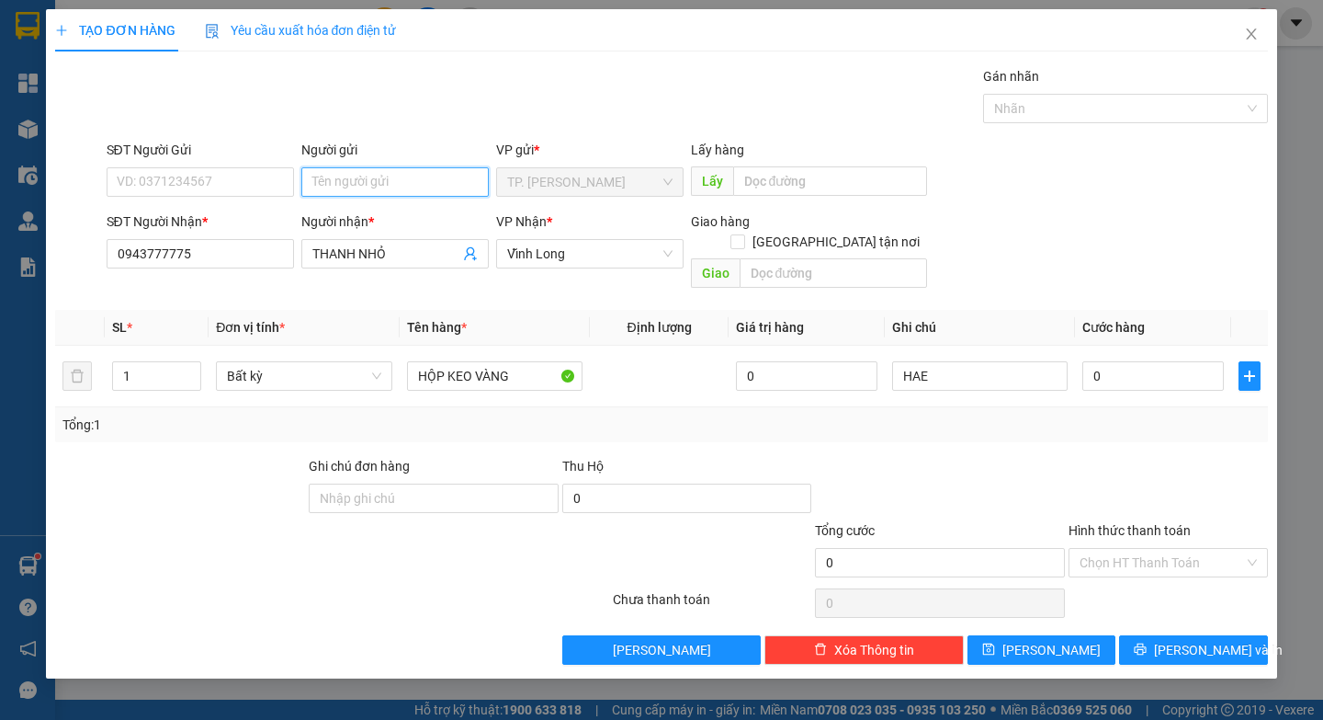
click at [324, 184] on input "Người gửi" at bounding box center [394, 181] width 187 height 29
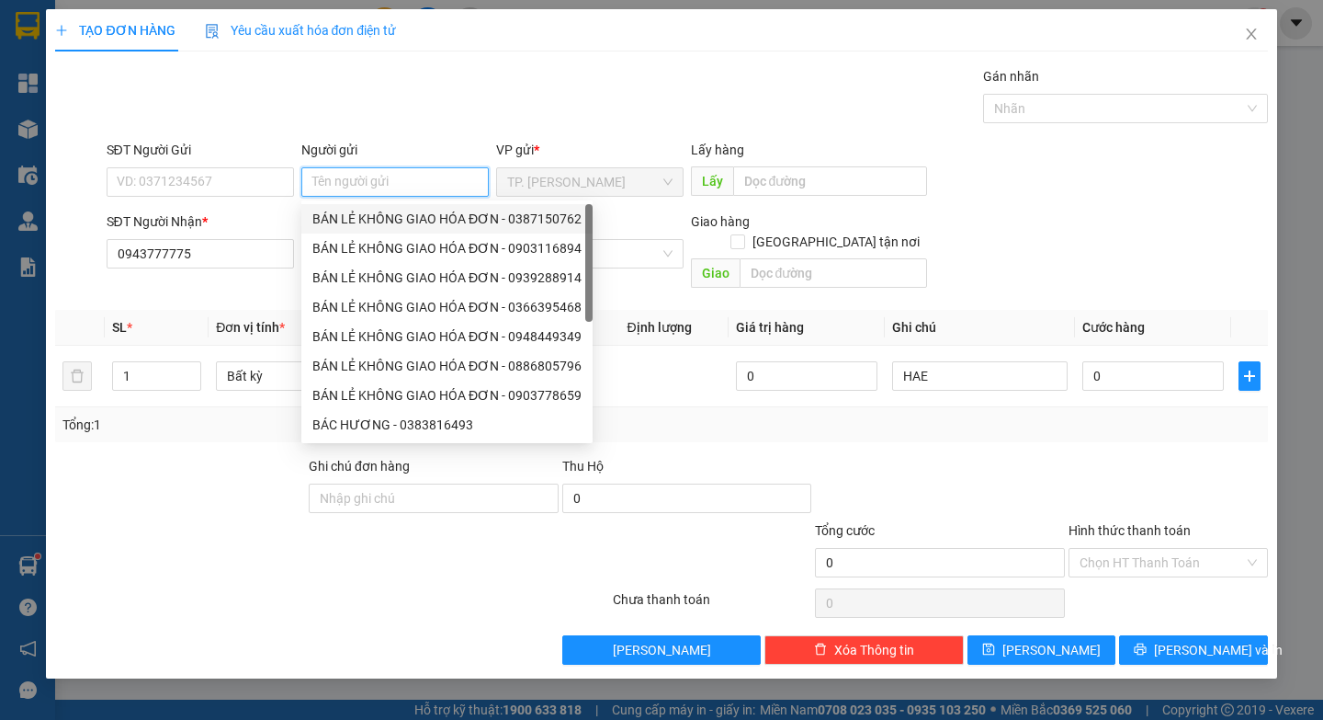
click at [440, 226] on div "BÁN LẺ KHÔNG GIAO HÓA ĐƠN - 0387150762" at bounding box center [446, 219] width 269 height 20
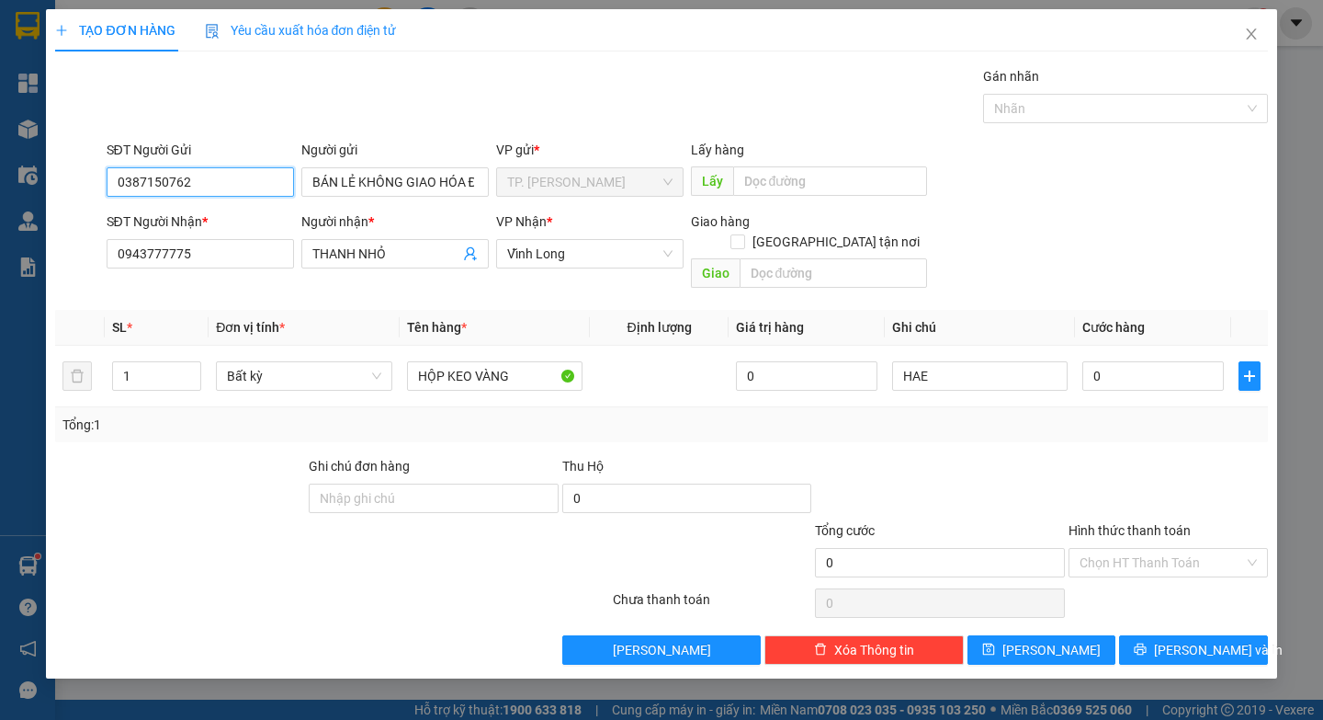
drag, startPoint x: 256, startPoint y: 176, endPoint x: 0, endPoint y: 175, distance: 256.4
click at [0, 175] on div "TẠO ĐƠN HÀNG Yêu cầu xuất hóa đơn điện tử Transit Pickup Surcharge Ids Transit …" at bounding box center [661, 360] width 1323 height 720
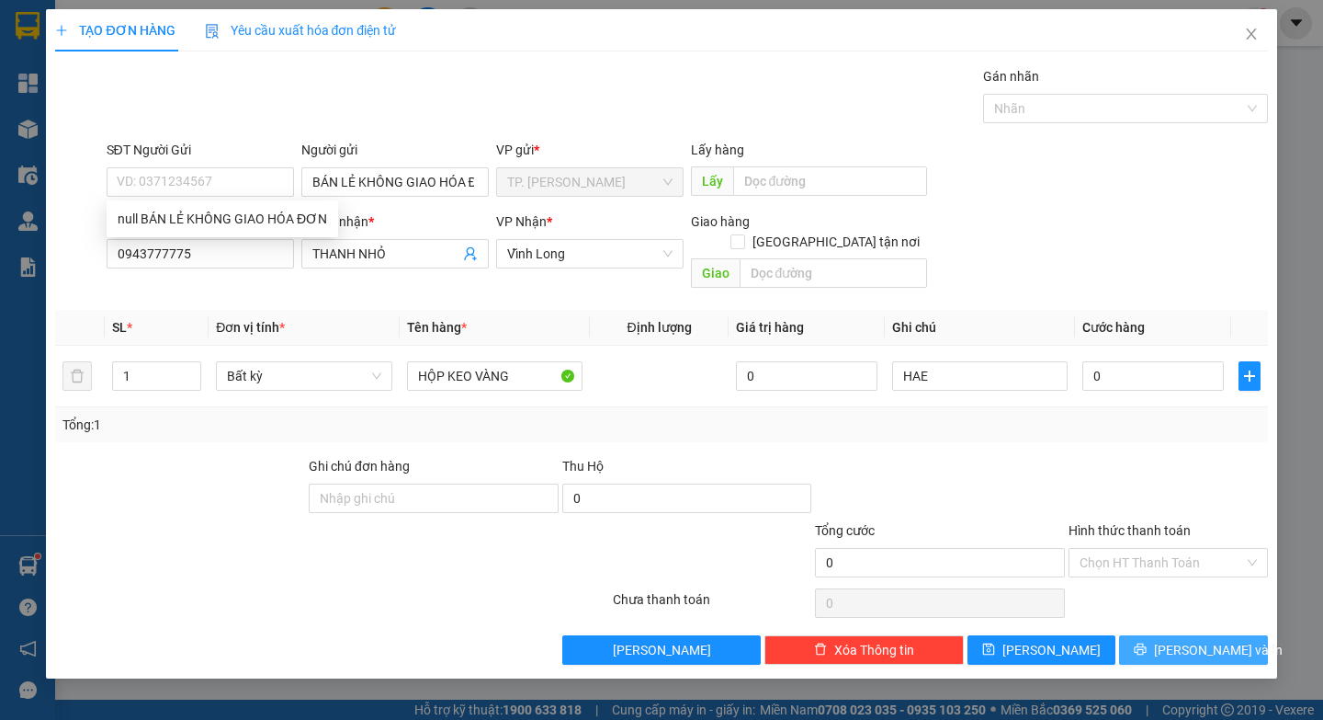
click at [1197, 640] on span "[PERSON_NAME] và In" at bounding box center [1218, 650] width 129 height 20
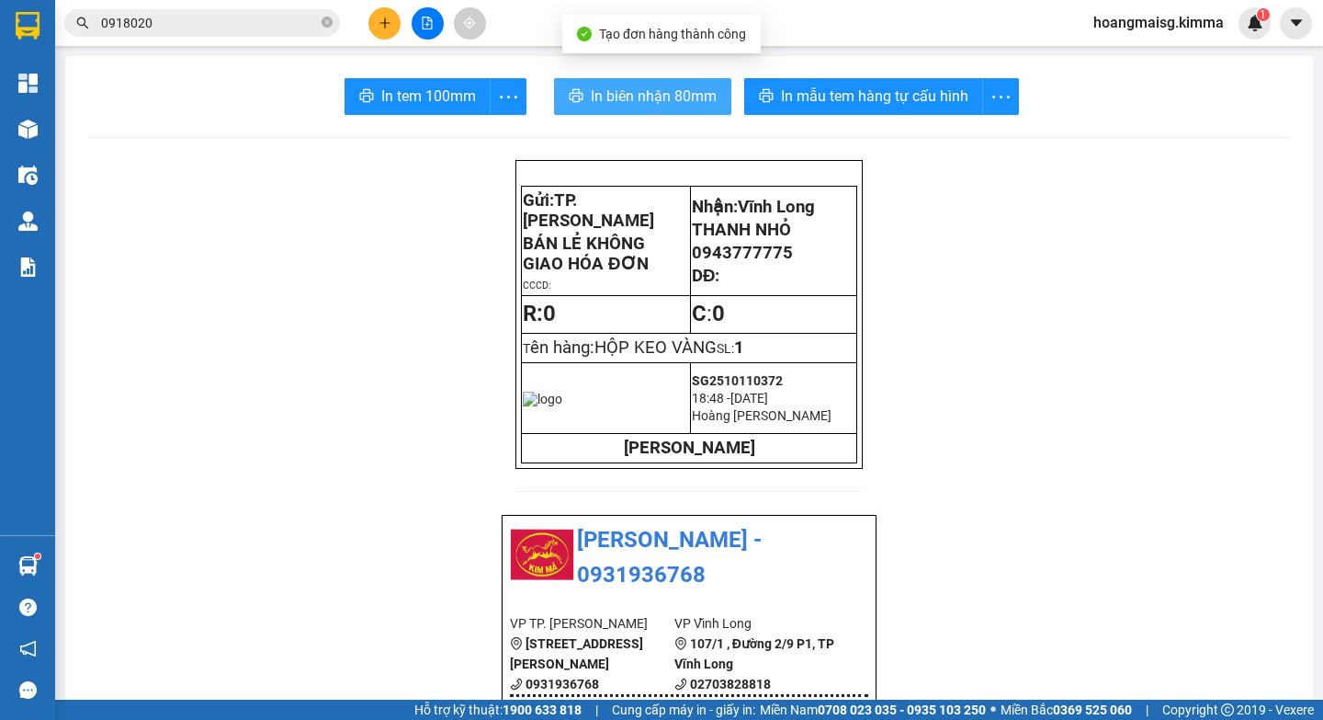
click at [618, 109] on button "In biên nhận 80mm" at bounding box center [642, 96] width 177 height 37
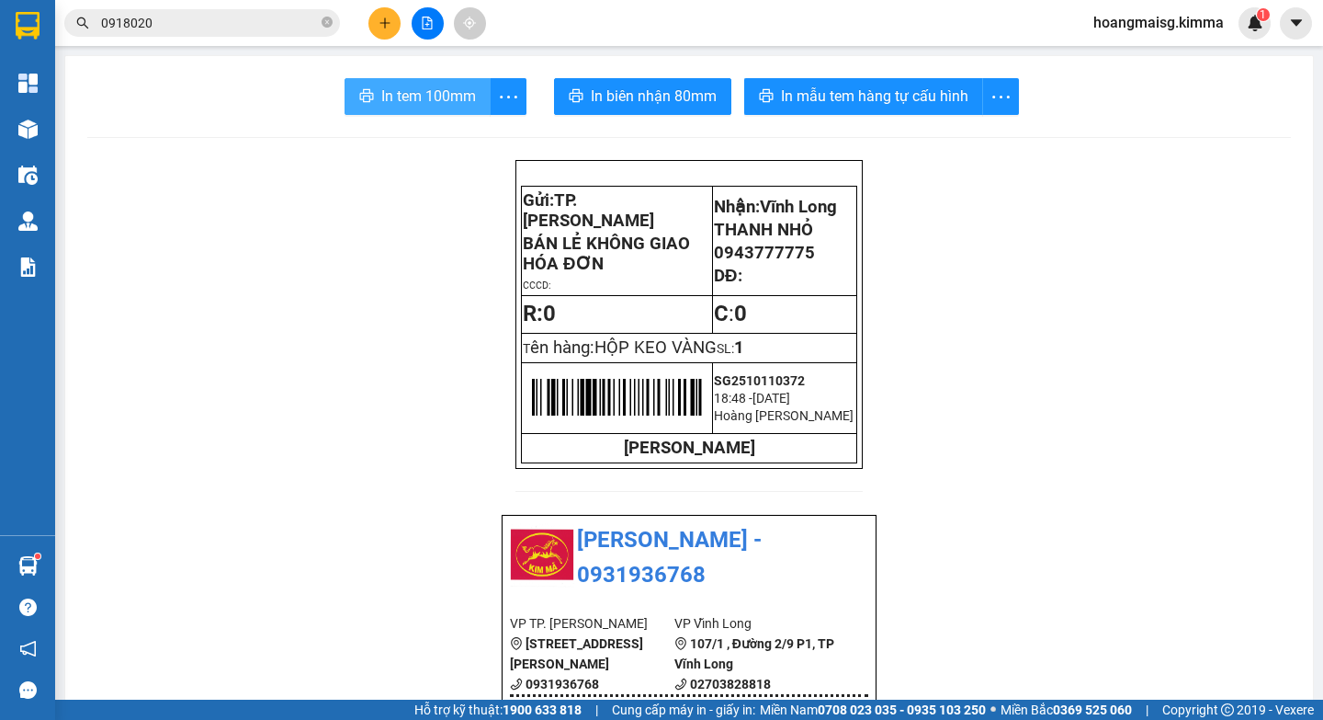
click at [430, 95] on span "In tem 100mm" at bounding box center [428, 96] width 95 height 23
click at [608, 95] on span "In biên nhận 80mm" at bounding box center [654, 96] width 126 height 23
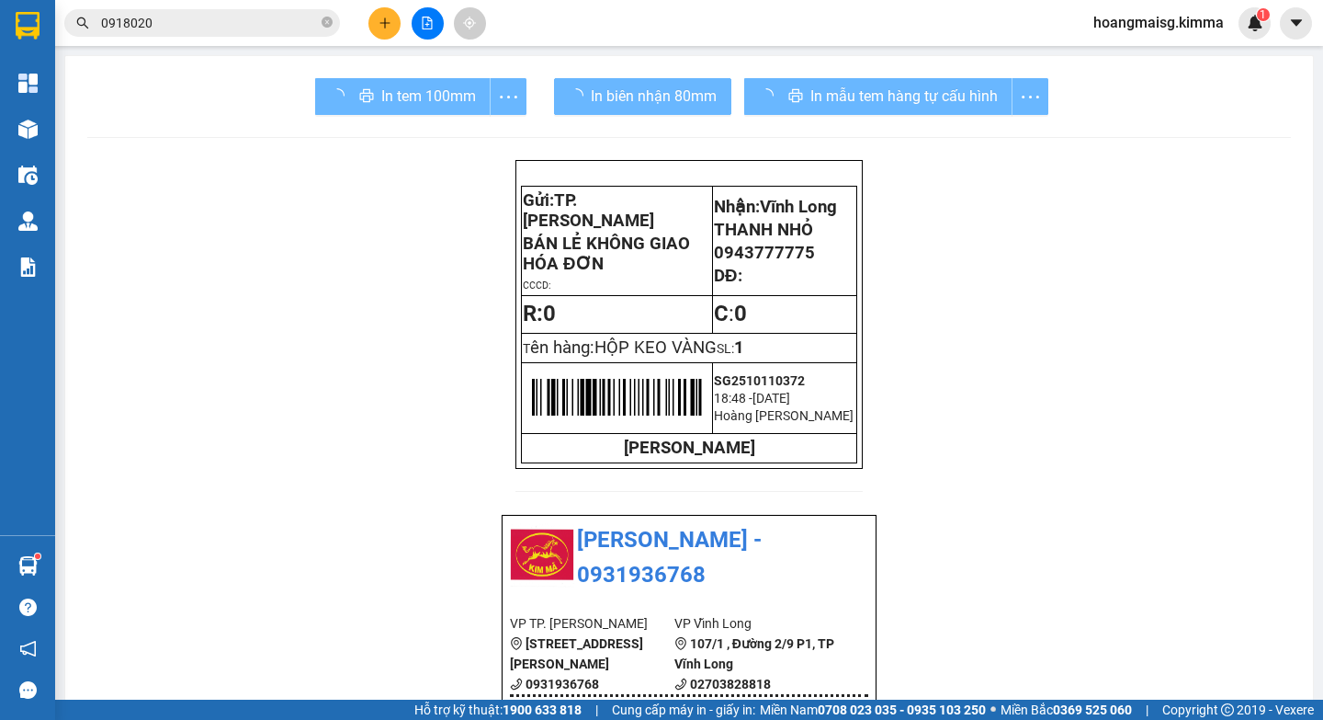
click at [608, 95] on span "In biên nhận 80mm" at bounding box center [654, 96] width 126 height 23
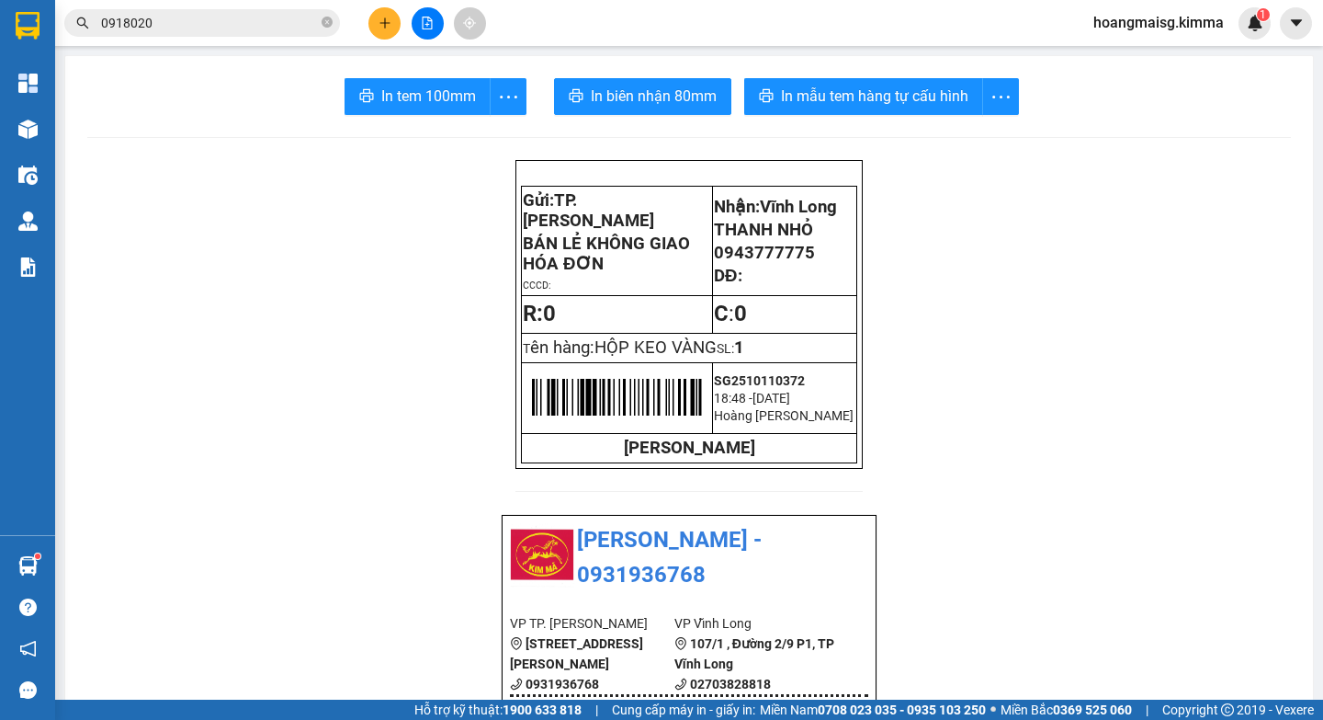
click at [608, 95] on span "In biên nhận 80mm" at bounding box center [654, 96] width 126 height 23
click at [379, 18] on icon "plus" at bounding box center [385, 23] width 13 height 13
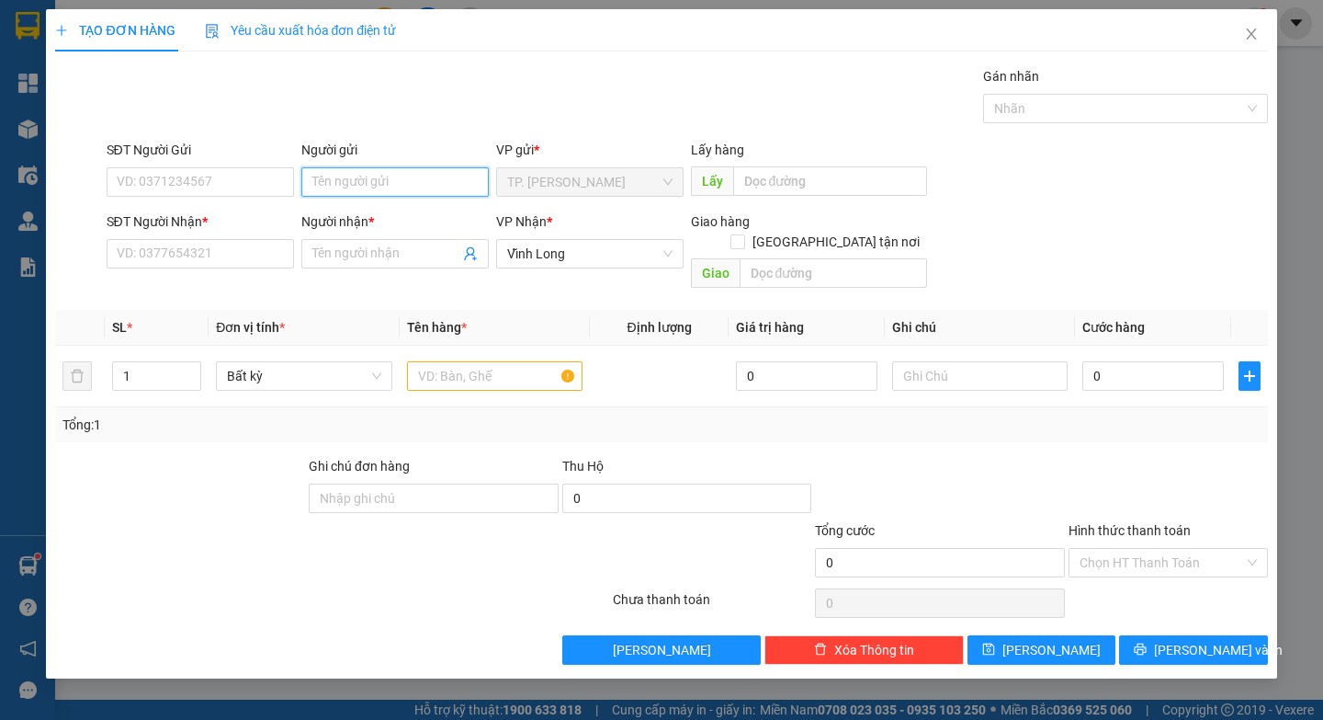
click at [375, 174] on input "Người gửi" at bounding box center [394, 181] width 187 height 29
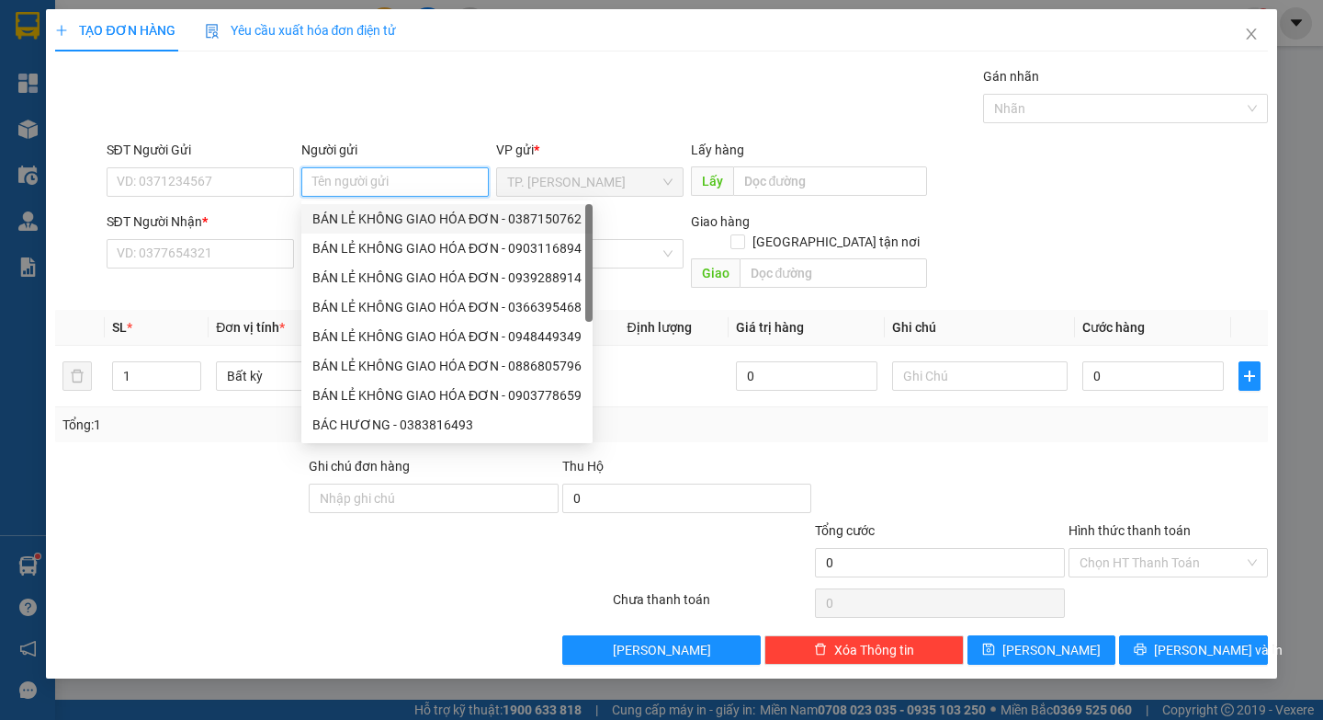
click at [413, 212] on div "BÁN LẺ KHÔNG GIAO HÓA ĐƠN - 0387150762" at bounding box center [446, 219] width 269 height 20
type input "0387150762"
type input "BÁN LẺ KHÔNG GIAO HÓA ĐƠN"
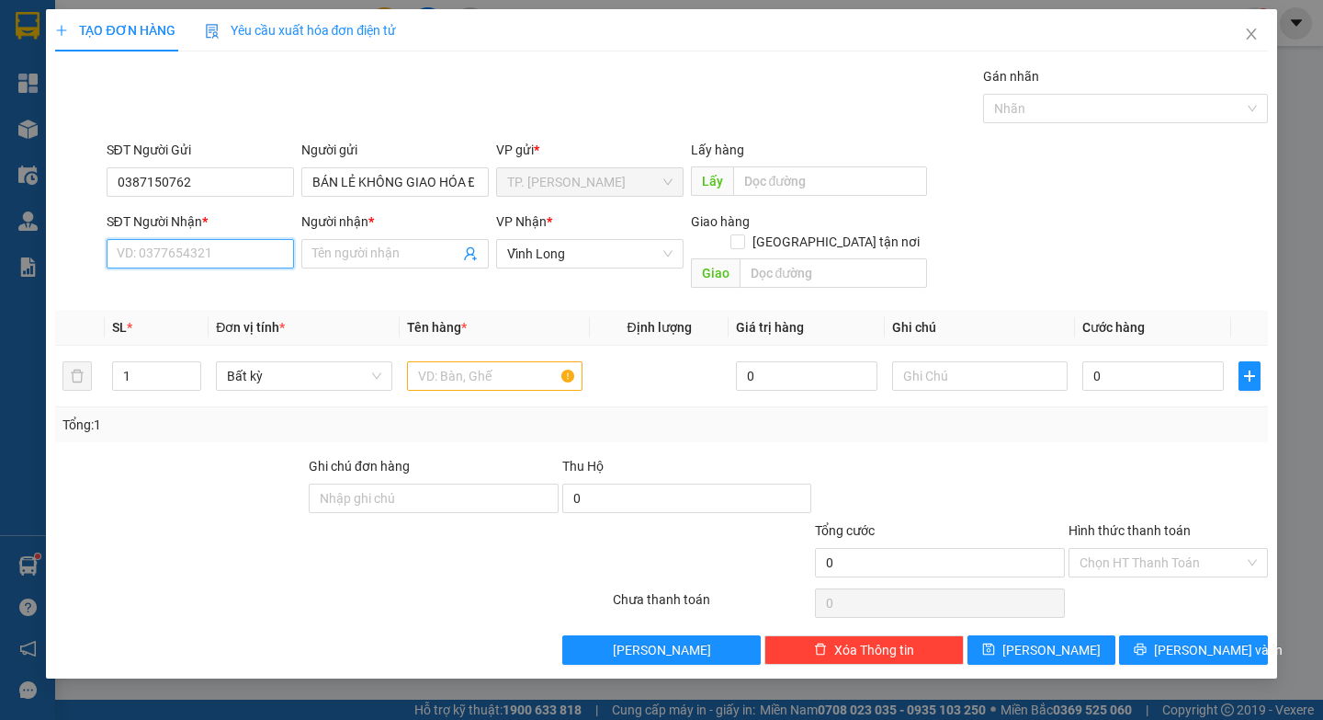
click at [158, 242] on input "SĐT Người Nhận *" at bounding box center [200, 253] width 187 height 29
type input "0901628193"
click at [241, 283] on div "0901628193 - ANH CHIẾN" at bounding box center [200, 290] width 165 height 20
type input "ANH CHIẾN"
checkbox input "true"
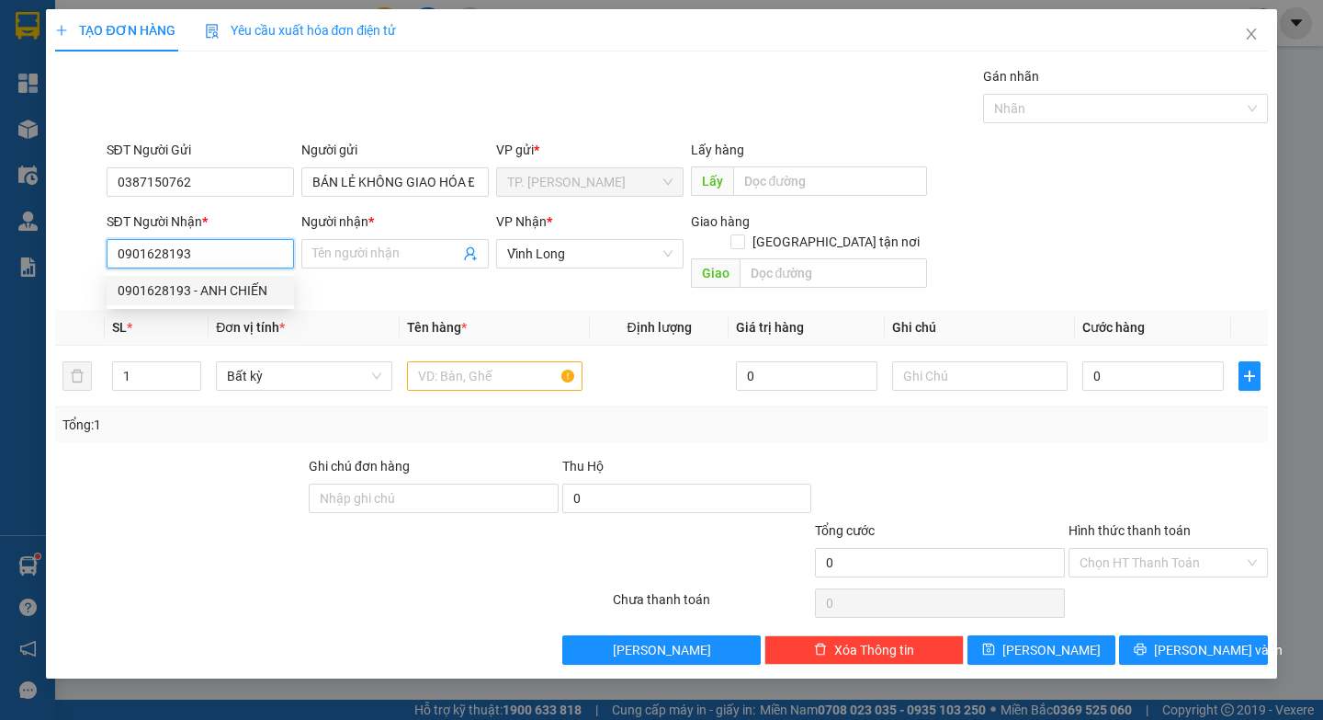
type input "357 PHẠM THÁI BƯỜNG"
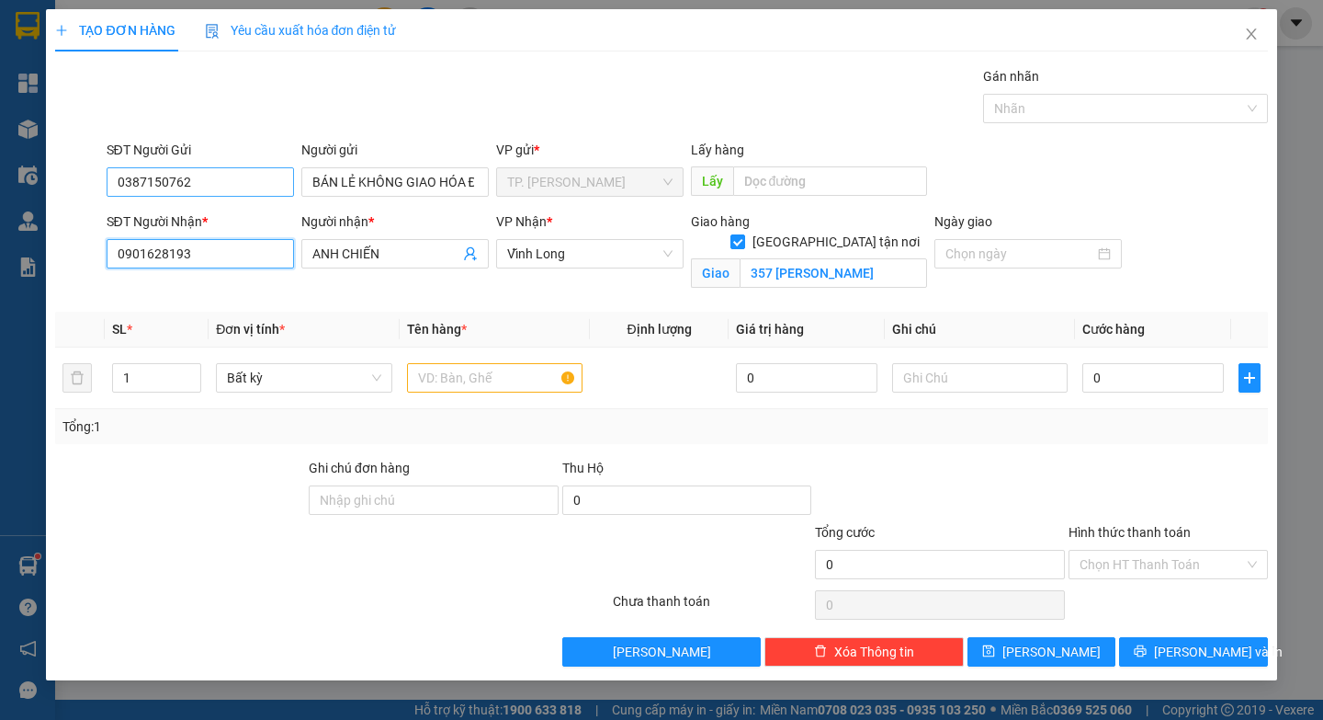
type input "0901628193"
drag, startPoint x: 231, startPoint y: 177, endPoint x: 0, endPoint y: 145, distance: 232.9
click at [0, 157] on div "TẠO ĐƠN HÀNG Yêu cầu xuất hóa đơn điện tử Transit Pickup Surcharge Ids Transit …" at bounding box center [661, 360] width 1323 height 720
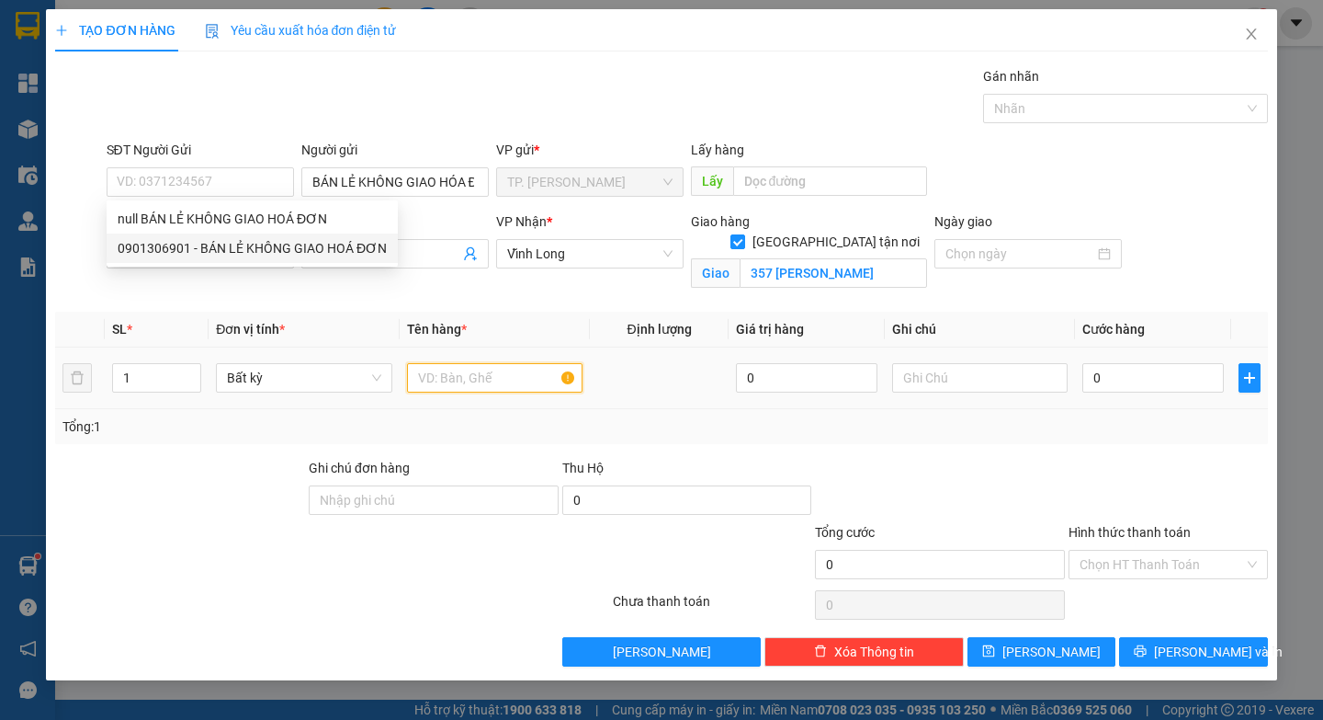
click at [472, 379] on input "text" at bounding box center [495, 377] width 176 height 29
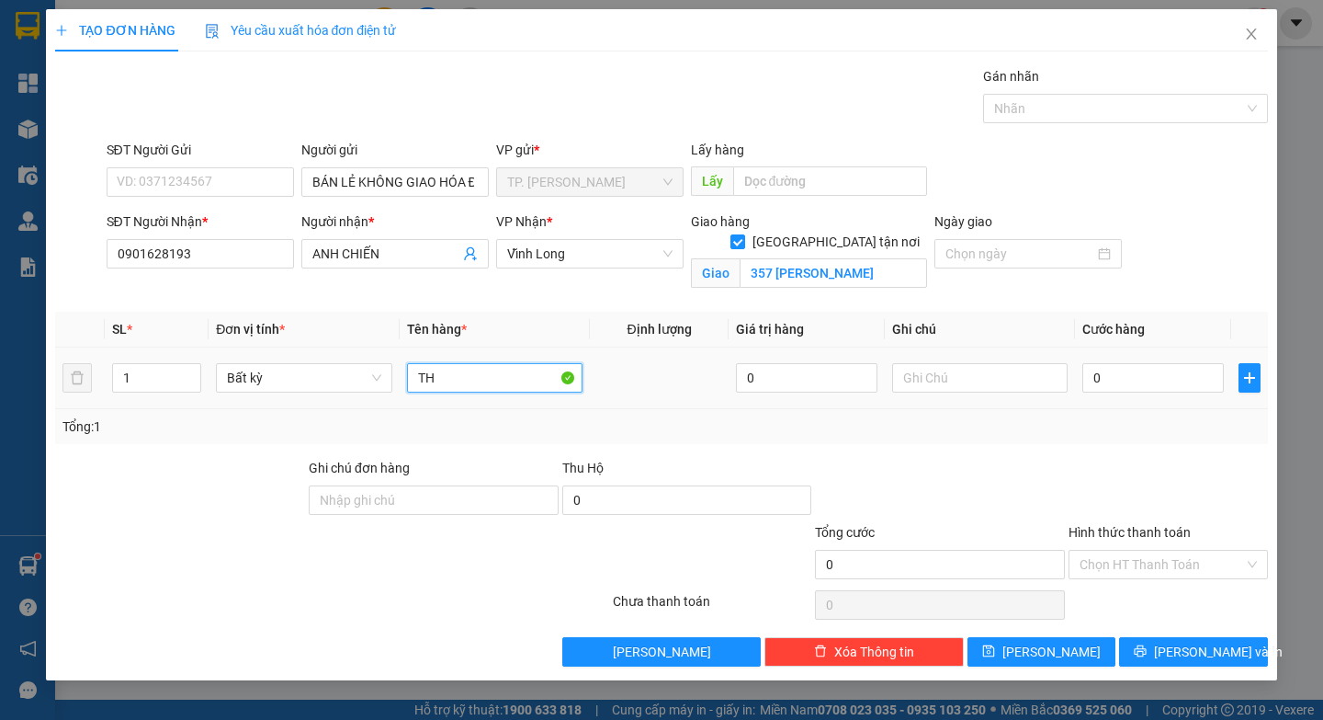
paste input "Ù"
type input "THÙNG"
paste input "E"
type input "HAE"
type input "6"
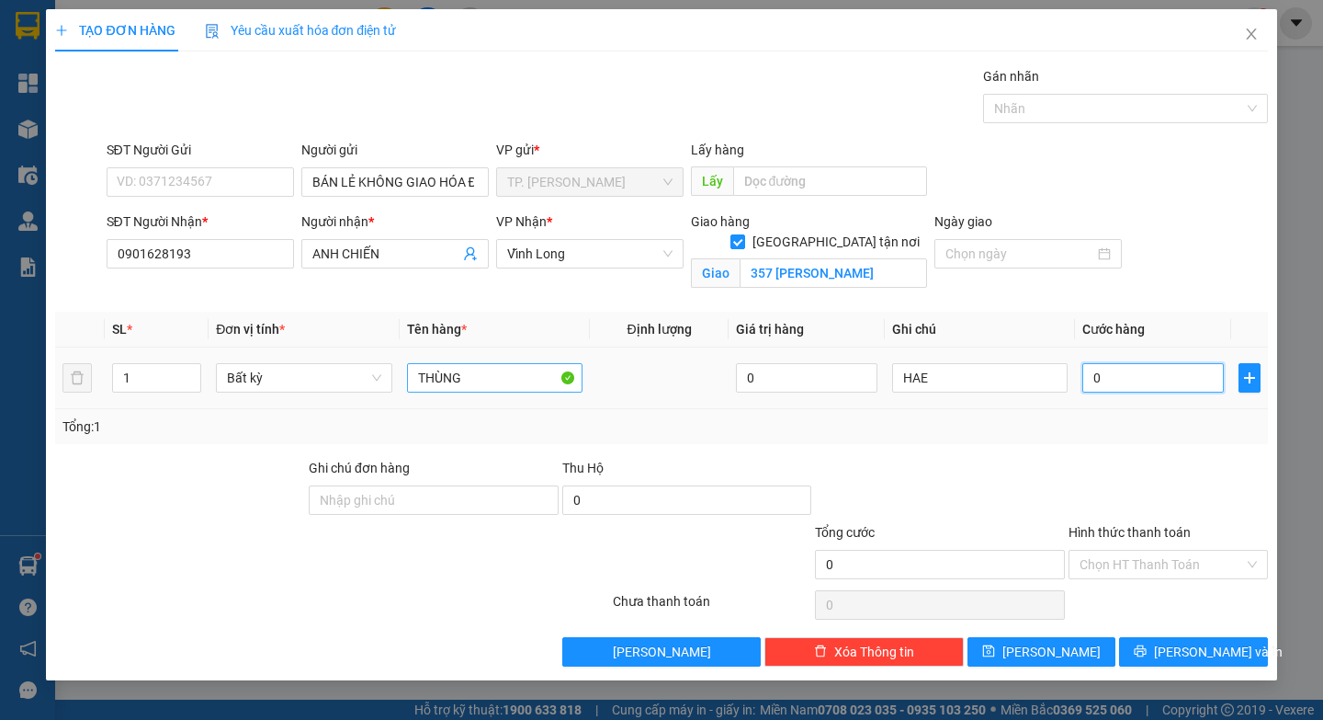
type input "6"
type input "60"
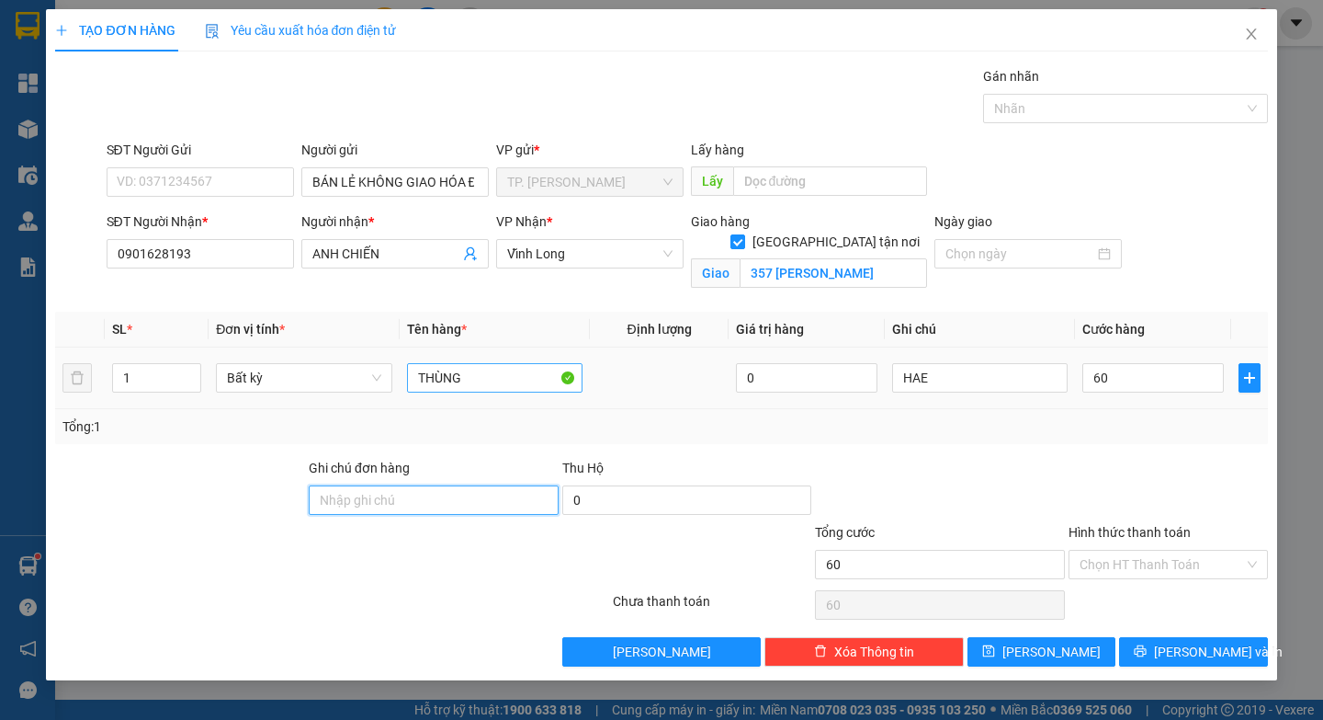
type input "60.000"
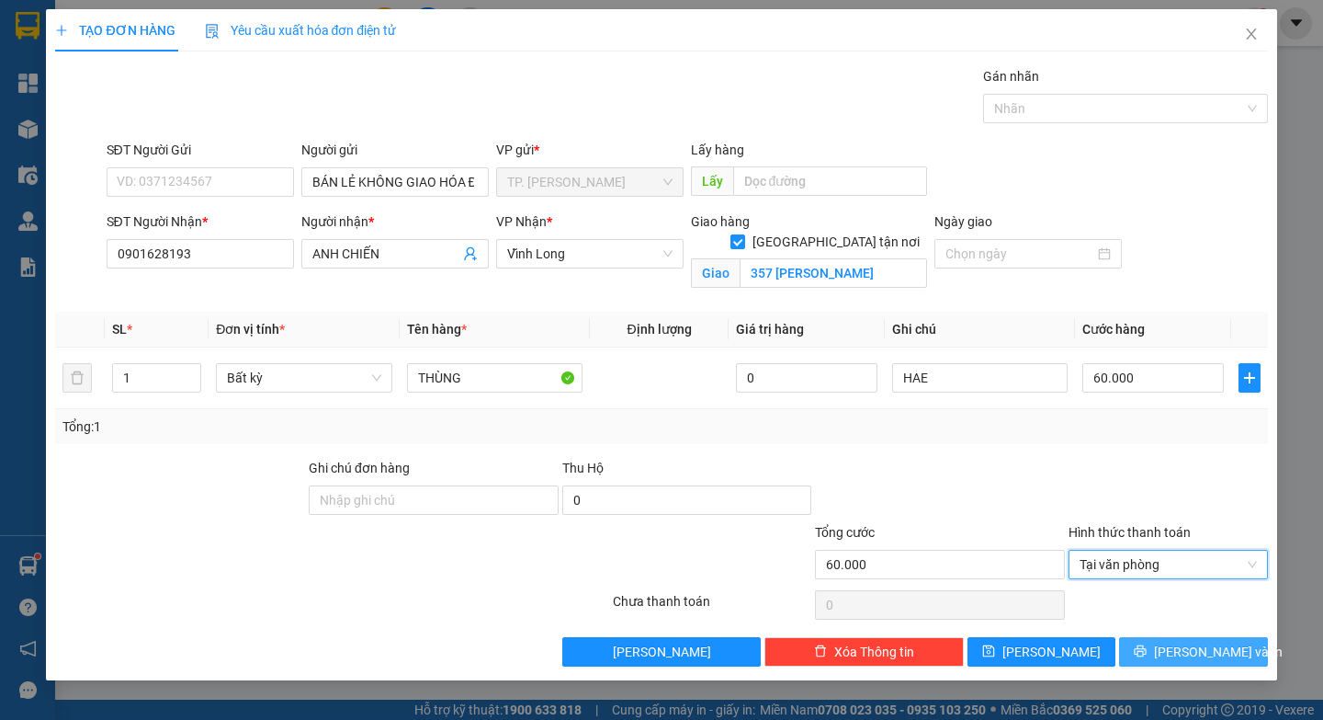
click at [1187, 650] on span "[PERSON_NAME] và In" at bounding box center [1218, 651] width 129 height 20
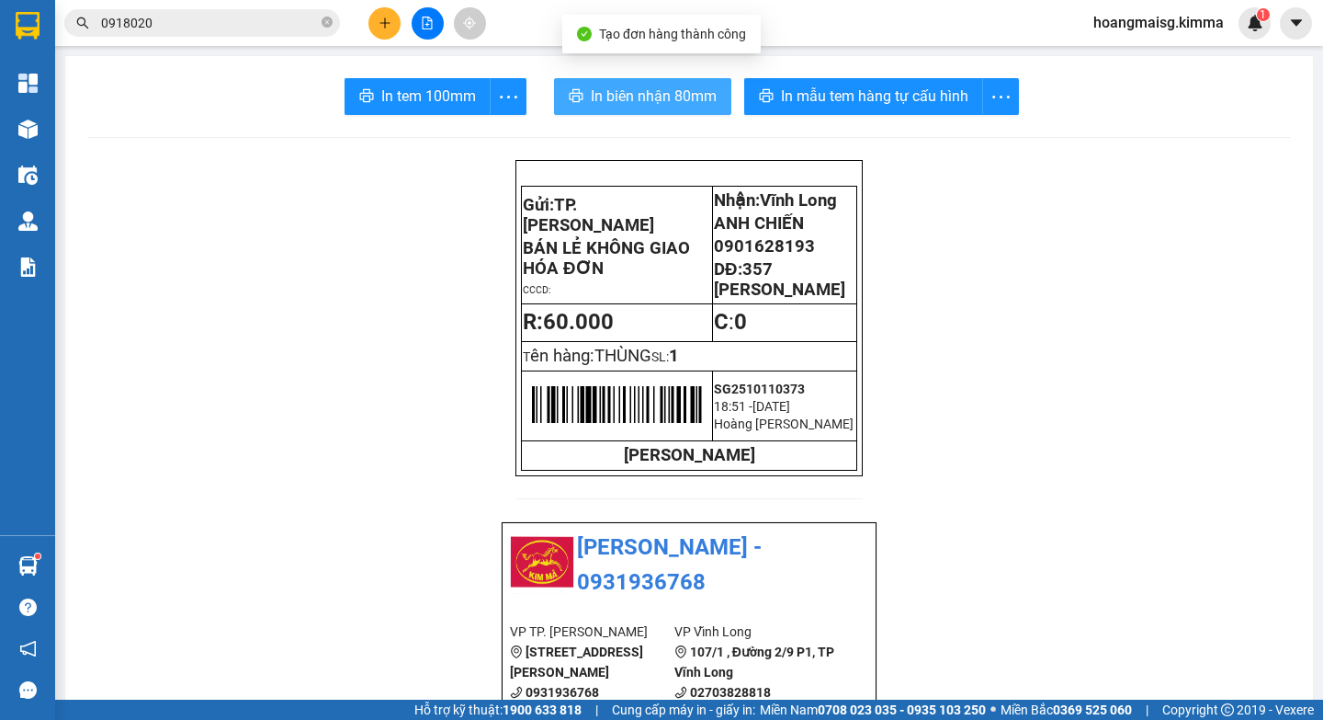
click at [644, 89] on span "In biên nhận 80mm" at bounding box center [654, 96] width 126 height 23
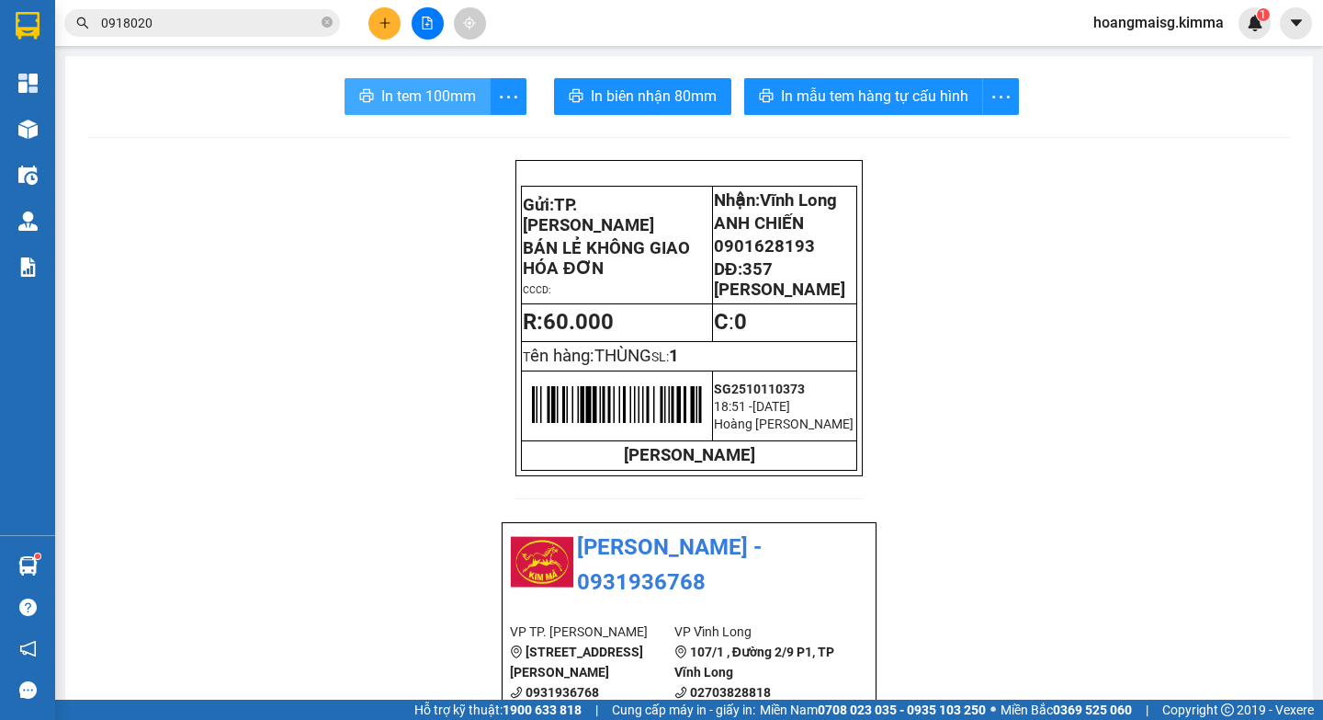
click at [429, 89] on span "In tem 100mm" at bounding box center [428, 96] width 95 height 23
click at [443, 24] on button at bounding box center [428, 23] width 32 height 32
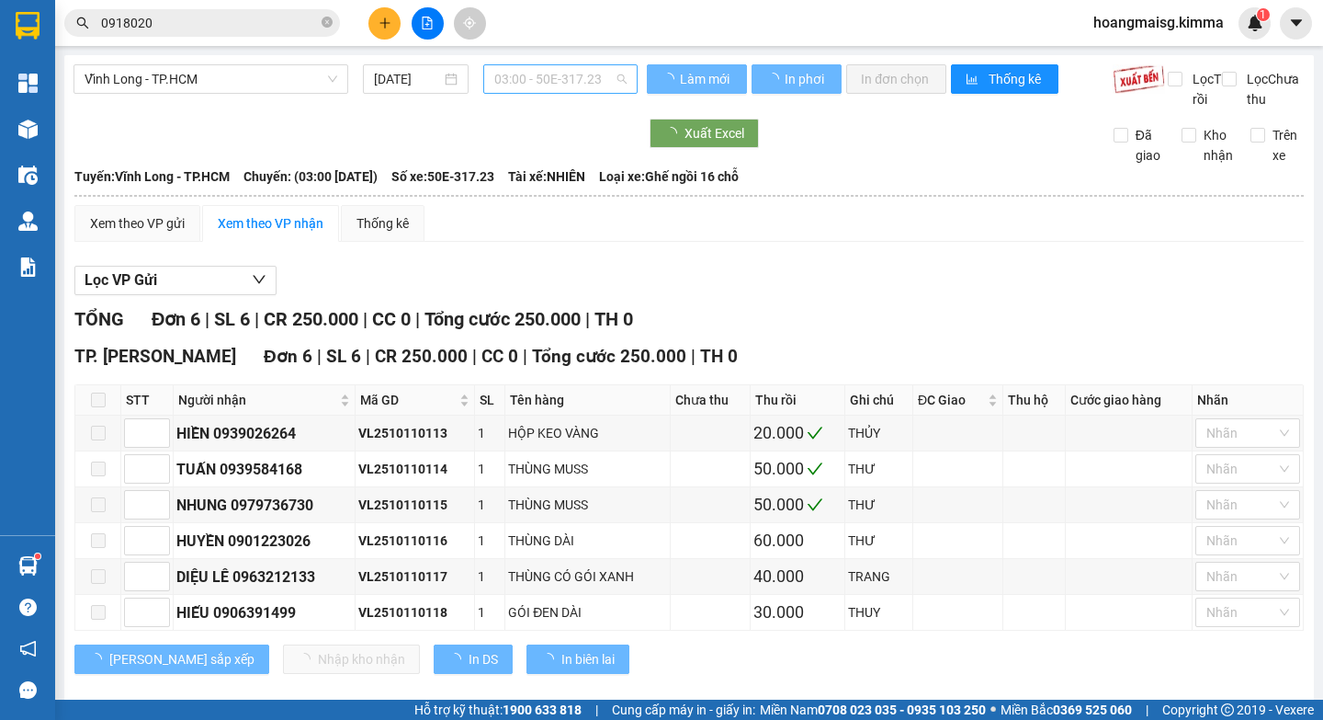
click at [582, 79] on span "03:00 - 50E-317.23" at bounding box center [560, 79] width 132 height 28
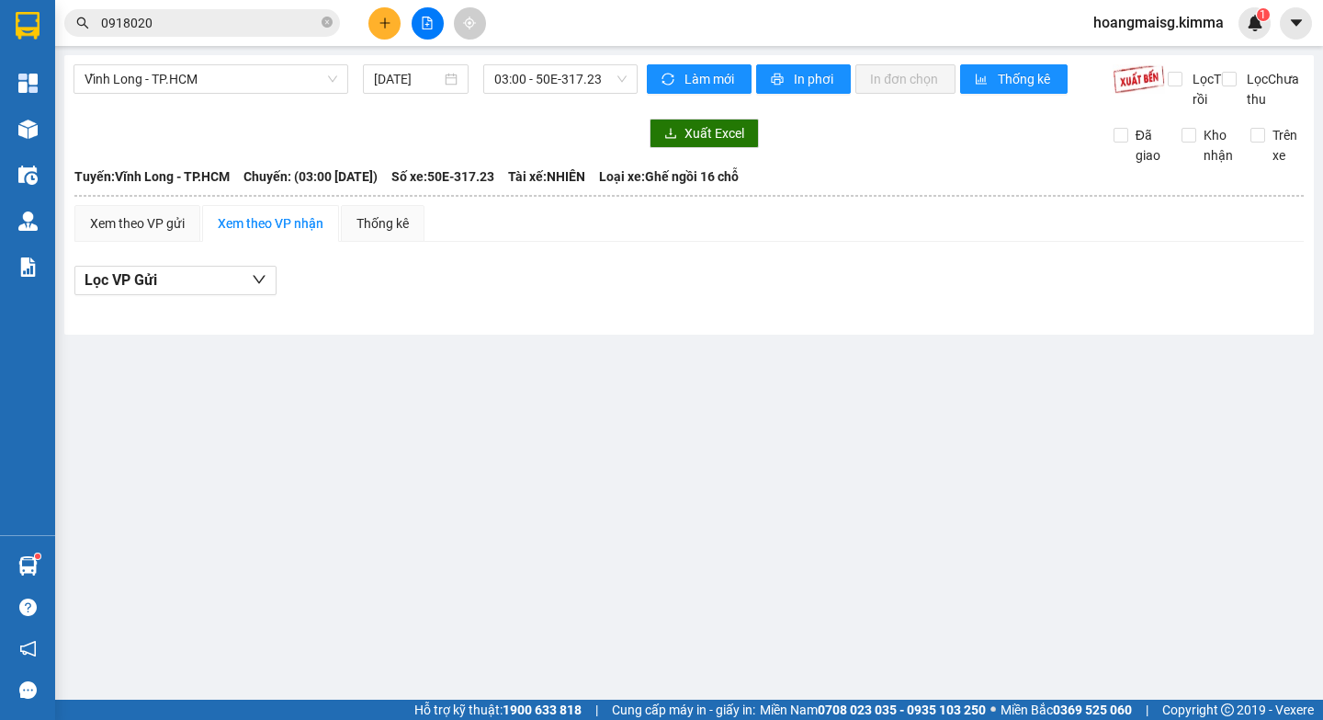
click at [854, 315] on div "Lọc VP Gửi" at bounding box center [689, 285] width 1230 height 59
click at [553, 86] on span "03:00 - 50E-317.23" at bounding box center [560, 79] width 132 height 28
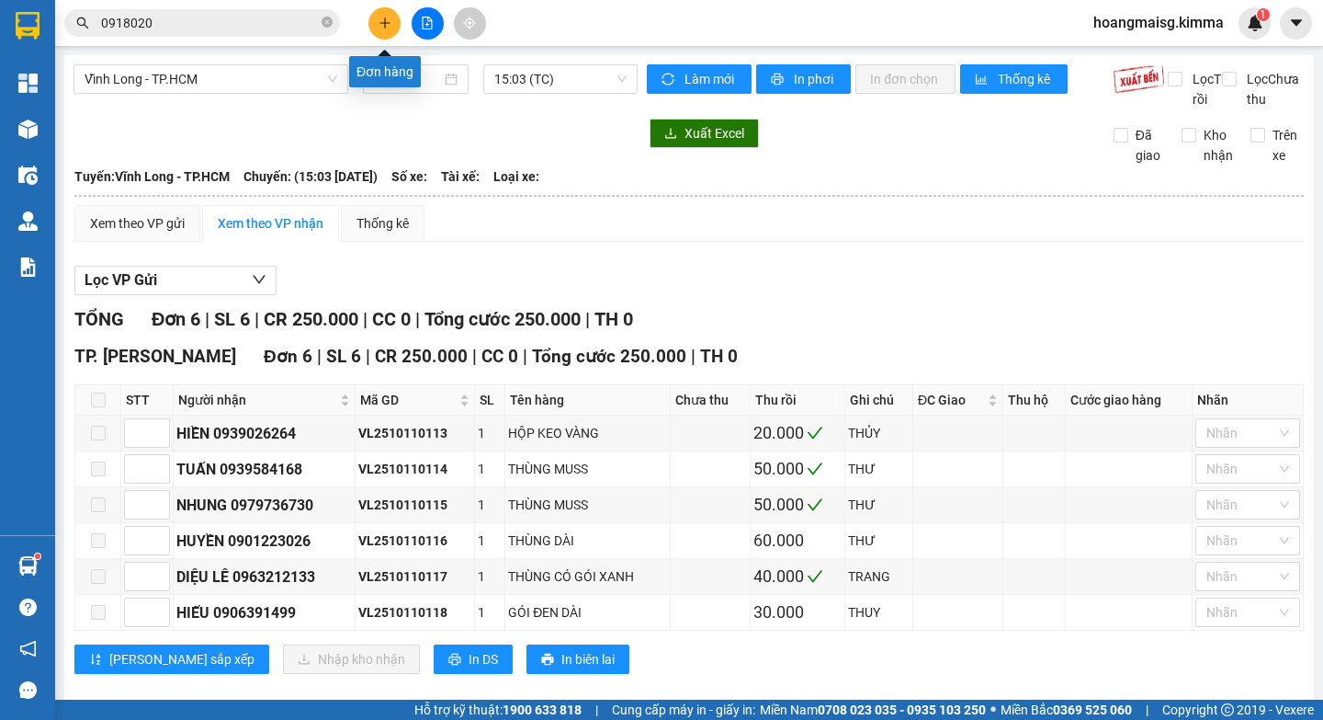
click at [398, 15] on button at bounding box center [384, 23] width 32 height 32
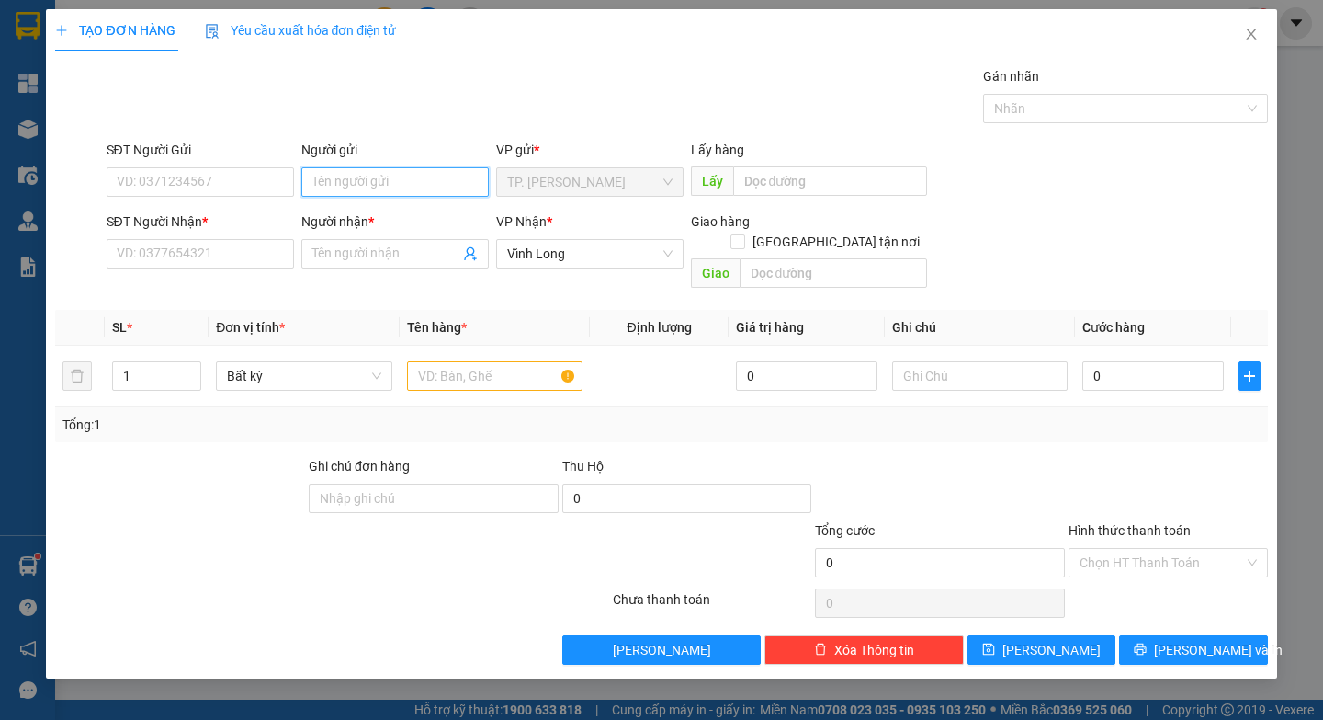
click at [349, 178] on input "Người gửi" at bounding box center [394, 181] width 187 height 29
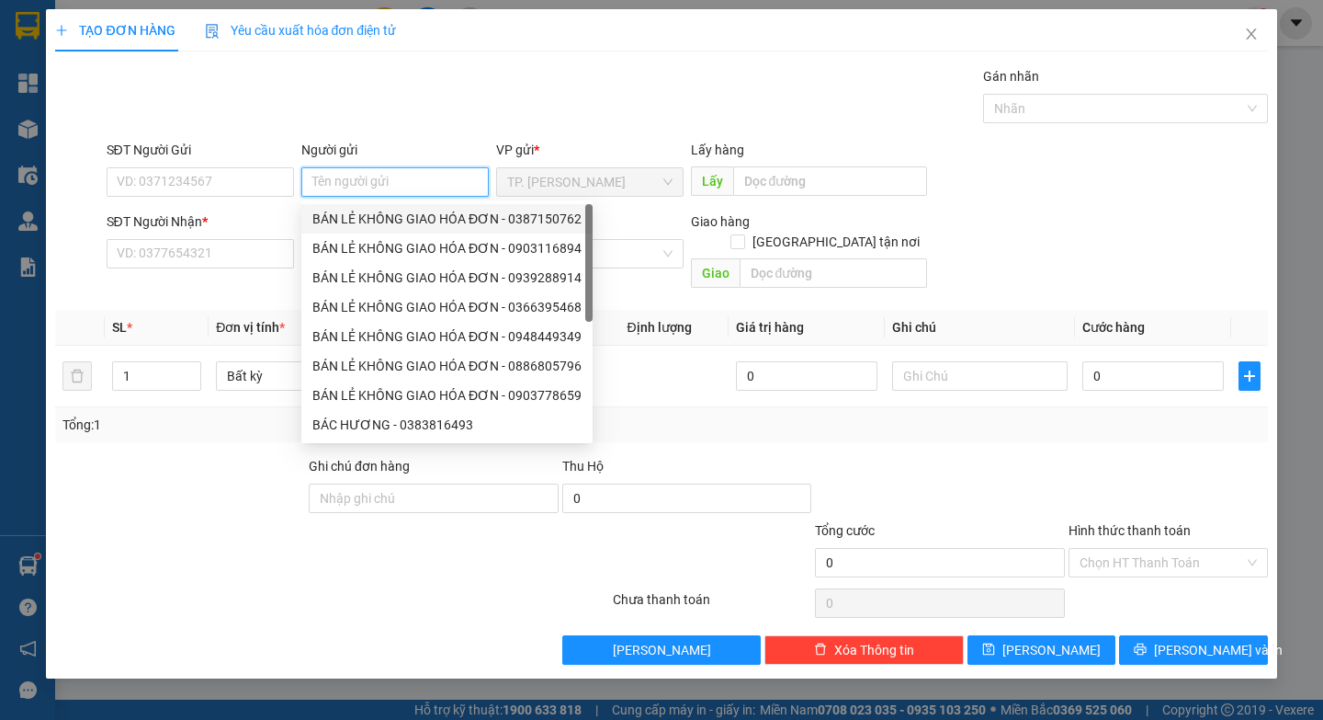
click at [421, 220] on div "BÁN LẺ KHÔNG GIAO HÓA ĐƠN - 0387150762" at bounding box center [446, 219] width 269 height 20
type input "0387150762"
type input "BÁN LẺ KHÔNG GIAO HÓA ĐƠN"
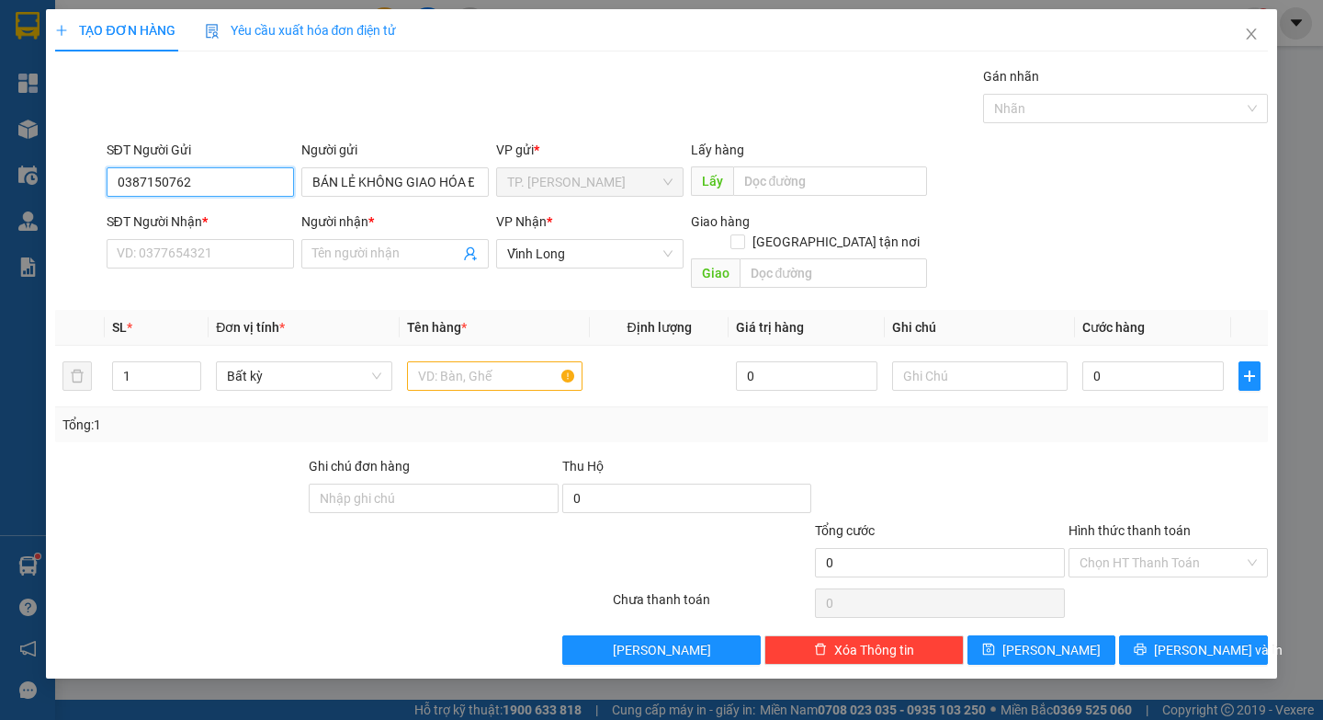
click at [0, 239] on div "TẠO ĐƠN HÀNG Yêu cầu xuất hóa đơn điện tử Transit Pickup Surcharge Ids Transit …" at bounding box center [661, 360] width 1323 height 720
click at [219, 251] on input "SĐT Người Nhận *" at bounding box center [200, 253] width 187 height 29
type input "0931095866"
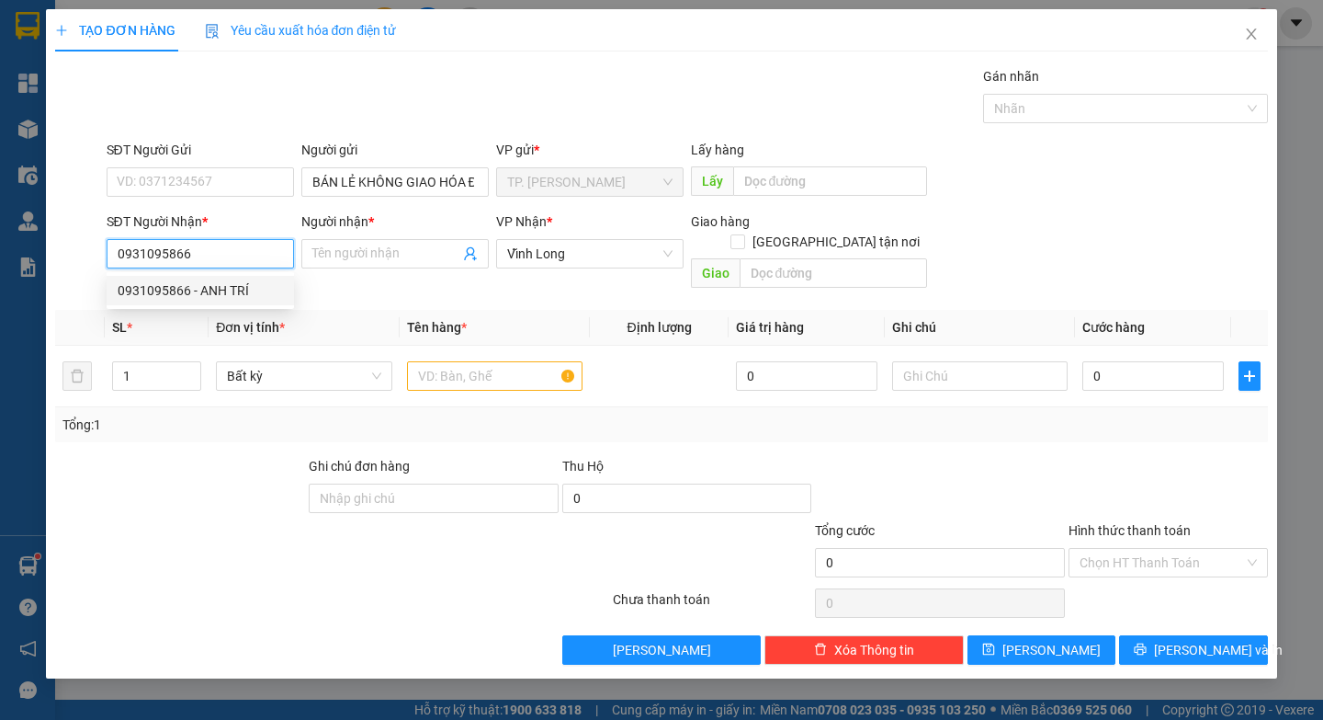
click at [231, 286] on div "0931095866 - ANH TRÍ" at bounding box center [200, 290] width 165 height 20
type input "ANH TRÍ"
type input "0931095866"
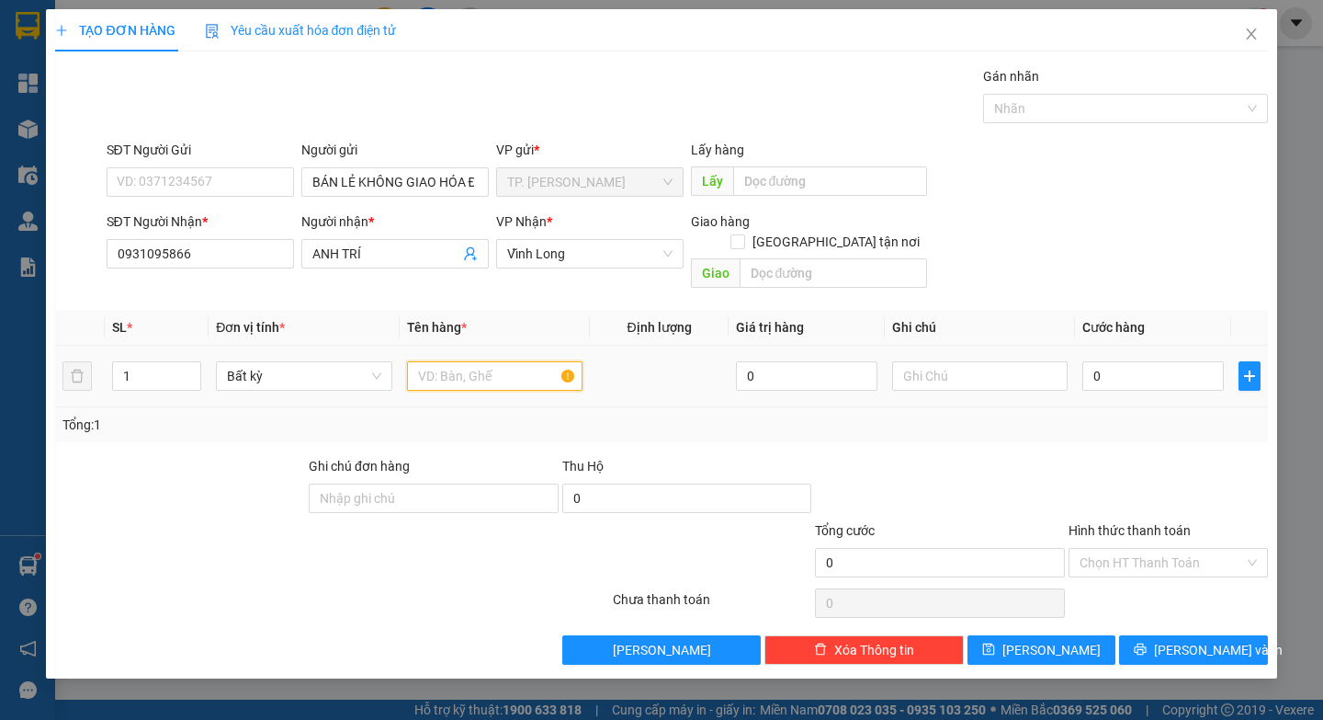
click at [471, 361] on input "text" at bounding box center [495, 375] width 176 height 29
paste input "Ù"
type input "THÙNG"
paste input "E"
type input "HAE"
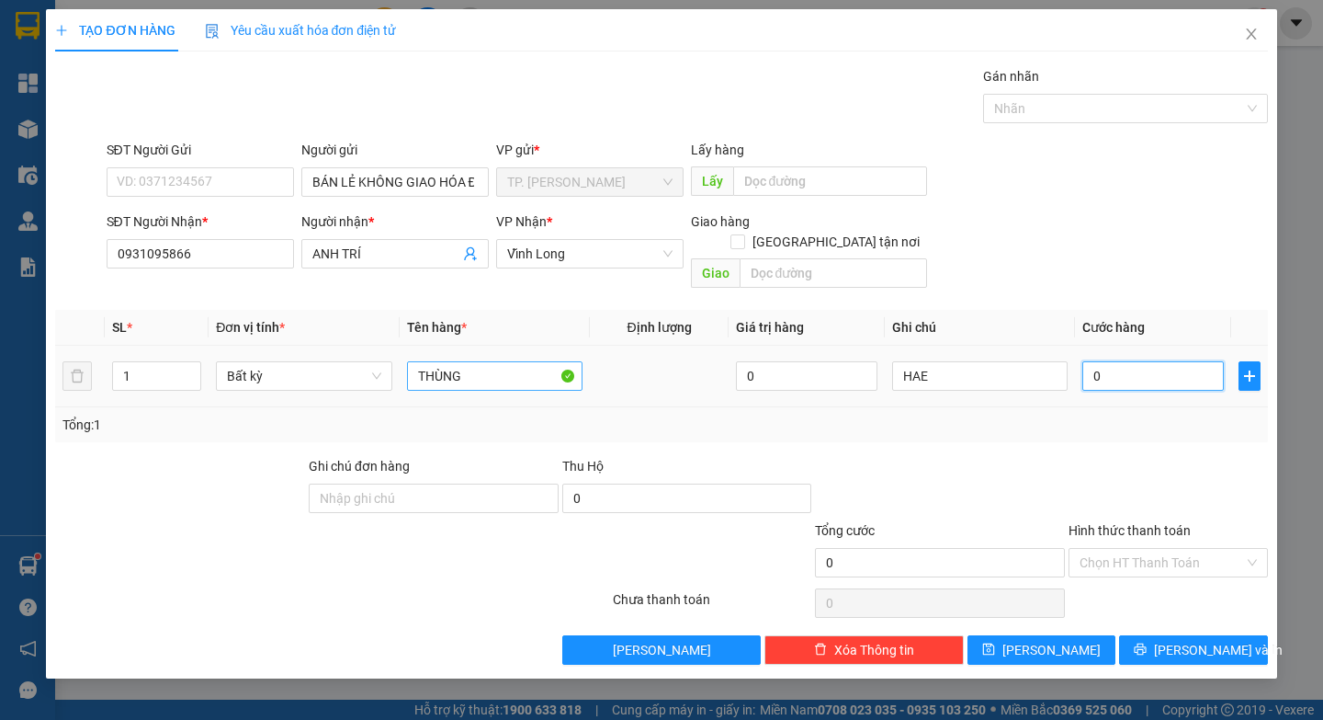
type input "6"
type input "60"
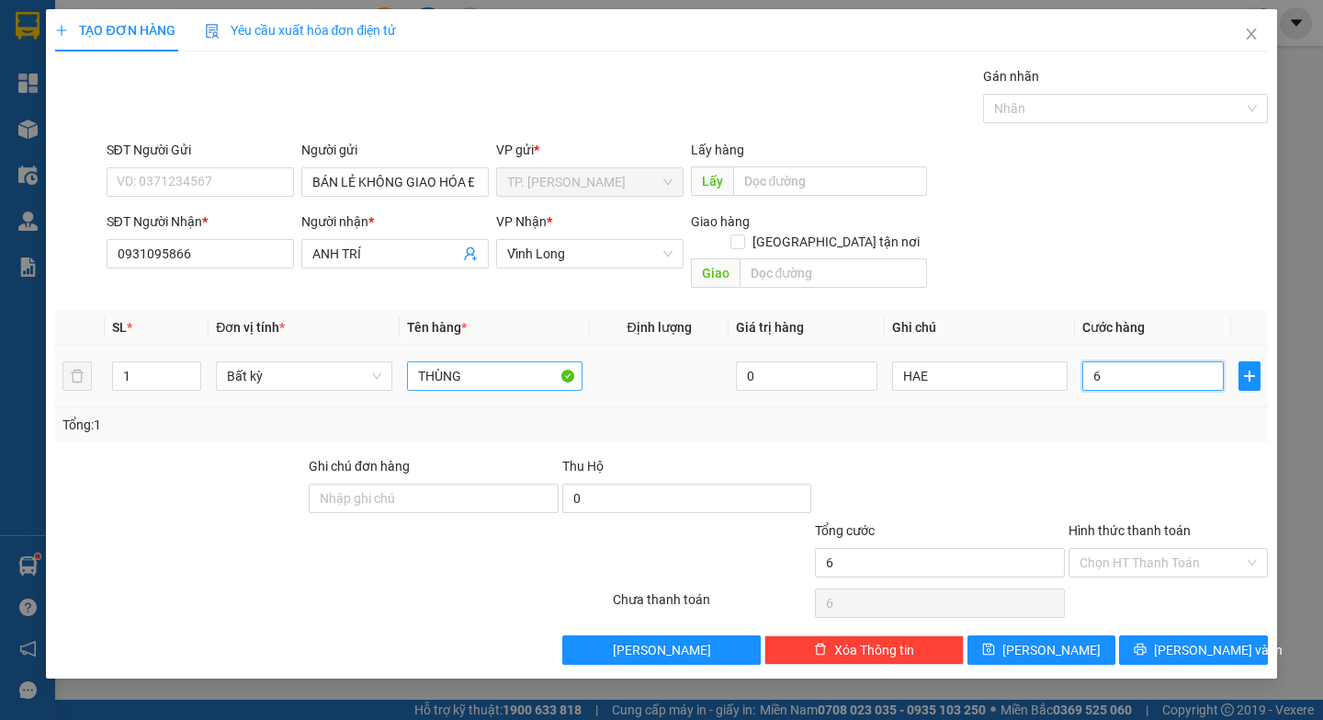
type input "60"
type input "60.000"
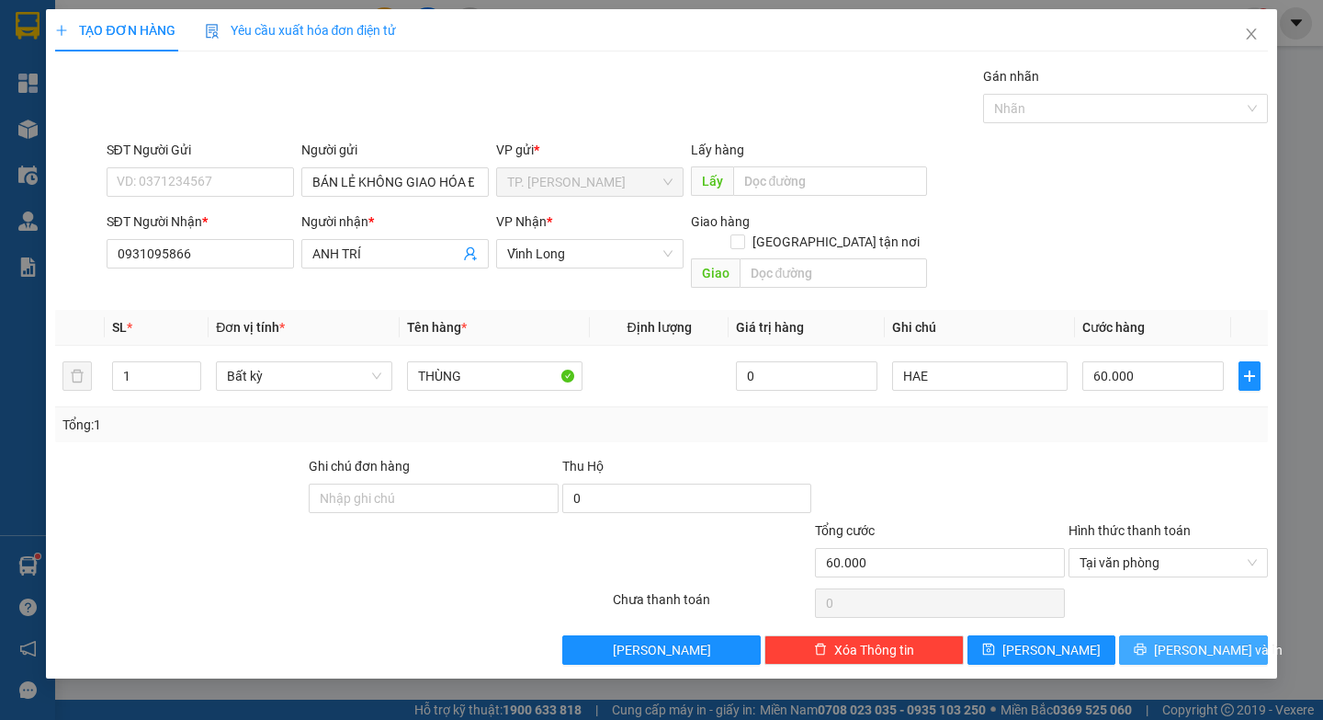
click at [1147, 642] on icon "printer" at bounding box center [1140, 648] width 13 height 13
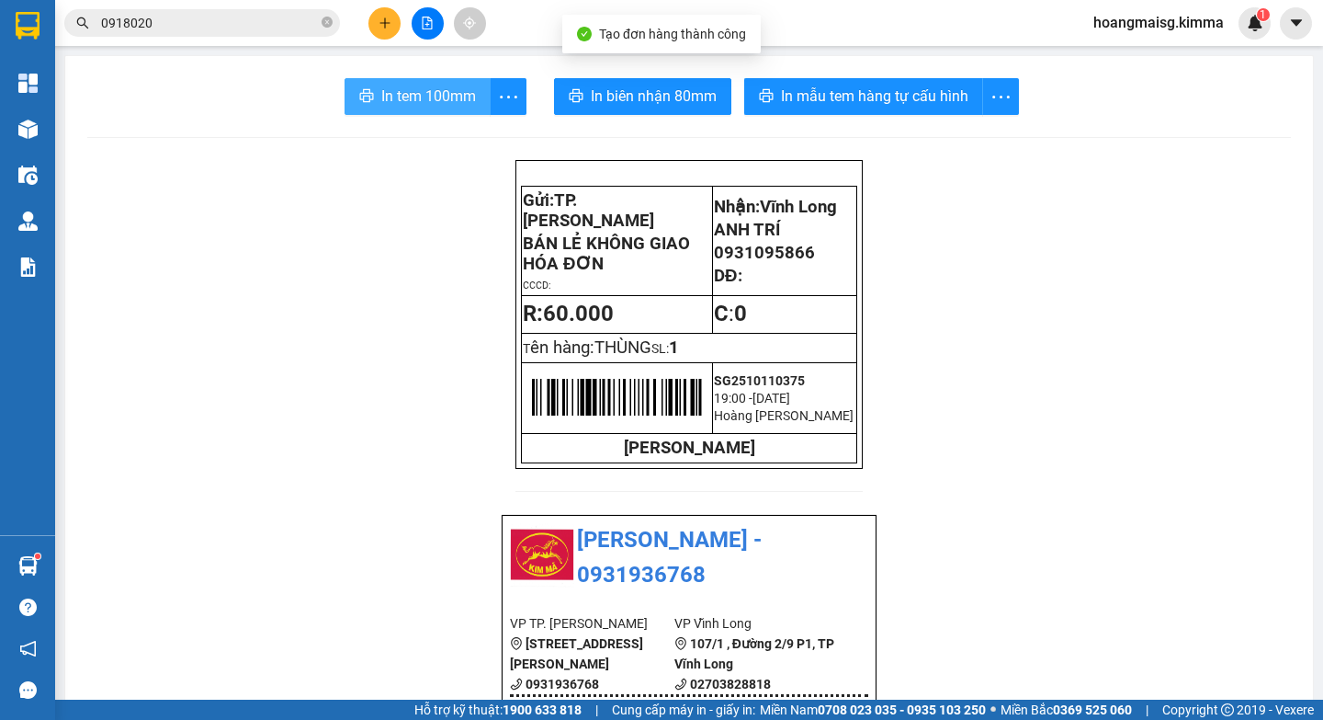
click at [424, 103] on span "In tem 100mm" at bounding box center [428, 96] width 95 height 23
click at [661, 91] on span "In biên nhận 80mm" at bounding box center [654, 96] width 126 height 23
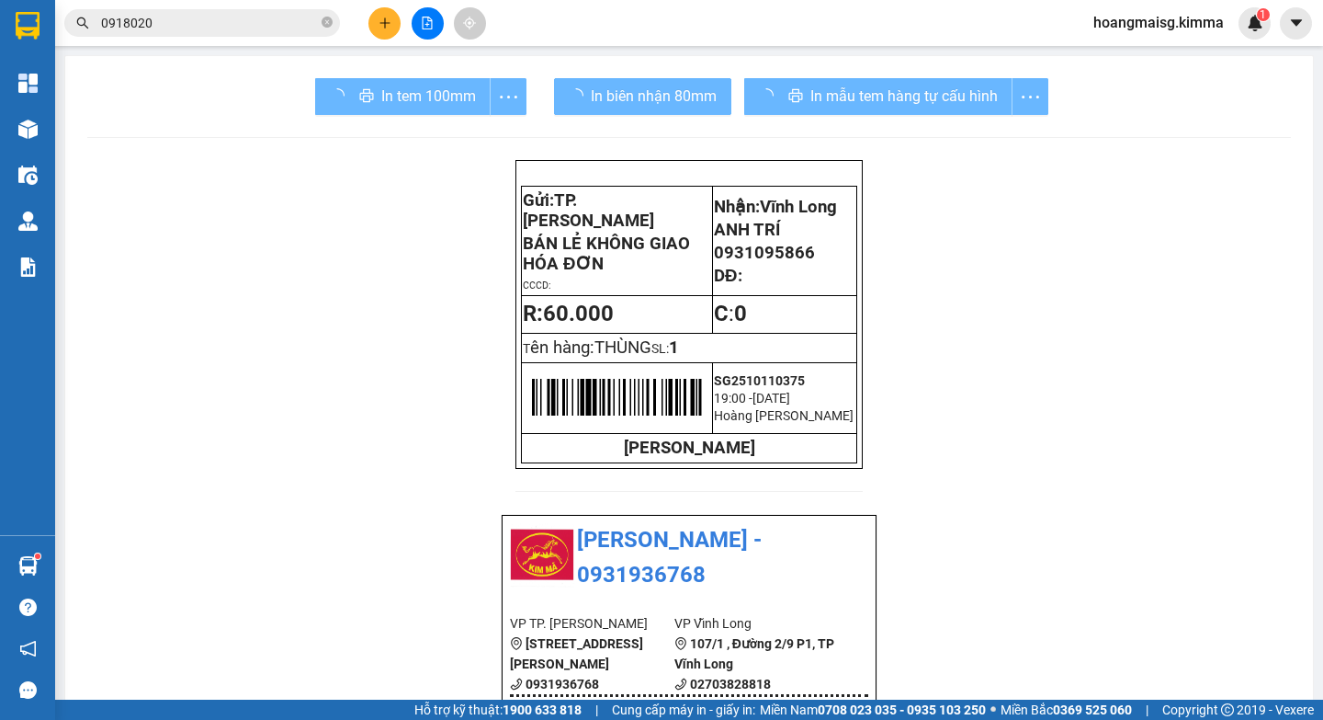
click at [661, 91] on span "In biên nhận 80mm" at bounding box center [654, 96] width 126 height 23
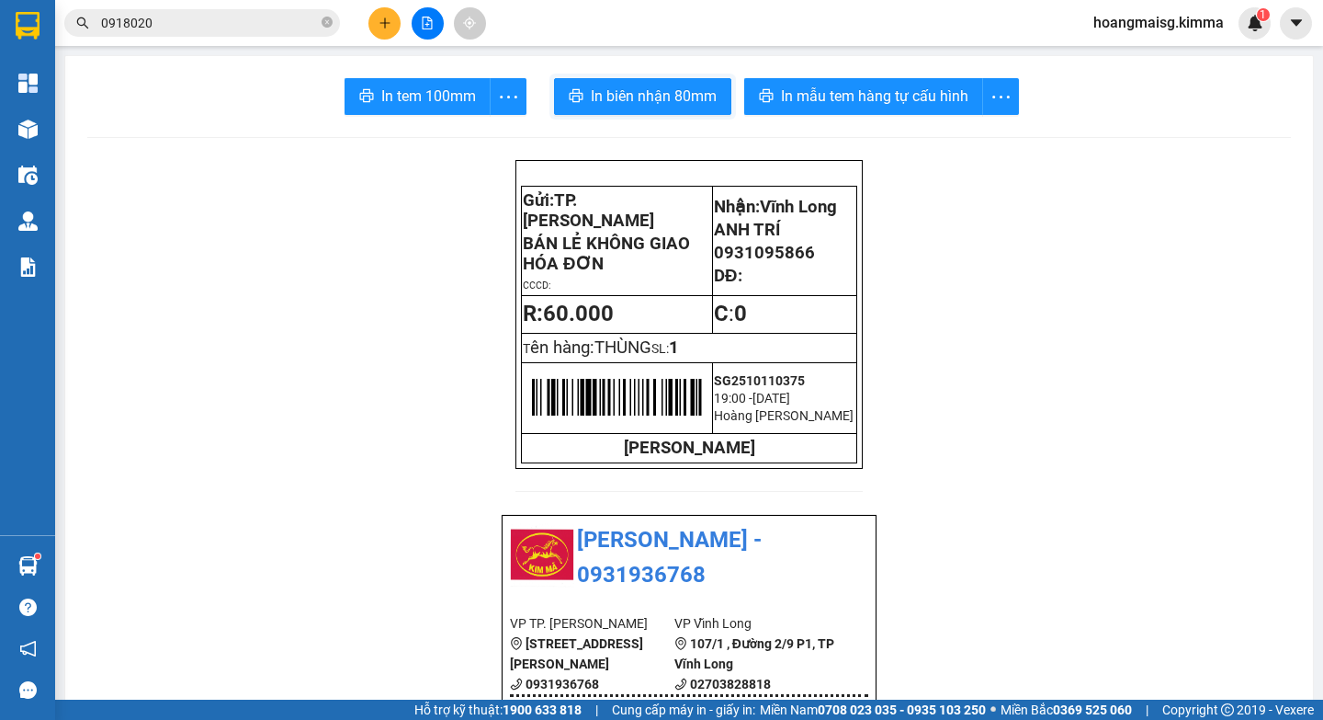
click at [661, 91] on span "In biên nhận 80mm" at bounding box center [654, 96] width 126 height 23
click at [385, 19] on icon "plus" at bounding box center [384, 22] width 1 height 10
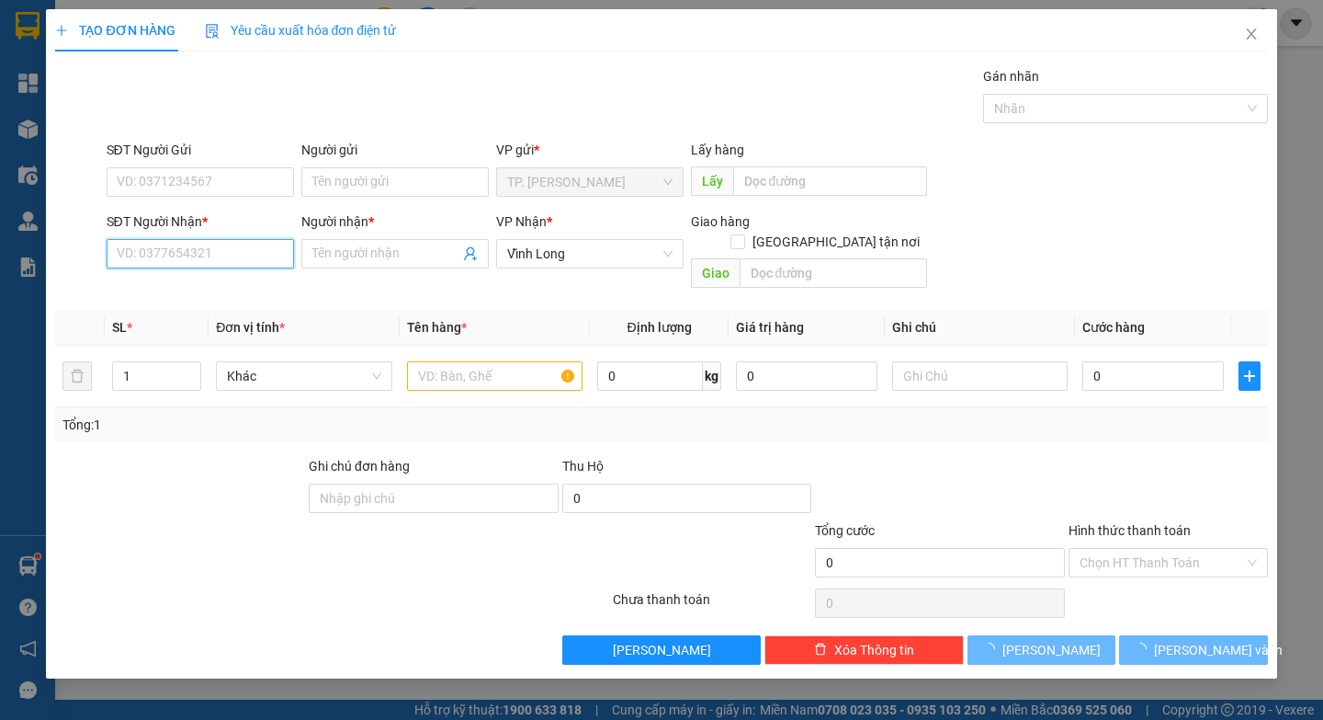
click at [227, 259] on input "SĐT Người Nhận *" at bounding box center [200, 253] width 187 height 29
drag, startPoint x: 229, startPoint y: 252, endPoint x: 0, endPoint y: 227, distance: 230.2
click at [0, 228] on div "TẠO ĐƠN HÀNG Yêu cầu xuất hóa đơn điện tử Transit Pickup Surcharge Ids Transit …" at bounding box center [661, 360] width 1323 height 720
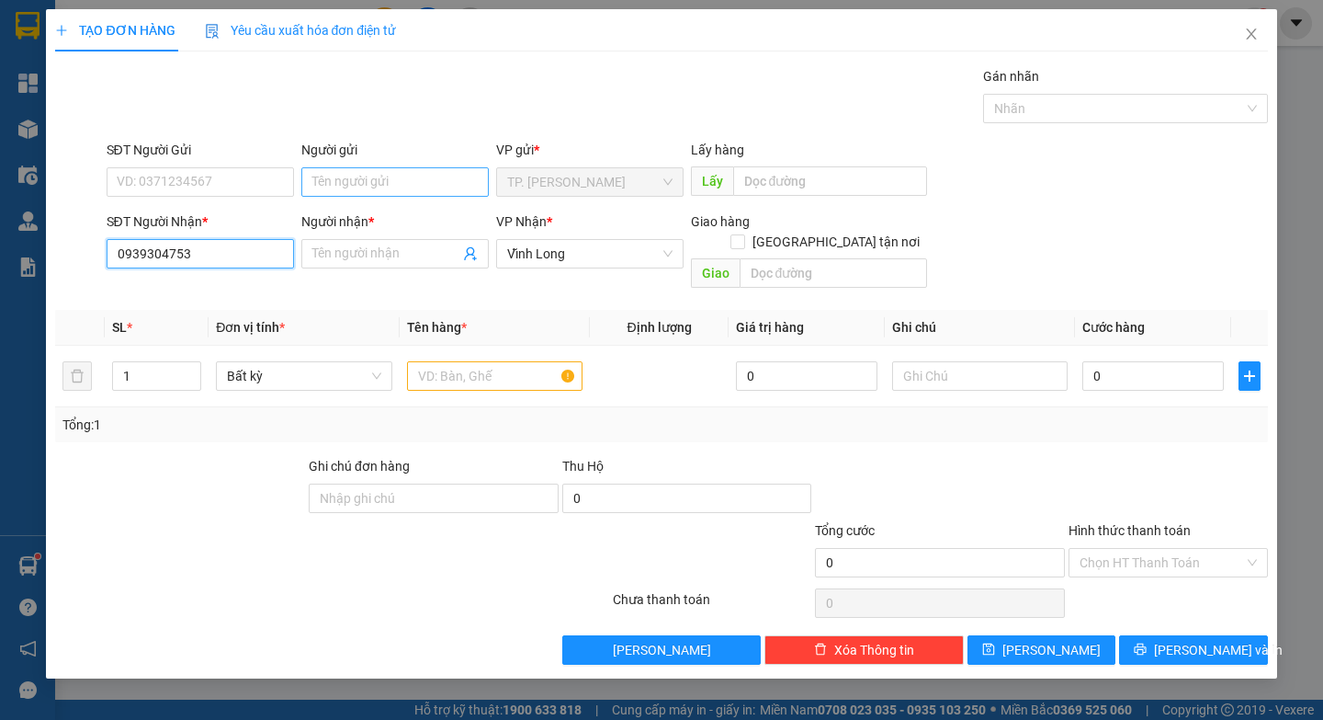
type input "0939304753"
click at [402, 186] on input "Người gửi" at bounding box center [394, 181] width 187 height 29
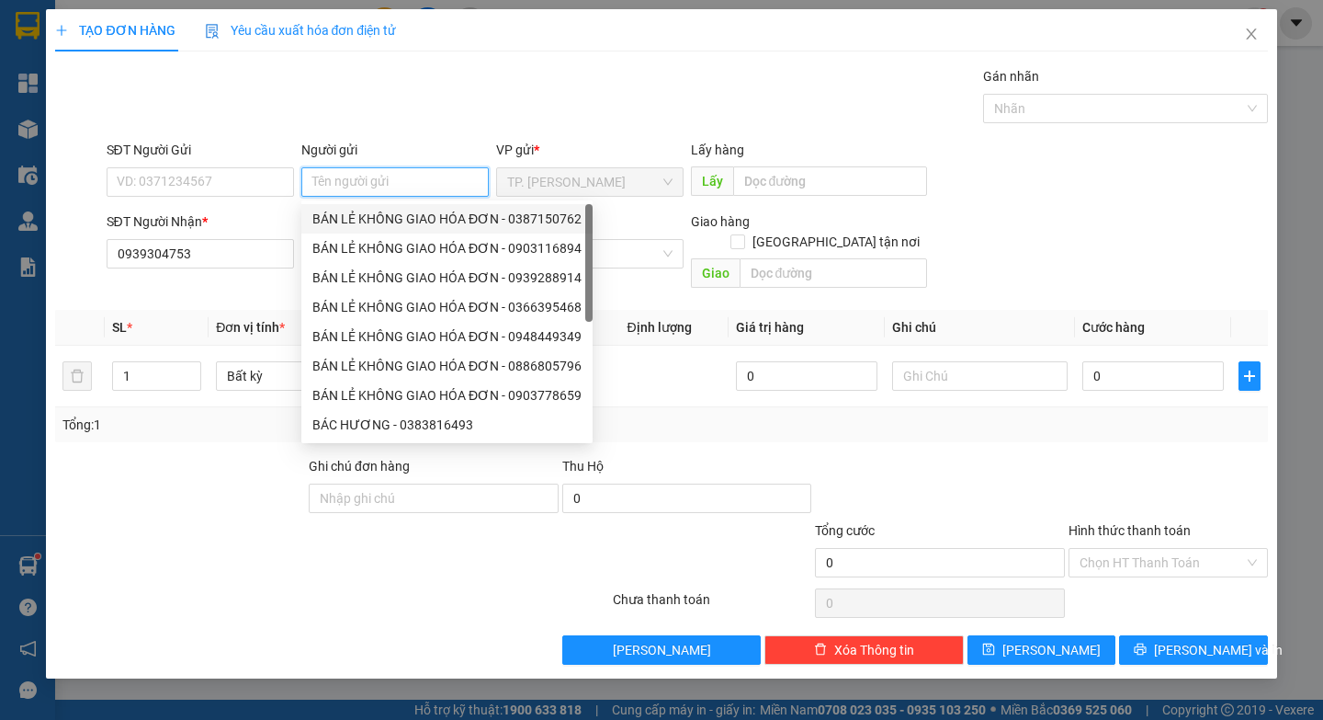
drag, startPoint x: 420, startPoint y: 216, endPoint x: 407, endPoint y: 213, distance: 13.2
click at [419, 216] on div "BÁN LẺ KHÔNG GIAO HÓA ĐƠN - 0387150762" at bounding box center [446, 219] width 269 height 20
type input "0387150762"
type input "BÁN LẺ KHÔNG GIAO HÓA ĐƠN"
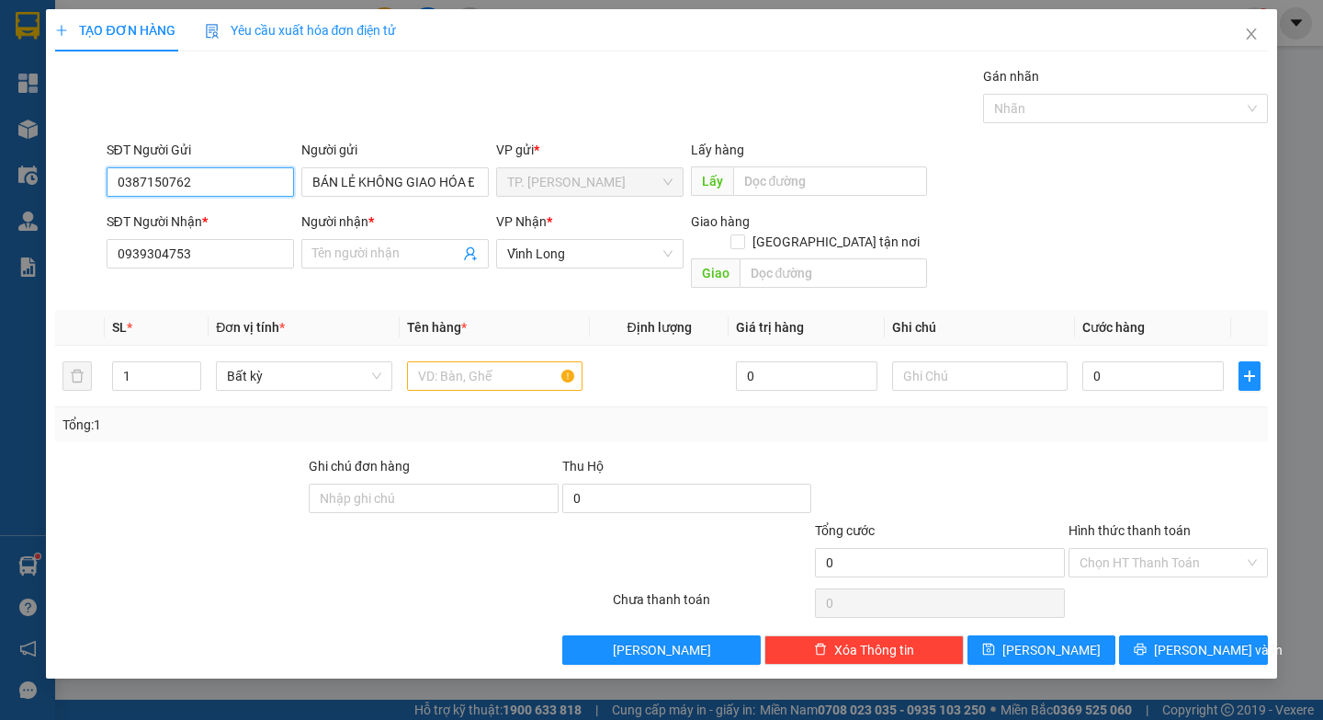
click at [0, 173] on div "TẠO ĐƠN HÀNG Yêu cầu xuất hóa đơn điện tử Transit Pickup Surcharge Ids Transit …" at bounding box center [661, 360] width 1323 height 720
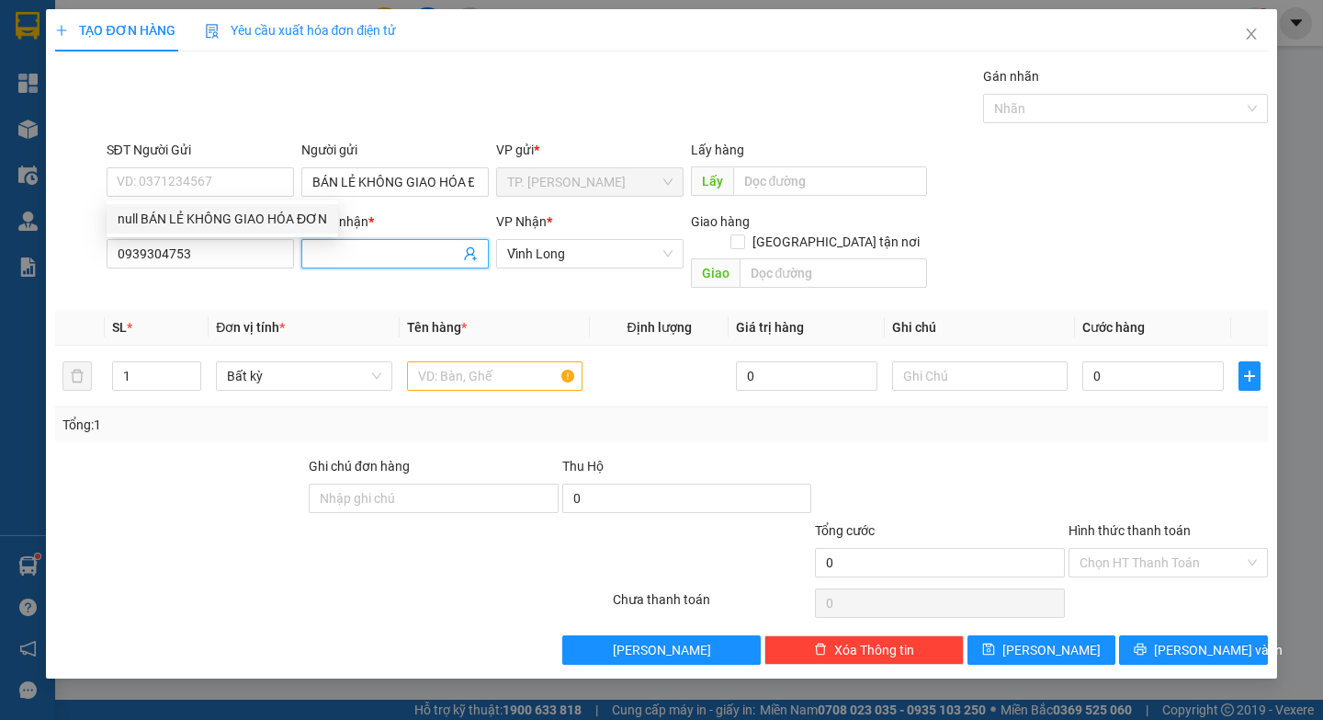
click at [401, 248] on input "Người nhận *" at bounding box center [385, 254] width 147 height 20
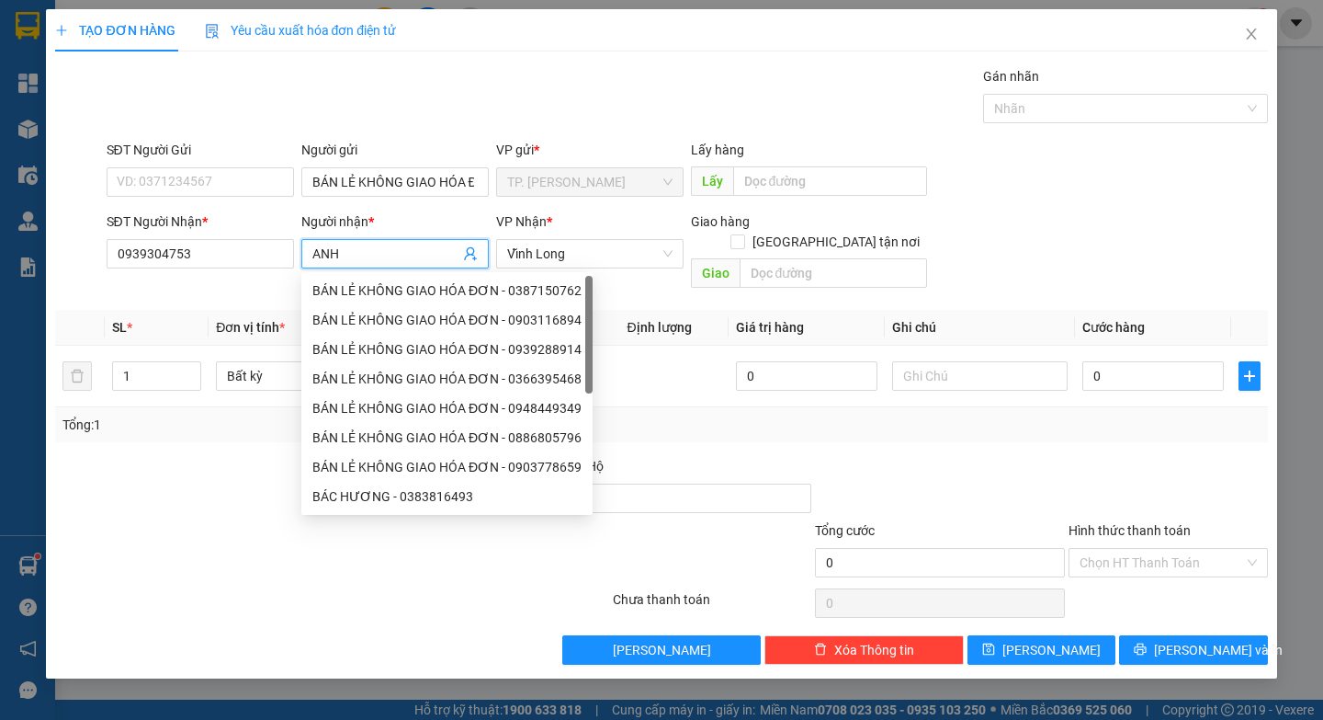
paste input "Ơ"
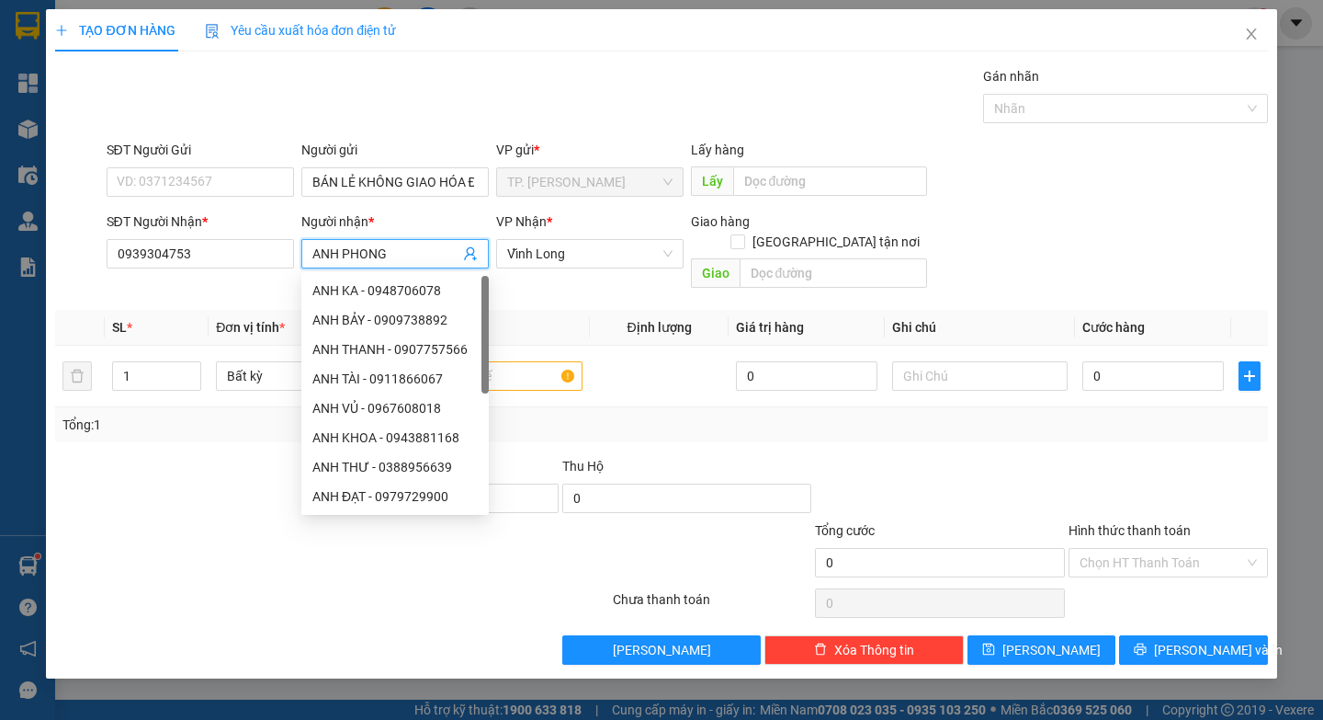
type input "ANH PHONG"
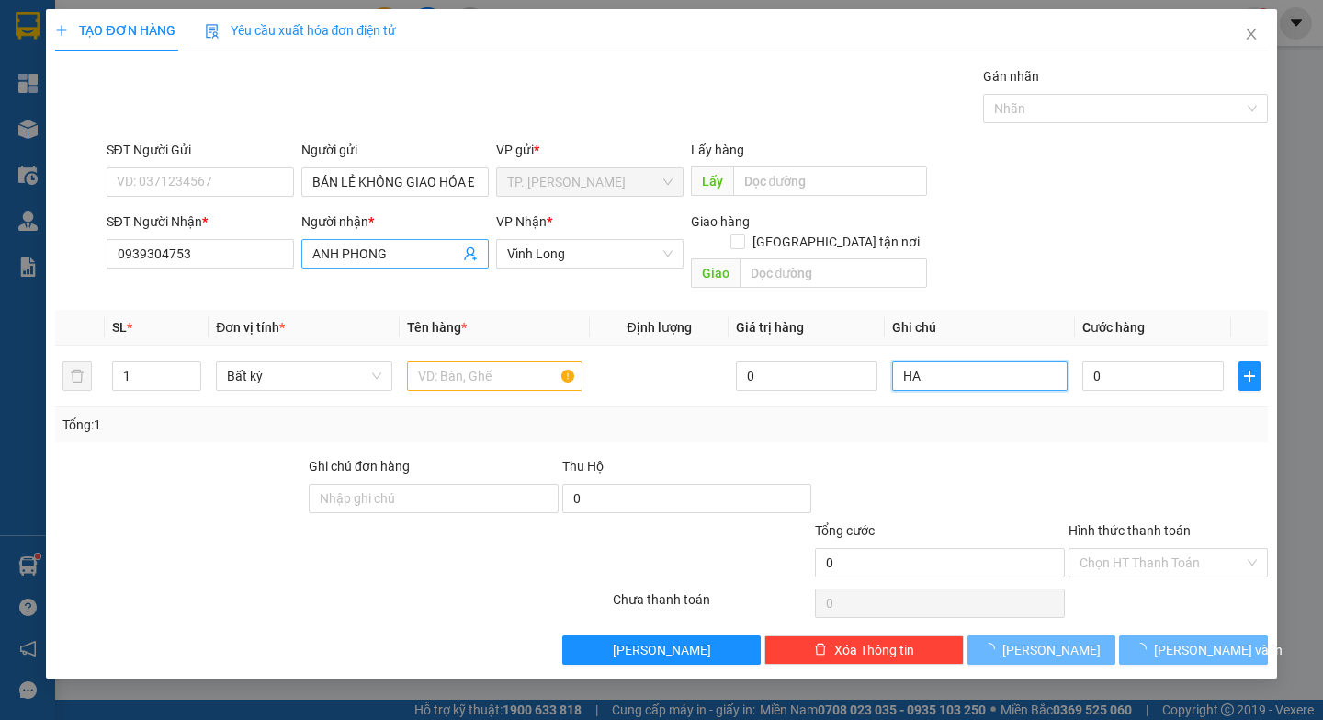
paste input "E"
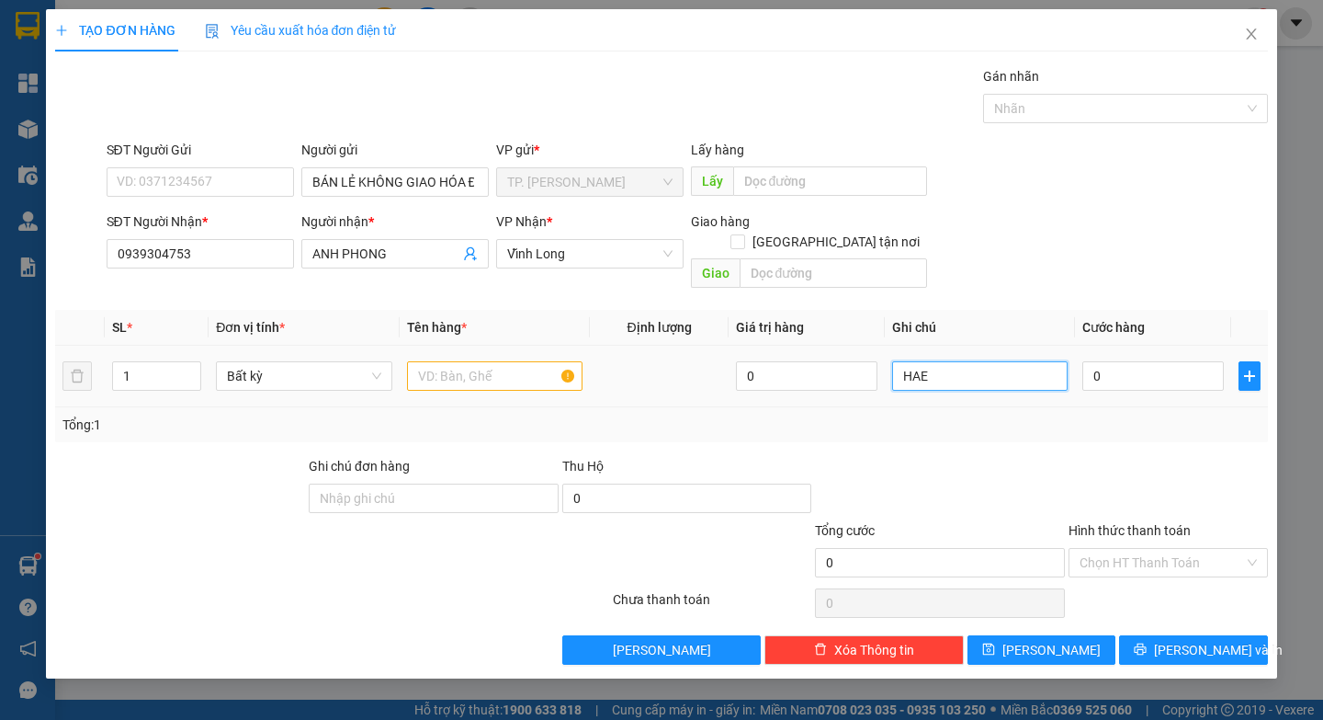
type input "HAE"
click at [512, 361] on input "text" at bounding box center [495, 375] width 176 height 29
paste input "R"
paste input "Ê"
paste input "EE"
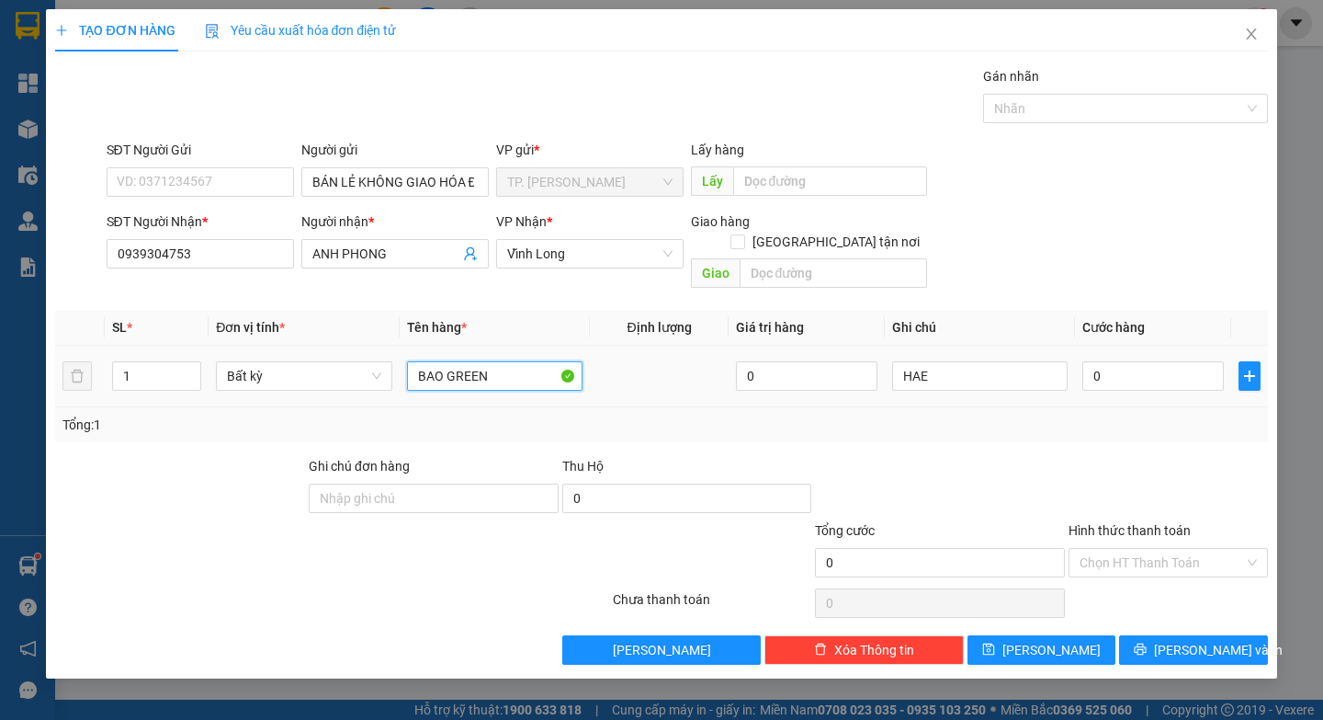
type input "BAO GREEN"
click at [1250, 642] on button "[PERSON_NAME] và In" at bounding box center [1193, 649] width 148 height 29
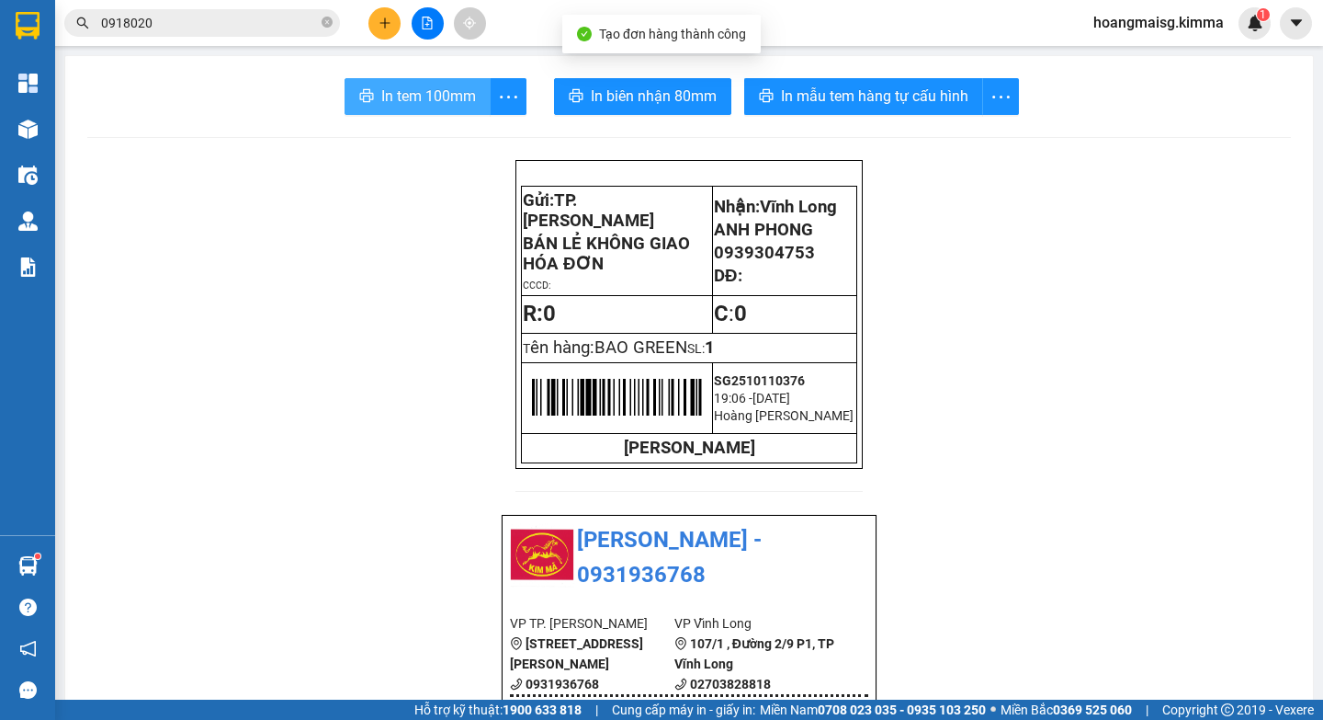
click at [347, 91] on button "In tem 100mm" at bounding box center [418, 96] width 146 height 37
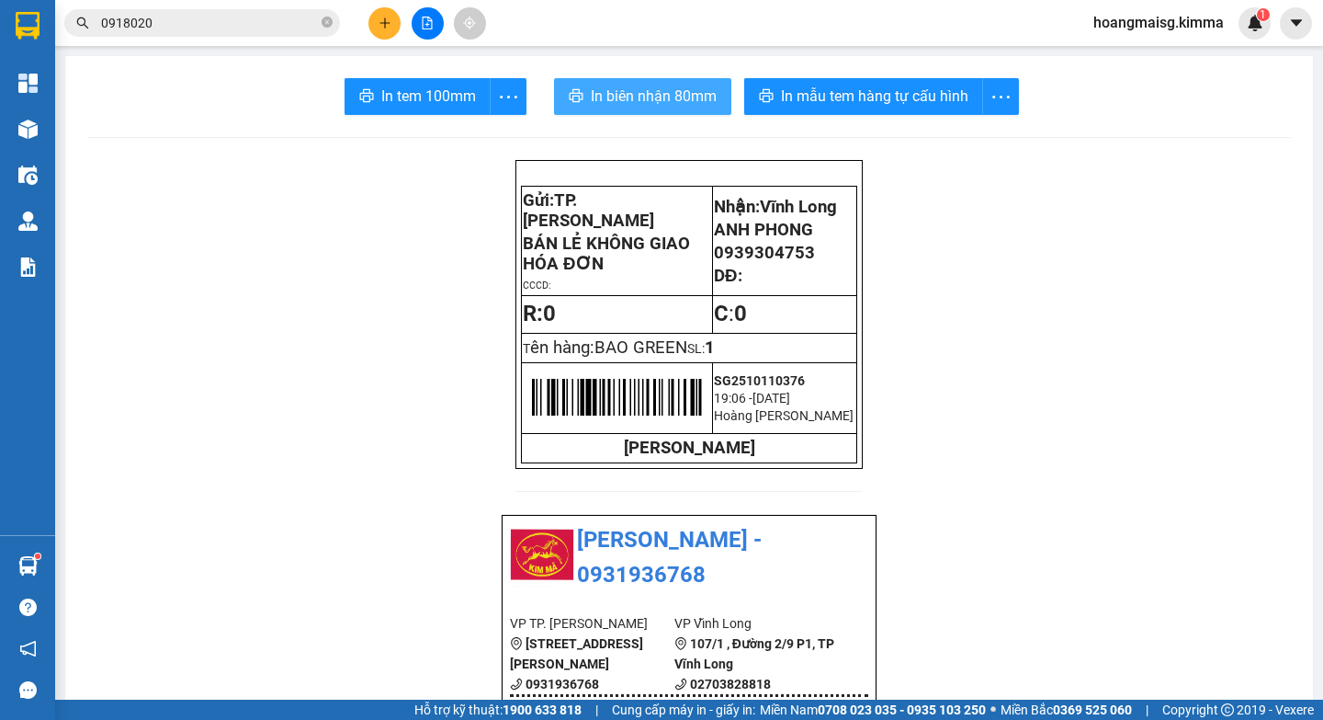
click at [640, 94] on span "In biên nhận 80mm" at bounding box center [654, 96] width 126 height 23
click at [414, 88] on span "In tem 100mm" at bounding box center [428, 96] width 95 height 23
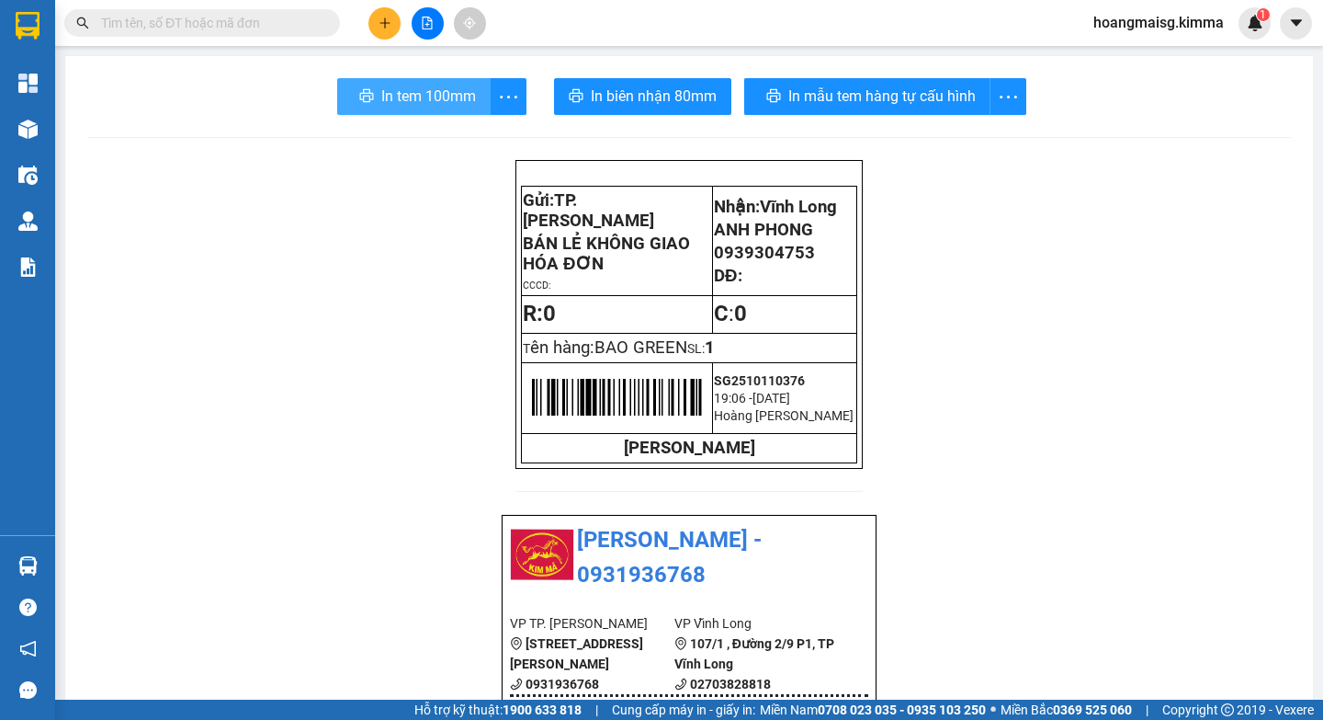
click at [403, 98] on span "In tem 100mm" at bounding box center [428, 96] width 95 height 23
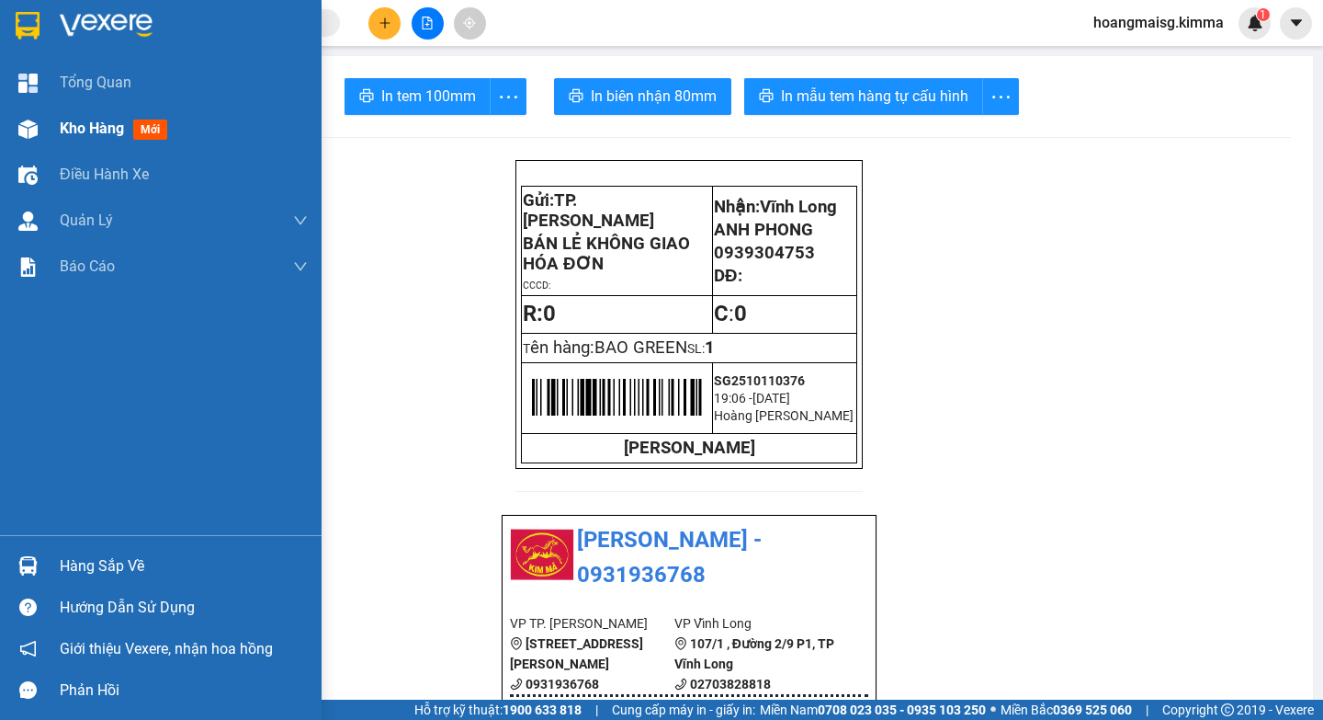
click at [52, 115] on div "Kho hàng mới" at bounding box center [161, 129] width 322 height 46
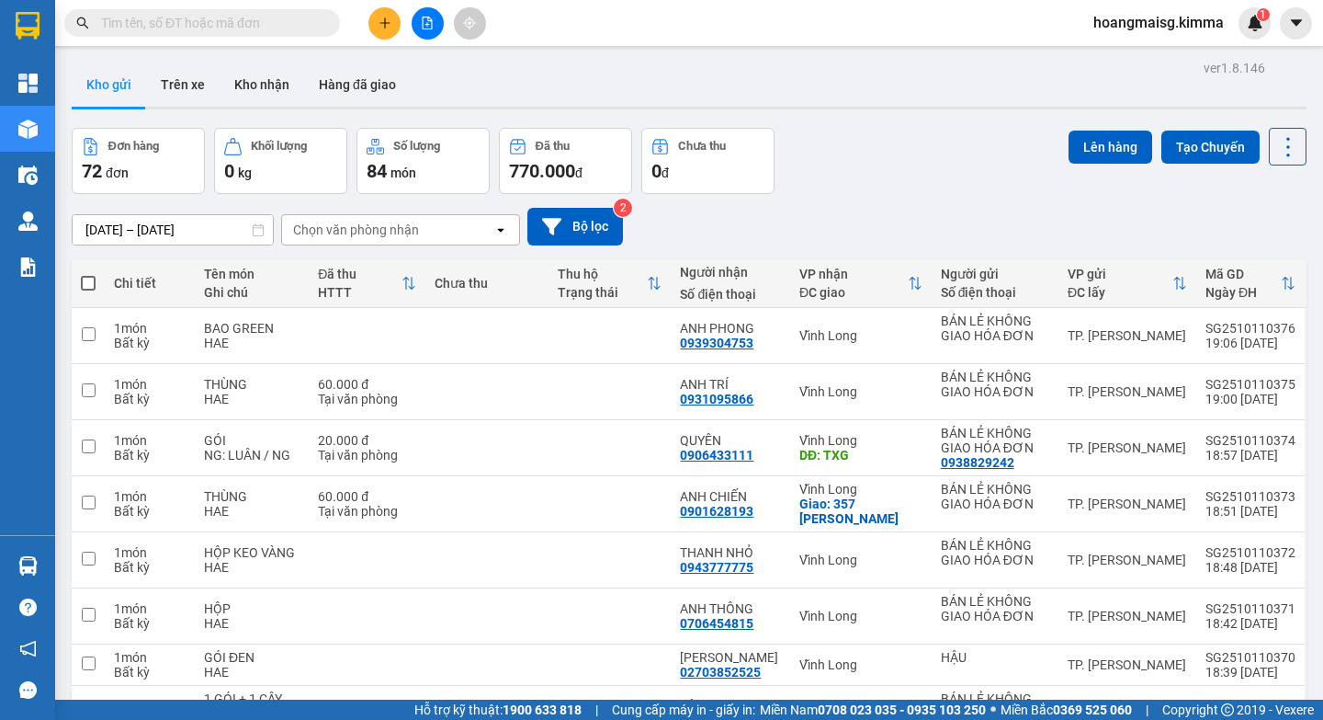
click at [81, 276] on span at bounding box center [88, 283] width 15 height 15
click at [88, 274] on input "checkbox" at bounding box center [88, 274] width 0 height 0
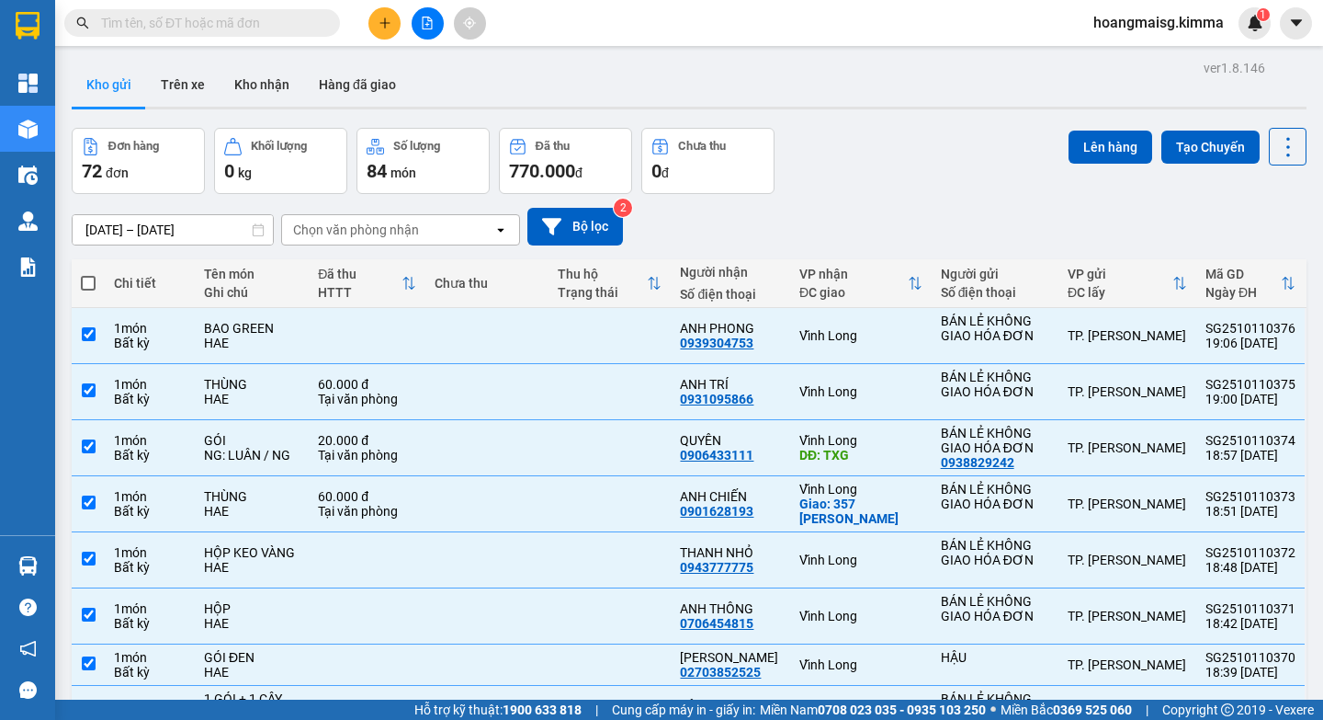
click at [91, 283] on span at bounding box center [88, 283] width 15 height 15
click at [88, 274] on input "checkbox" at bounding box center [88, 274] width 0 height 0
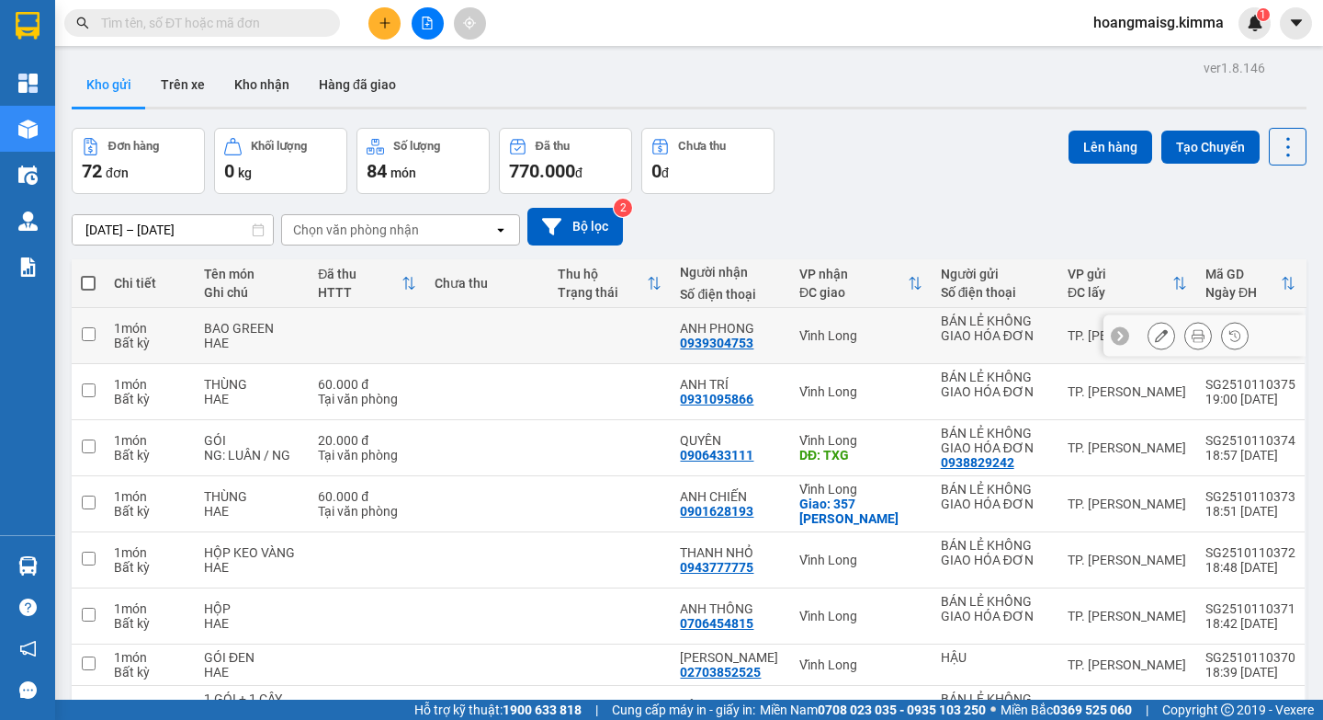
click at [241, 330] on div "BAO GREEN" at bounding box center [252, 328] width 96 height 15
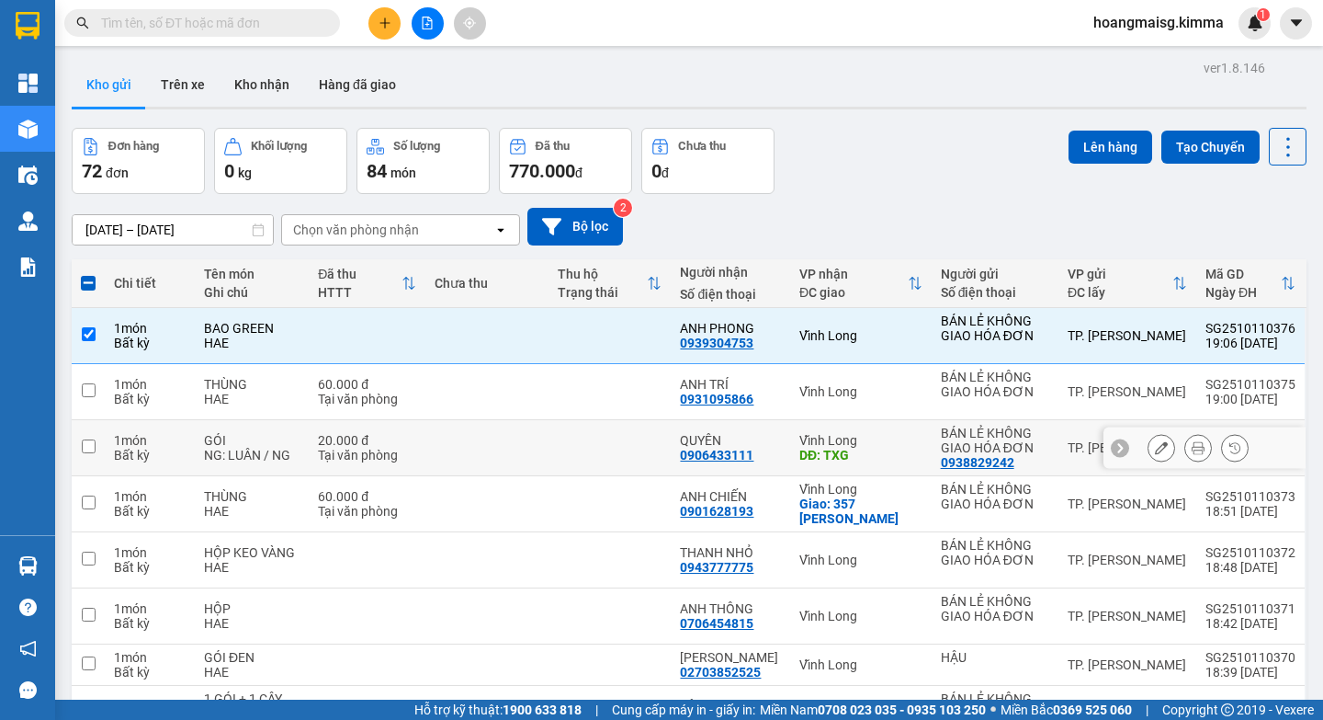
click at [1155, 447] on icon at bounding box center [1161, 447] width 13 height 13
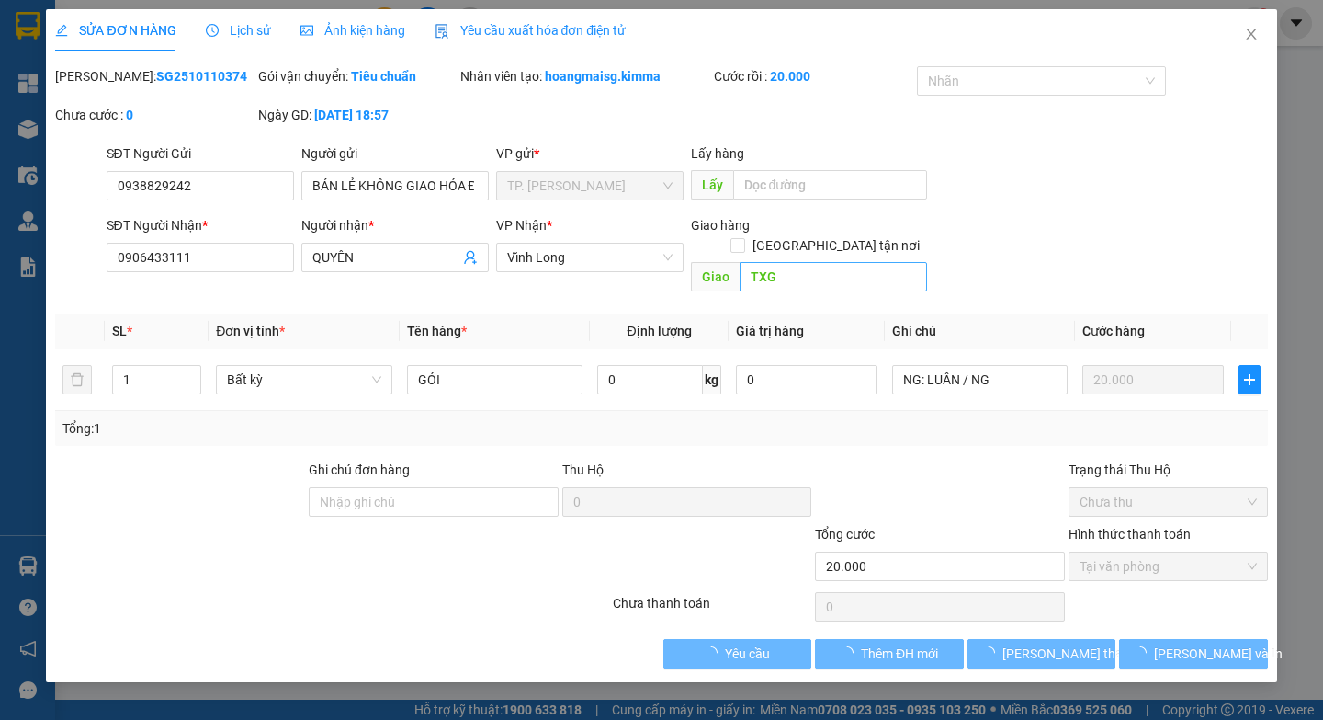
type input "0938829242"
type input "BÁN LẺ KHÔNG GIAO HÓA ĐƠN"
type input "0906433111"
type input "QUYÊN"
type input "TXG"
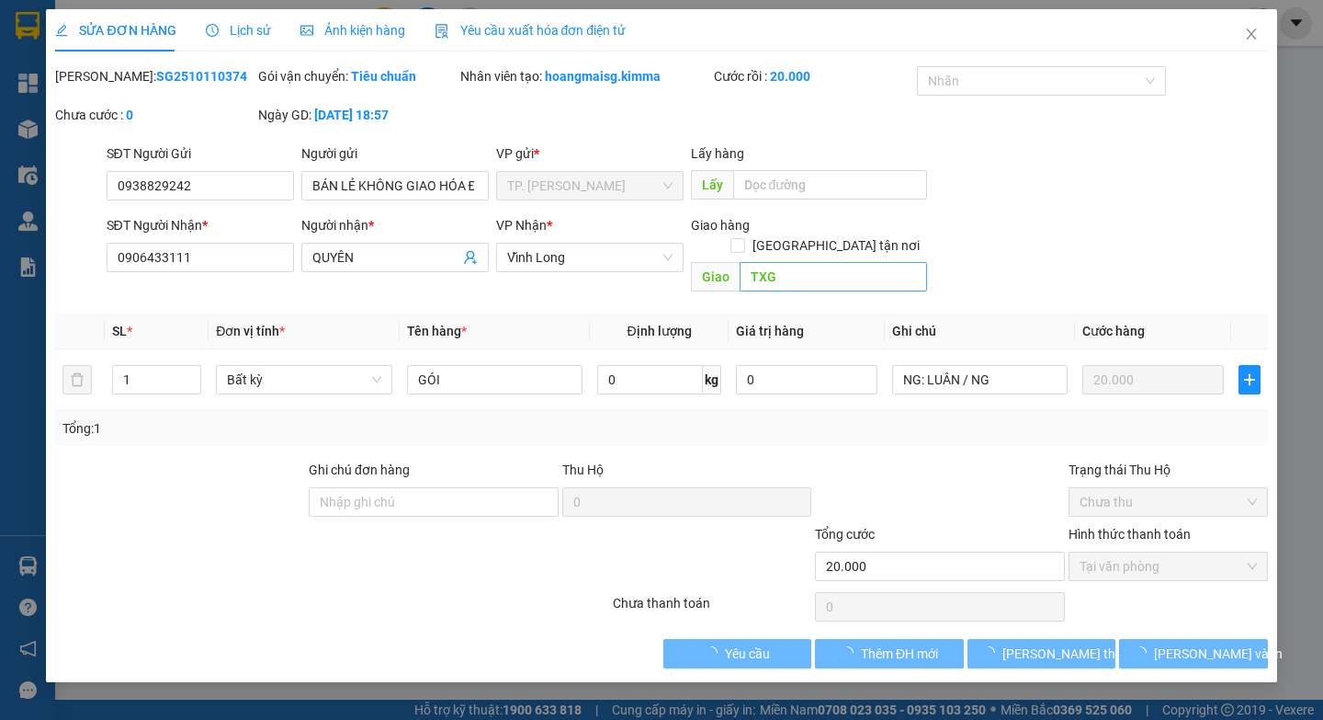
type input "20.000"
click at [870, 262] on input "TXG" at bounding box center [833, 276] width 187 height 29
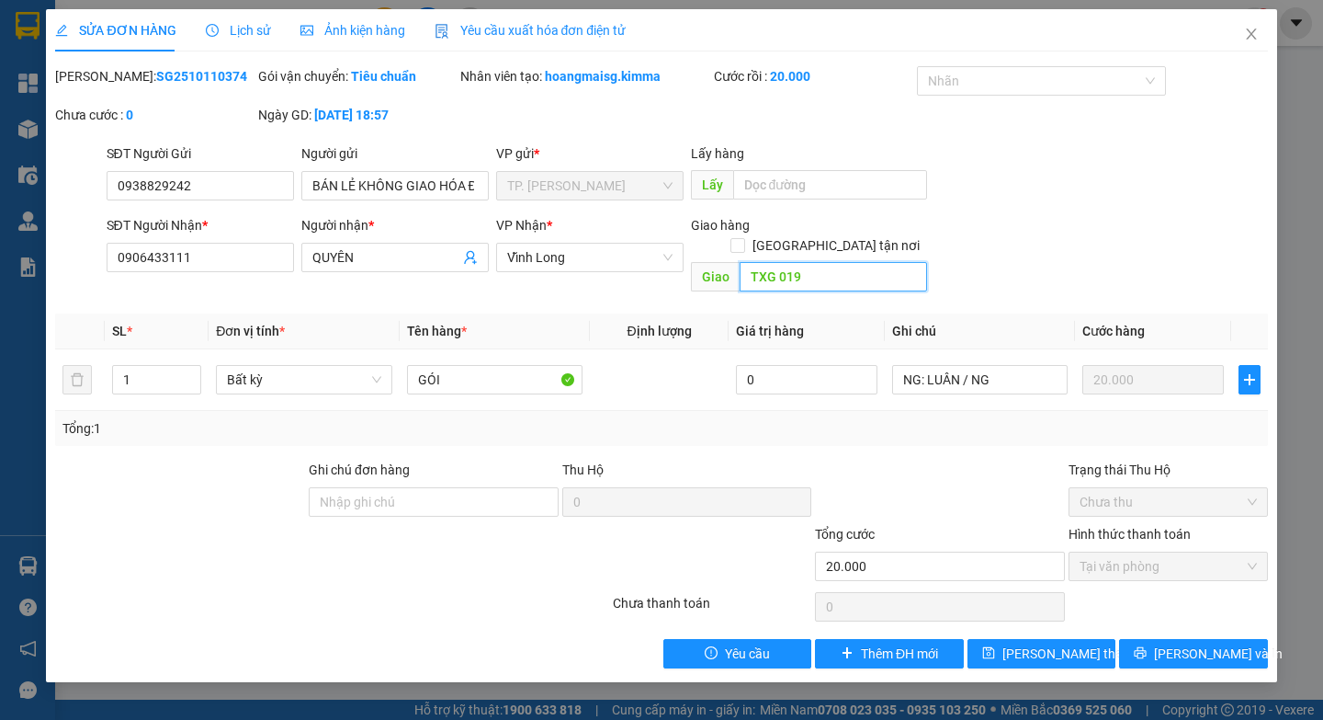
type input "TXG 0190"
click at [1244, 639] on button "[PERSON_NAME] và In" at bounding box center [1193, 653] width 148 height 29
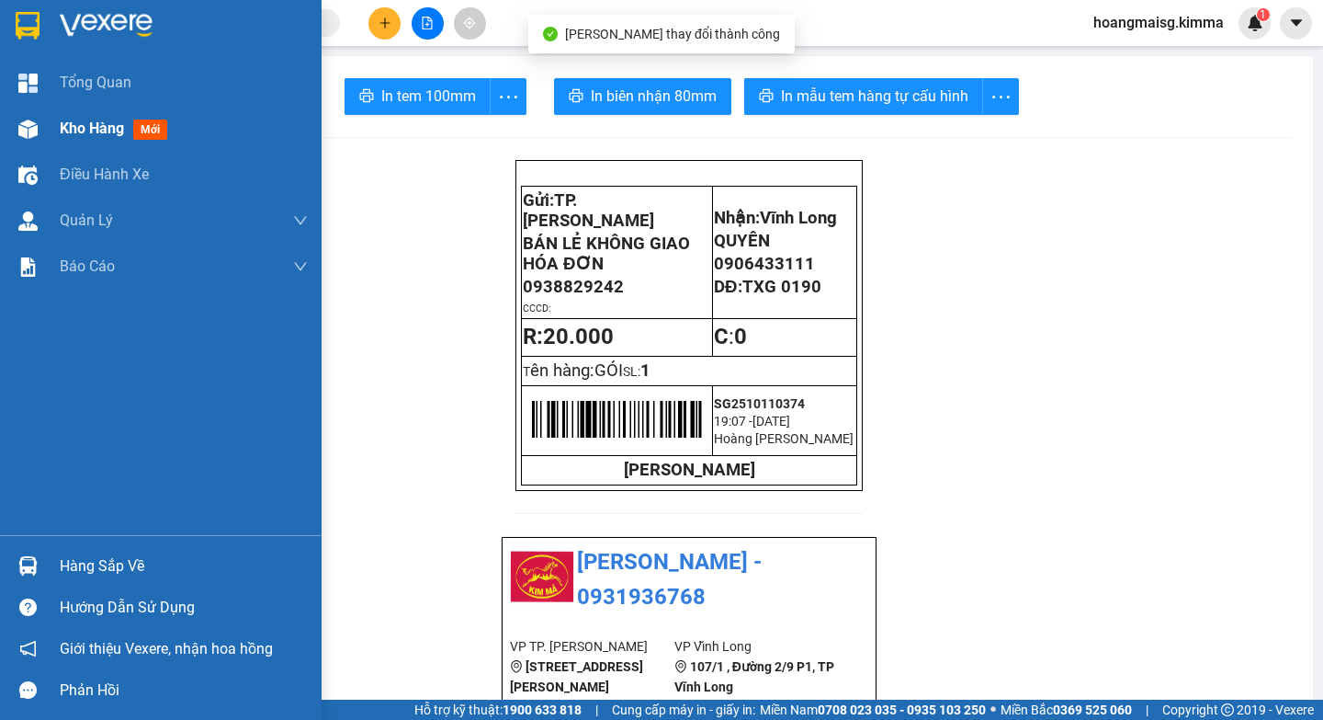
click at [26, 131] on img at bounding box center [27, 128] width 19 height 19
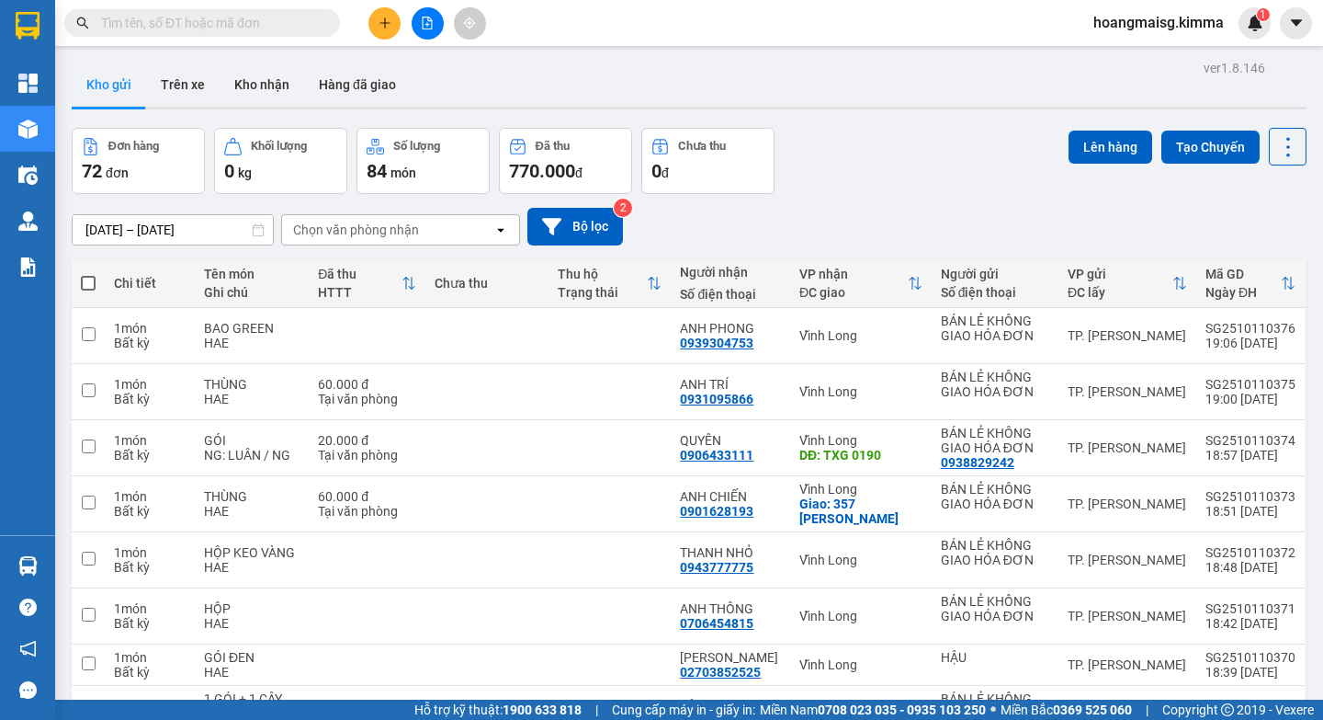
click at [92, 283] on span at bounding box center [88, 283] width 15 height 15
click at [88, 274] on input "checkbox" at bounding box center [88, 274] width 0 height 0
checkbox input "true"
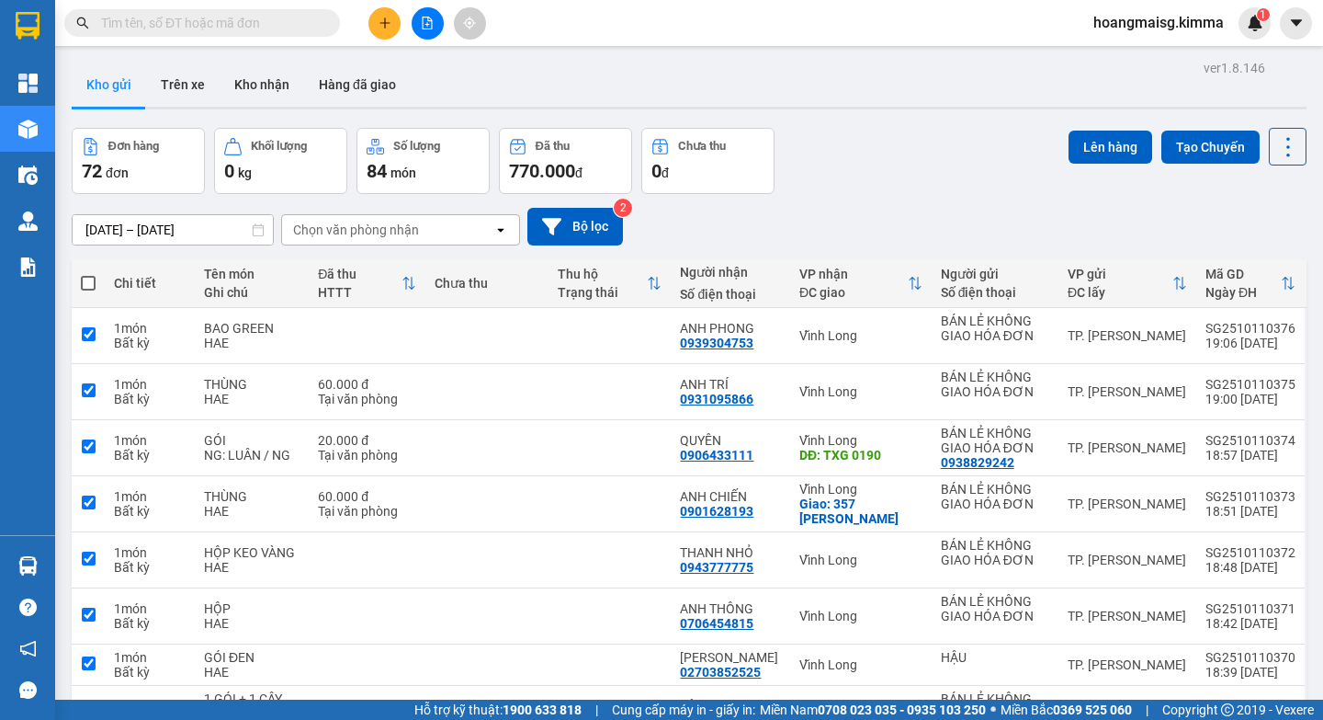
checkbox input "true"
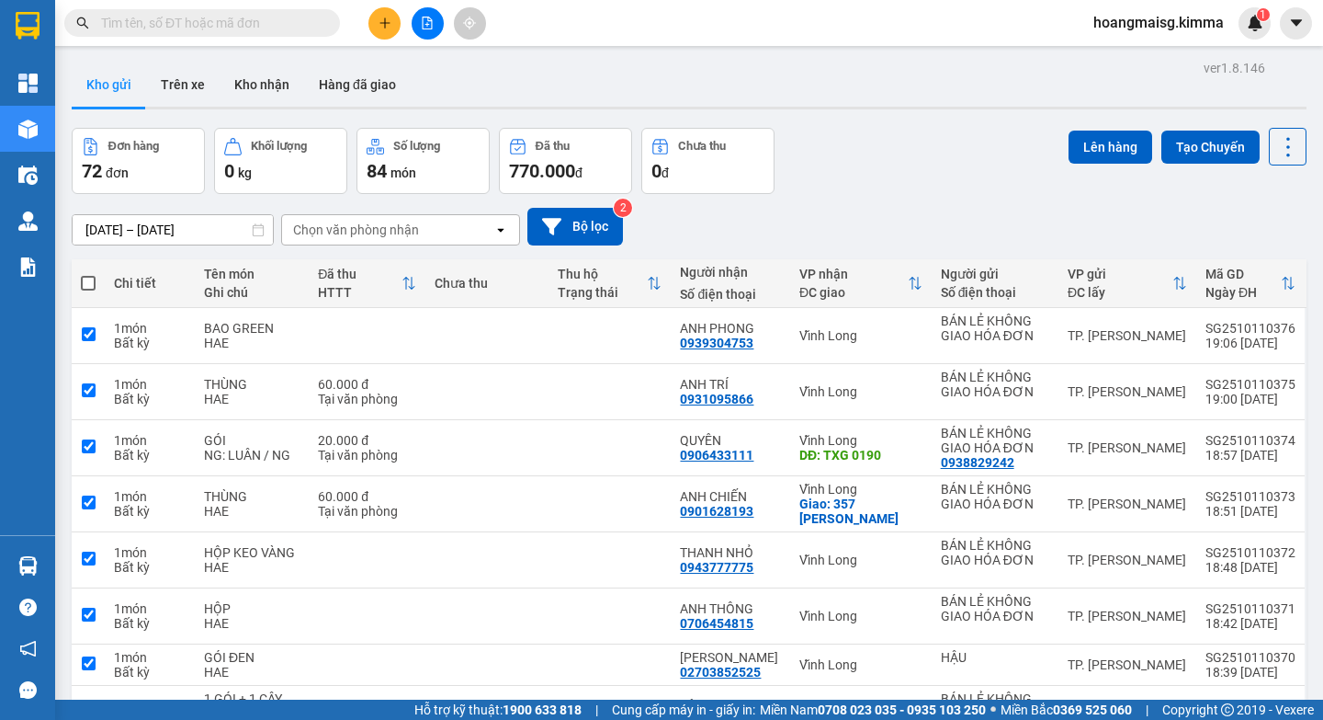
checkbox input "true"
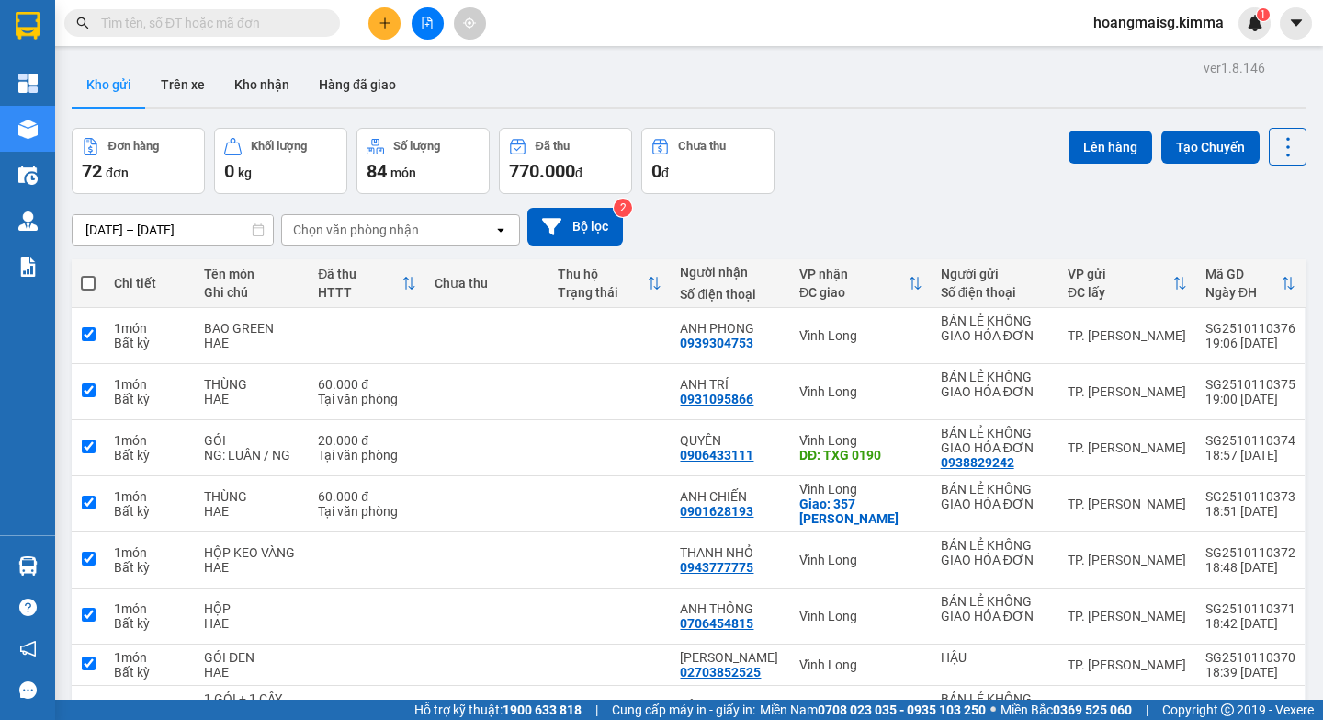
checkbox input "true"
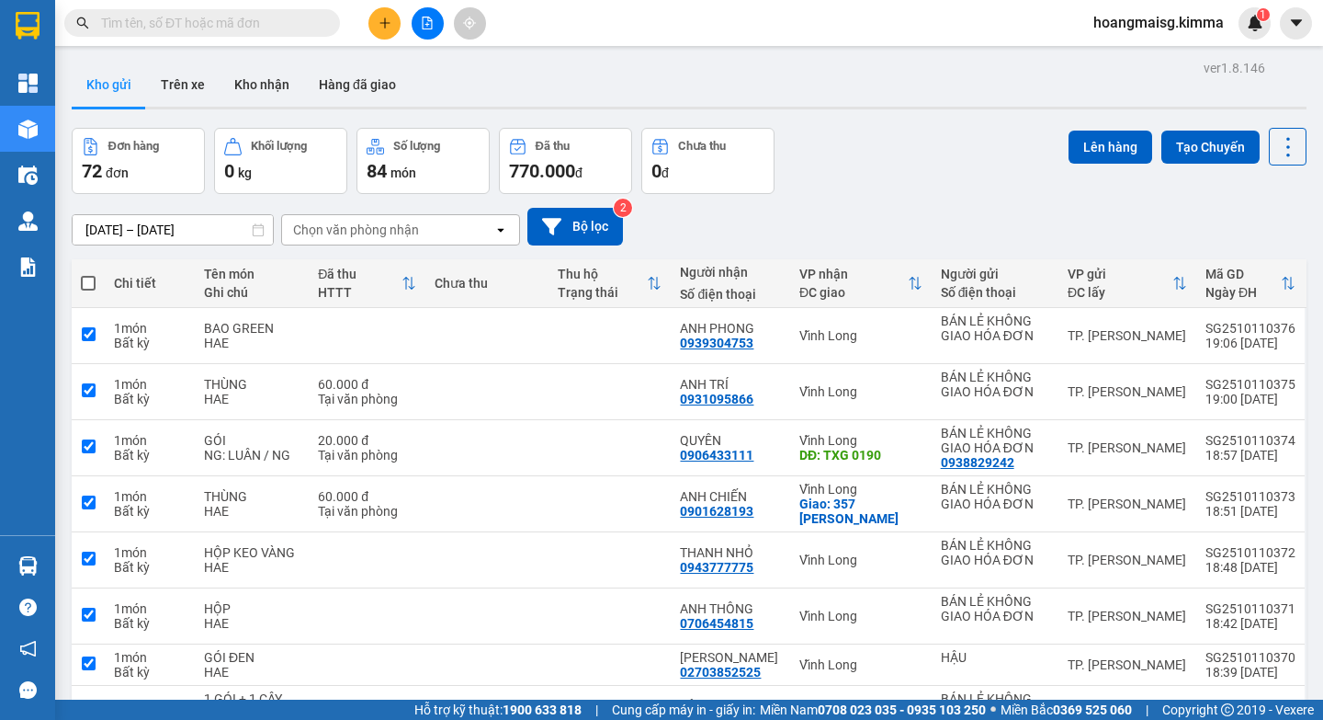
checkbox input "true"
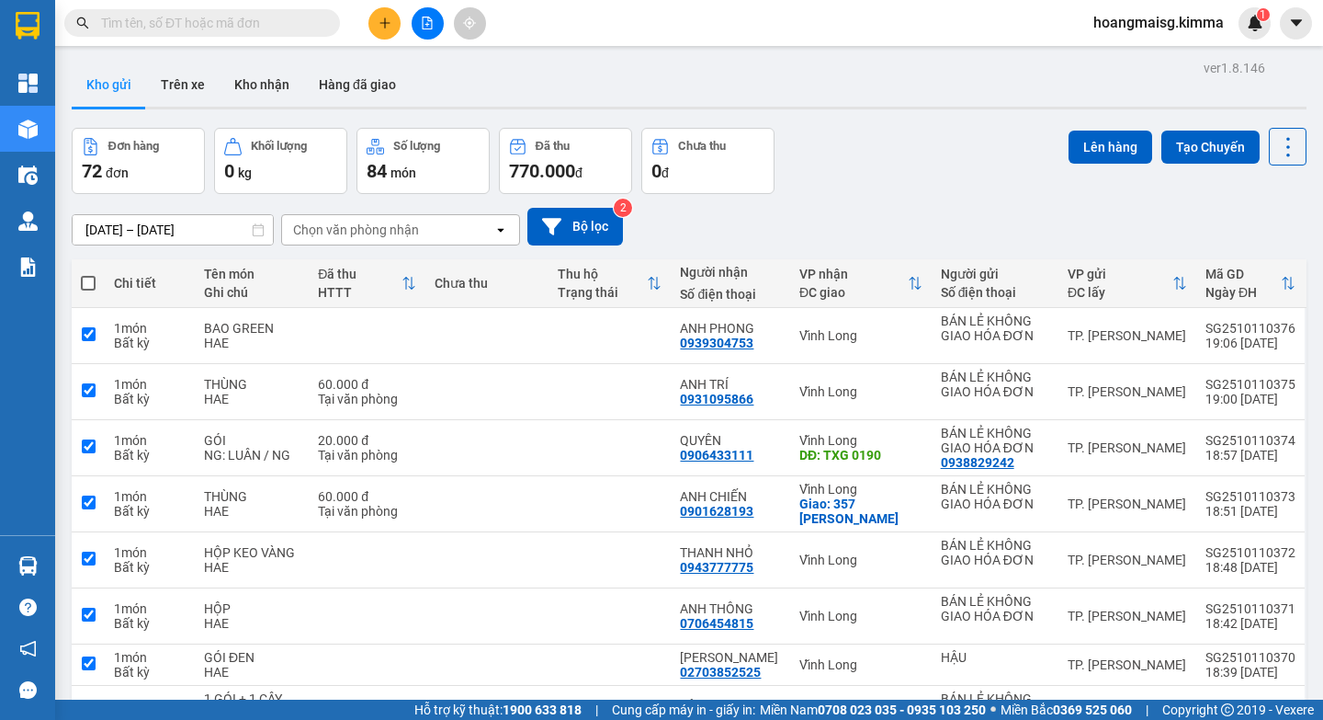
checkbox input "true"
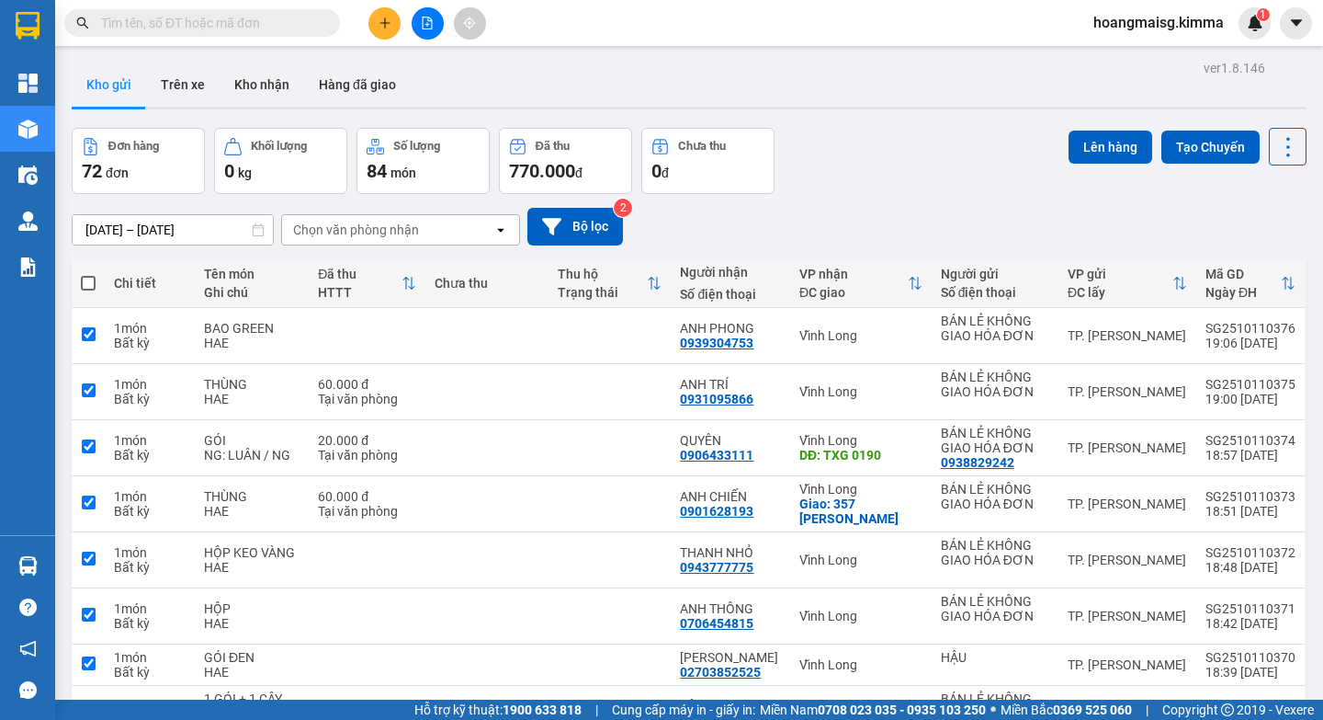
checkbox input "true"
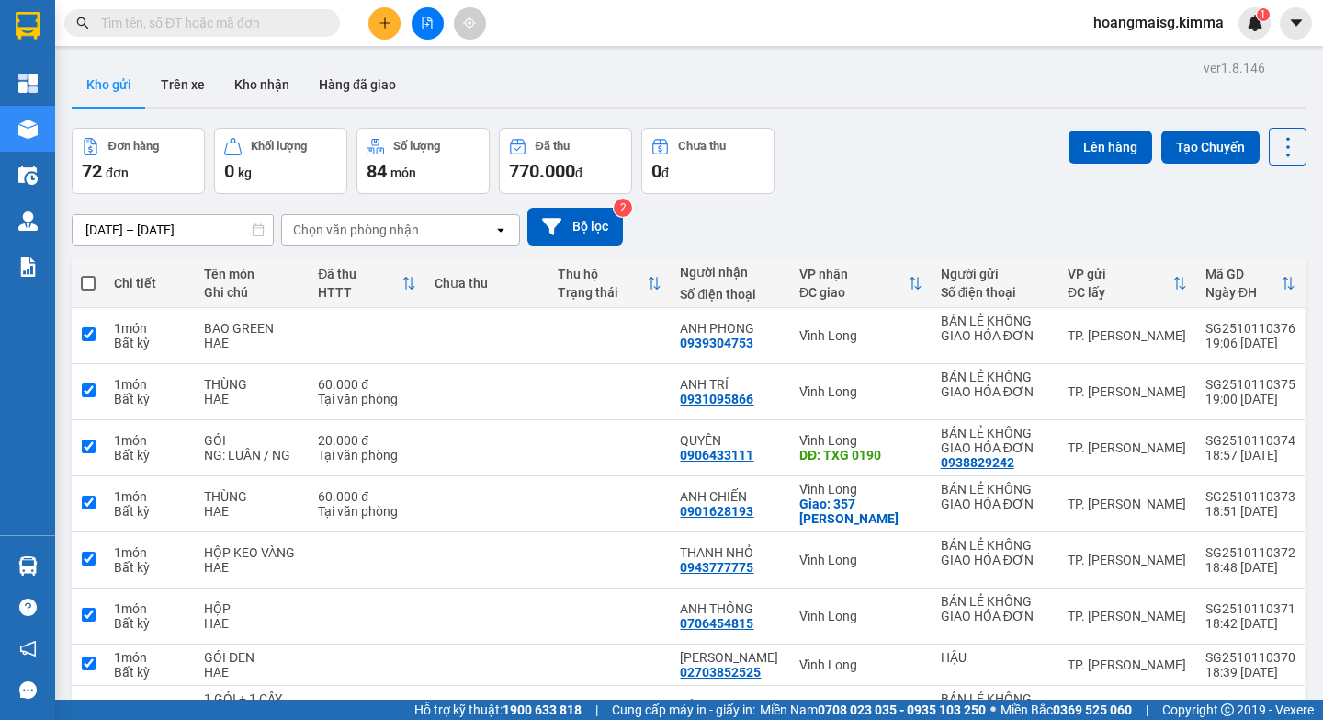
checkbox input "true"
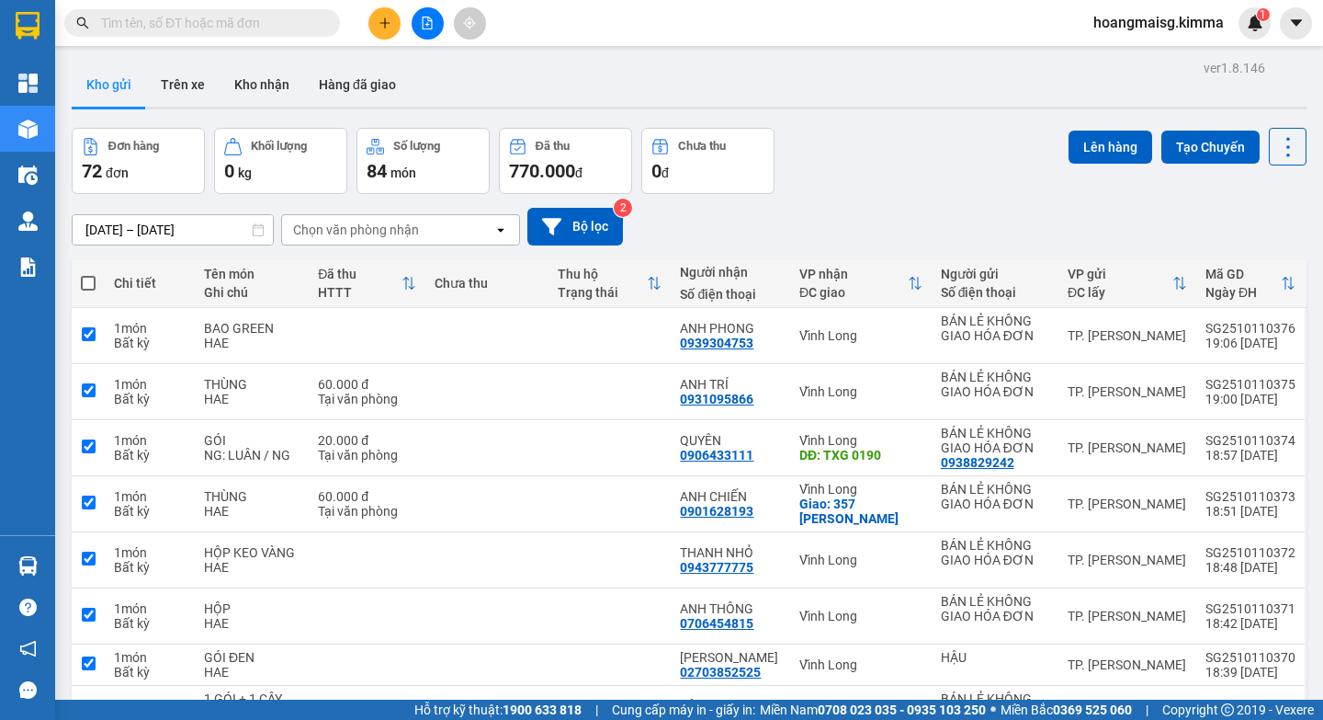
checkbox input "true"
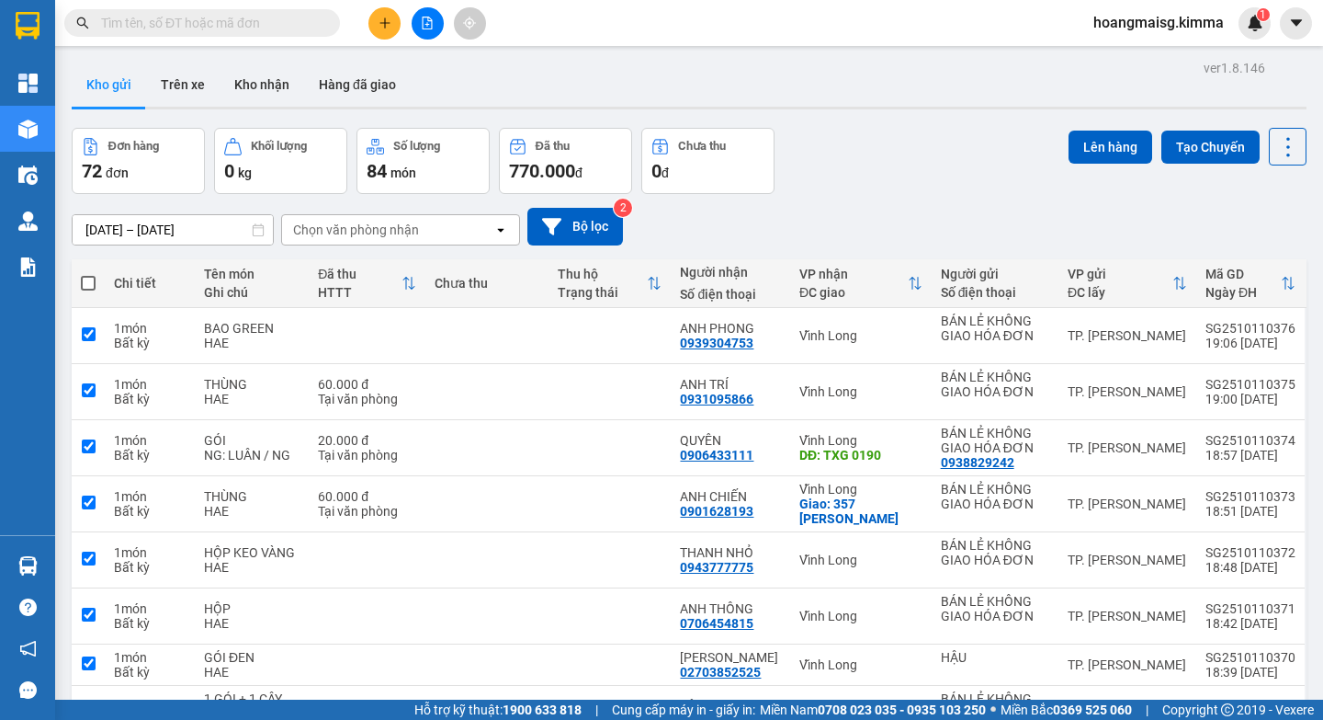
checkbox input "true"
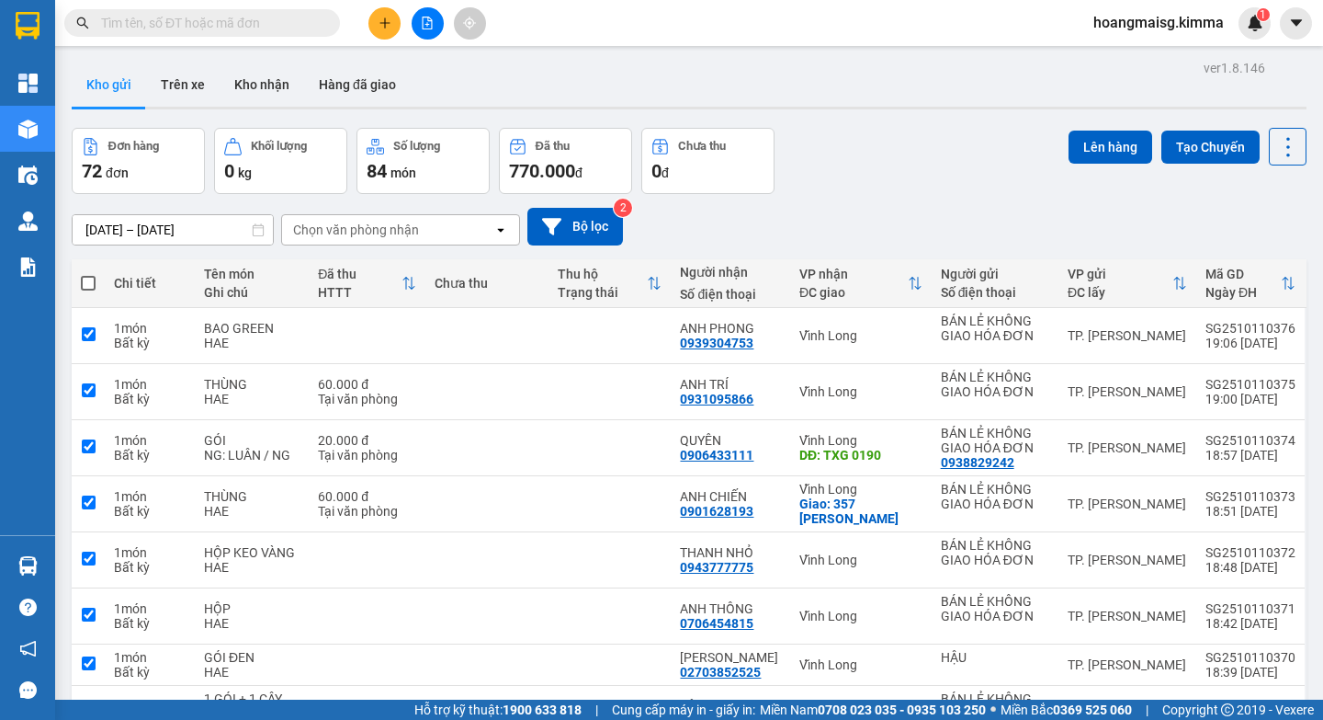
checkbox input "true"
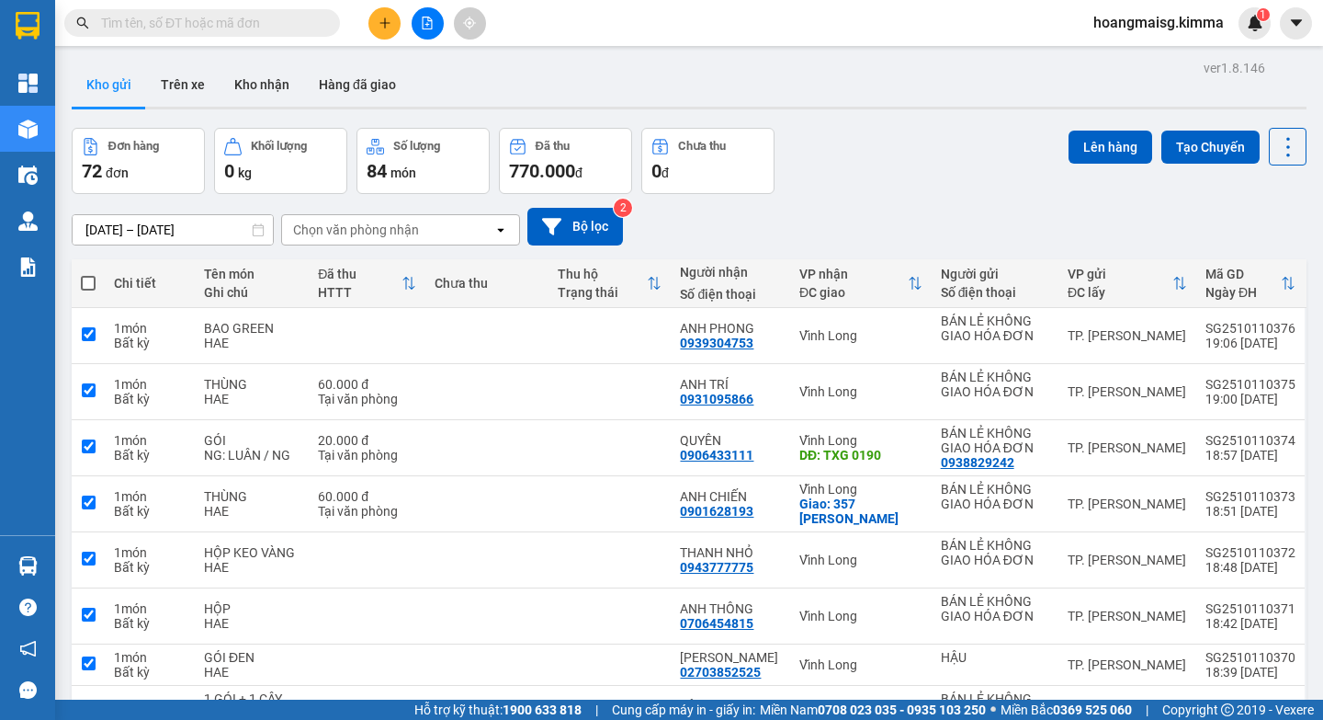
checkbox input "true"
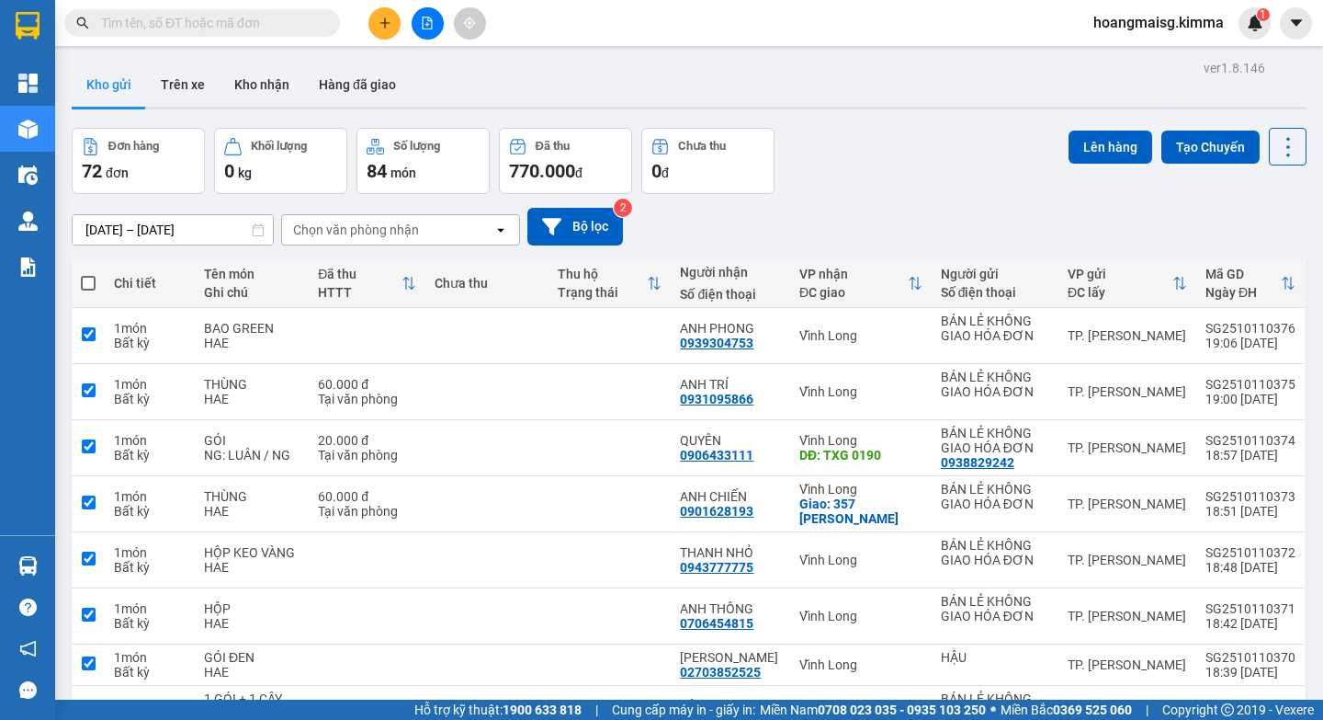
checkbox input "true"
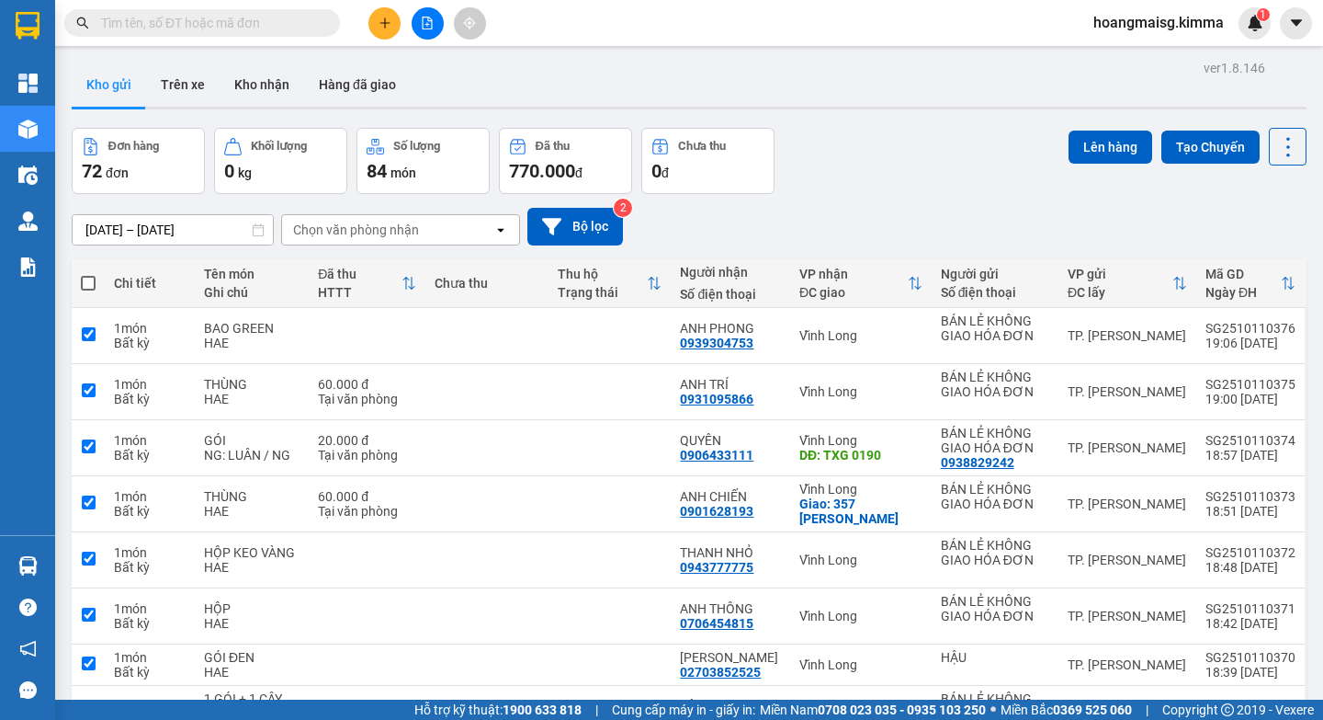
checkbox input "true"
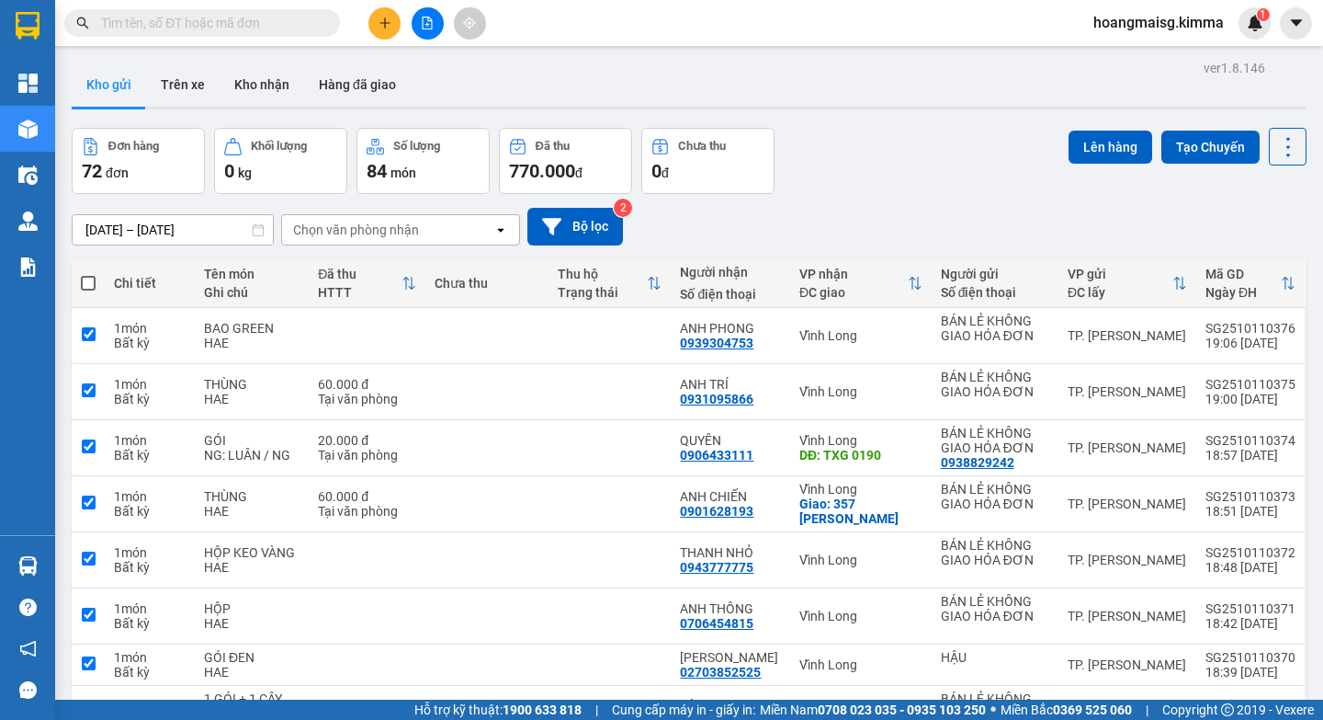
checkbox input "true"
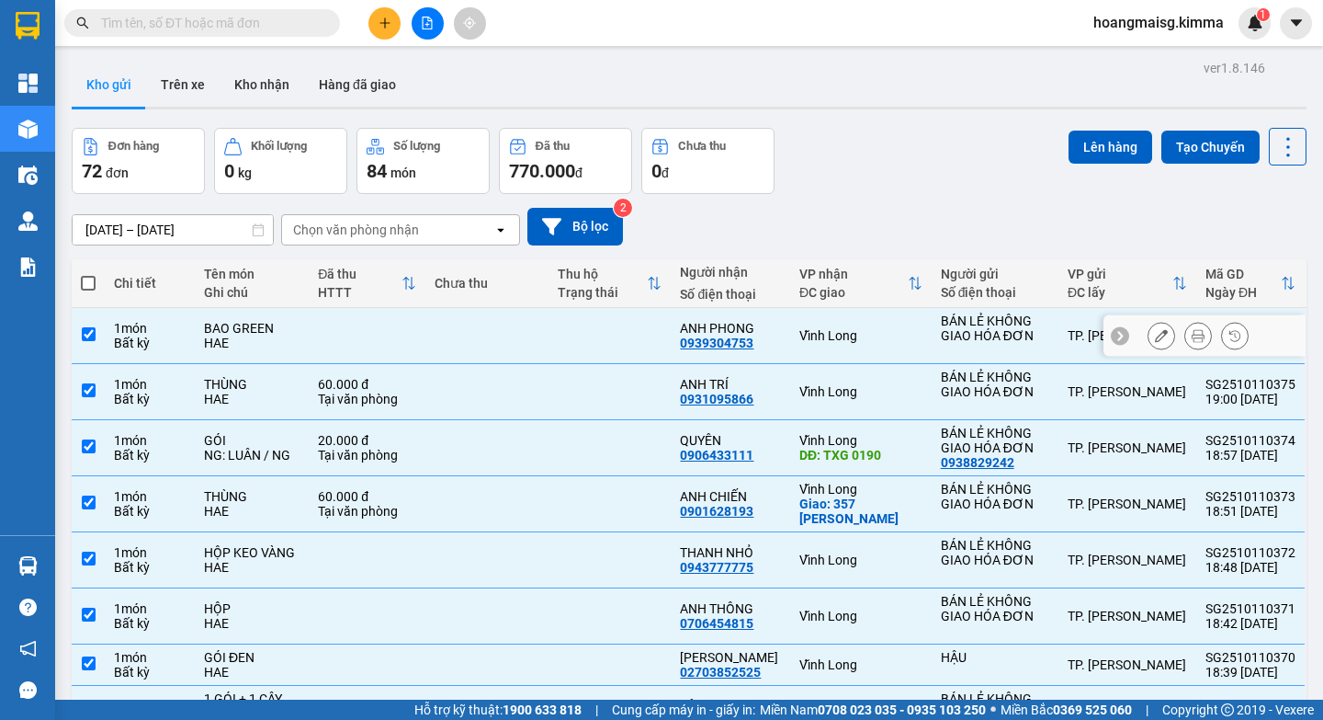
click at [186, 322] on div "1 món" at bounding box center [150, 328] width 72 height 15
checkbox input "false"
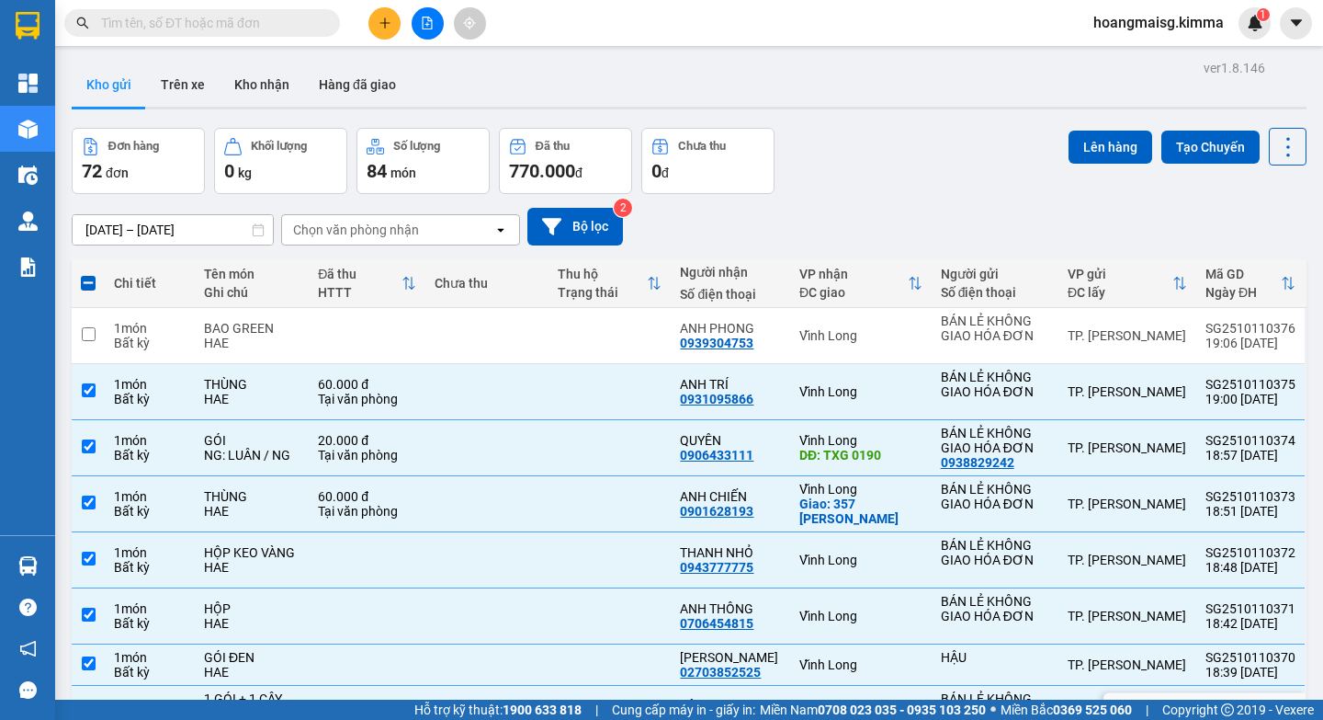
click at [272, 691] on div "1 GÓI + 1 CÂY DÀI" at bounding box center [252, 705] width 96 height 29
checkbox input "false"
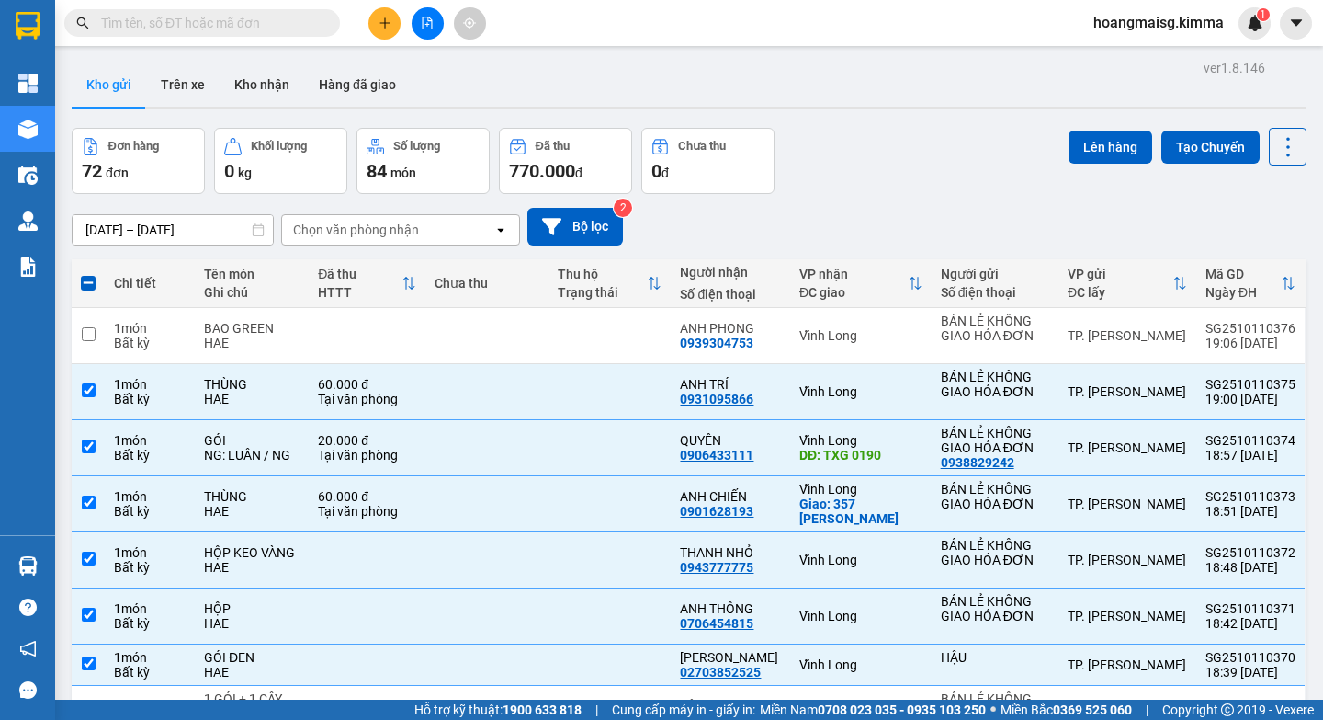
checkbox input "false"
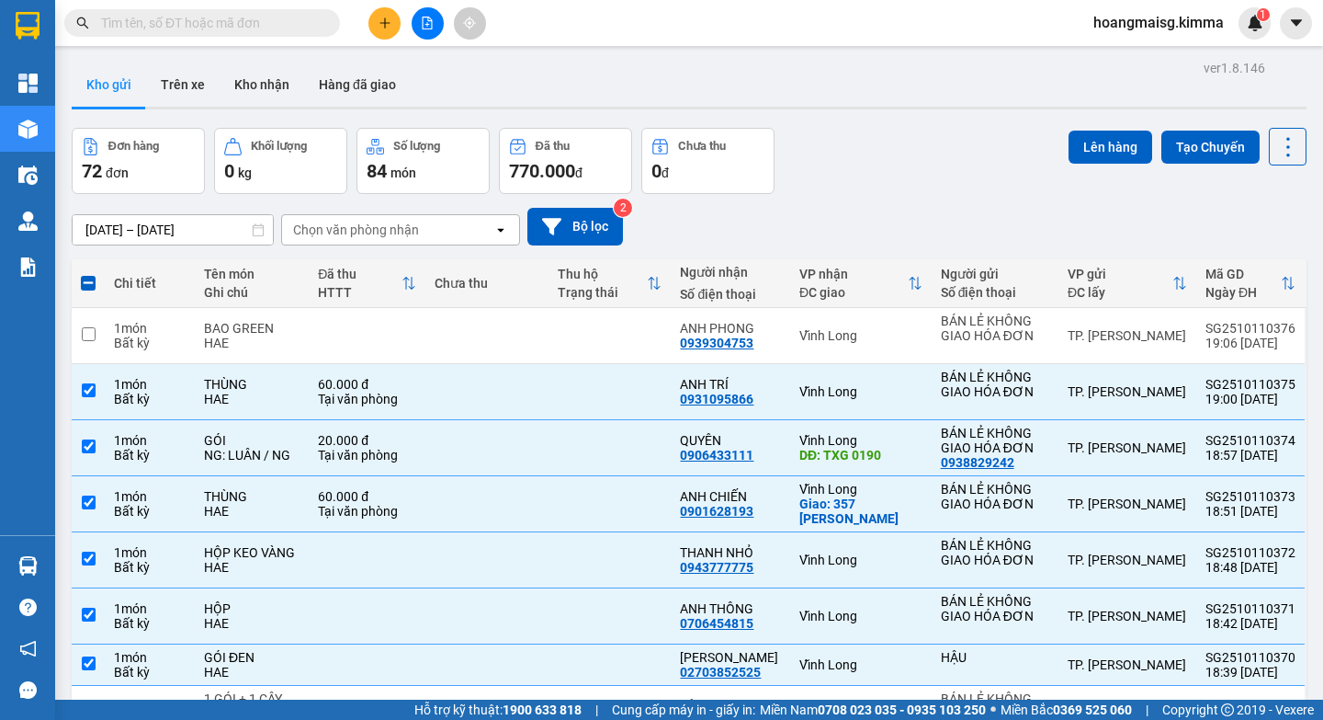
checkbox input "false"
checkbox input "true"
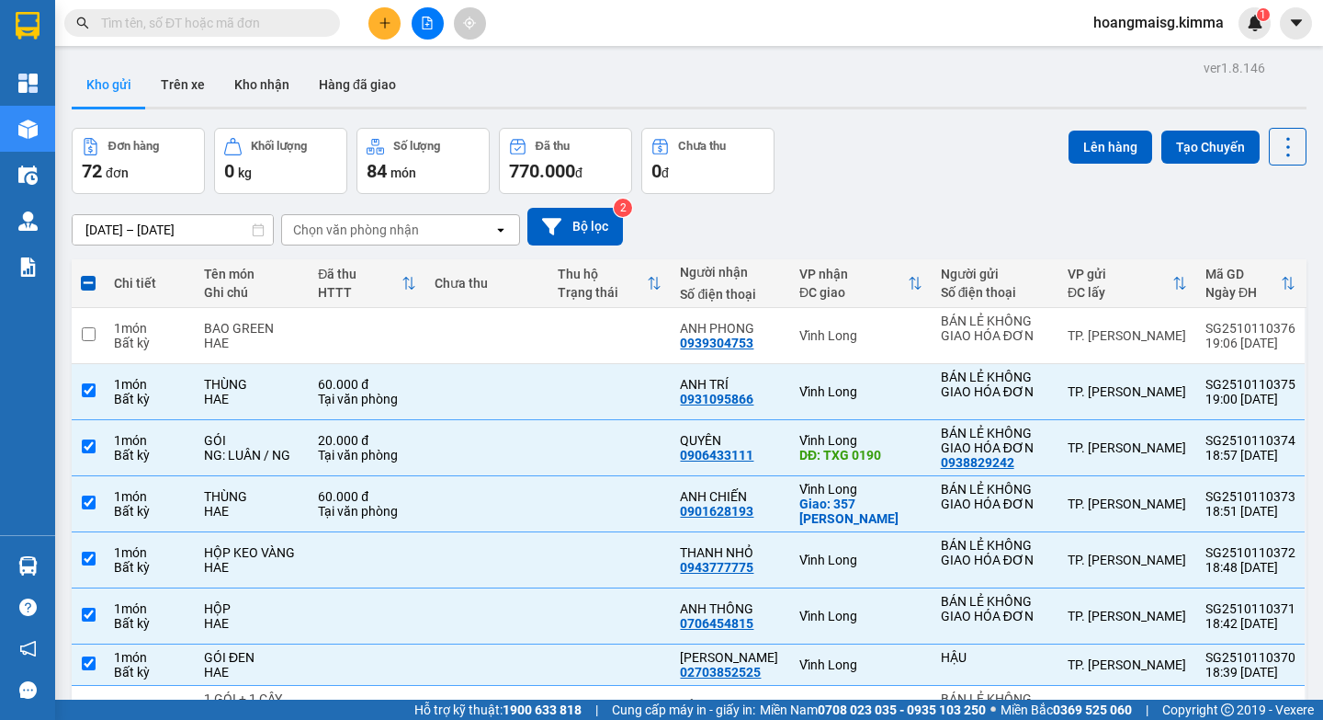
checkbox input "false"
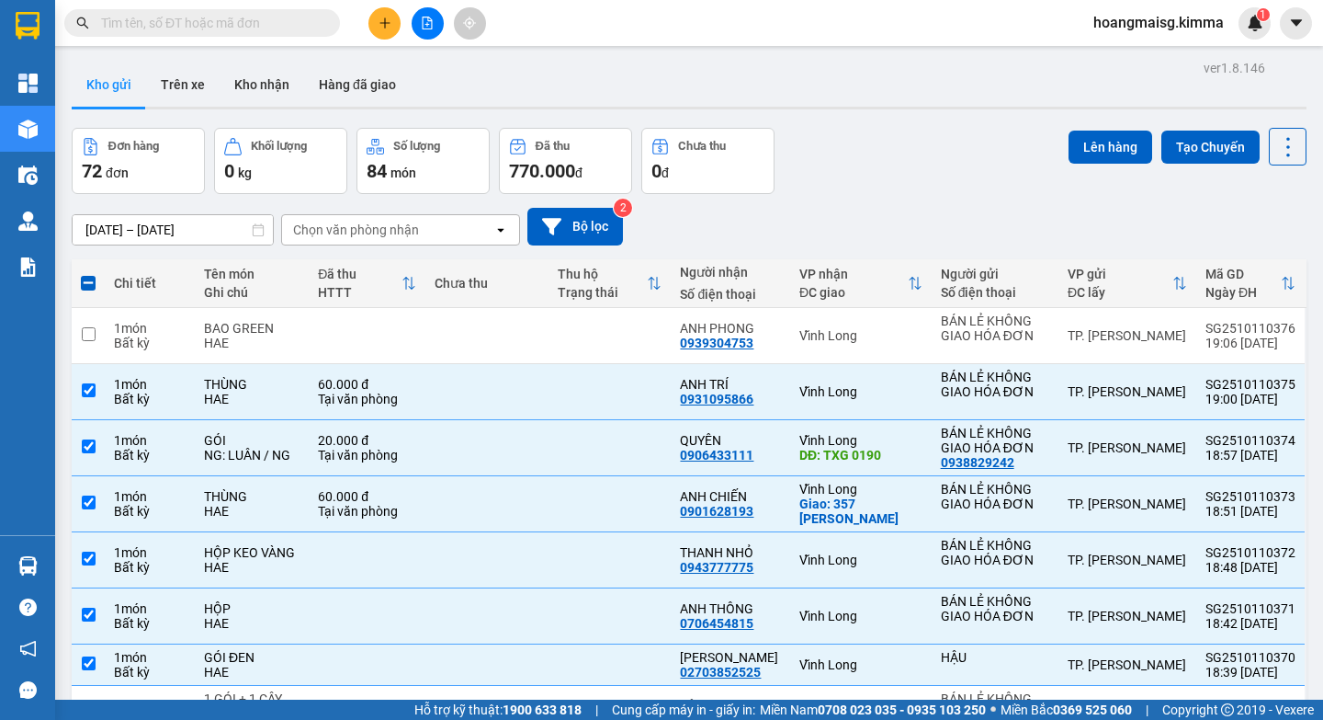
checkbox input "false"
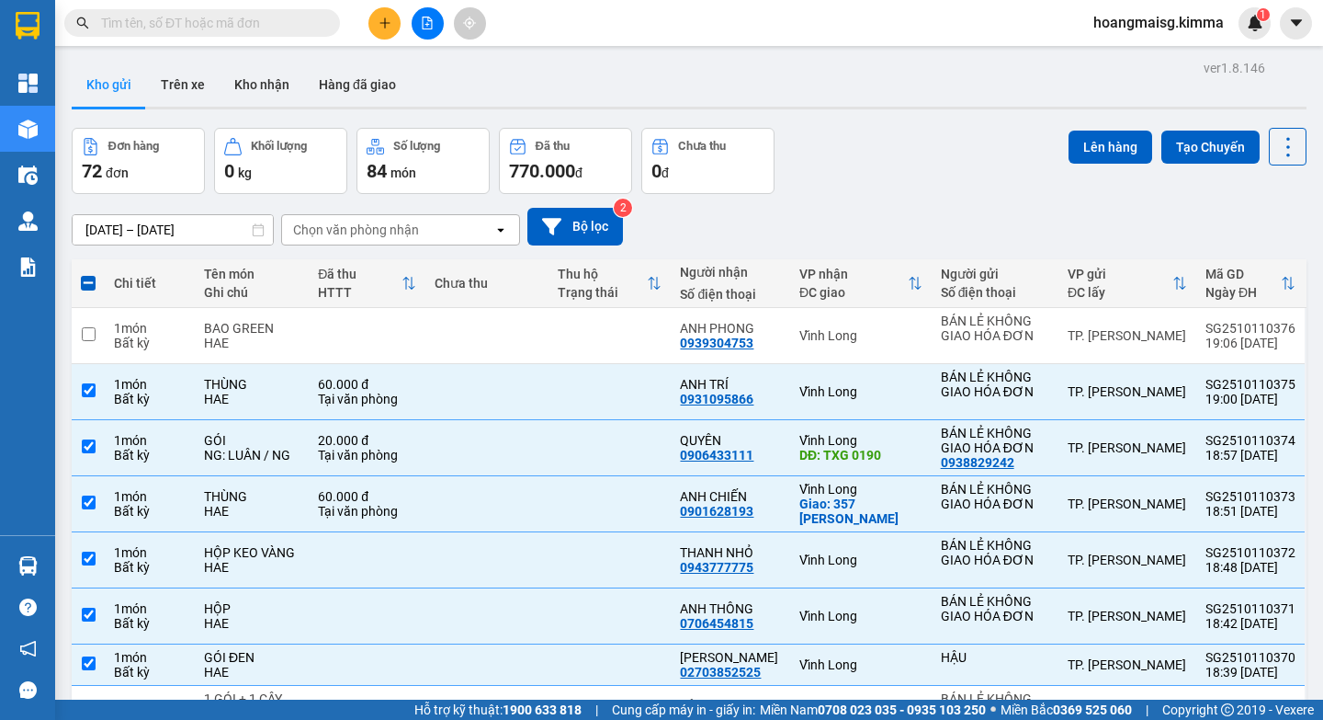
checkbox input "false"
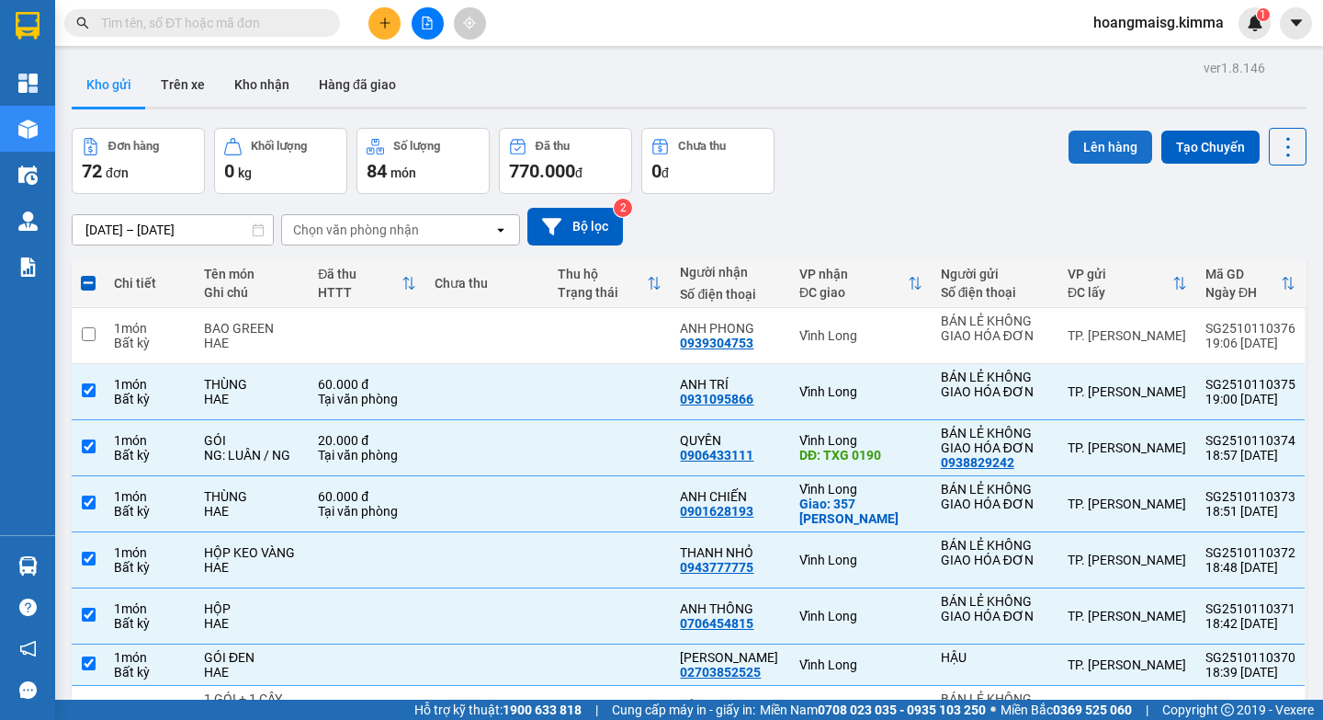
click at [1080, 130] on button "Lên hàng" at bounding box center [1111, 146] width 84 height 33
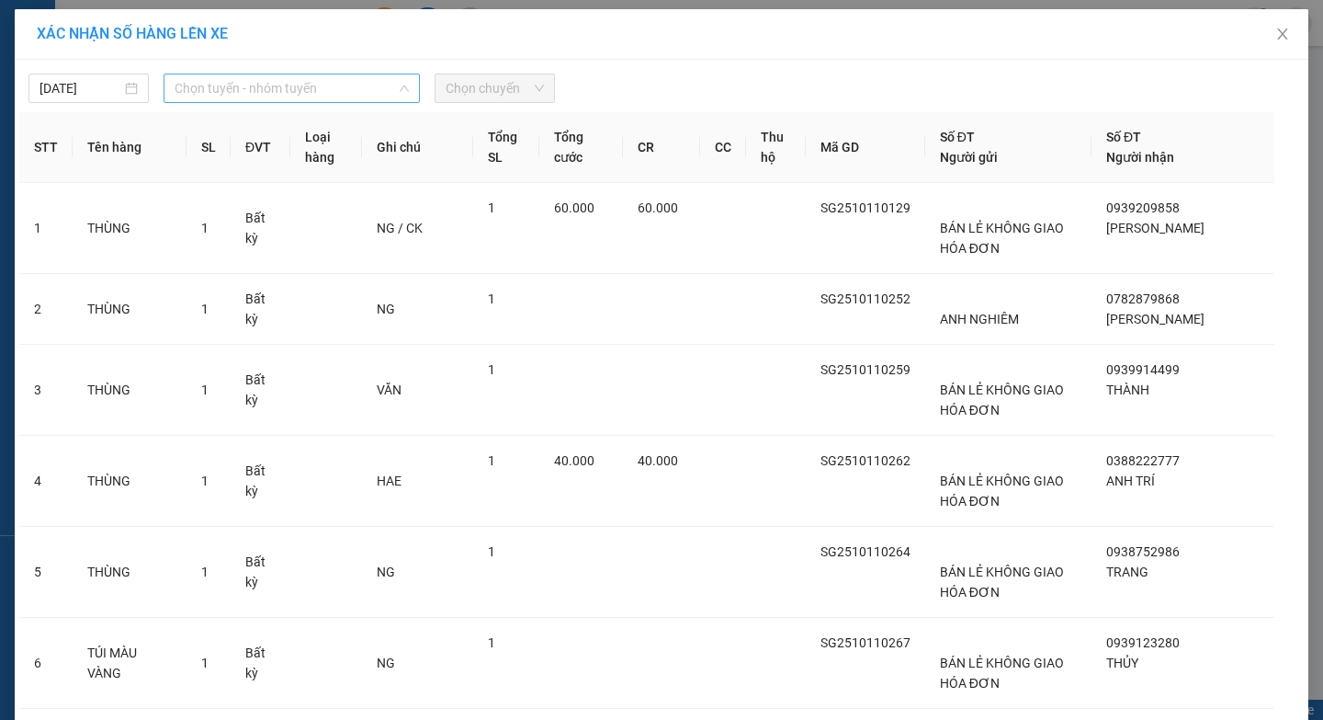
click at [256, 85] on span "Chọn tuyến - nhóm tuyến" at bounding box center [292, 88] width 234 height 28
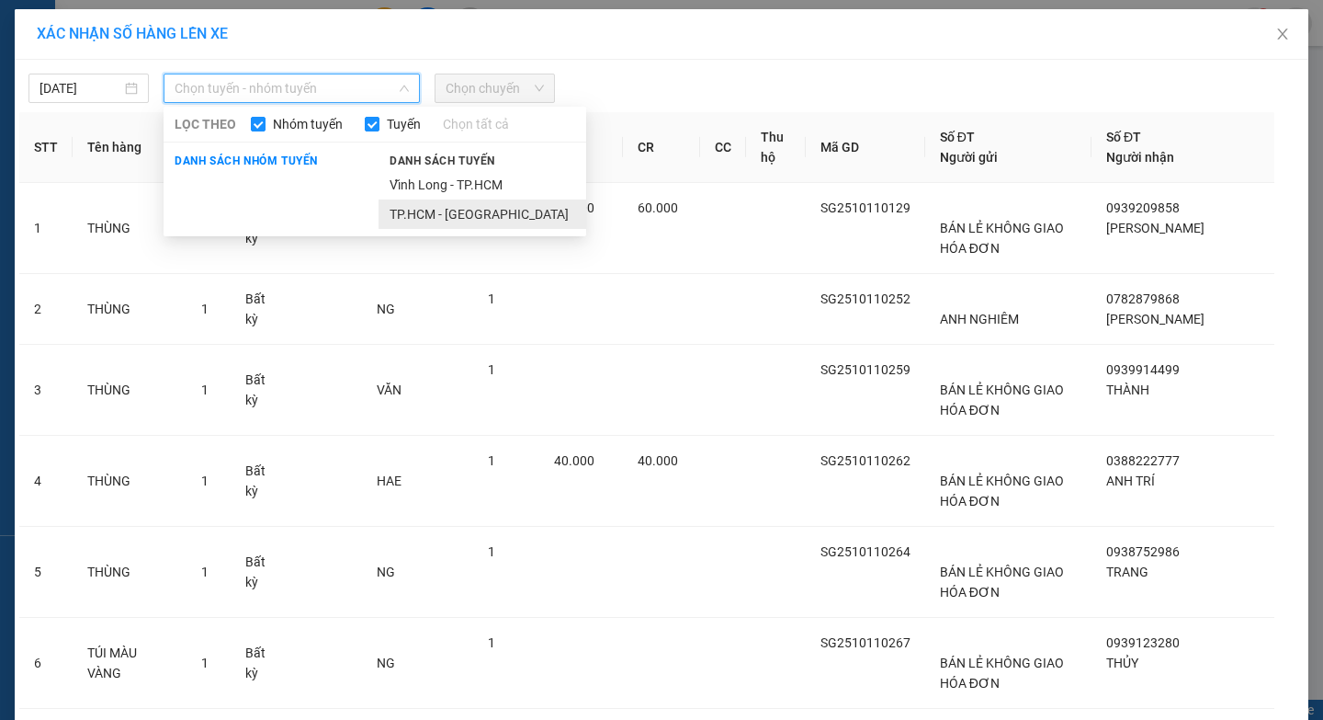
click at [408, 210] on li "TP.HCM - [GEOGRAPHIC_DATA]" at bounding box center [483, 213] width 208 height 29
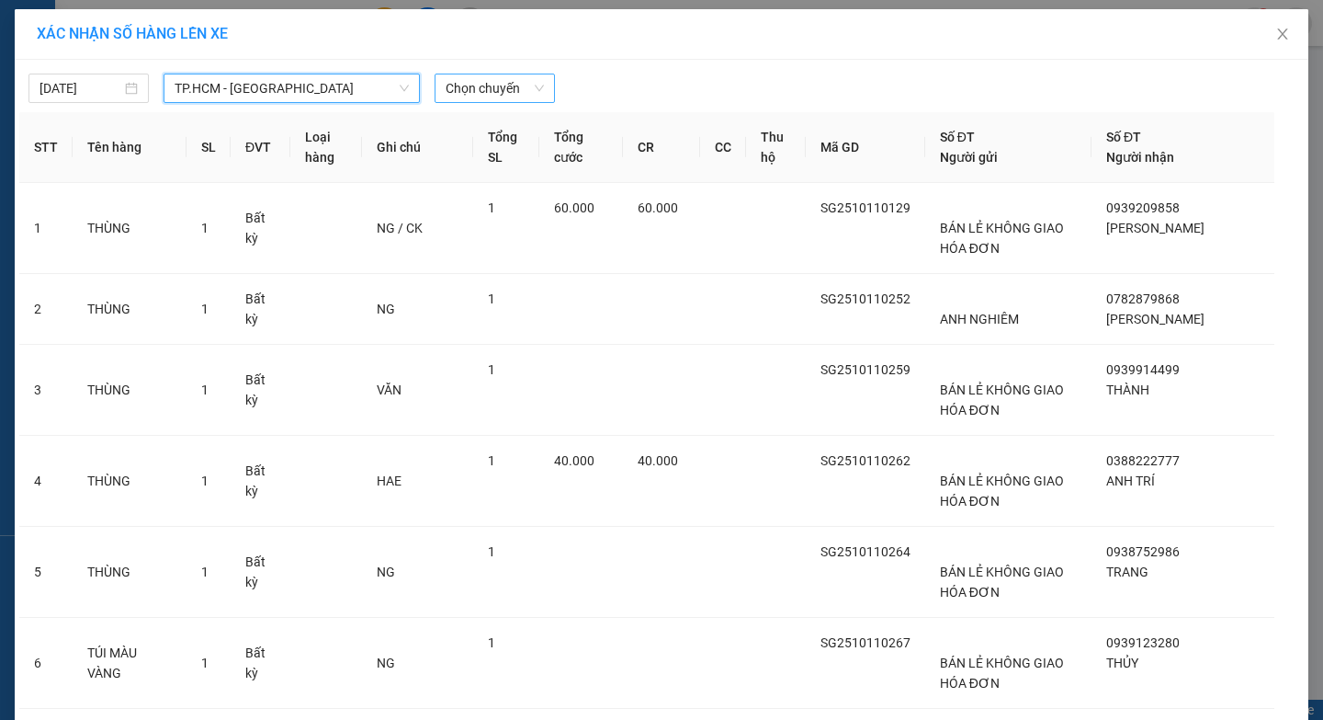
click at [500, 90] on span "Chọn chuyến" at bounding box center [495, 88] width 98 height 28
